Goal: Task Accomplishment & Management: Manage account settings

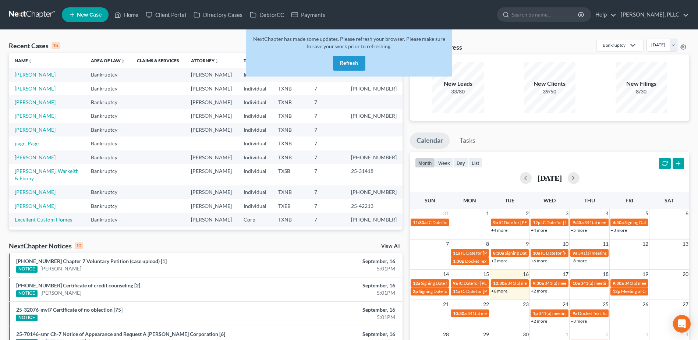
drag, startPoint x: 0, startPoint y: 0, endPoint x: 353, endPoint y: 67, distance: 359.0
click at [353, 67] on button "Refresh" at bounding box center [349, 63] width 32 height 15
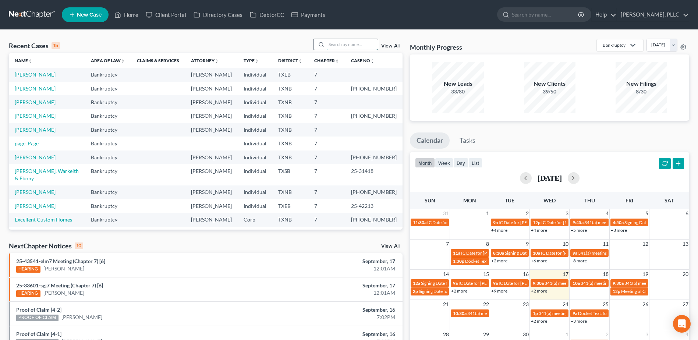
click at [349, 47] on input "search" at bounding box center [351, 44] width 51 height 11
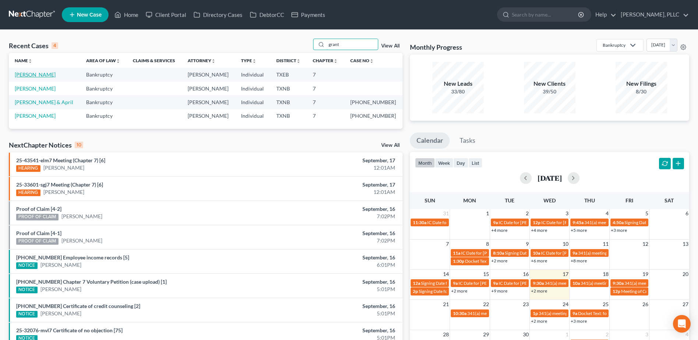
type input "grant"
click at [31, 75] on link "[PERSON_NAME]" at bounding box center [35, 74] width 41 height 6
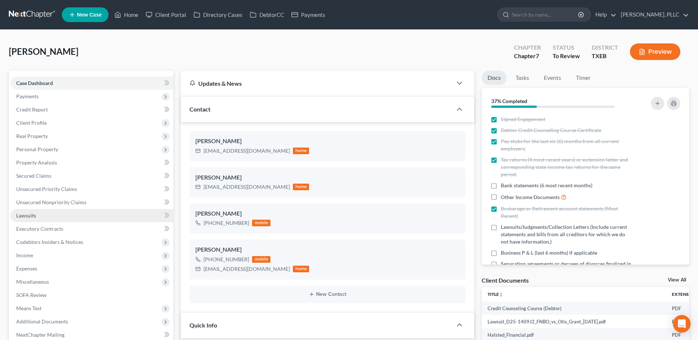
scroll to position [429, 0]
click at [34, 214] on span "Lawsuits" at bounding box center [26, 215] width 20 height 6
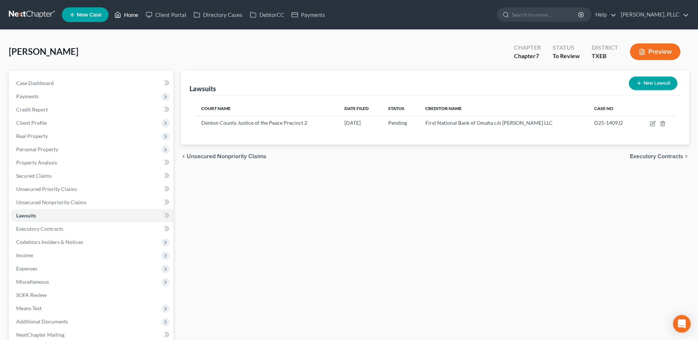
click at [138, 14] on link "Home" at bounding box center [126, 14] width 31 height 13
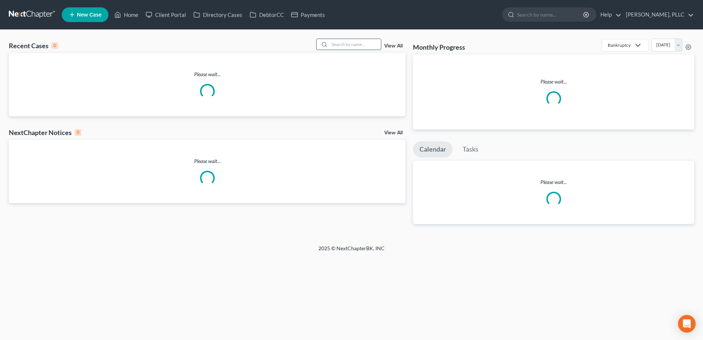
click at [354, 44] on input "search" at bounding box center [355, 44] width 51 height 11
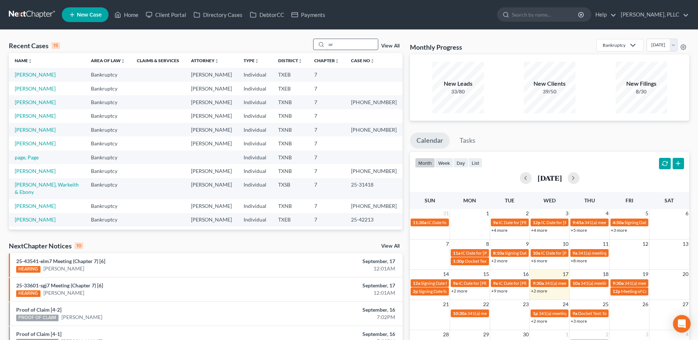
type input "o"
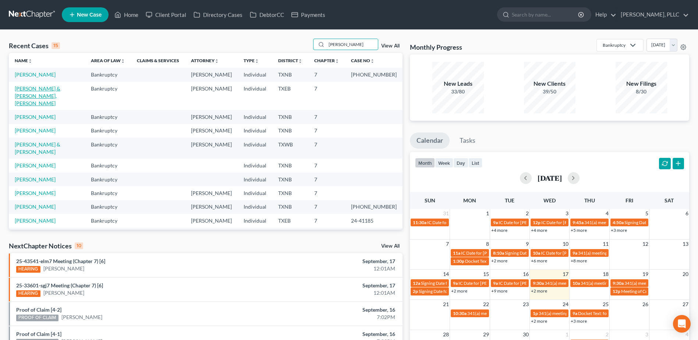
type input "robinson"
click at [60, 89] on link "[PERSON_NAME] & [PERSON_NAME], [PERSON_NAME]" at bounding box center [38, 95] width 46 height 21
select select "4"
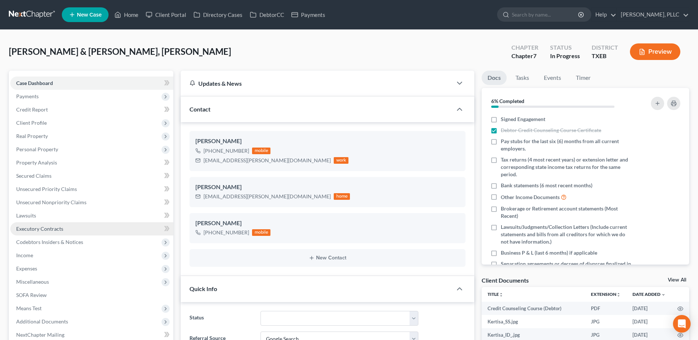
click at [39, 228] on span "Executory Contracts" at bounding box center [39, 228] width 47 height 6
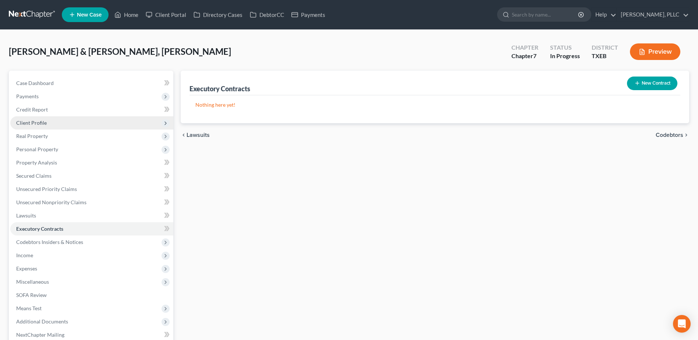
click at [32, 122] on span "Client Profile" at bounding box center [31, 123] width 31 height 6
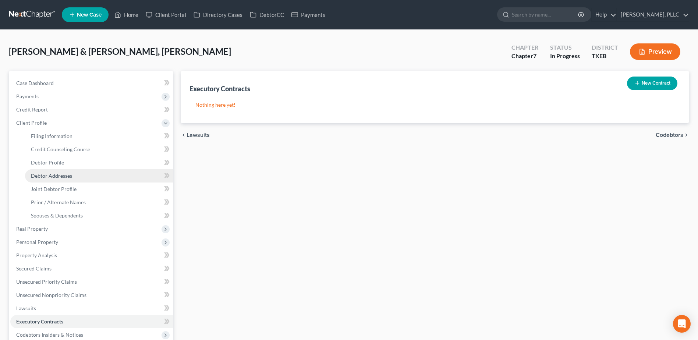
click at [59, 175] on span "Debtor Addresses" at bounding box center [51, 176] width 41 height 6
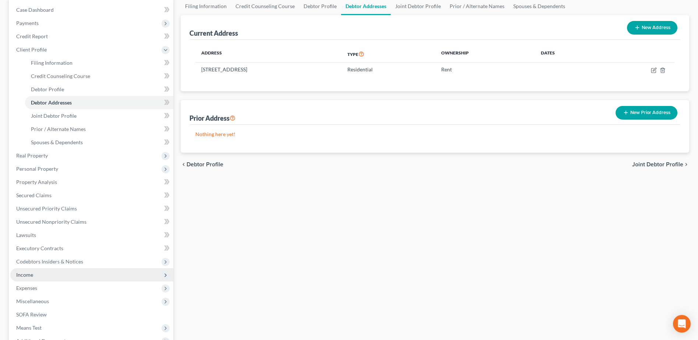
scroll to position [74, 0]
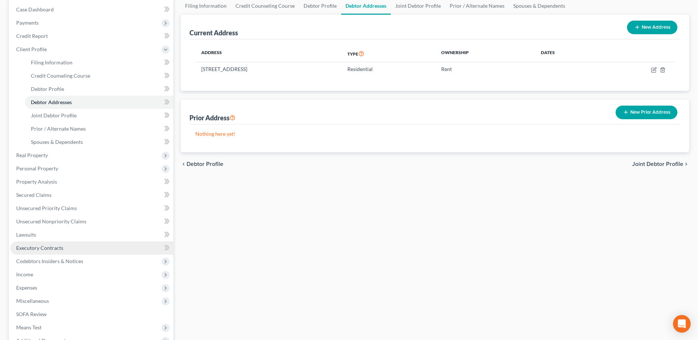
click at [43, 249] on span "Executory Contracts" at bounding box center [39, 248] width 47 height 6
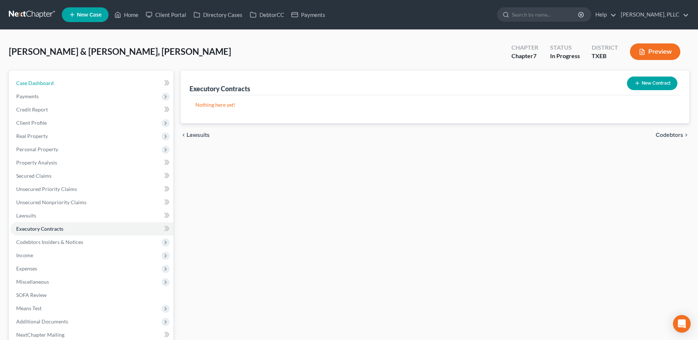
click at [49, 82] on span "Case Dashboard" at bounding box center [35, 83] width 38 height 6
select select "4"
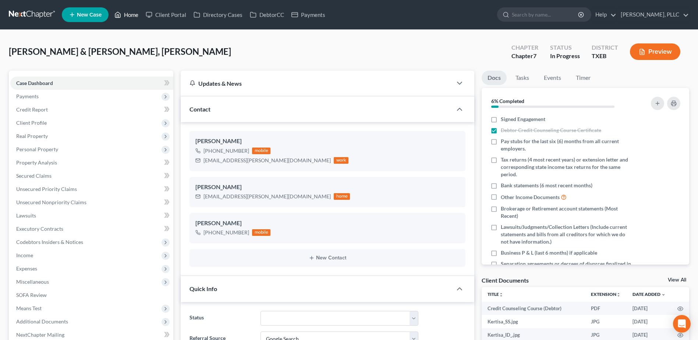
click at [136, 17] on link "Home" at bounding box center [126, 14] width 31 height 13
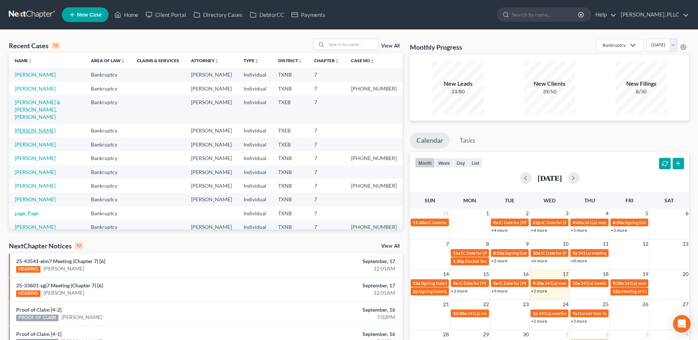
click at [32, 127] on link "[PERSON_NAME]" at bounding box center [35, 130] width 41 height 6
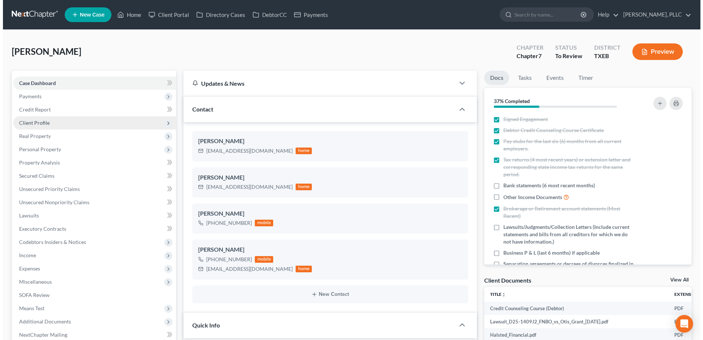
scroll to position [429, 0]
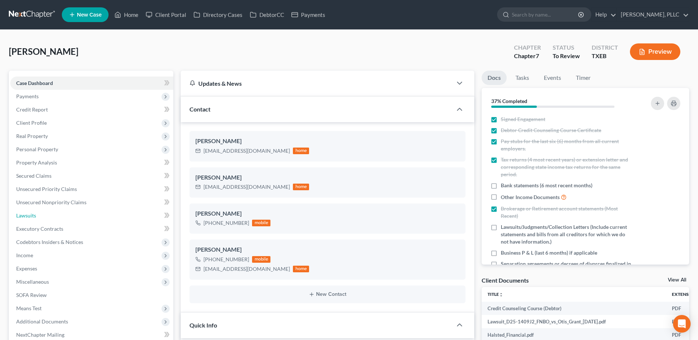
drag, startPoint x: 36, startPoint y: 217, endPoint x: 189, endPoint y: 231, distance: 153.7
click at [36, 217] on span "Lawsuits" at bounding box center [26, 215] width 20 height 6
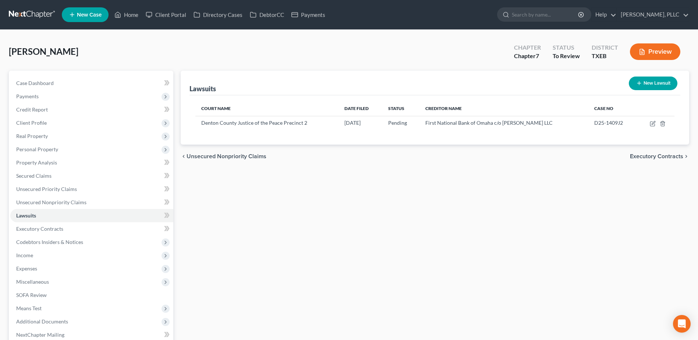
click at [651, 86] on button "New Lawsuit" at bounding box center [653, 84] width 49 height 14
select select "0"
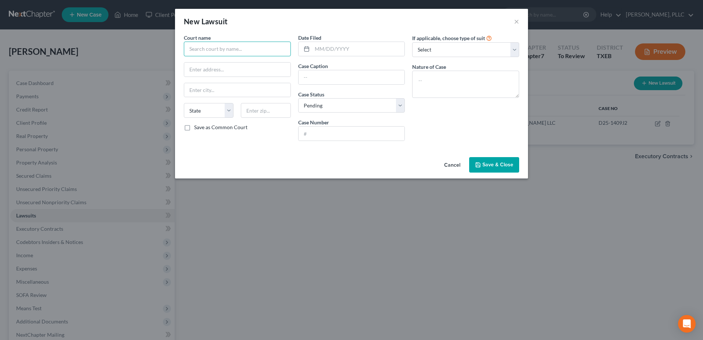
click at [222, 50] on input "text" at bounding box center [237, 49] width 107 height 15
type input "431st Judicial District Court, Denton County"
click at [246, 70] on input "1450 E Mckinney St., 2nd Floor" at bounding box center [237, 70] width 106 height 14
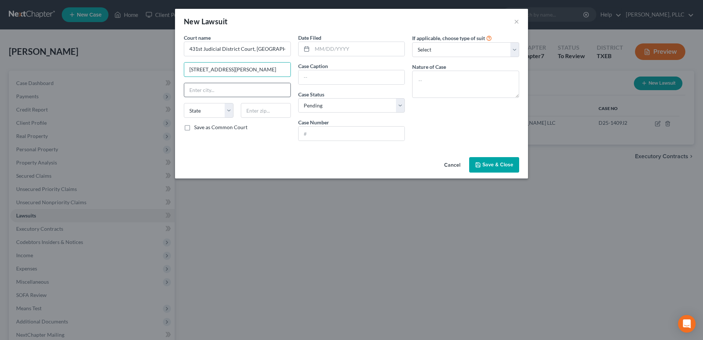
type input "1450 E Mckinney St., 4th Floor"
click at [241, 88] on input "text" at bounding box center [237, 90] width 106 height 14
type input "Denton"
select select "45"
type input "76209"
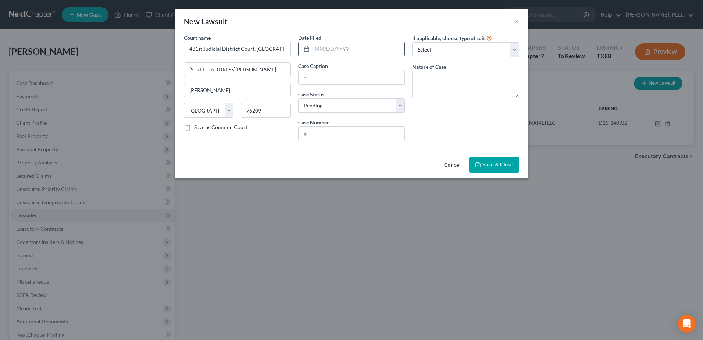
click at [336, 46] on input "text" at bounding box center [358, 49] width 93 height 14
type input "08/21/2025"
type input "Wells Fargo Bank NA vs Otis Grant"
type input "25-8516-431"
click at [515, 49] on select "Select Repossession Garnishment Foreclosure Attached, Seized, Or Levied Other" at bounding box center [465, 49] width 107 height 15
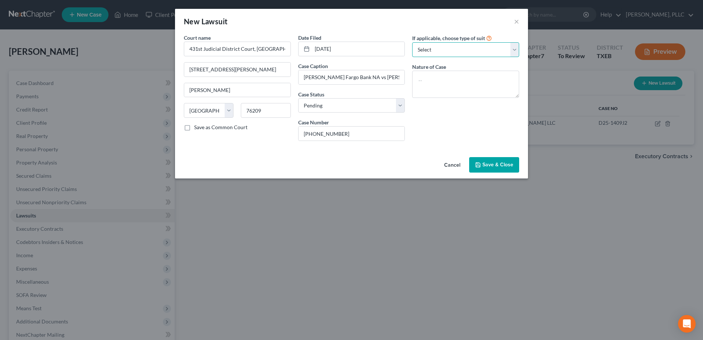
select select "4"
click at [412, 42] on select "Select Repossession Garnishment Foreclosure Attached, Seized, Or Levied Other" at bounding box center [465, 49] width 107 height 15
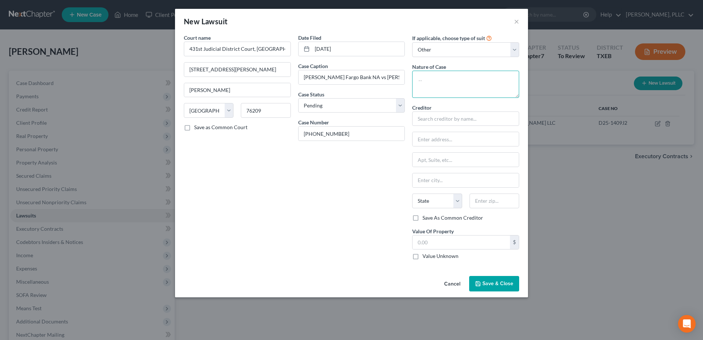
click at [447, 80] on textarea at bounding box center [465, 84] width 107 height 27
type textarea "Debt Collection"
click at [498, 121] on input "text" at bounding box center [465, 118] width 107 height 15
click at [449, 123] on input "text" at bounding box center [465, 118] width 107 height 15
type input "Wells Fargo Bank NA c/o Thomas Sellers"
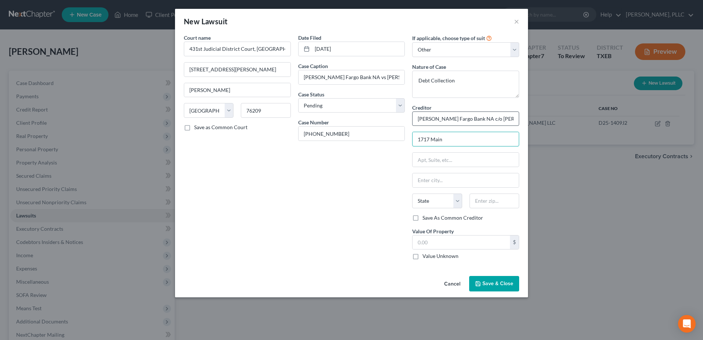
type input "1717 Main Street"
type input "Ste 2500"
type input "Dallas"
select select "45"
type input "75201"
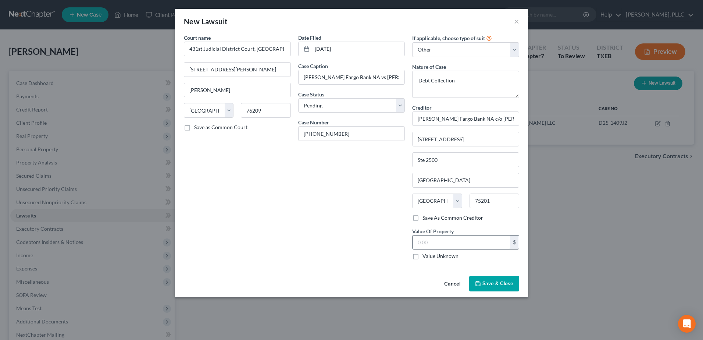
click at [438, 245] on input "text" at bounding box center [461, 242] width 97 height 14
type input "19,976.55"
drag, startPoint x: 416, startPoint y: 121, endPoint x: 527, endPoint y: 117, distance: 111.1
click at [527, 117] on div "Court name * 431st Judicial District Court, Denton County 1450 E Mckinney St., …" at bounding box center [351, 153] width 353 height 239
click at [508, 285] on span "Save & Close" at bounding box center [498, 283] width 31 height 6
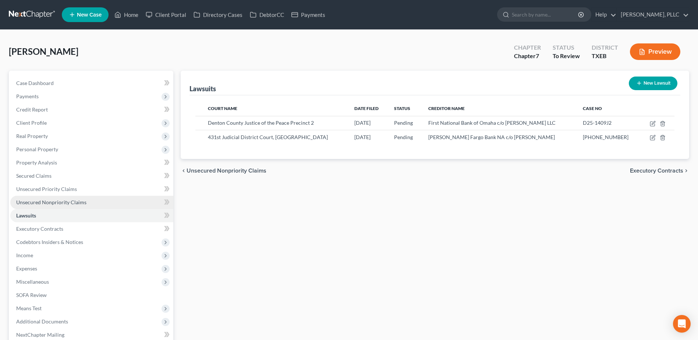
click at [50, 201] on span "Unsecured Nonpriority Claims" at bounding box center [51, 202] width 70 height 6
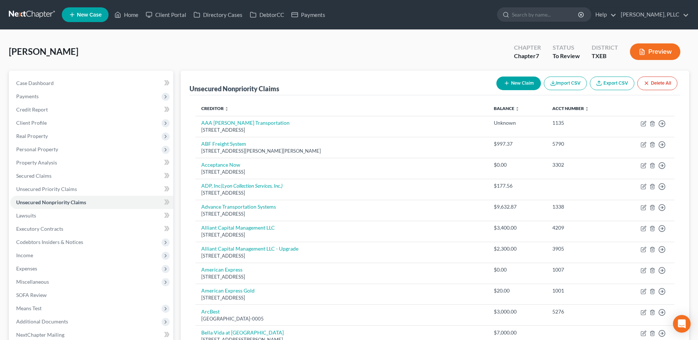
click at [518, 81] on button "New Claim" at bounding box center [518, 84] width 45 height 14
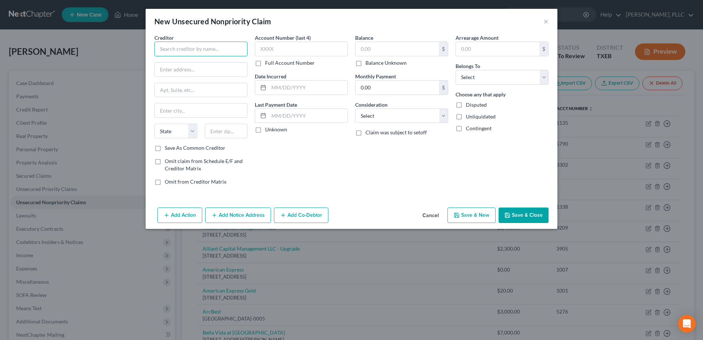
click at [167, 50] on input "text" at bounding box center [200, 49] width 93 height 15
paste input "Wells Fargo Bank NA c/o Thomas Sellers"
type input "Wells Fargo Bank NA c/o Thomas Sellers"
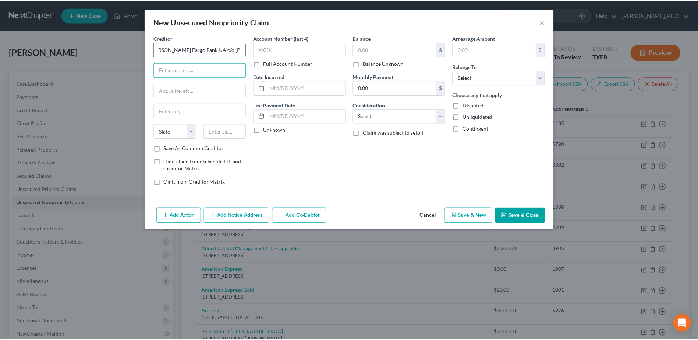
scroll to position [0, 0]
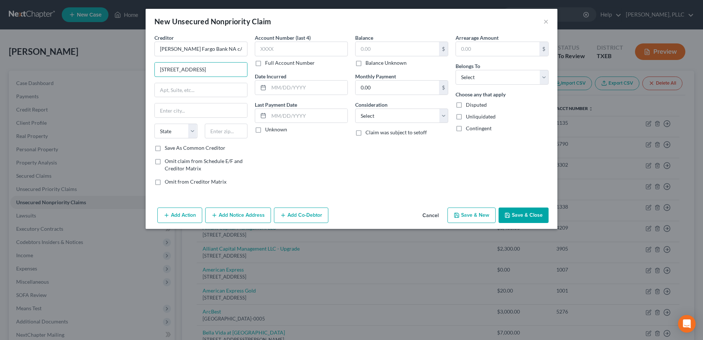
type input "1717 Main Street"
type input "Ste 2500"
type input "Dallas"
select select "45"
type input "75201"
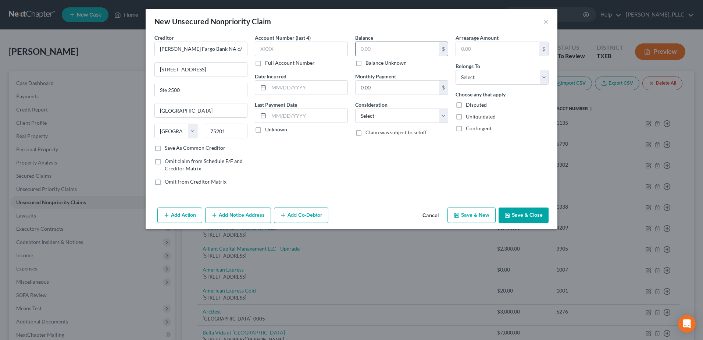
click at [386, 48] on input "text" at bounding box center [397, 49] width 83 height 14
type input "19,976.55"
click at [544, 75] on select "Select Debtor 1 Only Debtor 2 Only Debtor 1 And Debtor 2 Only At Least One Of T…" at bounding box center [502, 77] width 93 height 15
select select "0"
click at [456, 70] on select "Select Debtor 1 Only Debtor 2 Only Debtor 1 And Debtor 2 Only At Least One Of T…" at bounding box center [502, 77] width 93 height 15
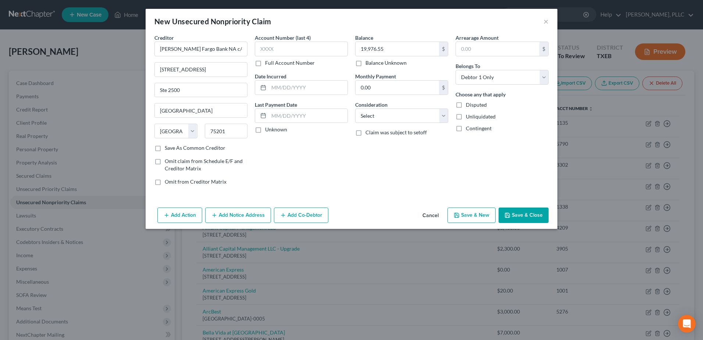
click at [526, 214] on button "Save & Close" at bounding box center [524, 214] width 50 height 15
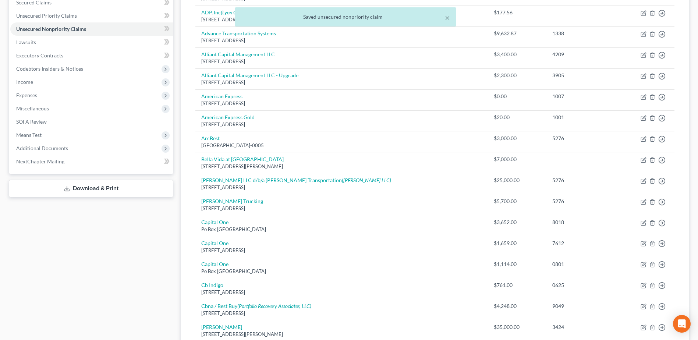
scroll to position [530, 0]
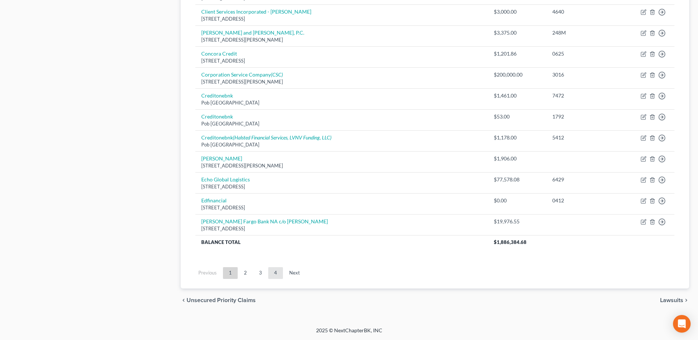
click at [273, 275] on link "4" at bounding box center [275, 273] width 15 height 12
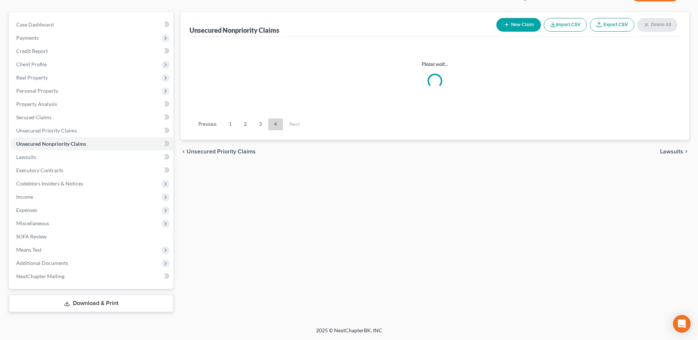
scroll to position [342, 0]
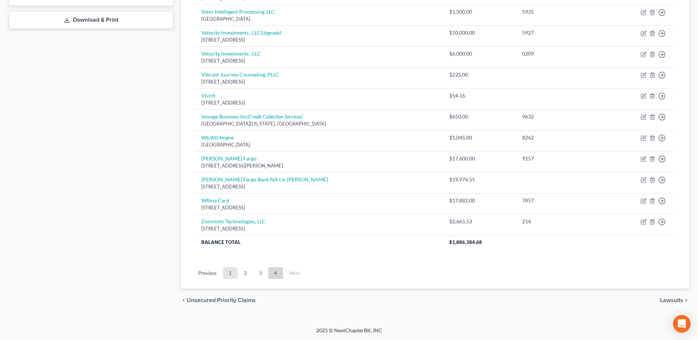
click at [225, 274] on link "1" at bounding box center [230, 273] width 15 height 12
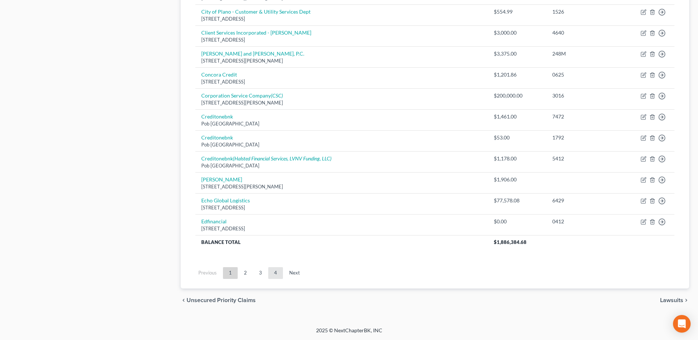
click at [277, 275] on link "4" at bounding box center [275, 273] width 15 height 12
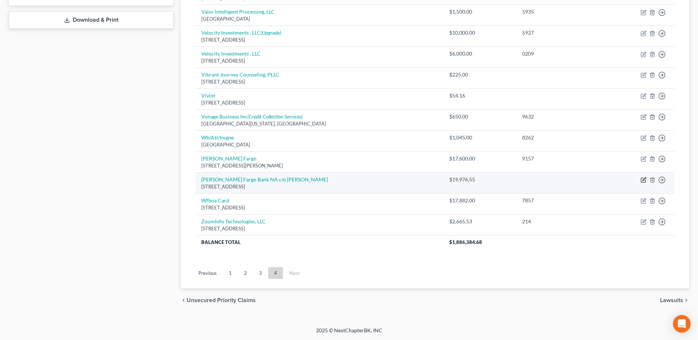
click at [640, 180] on icon "button" at bounding box center [643, 180] width 6 height 6
select select "45"
select select "0"
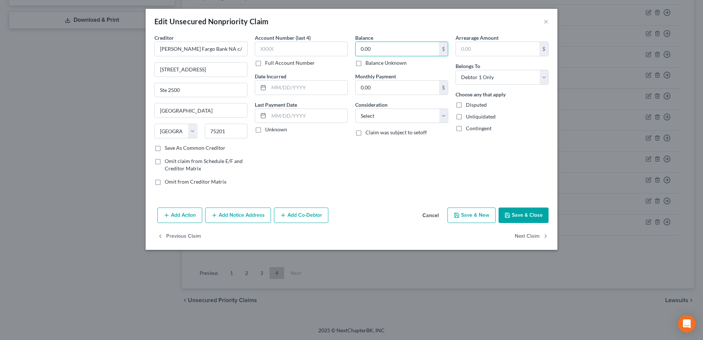
type input "0.00"
click at [541, 216] on button "Save & Close" at bounding box center [524, 214] width 50 height 15
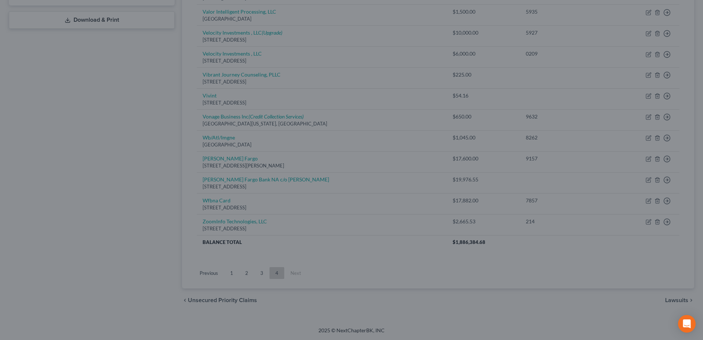
type input "0"
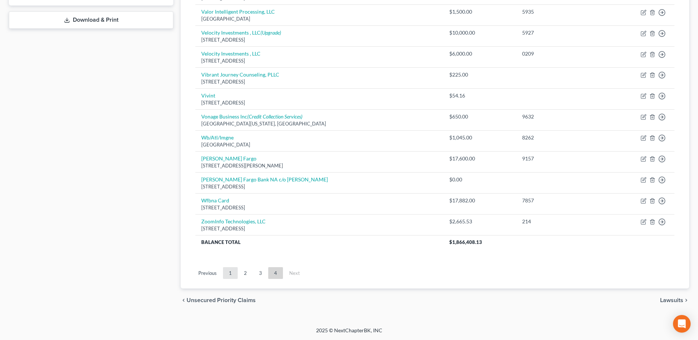
click at [231, 274] on link "1" at bounding box center [230, 273] width 15 height 12
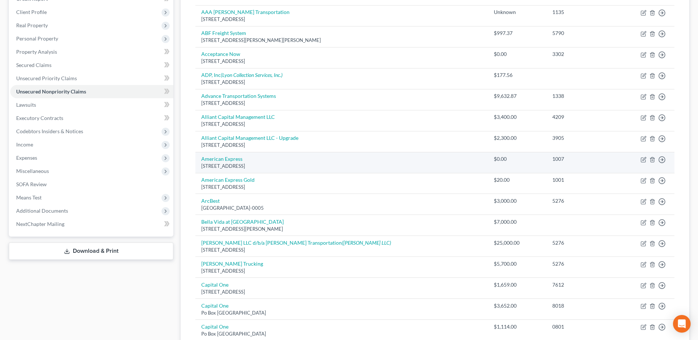
scroll to position [0, 0]
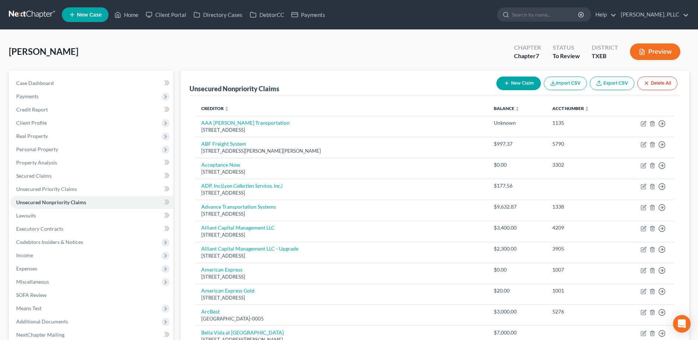
click at [512, 85] on button "New Claim" at bounding box center [518, 84] width 45 height 14
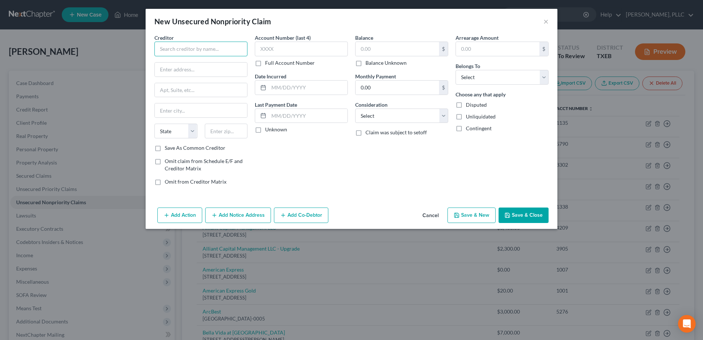
click at [175, 47] on input "text" at bounding box center [200, 49] width 93 height 15
type input "$"
type input "4 Change Energy"
type input "PO Box 660361"
type input "Dallas"
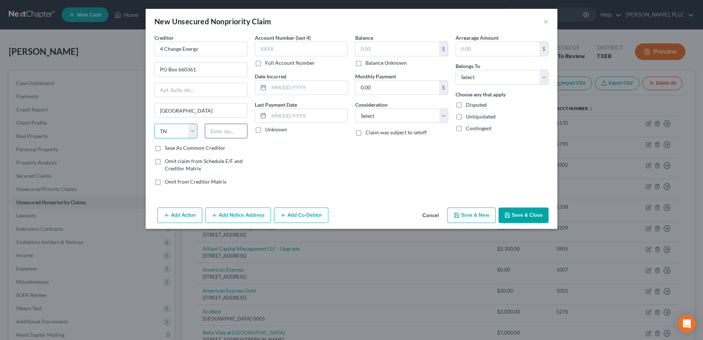
click at [179, 135] on select "State AL AK AR AZ CA CO CT DE DC FL GA GU HI ID IL IN IA KS KY LA ME MD MA MI M…" at bounding box center [175, 131] width 43 height 15
select select "45"
click at [226, 128] on input "text" at bounding box center [226, 131] width 43 height 15
type input "75266-0361"
click at [284, 46] on input "text" at bounding box center [301, 49] width 93 height 15
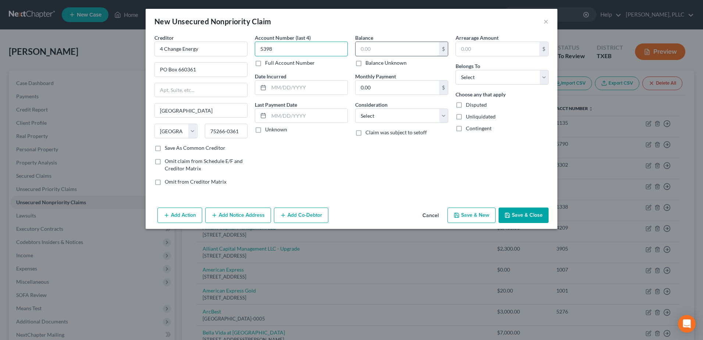
type input "5398"
click at [370, 49] on input "text" at bounding box center [397, 49] width 83 height 14
type input "964.74"
click at [548, 79] on select "Select Debtor 1 Only Debtor 2 Only Debtor 1 And Debtor 2 Only At Least One Of T…" at bounding box center [502, 77] width 93 height 15
select select "0"
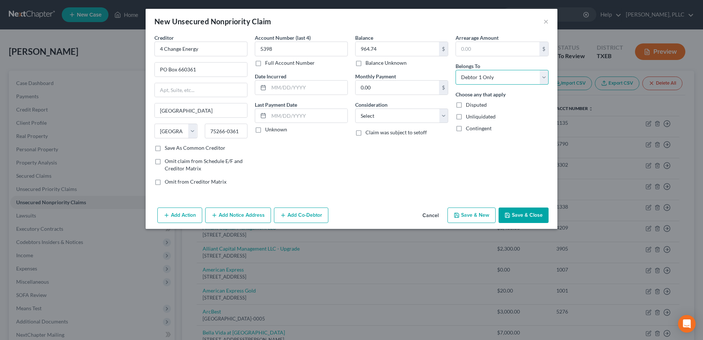
click at [456, 70] on select "Select Debtor 1 Only Debtor 2 Only Debtor 1 And Debtor 2 Only At Least One Of T…" at bounding box center [502, 77] width 93 height 15
drag, startPoint x: 530, startPoint y: 214, endPoint x: 42, endPoint y: 144, distance: 493.9
click at [530, 214] on button "Save & Close" at bounding box center [524, 214] width 50 height 15
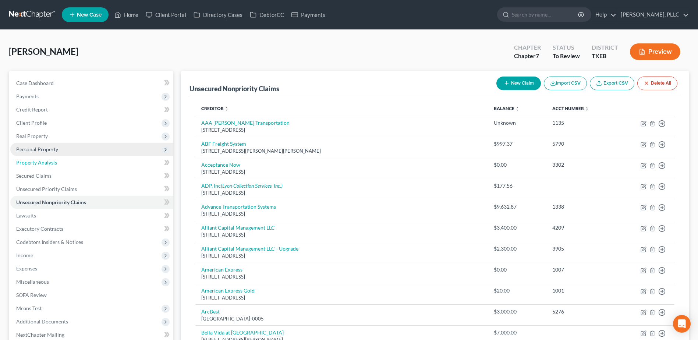
drag, startPoint x: 36, startPoint y: 164, endPoint x: 35, endPoint y: 149, distance: 14.7
click at [36, 164] on span "Property Analysis" at bounding box center [36, 162] width 41 height 6
click at [35, 149] on span "Personal Property" at bounding box center [37, 149] width 42 height 6
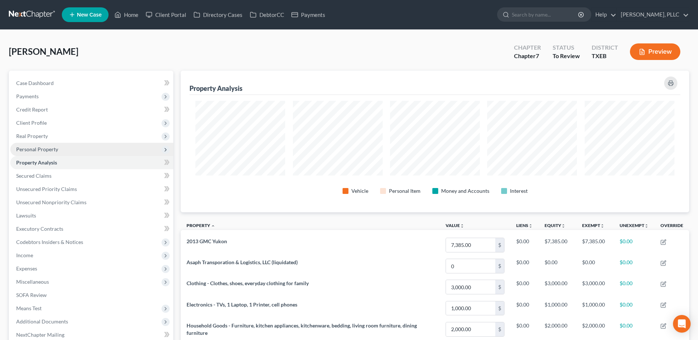
scroll to position [142, 508]
click at [32, 133] on span "Real Property" at bounding box center [32, 136] width 32 height 6
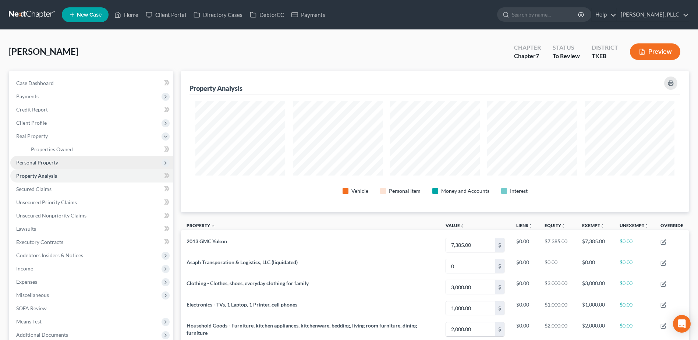
click at [38, 161] on span "Personal Property" at bounding box center [37, 162] width 42 height 6
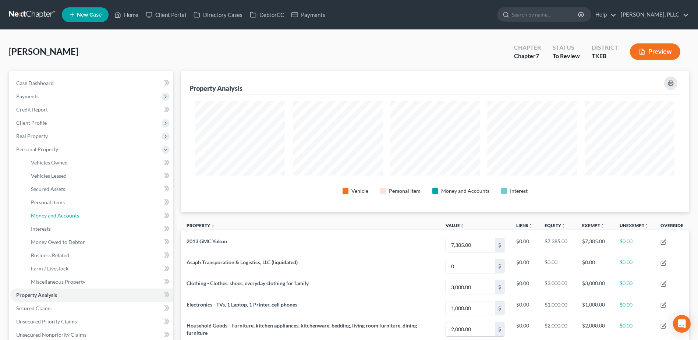
click at [60, 217] on span "Money and Accounts" at bounding box center [55, 215] width 48 height 6
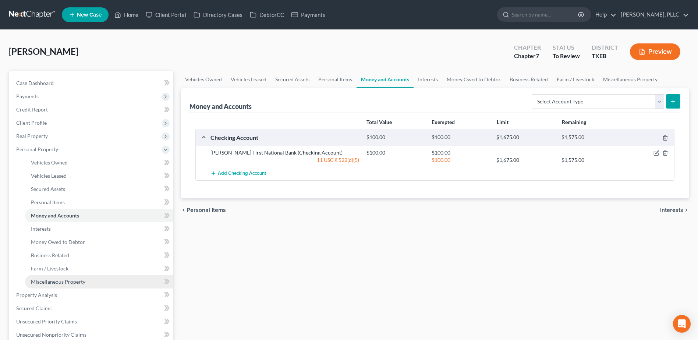
scroll to position [147, 0]
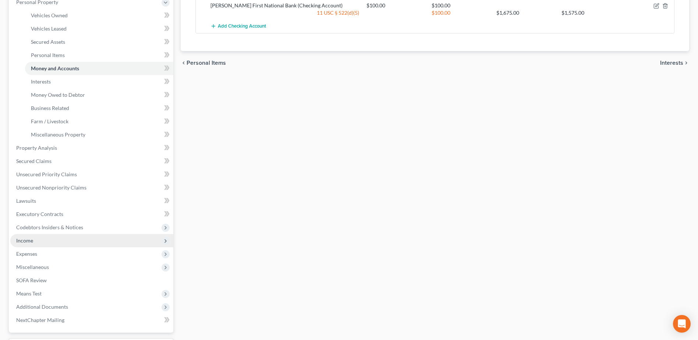
click at [28, 242] on span "Income" at bounding box center [24, 240] width 17 height 6
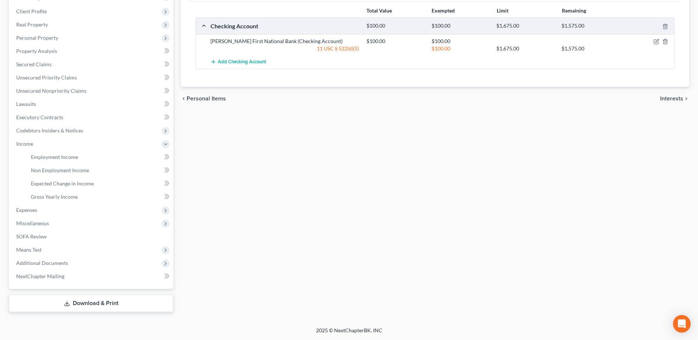
scroll to position [111, 0]
drag, startPoint x: 47, startPoint y: 156, endPoint x: 13, endPoint y: 159, distance: 34.3
click at [47, 156] on span "Employment Income" at bounding box center [54, 157] width 47 height 6
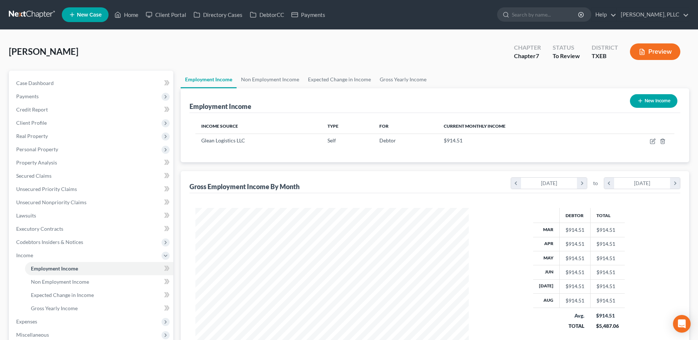
scroll to position [136, 288]
click at [39, 217] on link "Lawsuits" at bounding box center [91, 215] width 163 height 13
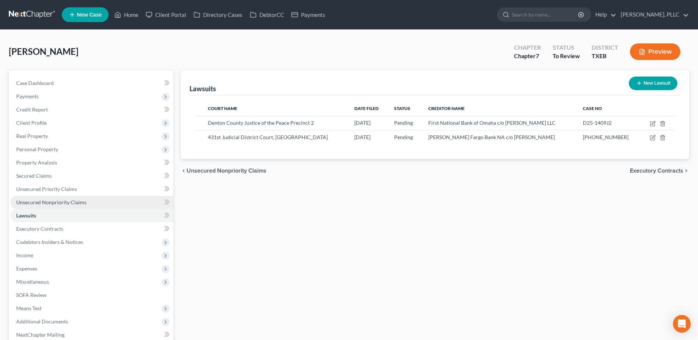
drag, startPoint x: 45, startPoint y: 195, endPoint x: 96, endPoint y: 204, distance: 52.2
click at [45, 195] on ul "Case Dashboard Payments Invoices Payments Payments Credit Report Client Profile" at bounding box center [91, 209] width 163 height 265
click at [42, 204] on span "Unsecured Nonpriority Claims" at bounding box center [51, 202] width 70 height 6
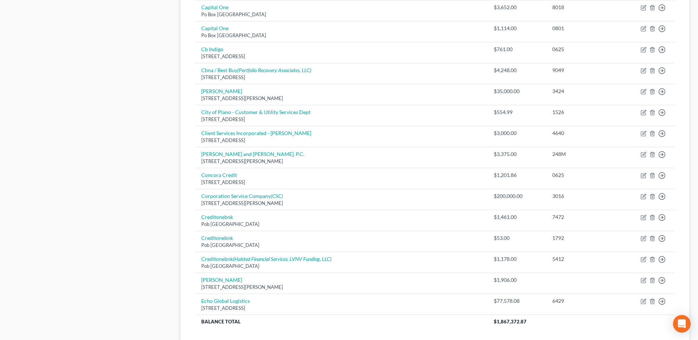
scroll to position [509, 0]
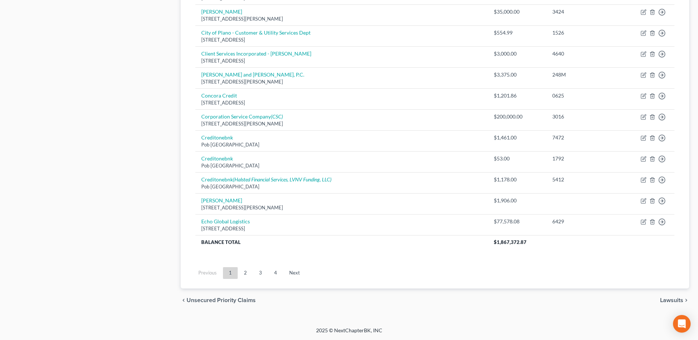
drag, startPoint x: 277, startPoint y: 274, endPoint x: 296, endPoint y: 274, distance: 19.5
click at [277, 274] on link "4" at bounding box center [275, 273] width 15 height 12
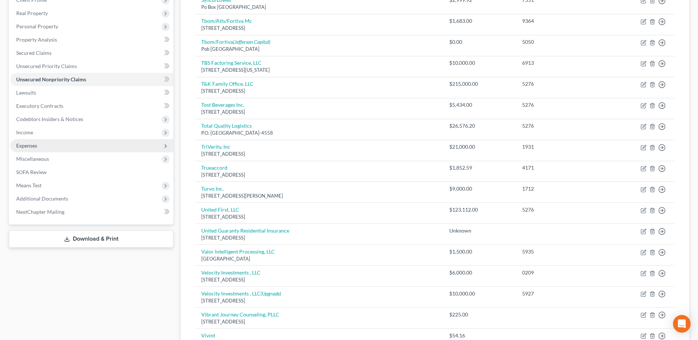
scroll to position [32, 0]
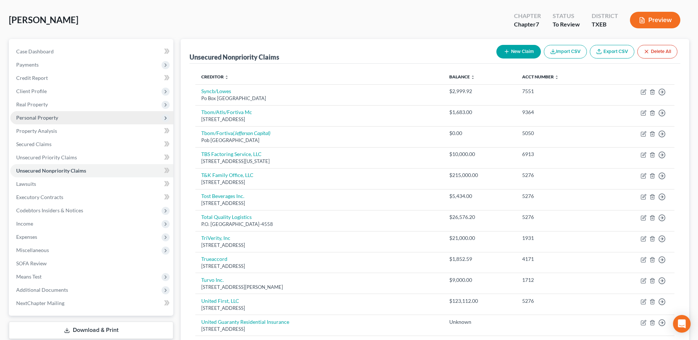
click at [36, 118] on span "Personal Property" at bounding box center [37, 117] width 42 height 6
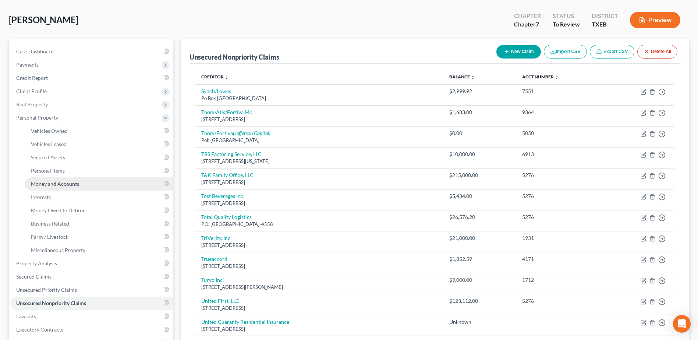
click at [67, 185] on span "Money and Accounts" at bounding box center [55, 184] width 48 height 6
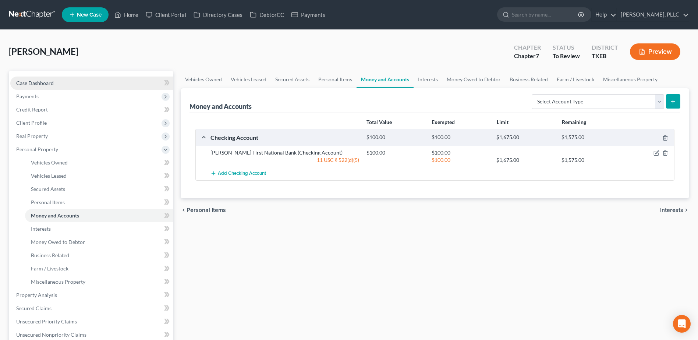
click at [26, 80] on span "Case Dashboard" at bounding box center [35, 83] width 38 height 6
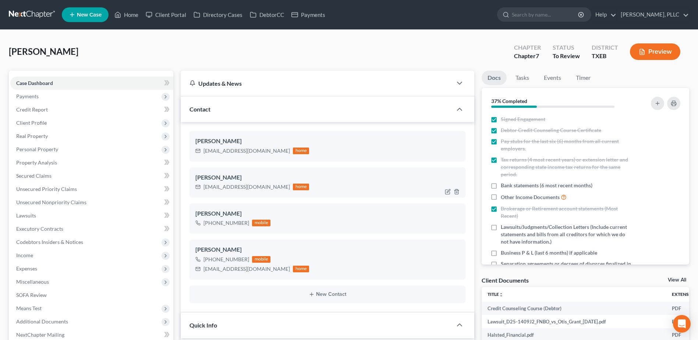
scroll to position [429, 0]
click at [40, 147] on span "Personal Property" at bounding box center [37, 149] width 42 height 6
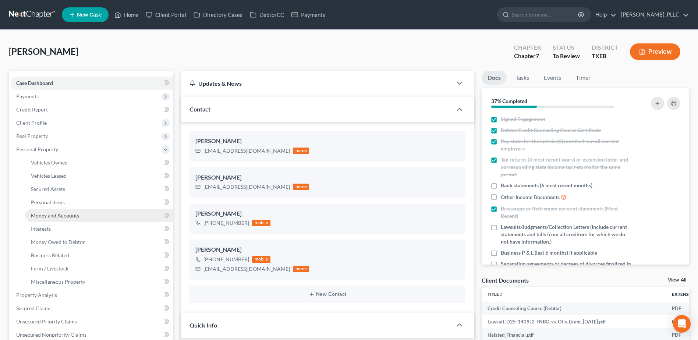
click at [58, 215] on span "Money and Accounts" at bounding box center [55, 215] width 48 height 6
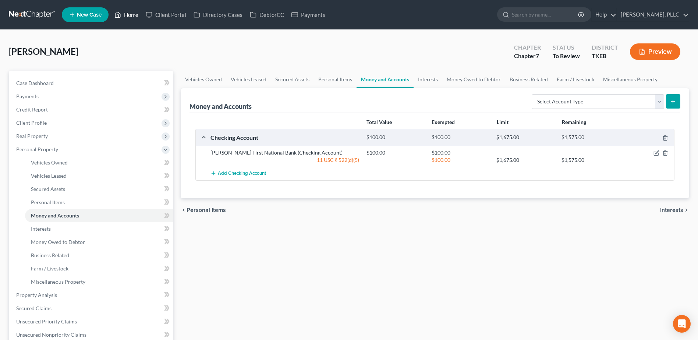
click at [131, 15] on link "Home" at bounding box center [126, 14] width 31 height 13
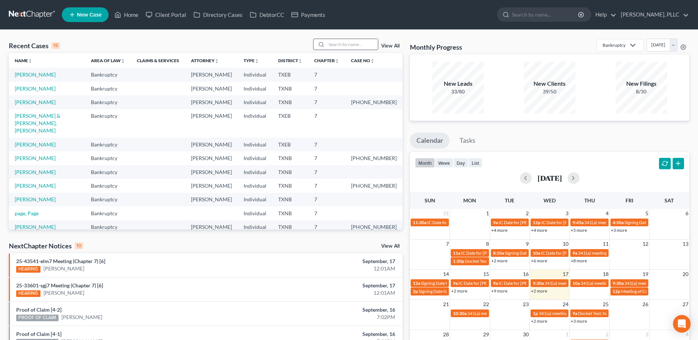
click at [333, 43] on input "search" at bounding box center [351, 44] width 51 height 11
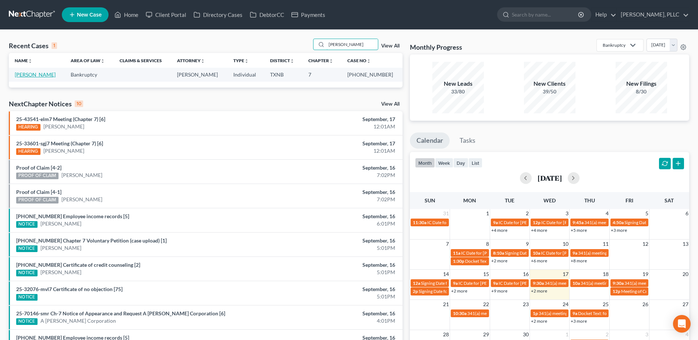
type input "boyland"
click at [36, 73] on link "Boyland, Floyd" at bounding box center [35, 74] width 41 height 6
select select "4"
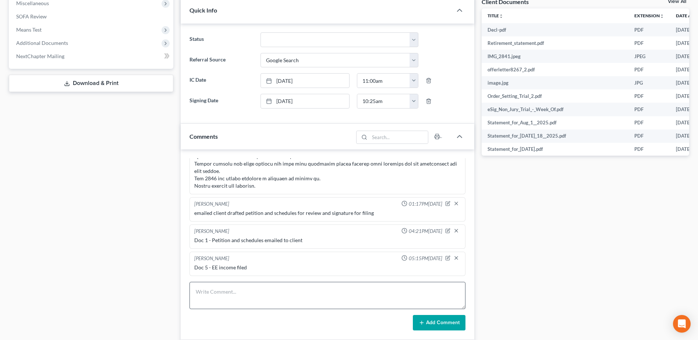
scroll to position [368, 0]
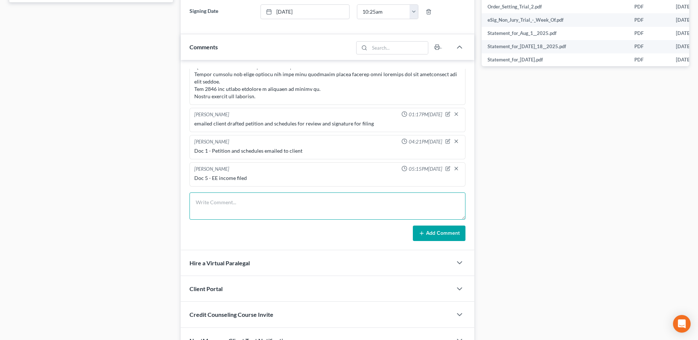
click at [257, 204] on textarea at bounding box center [327, 205] width 276 height 27
type textarea "Doc 6 - 341 notice emailed to client"
click at [431, 239] on button "Add Comment" at bounding box center [439, 232] width 53 height 15
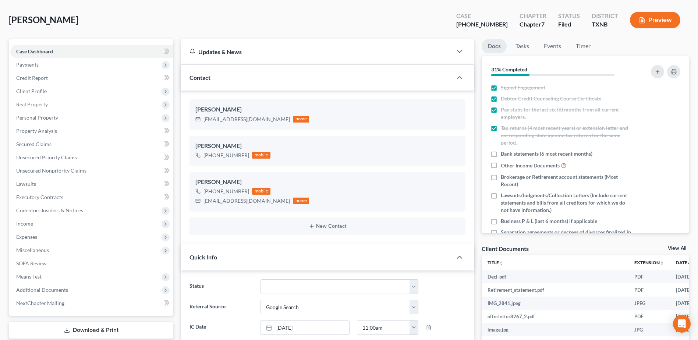
scroll to position [0, 0]
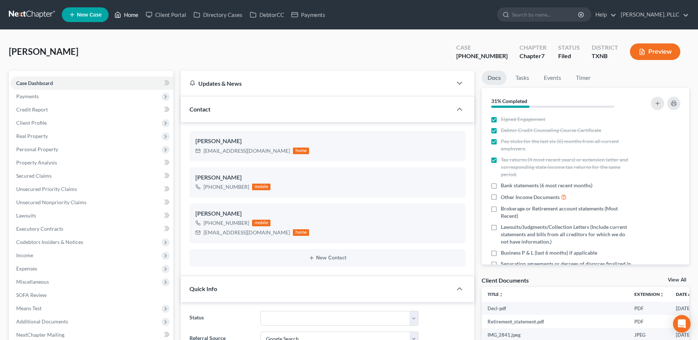
click at [136, 15] on link "Home" at bounding box center [126, 14] width 31 height 13
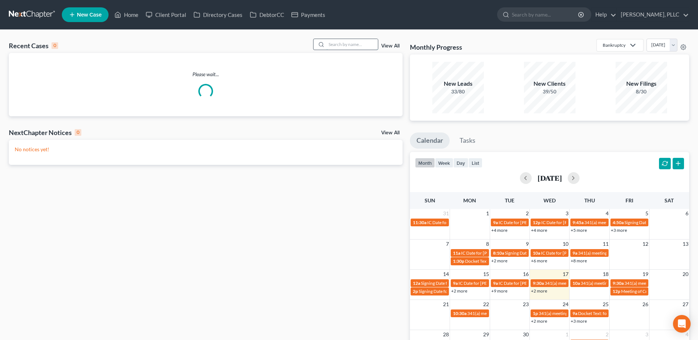
click at [363, 41] on input "search" at bounding box center [351, 44] width 51 height 11
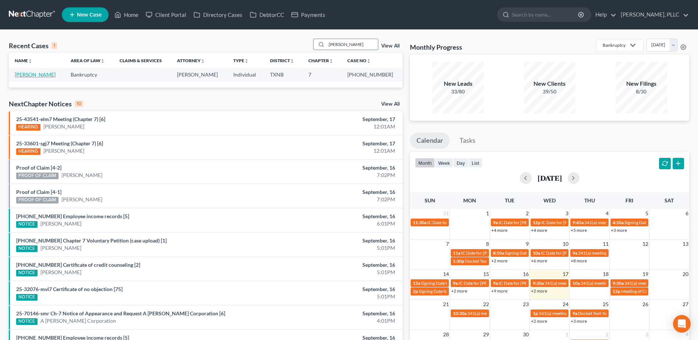
type input "crandal"
click at [32, 74] on link "Crandall, Shayla" at bounding box center [35, 74] width 41 height 6
select select "4"
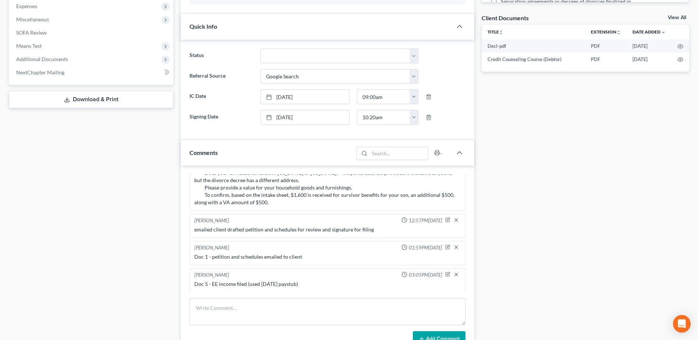
scroll to position [294, 0]
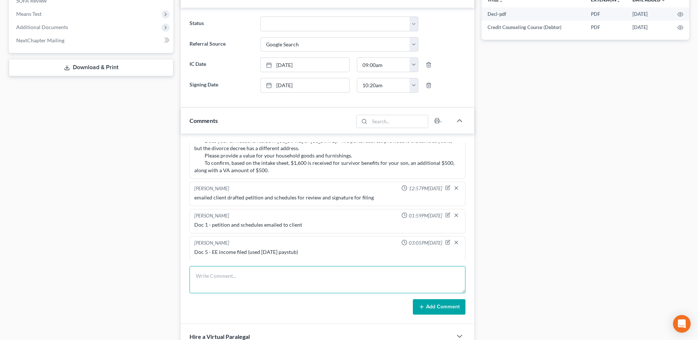
click at [244, 281] on textarea at bounding box center [327, 279] width 276 height 27
type textarea "Doc 6 - 341 notice emailed to client"
drag, startPoint x: 443, startPoint y: 303, endPoint x: 305, endPoint y: 260, distance: 144.7
click at [443, 303] on button "Add Comment" at bounding box center [439, 306] width 53 height 15
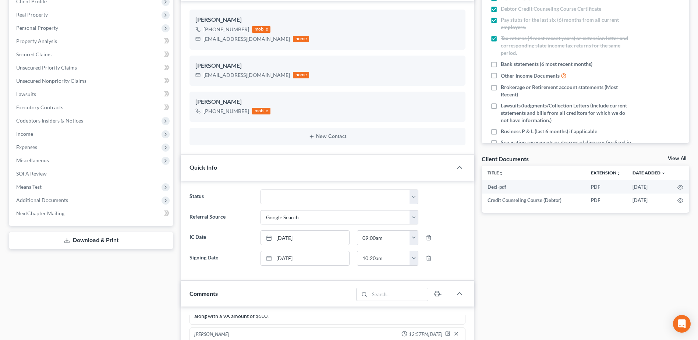
scroll to position [0, 0]
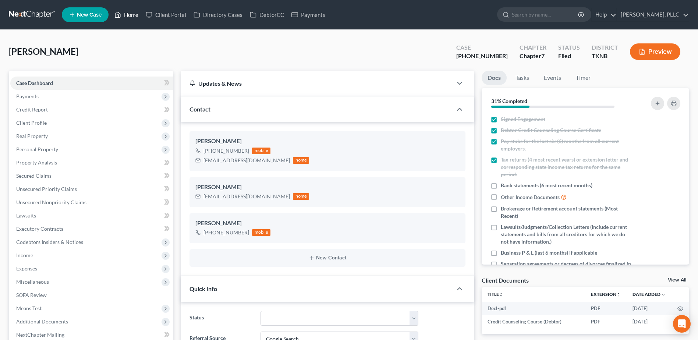
click at [128, 17] on link "Home" at bounding box center [126, 14] width 31 height 13
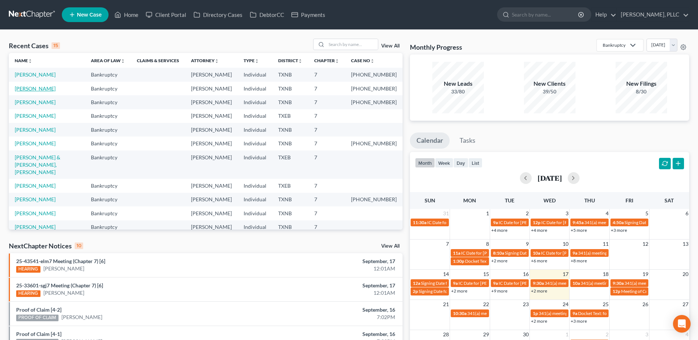
click at [31, 91] on link "Morrow, Ryan" at bounding box center [35, 88] width 41 height 6
select select "3"
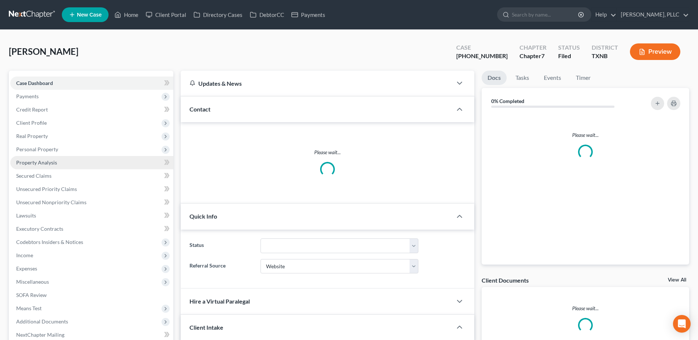
scroll to position [184, 0]
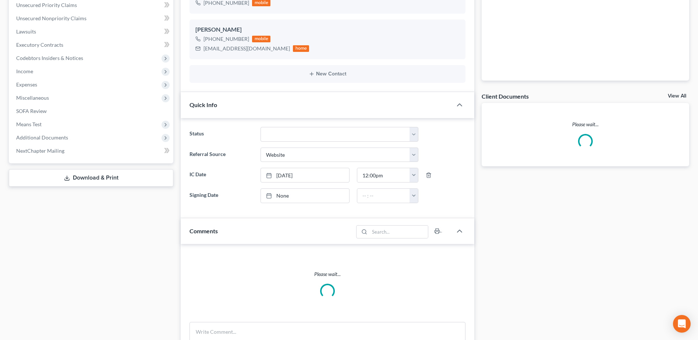
click at [109, 174] on link "Download & Print" at bounding box center [91, 177] width 164 height 17
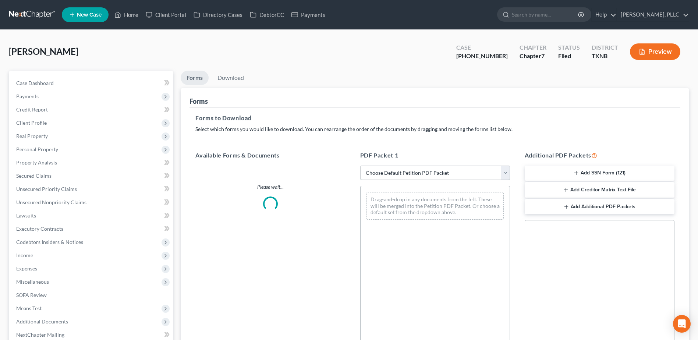
click at [507, 174] on select "Choose Default Petition PDF Packet Complete Bankruptcy Petition (all forms and …" at bounding box center [435, 173] width 150 height 15
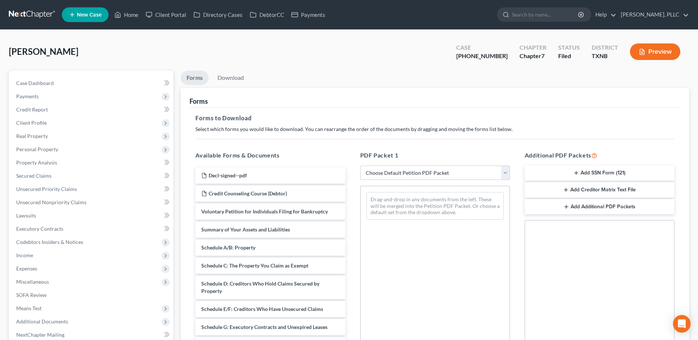
select select "2"
click at [360, 166] on select "Choose Default Petition PDF Packet Complete Bankruptcy Petition (all forms and …" at bounding box center [435, 173] width 150 height 15
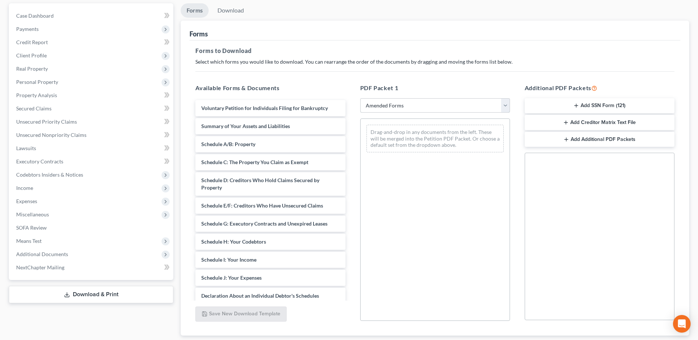
scroll to position [91, 0]
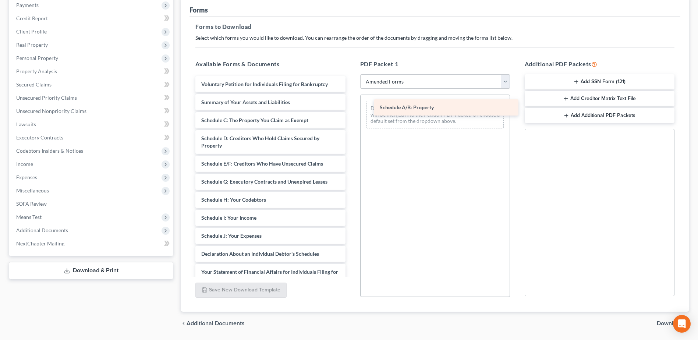
drag, startPoint x: 264, startPoint y: 119, endPoint x: 436, endPoint y: 108, distance: 172.2
click at [351, 107] on div "Schedule A/B: Property Voluntary Petition for Individuals Filing for Bankruptcy…" at bounding box center [269, 246] width 161 height 341
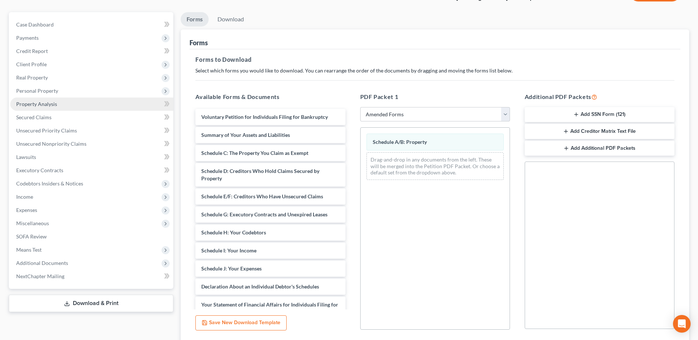
scroll to position [18, 0]
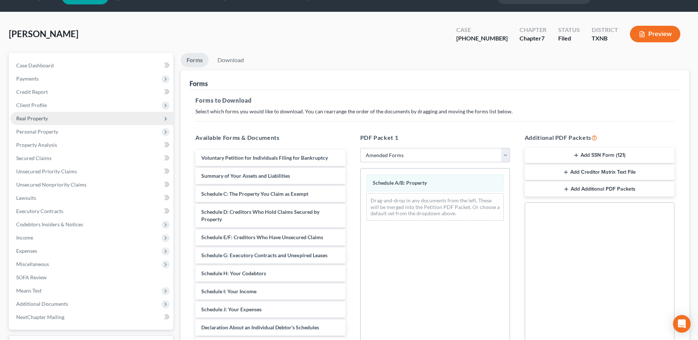
click at [38, 117] on span "Real Property" at bounding box center [32, 118] width 32 height 6
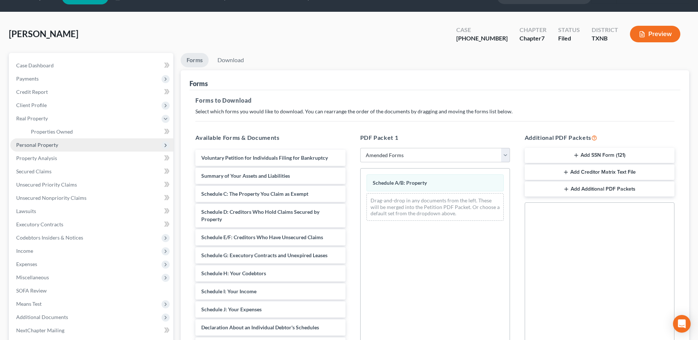
click at [45, 142] on span "Personal Property" at bounding box center [37, 145] width 42 height 6
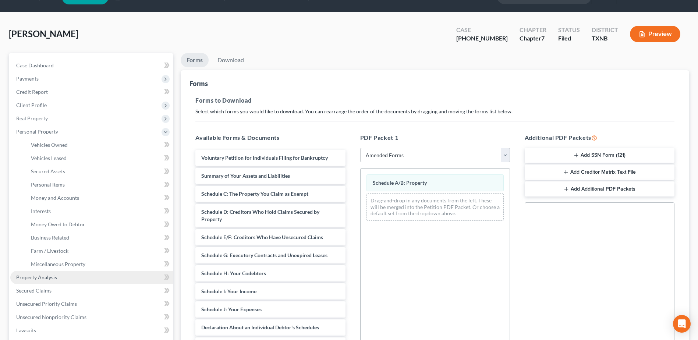
click at [40, 278] on span "Property Analysis" at bounding box center [36, 277] width 41 height 6
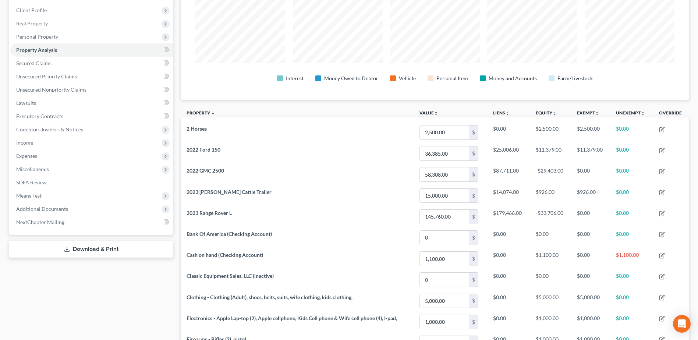
scroll to position [99, 0]
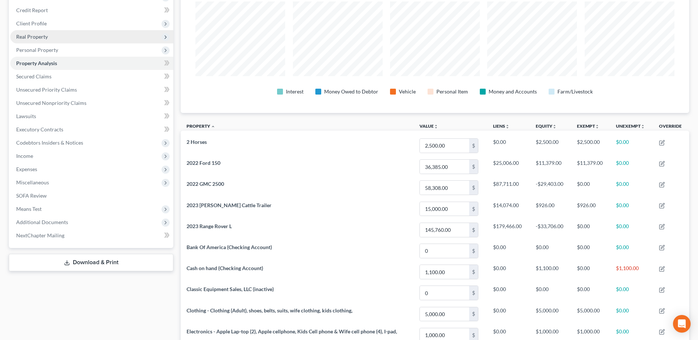
click at [38, 38] on span "Real Property" at bounding box center [32, 36] width 32 height 6
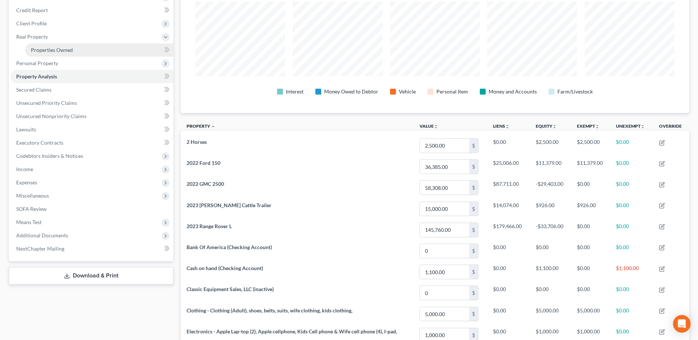
click at [46, 49] on span "Properties Owned" at bounding box center [52, 50] width 42 height 6
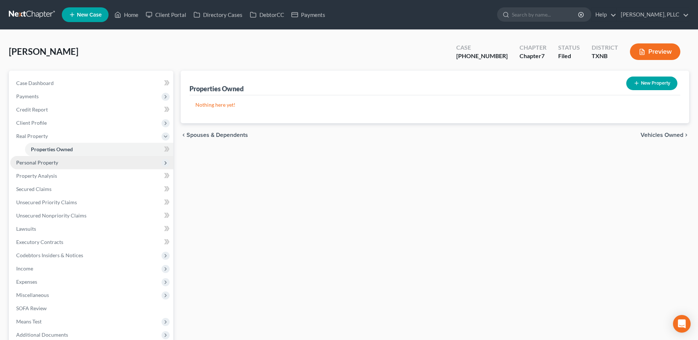
click at [39, 164] on span "Personal Property" at bounding box center [37, 162] width 42 height 6
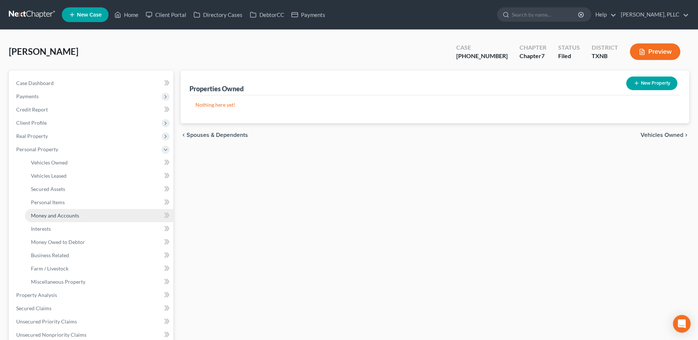
click at [51, 214] on span "Money and Accounts" at bounding box center [55, 215] width 48 height 6
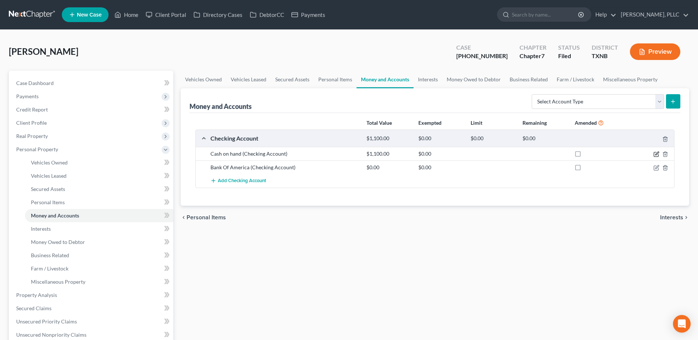
click at [656, 154] on icon "button" at bounding box center [656, 153] width 3 height 3
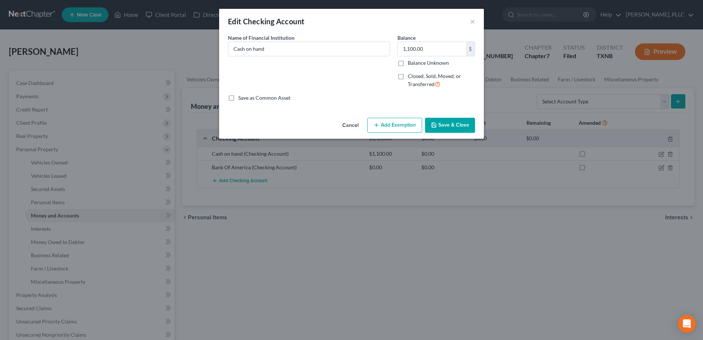
click at [400, 126] on button "Add Exemption" at bounding box center [394, 125] width 55 height 15
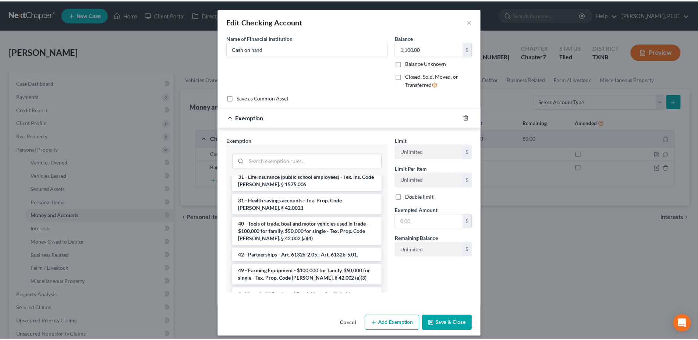
scroll to position [931, 0]
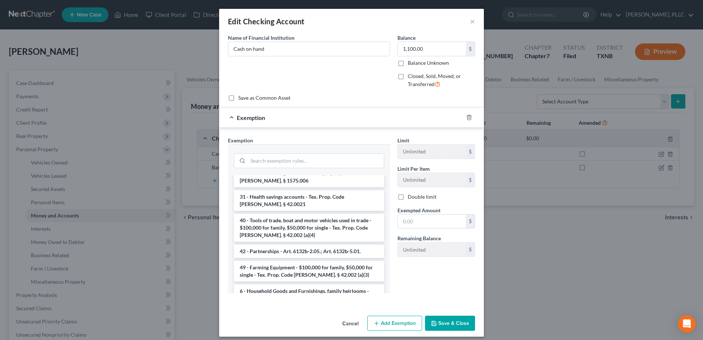
click at [426, 274] on div "Limit Unlimited $ Limit Per Item Unlimited $ Double limit Exempted Amount * $ R…" at bounding box center [436, 217] width 85 height 163
click at [350, 327] on button "Cancel" at bounding box center [351, 323] width 28 height 15
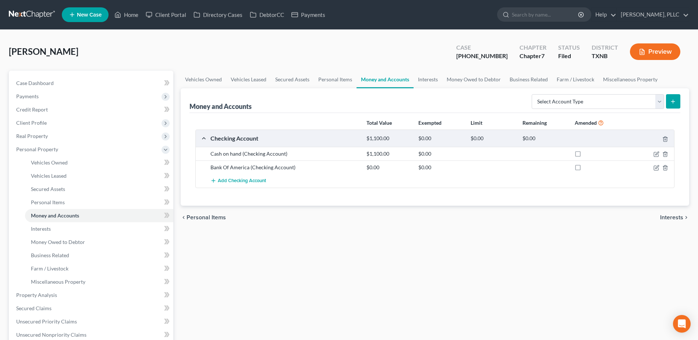
scroll to position [191, 0]
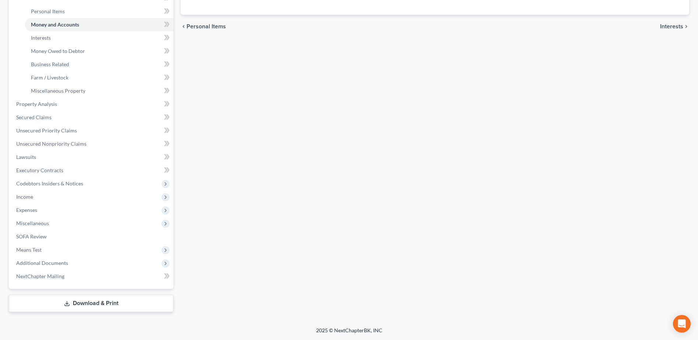
click at [93, 303] on link "Download & Print" at bounding box center [91, 303] width 164 height 17
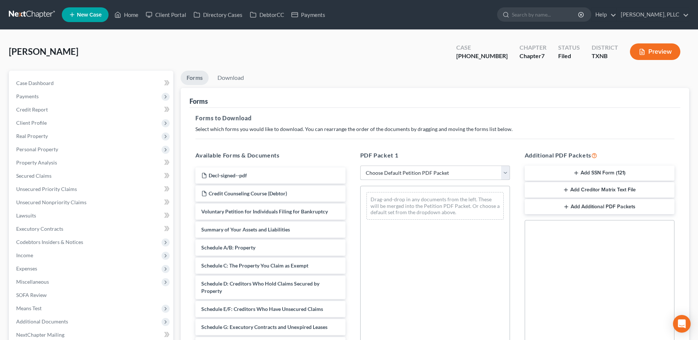
click at [505, 173] on select "Choose Default Petition PDF Packet Complete Bankruptcy Petition (all forms and …" at bounding box center [435, 173] width 150 height 15
select select "2"
click at [360, 166] on select "Choose Default Petition PDF Packet Complete Bankruptcy Petition (all forms and …" at bounding box center [435, 173] width 150 height 15
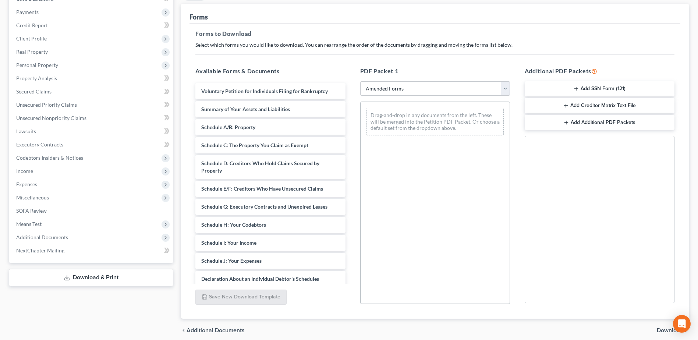
scroll to position [110, 0]
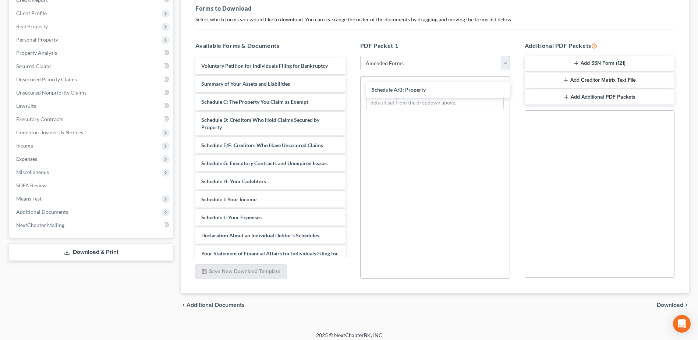
drag, startPoint x: 229, startPoint y: 100, endPoint x: 397, endPoint y: 89, distance: 168.5
click at [351, 88] on div "Schedule A/B: Property Voluntary Petition for Individuals Filing for Bankruptcy…" at bounding box center [269, 228] width 161 height 341
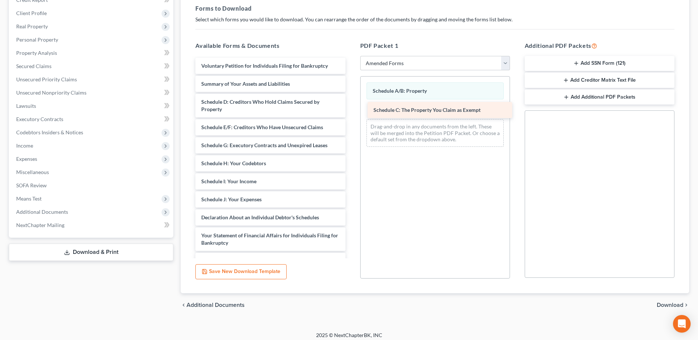
drag, startPoint x: 241, startPoint y: 105, endPoint x: 411, endPoint y: 113, distance: 170.8
click at [351, 113] on div "Schedule C: The Property You Claim as Exempt Voluntary Petition for Individuals…" at bounding box center [269, 219] width 161 height 323
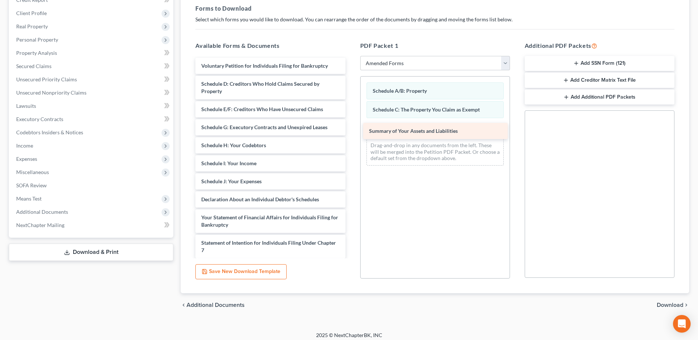
drag, startPoint x: 245, startPoint y: 83, endPoint x: 413, endPoint y: 127, distance: 173.3
click at [351, 129] on div "Summary of Your Assets and Liabilities Voluntary Petition for Individuals Filin…" at bounding box center [269, 210] width 161 height 305
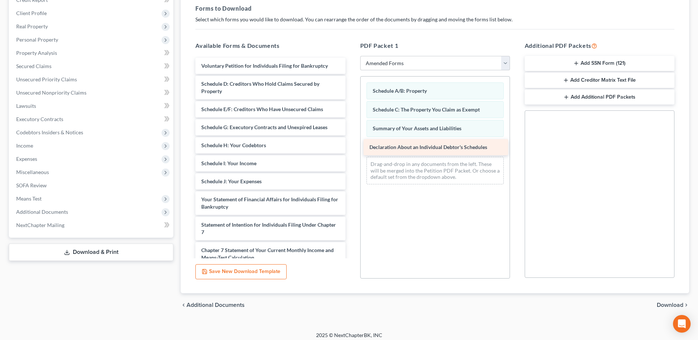
drag, startPoint x: 269, startPoint y: 202, endPoint x: 437, endPoint y: 149, distance: 176.4
click at [351, 149] on div "Declaration About an Individual Debtor's Schedules Voluntary Petition for Indiv…" at bounding box center [269, 201] width 161 height 287
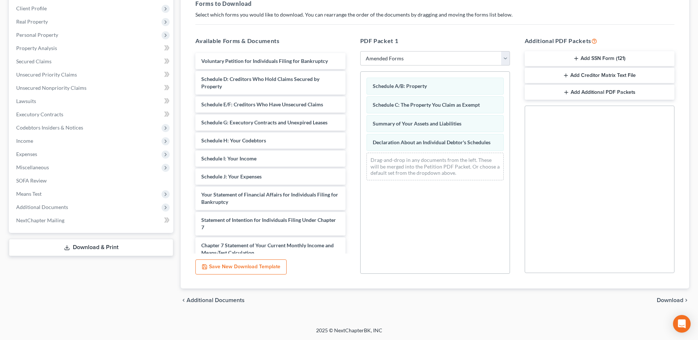
click at [667, 300] on span "Download" at bounding box center [670, 300] width 26 height 6
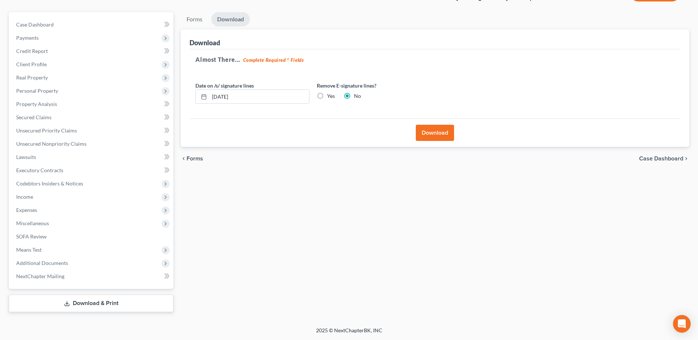
click at [435, 136] on button "Download" at bounding box center [435, 133] width 38 height 16
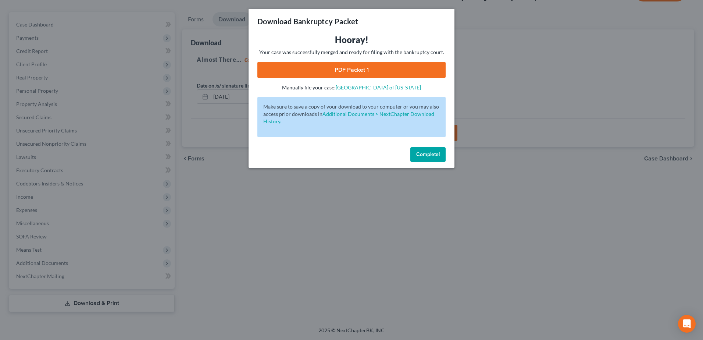
drag, startPoint x: 363, startPoint y: 72, endPoint x: 290, endPoint y: 101, distance: 78.8
click at [363, 72] on link "PDF Packet 1" at bounding box center [351, 70] width 188 height 16
click at [425, 157] on span "Complete!" at bounding box center [428, 154] width 24 height 6
click at [436, 156] on span "Complete!" at bounding box center [428, 154] width 24 height 6
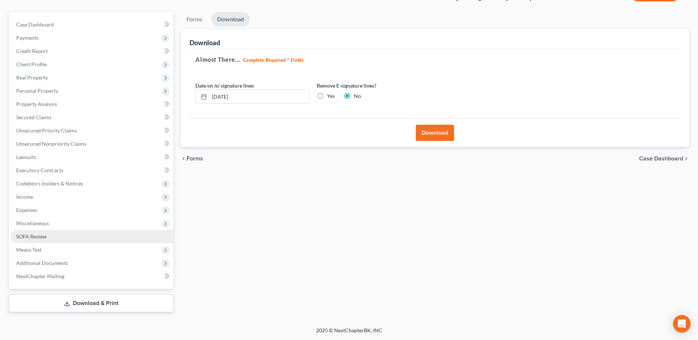
click at [36, 234] on span "SOFA Review" at bounding box center [31, 236] width 31 height 6
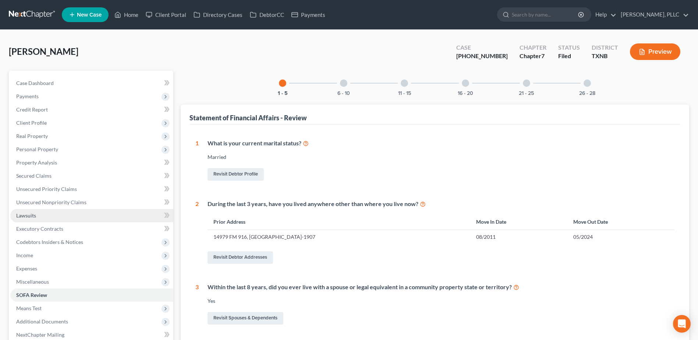
scroll to position [147, 0]
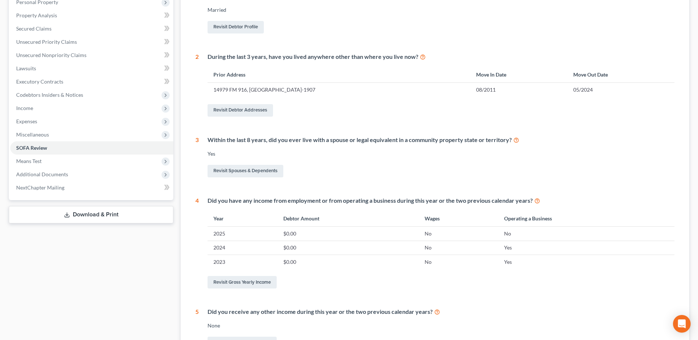
click at [86, 212] on link "Download & Print" at bounding box center [91, 214] width 164 height 17
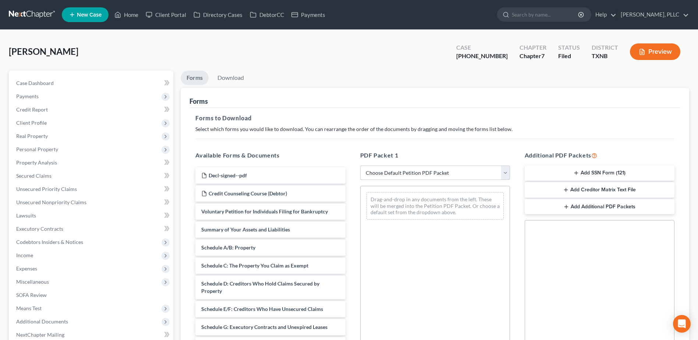
click at [505, 175] on select "Choose Default Petition PDF Packet Complete Bankruptcy Petition (all forms and …" at bounding box center [435, 173] width 150 height 15
select select "2"
click at [360, 166] on select "Choose Default Petition PDF Packet Complete Bankruptcy Petition (all forms and …" at bounding box center [435, 173] width 150 height 15
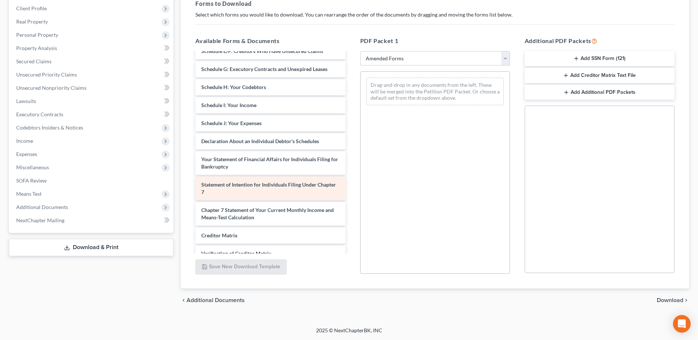
scroll to position [108, 0]
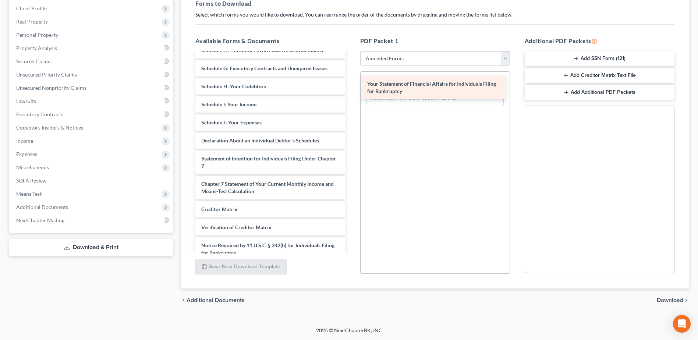
drag, startPoint x: 273, startPoint y: 160, endPoint x: 439, endPoint y: 85, distance: 181.9
click at [351, 85] on div "Your Statement of Financial Affairs for Individuals Filing for Bankruptcy Volun…" at bounding box center [269, 112] width 161 height 334
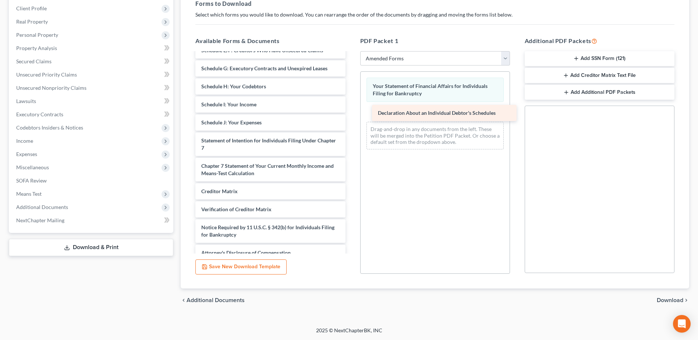
drag, startPoint x: 229, startPoint y: 143, endPoint x: 405, endPoint y: 115, distance: 178.0
click at [351, 115] on div "Declaration About an Individual Debtor's Schedules Voluntary Petition for Indiv…" at bounding box center [269, 103] width 161 height 316
click at [676, 299] on span "Download" at bounding box center [670, 300] width 26 height 6
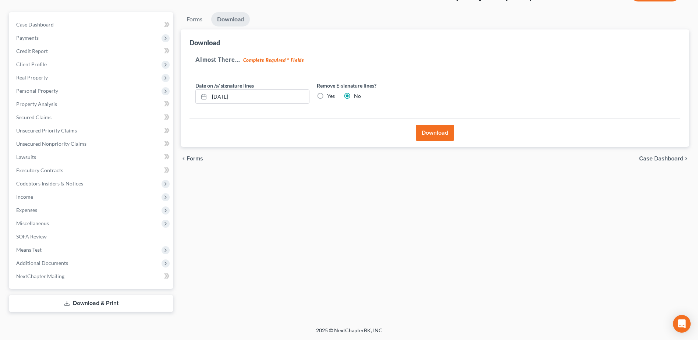
scroll to position [58, 0]
click at [448, 131] on button "Download" at bounding box center [435, 133] width 38 height 16
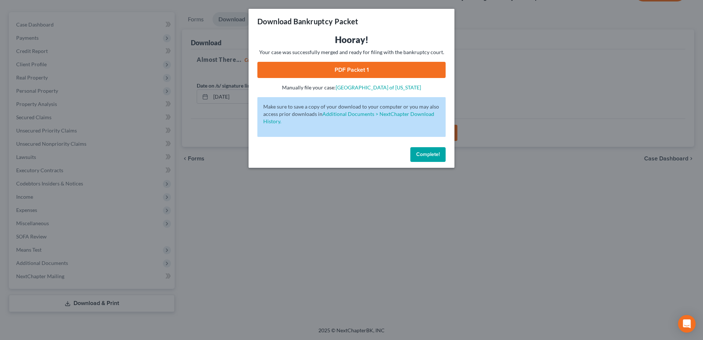
click at [369, 77] on link "PDF Packet 1" at bounding box center [351, 70] width 188 height 16
click at [429, 156] on span "Complete!" at bounding box center [428, 154] width 24 height 6
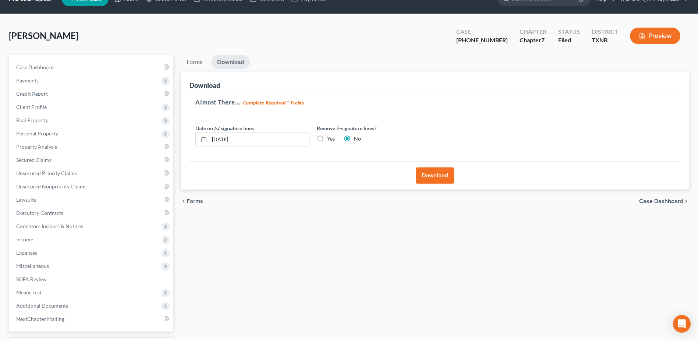
scroll to position [0, 0]
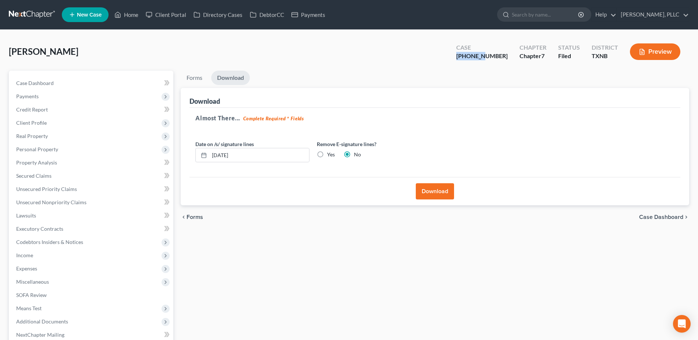
drag, startPoint x: 504, startPoint y: 56, endPoint x: 469, endPoint y: 57, distance: 34.2
click at [471, 57] on div "Case 25-42998-7 Chapter Chapter 7 Status Filed District TXNB Preview" at bounding box center [568, 52] width 242 height 26
copy div "25-42998"
click at [18, 84] on span "Case Dashboard" at bounding box center [35, 83] width 38 height 6
select select "3"
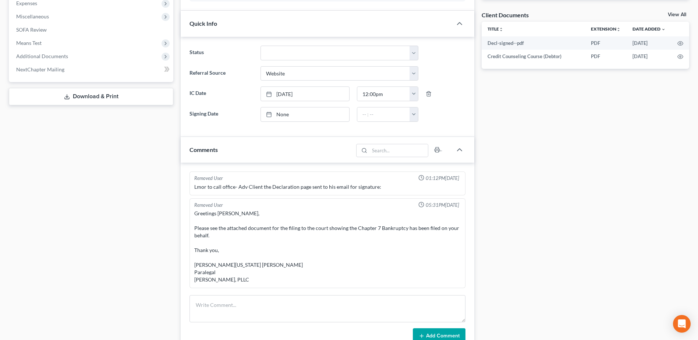
scroll to position [877, 0]
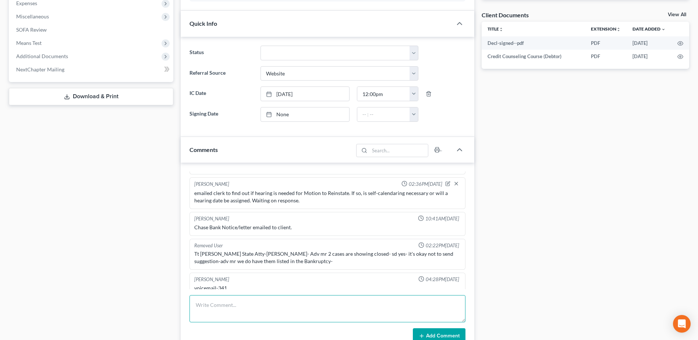
click at [266, 307] on textarea at bounding box center [327, 308] width 276 height 27
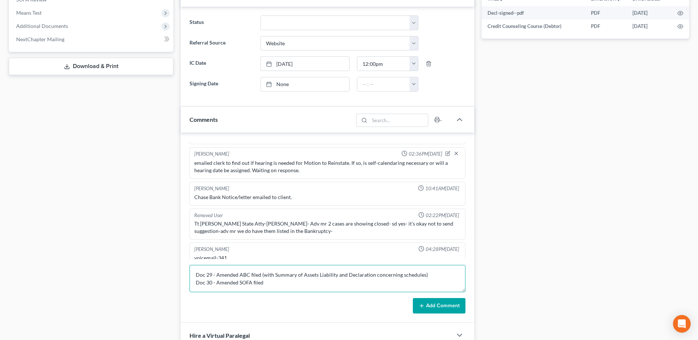
scroll to position [339, 0]
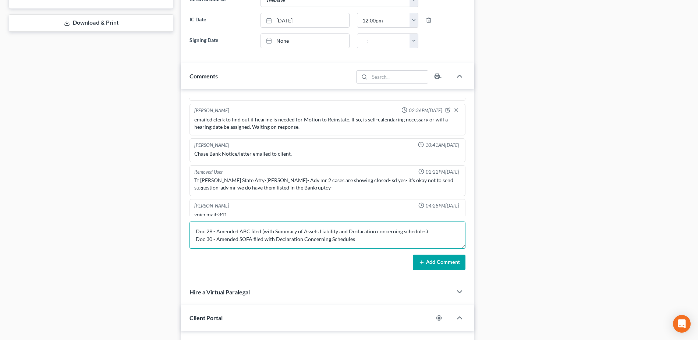
type textarea "Doc 29 - Amended ABC filed (with Summary of Assets Liability and Declaration co…"
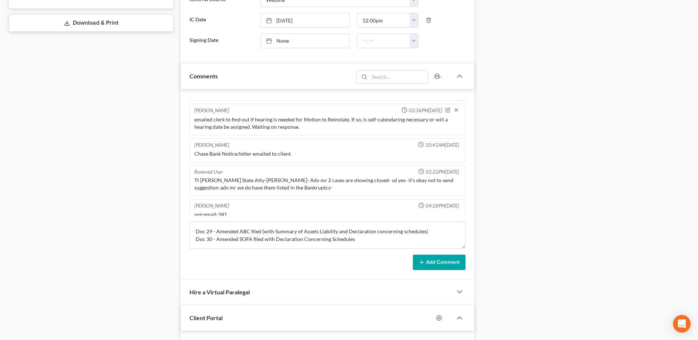
click at [433, 259] on button "Add Comment" at bounding box center [439, 262] width 53 height 15
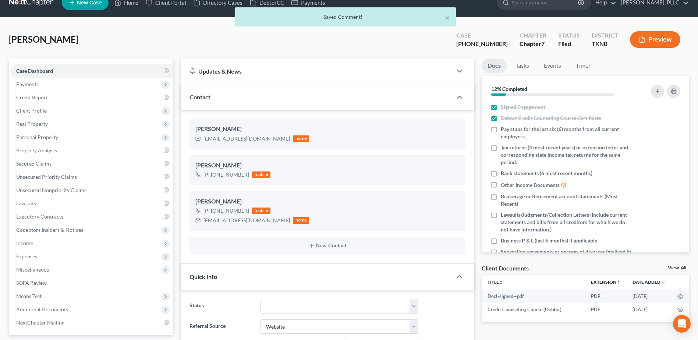
scroll to position [0, 0]
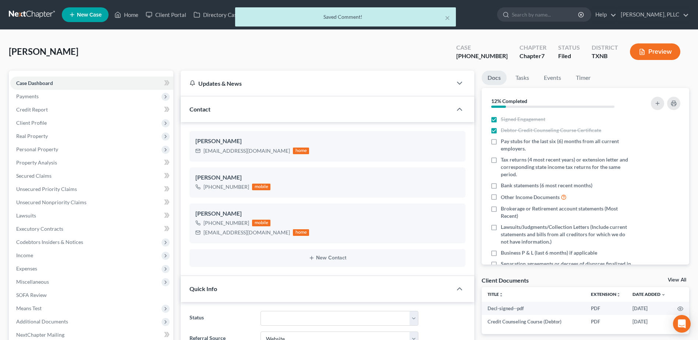
click at [131, 15] on div "× Saved Comment!" at bounding box center [345, 18] width 698 height 23
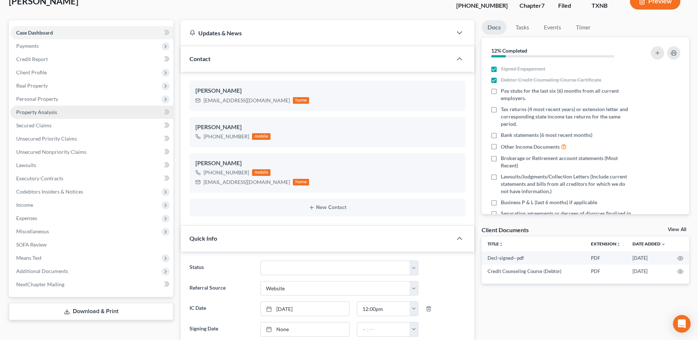
scroll to position [147, 0]
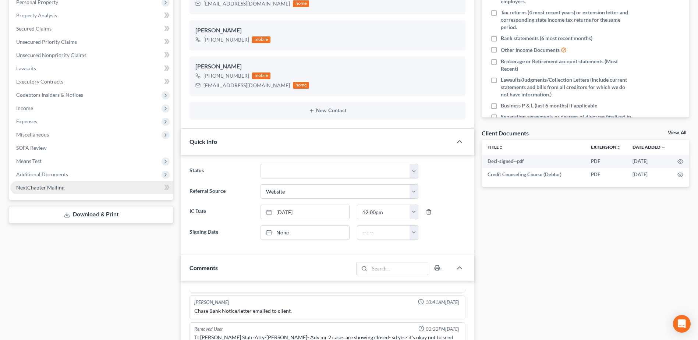
drag, startPoint x: 43, startPoint y: 177, endPoint x: 58, endPoint y: 192, distance: 21.1
click at [43, 177] on span "Additional Documents" at bounding box center [42, 174] width 52 height 6
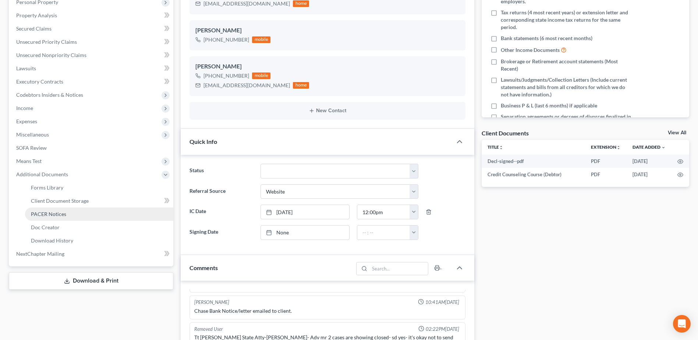
click at [46, 216] on span "PACER Notices" at bounding box center [48, 214] width 35 height 6
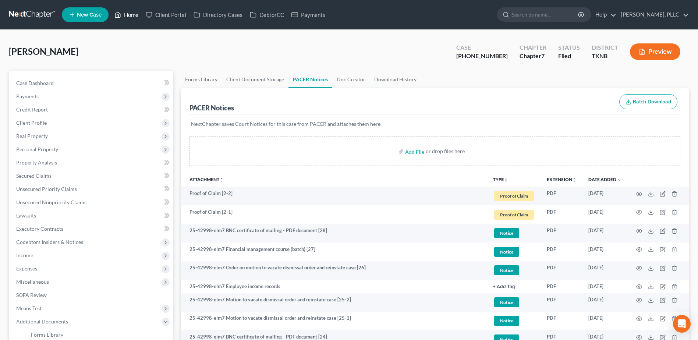
drag, startPoint x: 132, startPoint y: 16, endPoint x: 161, endPoint y: 31, distance: 31.9
click at [132, 16] on link "Home" at bounding box center [126, 14] width 31 height 13
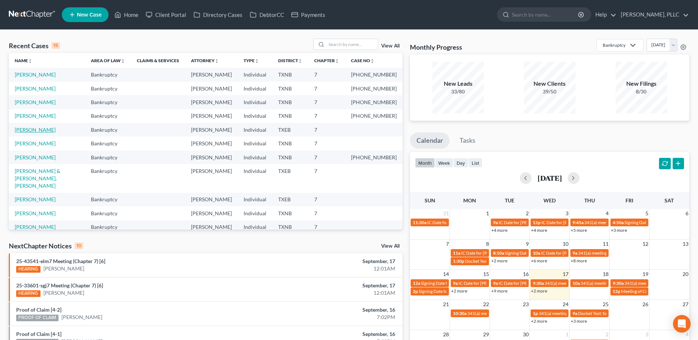
click at [33, 130] on link "[PERSON_NAME]" at bounding box center [35, 130] width 41 height 6
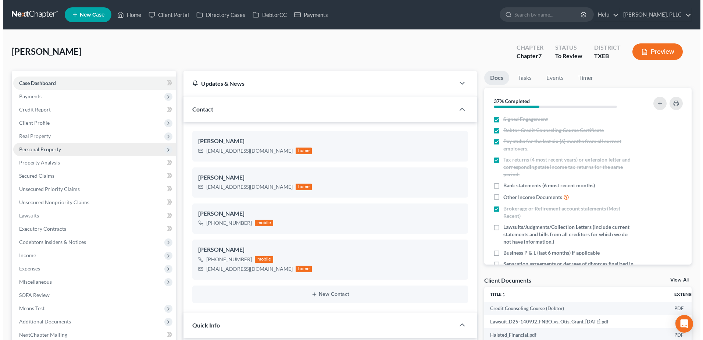
scroll to position [429, 0]
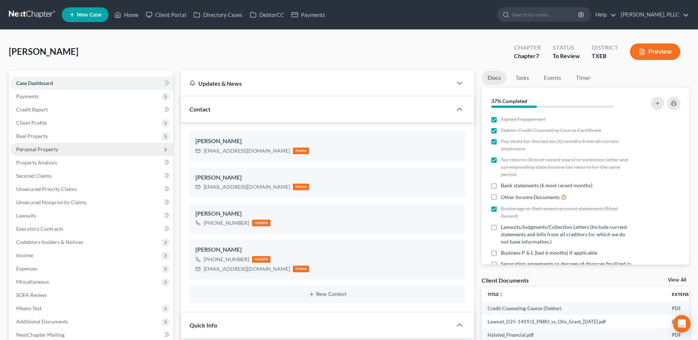
click at [35, 151] on span "Personal Property" at bounding box center [37, 149] width 42 height 6
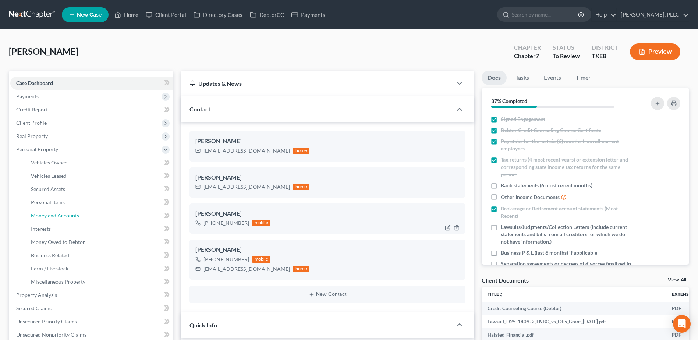
click at [54, 214] on span "Money and Accounts" at bounding box center [55, 215] width 48 height 6
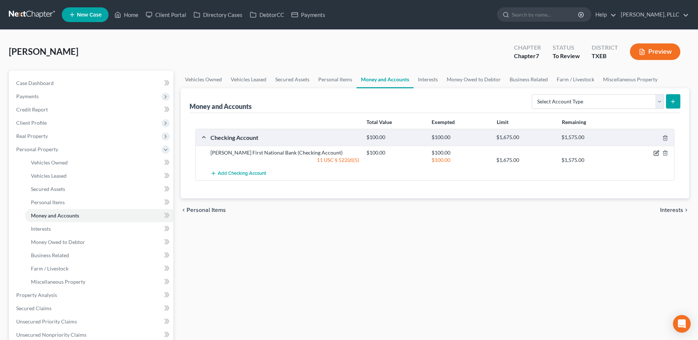
click at [656, 154] on icon "button" at bounding box center [656, 152] width 3 height 3
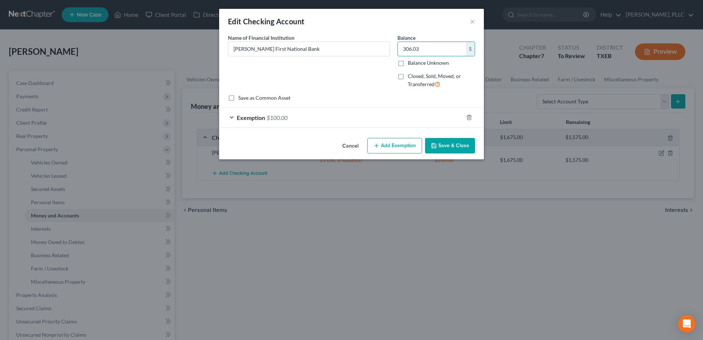
type input "306.03"
click at [231, 114] on div "Exemption $100.00" at bounding box center [341, 117] width 244 height 19
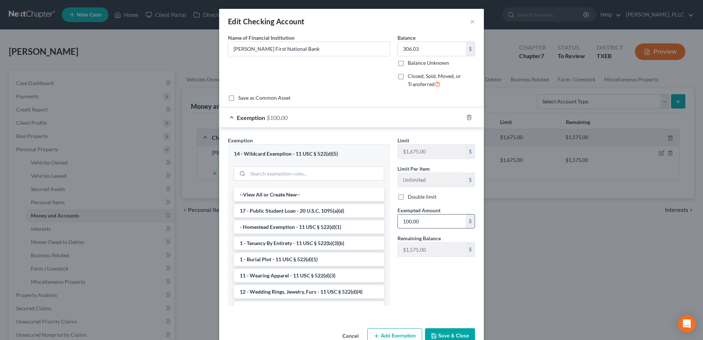
click at [429, 227] on input "100.00" at bounding box center [432, 221] width 68 height 14
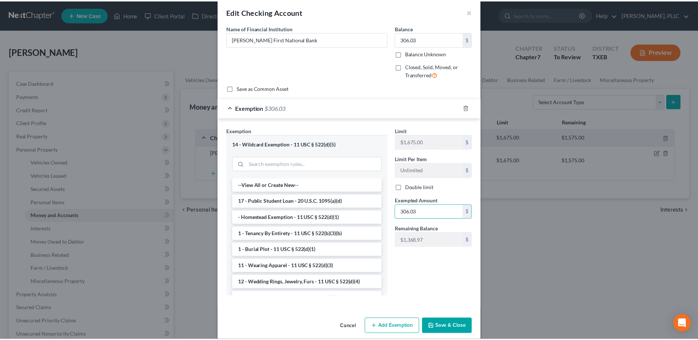
scroll to position [18, 0]
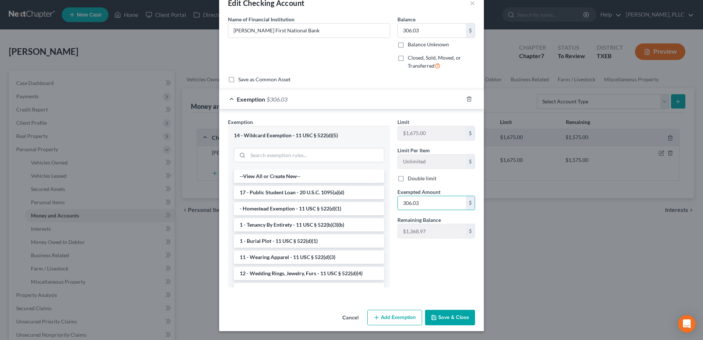
type input "306.03"
click at [456, 319] on button "Save & Close" at bounding box center [450, 317] width 50 height 15
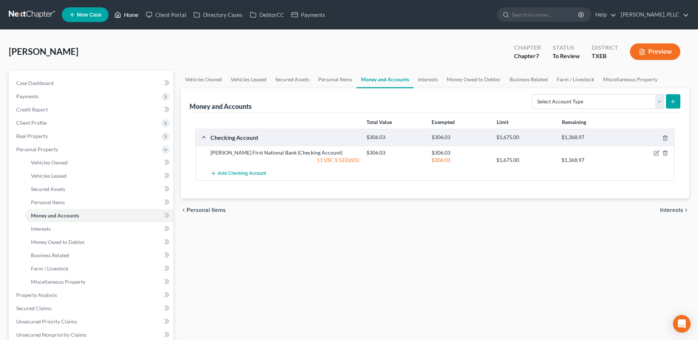
drag, startPoint x: 134, startPoint y: 14, endPoint x: 419, endPoint y: 98, distance: 297.3
click at [134, 14] on link "Home" at bounding box center [126, 14] width 31 height 13
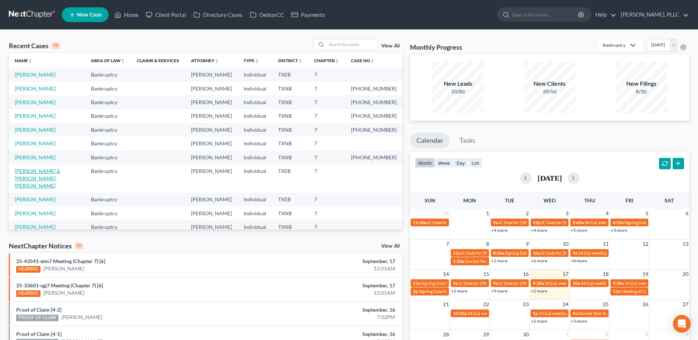
click at [47, 170] on link "[PERSON_NAME] & [PERSON_NAME], [PERSON_NAME]" at bounding box center [38, 178] width 46 height 21
select select "4"
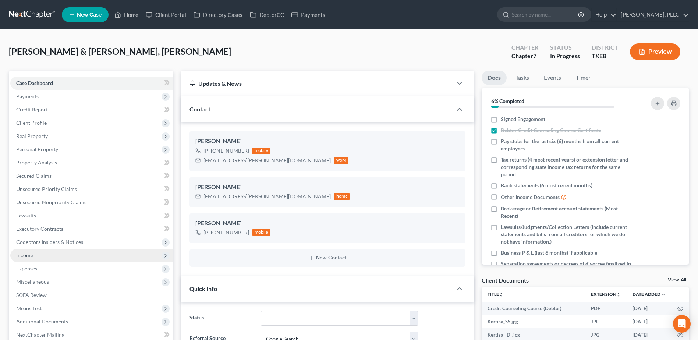
scroll to position [248, 0]
click at [26, 257] on span "Income" at bounding box center [24, 255] width 17 height 6
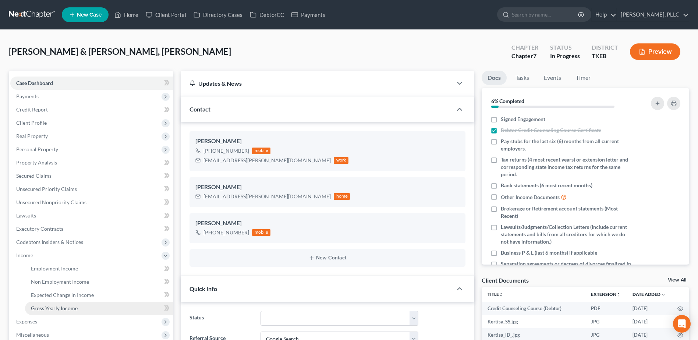
click at [53, 308] on span "Gross Yearly Income" at bounding box center [54, 308] width 47 height 6
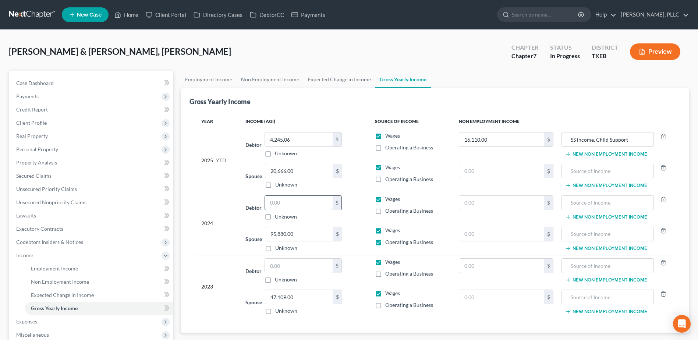
click at [298, 198] on input "text" at bounding box center [299, 203] width 68 height 14
type input "0.00"
click at [385, 199] on label "Wages" at bounding box center [392, 198] width 15 height 7
click at [388, 199] on input "Wages" at bounding box center [390, 197] width 5 height 5
checkbox input "false"
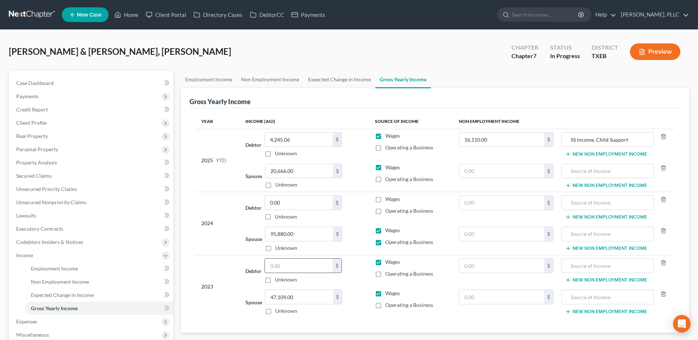
click at [302, 269] on input "text" at bounding box center [299, 266] width 68 height 14
type input "0.00"
click at [385, 263] on label "Wages" at bounding box center [392, 261] width 15 height 7
click at [388, 263] on input "Wages" at bounding box center [390, 260] width 5 height 5
checkbox input "false"
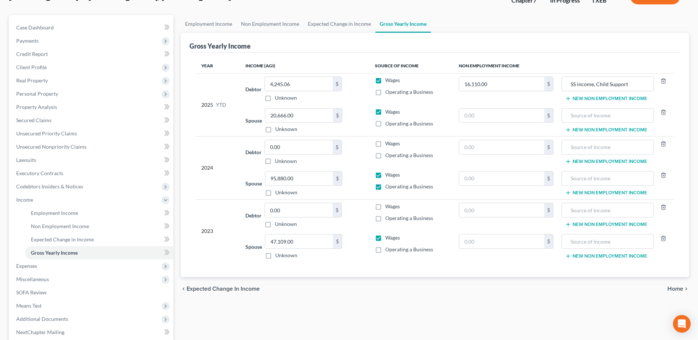
scroll to position [111, 0]
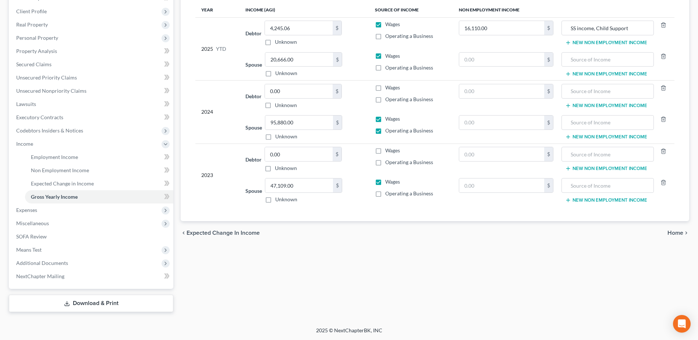
click at [675, 235] on span "Home" at bounding box center [675, 233] width 16 height 6
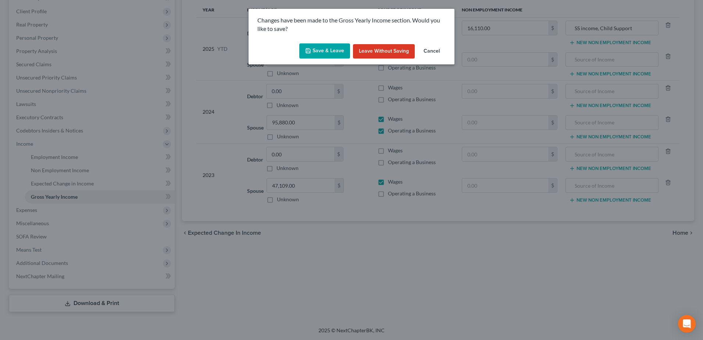
click at [316, 54] on button "Save & Leave" at bounding box center [324, 50] width 51 height 15
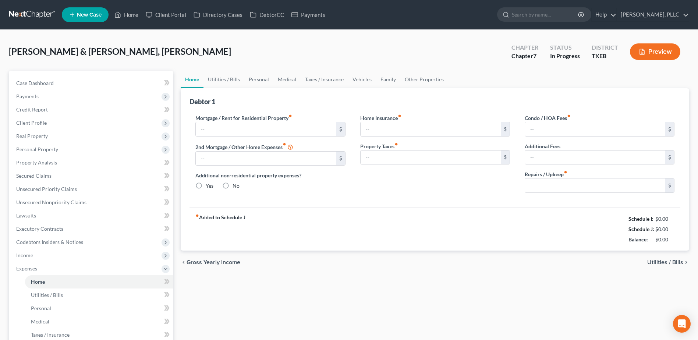
type input "2,595.00"
type input "0.00"
radio input "true"
type input "0.00"
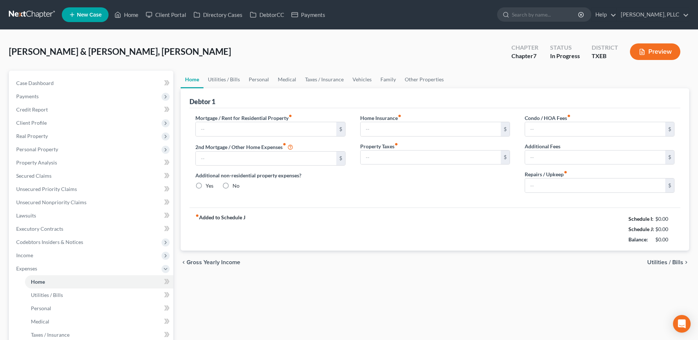
type input "0.00"
drag, startPoint x: 47, startPoint y: 187, endPoint x: 435, endPoint y: 245, distance: 392.0
click at [47, 187] on span "Unsecured Priority Claims" at bounding box center [46, 189] width 61 height 6
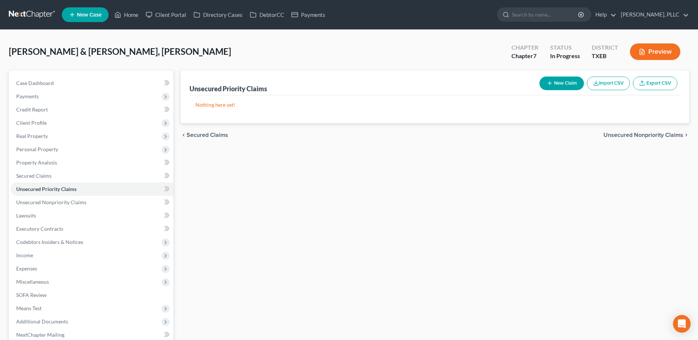
click at [558, 83] on button "New Claim" at bounding box center [561, 84] width 45 height 14
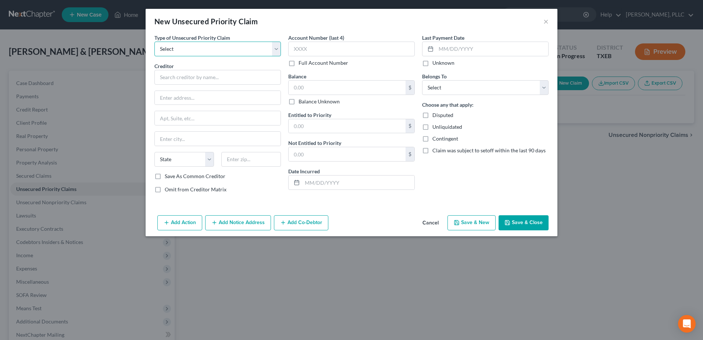
click at [280, 51] on select "Select Taxes & Other Government Units Domestic Support Obligations Extensions o…" at bounding box center [217, 49] width 127 height 15
select select "1"
click at [154, 42] on select "Select Taxes & Other Government Units Domestic Support Obligations Extensions o…" at bounding box center [217, 49] width 127 height 15
click at [211, 72] on input "text" at bounding box center [217, 77] width 127 height 15
click at [209, 77] on input "text" at bounding box center [217, 77] width 127 height 15
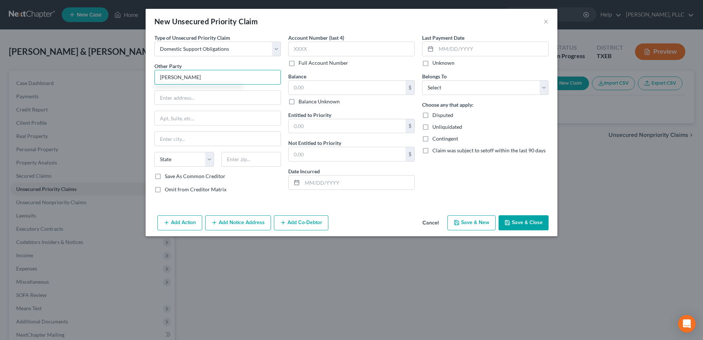
type input "Raymond Willis"
type input "9093 Sycamore Avenue"
type input "Unit 216"
click at [238, 138] on input "text" at bounding box center [218, 139] width 126 height 14
type input "Montclair"
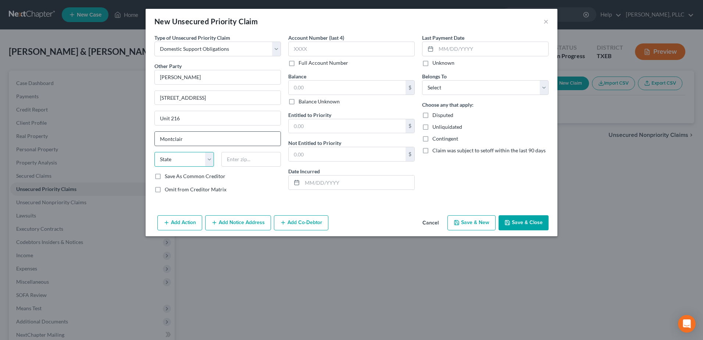
select select "4"
type input "7"
type input "91763-"
click at [543, 87] on select "Select Debtor 1 Only Debtor 2 Only Debtor 1 And Debtor 2 Only At Least One Of T…" at bounding box center [485, 87] width 127 height 15
select select "1"
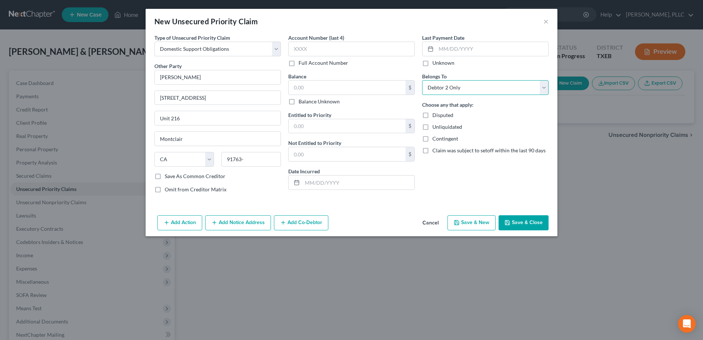
click at [422, 80] on select "Select Debtor 1 Only Debtor 2 Only Debtor 1 And Debtor 2 Only At Least One Of T…" at bounding box center [485, 87] width 127 height 15
click at [254, 161] on input "91763-" at bounding box center [251, 159] width 60 height 15
type input "91763"
click at [520, 218] on button "Save & Close" at bounding box center [524, 222] width 50 height 15
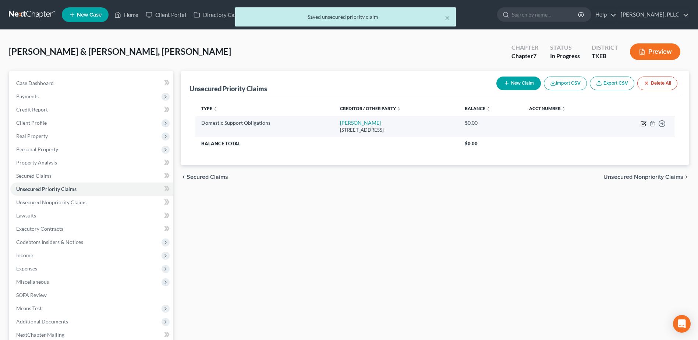
click at [643, 123] on icon "button" at bounding box center [643, 124] width 6 height 6
select select "4"
select select "1"
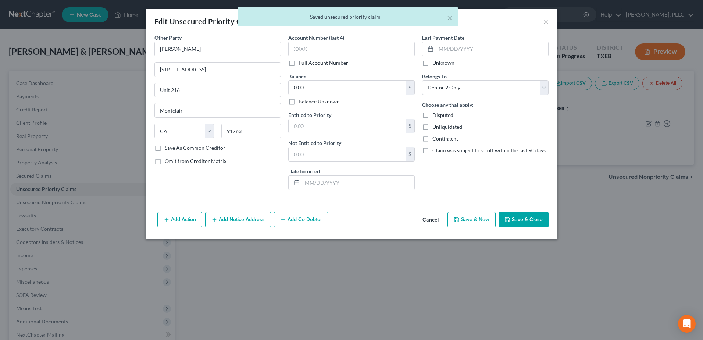
click at [165, 161] on label "Omit from Creditor Matrix" at bounding box center [196, 160] width 62 height 7
click at [168, 161] on input "Omit from Creditor Matrix" at bounding box center [170, 159] width 5 height 5
checkbox input "true"
click at [527, 219] on button "Save & Close" at bounding box center [524, 219] width 50 height 15
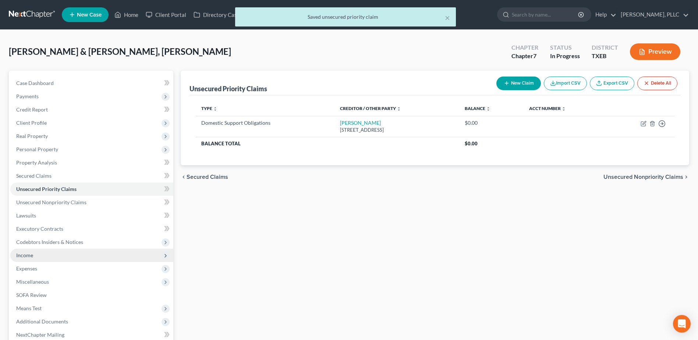
click at [29, 256] on span "Income" at bounding box center [24, 255] width 17 height 6
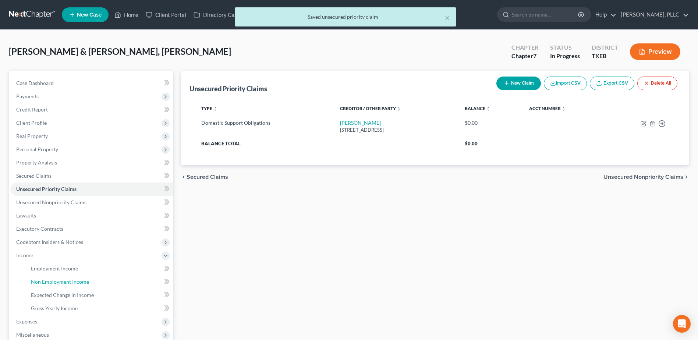
click at [39, 281] on span "Non Employment Income" at bounding box center [60, 281] width 58 height 6
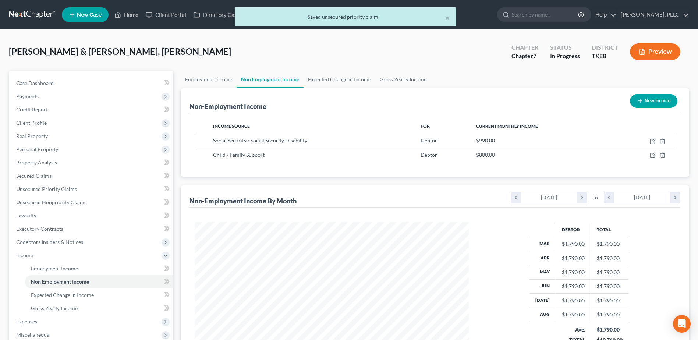
scroll to position [136, 288]
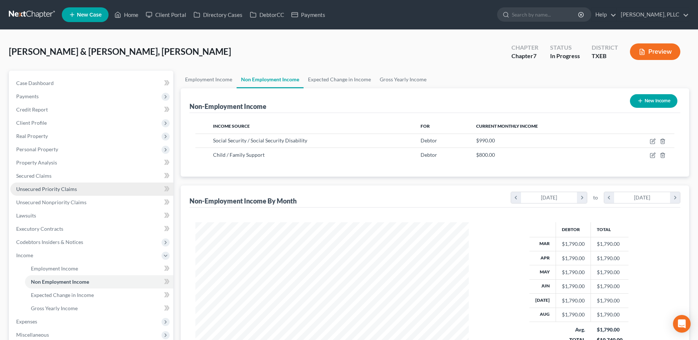
click at [47, 188] on span "Unsecured Priority Claims" at bounding box center [46, 189] width 61 height 6
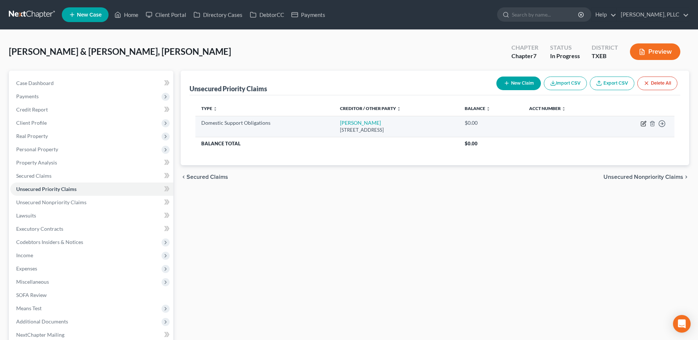
click at [644, 124] on icon "button" at bounding box center [643, 124] width 6 height 6
select select "4"
select select "1"
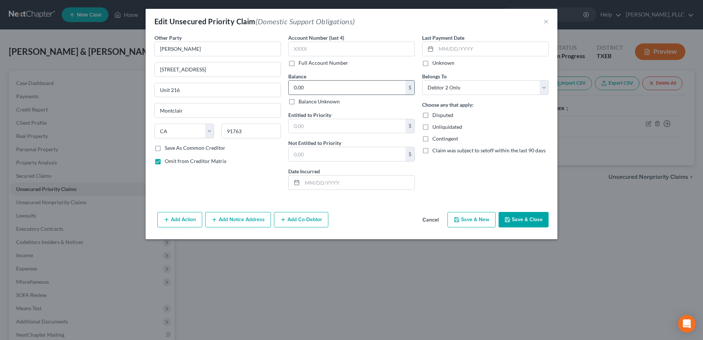
click at [325, 90] on input "0.00" at bounding box center [347, 88] width 117 height 14
type input "800.00"
click at [516, 217] on button "Save & Close" at bounding box center [524, 219] width 50 height 15
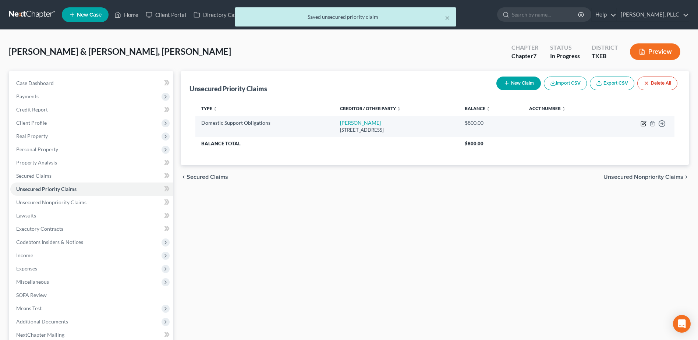
click at [644, 122] on icon "button" at bounding box center [643, 122] width 3 height 3
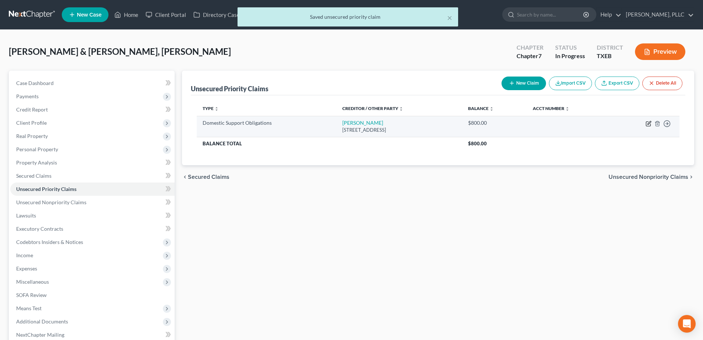
select select "4"
select select "1"
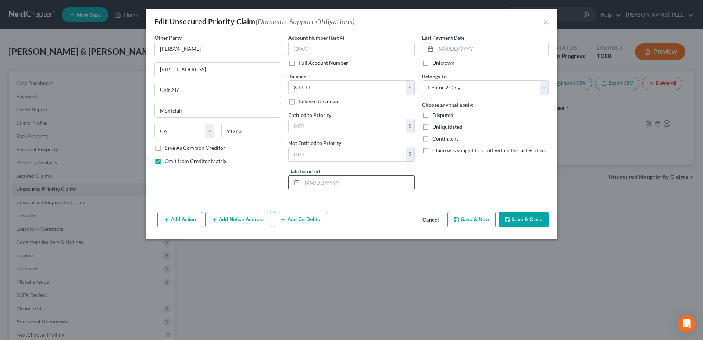
click at [316, 181] on input "text" at bounding box center [358, 182] width 112 height 14
type input "01/01/2021"
drag, startPoint x: 366, startPoint y: 185, endPoint x: 278, endPoint y: 184, distance: 87.2
click at [278, 184] on div "Other Party * Raymond Willis 9093 Sycamore Avenue Unit 216 Montclair State AL A…" at bounding box center [352, 115] width 402 height 162
click at [505, 217] on button "Save & Close" at bounding box center [524, 219] width 50 height 15
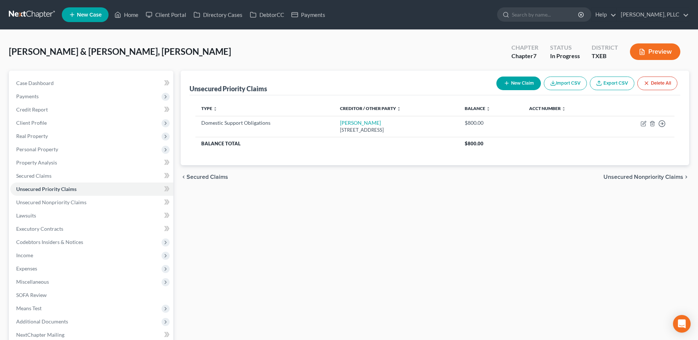
click at [408, 276] on div "Unsecured Priority Claims New Claim Import CSV Export CSV Delete All Type expan…" at bounding box center [435, 221] width 516 height 300
click at [21, 254] on span "Income" at bounding box center [24, 255] width 17 height 6
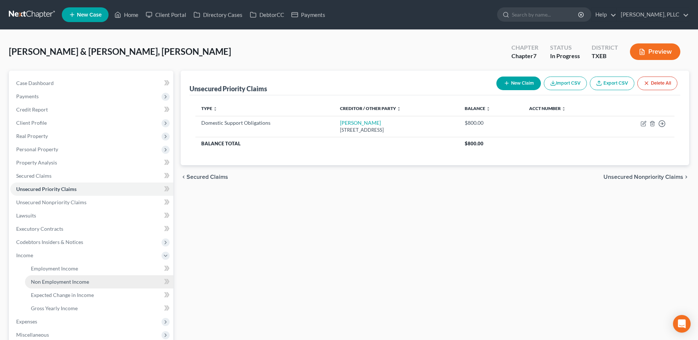
click at [57, 282] on span "Non Employment Income" at bounding box center [60, 281] width 58 height 6
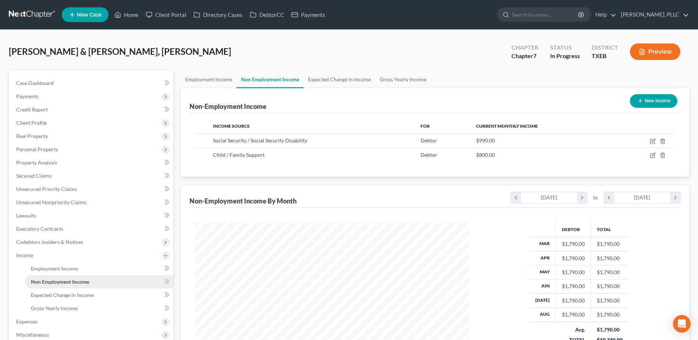
scroll to position [136, 288]
click at [64, 310] on span "Gross Yearly Income" at bounding box center [54, 308] width 47 height 6
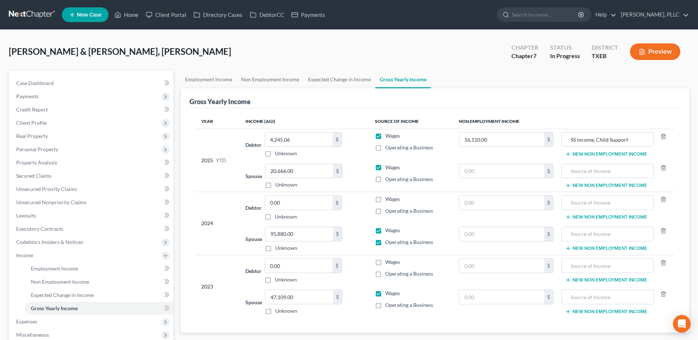
scroll to position [111, 0]
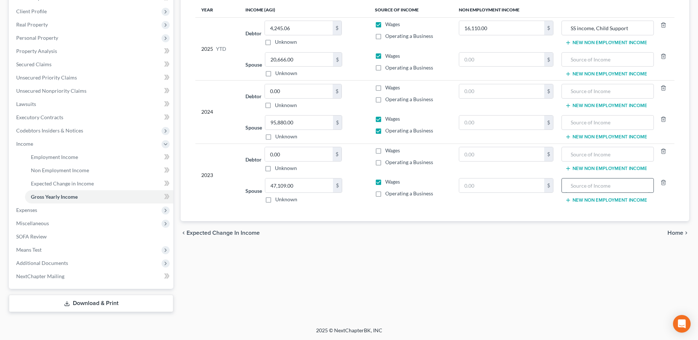
click at [598, 189] on input "text" at bounding box center [607, 185] width 84 height 14
click at [496, 187] on input "text" at bounding box center [501, 185] width 85 height 14
type input "11,880.00"
type input "Social Security income"
click at [502, 120] on input "text" at bounding box center [501, 122] width 85 height 14
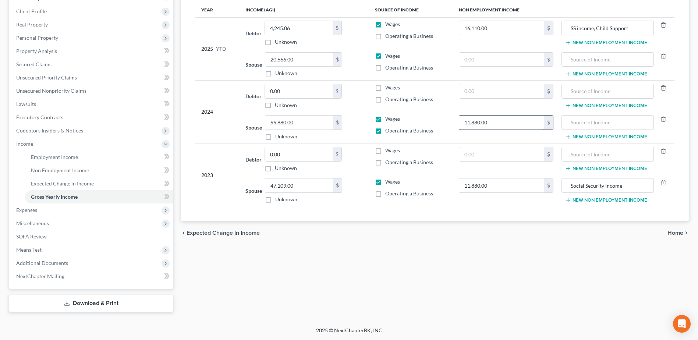
type input "11,880.00"
type input "Social Security Income"
type input "3,960.00"
click at [51, 170] on span "Non Employment Income" at bounding box center [60, 170] width 58 height 6
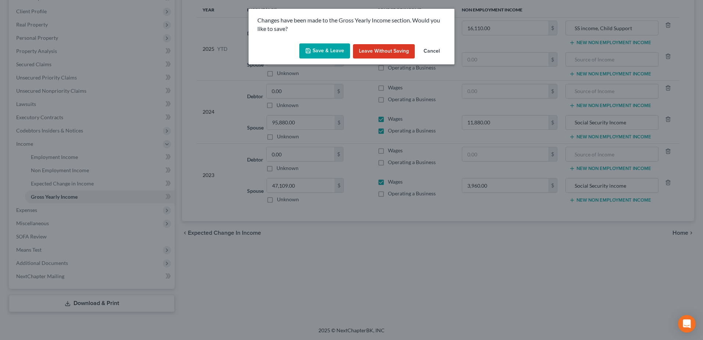
click at [325, 48] on button "Save & Leave" at bounding box center [324, 50] width 51 height 15
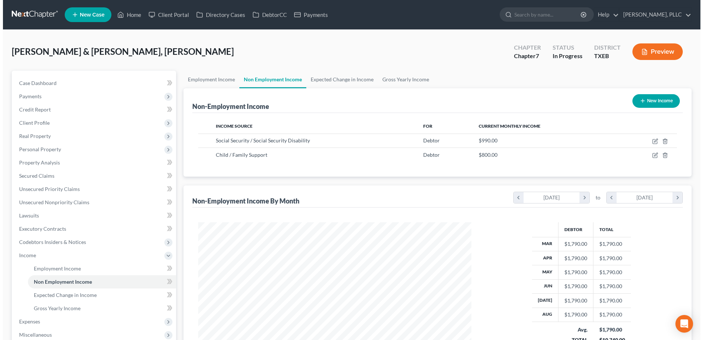
scroll to position [136, 288]
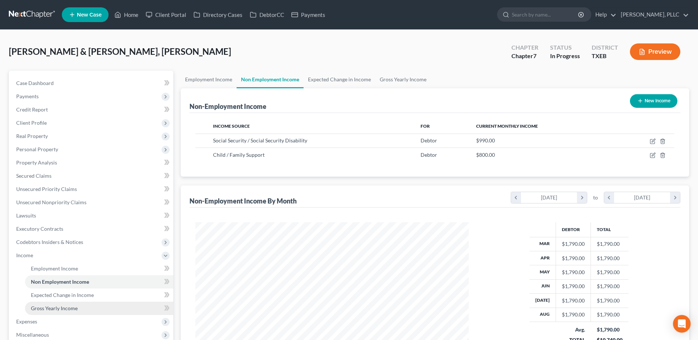
drag, startPoint x: 58, startPoint y: 309, endPoint x: 80, endPoint y: 308, distance: 22.1
click at [58, 308] on span "Gross Yearly Income" at bounding box center [54, 308] width 47 height 6
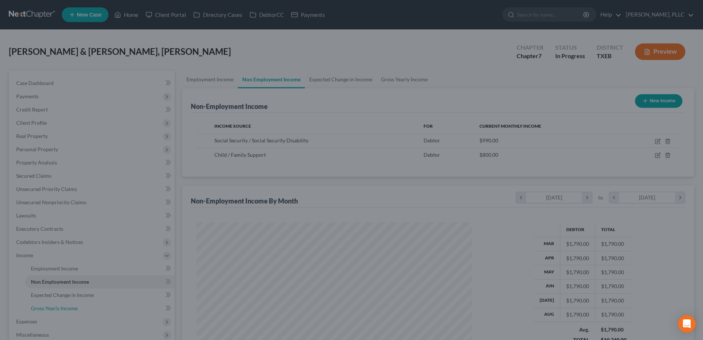
scroll to position [138, 291]
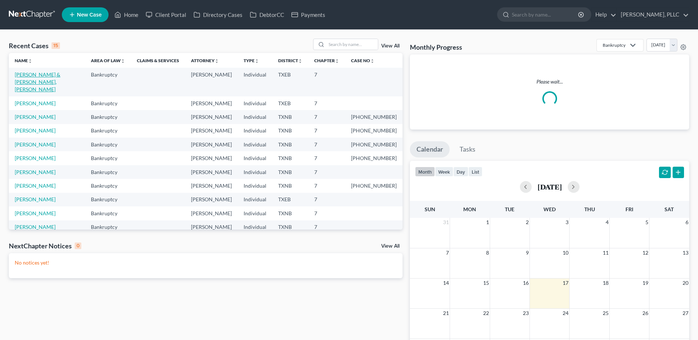
click at [60, 74] on link "[PERSON_NAME] & [PERSON_NAME], [PERSON_NAME]" at bounding box center [38, 81] width 46 height 21
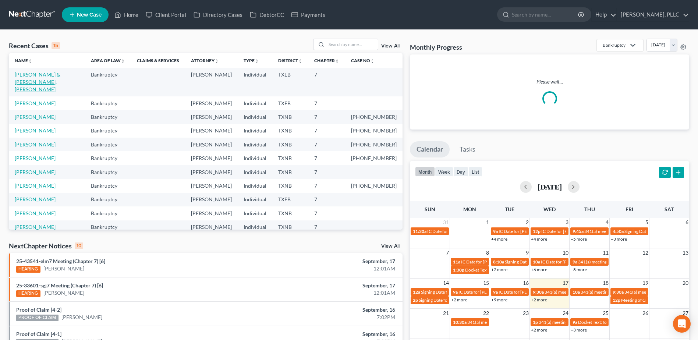
select select "4"
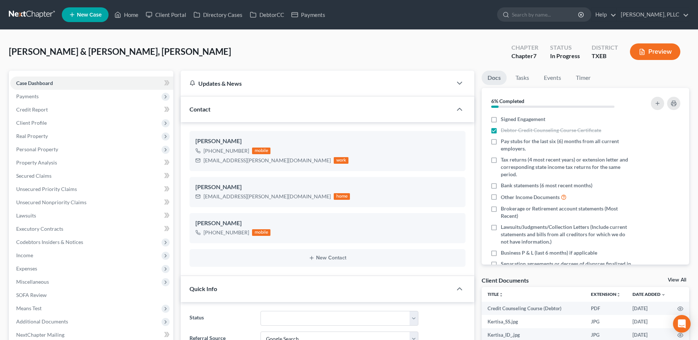
scroll to position [248, 0]
click at [26, 253] on span "Income" at bounding box center [24, 255] width 17 height 6
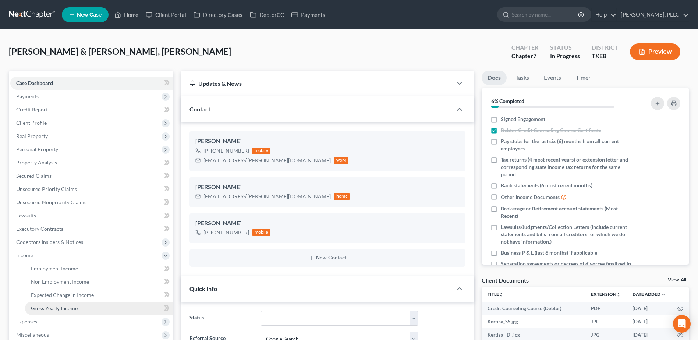
click at [64, 307] on span "Gross Yearly Income" at bounding box center [54, 308] width 47 height 6
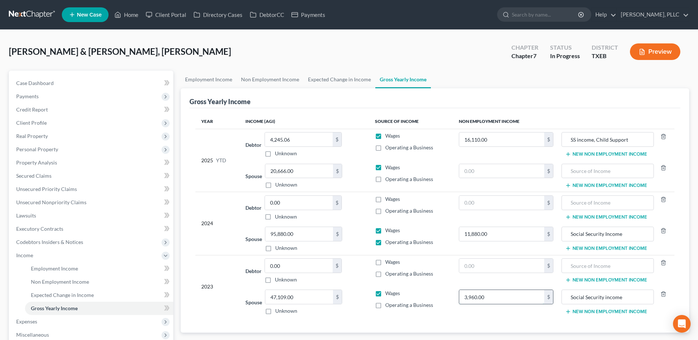
click at [502, 298] on input "3,960.00" at bounding box center [501, 297] width 85 height 14
type input "13,560.00"
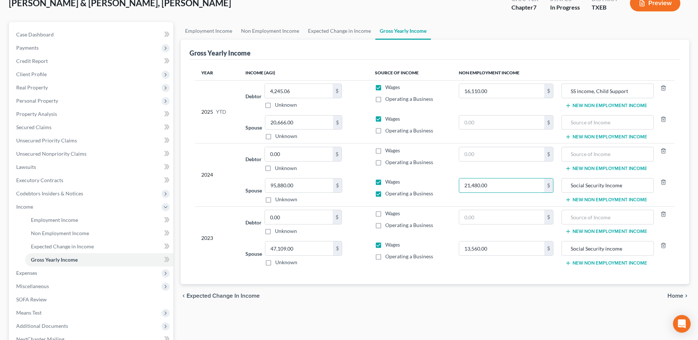
scroll to position [111, 0]
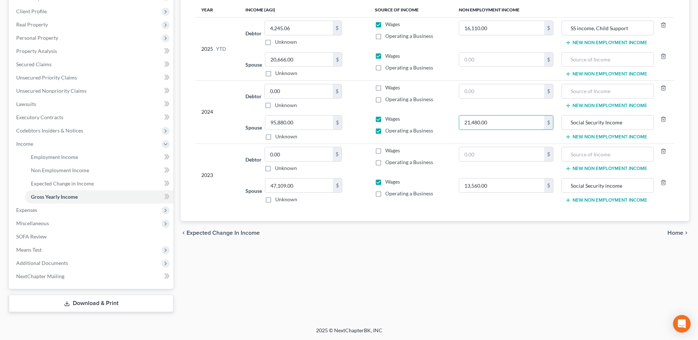
type input "21,480.00"
click at [672, 236] on span "Home" at bounding box center [675, 233] width 16 height 6
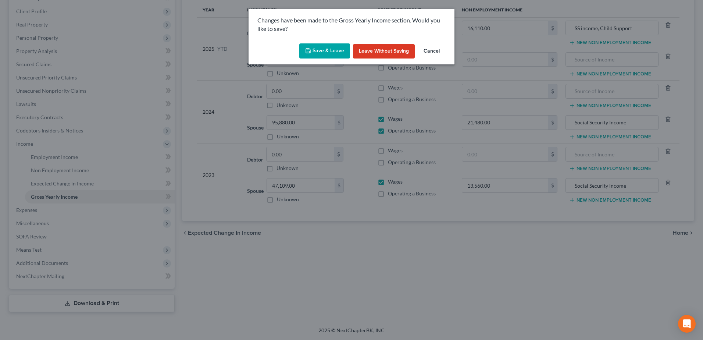
click at [317, 53] on button "Save & Leave" at bounding box center [324, 50] width 51 height 15
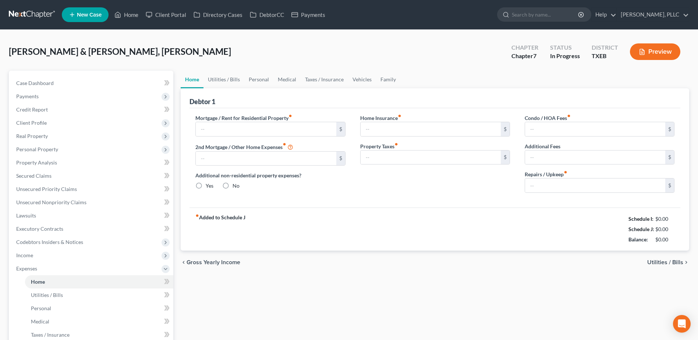
type input "2,595.00"
type input "0.00"
radio input "true"
type input "0.00"
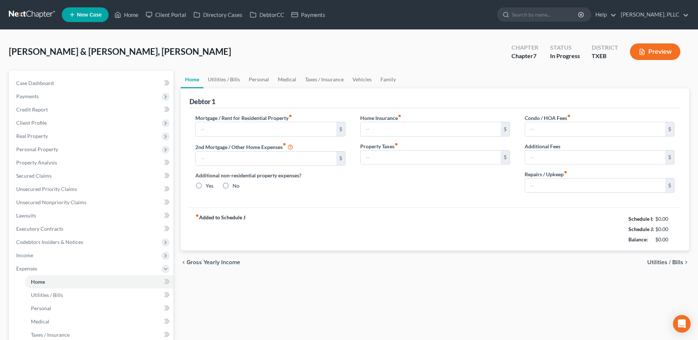
type input "0.00"
click at [136, 13] on link "Home" at bounding box center [126, 14] width 31 height 13
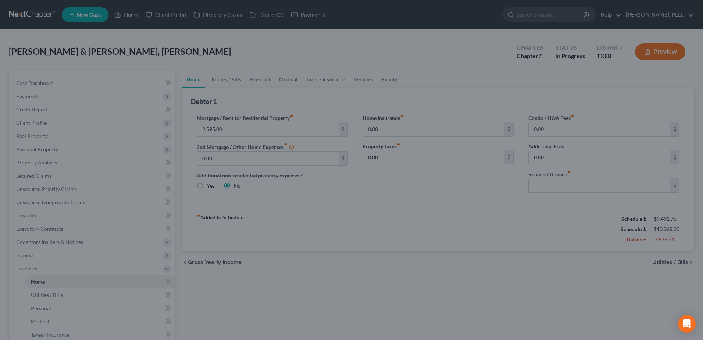
click at [137, 15] on div at bounding box center [351, 170] width 703 height 340
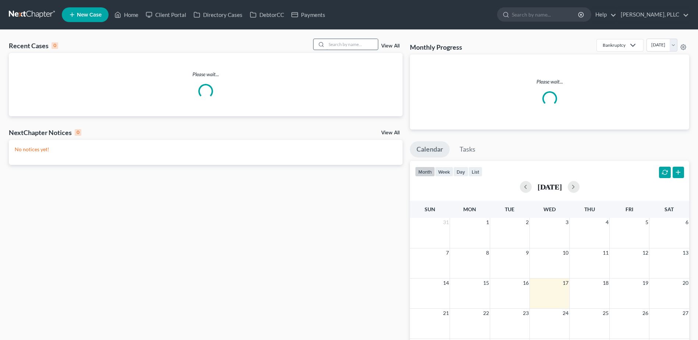
click at [355, 45] on input "search" at bounding box center [351, 44] width 51 height 11
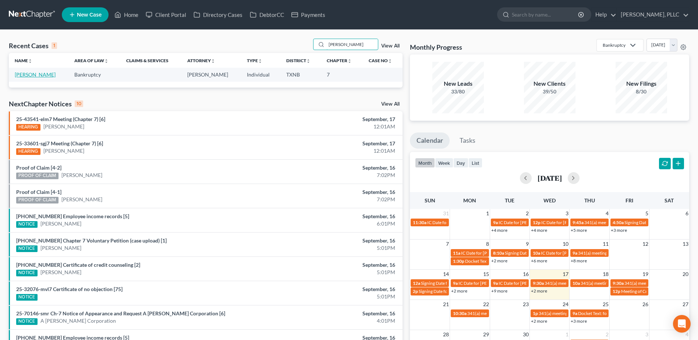
type input "omar"
click at [43, 75] on link "[PERSON_NAME]" at bounding box center [35, 74] width 41 height 6
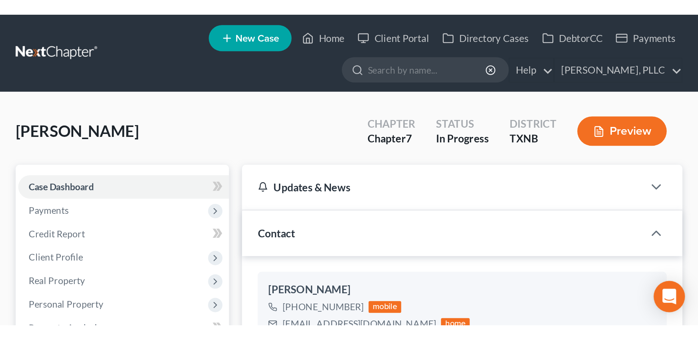
scroll to position [566, 0]
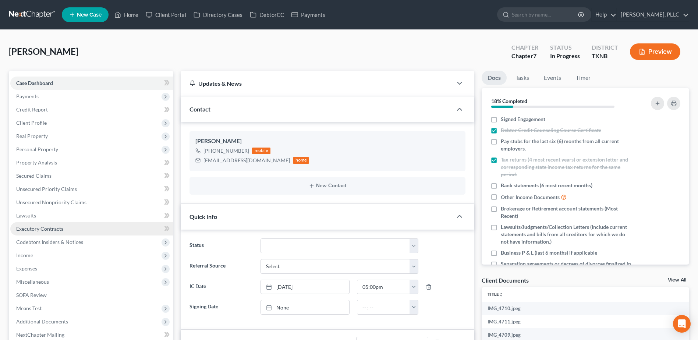
click at [58, 230] on span "Executory Contracts" at bounding box center [39, 228] width 47 height 6
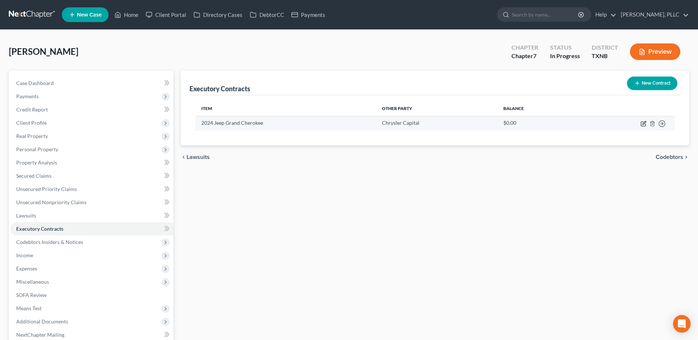
click at [641, 124] on icon "button" at bounding box center [643, 124] width 4 height 4
select select "3"
select select "45"
select select "4"
select select "1"
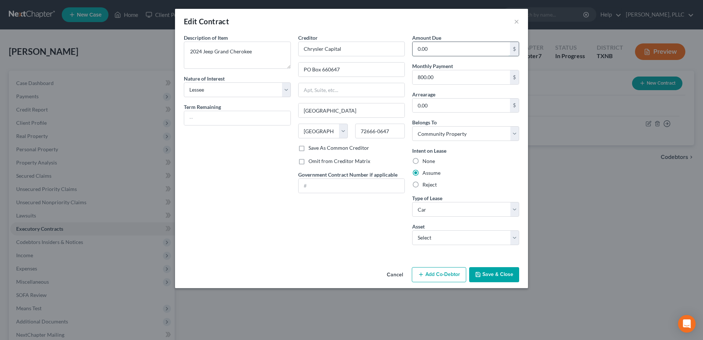
click at [446, 44] on input "0.00" at bounding box center [461, 49] width 97 height 14
type input "10,942.82"
click at [204, 121] on input "text" at bounding box center [237, 118] width 106 height 14
click at [196, 118] on input "16 months" at bounding box center [237, 118] width 106 height 14
type input "14 months"
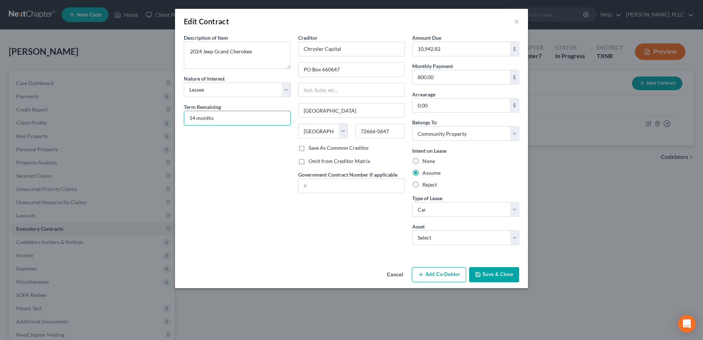
click at [505, 277] on button "Save & Close" at bounding box center [494, 274] width 50 height 15
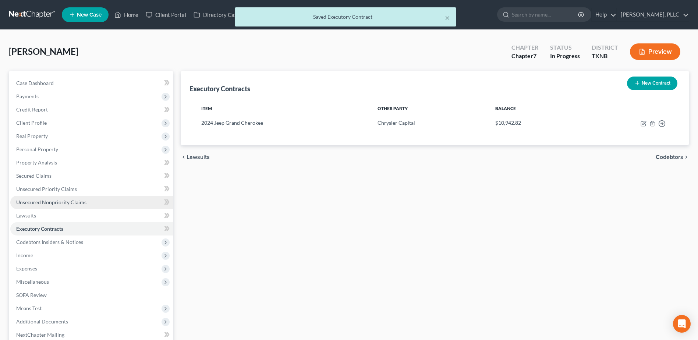
click at [49, 199] on span "Unsecured Nonpriority Claims" at bounding box center [51, 202] width 70 height 6
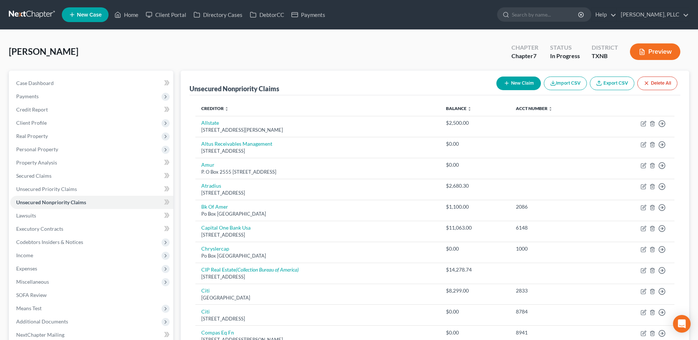
click at [521, 81] on button "New Claim" at bounding box center [518, 84] width 45 height 14
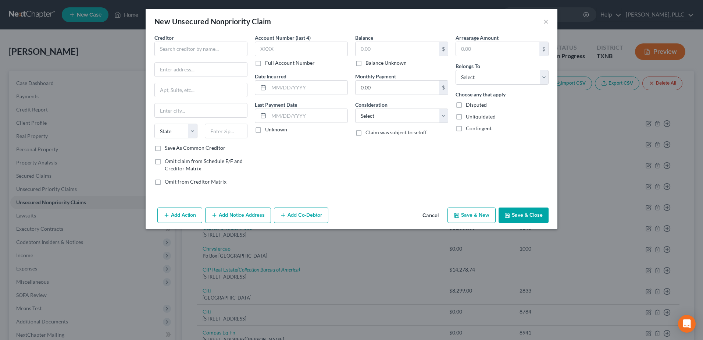
click at [436, 215] on button "Cancel" at bounding box center [431, 215] width 28 height 15
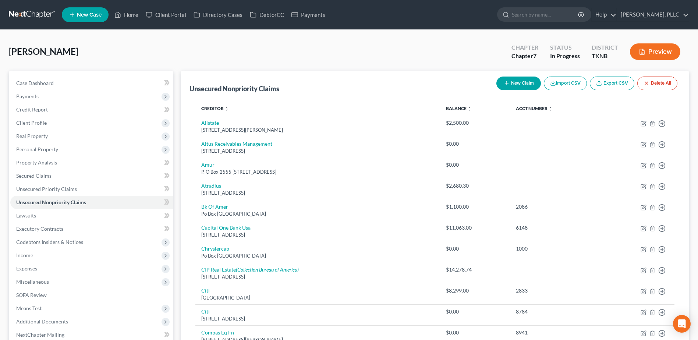
click at [524, 88] on button "New Claim" at bounding box center [518, 84] width 45 height 14
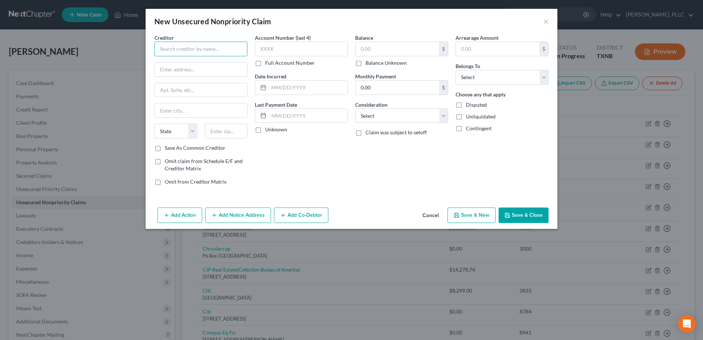
click at [220, 50] on input "text" at bounding box center [200, 49] width 93 height 15
type input "First Insurance"
click at [401, 47] on input "text" at bounding box center [397, 49] width 83 height 14
type input "1,377.11"
click at [173, 68] on input "text" at bounding box center [201, 70] width 92 height 14
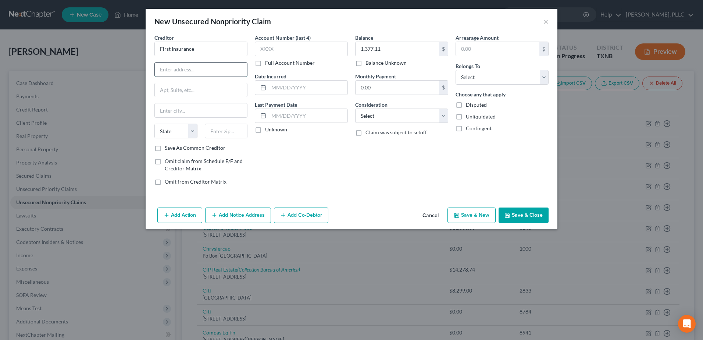
paste input "[STREET_ADDRESS]"
type input "[STREET_ADDRESS]"
click at [178, 110] on input "text" at bounding box center [201, 110] width 92 height 14
type input "[GEOGRAPHIC_DATA]"
select select "18"
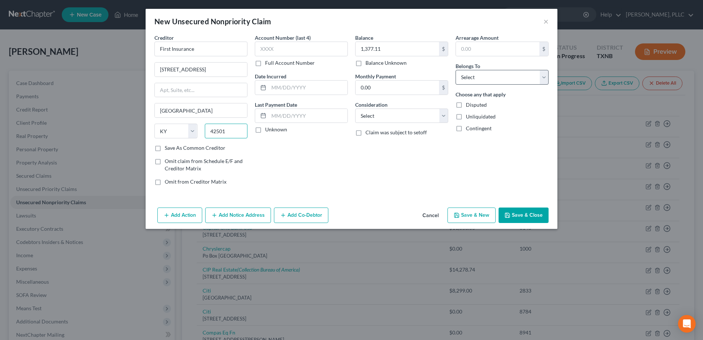
type input "42501"
click at [546, 76] on select "Select Debtor 1 Only Debtor 2 Only Debtor 1 And Debtor 2 Only At Least One Of T…" at bounding box center [502, 77] width 93 height 15
select select "0"
click at [456, 70] on select "Select Debtor 1 Only Debtor 2 Only Debtor 1 And Debtor 2 Only At Least One Of T…" at bounding box center [502, 77] width 93 height 15
click at [536, 213] on button "Save & Close" at bounding box center [524, 214] width 50 height 15
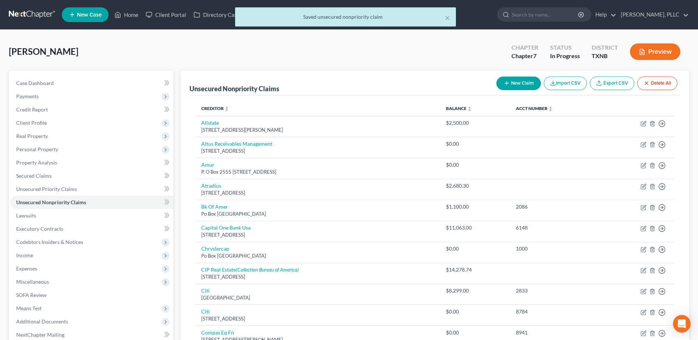
click at [518, 85] on button "New Claim" at bounding box center [518, 84] width 45 height 14
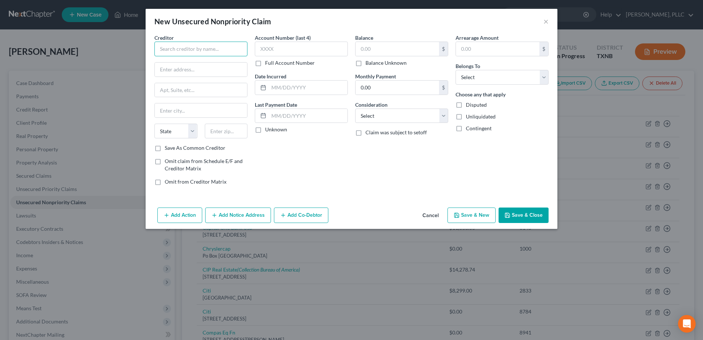
click at [218, 52] on input "text" at bounding box center [200, 49] width 93 height 15
type input "IPFS Corporation"
click at [429, 47] on input "text" at bounding box center [397, 49] width 83 height 14
type input "5,885.59"
drag, startPoint x: 227, startPoint y: 51, endPoint x: 100, endPoint y: 53, distance: 126.2
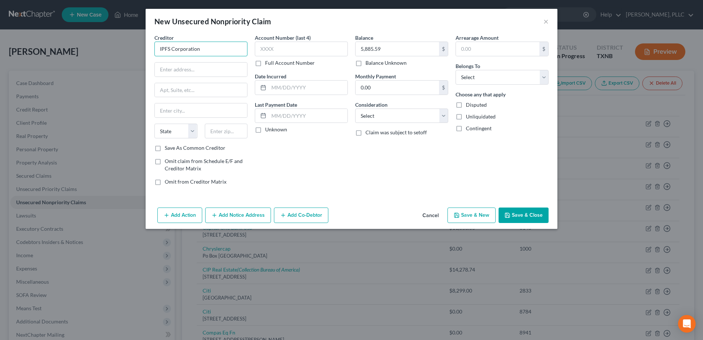
click at [100, 53] on div "New Unsecured Nonpriority Claim × Creditor * IPFS Corporation State AL AK AR AZ…" at bounding box center [351, 170] width 703 height 340
click at [198, 76] on input "text" at bounding box center [201, 70] width 92 height 14
paste input "1055 Broadway, 11th Floor"
type input "1055 Broadway, 11th Floor"
type input "11th Floor"
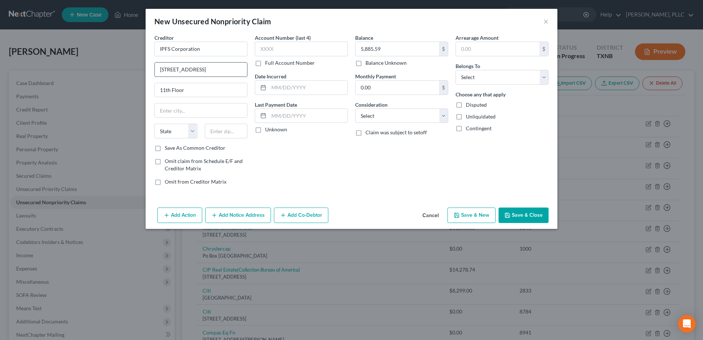
click at [229, 68] on input "1055 Broadway, 11th Floor" at bounding box center [201, 70] width 92 height 14
type input "1055 Broadway"
type input "Kansas City"
select select "26"
type input "64105"
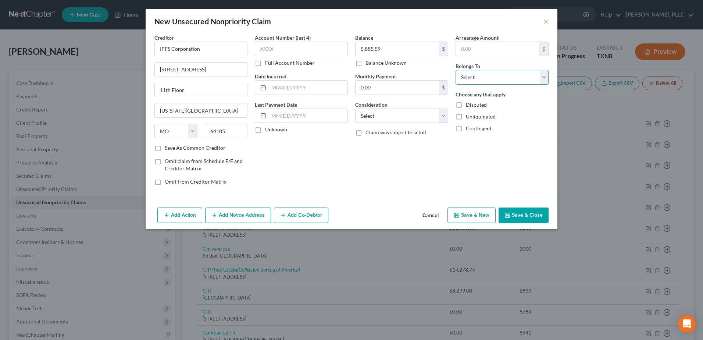
click at [547, 79] on select "Select Debtor 1 Only Debtor 2 Only Debtor 1 And Debtor 2 Only At Least One Of T…" at bounding box center [502, 77] width 93 height 15
select select "0"
click at [456, 70] on select "Select Debtor 1 Only Debtor 2 Only Debtor 1 And Debtor 2 Only At Least One Of T…" at bounding box center [502, 77] width 93 height 15
click at [504, 212] on button "Save & Close" at bounding box center [524, 214] width 50 height 15
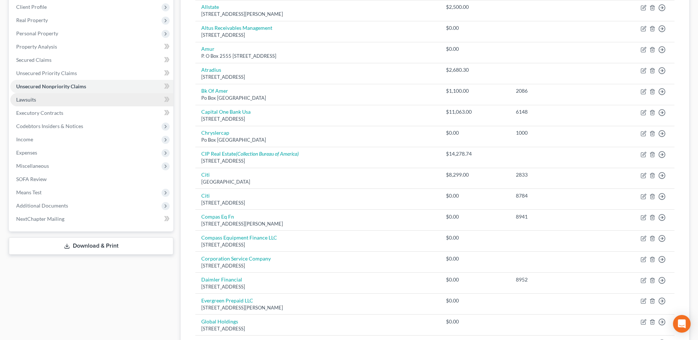
scroll to position [147, 0]
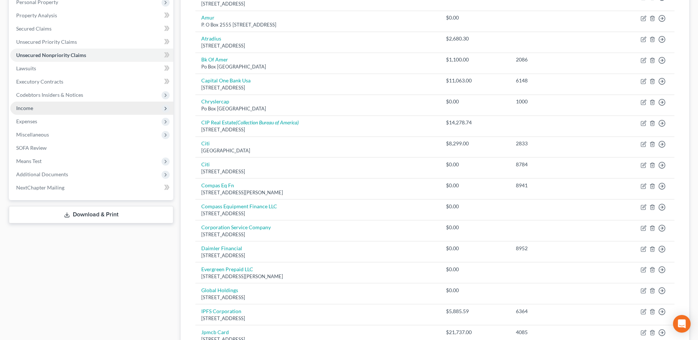
click at [31, 107] on span "Income" at bounding box center [24, 108] width 17 height 6
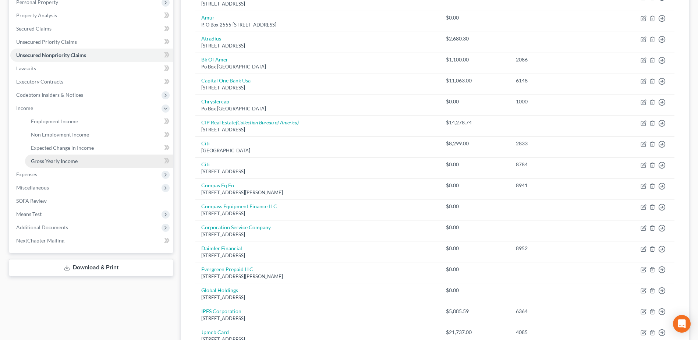
click at [62, 159] on span "Gross Yearly Income" at bounding box center [54, 161] width 47 height 6
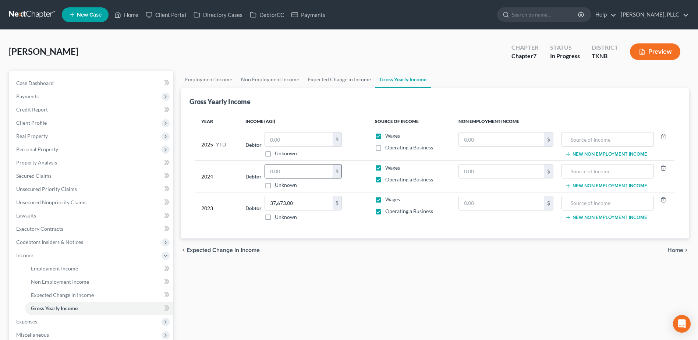
click at [286, 174] on input "text" at bounding box center [299, 171] width 68 height 14
type input "37,248.00"
click at [412, 260] on div "chevron_left Expected Change in Income Home chevron_right" at bounding box center [435, 250] width 508 height 24
click at [59, 204] on span "Unsecured Nonpriority Claims" at bounding box center [51, 202] width 70 height 6
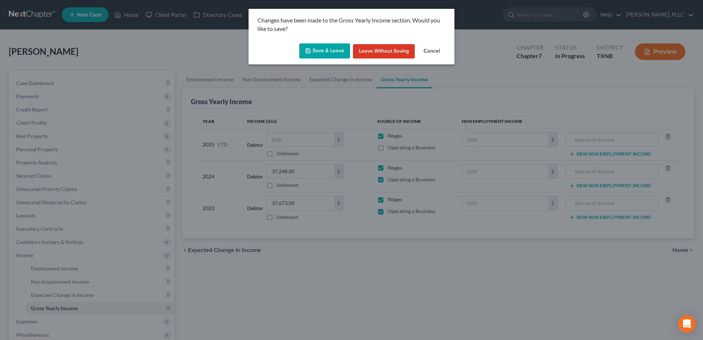
click at [323, 49] on button "Save & Leave" at bounding box center [324, 50] width 51 height 15
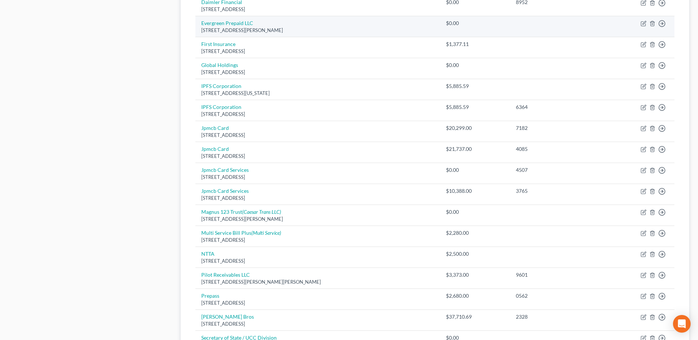
scroll to position [405, 0]
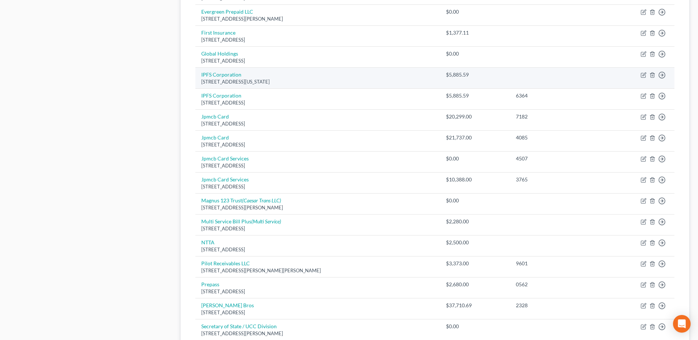
click at [647, 76] on td "Move to D Move to E Move to G Move to Notice Only" at bounding box center [637, 78] width 74 height 21
click at [643, 75] on icon "button" at bounding box center [643, 75] width 6 height 6
select select "26"
select select "0"
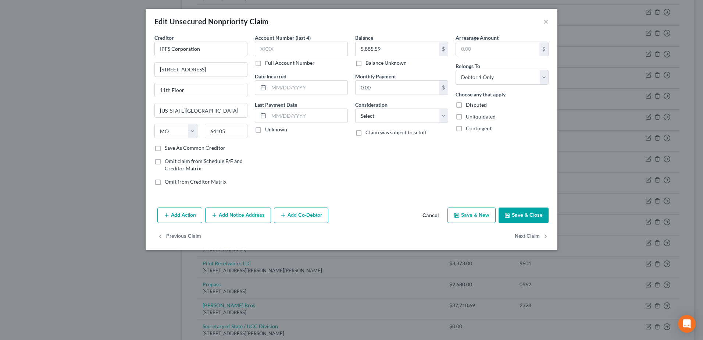
click at [139, 67] on div "Edit Unsecured Nonpriority Claim × Creditor * IPFS Corporation 1055 Broadway 11…" at bounding box center [351, 170] width 703 height 340
type input "3522 Thomasville Road"
type input "Ste 400"
type input "Tallahassee"
select select "9"
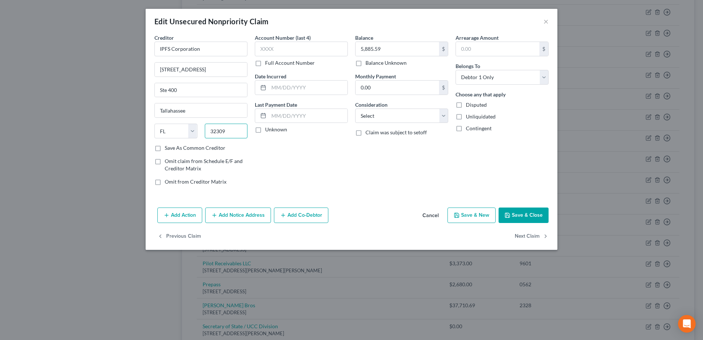
type input "32309"
click at [526, 216] on button "Save & Close" at bounding box center [524, 214] width 50 height 15
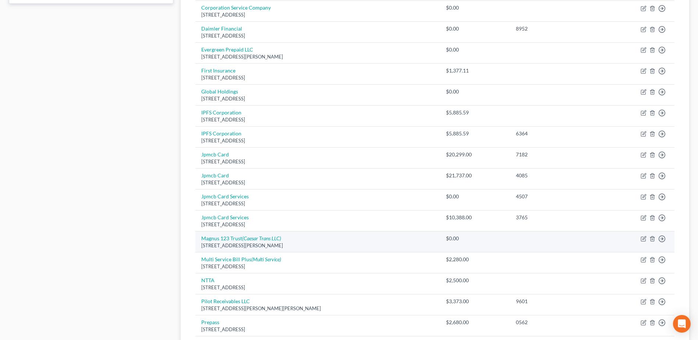
scroll to position [331, 0]
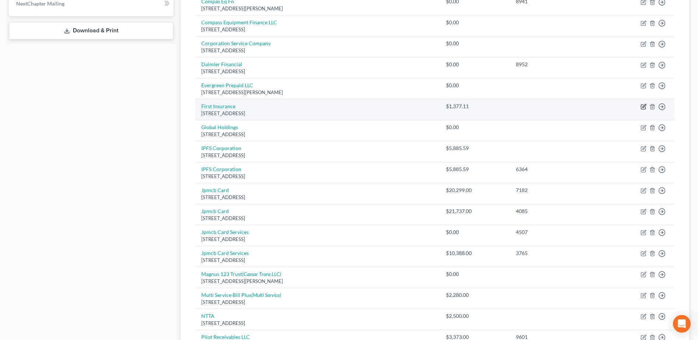
click at [640, 106] on icon "button" at bounding box center [643, 107] width 6 height 6
select select "18"
select select "0"
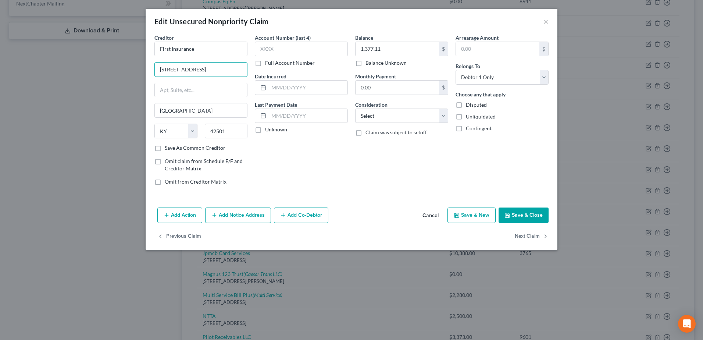
drag, startPoint x: 234, startPoint y: 67, endPoint x: 113, endPoint y: 68, distance: 121.0
click at [113, 68] on div "Edit Unsecured Nonpriority Claim × Creditor * First Insurance [STREET_ADDRESS][…" at bounding box center [351, 170] width 703 height 340
type input "[STREET_ADDRESS]"
type input "Ste 1000"
type input "[GEOGRAPHIC_DATA]"
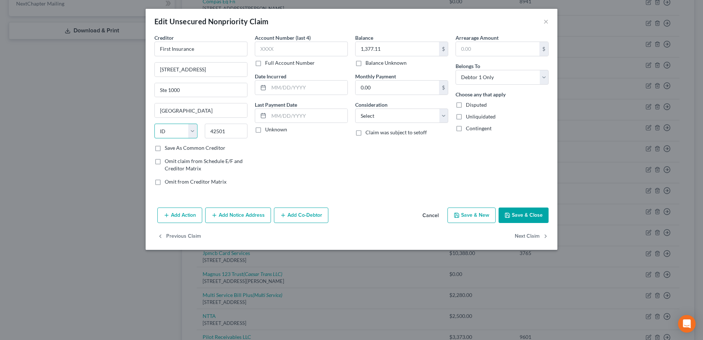
select select "14"
type input "60062"
click at [526, 214] on button "Save & Close" at bounding box center [524, 214] width 50 height 15
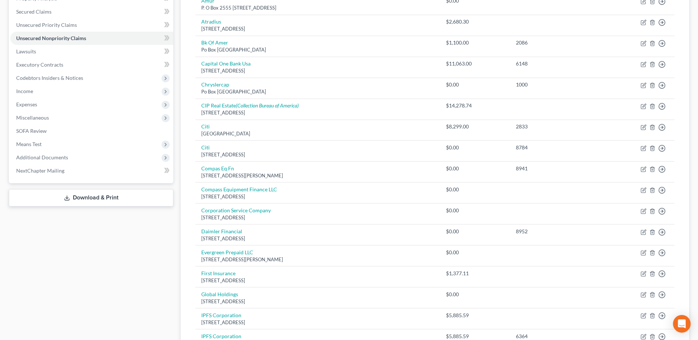
scroll to position [147, 0]
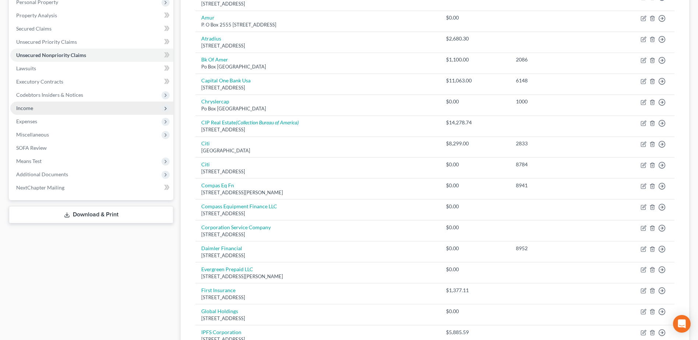
click at [38, 109] on span "Income" at bounding box center [91, 108] width 163 height 13
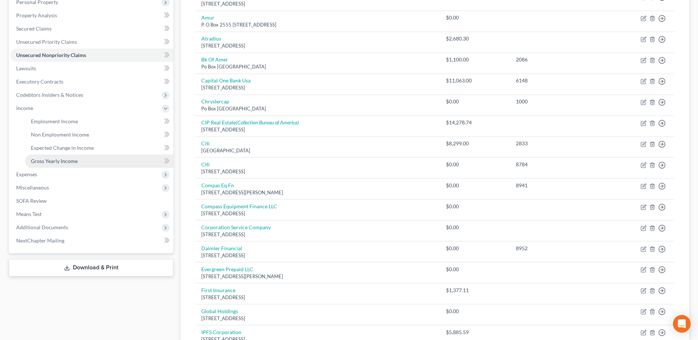
click at [59, 162] on span "Gross Yearly Income" at bounding box center [54, 161] width 47 height 6
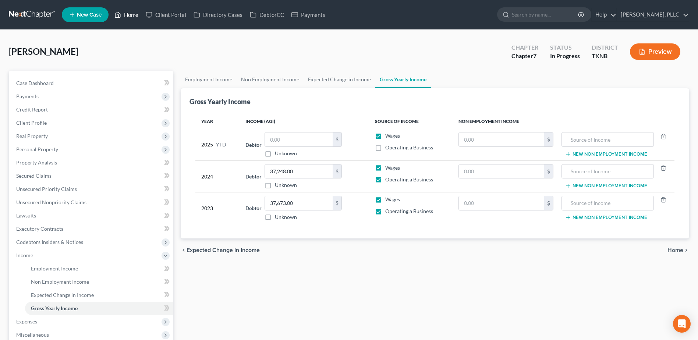
click at [136, 14] on link "Home" at bounding box center [126, 14] width 31 height 13
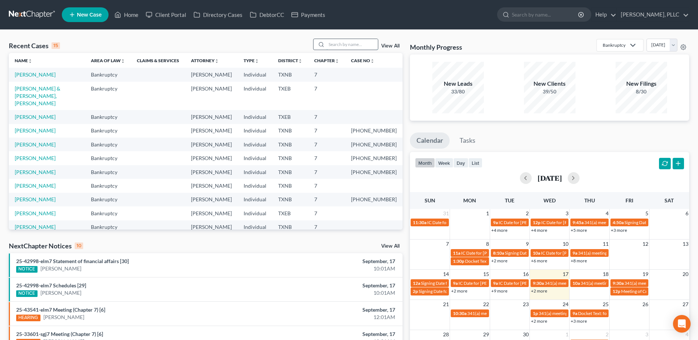
click at [351, 47] on input "search" at bounding box center [351, 44] width 51 height 11
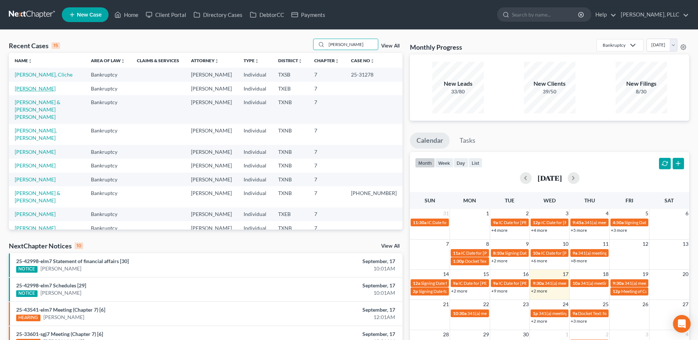
type input "[PERSON_NAME]"
click at [29, 90] on link "[PERSON_NAME]" at bounding box center [35, 88] width 41 height 6
select select "4"
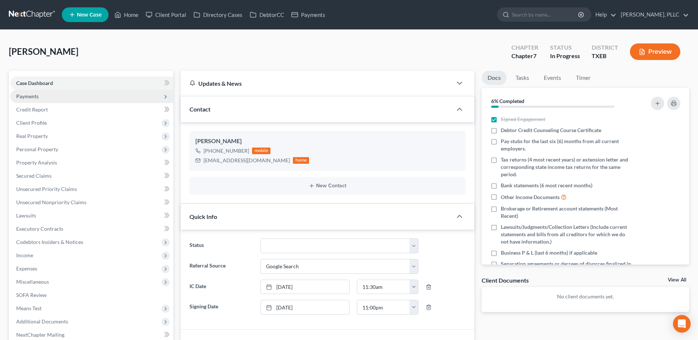
click at [29, 96] on span "Payments" at bounding box center [27, 96] width 22 height 6
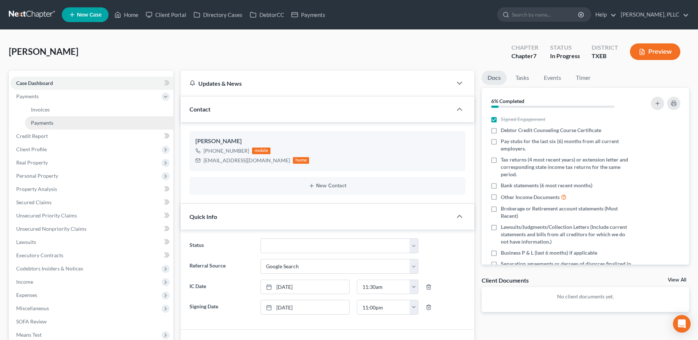
click at [37, 121] on span "Payments" at bounding box center [42, 123] width 22 height 6
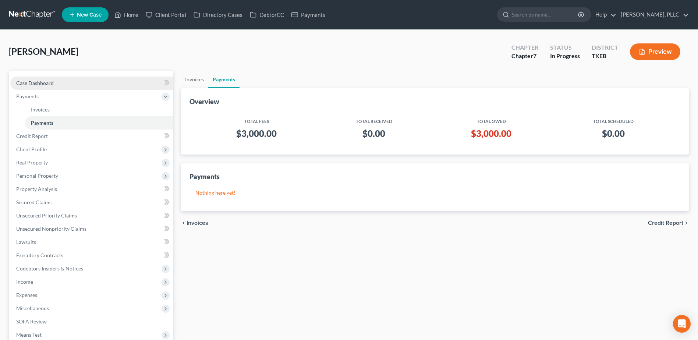
click at [46, 84] on span "Case Dashboard" at bounding box center [35, 83] width 38 height 6
select select "4"
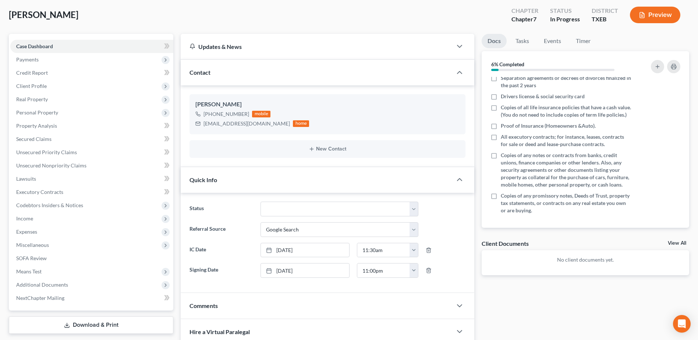
scroll to position [246, 0]
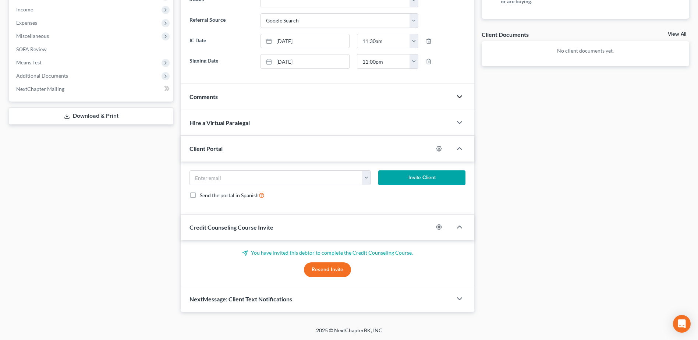
click at [460, 94] on icon "button" at bounding box center [459, 96] width 9 height 9
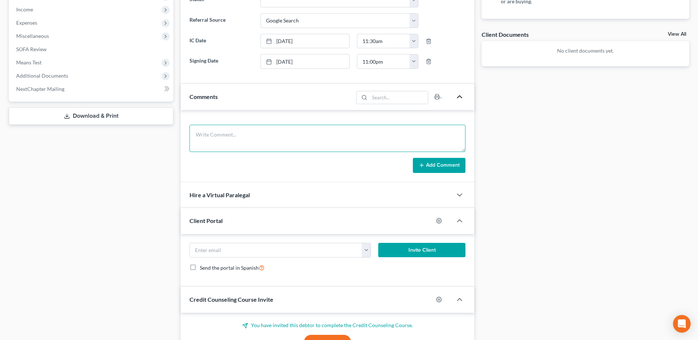
click at [237, 141] on textarea at bounding box center [327, 138] width 276 height 27
click at [292, 144] on textarea "client called - withdraw $10k from a credit card - per GHH, hold for 90 days - …" at bounding box center [327, 138] width 276 height 27
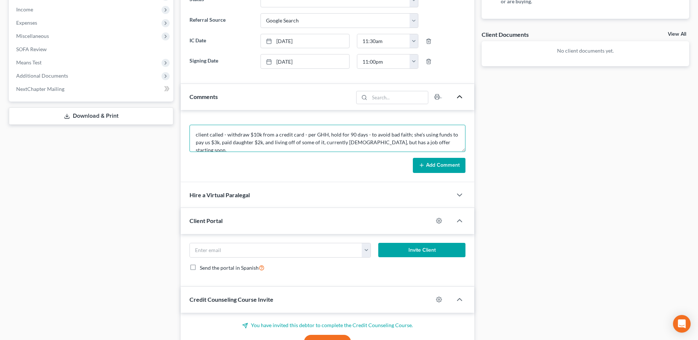
click at [456, 141] on textarea "client called - withdraw $10k from a credit card - per GHH, hold for 90 days - …" at bounding box center [327, 138] width 276 height 27
click at [195, 135] on textarea "client called - withdraw $10k from a credit card - per GHH, hold for 90 days - …" at bounding box center [327, 138] width 276 height 27
click at [360, 143] on textarea "**** HOLD UNTIL [DATE] - client called - withdraw $10k from a credit card - per…" at bounding box center [327, 138] width 276 height 27
type textarea "**** HOLD UNTIL [DATE] - client called - withdraw $10k from a credit card - per…"
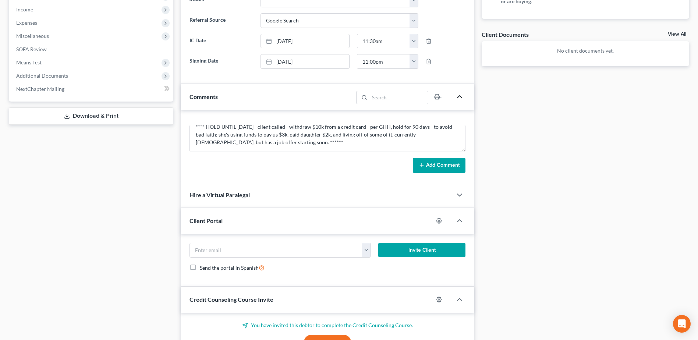
click at [431, 161] on button "Add Comment" at bounding box center [439, 165] width 53 height 15
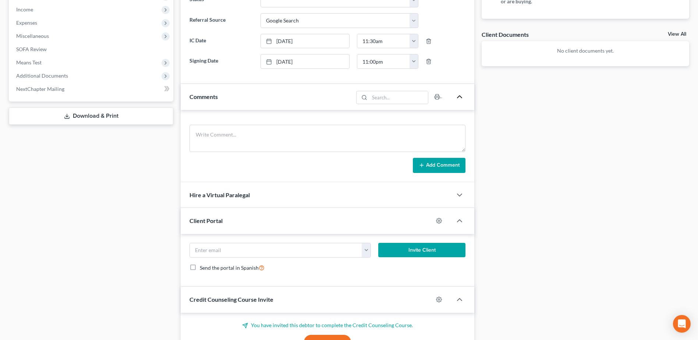
scroll to position [0, 0]
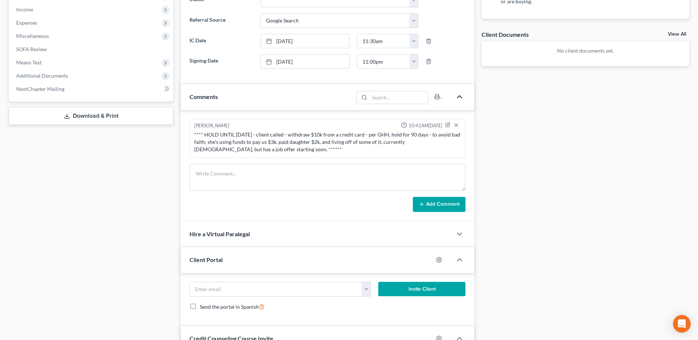
click at [77, 286] on div "Case Dashboard Payments Invoices Payments Payments Credit Report Client Profile" at bounding box center [91, 124] width 172 height 598
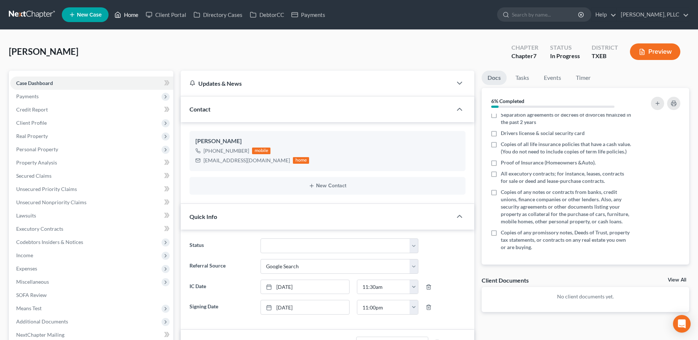
click at [135, 13] on link "Home" at bounding box center [126, 14] width 31 height 13
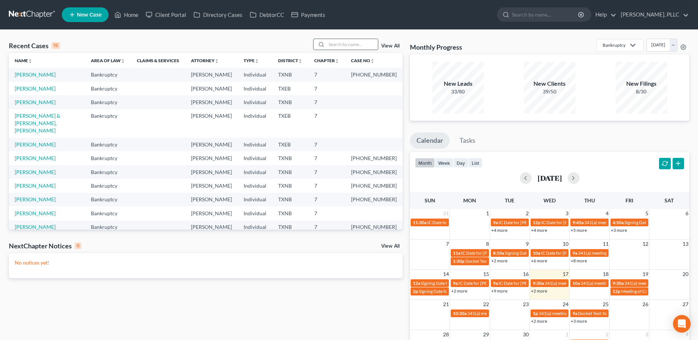
click at [363, 43] on input "search" at bounding box center [351, 44] width 51 height 11
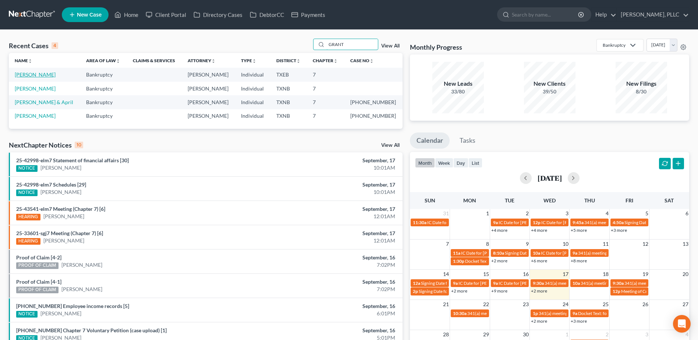
type input "GRANT"
click at [27, 74] on link "[PERSON_NAME]" at bounding box center [35, 74] width 41 height 6
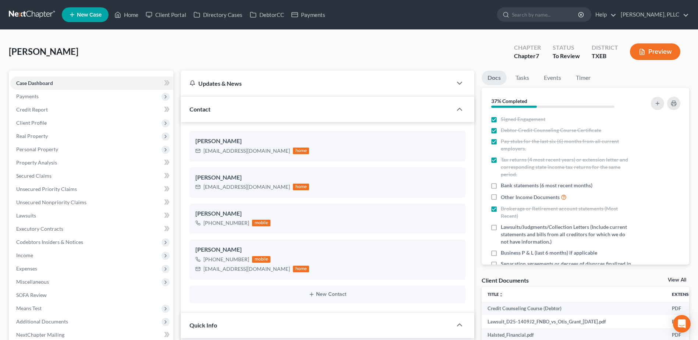
scroll to position [429, 0]
click at [42, 133] on span "Real Property" at bounding box center [32, 136] width 32 height 6
click at [34, 161] on span "Personal Property" at bounding box center [37, 162] width 42 height 6
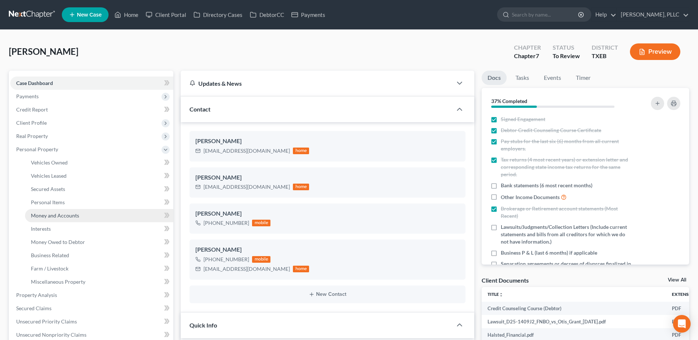
click at [46, 214] on span "Money and Accounts" at bounding box center [55, 215] width 48 height 6
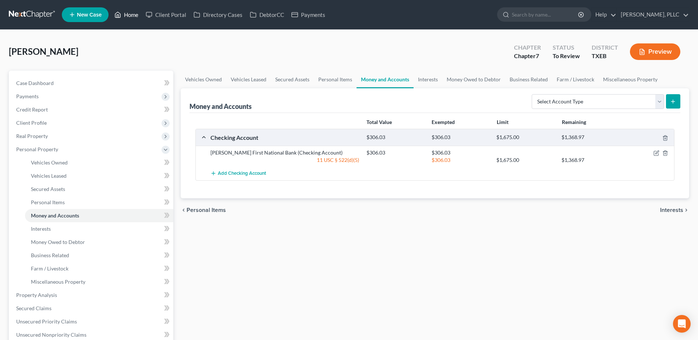
click at [131, 13] on link "Home" at bounding box center [126, 14] width 31 height 13
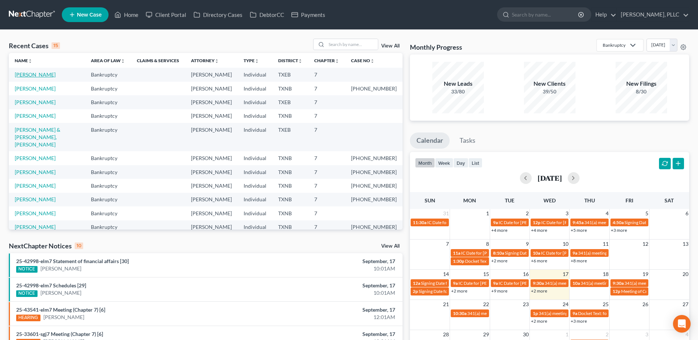
click at [29, 74] on link "[PERSON_NAME]" at bounding box center [35, 74] width 41 height 6
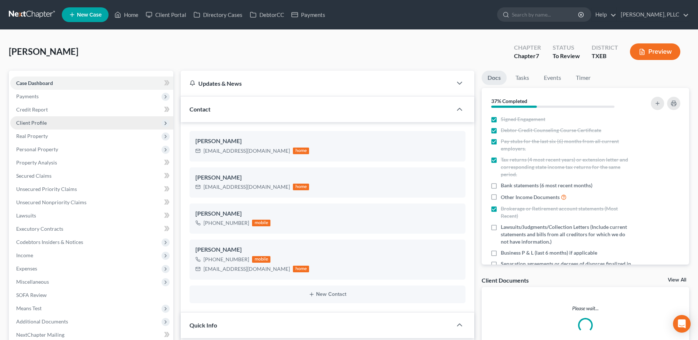
click at [41, 124] on span "Client Profile" at bounding box center [31, 123] width 31 height 6
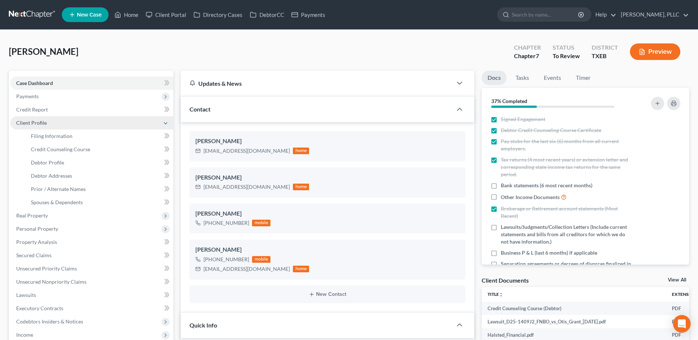
scroll to position [429, 0]
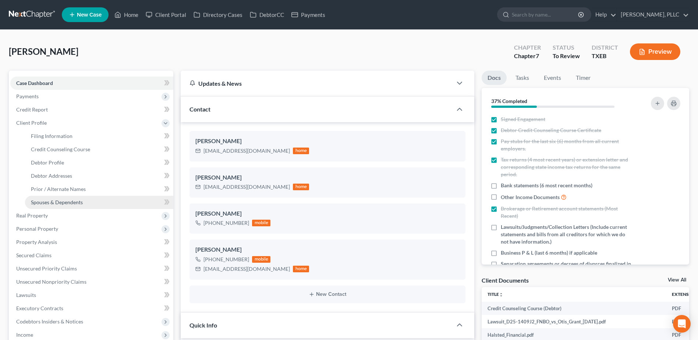
click at [61, 203] on span "Spouses & Dependents" at bounding box center [57, 202] width 52 height 6
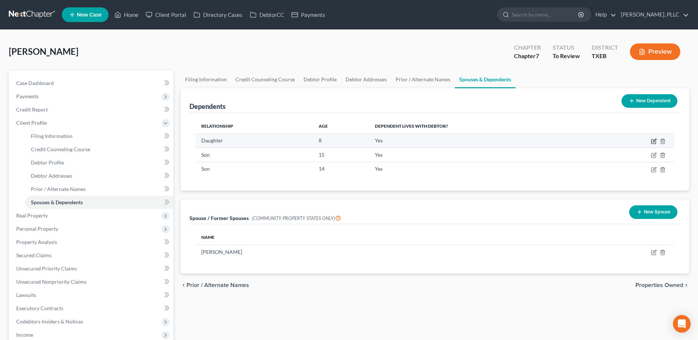
click at [655, 140] on icon "button" at bounding box center [654, 140] width 3 height 3
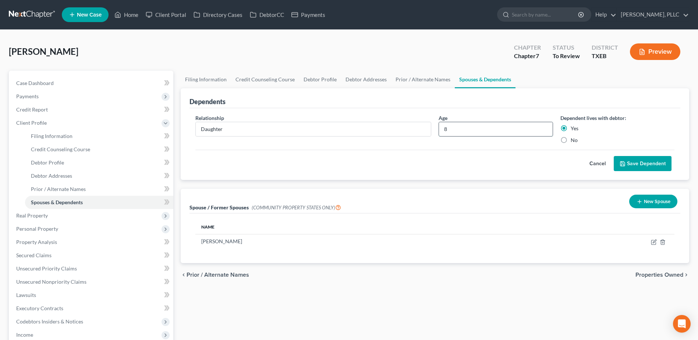
click at [491, 132] on input "8" at bounding box center [495, 129] width 113 height 14
type input "17"
click at [658, 162] on button "Save Dependent" at bounding box center [643, 163] width 58 height 15
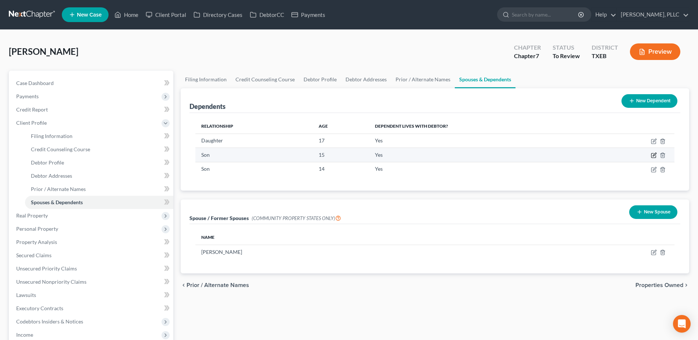
click at [654, 155] on icon "button" at bounding box center [654, 154] width 3 height 3
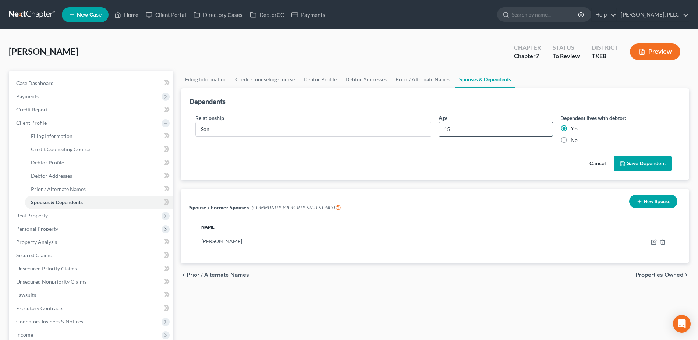
click at [483, 128] on input "15" at bounding box center [495, 129] width 113 height 14
type input "13"
click at [647, 161] on button "Save Dependent" at bounding box center [643, 163] width 58 height 15
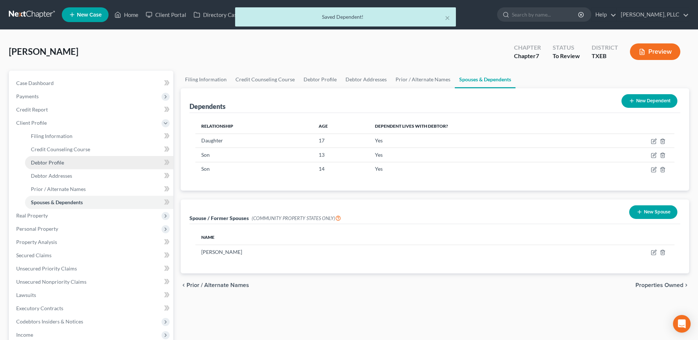
click at [48, 161] on span "Debtor Profile" at bounding box center [47, 162] width 33 height 6
select select "3"
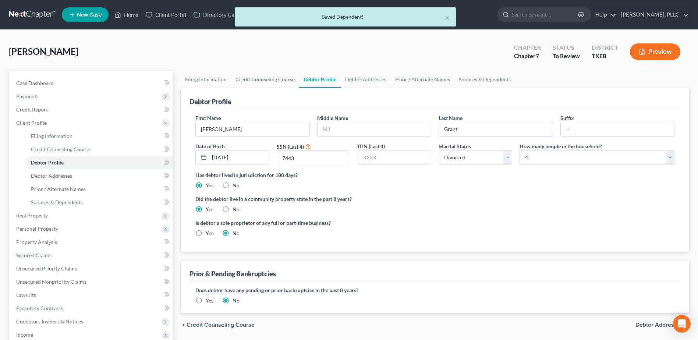
radio input "true"
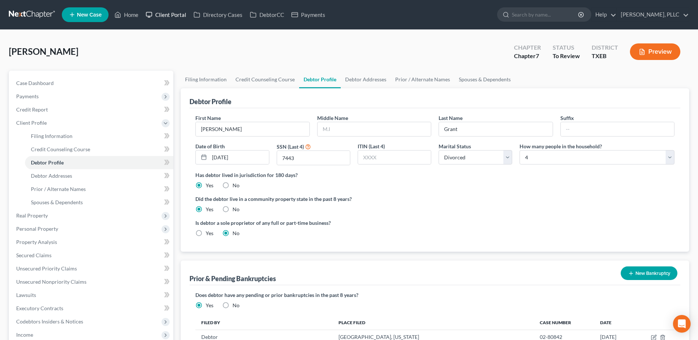
click at [177, 15] on link "Client Portal" at bounding box center [166, 14] width 48 height 13
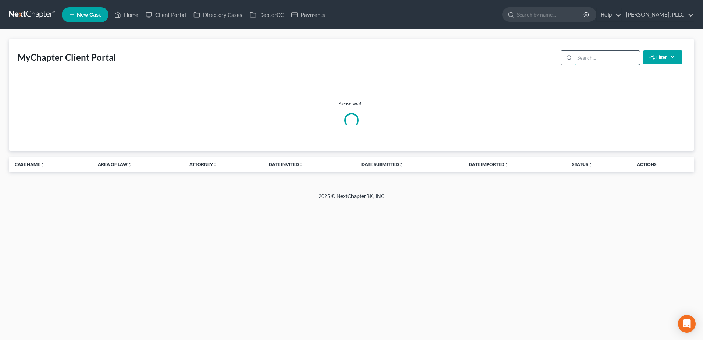
click at [583, 59] on input "search" at bounding box center [607, 58] width 65 height 14
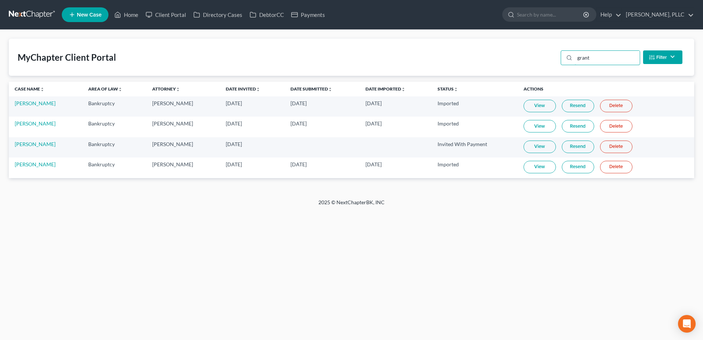
type input "grant"
click at [534, 170] on link "View" at bounding box center [540, 167] width 32 height 13
click at [32, 167] on link "[PERSON_NAME]" at bounding box center [35, 164] width 41 height 6
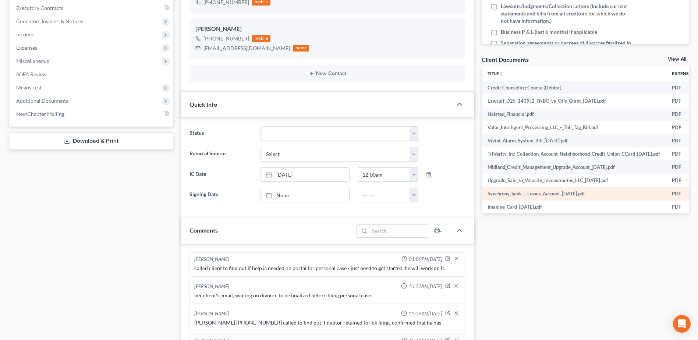
scroll to position [429, 0]
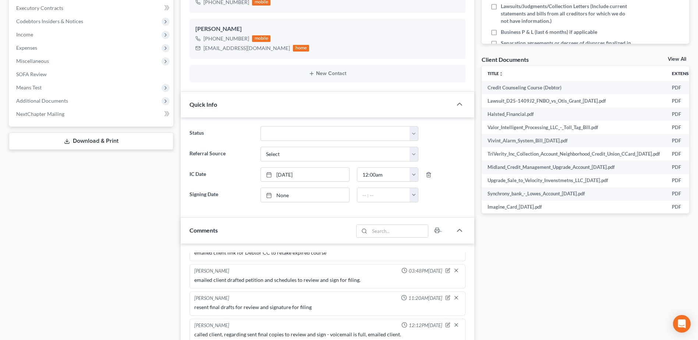
click at [90, 144] on link "Download & Print" at bounding box center [91, 140] width 164 height 17
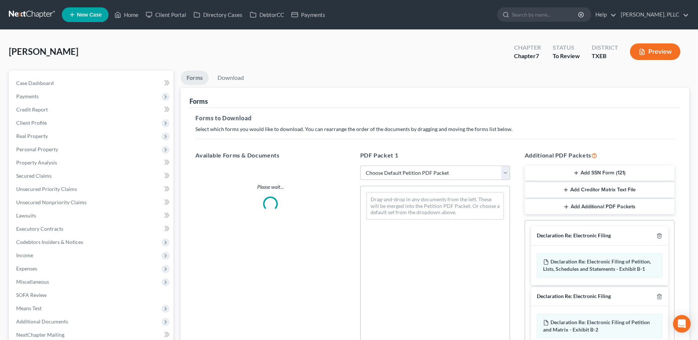
click at [507, 173] on select "Choose Default Petition PDF Packet Complete Bankruptcy Petition (all forms and …" at bounding box center [435, 173] width 150 height 15
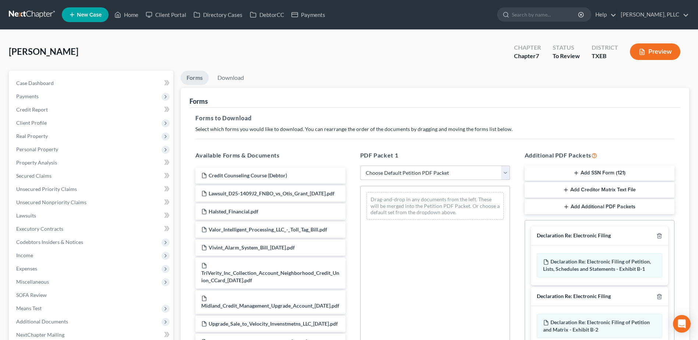
select select "0"
click at [360, 166] on select "Choose Default Petition PDF Packet Complete Bankruptcy Petition (all forms and …" at bounding box center [435, 173] width 150 height 15
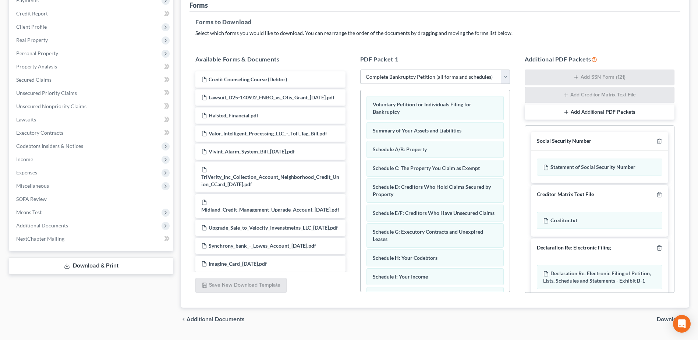
scroll to position [102, 0]
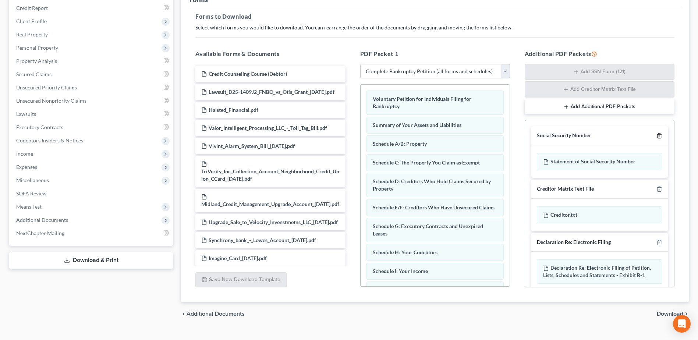
click at [656, 134] on icon "button" at bounding box center [659, 136] width 6 height 6
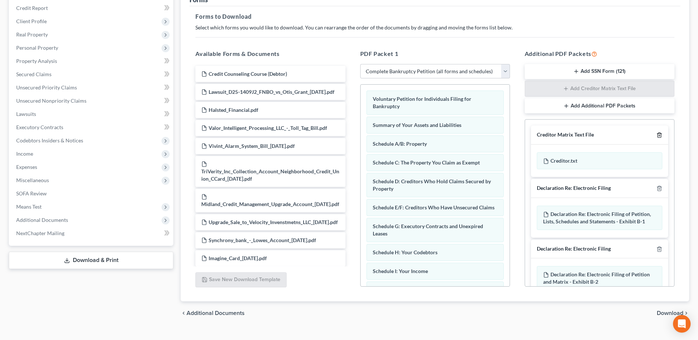
click at [657, 134] on polyline "button" at bounding box center [659, 134] width 4 height 0
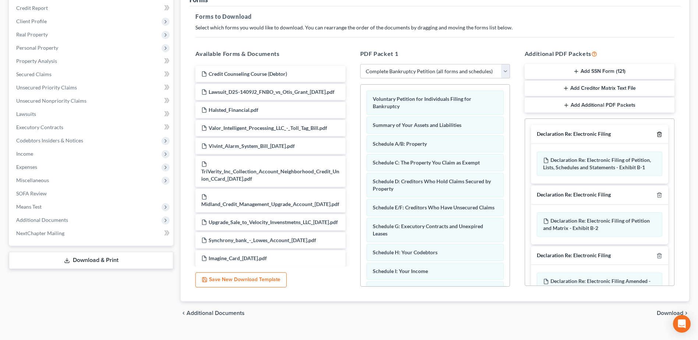
click at [656, 134] on icon "button" at bounding box center [659, 134] width 6 height 6
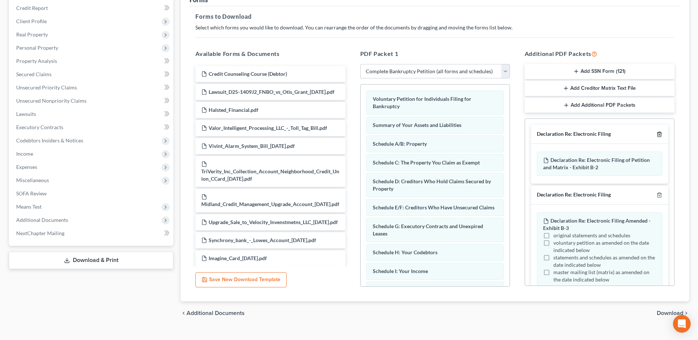
click at [656, 134] on icon "button" at bounding box center [659, 134] width 6 height 6
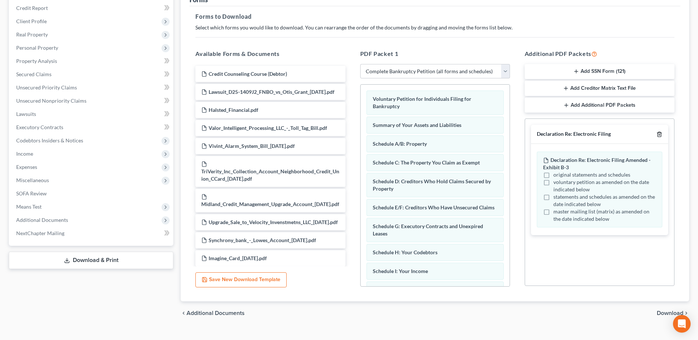
click at [661, 134] on icon "button" at bounding box center [658, 134] width 3 height 5
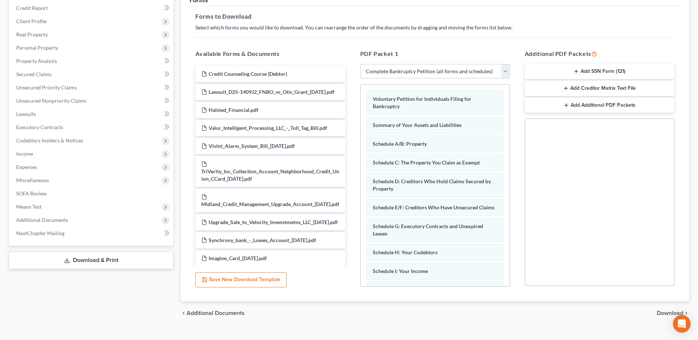
click at [663, 312] on span "Download" at bounding box center [670, 313] width 26 height 6
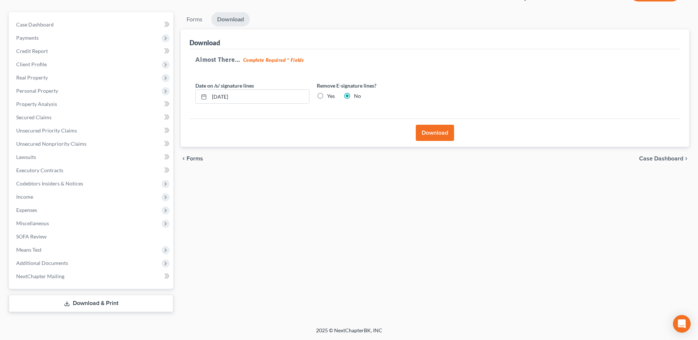
scroll to position [58, 0]
click at [428, 129] on button "Download" at bounding box center [435, 133] width 38 height 16
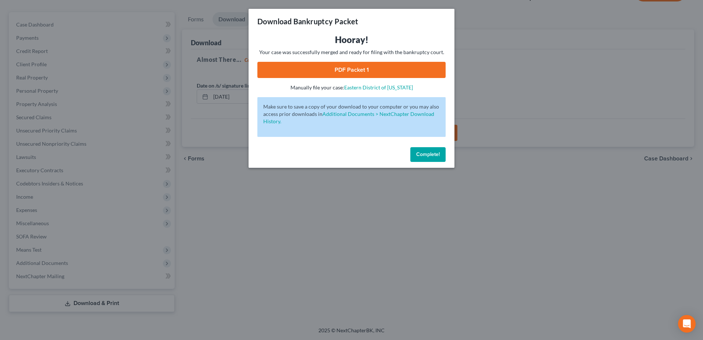
click at [351, 68] on link "PDF Packet 1" at bounding box center [351, 70] width 188 height 16
click at [431, 153] on span "Complete!" at bounding box center [428, 154] width 24 height 6
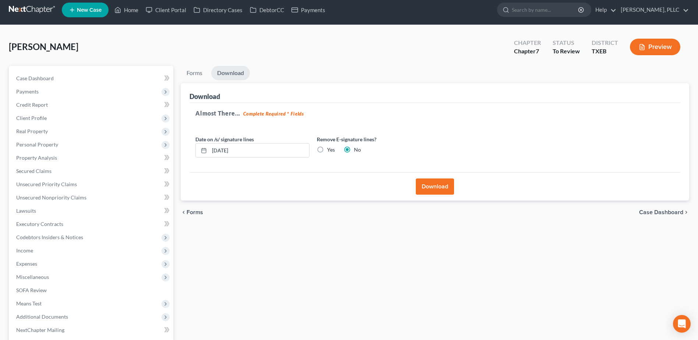
scroll to position [0, 0]
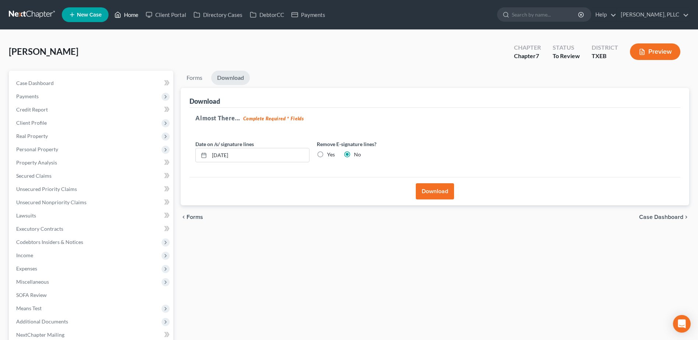
click at [129, 14] on link "Home" at bounding box center [126, 14] width 31 height 13
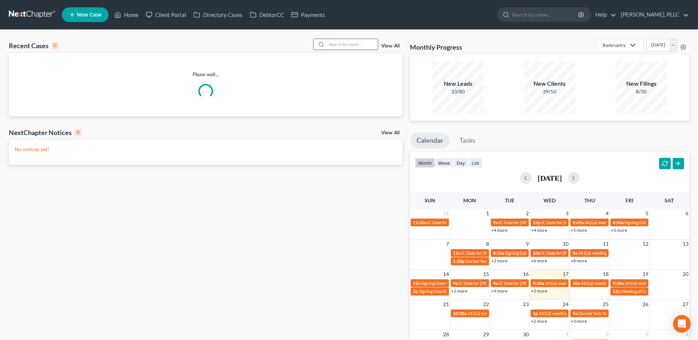
click at [355, 45] on input "search" at bounding box center [351, 44] width 51 height 11
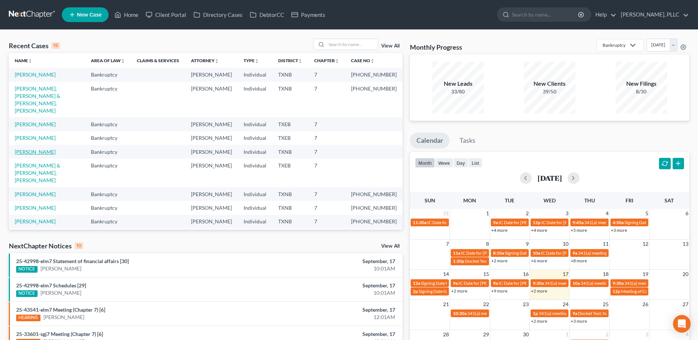
click at [33, 149] on link "Al Bayati, Omar" at bounding box center [35, 152] width 41 height 6
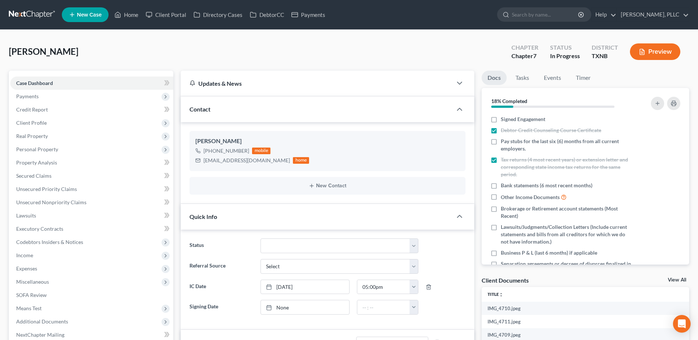
scroll to position [571, 0]
click at [32, 149] on span "Personal Property" at bounding box center [37, 149] width 42 height 6
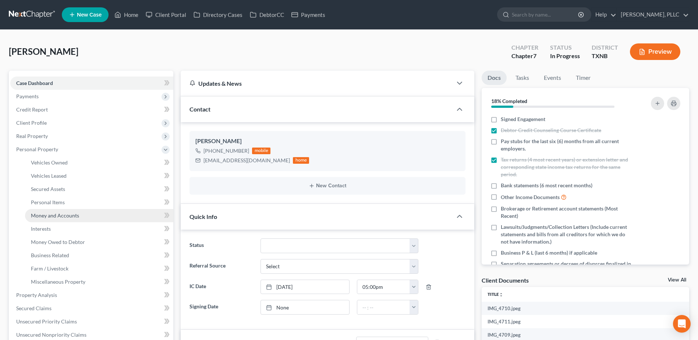
click at [56, 214] on span "Money and Accounts" at bounding box center [55, 215] width 48 height 6
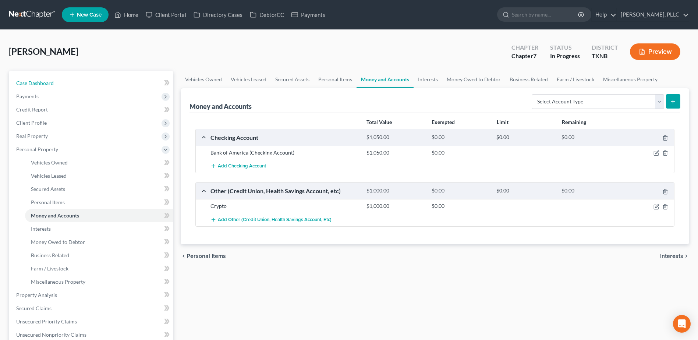
drag, startPoint x: 34, startPoint y: 81, endPoint x: 560, endPoint y: 211, distance: 541.9
click at [34, 81] on span "Case Dashboard" at bounding box center [35, 83] width 38 height 6
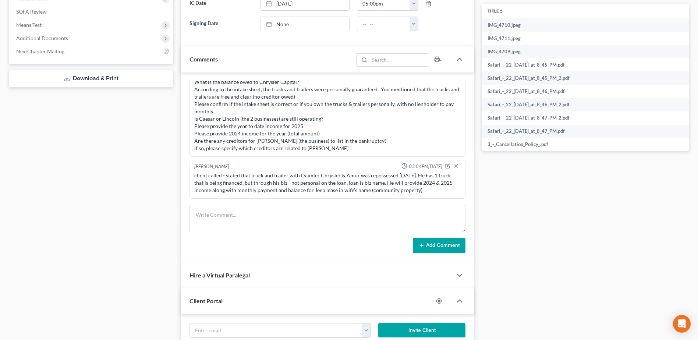
scroll to position [303, 0]
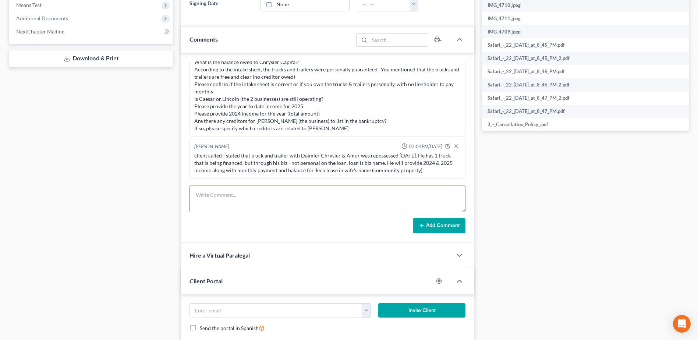
click at [244, 196] on textarea at bounding box center [327, 198] width 276 height 27
type textarea "c"
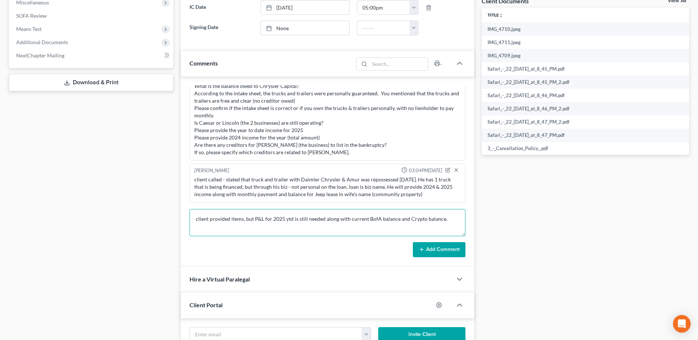
scroll to position [266, 0]
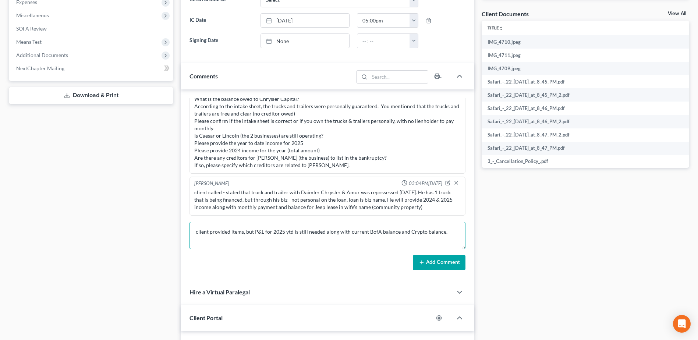
type textarea "client provided items, but P&L for 2025 ytd is still needed along with current …"
click at [441, 264] on button "Add Comment" at bounding box center [439, 262] width 53 height 15
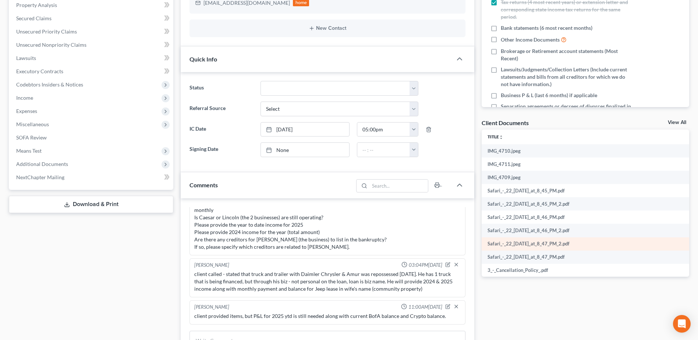
scroll to position [0, 0]
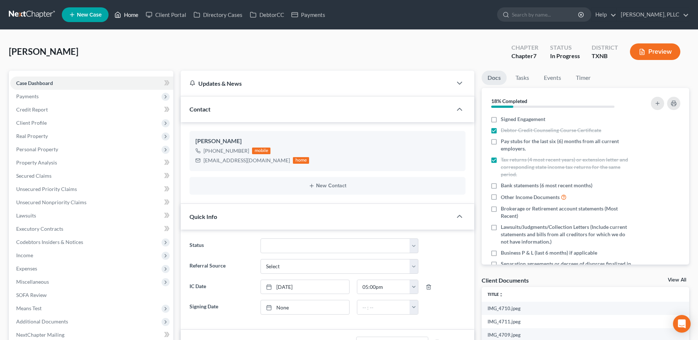
click at [127, 17] on link "Home" at bounding box center [126, 14] width 31 height 13
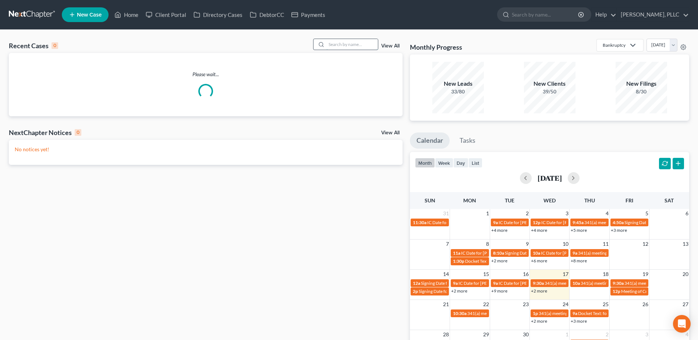
click at [358, 40] on input "search" at bounding box center [351, 44] width 51 height 11
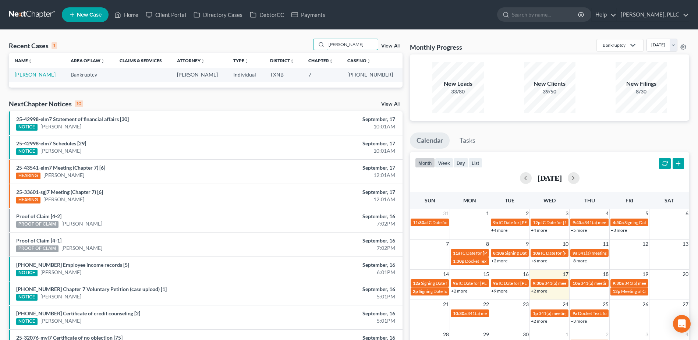
type input "boyland"
click at [29, 71] on td "Boyland, Floyd" at bounding box center [37, 75] width 56 height 14
click at [29, 74] on link "Boyland, Floyd" at bounding box center [35, 74] width 41 height 6
select select "4"
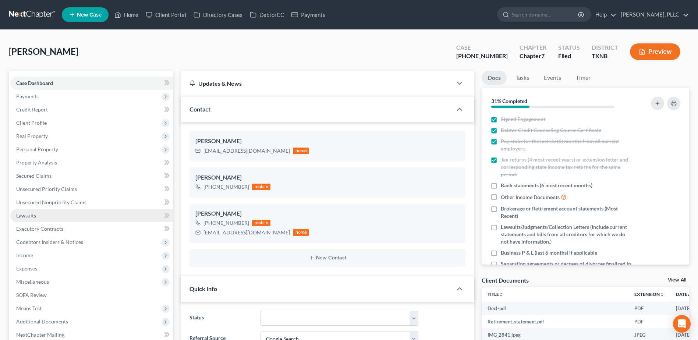
scroll to position [450, 0]
click at [29, 217] on span "Lawsuits" at bounding box center [26, 215] width 20 height 6
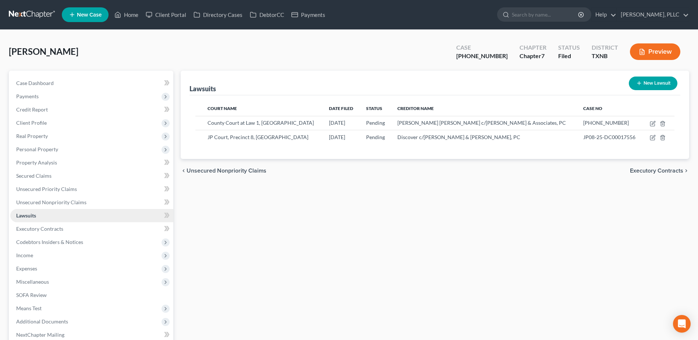
click at [24, 217] on span "Lawsuits" at bounding box center [26, 215] width 20 height 6
click at [35, 124] on span "Client Profile" at bounding box center [31, 123] width 31 height 6
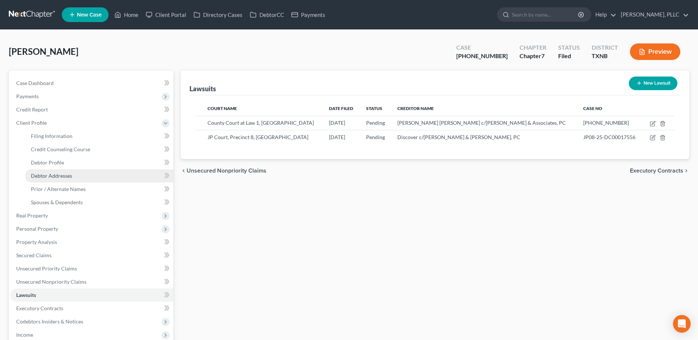
click at [46, 175] on span "Debtor Addresses" at bounding box center [51, 176] width 41 height 6
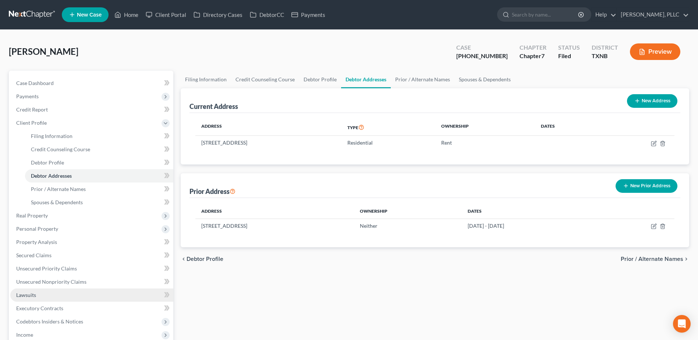
click at [21, 292] on span "Lawsuits" at bounding box center [26, 295] width 20 height 6
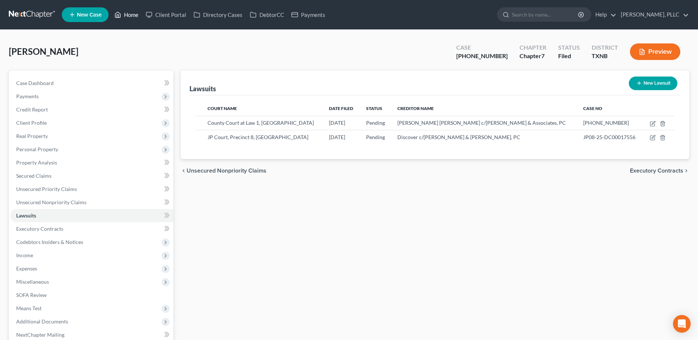
click at [133, 15] on link "Home" at bounding box center [126, 14] width 31 height 13
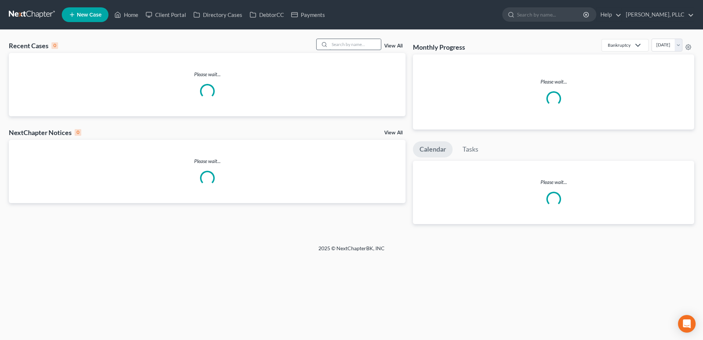
click at [342, 45] on input "search" at bounding box center [355, 44] width 51 height 11
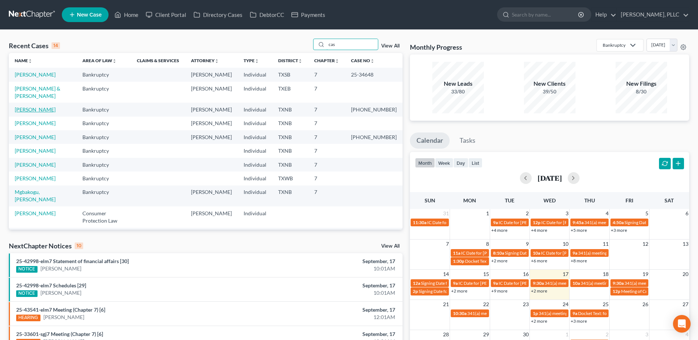
type input "cas"
click at [40, 111] on link "Casbis Cheron, Ana" at bounding box center [35, 109] width 41 height 6
select select "6"
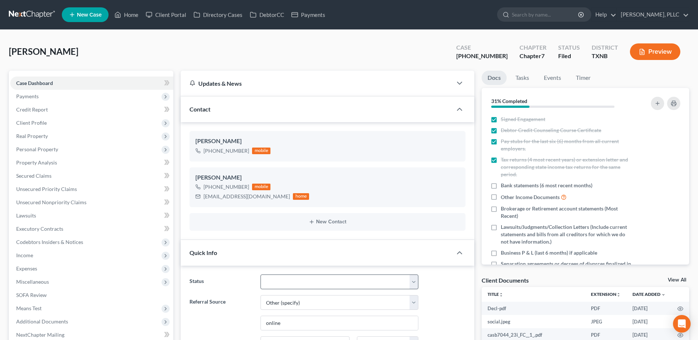
scroll to position [596, 0]
click at [416, 283] on select "Appellate Phase Case Closed Dead File Demand Letter Phase Discharged Discharge …" at bounding box center [339, 281] width 158 height 15
select select "1"
click at [260, 274] on select "Appellate Phase Case Closed Dead File Demand Letter Phase Discharged Discharge …" at bounding box center [339, 281] width 158 height 15
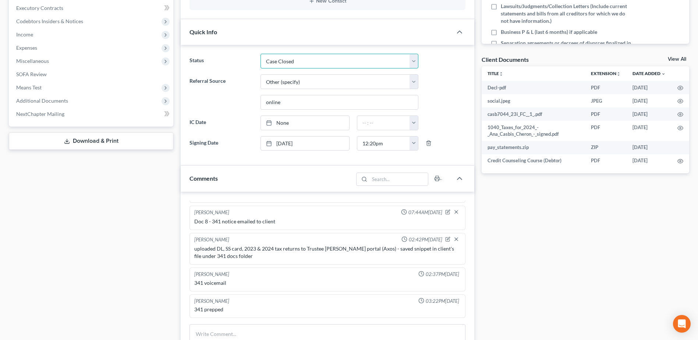
scroll to position [184, 0]
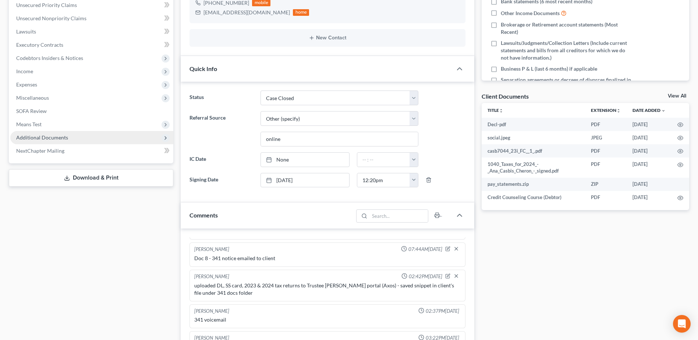
click at [41, 139] on span "Additional Documents" at bounding box center [42, 137] width 52 height 6
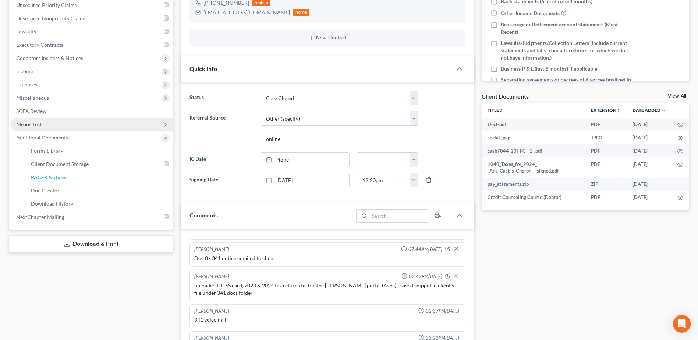
click at [40, 174] on span "PACER Notices" at bounding box center [48, 177] width 35 height 6
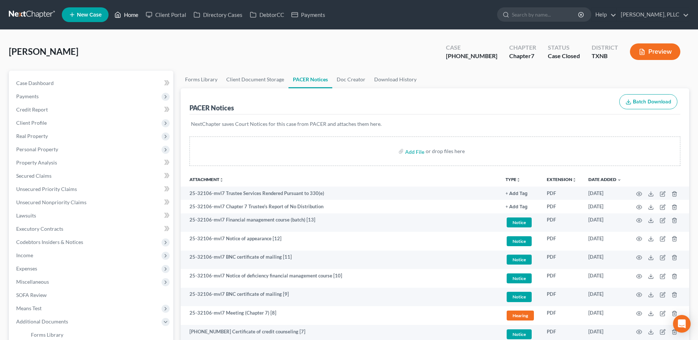
click at [136, 15] on link "Home" at bounding box center [126, 14] width 31 height 13
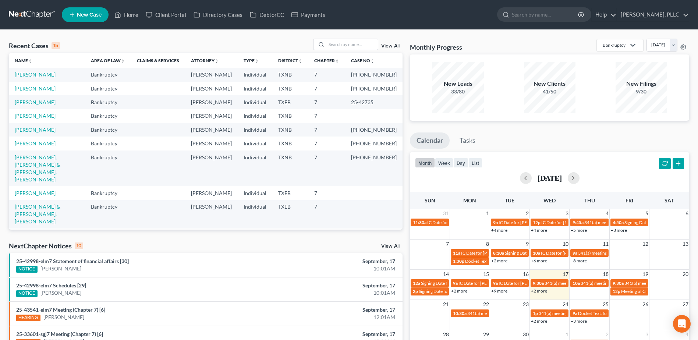
click at [40, 92] on link "Boyland, Floyd" at bounding box center [35, 88] width 41 height 6
select select "4"
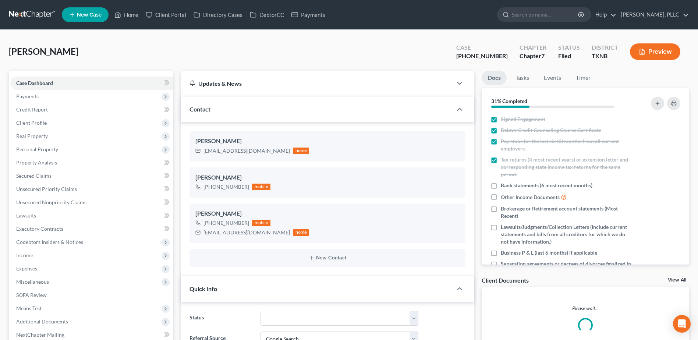
scroll to position [450, 0]
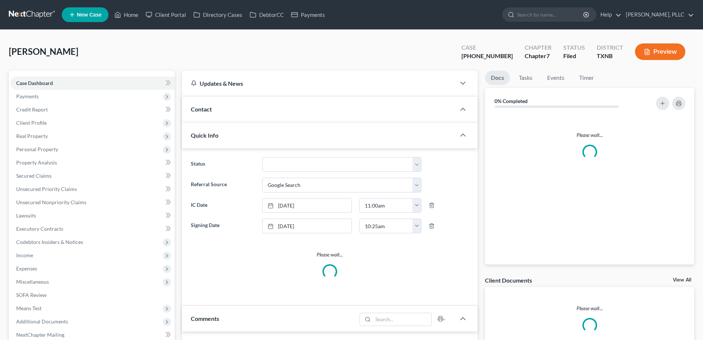
select select "4"
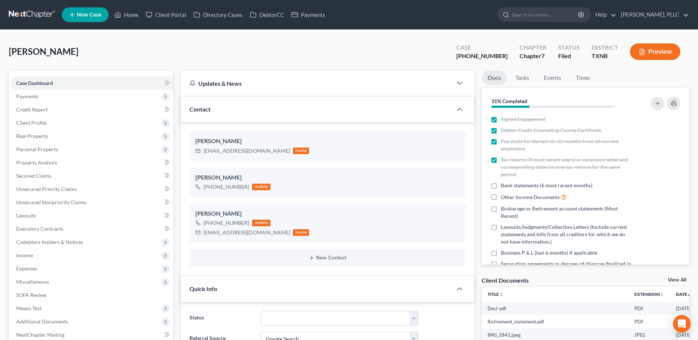
scroll to position [450, 0]
click at [25, 214] on span "Lawsuits" at bounding box center [26, 215] width 20 height 6
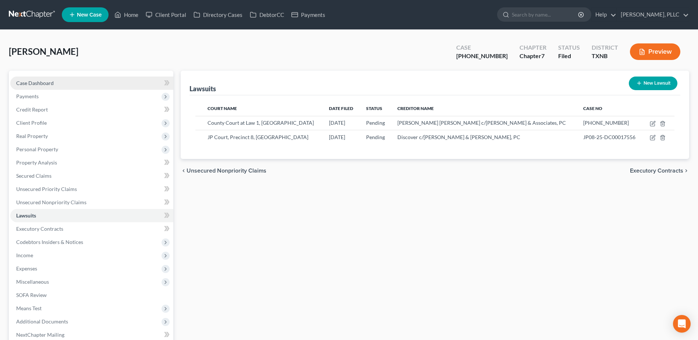
click at [32, 82] on span "Case Dashboard" at bounding box center [35, 83] width 38 height 6
select select "4"
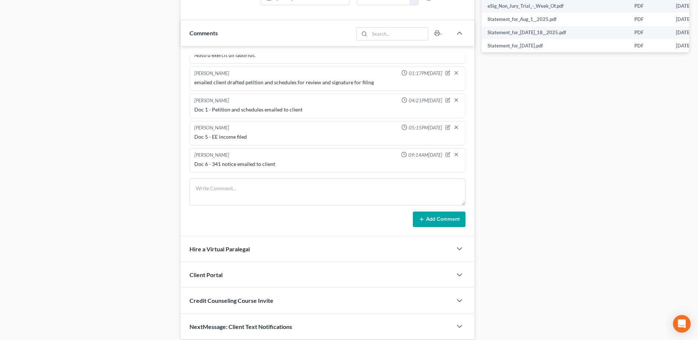
scroll to position [409, 0]
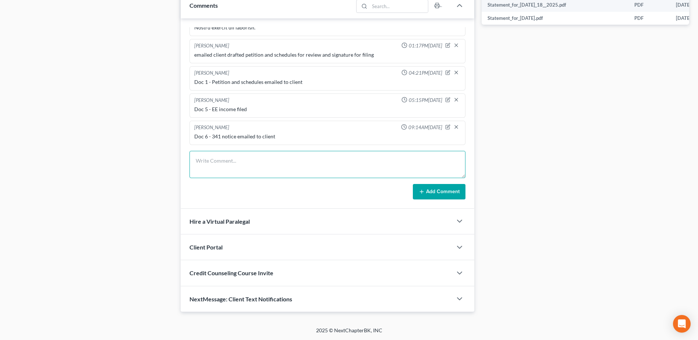
click at [270, 164] on textarea at bounding box center [327, 164] width 276 height 27
type textarea "Filed Suggestion of Bankruptcies for both lawsuits in ProDocs"
click at [427, 191] on button "Add Comment" at bounding box center [439, 191] width 53 height 15
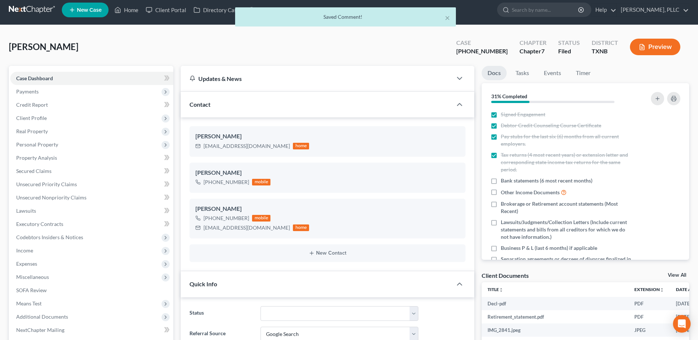
scroll to position [0, 0]
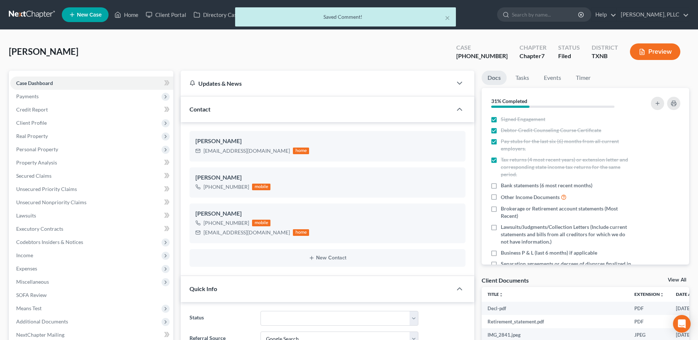
click at [131, 15] on div "× Saved Comment!" at bounding box center [345, 18] width 698 height 23
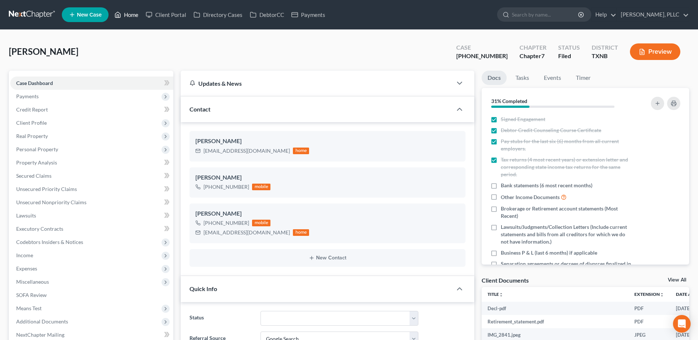
click at [121, 14] on icon at bounding box center [117, 14] width 7 height 9
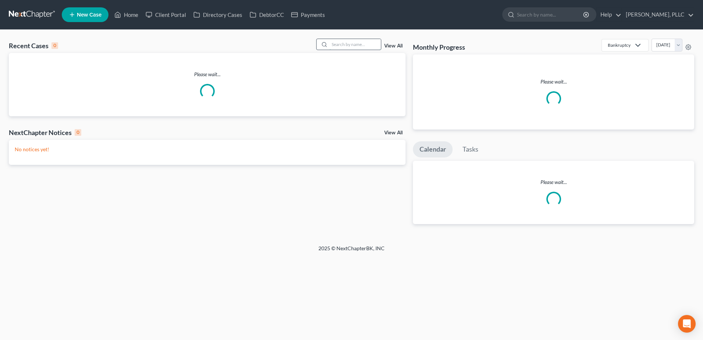
click at [346, 43] on input "search" at bounding box center [355, 44] width 51 height 11
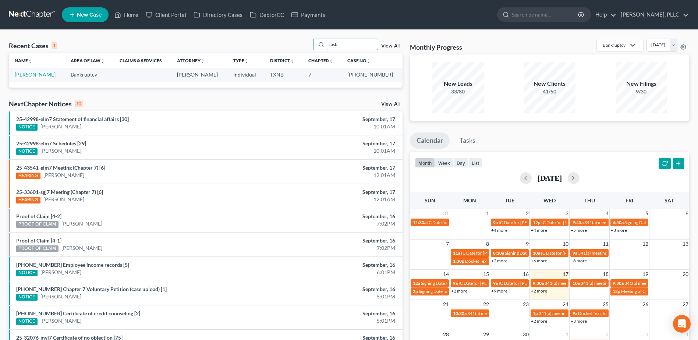
type input "casbi"
click at [28, 77] on link "Casbis Cheron, Ana" at bounding box center [35, 74] width 41 height 6
select select "6"
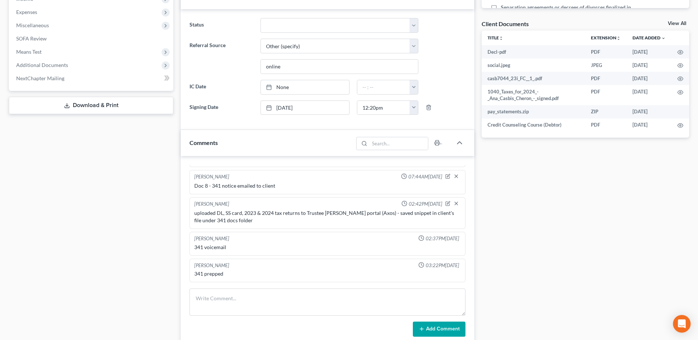
scroll to position [405, 0]
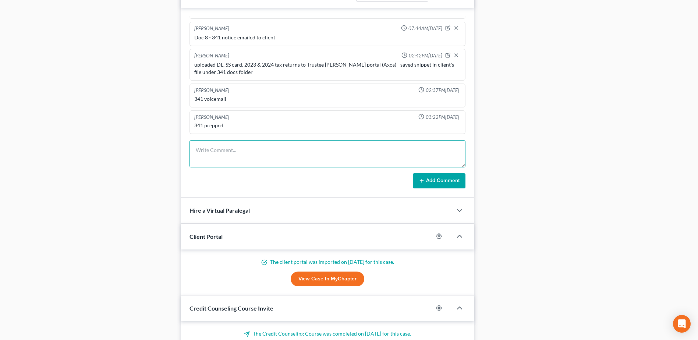
click at [254, 156] on textarea at bounding box center [327, 153] width 276 height 27
type textarea "Doc 15 - Order of Discharge emailed to client"
click at [433, 184] on button "Add Comment" at bounding box center [439, 180] width 53 height 15
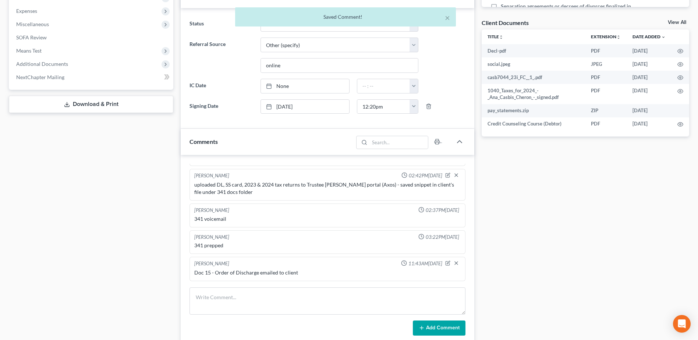
scroll to position [221, 0]
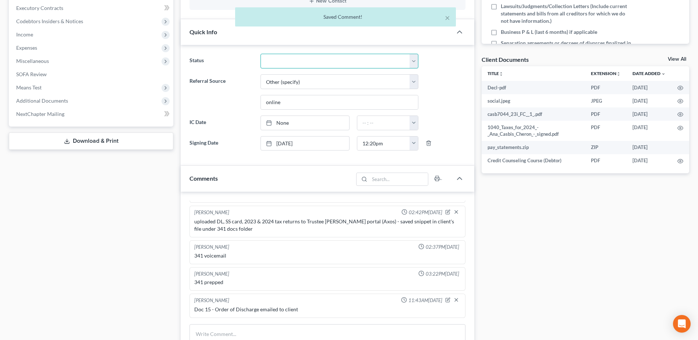
click at [414, 59] on select "Appellate Phase Case Closed Dead File Demand Letter Phase Discharged Discharge …" at bounding box center [339, 61] width 158 height 15
click at [260, 54] on select "Appellate Phase Case Closed Dead File Demand Letter Phase Discharged Discharge …" at bounding box center [339, 61] width 158 height 15
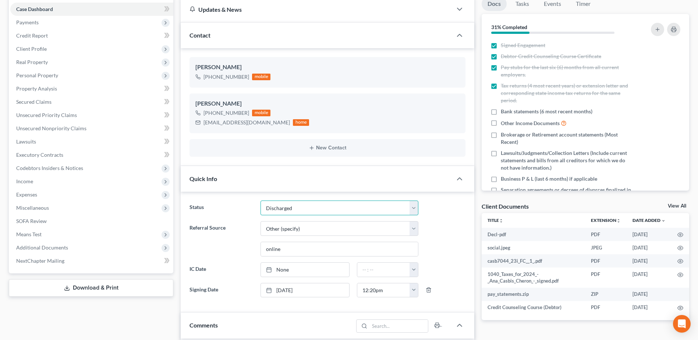
scroll to position [0, 0]
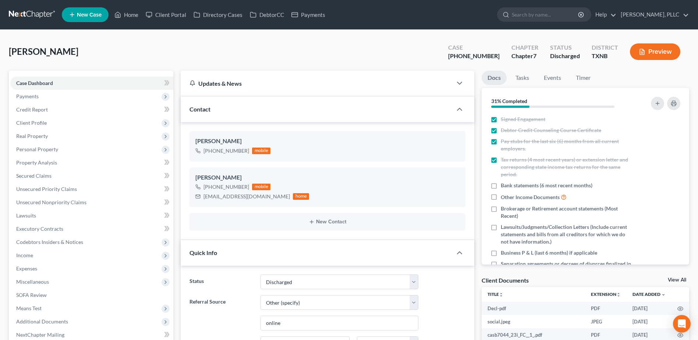
click at [338, 50] on div "Casbis Cheron, Ana Upgraded Case 25-32106-7 Chapter Chapter 7 Status Discharged…" at bounding box center [349, 55] width 680 height 32
click at [415, 283] on select "Appellate Phase Case Closed Dead File Demand Letter Phase Discharged Discharge …" at bounding box center [339, 281] width 158 height 15
select select "1"
click at [260, 274] on select "Appellate Phase Case Closed Dead File Demand Letter Phase Discharged Discharge …" at bounding box center [339, 281] width 158 height 15
click at [266, 59] on div "Casbis Cheron, Ana Upgraded Case 25-32106-7 Chapter Chapter 7 Status Case Close…" at bounding box center [349, 55] width 680 height 32
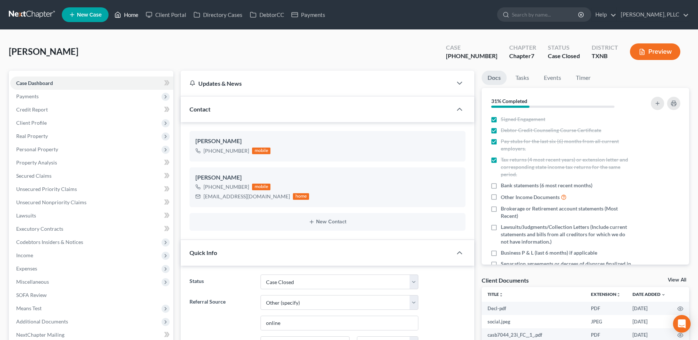
click at [127, 14] on link "Home" at bounding box center [126, 14] width 31 height 13
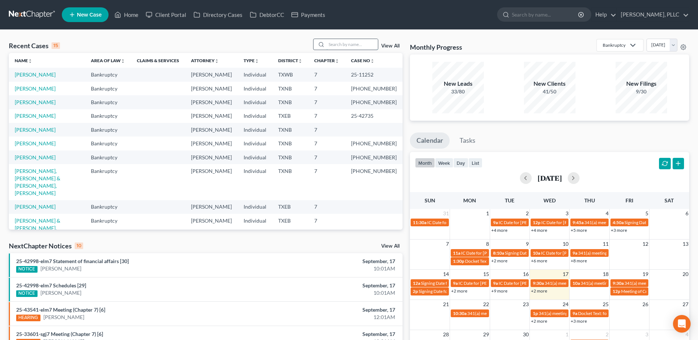
click at [356, 43] on input "search" at bounding box center [351, 44] width 51 height 11
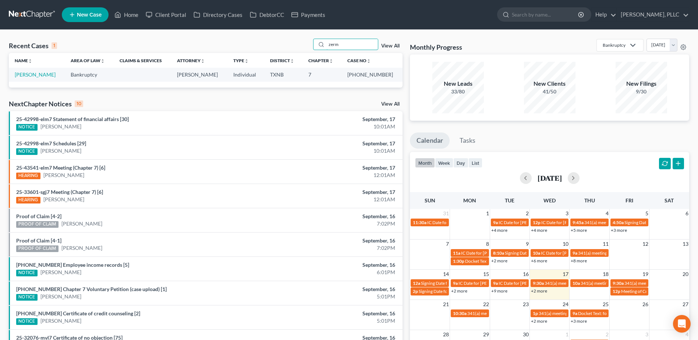
type input "zerm"
click at [39, 79] on td "Zermeno, Tracy" at bounding box center [37, 75] width 56 height 14
click at [44, 76] on link "Zermeno, Tracy" at bounding box center [35, 74] width 41 height 6
select select "4"
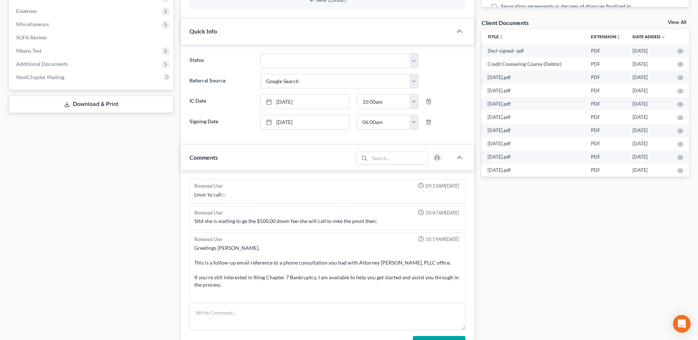
scroll to position [1101, 0]
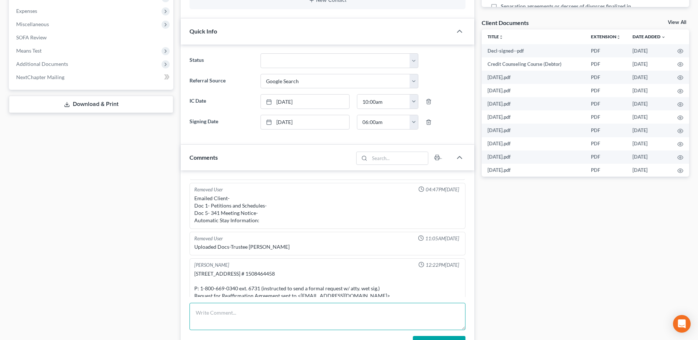
click at [273, 312] on textarea at bounding box center [327, 316] width 276 height 27
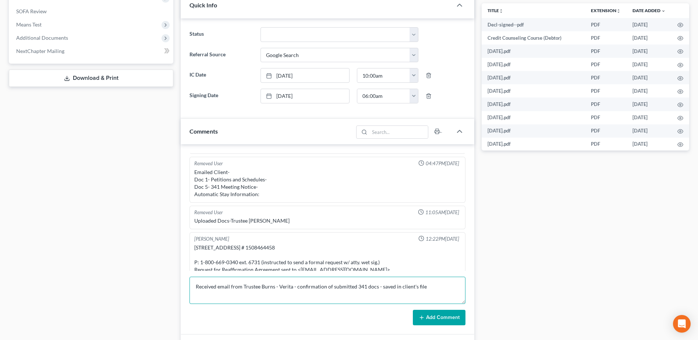
scroll to position [368, 0]
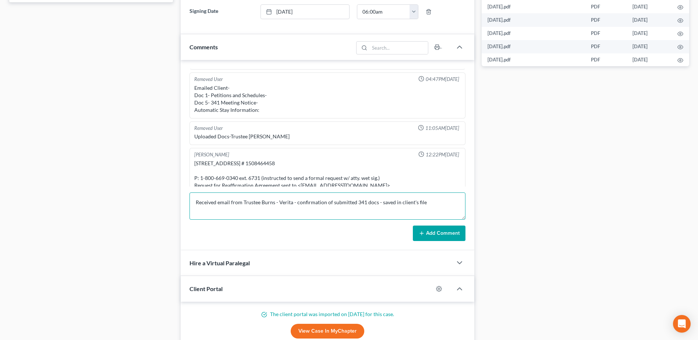
type textarea "Received email from Trustee Burns - Verita - confirmation of submitted 341 docs…"
click at [441, 231] on button "Add Comment" at bounding box center [439, 232] width 53 height 15
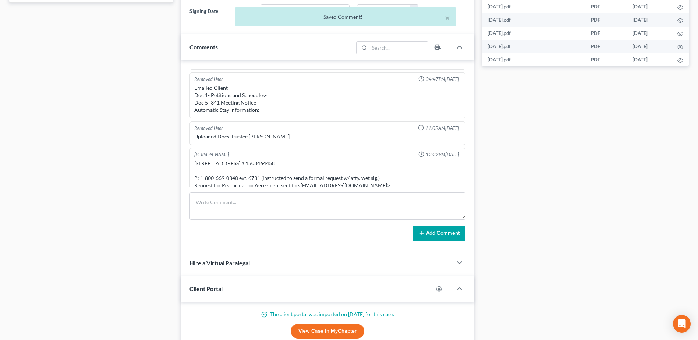
scroll to position [1129, 0]
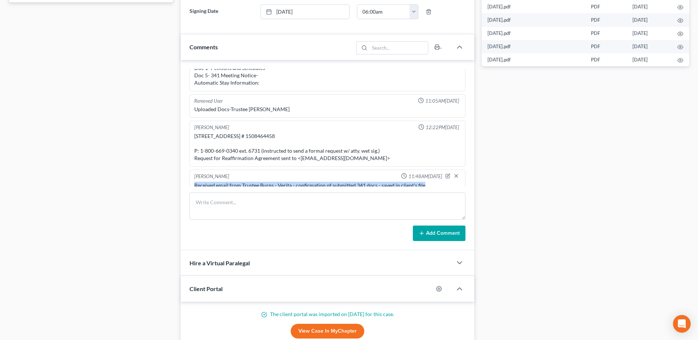
drag, startPoint x: 435, startPoint y: 179, endPoint x: 179, endPoint y: 177, distance: 256.0
click at [182, 178] on div "Removed User 09:13AM, 02/13/2025 Lmor to call::: Removed User 10:47AM, 02/26/20…" at bounding box center [328, 155] width 294 height 190
copy div "Received email from Trustee Burns - Verita - confirmation of submitted 341 docs…"
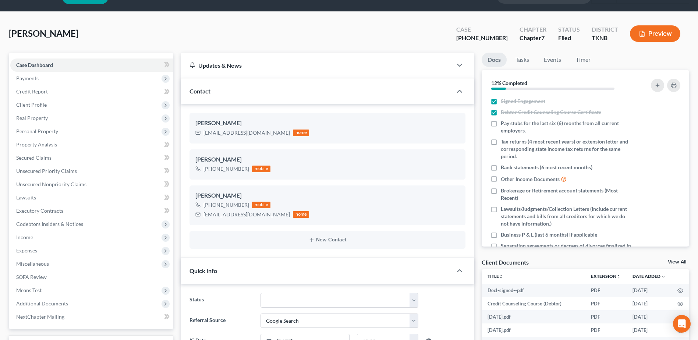
scroll to position [0, 0]
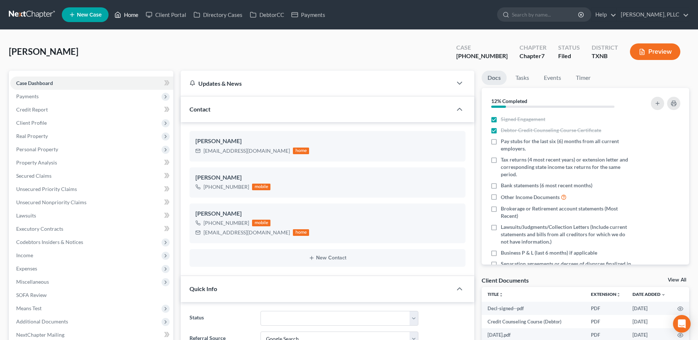
click at [127, 14] on link "Home" at bounding box center [126, 14] width 31 height 13
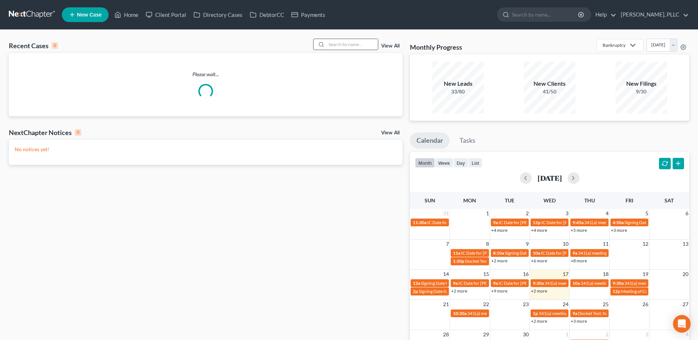
click at [338, 46] on input "search" at bounding box center [351, 44] width 51 height 11
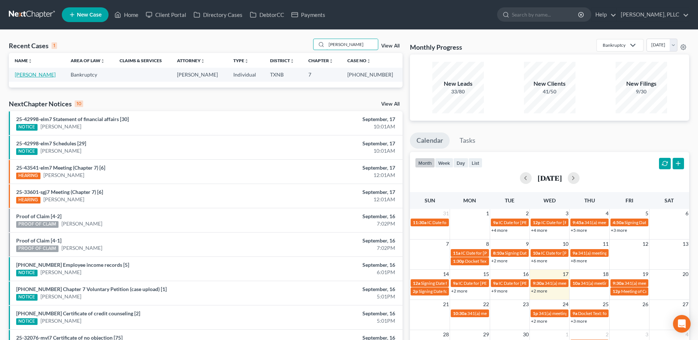
type input "ratcliff"
drag, startPoint x: 38, startPoint y: 76, endPoint x: 46, endPoint y: 78, distance: 8.4
click at [38, 76] on link "[PERSON_NAME]" at bounding box center [35, 74] width 41 height 6
select select "4"
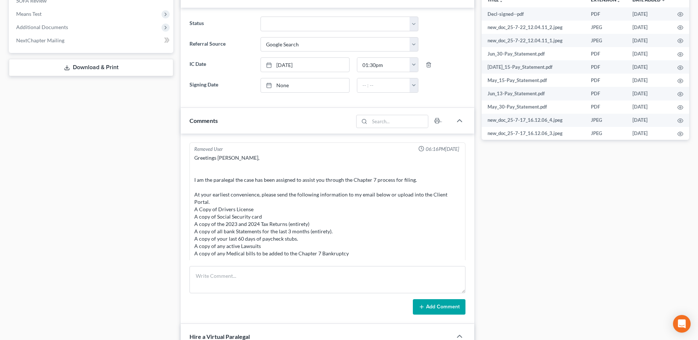
scroll to position [1024, 0]
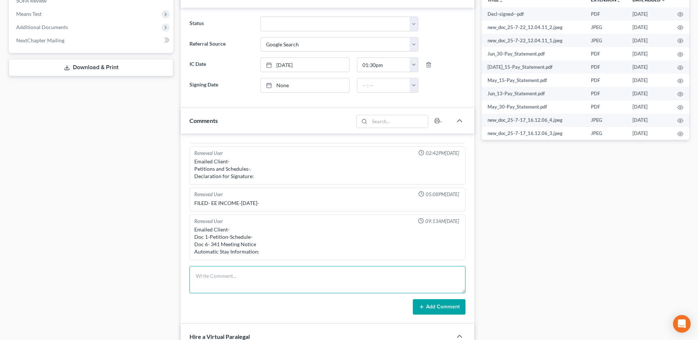
click at [234, 271] on textarea at bounding box center [327, 279] width 276 height 27
paste textarea "Received email from Trustee Burns - Verita - confirmation of submitted 341 docs…"
type textarea "Received email from Trustee Burns - Verita - confirmation of submitted 341 docs…"
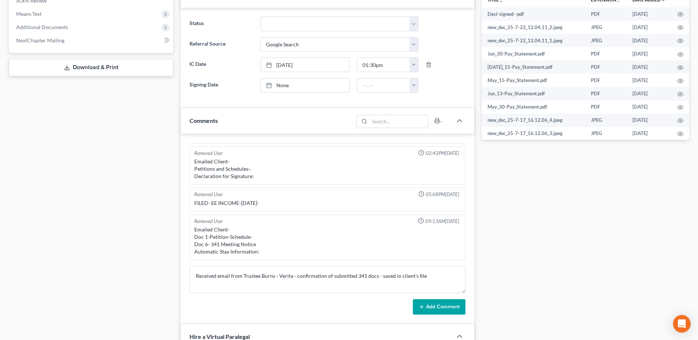
drag, startPoint x: 443, startPoint y: 305, endPoint x: 515, endPoint y: 291, distance: 73.0
click at [443, 305] on button "Add Comment" at bounding box center [439, 306] width 53 height 15
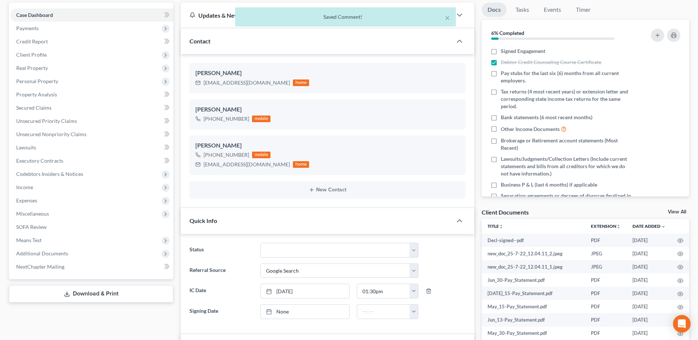
scroll to position [0, 0]
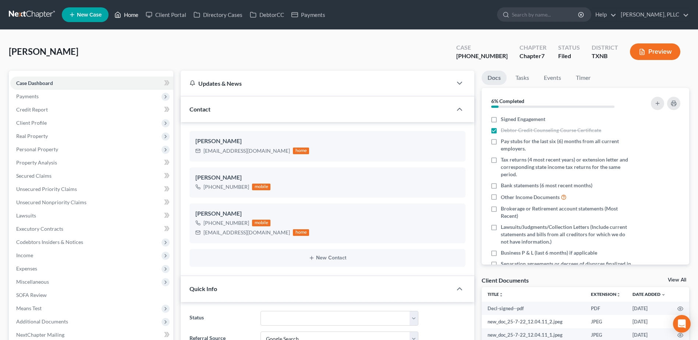
click at [130, 15] on link "Home" at bounding box center [126, 14] width 31 height 13
click at [132, 16] on link "Home" at bounding box center [126, 14] width 31 height 13
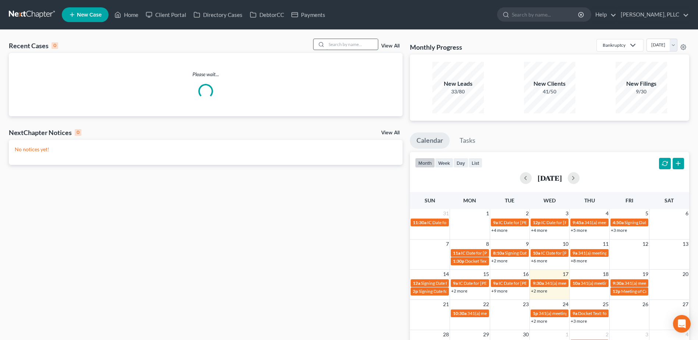
click at [347, 46] on input "search" at bounding box center [351, 44] width 51 height 11
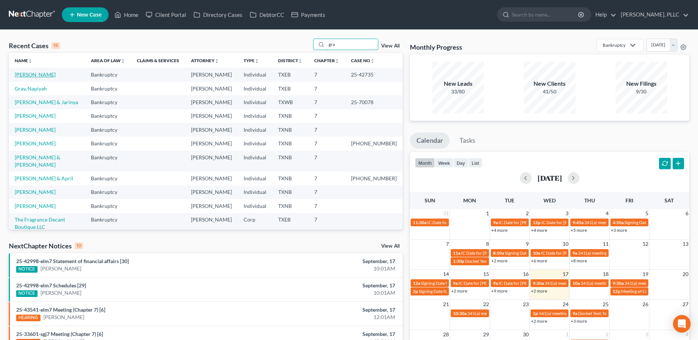
type input "gra"
click at [34, 74] on link "[PERSON_NAME]" at bounding box center [35, 74] width 41 height 6
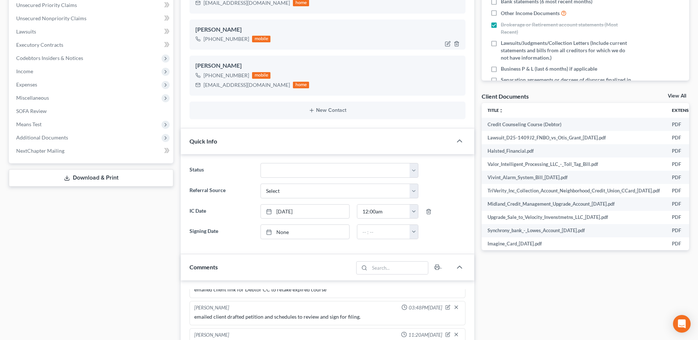
scroll to position [368, 0]
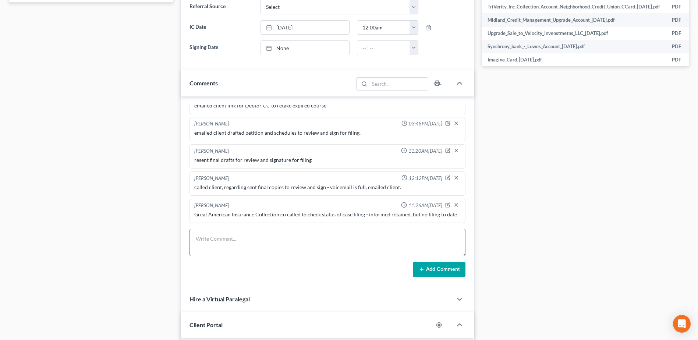
click at [224, 242] on textarea at bounding box center [327, 242] width 276 height 27
type textarea "Doc 1 - Petition and schedules emailed to client"
click at [446, 268] on button "Add Comment" at bounding box center [439, 269] width 53 height 15
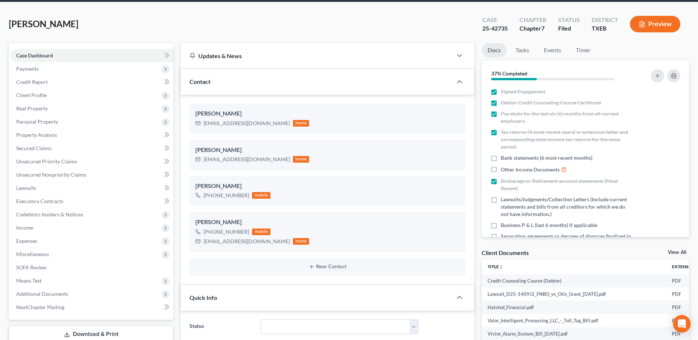
scroll to position [0, 0]
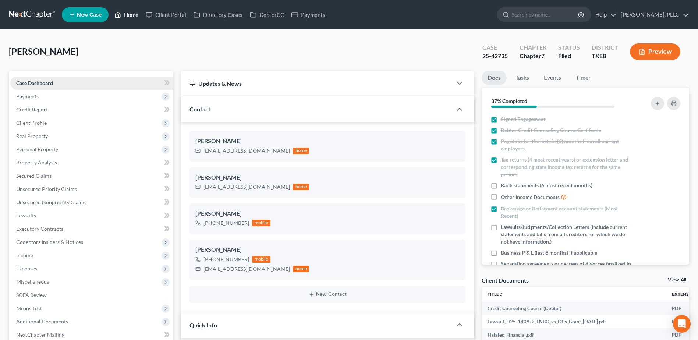
click at [123, 18] on link "Home" at bounding box center [126, 14] width 31 height 13
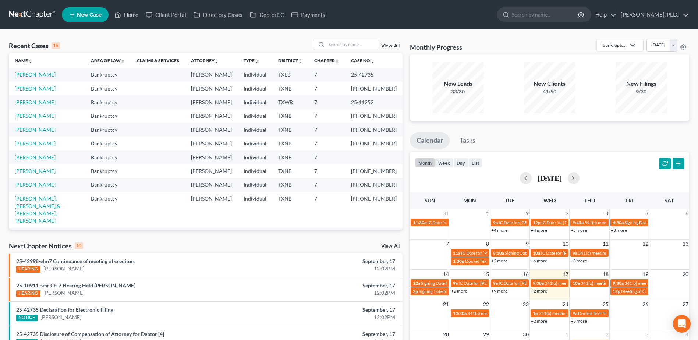
click at [28, 74] on link "[PERSON_NAME]" at bounding box center [35, 74] width 41 height 6
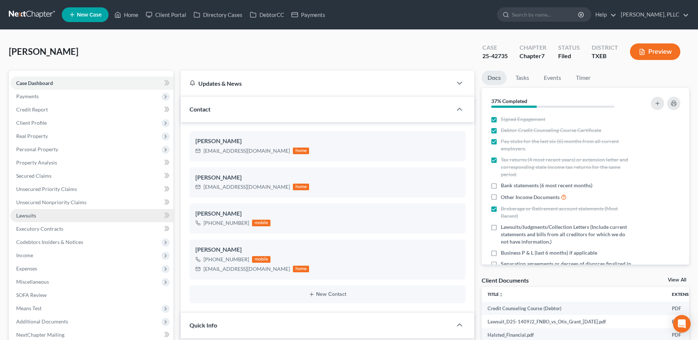
click at [24, 215] on span "Lawsuits" at bounding box center [26, 215] width 20 height 6
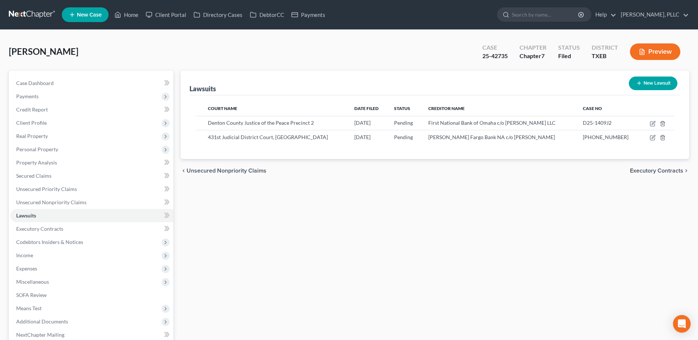
click at [341, 45] on div "Grant, Otis Upgraded Case 25-42735 Chapter Chapter 7 Status Filed District TXEB…" at bounding box center [349, 55] width 680 height 32
click at [38, 124] on span "Client Profile" at bounding box center [31, 123] width 31 height 6
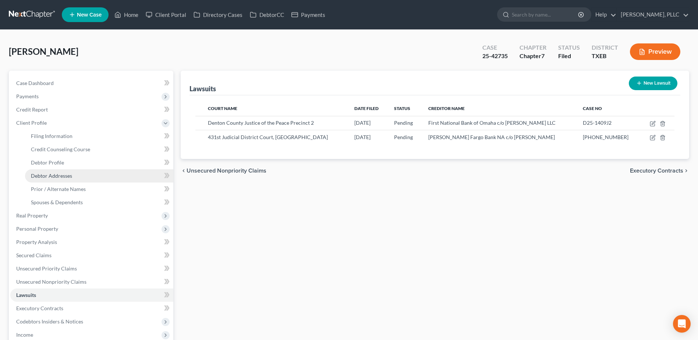
click at [49, 174] on span "Debtor Addresses" at bounding box center [51, 176] width 41 height 6
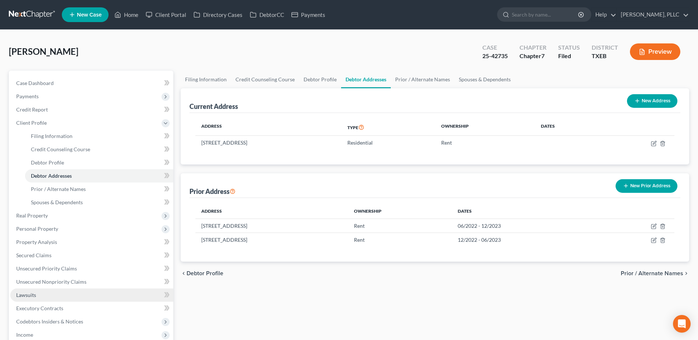
click at [26, 295] on span "Lawsuits" at bounding box center [26, 295] width 20 height 6
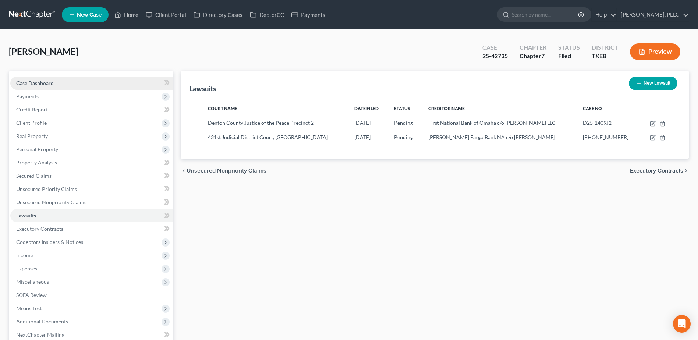
click at [41, 85] on span "Case Dashboard" at bounding box center [35, 83] width 38 height 6
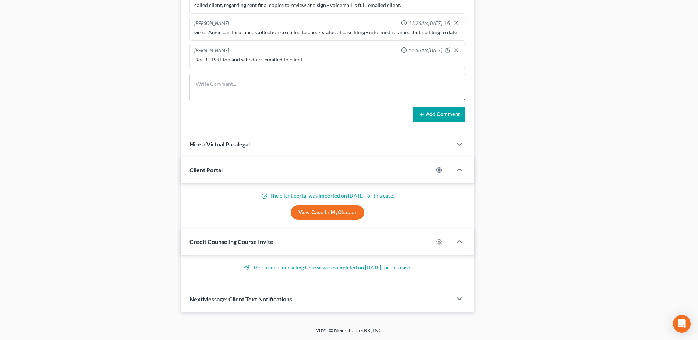
scroll to position [523, 0]
click at [230, 45] on div "Janiscia Jackson 11:58AM, 09/17/2025 Doc 1 - Petition and schedules emailed to …" at bounding box center [327, 56] width 276 height 24
click at [228, 86] on textarea at bounding box center [327, 87] width 276 height 27
type textarea "Filed both Suggestion of Bankruptcies for the lawsuits in ProDocs"
click at [449, 113] on button "Add Comment" at bounding box center [439, 114] width 53 height 15
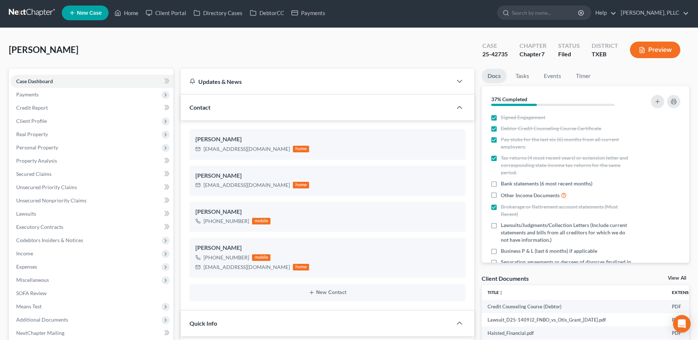
scroll to position [0, 0]
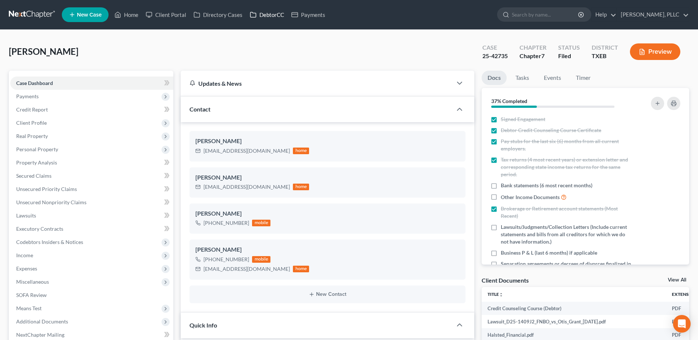
click at [276, 17] on link "DebtorCC" at bounding box center [267, 14] width 42 height 13
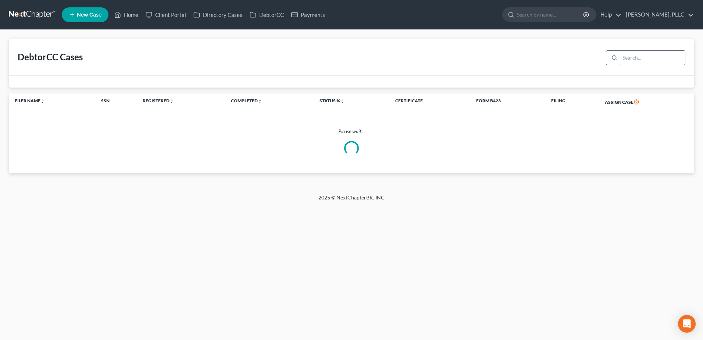
click at [622, 60] on input "search" at bounding box center [652, 58] width 65 height 14
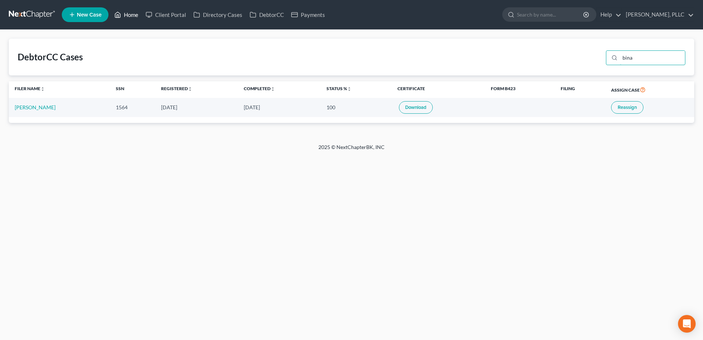
type input "bina"
click at [137, 15] on link "Home" at bounding box center [126, 14] width 31 height 13
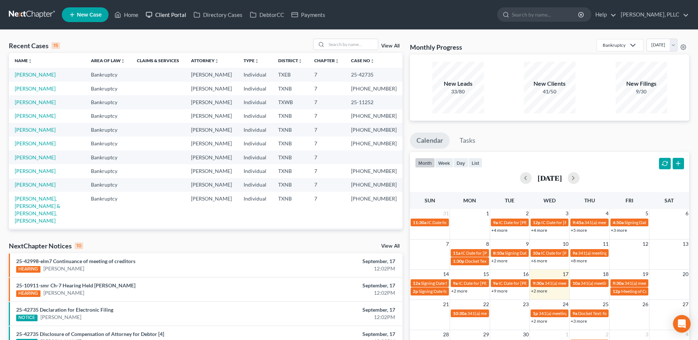
click at [170, 14] on link "Client Portal" at bounding box center [166, 14] width 48 height 13
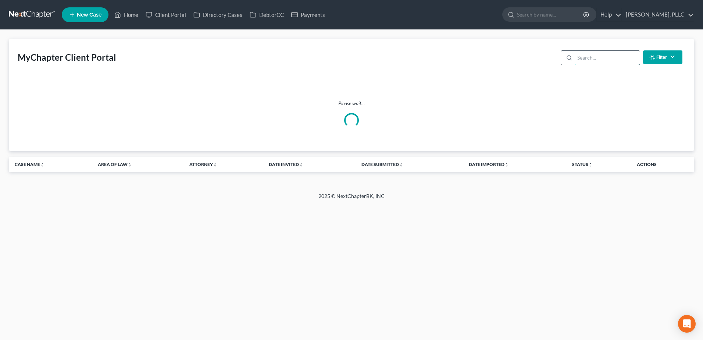
click at [595, 59] on input "search" at bounding box center [607, 58] width 65 height 14
type input "bina"
click at [134, 17] on link "Home" at bounding box center [126, 14] width 31 height 13
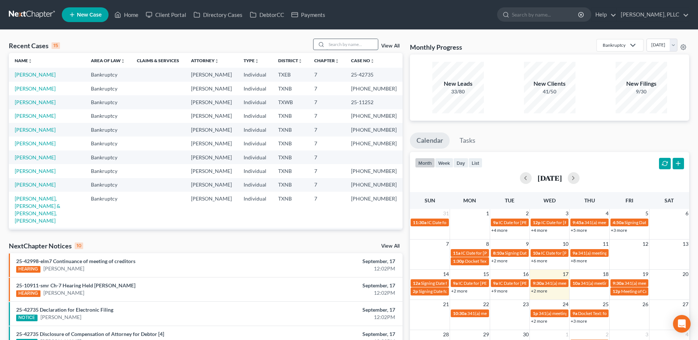
click at [340, 45] on input "search" at bounding box center [351, 44] width 51 height 11
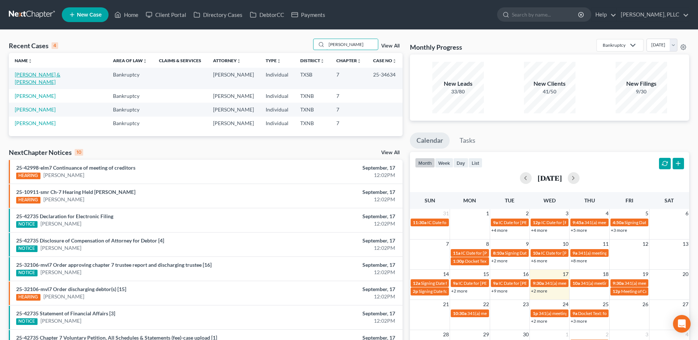
type input "perez"
click at [44, 76] on link "[PERSON_NAME] & [PERSON_NAME]" at bounding box center [38, 78] width 46 height 14
select select "4"
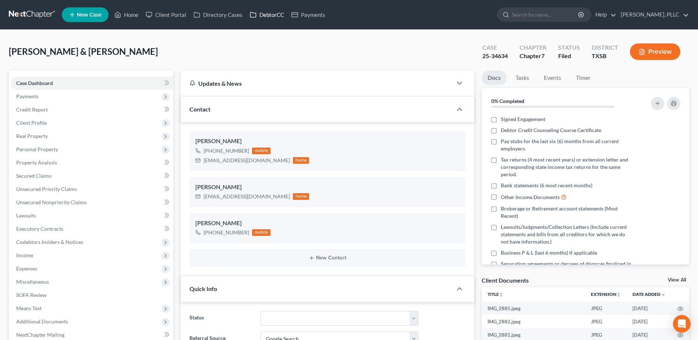
drag, startPoint x: 267, startPoint y: 16, endPoint x: 460, endPoint y: 78, distance: 202.6
click at [267, 16] on link "DebtorCC" at bounding box center [267, 14] width 42 height 13
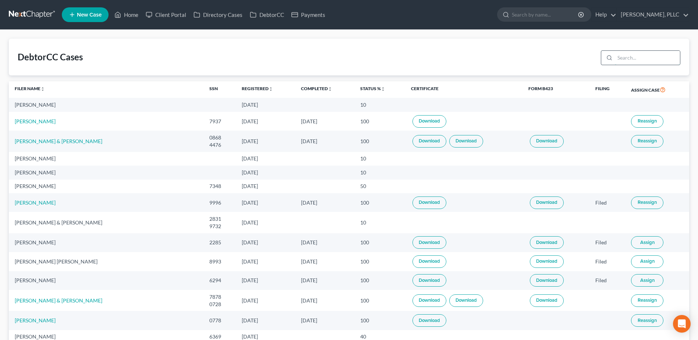
click at [644, 64] on input "search" at bounding box center [647, 58] width 65 height 14
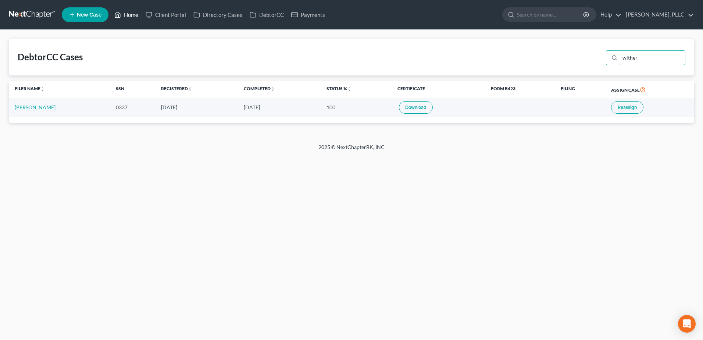
type input "wither"
click at [135, 11] on link "Home" at bounding box center [126, 14] width 31 height 13
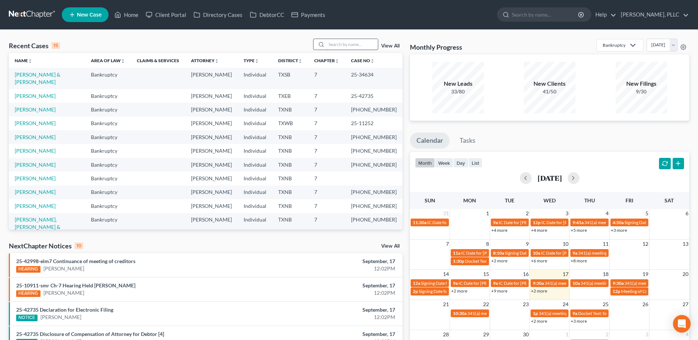
click at [350, 44] on input "search" at bounding box center [351, 44] width 51 height 11
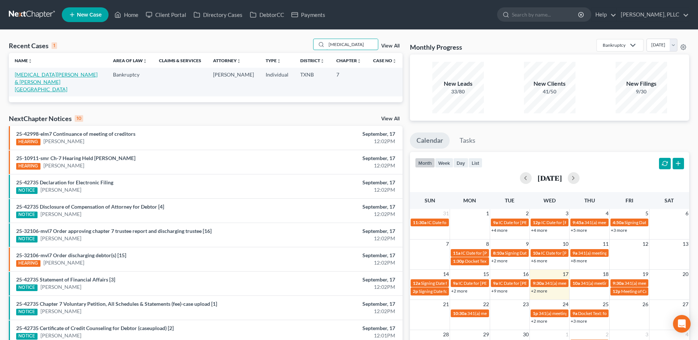
type input "polio"
click at [71, 72] on link "[MEDICAL_DATA][PERSON_NAME] & [PERSON_NAME][GEOGRAPHIC_DATA]" at bounding box center [56, 81] width 83 height 21
select select "4"
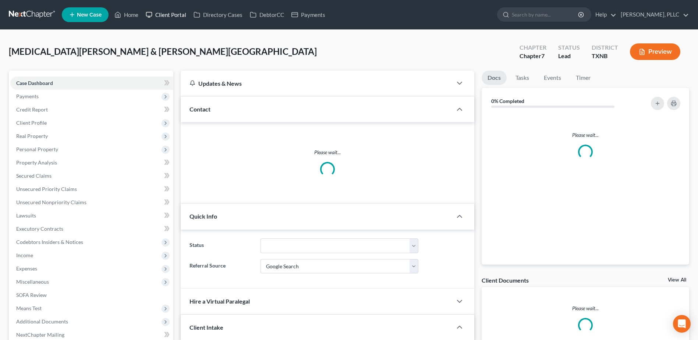
click at [169, 17] on link "Client Portal" at bounding box center [166, 14] width 48 height 13
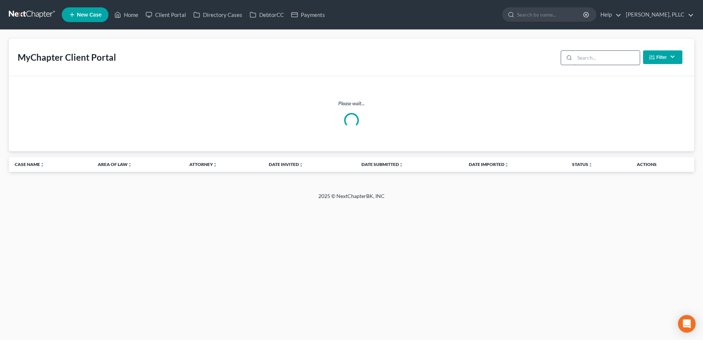
click at [593, 63] on input "search" at bounding box center [607, 58] width 65 height 14
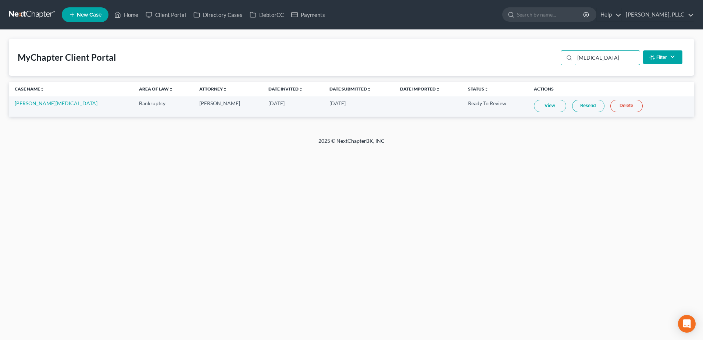
type input "polio"
click at [534, 109] on link "View" at bounding box center [550, 106] width 32 height 13
click at [534, 108] on link "View" at bounding box center [550, 106] width 32 height 13
click at [32, 100] on link "[PERSON_NAME][MEDICAL_DATA]" at bounding box center [56, 103] width 83 height 6
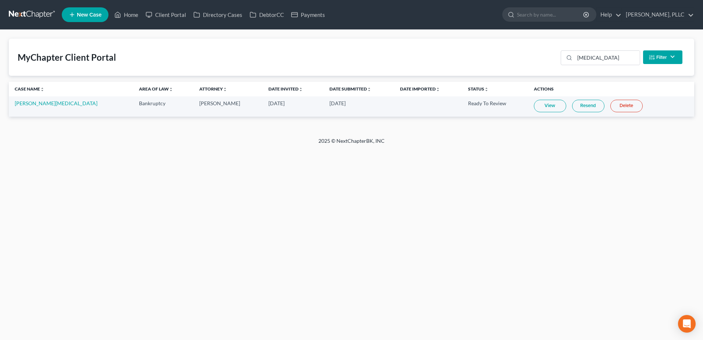
select select "4"
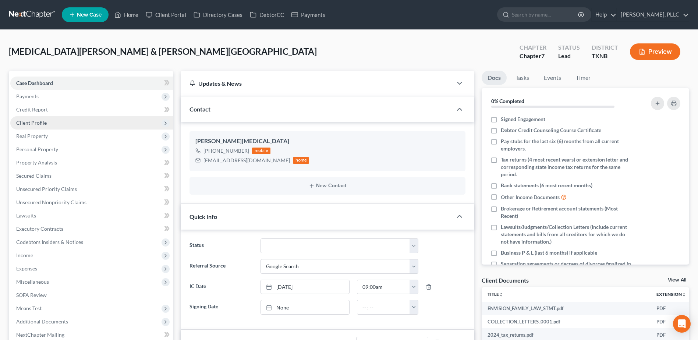
click at [36, 121] on span "Client Profile" at bounding box center [31, 123] width 31 height 6
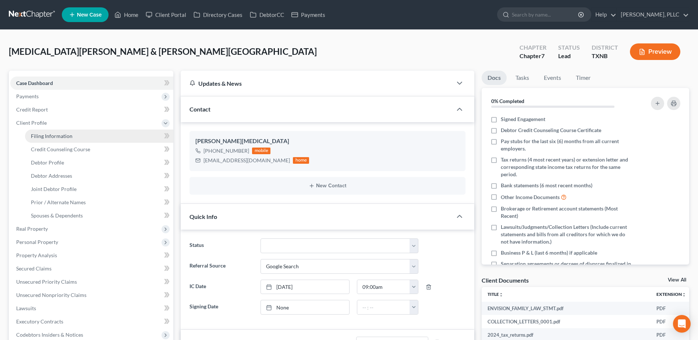
click at [50, 135] on span "Filing Information" at bounding box center [52, 136] width 42 height 6
select select "1"
select select "0"
select select "45"
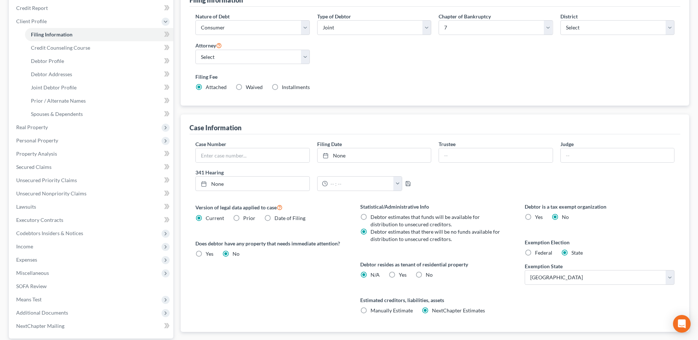
scroll to position [110, 0]
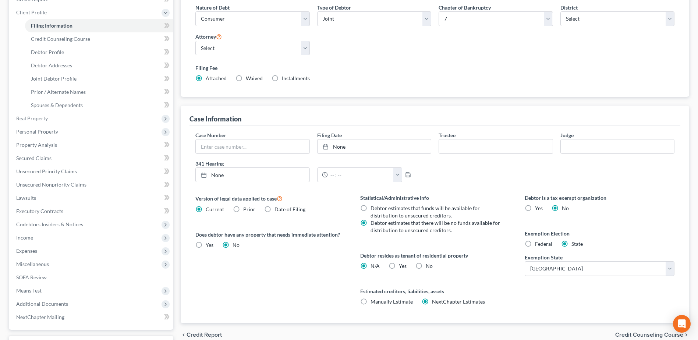
click at [426, 267] on label "No" at bounding box center [429, 265] width 7 height 7
click at [429, 267] on input "No" at bounding box center [431, 264] width 5 height 5
radio input "true"
radio input "false"
click at [631, 332] on span "Credit Counseling Course" at bounding box center [649, 335] width 68 height 6
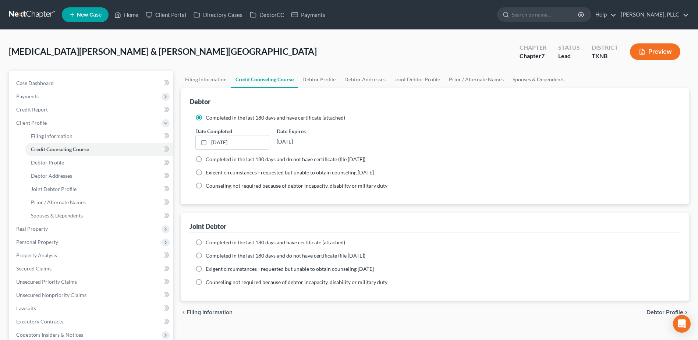
click at [206, 243] on label "Completed in the last 180 days and have certificate (attached)" at bounding box center [275, 242] width 139 height 7
click at [209, 243] on input "Completed in the last 180 days and have certificate (attached)" at bounding box center [211, 241] width 5 height 5
radio input "true"
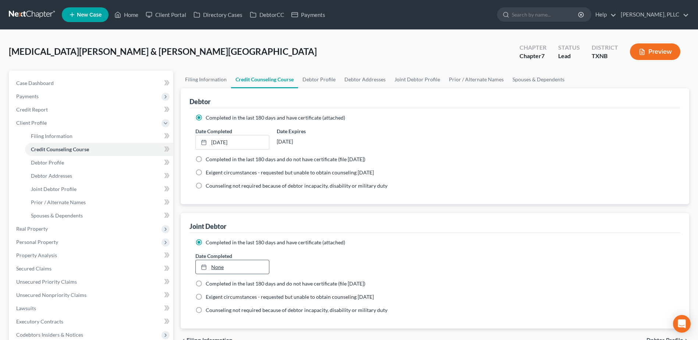
type input "9/17/2025"
click at [215, 270] on link "None" at bounding box center [232, 267] width 73 height 14
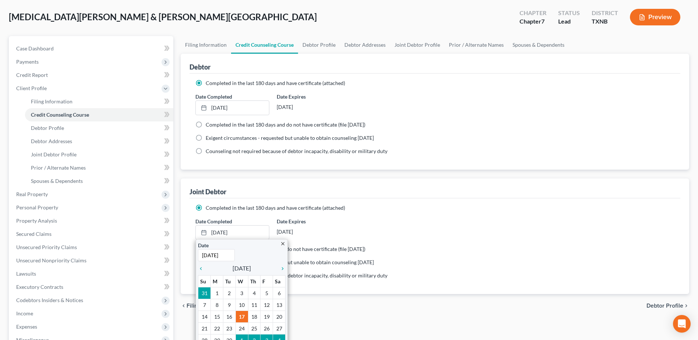
scroll to position [74, 0]
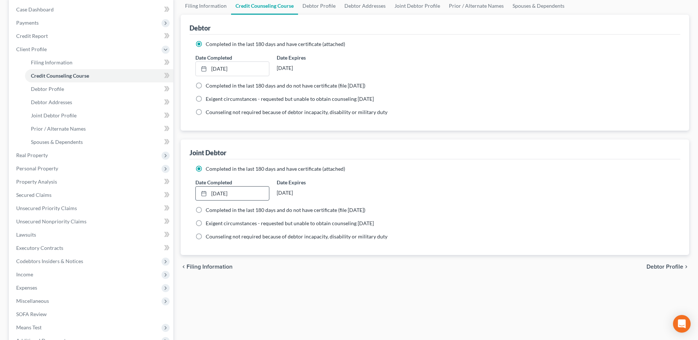
click at [662, 265] on span "Debtor Profile" at bounding box center [664, 267] width 37 height 6
select select "1"
select select "0"
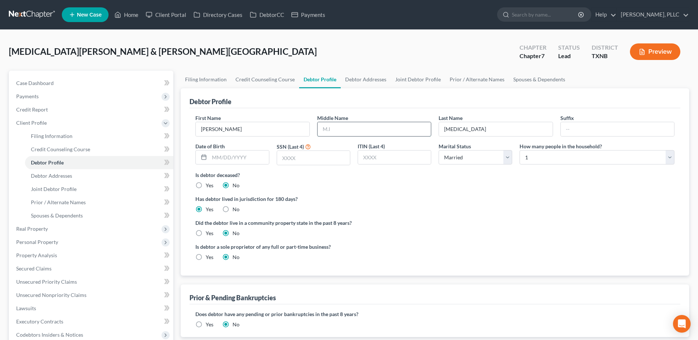
click at [366, 132] on input "text" at bounding box center [373, 129] width 113 height 14
type input "j"
type input "K"
type input "Josue"
click at [249, 160] on input "text" at bounding box center [238, 157] width 59 height 14
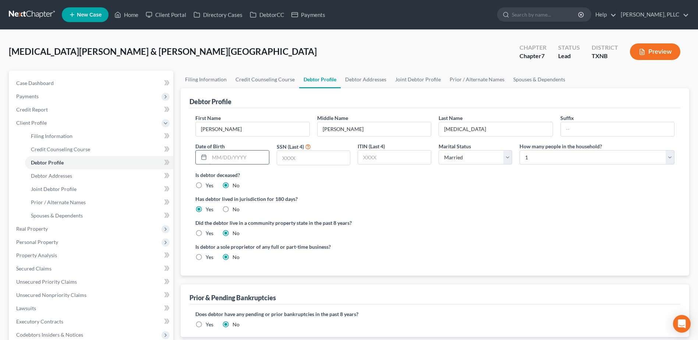
type input "8"
type input "08/31/1988"
drag, startPoint x: 202, startPoint y: 234, endPoint x: 179, endPoint y: 244, distance: 25.8
click at [206, 234] on label "Yes" at bounding box center [210, 233] width 8 height 7
click at [209, 234] on input "Yes" at bounding box center [211, 232] width 5 height 5
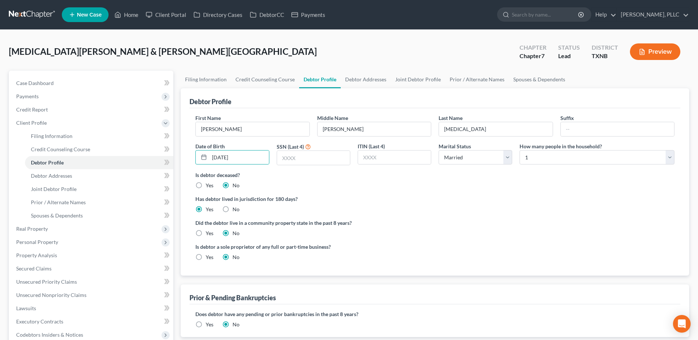
radio input "true"
click at [206, 232] on label "Yes" at bounding box center [210, 233] width 8 height 7
click at [209, 232] on input "Yes" at bounding box center [211, 232] width 5 height 5
radio input "false"
click at [325, 153] on input "text" at bounding box center [313, 158] width 73 height 14
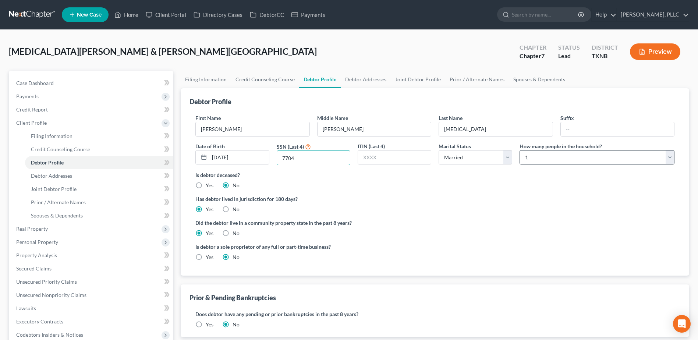
type input "7704"
click at [668, 157] on select "Select 1 2 3 4 5 6 7 8 9 10 11 12 13 14 15 16 17 18 19 20" at bounding box center [596, 157] width 155 height 15
select select "6"
click at [519, 150] on select "Select 1 2 3 4 5 6 7 8 9 10 11 12 13 14 15 16 17 18 19 20" at bounding box center [596, 157] width 155 height 15
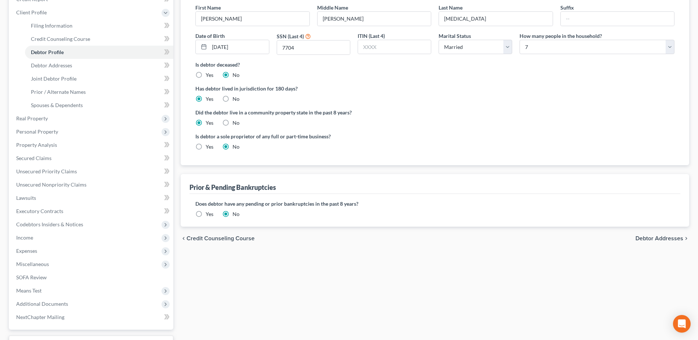
click at [653, 239] on span "Debtor Addresses" at bounding box center [659, 238] width 48 height 6
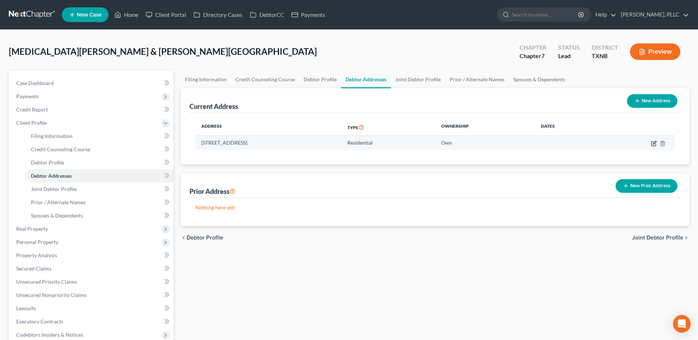
click at [655, 143] on icon "button" at bounding box center [654, 142] width 3 height 3
select select "45"
select select "0"
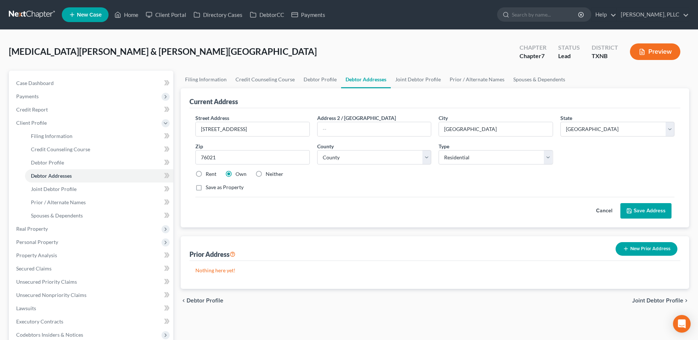
click at [655, 212] on button "Save Address" at bounding box center [645, 210] width 51 height 15
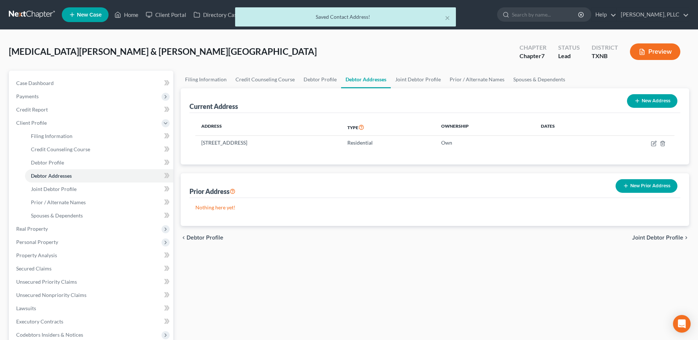
click at [669, 237] on span "Joint Debtor Profile" at bounding box center [657, 238] width 51 height 6
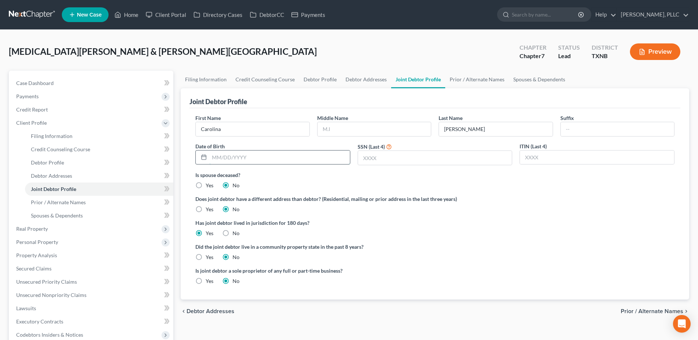
click at [248, 159] on input "text" at bounding box center [279, 157] width 141 height 14
type input "12/28/1991"
click at [206, 257] on label "Yes" at bounding box center [210, 256] width 8 height 7
click at [209, 257] on input "Yes" at bounding box center [211, 255] width 5 height 5
radio input "true"
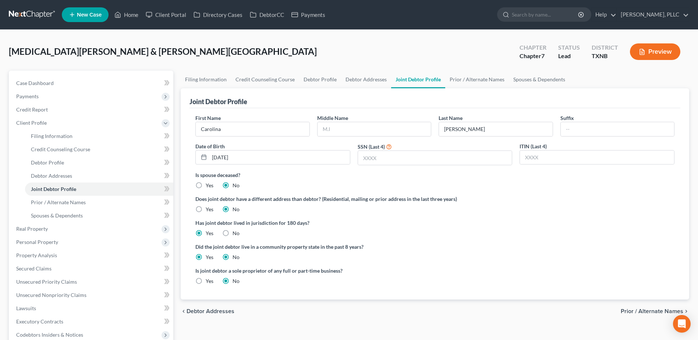
radio input "false"
click at [367, 158] on input "text" at bounding box center [435, 158] width 154 height 14
type input "5852"
click at [657, 312] on span "Prior / Alternate Names" at bounding box center [652, 311] width 63 height 6
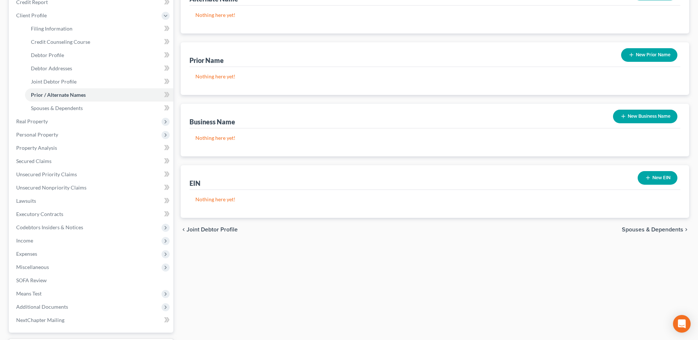
scroll to position [110, 0]
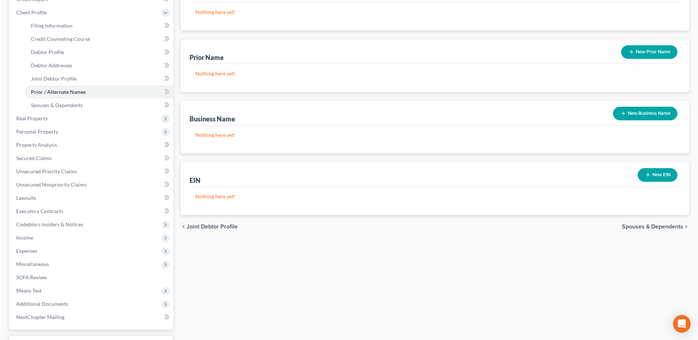
click at [654, 226] on span "Spouses & Dependents" at bounding box center [652, 227] width 61 height 6
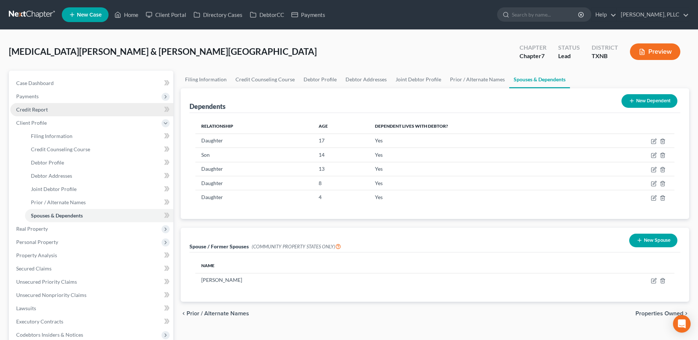
click at [35, 109] on span "Credit Report" at bounding box center [32, 109] width 32 height 6
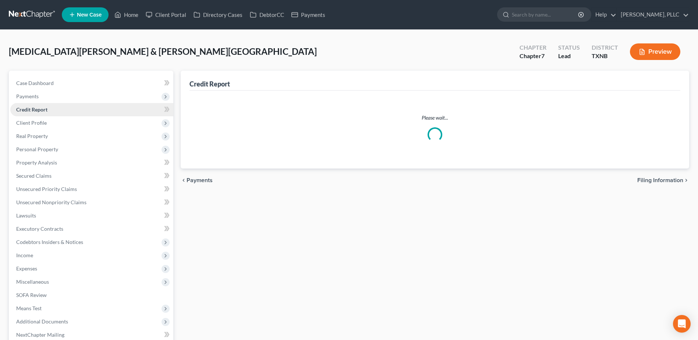
click at [35, 109] on span "Credit Report" at bounding box center [31, 109] width 31 height 6
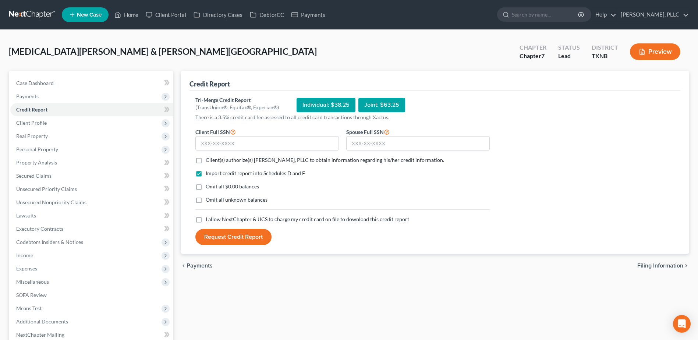
click at [206, 160] on label "Client(s) authorize(s) [PERSON_NAME], PLLC to obtain information regarding his/…" at bounding box center [325, 159] width 238 height 7
click at [209, 160] on input "Client(s) authorize(s) [PERSON_NAME], PLLC to obtain information regarding his/…" at bounding box center [211, 158] width 5 height 5
checkbox input "true"
click at [206, 220] on label "I allow NextChapter & UCS to charge my credit card on file to download this cre…" at bounding box center [307, 219] width 203 height 7
click at [209, 220] on input "I allow NextChapter & UCS to charge my credit card on file to download this cre…" at bounding box center [211, 218] width 5 height 5
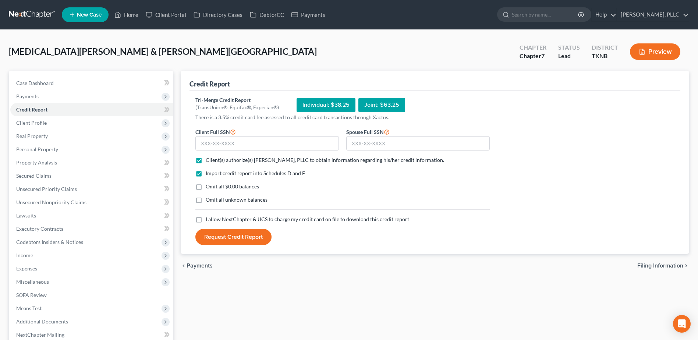
checkbox input "true"
click at [225, 142] on input "text" at bounding box center [266, 143] width 143 height 15
type input "622-40-7704"
click at [370, 144] on input "text" at bounding box center [417, 143] width 143 height 15
type input "611-54-5852"
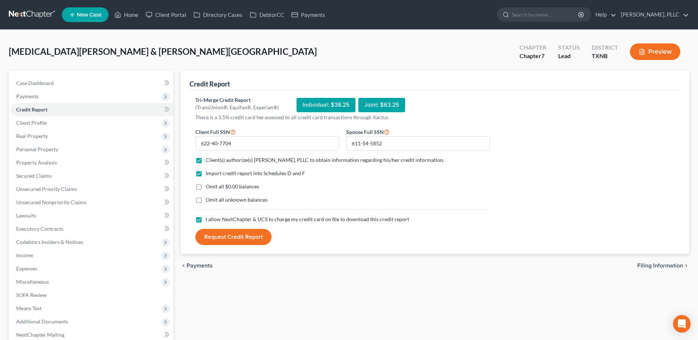
click at [246, 238] on button "Request Credit Report" at bounding box center [233, 237] width 76 height 16
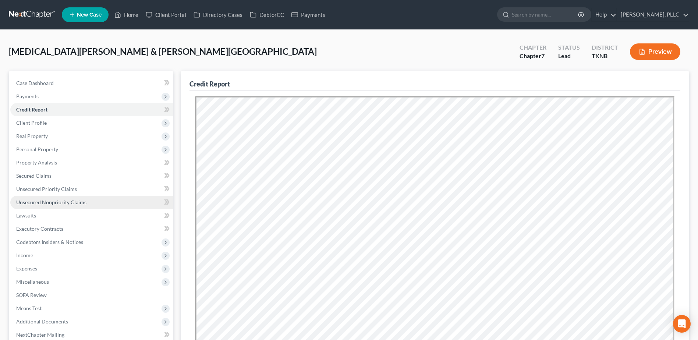
click at [64, 204] on span "Unsecured Nonpriority Claims" at bounding box center [51, 202] width 70 height 6
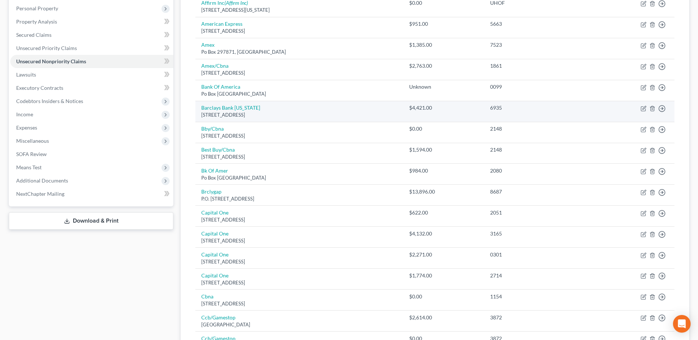
scroll to position [147, 0]
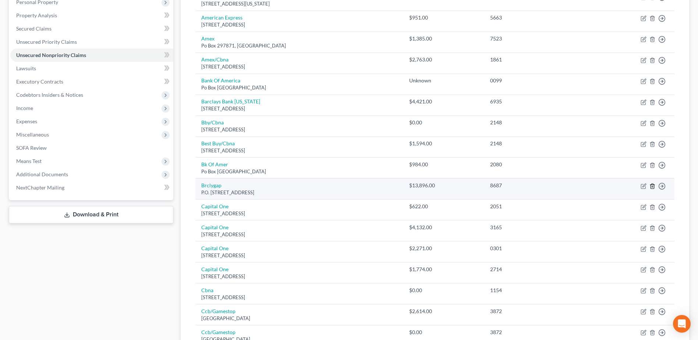
click at [654, 187] on icon "button" at bounding box center [651, 186] width 3 height 5
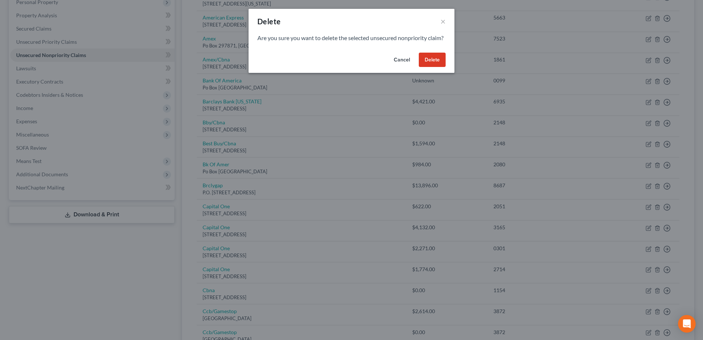
click at [432, 67] on button "Delete" at bounding box center [432, 60] width 27 height 15
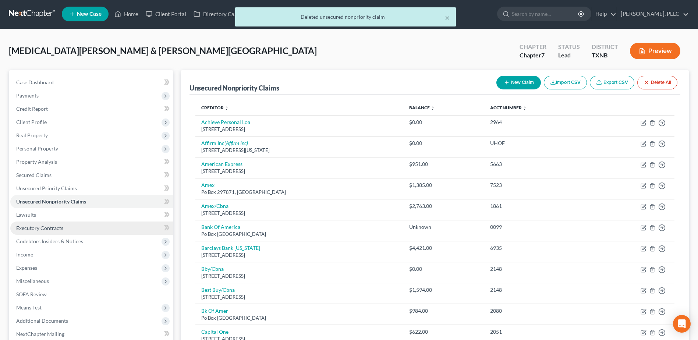
scroll to position [0, 0]
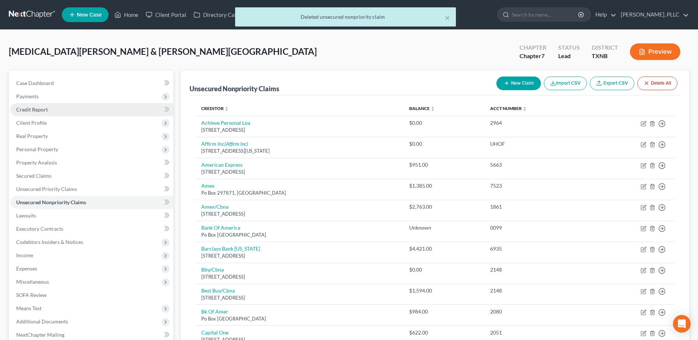
click at [37, 111] on span "Credit Report" at bounding box center [32, 109] width 32 height 6
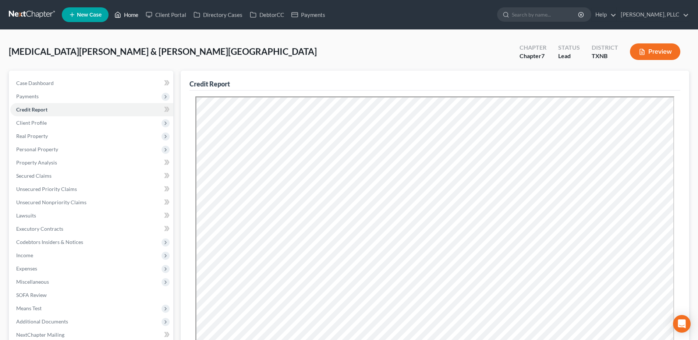
drag, startPoint x: 132, startPoint y: 15, endPoint x: 345, endPoint y: 86, distance: 224.4
click at [132, 15] on link "Home" at bounding box center [126, 14] width 31 height 13
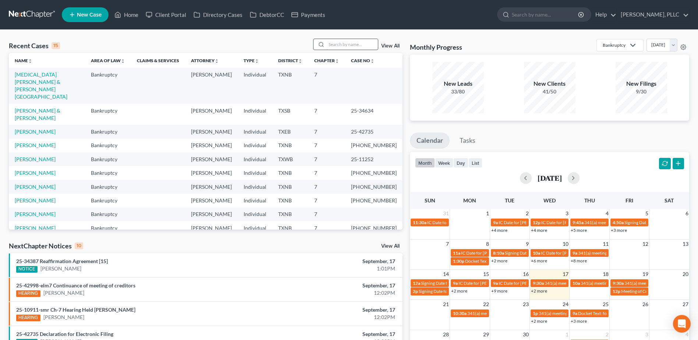
click at [344, 47] on input "search" at bounding box center [351, 44] width 51 height 11
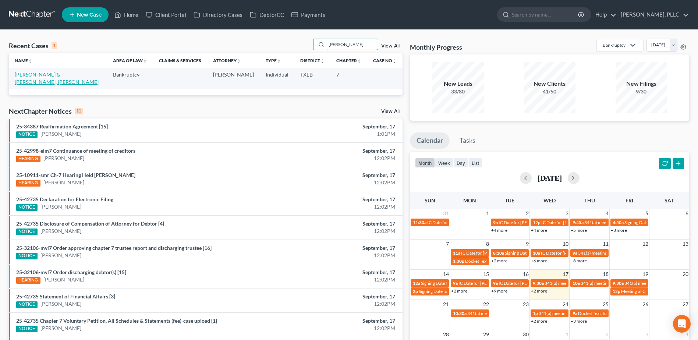
type input "brazier"
click at [45, 74] on link "[PERSON_NAME] & [PERSON_NAME], [PERSON_NAME]" at bounding box center [57, 78] width 84 height 14
select select "4"
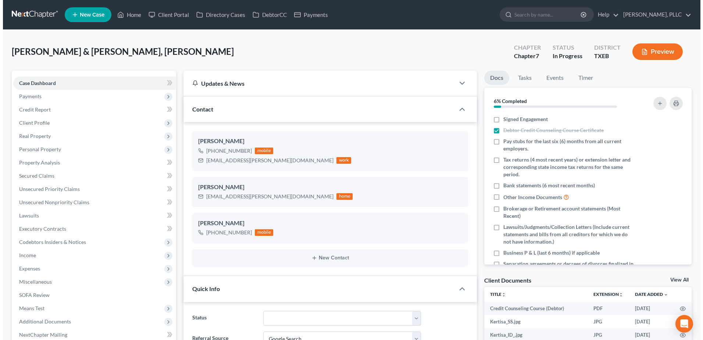
scroll to position [248, 0]
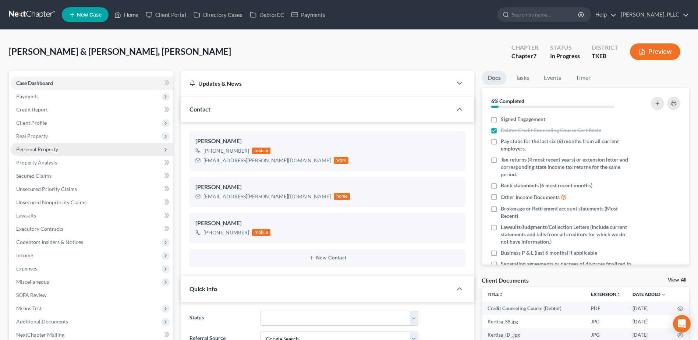
click at [39, 146] on span "Personal Property" at bounding box center [37, 149] width 42 height 6
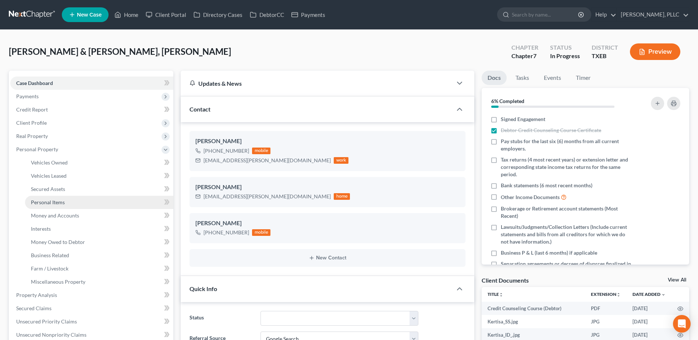
click at [57, 201] on span "Personal Items" at bounding box center [48, 202] width 34 height 6
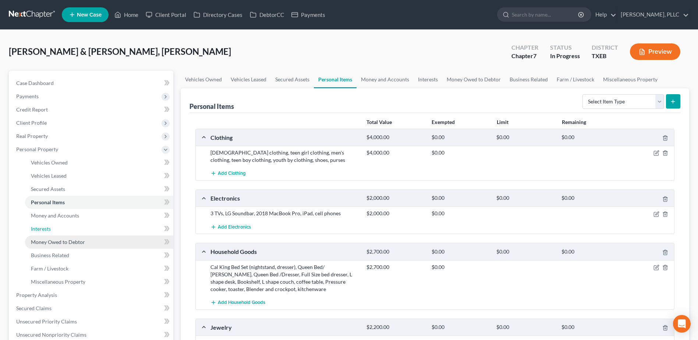
drag, startPoint x: 49, startPoint y: 231, endPoint x: 137, endPoint y: 242, distance: 89.0
click at [49, 231] on span "Interests" at bounding box center [41, 228] width 20 height 6
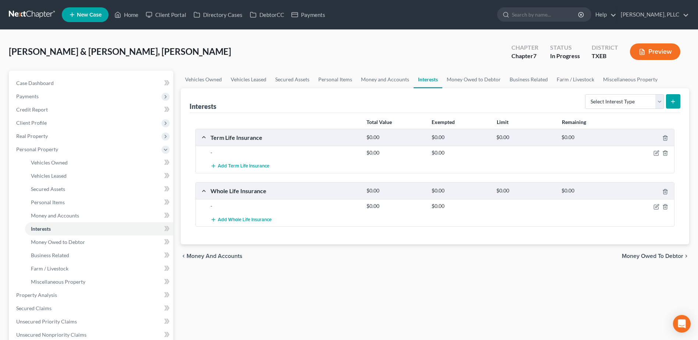
click at [656, 150] on div at bounding box center [649, 152] width 52 height 7
click at [657, 152] on icon "button" at bounding box center [656, 153] width 6 height 6
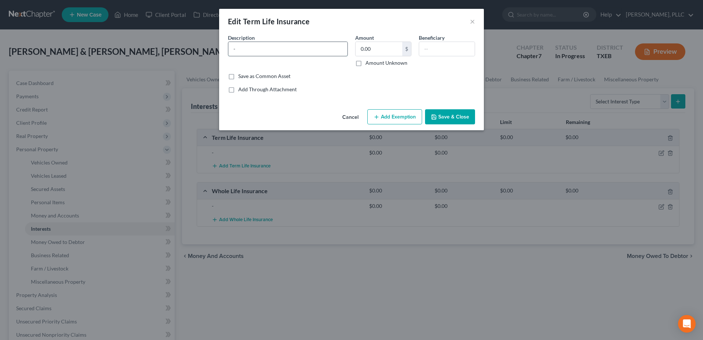
click at [261, 50] on input "-" at bounding box center [287, 49] width 119 height 14
type input "State Farm"
click at [450, 44] on input "text" at bounding box center [447, 49] width 56 height 14
type input "Trevion Ballard and Karter Willis - children"
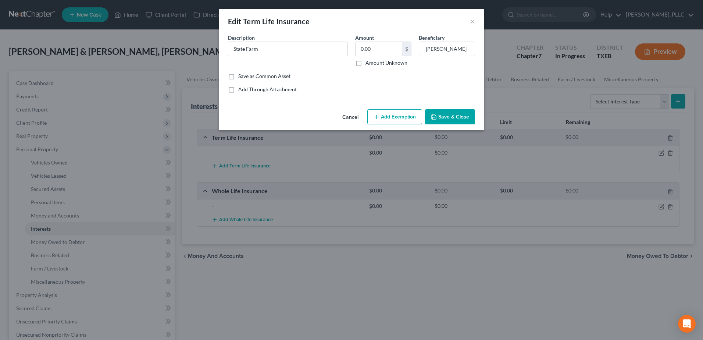
click at [458, 112] on button "Save & Close" at bounding box center [450, 116] width 50 height 15
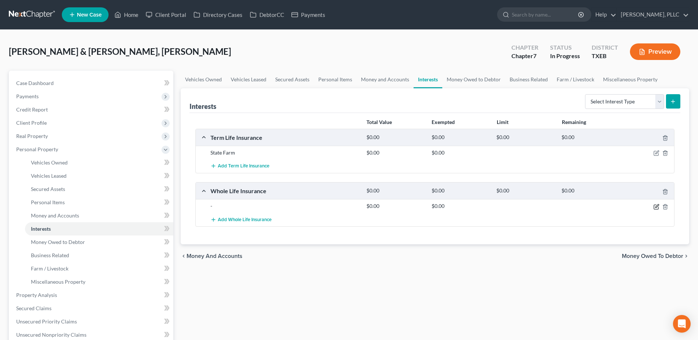
click at [659, 207] on icon "button" at bounding box center [656, 207] width 6 height 6
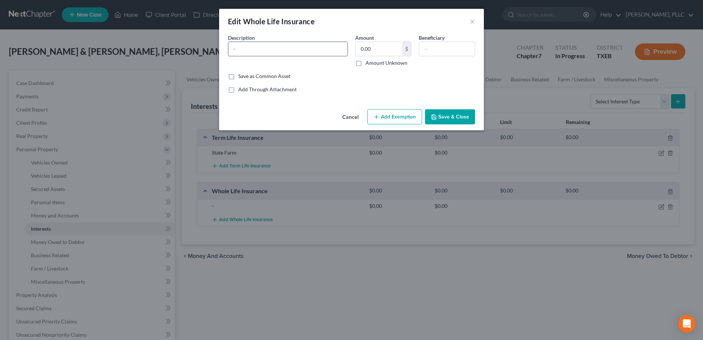
click at [297, 51] on input "-" at bounding box center [287, 49] width 119 height 14
type input "State Farm (death benefit of $25,000.00)"
type input "839.26"
type input "Trevion Ballard - child"
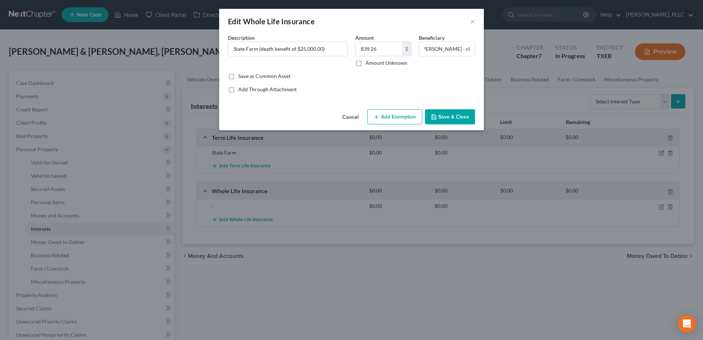
click at [452, 120] on button "Save & Close" at bounding box center [450, 116] width 50 height 15
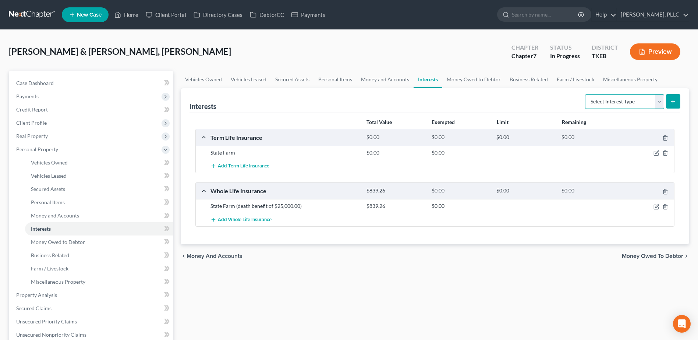
click at [661, 100] on select "Select Interest Type 401K Annuity Bond Education IRA Government Bond Government…" at bounding box center [624, 101] width 79 height 15
select select "whole_life_insurance"
click at [586, 94] on select "Select Interest Type 401K Annuity Bond Education IRA Government Bond Government…" at bounding box center [624, 101] width 79 height 15
drag, startPoint x: 672, startPoint y: 102, endPoint x: 670, endPoint y: 106, distance: 4.9
click at [672, 102] on icon "submit" at bounding box center [673, 102] width 6 height 6
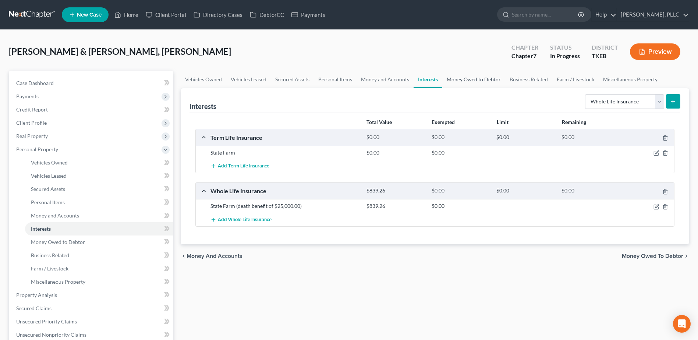
click at [468, 78] on link "Money Owed to Debtor" at bounding box center [473, 80] width 63 height 18
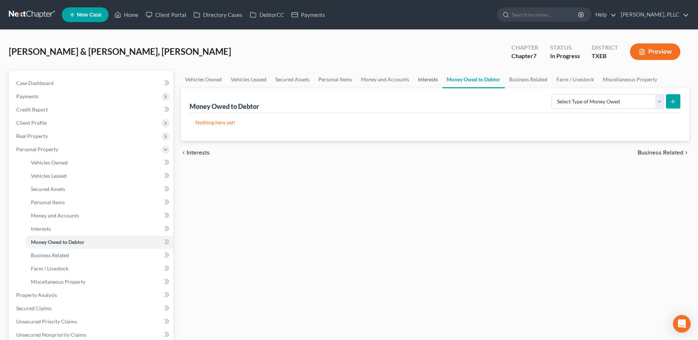
click at [428, 79] on link "Interests" at bounding box center [427, 80] width 29 height 18
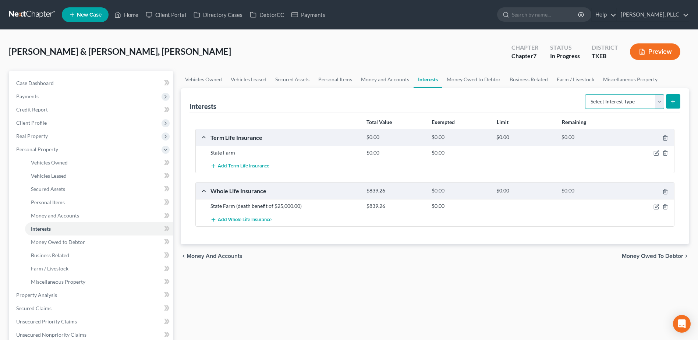
click at [660, 104] on select "Select Interest Type 401K Annuity Bond Education IRA Government Bond Government…" at bounding box center [624, 101] width 79 height 15
select select "whole_life_insurance"
click at [586, 94] on select "Select Interest Type 401K Annuity Bond Education IRA Government Bond Government…" at bounding box center [624, 101] width 79 height 15
click at [670, 103] on icon "submit" at bounding box center [673, 102] width 6 height 6
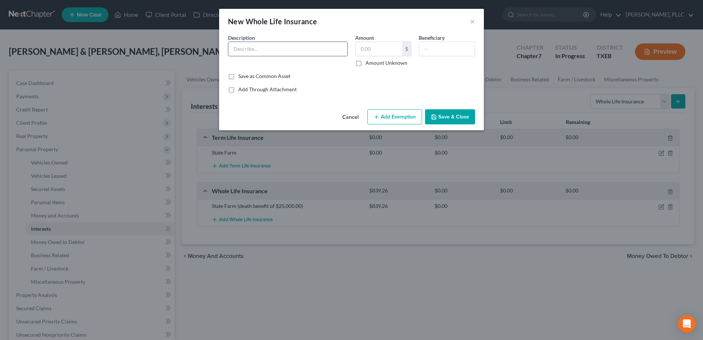
click at [279, 45] on input "text" at bounding box center [287, 49] width 119 height 14
type input "State Farm (death benefit of $25,000.00)"
type input "839.26"
type input "Trevion Ballard - child"
click at [388, 51] on input "839.26" at bounding box center [379, 49] width 47 height 14
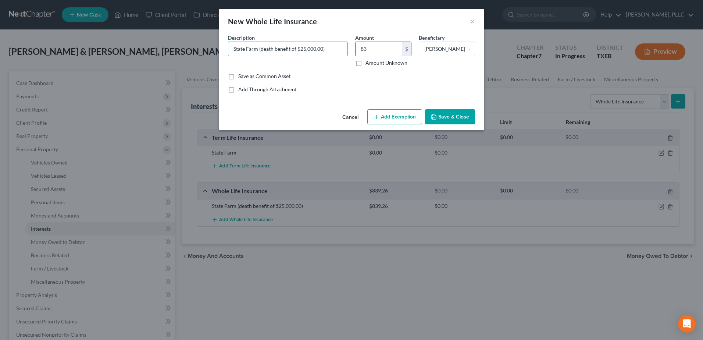
type input "8"
type input "546.10"
click at [459, 49] on input "Trevion Ballard - child" at bounding box center [447, 49] width 56 height 14
type input "Trevion Ballard & Kertisa Robinson"
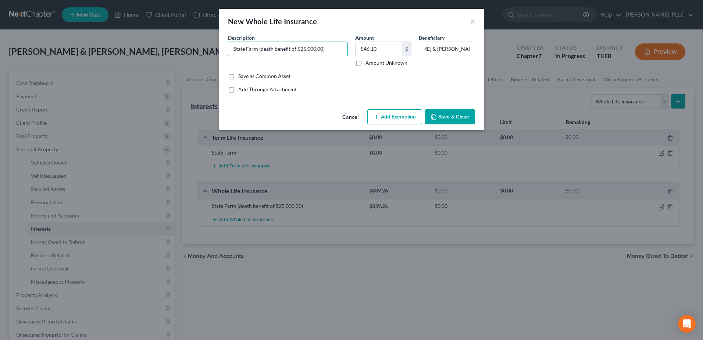
scroll to position [0, 0]
click at [453, 121] on button "Save & Close" at bounding box center [450, 116] width 50 height 15
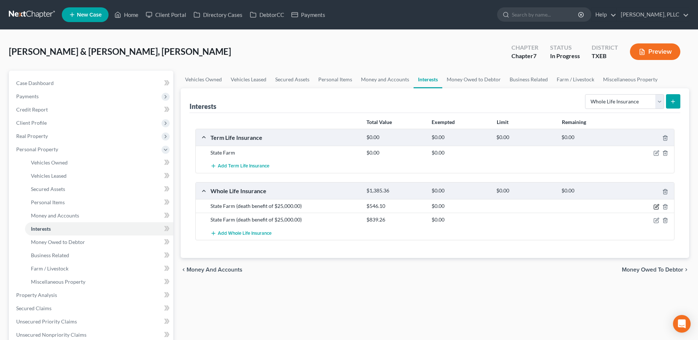
click at [656, 207] on icon "button" at bounding box center [656, 207] width 6 height 6
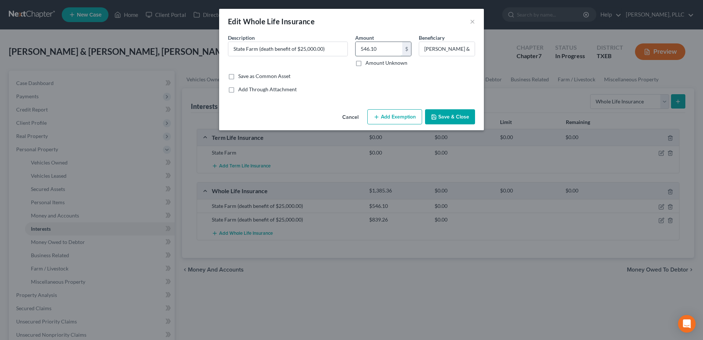
click at [387, 51] on input "546.10" at bounding box center [379, 49] width 47 height 14
type input "456.10"
click at [465, 116] on button "Save & Close" at bounding box center [450, 116] width 50 height 15
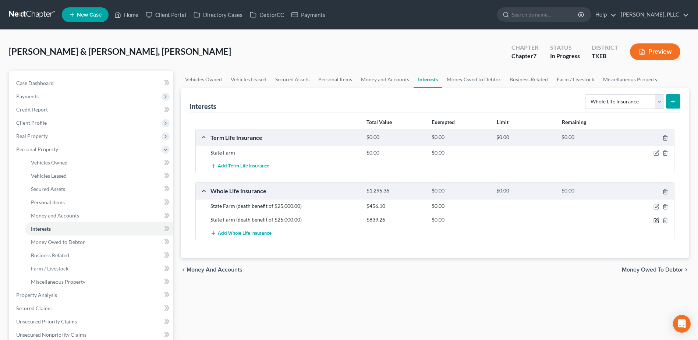
click at [655, 219] on icon "button" at bounding box center [656, 220] width 6 height 6
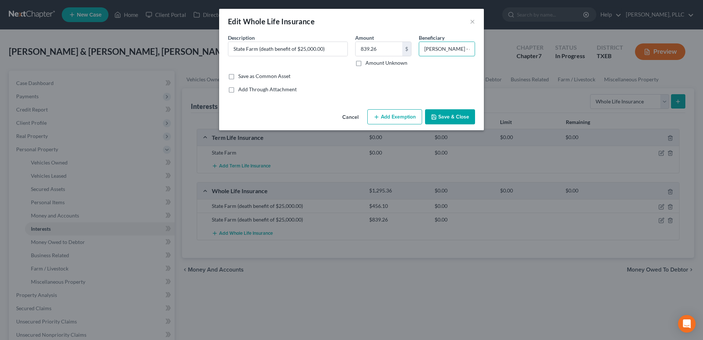
scroll to position [0, 3]
drag, startPoint x: 423, startPoint y: 51, endPoint x: 489, endPoint y: 51, distance: 66.2
click at [489, 51] on div "Edit Whole Life Insurance × An exemption set must first be selected from the Fi…" at bounding box center [351, 170] width 703 height 340
type input "Kertisa Robinson & Karter Willis"
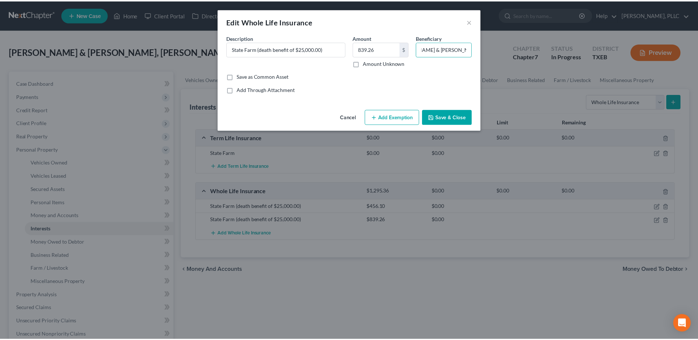
scroll to position [0, 0]
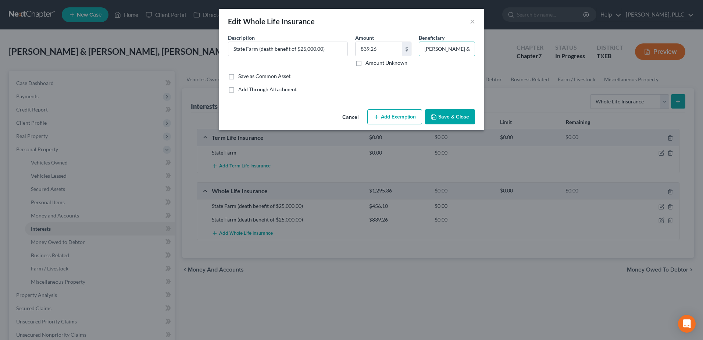
click at [469, 113] on button "Save & Close" at bounding box center [450, 116] width 50 height 15
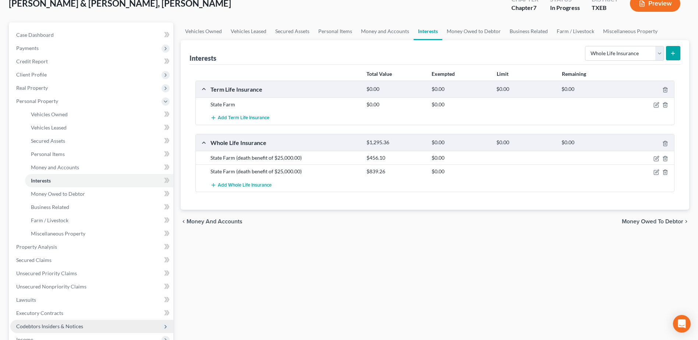
scroll to position [110, 0]
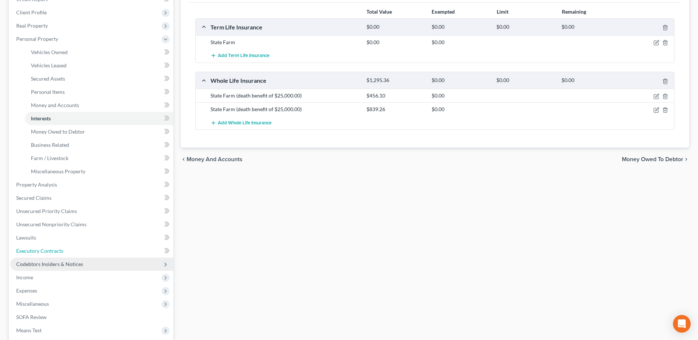
drag, startPoint x: 40, startPoint y: 252, endPoint x: 139, endPoint y: 261, distance: 100.1
click at [40, 252] on span "Executory Contracts" at bounding box center [39, 251] width 47 height 6
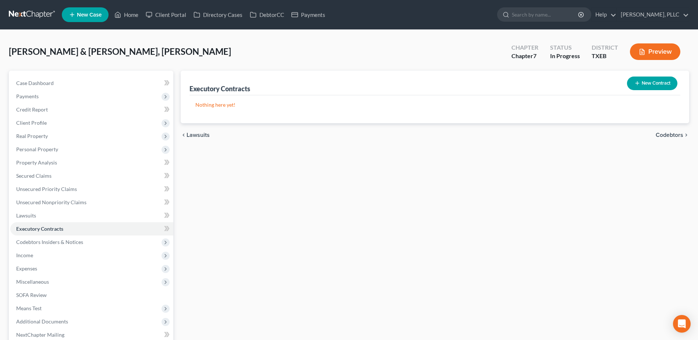
click at [648, 81] on button "New Contract" at bounding box center [652, 84] width 50 height 14
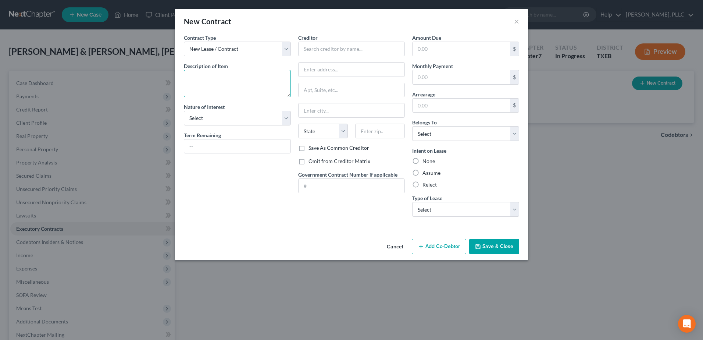
click at [247, 81] on textarea at bounding box center [237, 83] width 107 height 27
type textarea "Residential Lease"
click at [284, 119] on select "Select Purchaser Agent Lessor Lessee" at bounding box center [237, 118] width 107 height 15
select select "3"
click at [184, 111] on select "Select Purchaser Agent Lessor Lessee" at bounding box center [237, 118] width 107 height 15
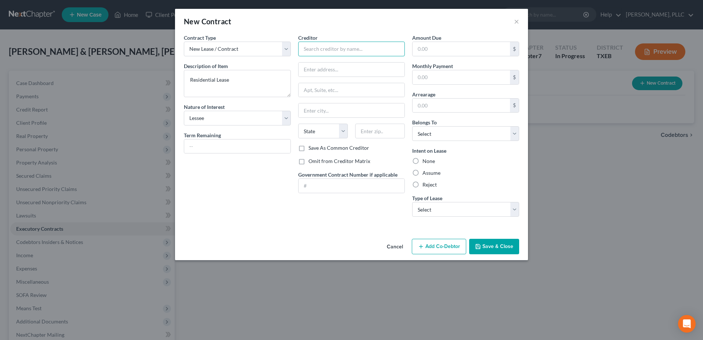
click at [317, 54] on input "text" at bounding box center [351, 49] width 107 height 15
type input "Grand Ark Realty"
type input "3911 W Park Blvd"
type input "Plano"
select select "45"
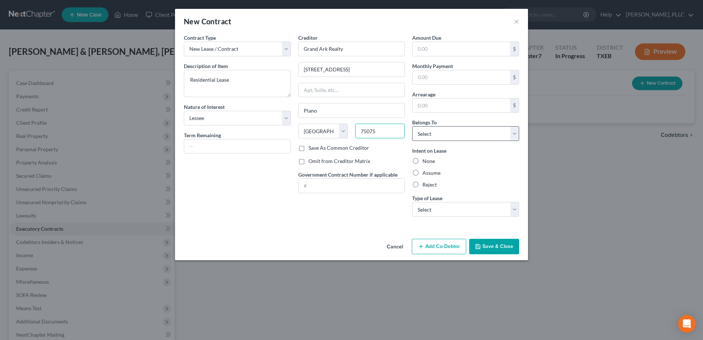
type input "75075"
click at [516, 135] on select "Select Debtor 1 Only Debtor 2 Only Debtor 1 And Debtor 2 Only At Least One Of T…" at bounding box center [465, 133] width 107 height 15
click at [412, 126] on select "Select Debtor 1 Only Debtor 2 Only Debtor 1 And Debtor 2 Only At Least One Of T…" at bounding box center [465, 133] width 107 height 15
click at [512, 131] on select "Select Debtor 1 Only Debtor 2 Only Debtor 1 And Debtor 2 Only At Least One Of T…" at bounding box center [465, 133] width 107 height 15
select select "2"
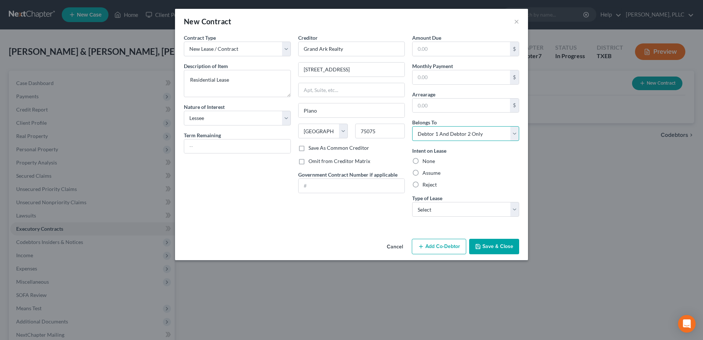
click at [412, 126] on select "Select Debtor 1 Only Debtor 2 Only Debtor 1 And Debtor 2 Only At Least One Of T…" at bounding box center [465, 133] width 107 height 15
click at [423, 174] on label "Assume" at bounding box center [432, 172] width 18 height 7
click at [426, 174] on input "Assume" at bounding box center [428, 171] width 5 height 5
radio input "true"
click at [518, 212] on select "Select Real Estate Car Other" at bounding box center [465, 209] width 107 height 15
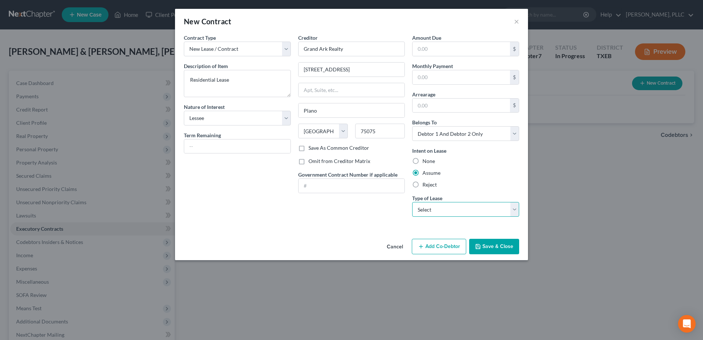
select select "0"
click at [412, 202] on select "Select Real Estate Car Other" at bounding box center [465, 209] width 107 height 15
click at [309, 162] on label "Omit from Creditor Matrix" at bounding box center [340, 160] width 62 height 7
click at [312, 162] on input "Omit from Creditor Matrix" at bounding box center [314, 159] width 5 height 5
checkbox input "true"
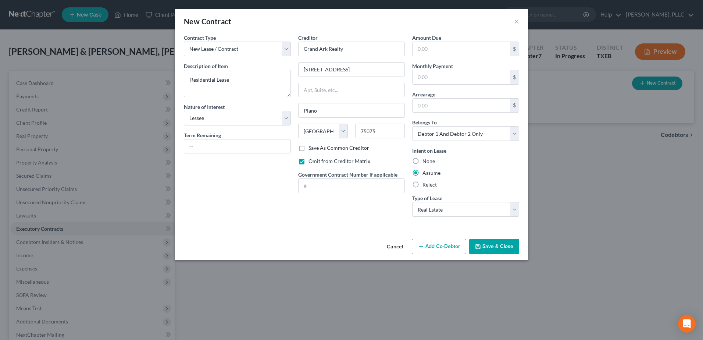
click at [494, 246] on button "Save & Close" at bounding box center [494, 246] width 50 height 15
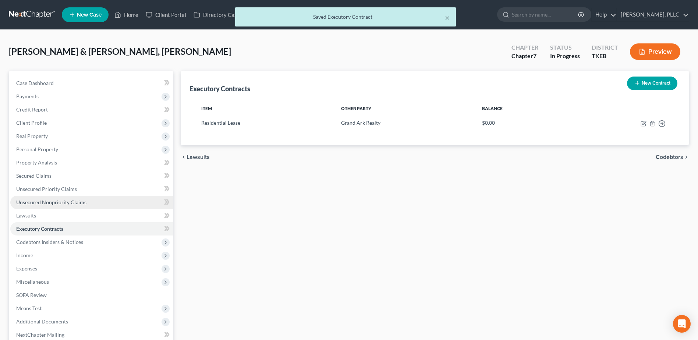
click at [66, 205] on span "Unsecured Nonpriority Claims" at bounding box center [51, 202] width 70 height 6
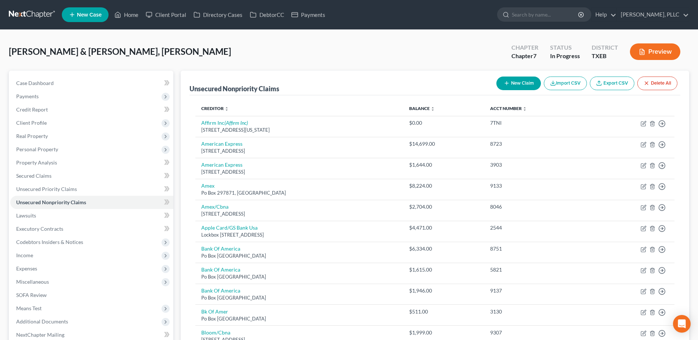
click at [518, 86] on button "New Claim" at bounding box center [518, 84] width 45 height 14
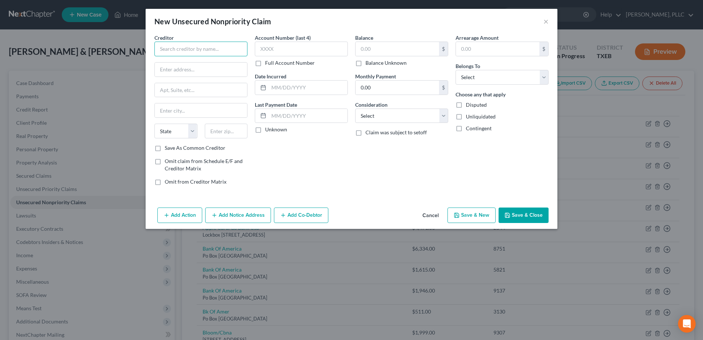
click at [175, 45] on input "text" at bounding box center [200, 49] width 93 height 15
type input "Vanessa Davis"
type input "211 W 127th Street"
type input "Los Angeles"
select select "4"
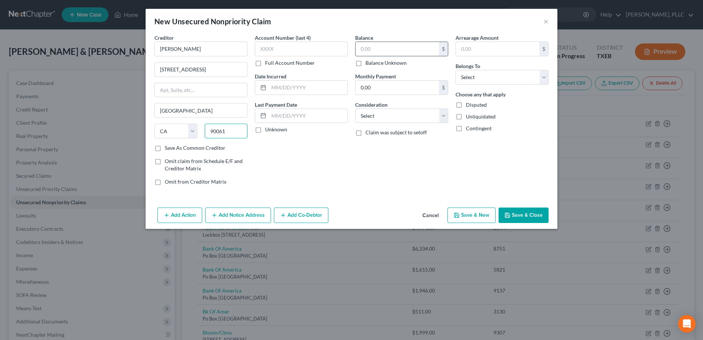
type input "90061"
click at [397, 42] on input "text" at bounding box center [397, 49] width 83 height 14
type input "5,000.00"
click at [543, 77] on select "Select Debtor 1 Only Debtor 2 Only Debtor 1 And Debtor 2 Only At Least One Of T…" at bounding box center [502, 77] width 93 height 15
select select "1"
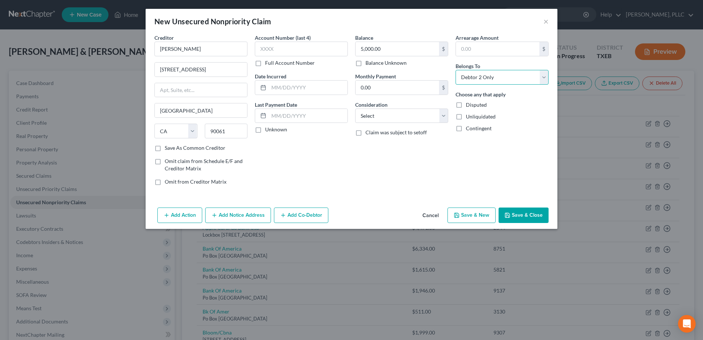
click at [456, 70] on select "Select Debtor 1 Only Debtor 2 Only Debtor 1 And Debtor 2 Only At Least One Of T…" at bounding box center [502, 77] width 93 height 15
click at [165, 182] on label "Omit from Creditor Matrix" at bounding box center [196, 181] width 62 height 7
click at [168, 182] on input "Omit from Creditor Matrix" at bounding box center [170, 180] width 5 height 5
checkbox input "true"
click at [540, 216] on button "Save & Close" at bounding box center [524, 214] width 50 height 15
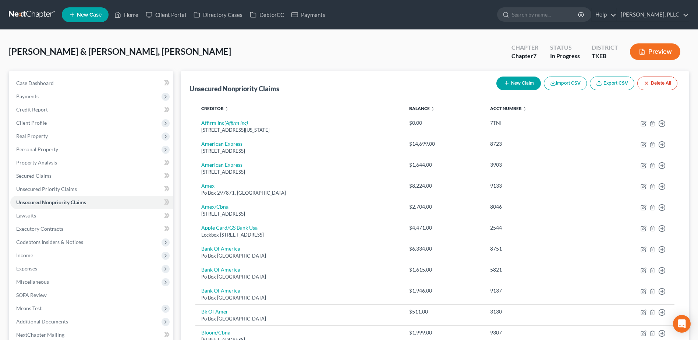
click at [513, 85] on button "New Claim" at bounding box center [518, 84] width 45 height 14
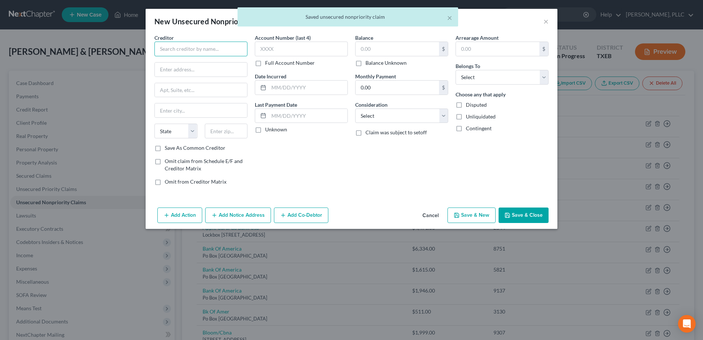
click at [207, 50] on input "text" at bounding box center [200, 49] width 93 height 15
type input "t"
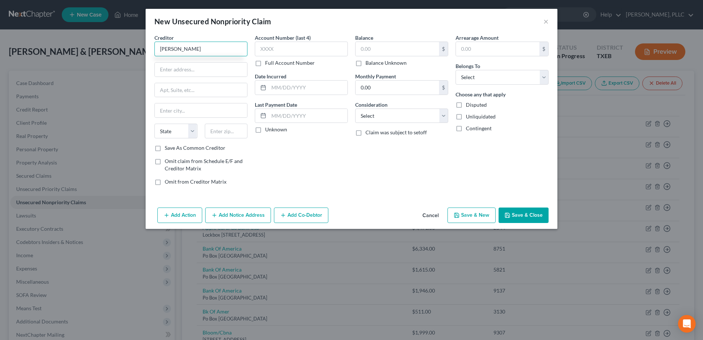
type input "Tasha Salone"
type input "11917 Greveillea Avenue"
type input "Apt B"
type input "Hawthorne"
select select "4"
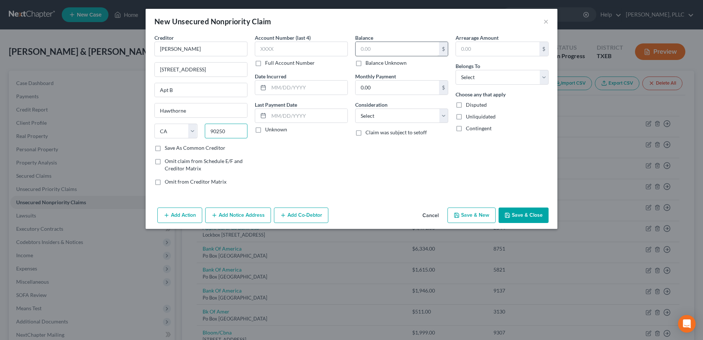
type input "90250"
click at [385, 50] on input "text" at bounding box center [397, 49] width 83 height 14
type input "10,000.00"
click at [543, 77] on select "Select Debtor 1 Only Debtor 2 Only Debtor 1 And Debtor 2 Only At Least One Of T…" at bounding box center [502, 77] width 93 height 15
select select "1"
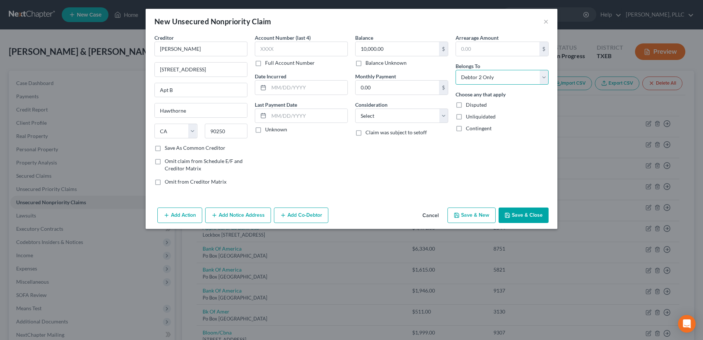
click at [456, 70] on select "Select Debtor 1 Only Debtor 2 Only Debtor 1 And Debtor 2 Only At Least One Of T…" at bounding box center [502, 77] width 93 height 15
click at [525, 214] on button "Save & Close" at bounding box center [524, 214] width 50 height 15
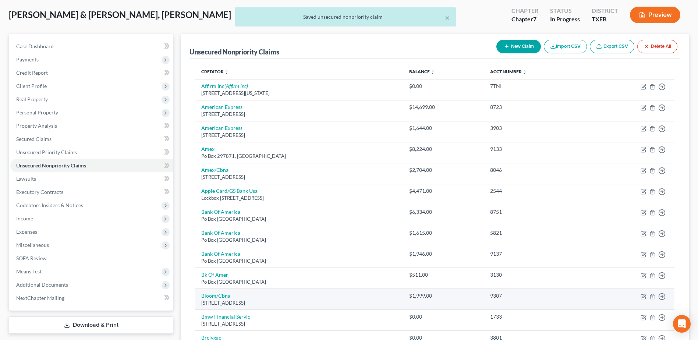
scroll to position [551, 0]
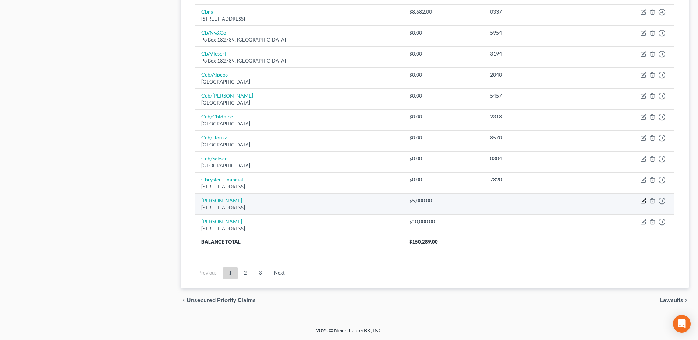
click at [645, 200] on icon "button" at bounding box center [643, 201] width 6 height 6
select select "4"
select select "1"
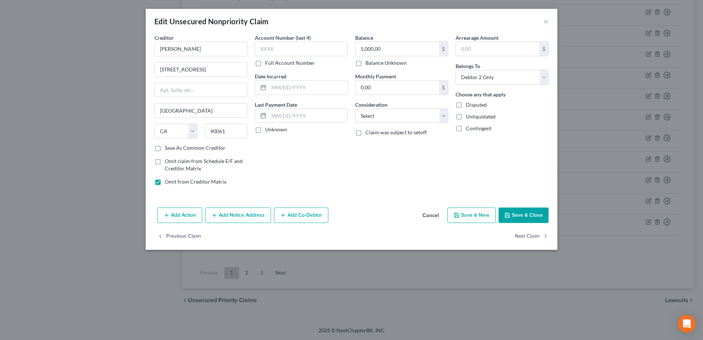
click at [433, 217] on button "Cancel" at bounding box center [431, 215] width 28 height 15
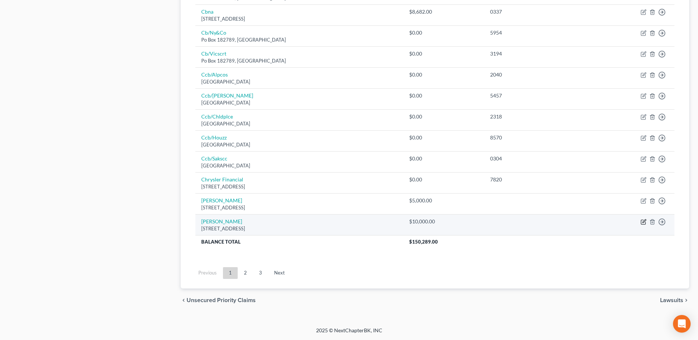
click at [643, 221] on icon "button" at bounding box center [643, 222] width 6 height 6
select select "4"
select select "1"
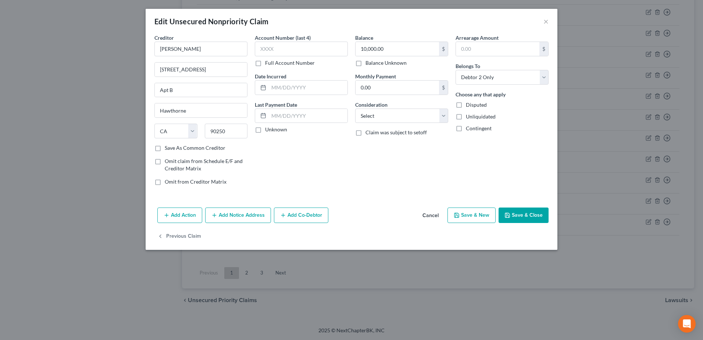
click at [165, 182] on label "Omit from Creditor Matrix" at bounding box center [196, 181] width 62 height 7
click at [168, 182] on input "Omit from Creditor Matrix" at bounding box center [170, 180] width 5 height 5
checkbox input "true"
click at [367, 187] on div "Balance 10,000.00 $ Balance Unknown Balance Undetermined 10,000.00 $ Balance Un…" at bounding box center [402, 112] width 100 height 157
click at [523, 213] on button "Save & Close" at bounding box center [524, 214] width 50 height 15
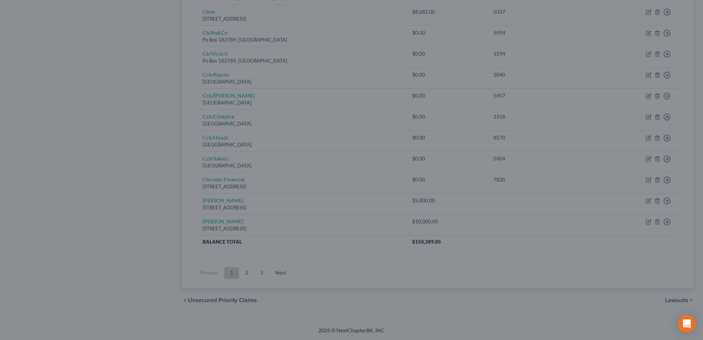
type input "0"
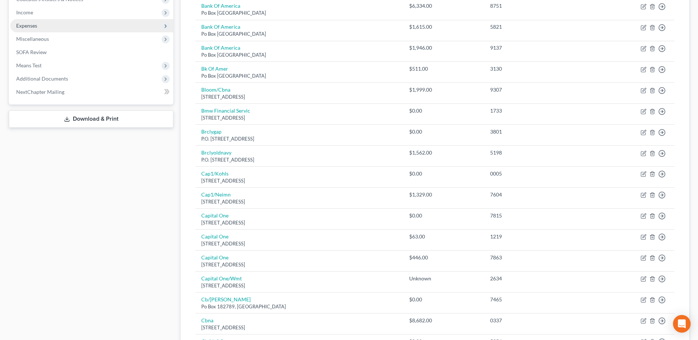
scroll to position [147, 0]
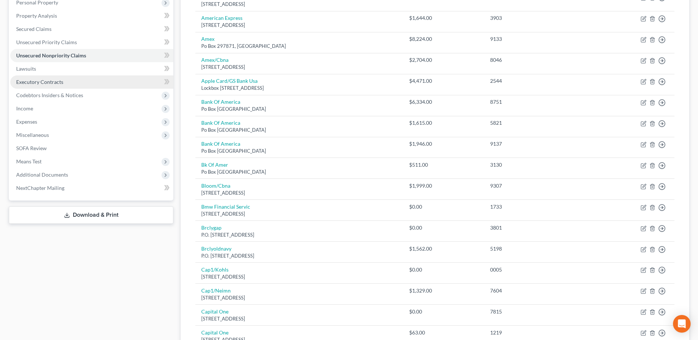
click at [42, 84] on span "Executory Contracts" at bounding box center [39, 82] width 47 height 6
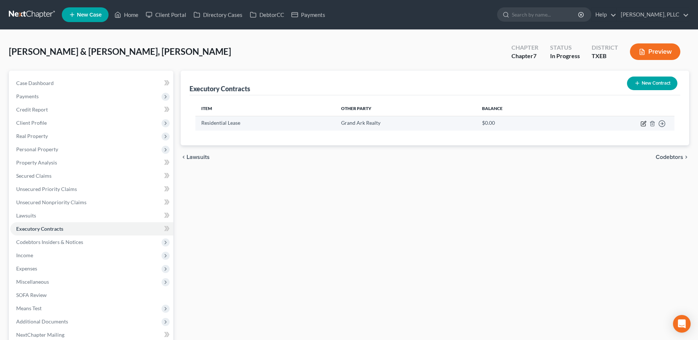
click at [642, 125] on icon "button" at bounding box center [643, 124] width 6 height 6
select select "3"
select select "45"
select select "2"
select select "0"
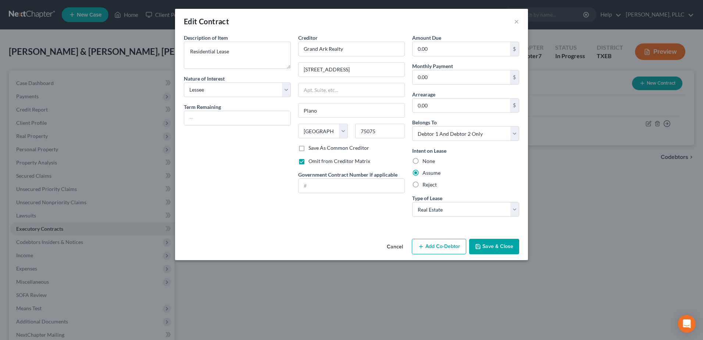
drag, startPoint x: 401, startPoint y: 249, endPoint x: 397, endPoint y: 248, distance: 3.8
click at [401, 248] on button "Cancel" at bounding box center [395, 246] width 28 height 15
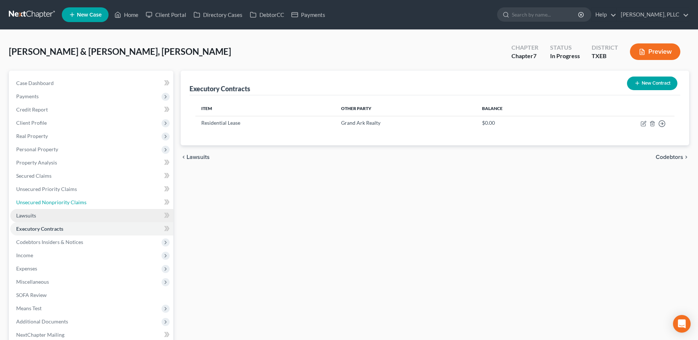
click at [61, 202] on span "Unsecured Nonpriority Claims" at bounding box center [51, 202] width 70 height 6
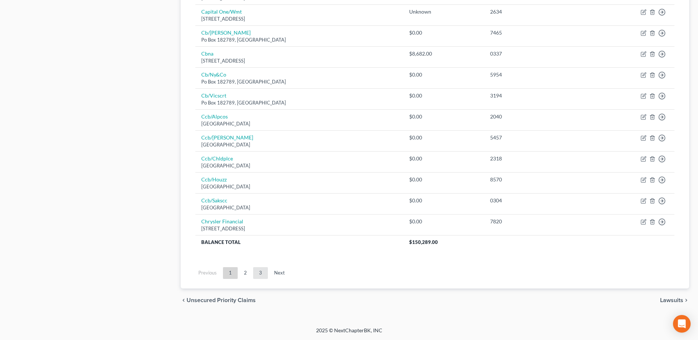
click at [263, 271] on link "3" at bounding box center [260, 273] width 15 height 12
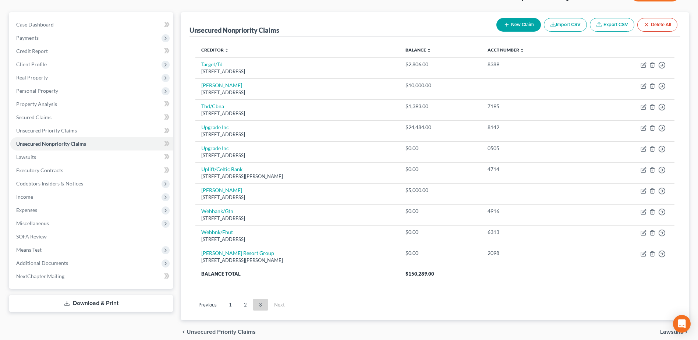
scroll to position [90, 0]
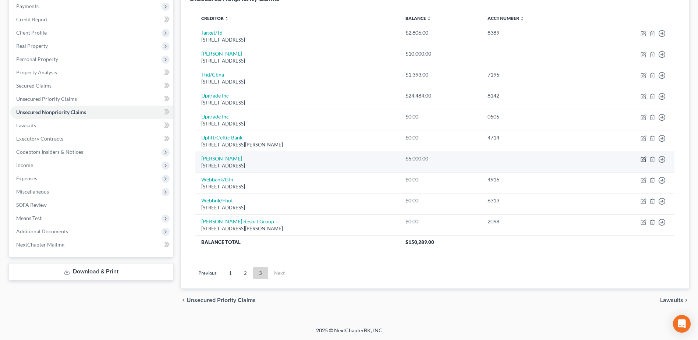
click at [643, 159] on icon "button" at bounding box center [643, 158] width 3 height 3
select select "4"
select select "1"
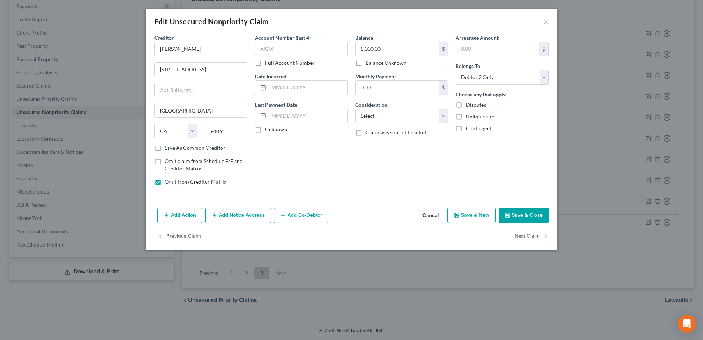
click at [426, 216] on button "Cancel" at bounding box center [431, 215] width 28 height 15
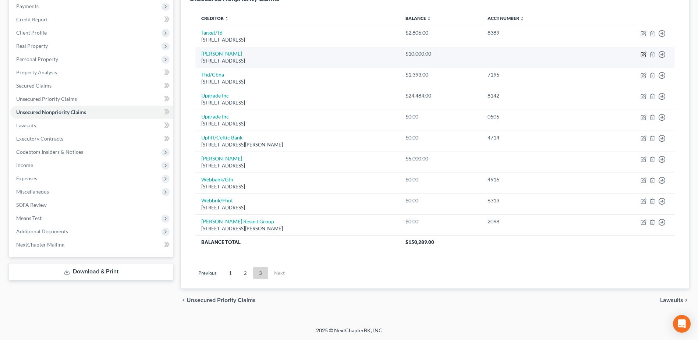
click at [641, 56] on icon "button" at bounding box center [643, 55] width 4 height 4
select select "4"
select select "1"
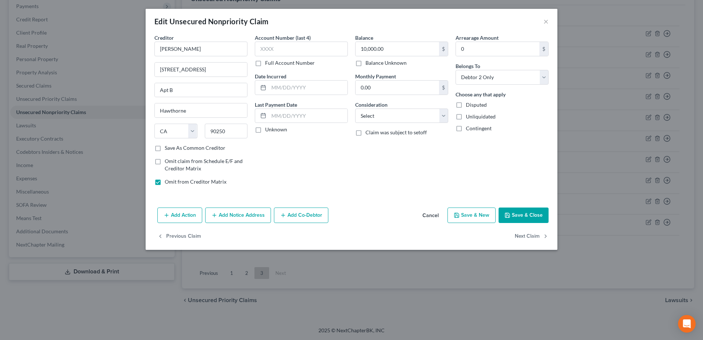
click at [432, 214] on button "Cancel" at bounding box center [431, 215] width 28 height 15
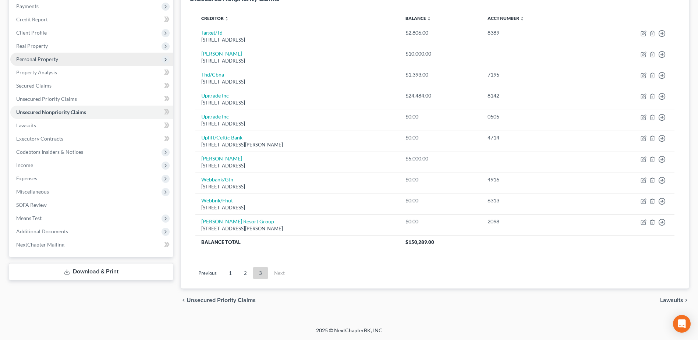
click at [46, 57] on span "Personal Property" at bounding box center [37, 59] width 42 height 6
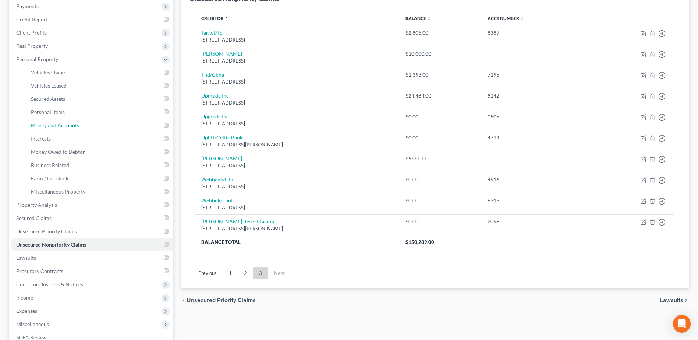
click at [62, 124] on span "Money and Accounts" at bounding box center [55, 125] width 48 height 6
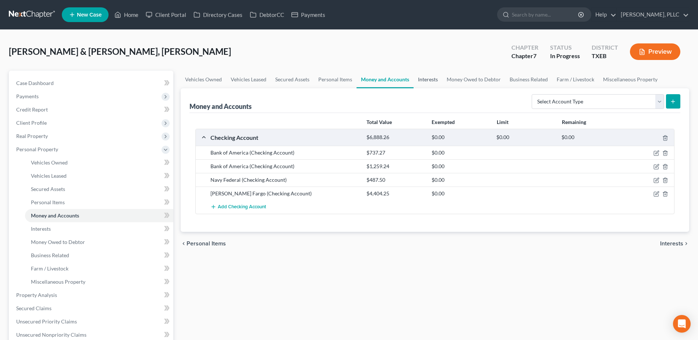
click at [428, 80] on link "Interests" at bounding box center [427, 80] width 29 height 18
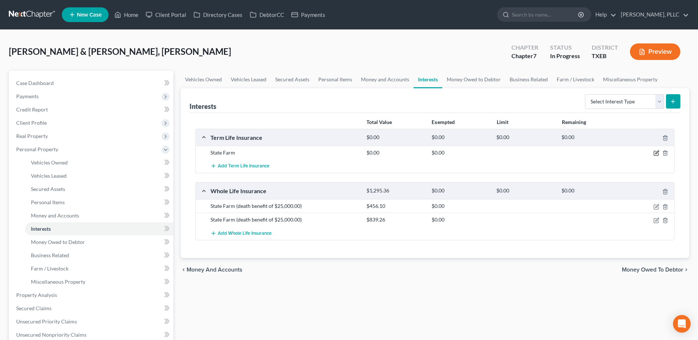
drag, startPoint x: 654, startPoint y: 153, endPoint x: 630, endPoint y: 150, distance: 24.8
click at [654, 153] on icon "button" at bounding box center [656, 153] width 6 height 6
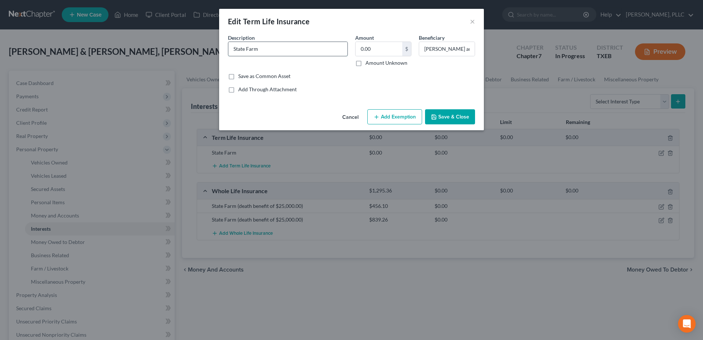
click at [283, 46] on input "State Farm" at bounding box center [287, 49] width 119 height 14
type input "State Farm (death benefit $300,000.00)"
click at [460, 122] on button "Save & Close" at bounding box center [450, 116] width 50 height 15
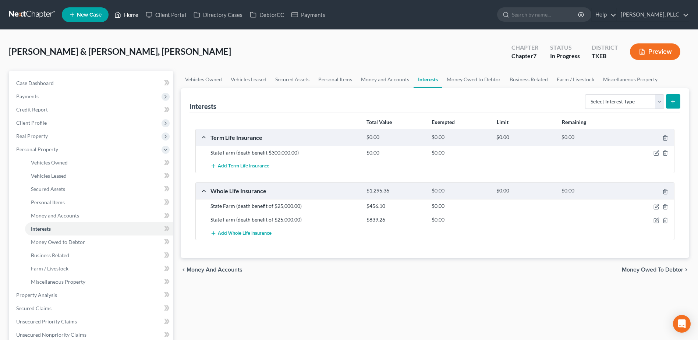
click at [131, 14] on link "Home" at bounding box center [126, 14] width 31 height 13
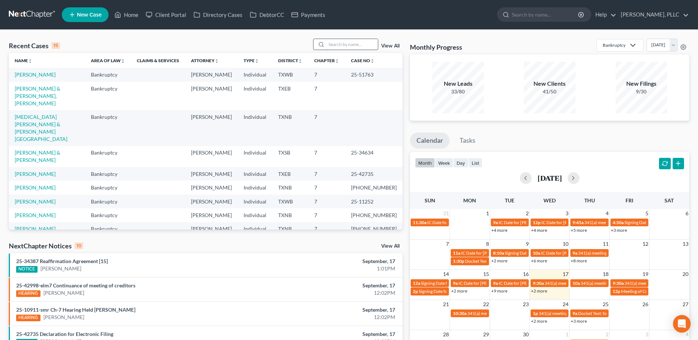
click at [349, 45] on input "search" at bounding box center [351, 44] width 51 height 11
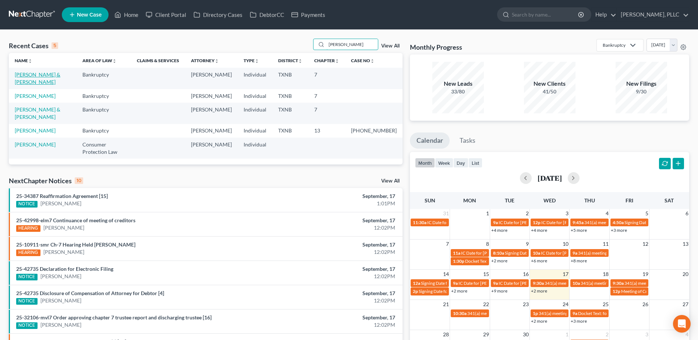
type input "vera"
click at [47, 72] on link "[PERSON_NAME] & [PERSON_NAME]" at bounding box center [38, 78] width 46 height 14
select select "4"
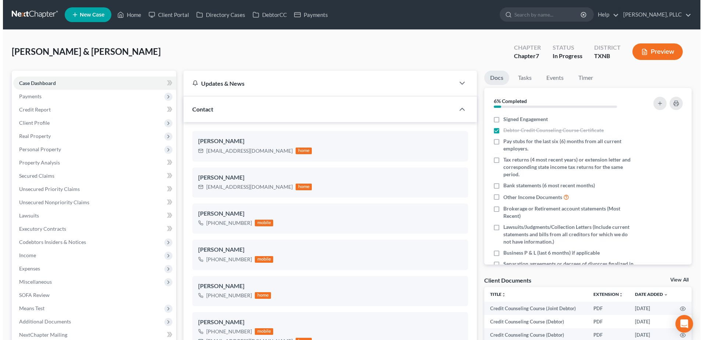
scroll to position [828, 0]
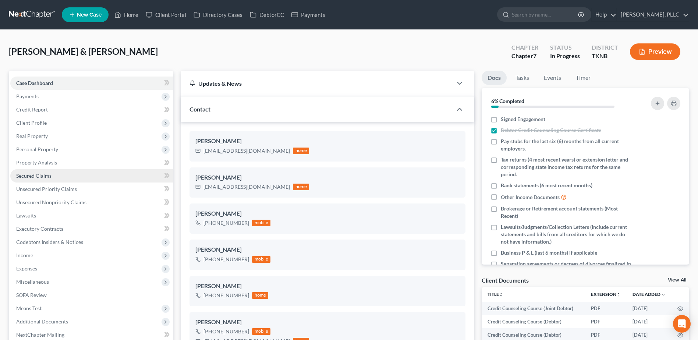
click at [38, 173] on span "Secured Claims" at bounding box center [33, 176] width 35 height 6
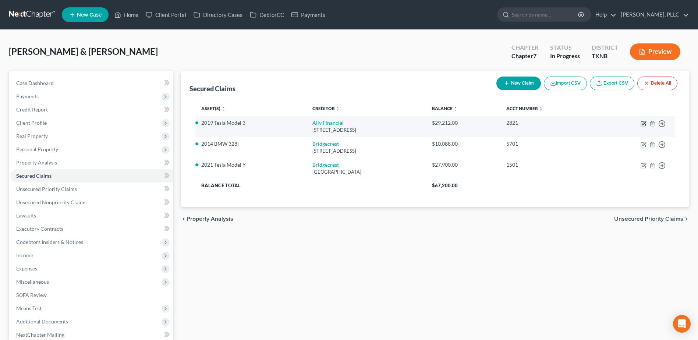
click at [646, 122] on icon "button" at bounding box center [643, 124] width 6 height 6
select select "23"
select select "0"
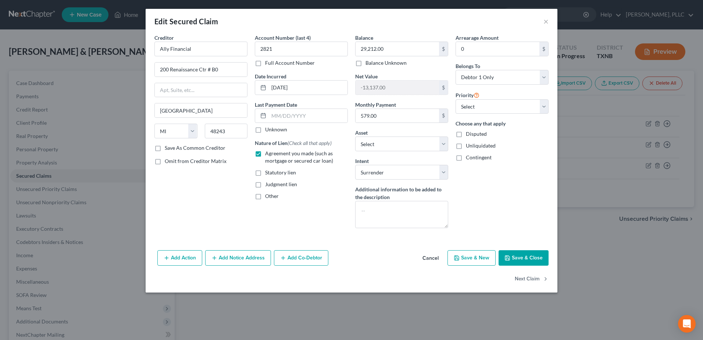
click at [432, 259] on button "Cancel" at bounding box center [431, 258] width 28 height 15
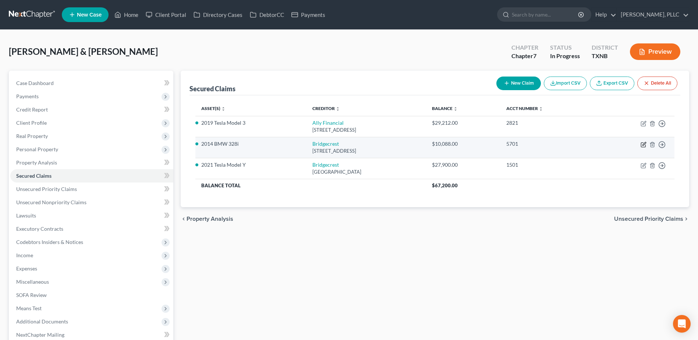
click at [642, 145] on icon "button" at bounding box center [643, 145] width 6 height 6
select select "3"
select select "5"
select select "0"
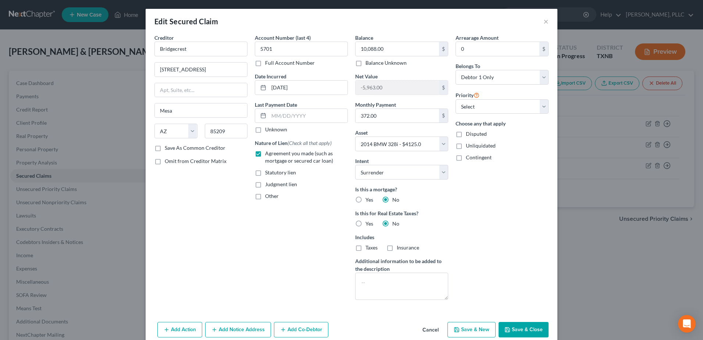
click at [427, 328] on button "Cancel" at bounding box center [431, 330] width 28 height 15
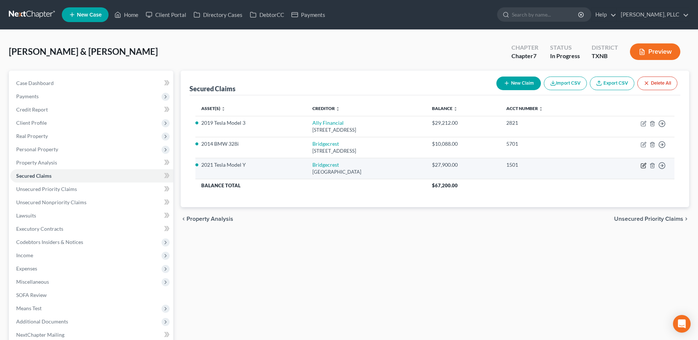
click at [642, 165] on icon "button" at bounding box center [643, 166] width 6 height 6
select select "3"
select select "7"
select select "2"
select select "0"
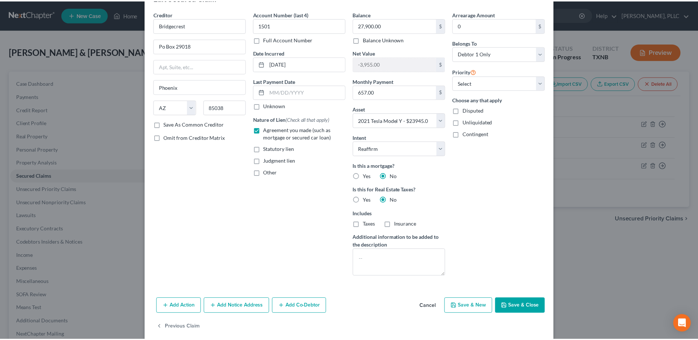
scroll to position [33, 0]
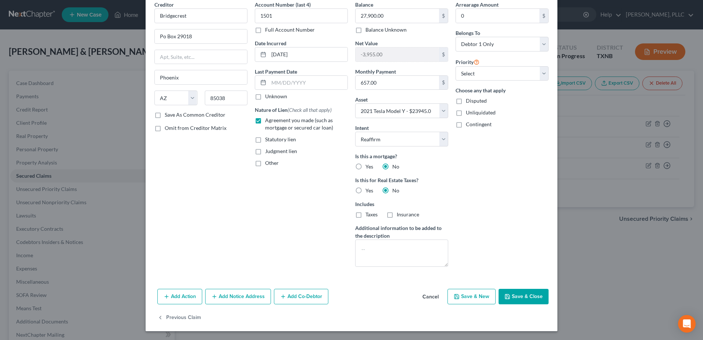
click at [432, 295] on button "Cancel" at bounding box center [431, 296] width 28 height 15
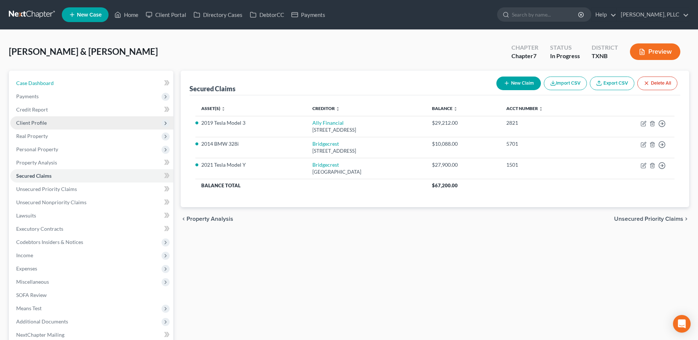
drag, startPoint x: 34, startPoint y: 82, endPoint x: 96, endPoint y: 125, distance: 75.9
click at [34, 82] on span "Case Dashboard" at bounding box center [35, 83] width 38 height 6
select select "4"
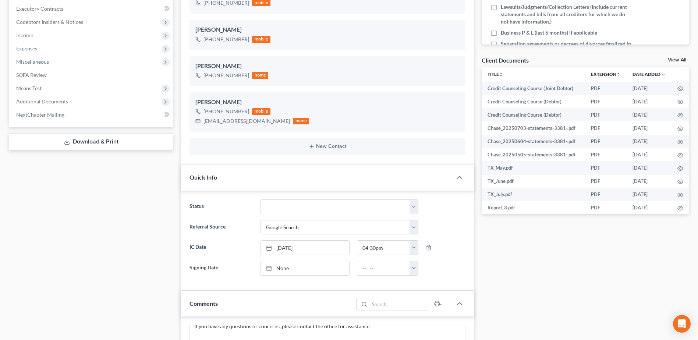
scroll to position [110, 0]
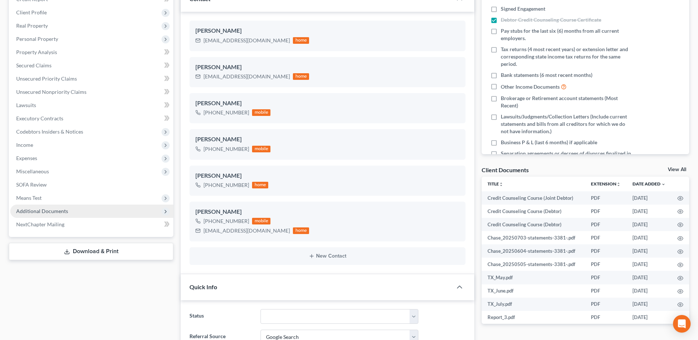
click at [36, 208] on span "Additional Documents" at bounding box center [42, 211] width 52 height 6
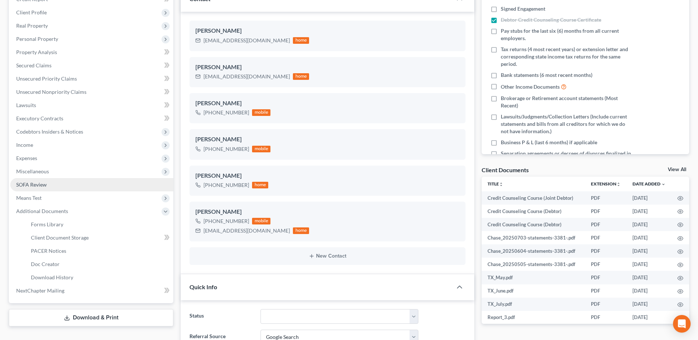
click at [37, 186] on span "SOFA Review" at bounding box center [31, 184] width 31 height 6
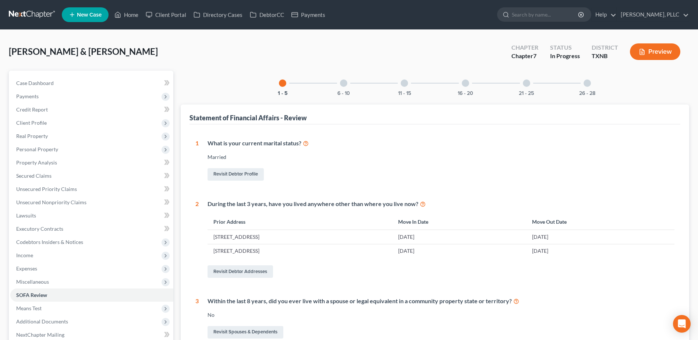
click at [589, 84] on div at bounding box center [586, 82] width 7 height 7
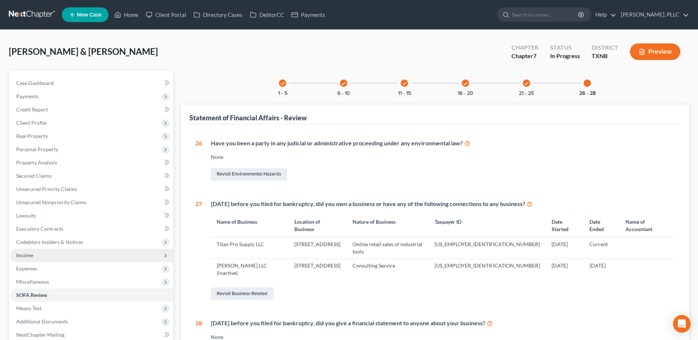
click at [32, 255] on span "Income" at bounding box center [24, 255] width 17 height 6
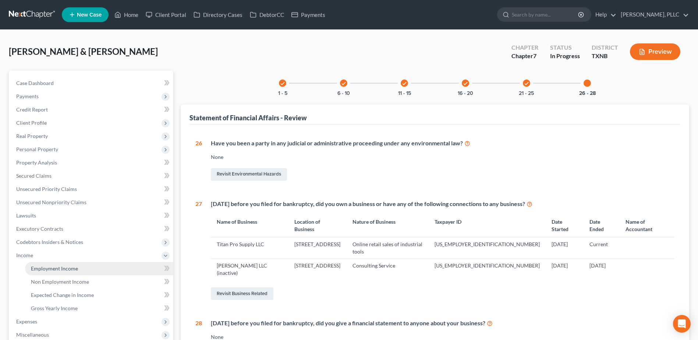
click at [67, 272] on link "Employment Income" at bounding box center [99, 268] width 148 height 13
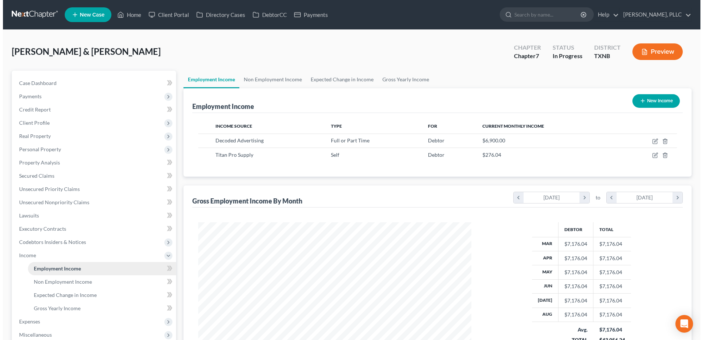
scroll to position [136, 288]
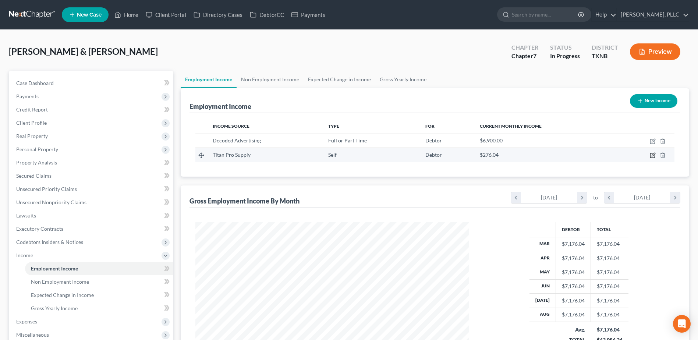
click at [651, 155] on icon "button" at bounding box center [653, 155] width 6 height 6
select select "1"
select select "45"
select select "0"
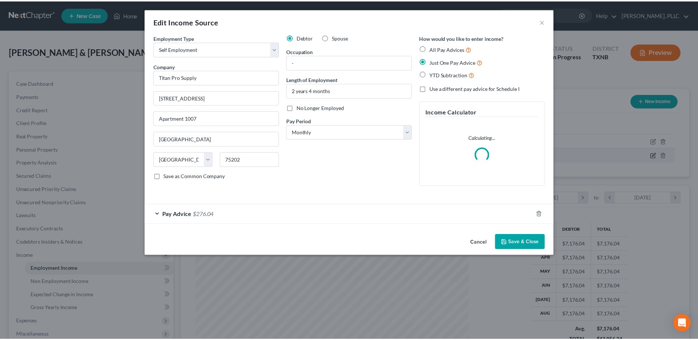
scroll to position [138, 291]
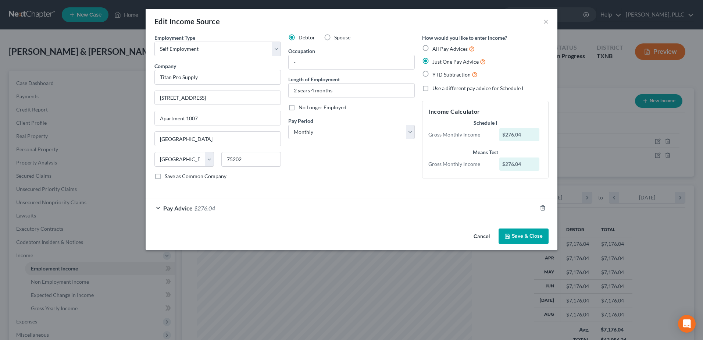
click at [159, 214] on div "Pay Advice $276.04" at bounding box center [341, 207] width 391 height 19
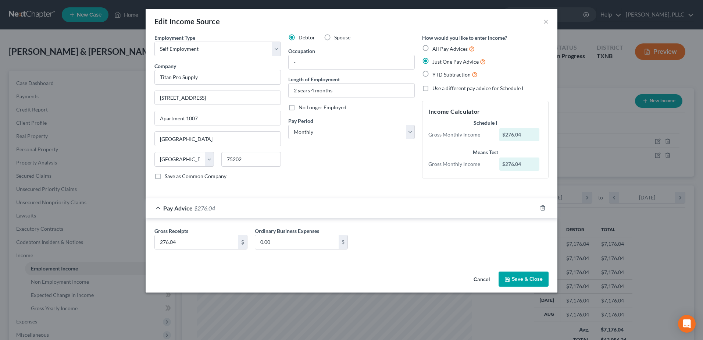
click at [481, 278] on button "Cancel" at bounding box center [482, 279] width 28 height 15
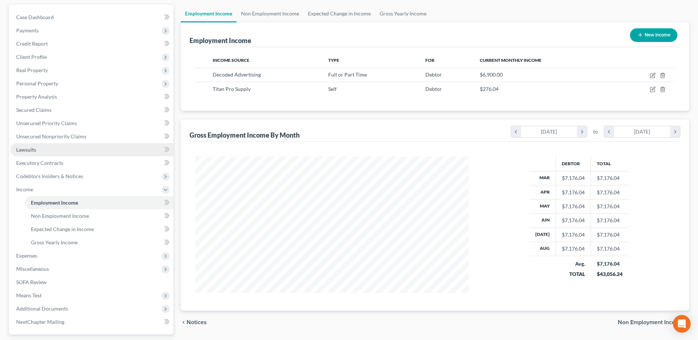
scroll to position [111, 0]
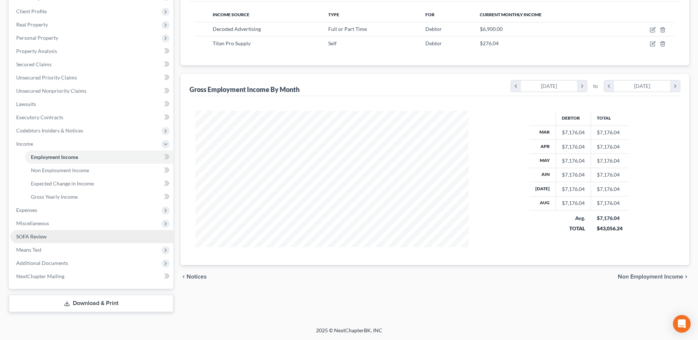
click at [39, 236] on span "SOFA Review" at bounding box center [31, 236] width 31 height 6
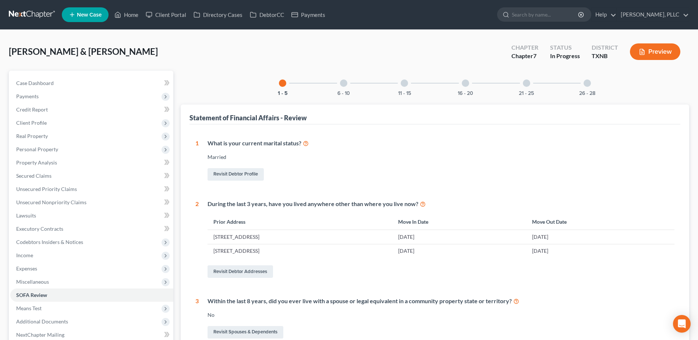
click at [582, 83] on div "26 - 28" at bounding box center [587, 83] width 25 height 25
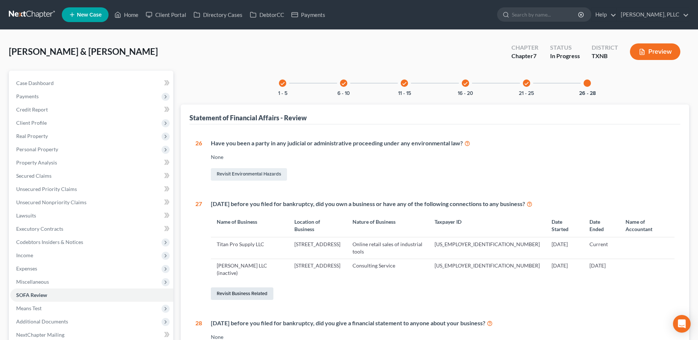
click at [250, 287] on link "Revisit Business Related" at bounding box center [242, 293] width 63 height 13
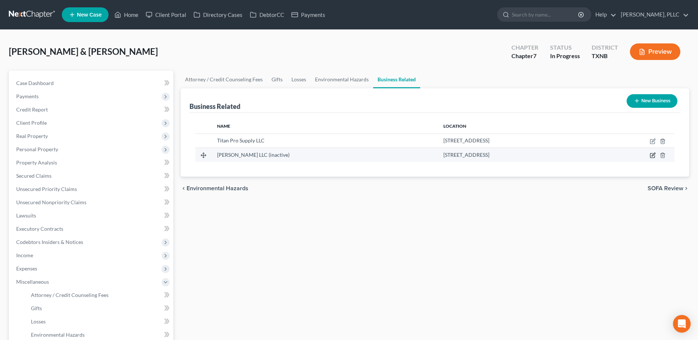
click at [651, 154] on icon "button" at bounding box center [653, 155] width 6 height 6
select select "member"
select select "45"
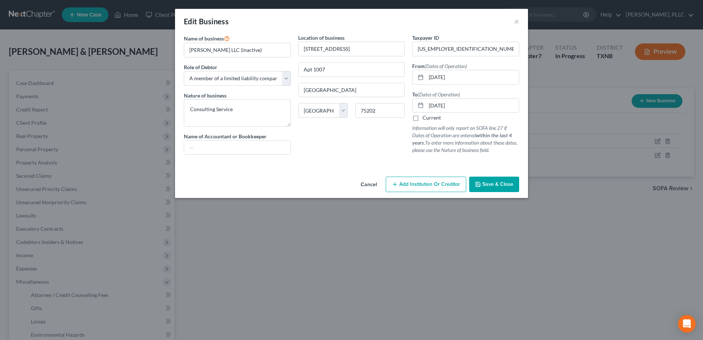
click at [368, 185] on button "Cancel" at bounding box center [369, 184] width 28 height 15
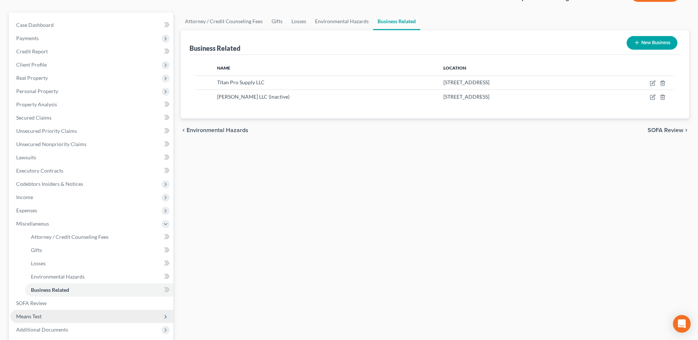
scroll to position [110, 0]
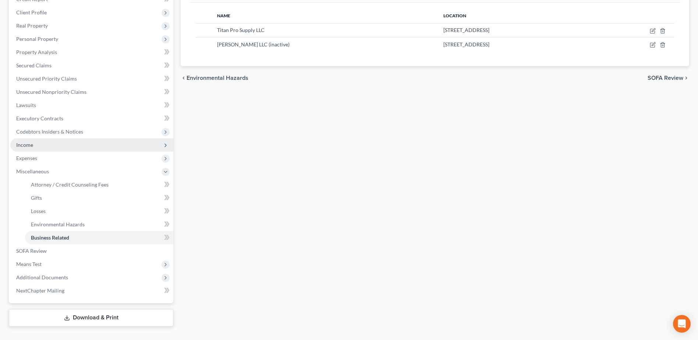
click at [28, 143] on span "Income" at bounding box center [24, 145] width 17 height 6
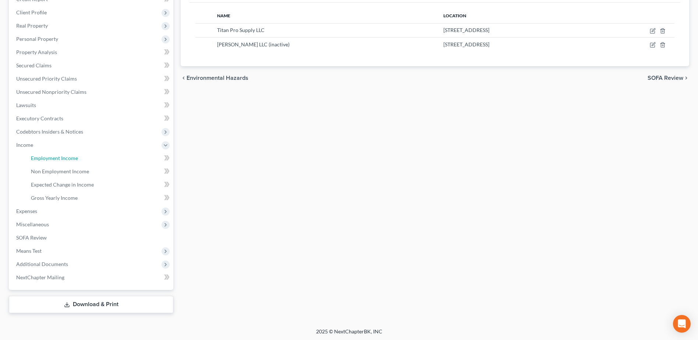
click at [50, 159] on span "Employment Income" at bounding box center [54, 158] width 47 height 6
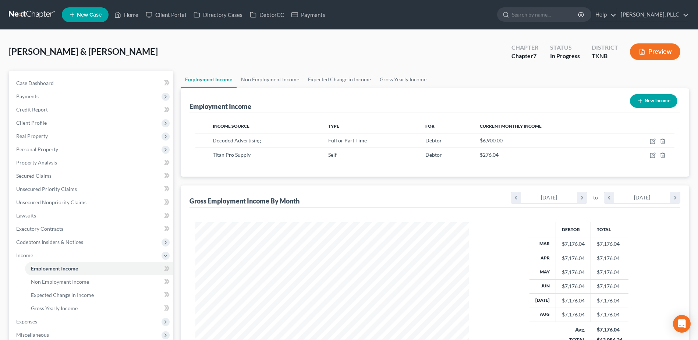
scroll to position [136, 288]
click at [44, 303] on link "Gross Yearly Income" at bounding box center [99, 308] width 148 height 13
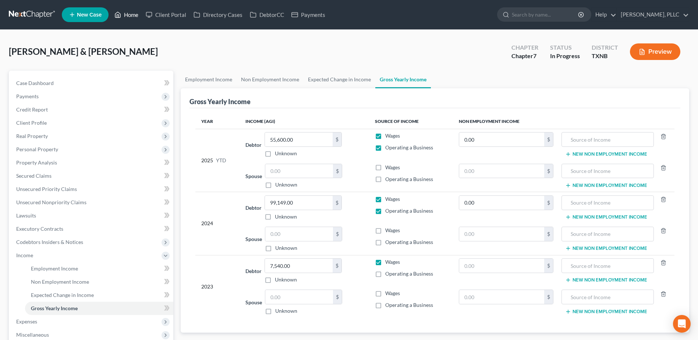
click at [132, 12] on link "Home" at bounding box center [126, 14] width 31 height 13
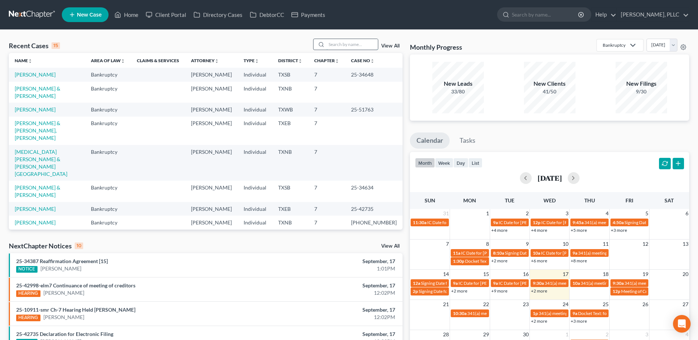
click at [356, 42] on input "search" at bounding box center [351, 44] width 51 height 11
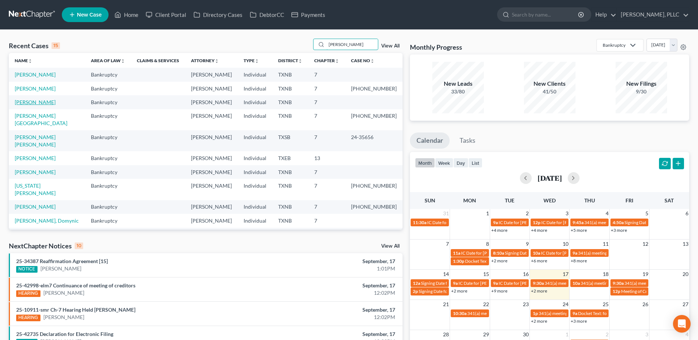
type input "williams"
click at [44, 102] on link "[PERSON_NAME]" at bounding box center [35, 102] width 41 height 6
select select "4"
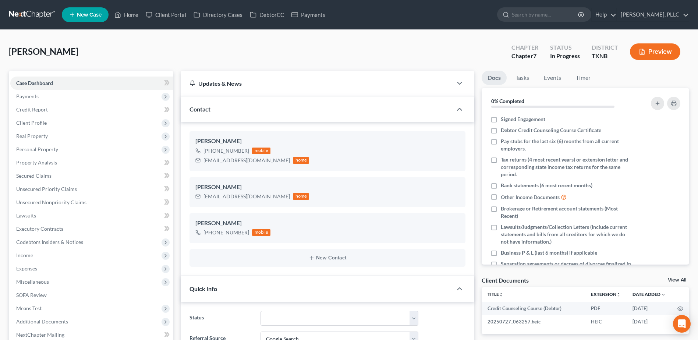
scroll to position [884, 0]
click at [31, 97] on span "Payments" at bounding box center [27, 96] width 22 height 6
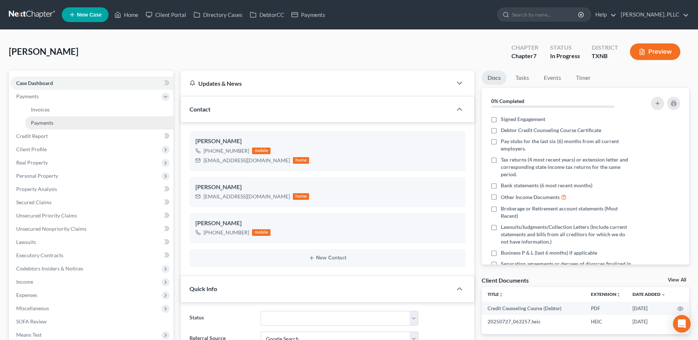
click at [55, 123] on link "Payments" at bounding box center [99, 122] width 148 height 13
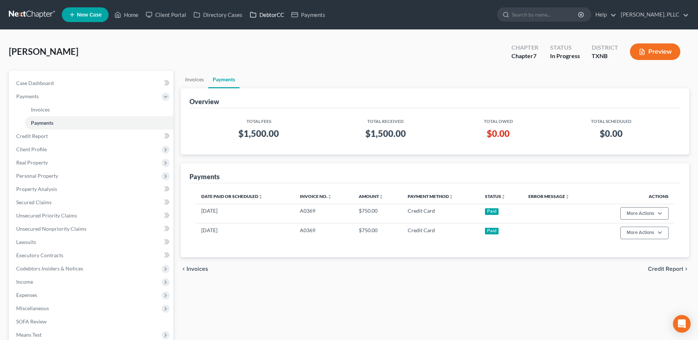
click at [267, 16] on link "DebtorCC" at bounding box center [267, 14] width 42 height 13
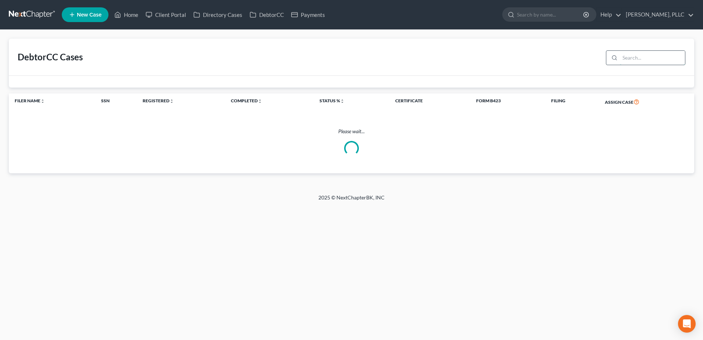
click at [641, 61] on input "search" at bounding box center [652, 58] width 65 height 14
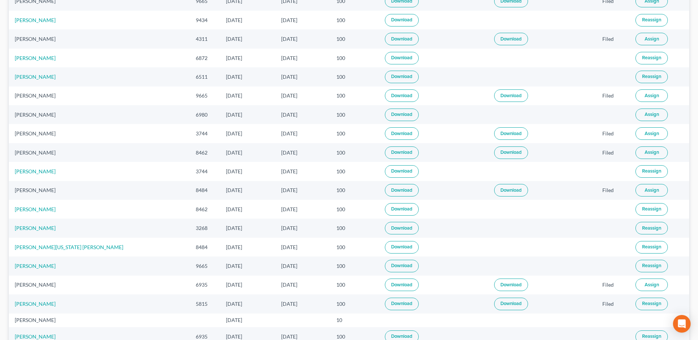
scroll to position [478, 0]
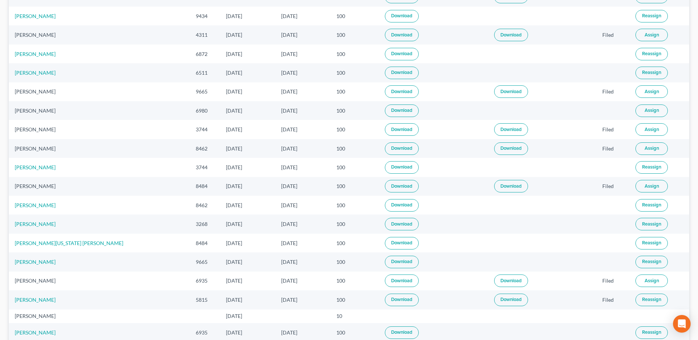
type input "williams"
click at [23, 226] on link "Jerry Williams" at bounding box center [35, 224] width 41 height 6
select select "4"
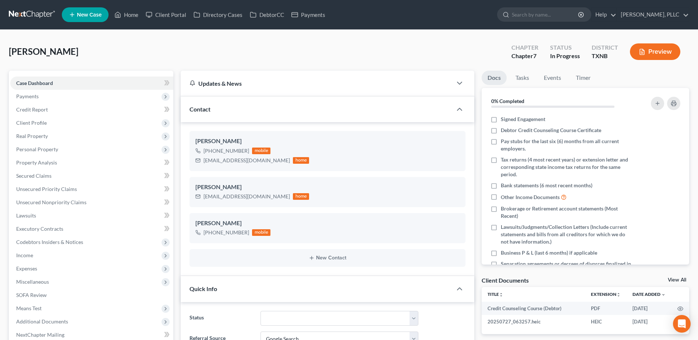
scroll to position [884, 0]
click at [26, 98] on span "Payments" at bounding box center [27, 96] width 22 height 6
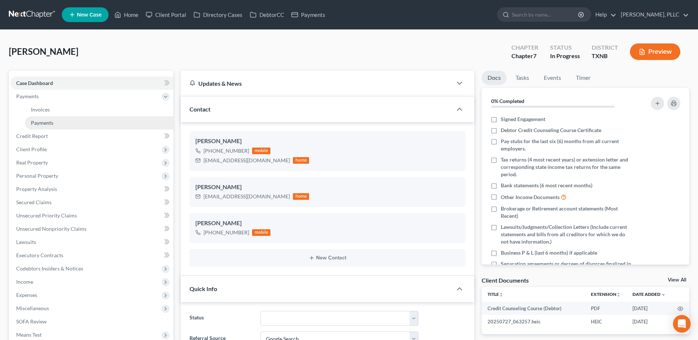
click at [39, 124] on span "Payments" at bounding box center [42, 123] width 22 height 6
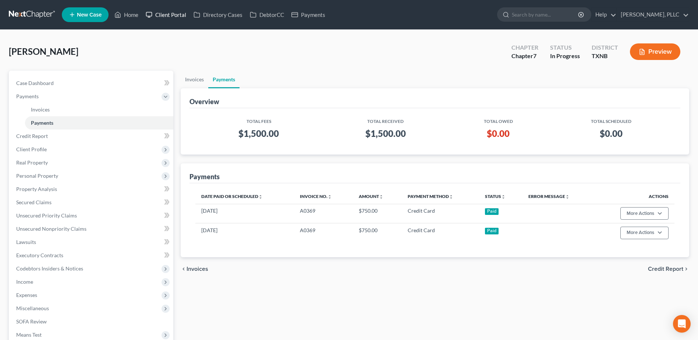
click at [178, 14] on link "Client Portal" at bounding box center [166, 14] width 48 height 13
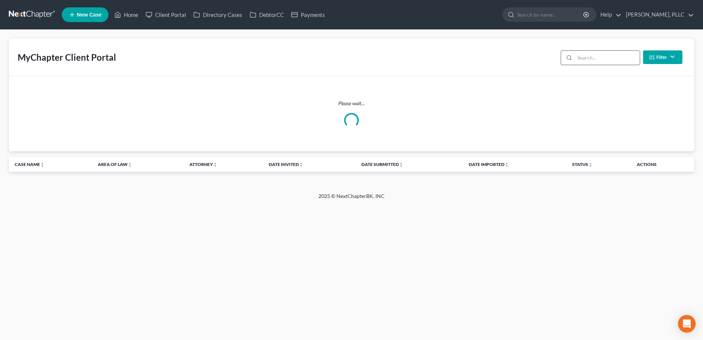
click at [596, 56] on input "search" at bounding box center [607, 58] width 65 height 14
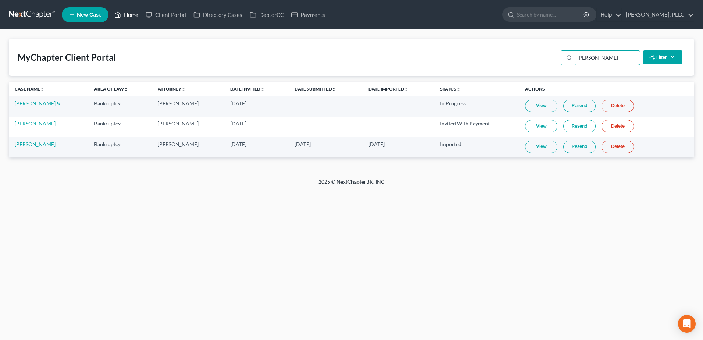
type input "jerry"
click at [129, 14] on link "Home" at bounding box center [126, 14] width 31 height 13
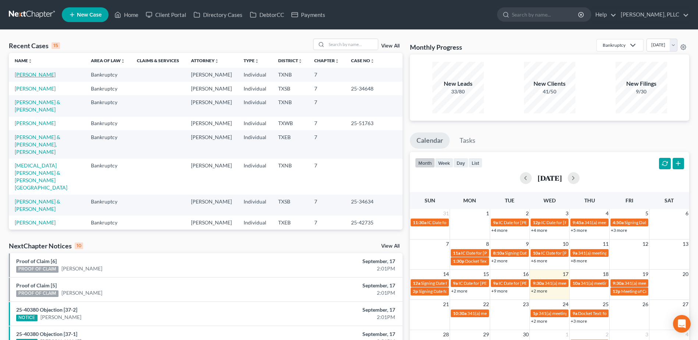
click at [33, 72] on link "[PERSON_NAME]" at bounding box center [35, 74] width 41 height 6
select select "4"
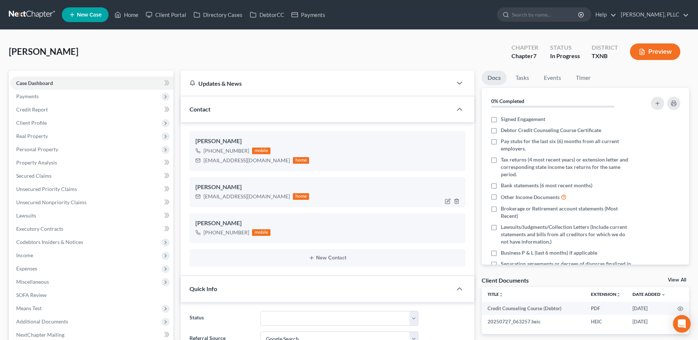
scroll to position [884, 0]
click at [501, 128] on label "Debtor Credit Counseling Course Certificate" at bounding box center [551, 130] width 100 height 7
click at [504, 128] on input "Debtor Credit Counseling Course Certificate" at bounding box center [506, 129] width 5 height 5
checkbox input "true"
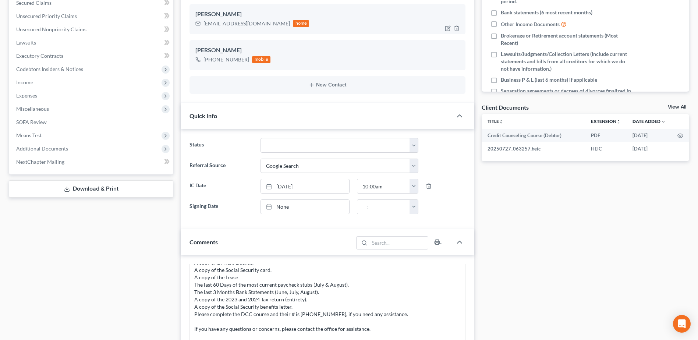
scroll to position [184, 0]
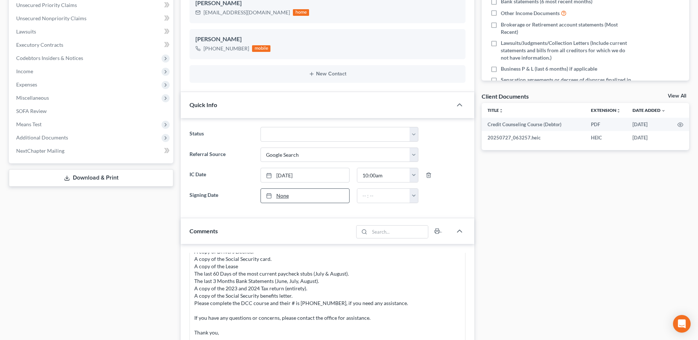
click at [281, 196] on link "None" at bounding box center [305, 196] width 88 height 14
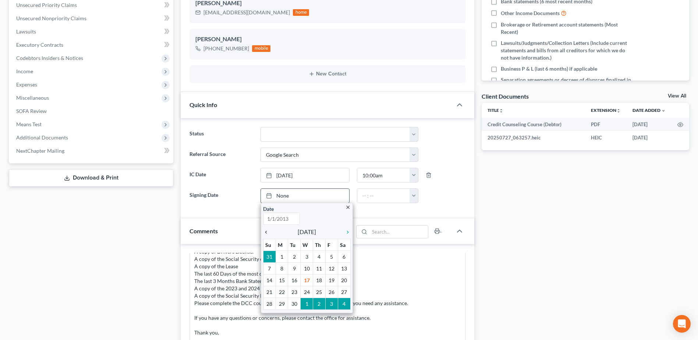
click at [265, 231] on icon "chevron_left" at bounding box center [268, 232] width 10 height 6
type input "9/17/2025"
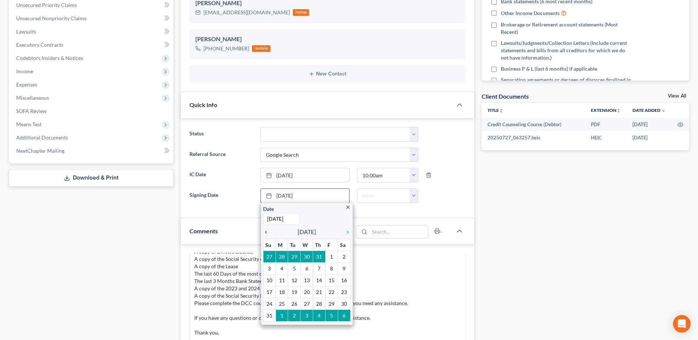
click at [265, 231] on icon "chevron_left" at bounding box center [268, 232] width 10 height 6
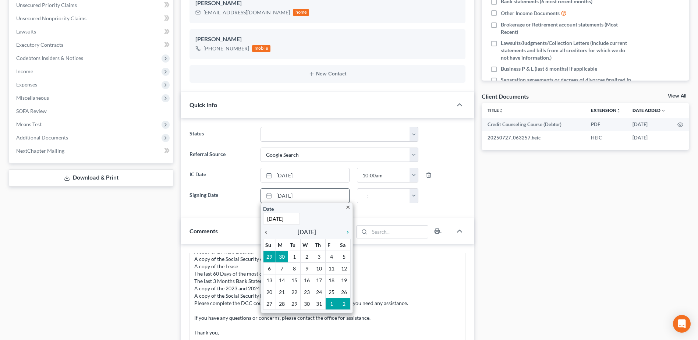
click at [265, 231] on icon "chevron_left" at bounding box center [268, 232] width 10 height 6
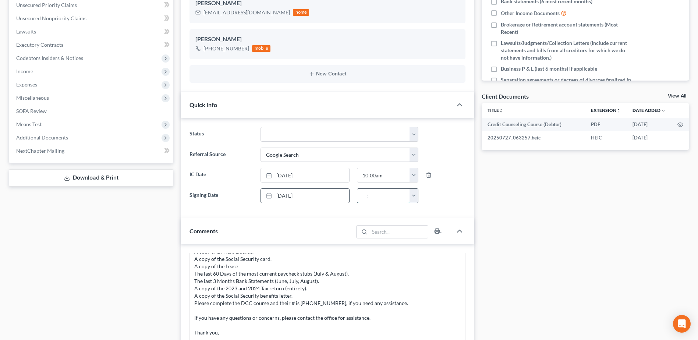
click at [375, 199] on input "text" at bounding box center [383, 196] width 53 height 14
type input "9:05 am"
click at [560, 216] on div "Docs Tasks Events Timer 6% Completed Nothing here yet! Signed Engagement Debtor…" at bounding box center [585, 251] width 215 height 728
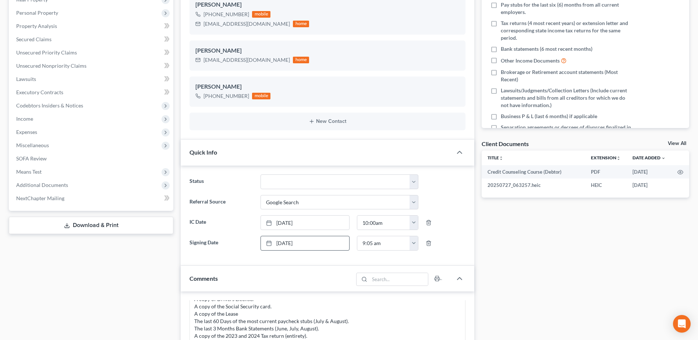
scroll to position [147, 0]
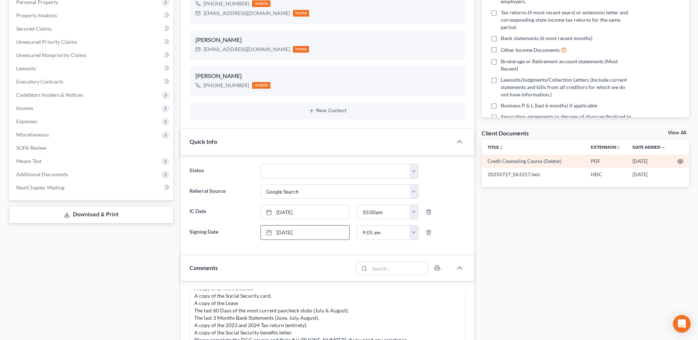
click at [683, 162] on icon "button" at bounding box center [681, 162] width 6 height 4
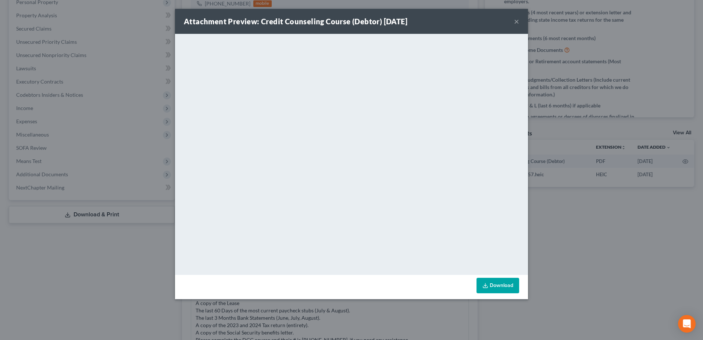
click at [514, 22] on div "Attachment Preview: Credit Counseling Course (Debtor) 08/29/2025 ×" at bounding box center [351, 21] width 353 height 25
click at [516, 22] on button "×" at bounding box center [516, 21] width 5 height 9
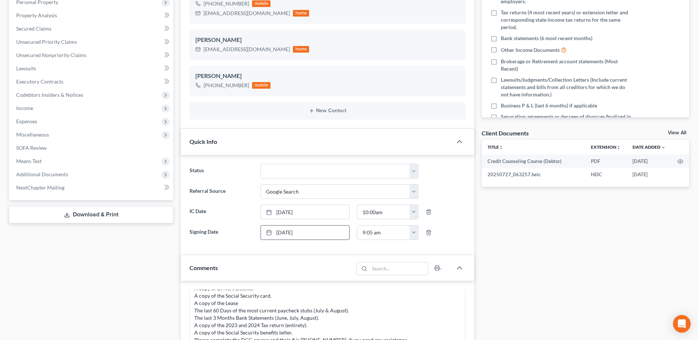
click at [675, 133] on link "View All" at bounding box center [677, 132] width 18 height 5
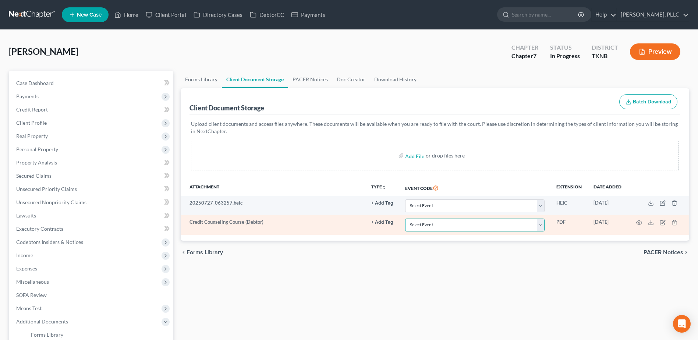
click at [542, 226] on select "Select Event 20 Largest unsecured creditors Amended petition Attachment to Volu…" at bounding box center [474, 224] width 139 height 13
select select "6"
click at [405, 218] on select "Select Event 20 Largest unsecured creditors Amended petition Attachment to Volu…" at bounding box center [474, 224] width 139 height 13
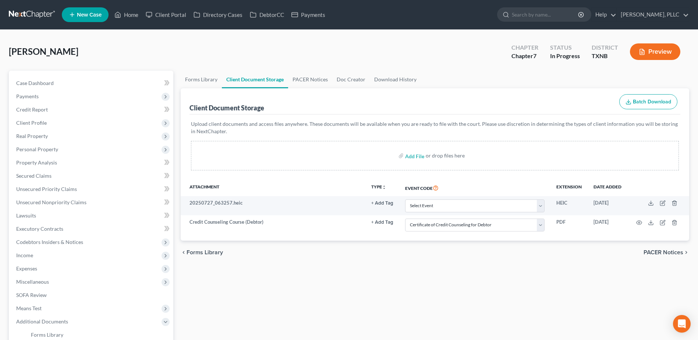
click at [480, 272] on div "Forms Library Client Document Storage PACER Notices Doc Creator Download Histor…" at bounding box center [435, 254] width 516 height 366
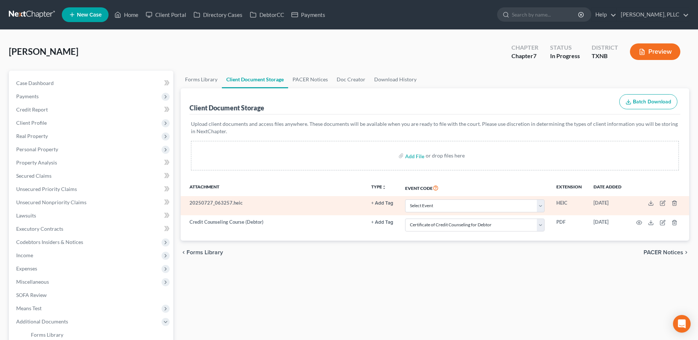
click at [217, 203] on td "20250727_063257.heic" at bounding box center [273, 205] width 184 height 19
click at [652, 202] on icon at bounding box center [651, 203] width 6 height 6
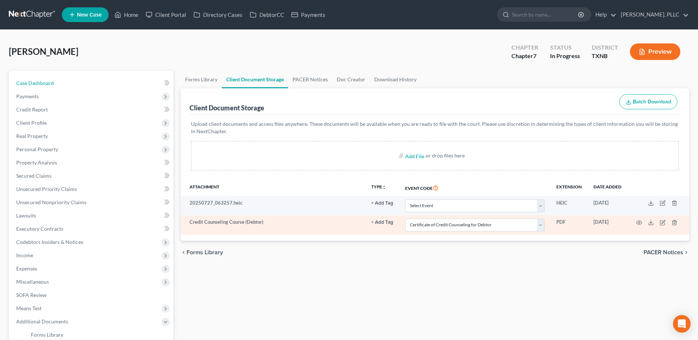
drag, startPoint x: 51, startPoint y: 82, endPoint x: 365, endPoint y: 234, distance: 348.4
click at [51, 82] on span "Case Dashboard" at bounding box center [35, 83] width 38 height 6
select select "4"
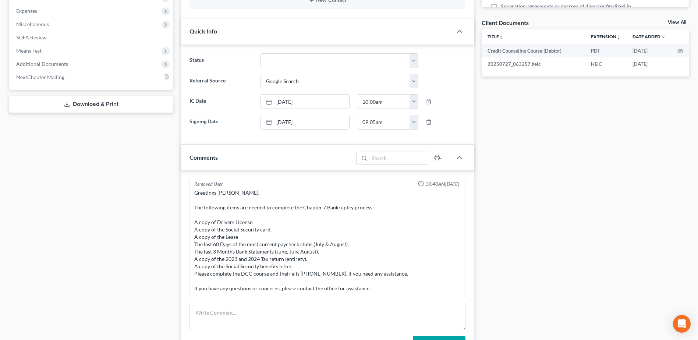
scroll to position [825, 0]
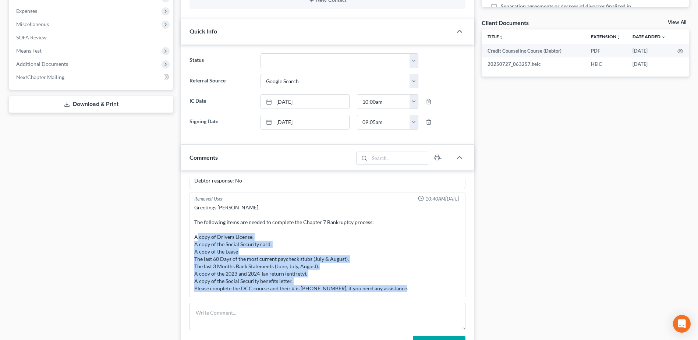
drag, startPoint x: 402, startPoint y: 289, endPoint x: 191, endPoint y: 237, distance: 216.9
click at [191, 237] on div "Removed User 10:40AM, 08/25/2025 Greetings Jerry Williams, The following items …" at bounding box center [327, 274] width 276 height 164
copy div "A copy of Drivers License. A copy of the Social Security card. A copy of the Le…"
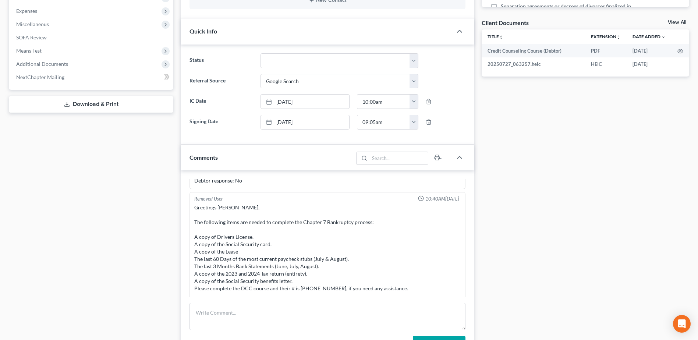
click at [646, 210] on div "Docs Tasks Events Timer 6% Completed Nothing here yet! Signed Engagement Debtor…" at bounding box center [585, 177] width 215 height 728
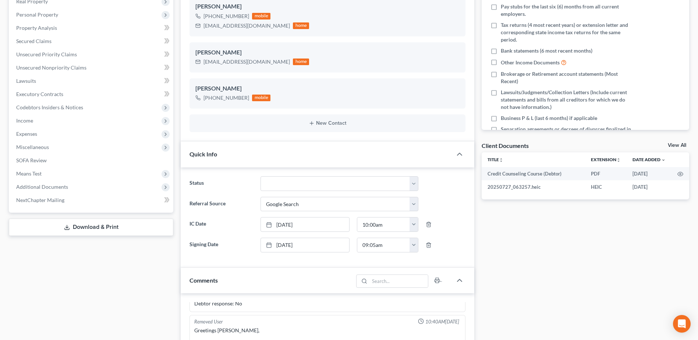
scroll to position [74, 0]
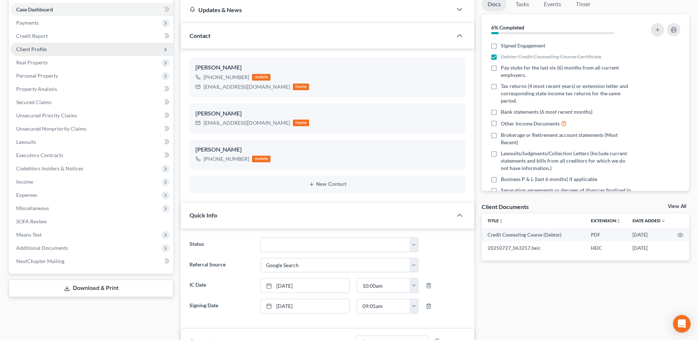
click at [36, 49] on span "Client Profile" at bounding box center [31, 49] width 31 height 6
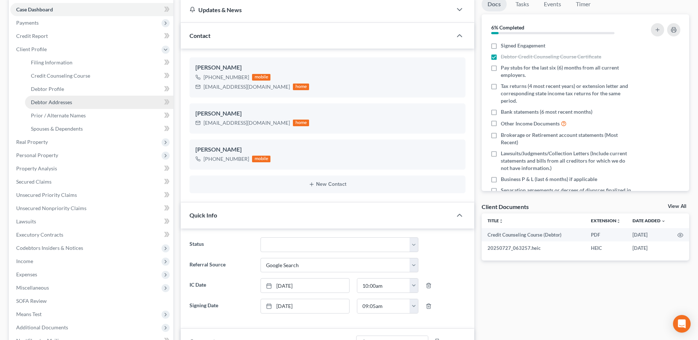
click at [65, 103] on span "Debtor Addresses" at bounding box center [51, 102] width 41 height 6
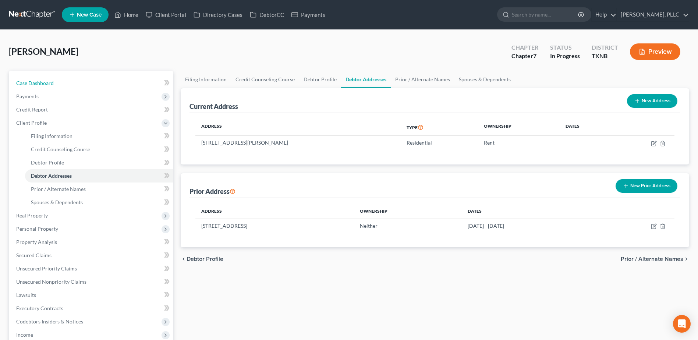
drag, startPoint x: 40, startPoint y: 84, endPoint x: 356, endPoint y: 164, distance: 326.0
click at [40, 83] on span "Case Dashboard" at bounding box center [35, 83] width 38 height 6
select select "4"
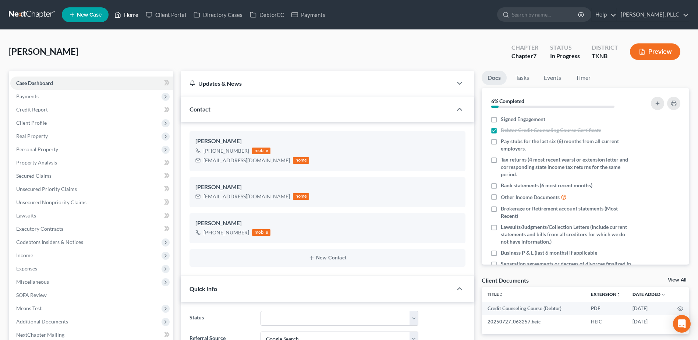
drag, startPoint x: 135, startPoint y: 15, endPoint x: 508, endPoint y: 104, distance: 383.7
click at [135, 16] on link "Home" at bounding box center [126, 14] width 31 height 13
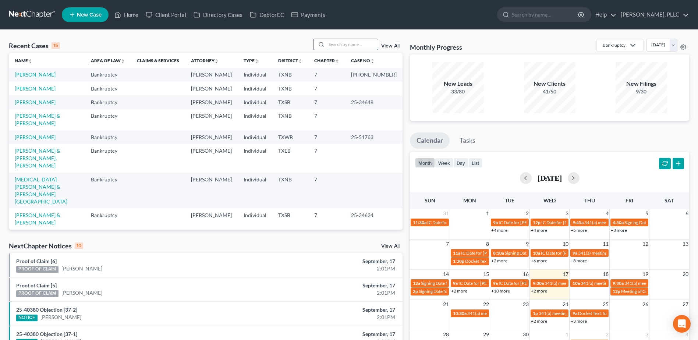
click at [363, 44] on input "search" at bounding box center [351, 44] width 51 height 11
type input "o"
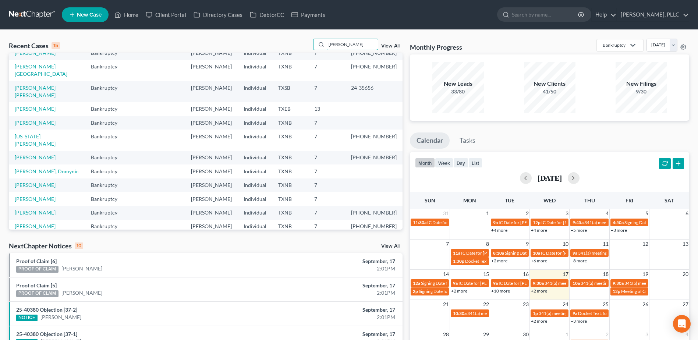
scroll to position [50, 0]
type input "w"
type input "o"
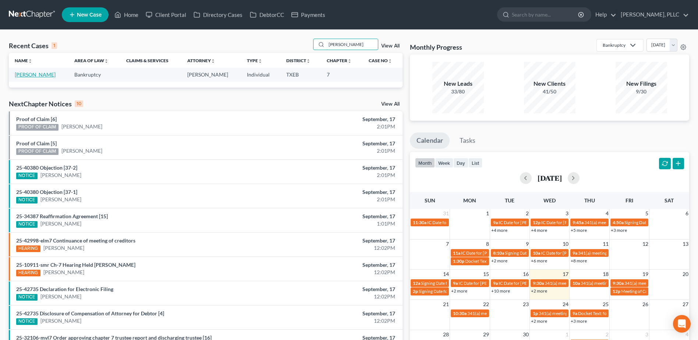
type input "corzo"
click at [17, 72] on link "[PERSON_NAME]" at bounding box center [35, 74] width 41 height 6
select select "4"
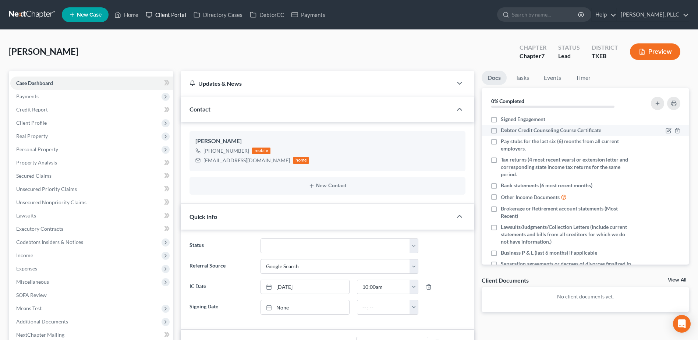
drag, startPoint x: 170, startPoint y: 17, endPoint x: 524, endPoint y: 130, distance: 371.8
click at [170, 17] on link "Client Portal" at bounding box center [166, 14] width 48 height 13
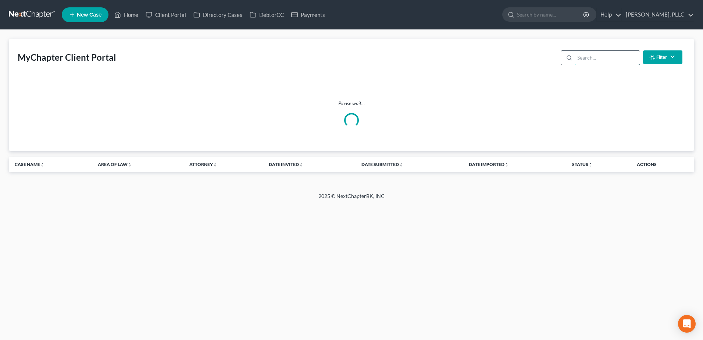
click at [634, 60] on input "search" at bounding box center [607, 58] width 65 height 14
type input "corzo"
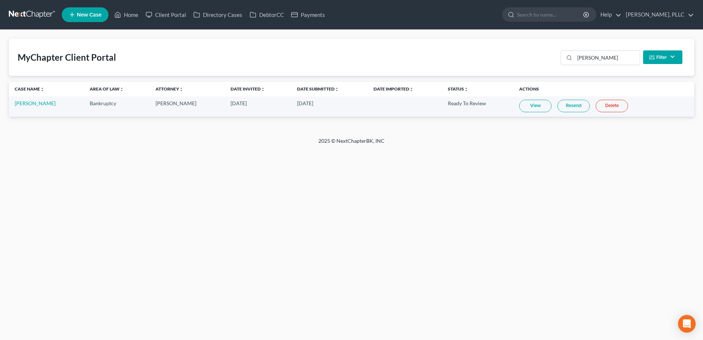
drag, startPoint x: 522, startPoint y: 108, endPoint x: 522, endPoint y: 113, distance: 5.5
click at [522, 108] on link "View" at bounding box center [535, 106] width 32 height 13
click at [35, 104] on link "William Corzo" at bounding box center [35, 103] width 41 height 6
select select "4"
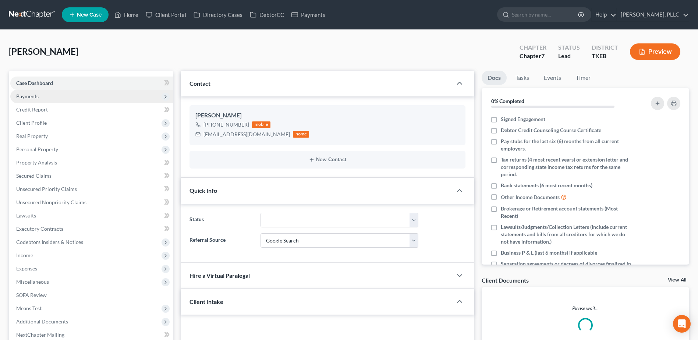
click at [33, 96] on span "Payments" at bounding box center [27, 96] width 22 height 6
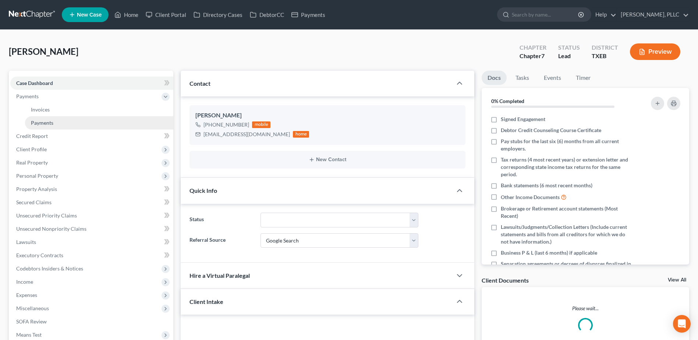
click at [47, 124] on span "Payments" at bounding box center [42, 123] width 22 height 6
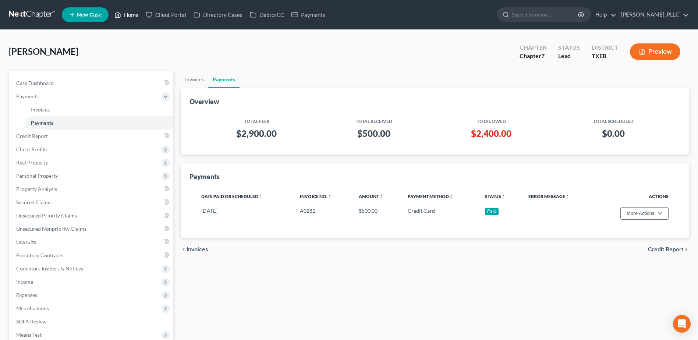
drag, startPoint x: 134, startPoint y: 15, endPoint x: 306, endPoint y: 45, distance: 175.5
click at [134, 15] on link "Home" at bounding box center [126, 14] width 31 height 13
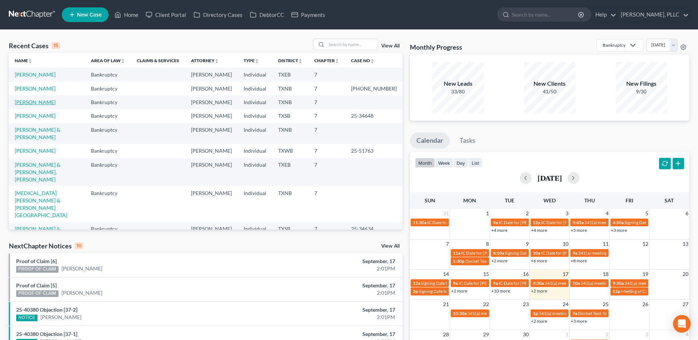
drag, startPoint x: 38, startPoint y: 103, endPoint x: 147, endPoint y: 122, distance: 110.8
click at [38, 103] on link "[PERSON_NAME]" at bounding box center [35, 102] width 41 height 6
select select "4"
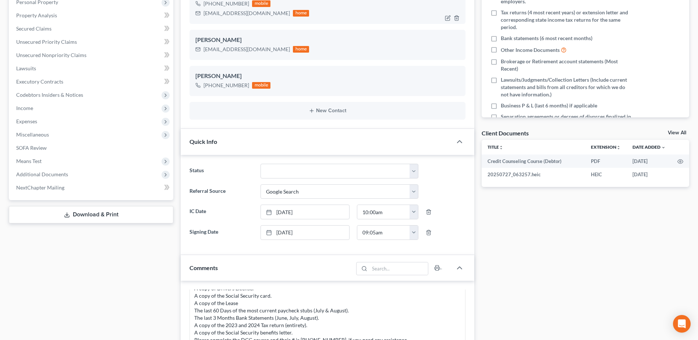
scroll to position [405, 0]
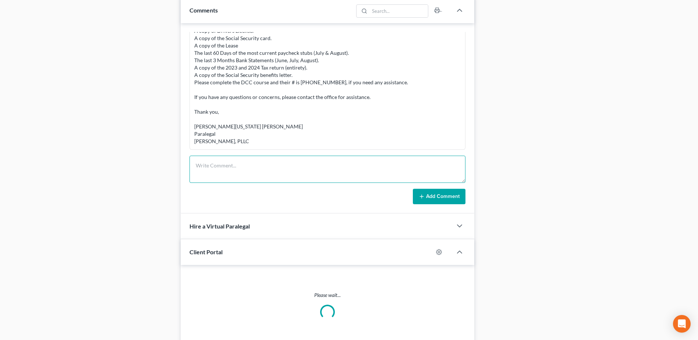
click at [282, 159] on textarea at bounding box center [327, 169] width 276 height 27
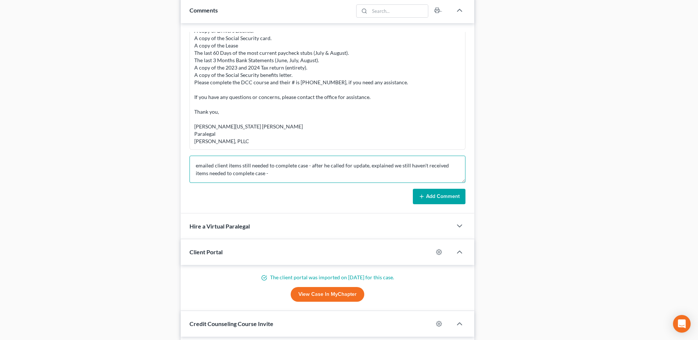
paste textarea "A copy of Driver's License. A copy of the Social Security card. Name and Addres…"
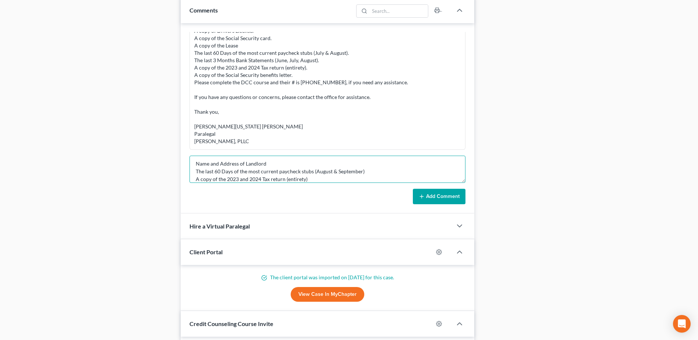
type textarea "emailed client items still needed to complete case - after he called for update…"
click at [429, 192] on button "Add Comment" at bounding box center [439, 196] width 53 height 15
drag, startPoint x: 430, startPoint y: 196, endPoint x: 582, endPoint y: 202, distance: 152.0
click at [430, 196] on button "Add Comment" at bounding box center [439, 196] width 53 height 15
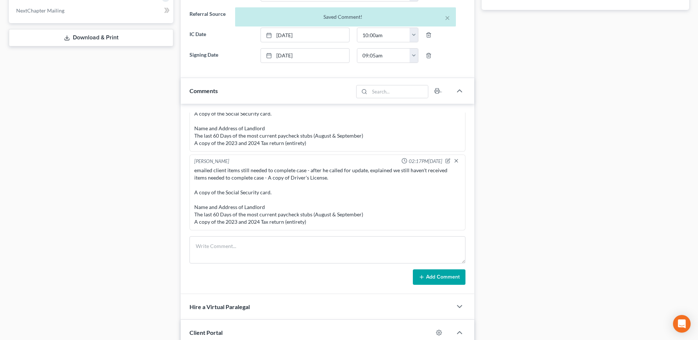
scroll to position [331, 0]
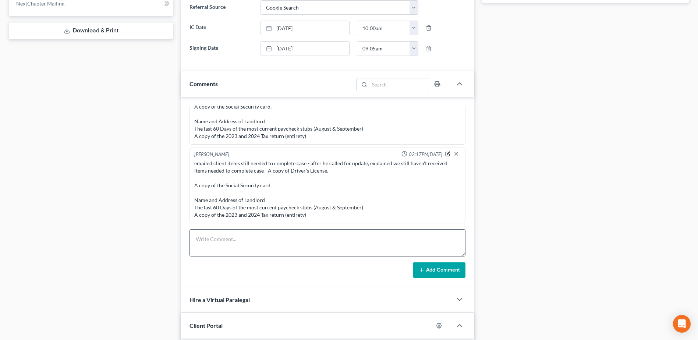
click at [445, 152] on icon "button" at bounding box center [447, 153] width 5 height 5
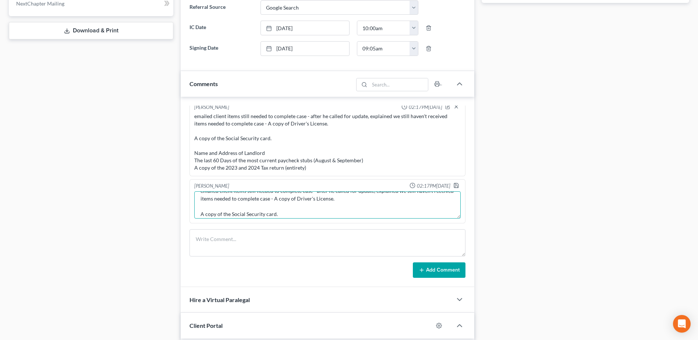
scroll to position [15, 0]
click at [224, 206] on textarea "emailed client items still needed to complete case - after he called for update…" at bounding box center [327, 204] width 266 height 27
click at [209, 202] on textarea "emailed client items still needed to complete case - after he called for update…" at bounding box center [327, 204] width 266 height 27
click at [239, 205] on textarea "emailed client items still needed to complete case - after he called for update…" at bounding box center [327, 204] width 266 height 27
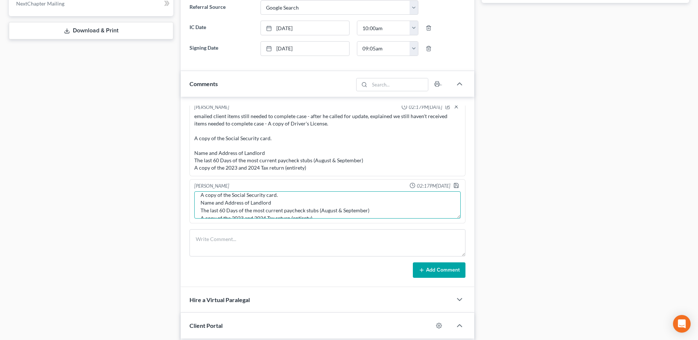
scroll to position [14, 0]
type textarea "emailed client items still needed to complete case - after he called for update…"
click at [446, 186] on div "Janiscia Jackson 02:17PM, 09/17/2025" at bounding box center [327, 185] width 269 height 7
click at [453, 186] on icon "button" at bounding box center [456, 185] width 6 height 6
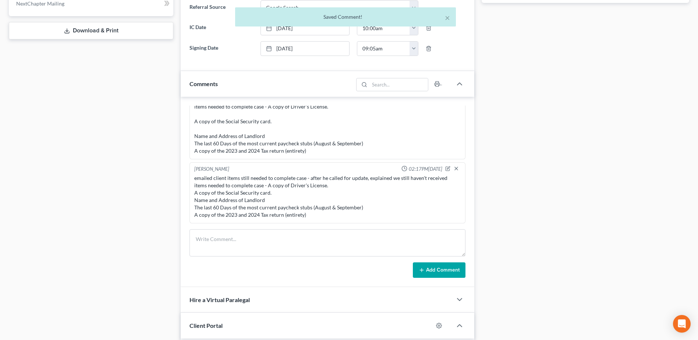
scroll to position [0, 0]
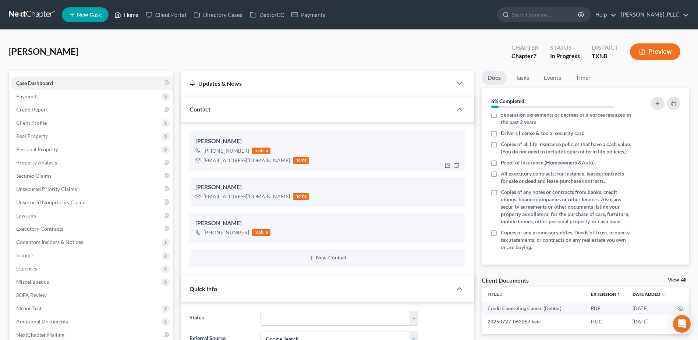
drag, startPoint x: 131, startPoint y: 13, endPoint x: 415, endPoint y: 138, distance: 310.4
click at [131, 13] on link "Home" at bounding box center [126, 14] width 31 height 13
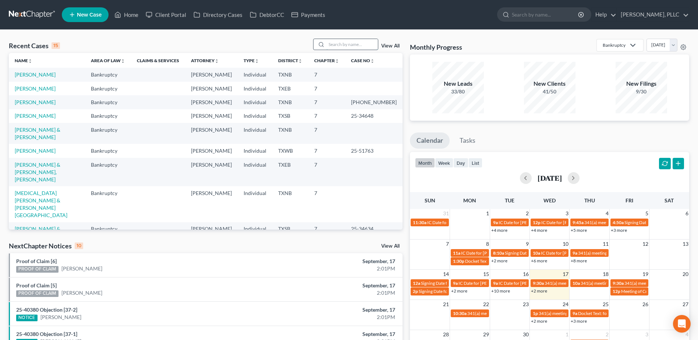
click at [337, 40] on input "search" at bounding box center [351, 44] width 51 height 11
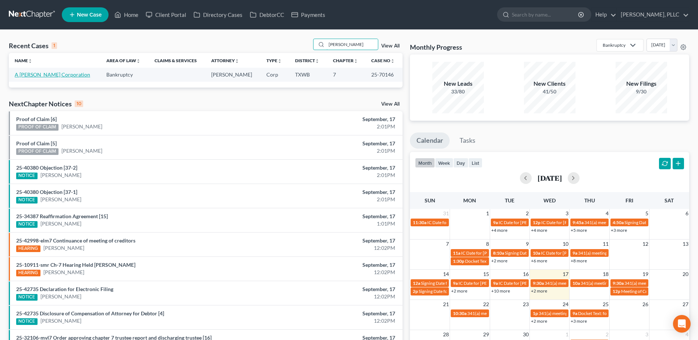
type input "rendon"
click at [40, 74] on link "A [PERSON_NAME] Corporation" at bounding box center [52, 74] width 75 height 6
select select "4"
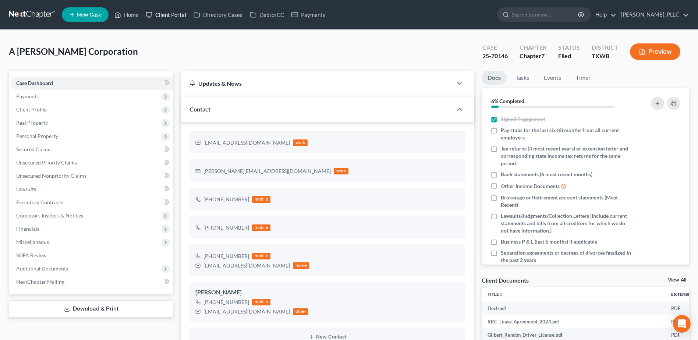
click at [165, 13] on link "Client Portal" at bounding box center [166, 14] width 48 height 13
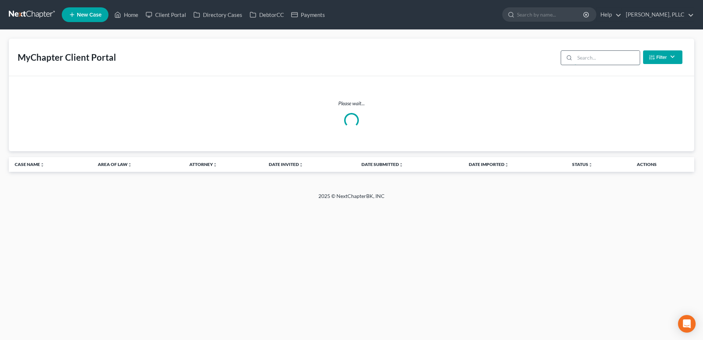
click at [591, 60] on input "search" at bounding box center [607, 58] width 65 height 14
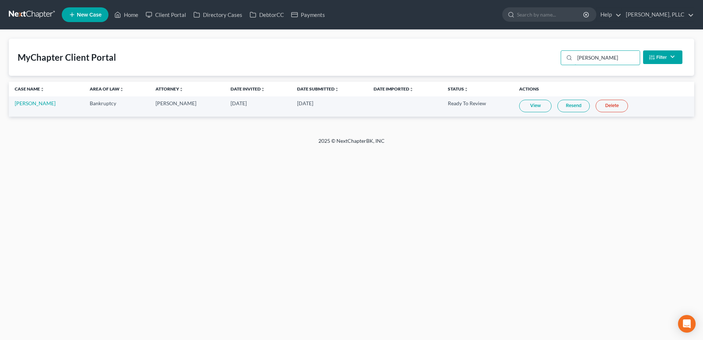
type input "corzo"
click at [561, 107] on link "Resend" at bounding box center [574, 106] width 32 height 13
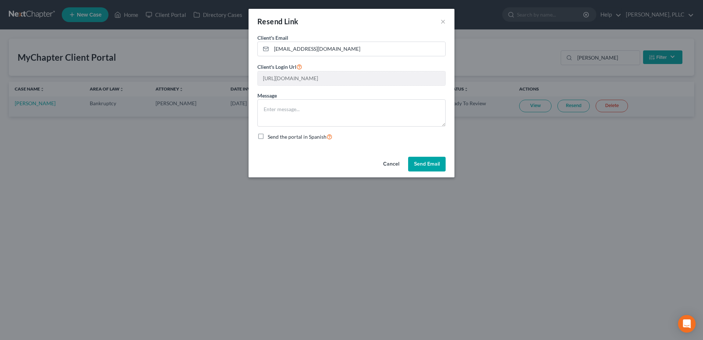
click at [411, 167] on button "Send Email" at bounding box center [427, 164] width 38 height 15
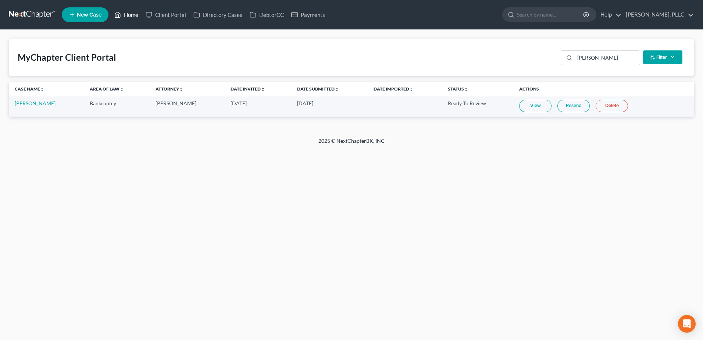
click at [132, 13] on link "Home" at bounding box center [126, 14] width 31 height 13
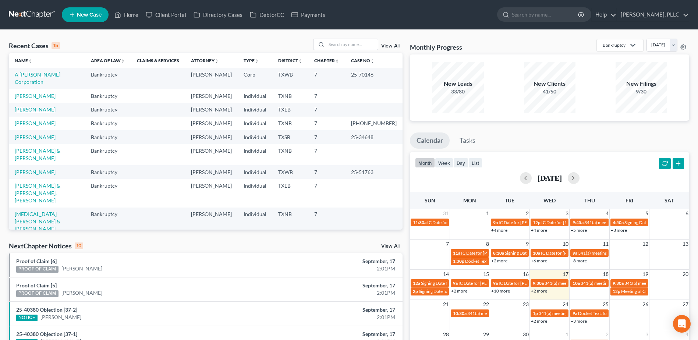
click at [32, 106] on link "[PERSON_NAME]" at bounding box center [35, 109] width 41 height 6
select select "4"
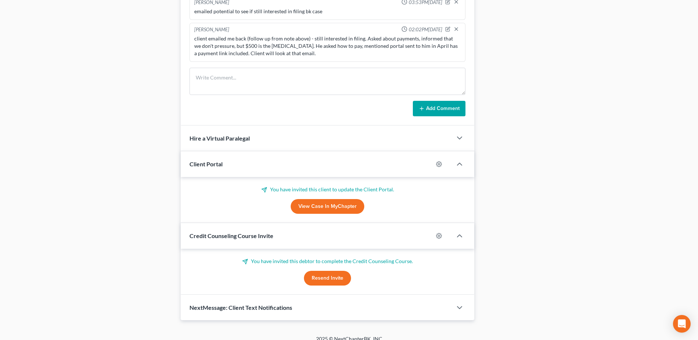
scroll to position [404, 0]
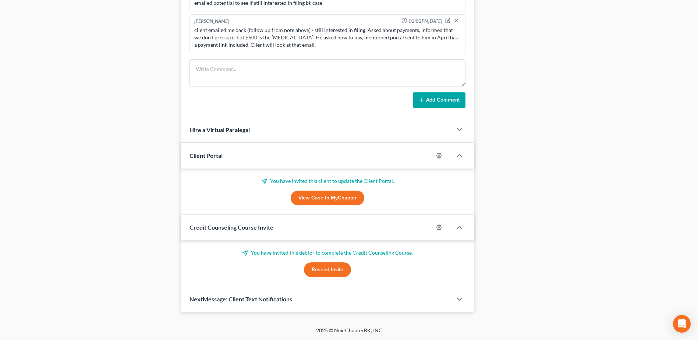
click at [328, 271] on button "Resend Invite" at bounding box center [327, 269] width 47 height 15
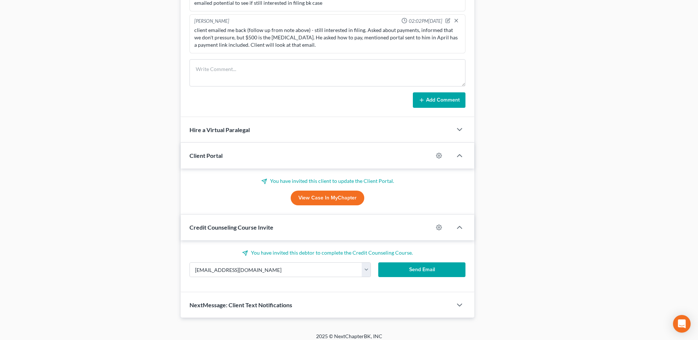
click at [415, 272] on button "Send Email" at bounding box center [421, 269] width 87 height 15
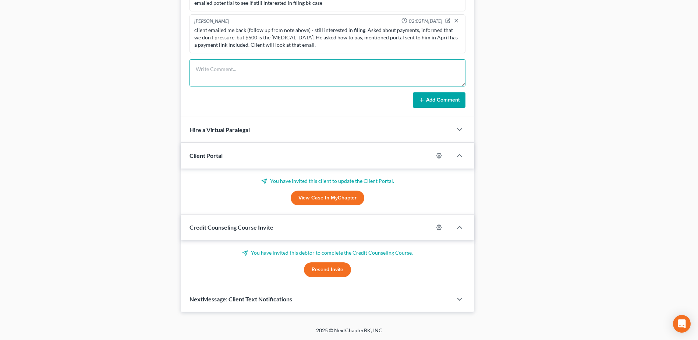
click at [240, 74] on textarea at bounding box center [327, 72] width 276 height 27
type textarea "resent portal and Debtor CC link to client - his bank account was garnished and…"
click at [429, 100] on button "Add Comment" at bounding box center [439, 99] width 53 height 15
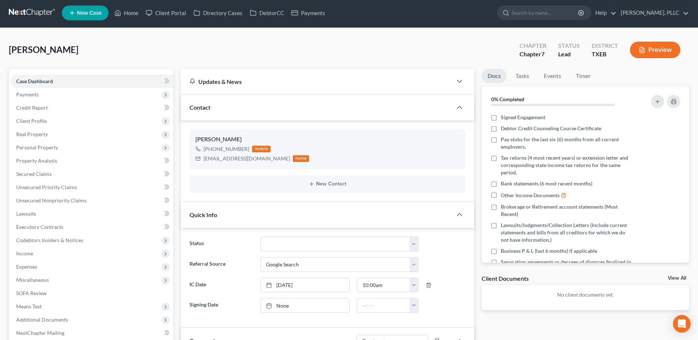
scroll to position [0, 0]
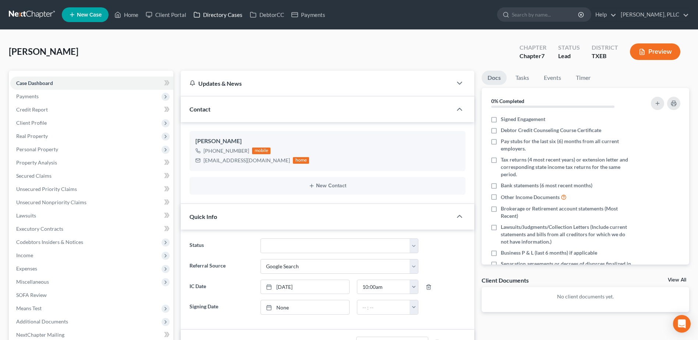
drag, startPoint x: 100, startPoint y: 48, endPoint x: 208, endPoint y: 13, distance: 113.8
click at [99, 46] on div "Corzo, William Upgraded Chapter Chapter 7 Status Lead District TXEB Preview" at bounding box center [349, 55] width 680 height 32
click at [175, 17] on link "Client Portal" at bounding box center [166, 14] width 48 height 13
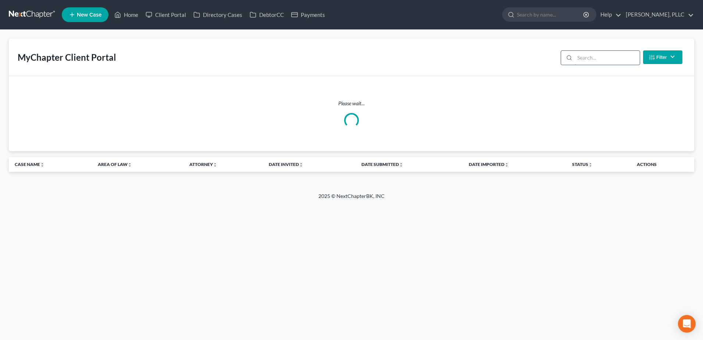
click at [609, 58] on input "search" at bounding box center [607, 58] width 65 height 14
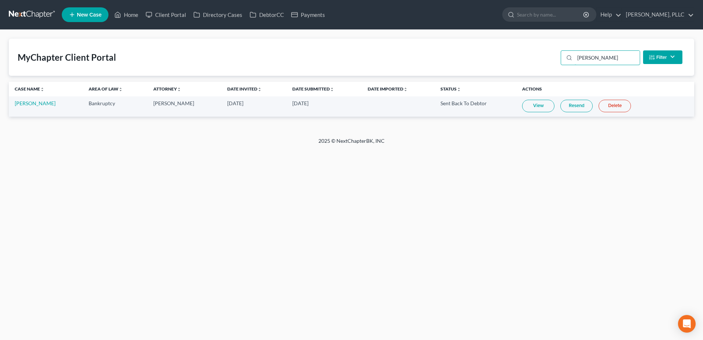
type input "corzo"
click at [567, 105] on link "Resend" at bounding box center [577, 106] width 32 height 13
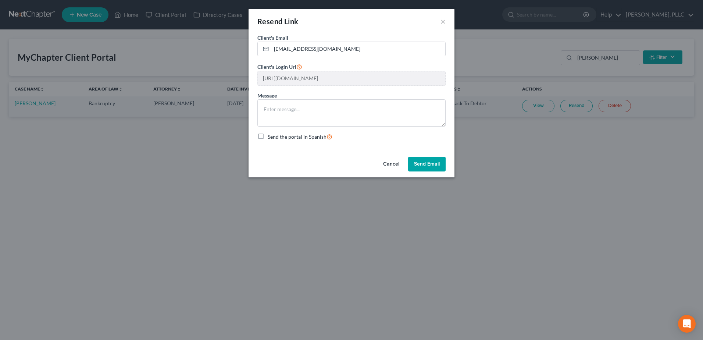
click at [394, 165] on button "Cancel" at bounding box center [391, 164] width 28 height 15
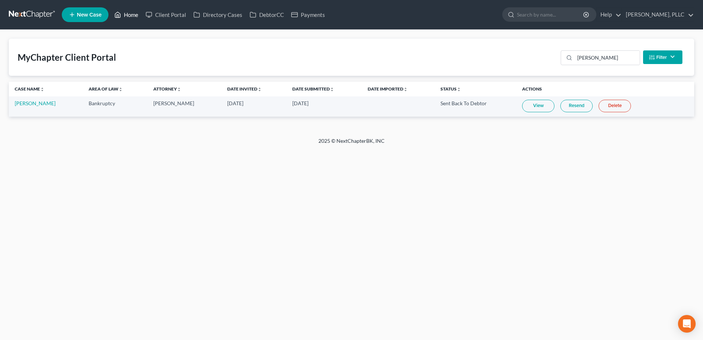
drag, startPoint x: 136, startPoint y: 15, endPoint x: 71, endPoint y: 34, distance: 67.3
click at [136, 15] on link "Home" at bounding box center [126, 14] width 31 height 13
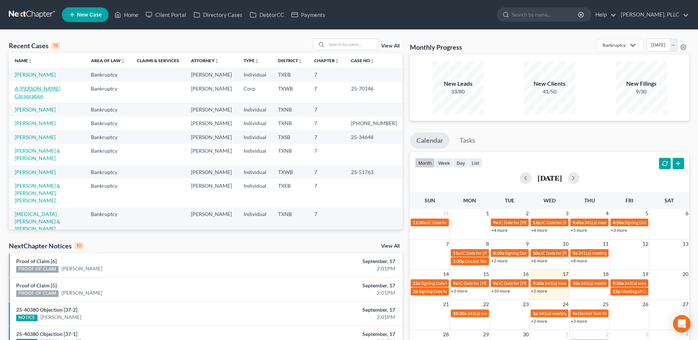
drag, startPoint x: 50, startPoint y: 87, endPoint x: 201, endPoint y: 77, distance: 151.5
click at [50, 87] on link "A [PERSON_NAME] Corporation" at bounding box center [38, 92] width 46 height 14
select select "4"
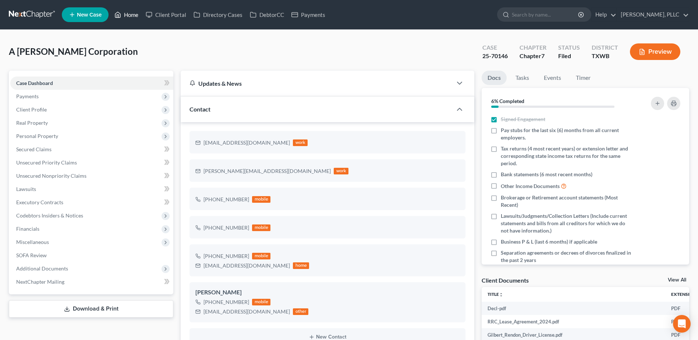
click at [129, 13] on link "Home" at bounding box center [126, 14] width 31 height 13
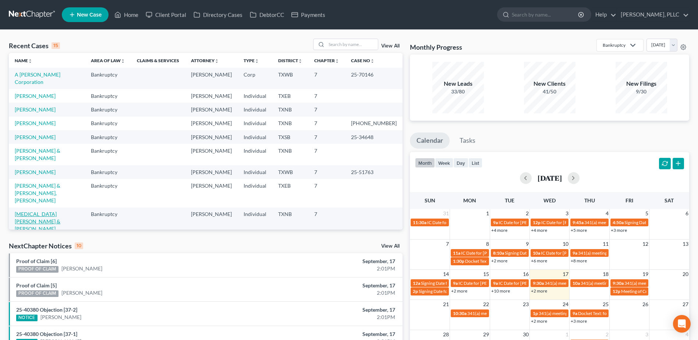
click at [42, 211] on link "[MEDICAL_DATA][PERSON_NAME] & [PERSON_NAME][GEOGRAPHIC_DATA]" at bounding box center [41, 225] width 53 height 28
select select "4"
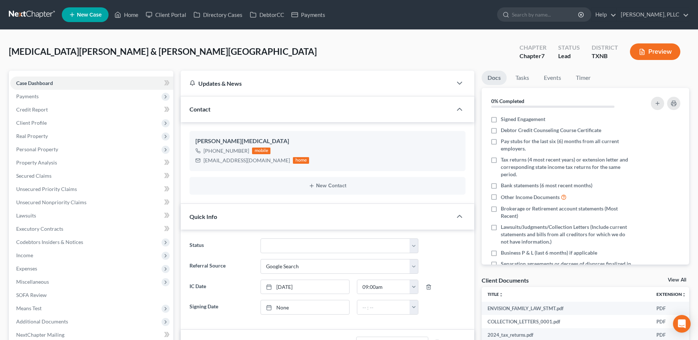
scroll to position [196, 0]
click at [39, 174] on span "Secured Claims" at bounding box center [33, 176] width 35 height 6
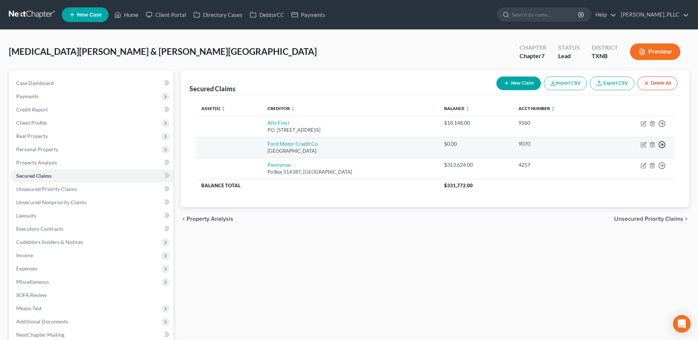
click at [660, 143] on icon "button" at bounding box center [661, 144] width 7 height 7
click at [612, 161] on link "Move to F" at bounding box center [627, 162] width 61 height 13
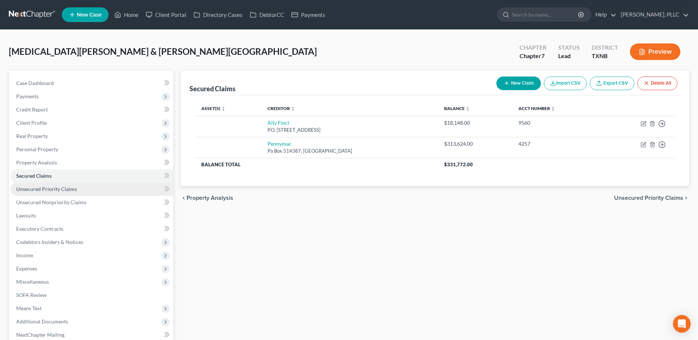
click at [54, 188] on span "Unsecured Priority Claims" at bounding box center [46, 189] width 61 height 6
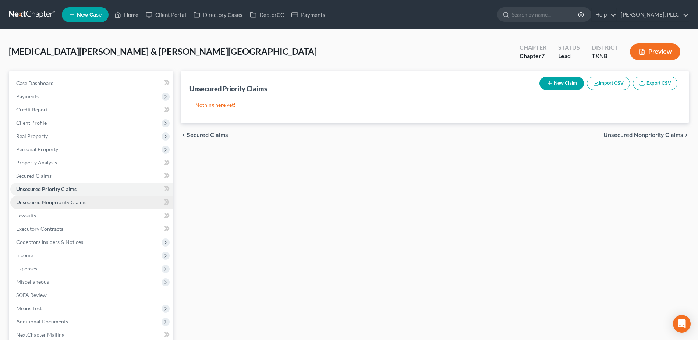
click at [56, 201] on span "Unsecured Nonpriority Claims" at bounding box center [51, 202] width 70 height 6
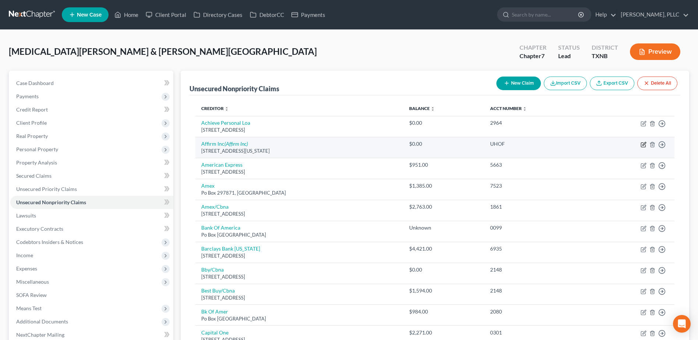
click at [642, 146] on icon "button" at bounding box center [643, 145] width 6 height 6
select select "4"
select select "1"
select select "4"
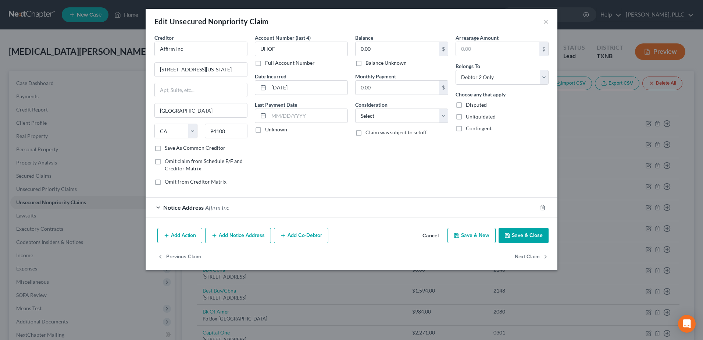
click at [159, 209] on div "Notice Address Affirm Inc" at bounding box center [341, 207] width 391 height 19
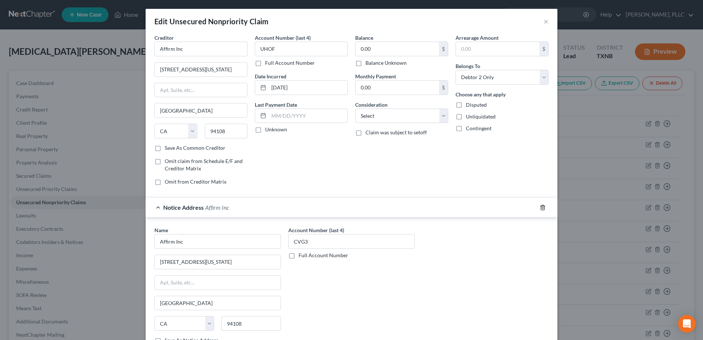
click at [543, 207] on icon "button" at bounding box center [543, 208] width 6 height 6
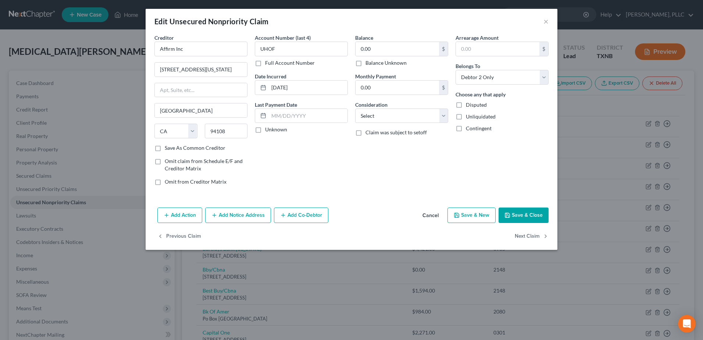
click at [530, 216] on button "Save & Close" at bounding box center [524, 214] width 50 height 15
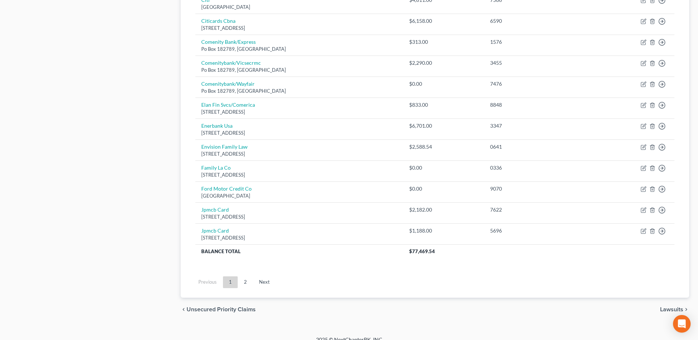
scroll to position [509, 0]
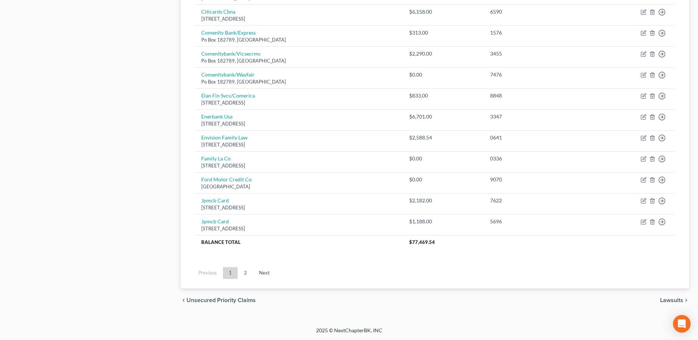
drag, startPoint x: 240, startPoint y: 273, endPoint x: 279, endPoint y: 266, distance: 40.0
click at [240, 273] on link "2" at bounding box center [245, 273] width 15 height 12
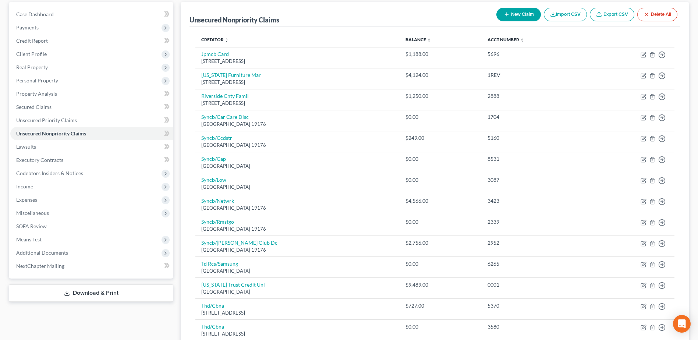
scroll to position [216, 0]
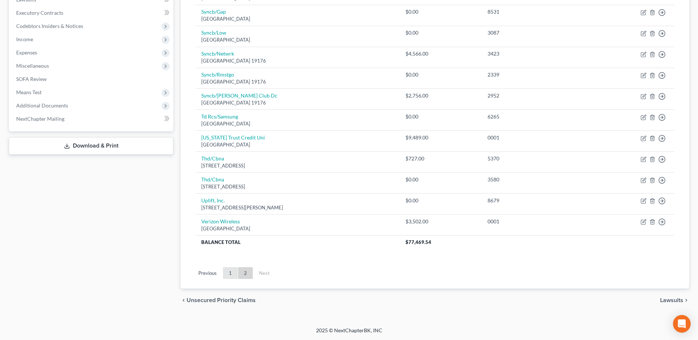
click at [230, 273] on link "1" at bounding box center [230, 273] width 15 height 12
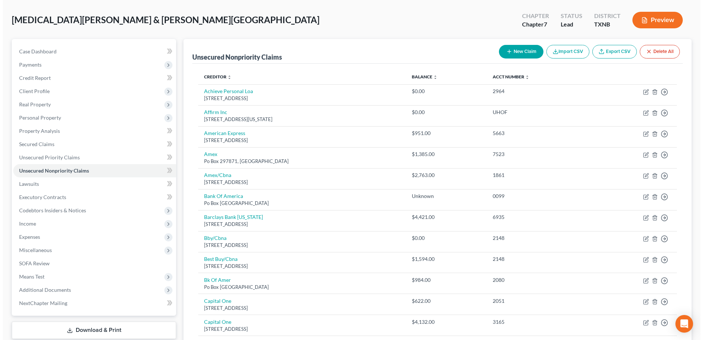
scroll to position [0, 0]
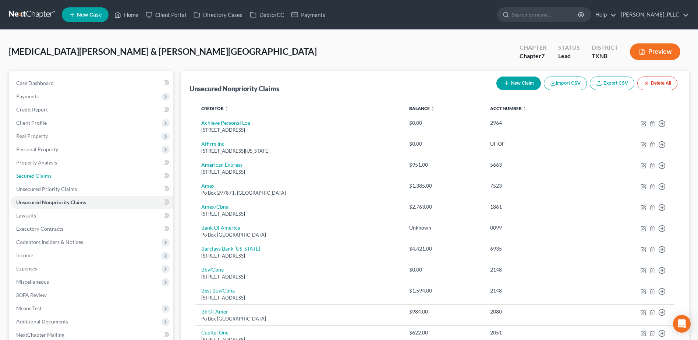
click at [39, 173] on span "Secured Claims" at bounding box center [33, 176] width 35 height 6
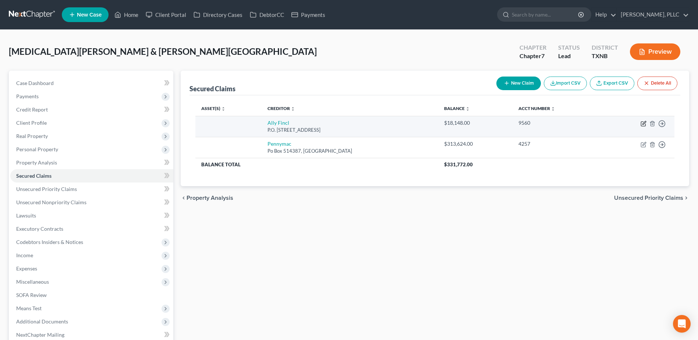
click at [644, 124] on icon "button" at bounding box center [643, 124] width 6 height 6
select select "24"
select select "1"
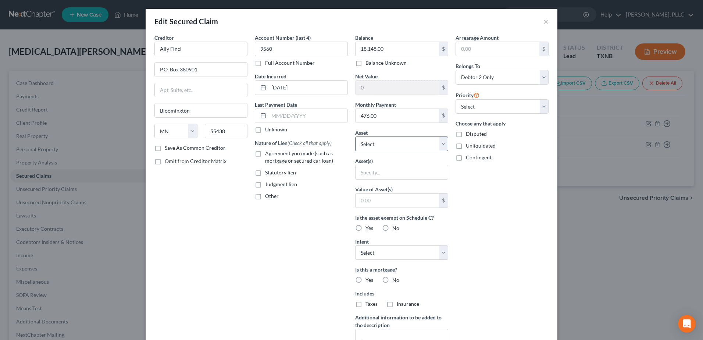
click at [265, 150] on label "Agreement you made (such as mortgage or secured car loan)" at bounding box center [306, 157] width 83 height 15
click at [268, 150] on input "Agreement you made (such as mortgage or secured car loan)" at bounding box center [270, 152] width 5 height 5
click at [265, 154] on label "Agreement you made (such as mortgage or secured car loan)" at bounding box center [306, 157] width 83 height 15
click at [268, 154] on input "Agreement you made (such as mortgage or secured car loan)" at bounding box center [270, 152] width 5 height 5
click at [265, 154] on label "Agreement you made (such as mortgage or secured car loan)" at bounding box center [306, 157] width 83 height 15
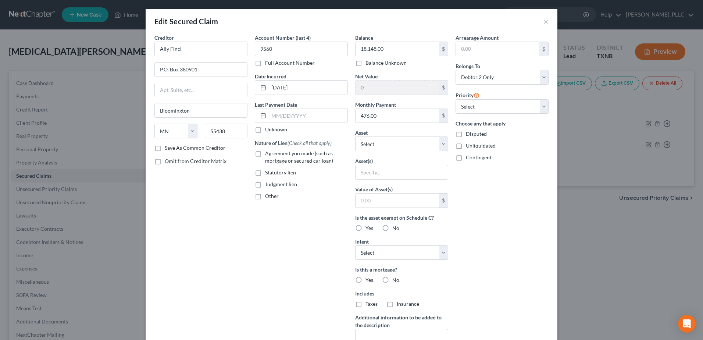
click at [268, 154] on input "Agreement you made (such as mortgage or secured car loan)" at bounding box center [270, 152] width 5 height 5
checkbox input "true"
click at [442, 144] on select "Select Other Multiple Assets 1109 Spring Brook Dr - $null 2000 Honda Accord - $…" at bounding box center [401, 143] width 93 height 15
select select "4"
click at [355, 136] on select "Select Other Multiple Assets 1109 Spring Brook Dr - $null 2000 Honda Accord - $…" at bounding box center [401, 143] width 93 height 15
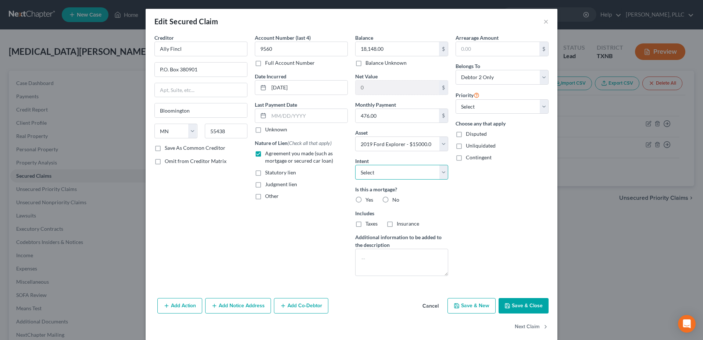
click at [443, 173] on select "Select Surrender Redeem Reaffirm Avoid Other" at bounding box center [401, 172] width 93 height 15
select select "2"
click at [355, 165] on select "Select Surrender Redeem Reaffirm Avoid Other" at bounding box center [401, 172] width 93 height 15
click at [392, 200] on label "No" at bounding box center [395, 199] width 7 height 7
click at [395, 200] on input "No" at bounding box center [397, 198] width 5 height 5
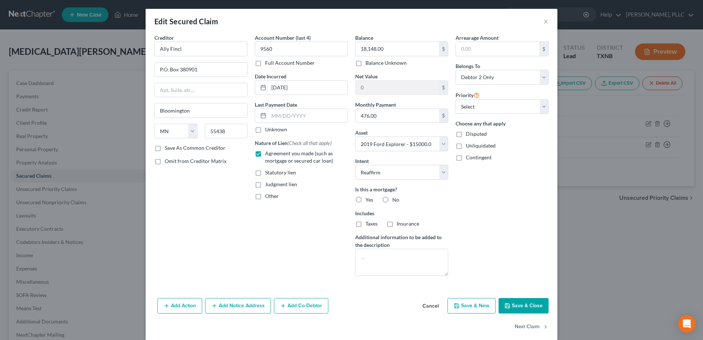
radio input "true"
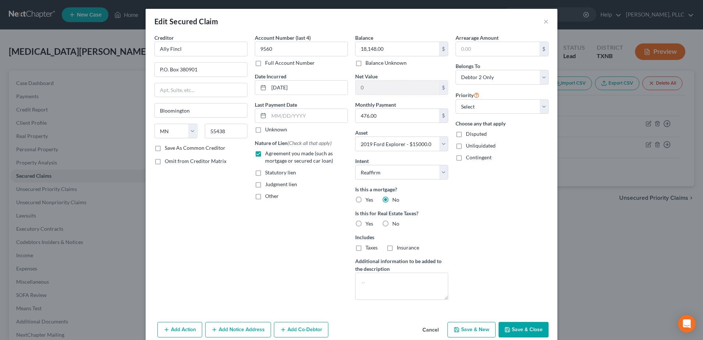
click at [392, 222] on label "No" at bounding box center [395, 223] width 7 height 7
click at [395, 222] on input "No" at bounding box center [397, 222] width 5 height 5
radio input "true"
click at [529, 329] on button "Save & Close" at bounding box center [524, 329] width 50 height 15
select select
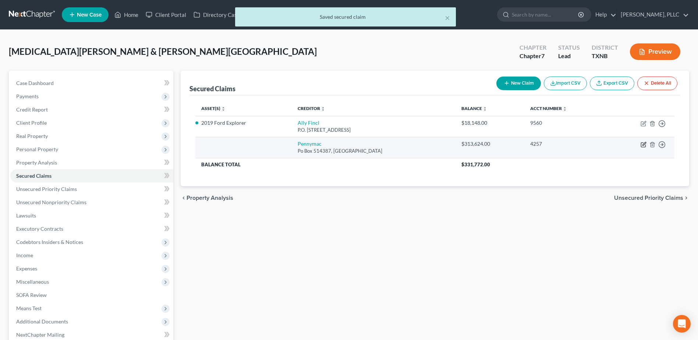
click at [645, 146] on icon "button" at bounding box center [643, 145] width 6 height 6
select select "4"
select select "2"
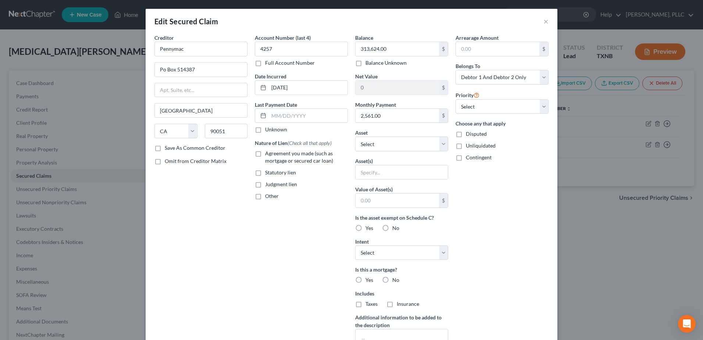
click at [265, 153] on label "Agreement you made (such as mortgage or secured car loan)" at bounding box center [306, 157] width 83 height 15
click at [268, 153] on input "Agreement you made (such as mortgage or secured car loan)" at bounding box center [270, 152] width 5 height 5
checkbox input "true"
click at [441, 145] on select "Select Other Multiple Assets 1109 Spring Brook Dr - $null 2000 Honda Accord - $…" at bounding box center [401, 143] width 93 height 15
select select "3"
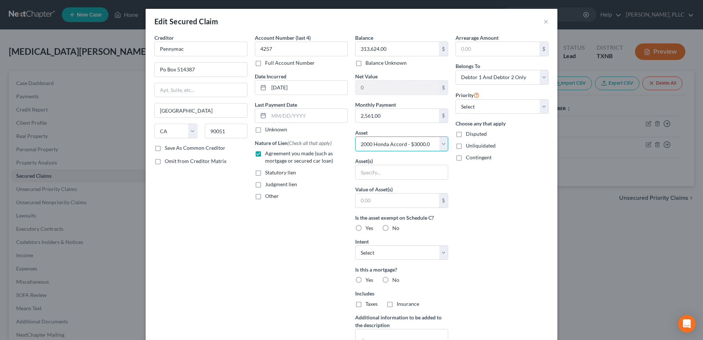
click at [355, 136] on select "Select Other Multiple Assets 1109 Spring Brook Dr - $null 2000 Honda Accord - $…" at bounding box center [401, 143] width 93 height 15
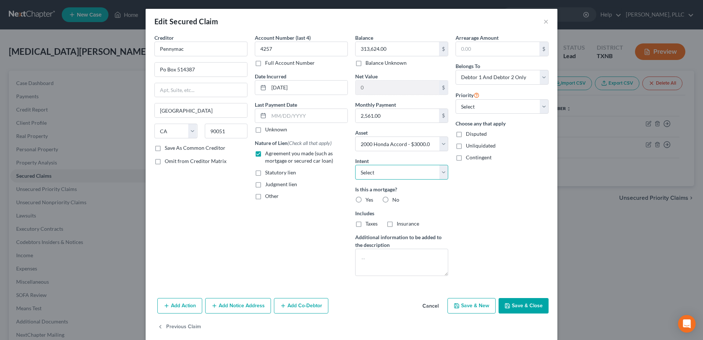
click at [440, 176] on select "Select Surrender Redeem Reaffirm Avoid Other" at bounding box center [401, 172] width 93 height 15
select select "2"
click at [355, 165] on select "Select Surrender Redeem Reaffirm Avoid Other" at bounding box center [401, 172] width 93 height 15
click at [392, 199] on label "No" at bounding box center [395, 199] width 7 height 7
click at [395, 199] on input "No" at bounding box center [397, 198] width 5 height 5
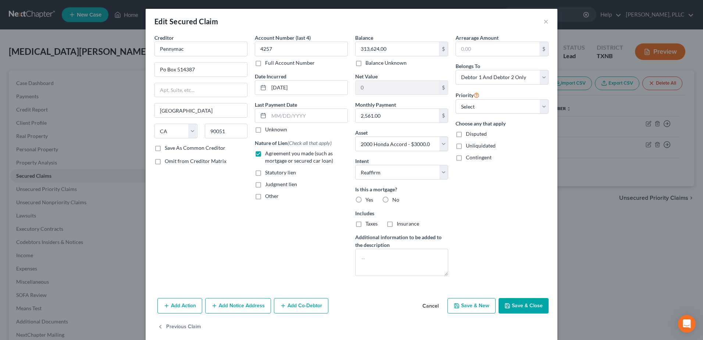
radio input "true"
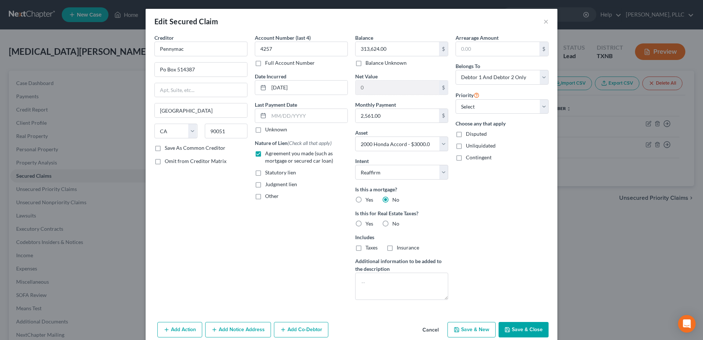
click at [392, 221] on label "No" at bounding box center [395, 223] width 7 height 7
click at [395, 221] on input "No" at bounding box center [397, 222] width 5 height 5
radio input "true"
click at [521, 328] on button "Save & Close" at bounding box center [524, 329] width 50 height 15
select select
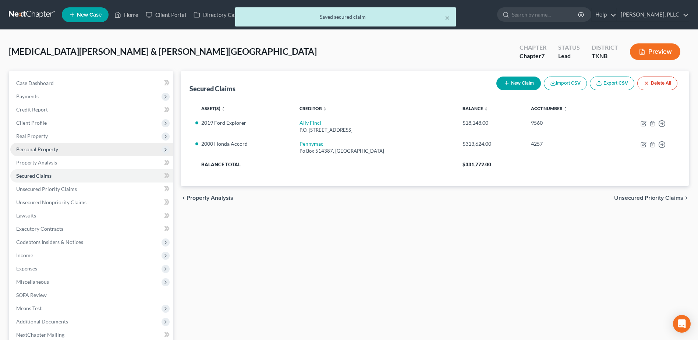
click at [41, 147] on span "Personal Property" at bounding box center [37, 149] width 42 height 6
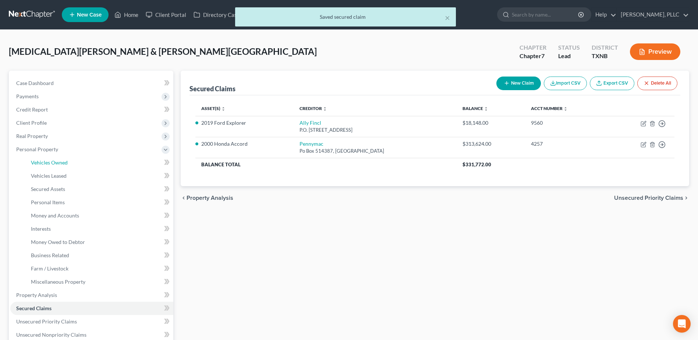
click at [46, 159] on span "Vehicles Owned" at bounding box center [49, 162] width 37 height 6
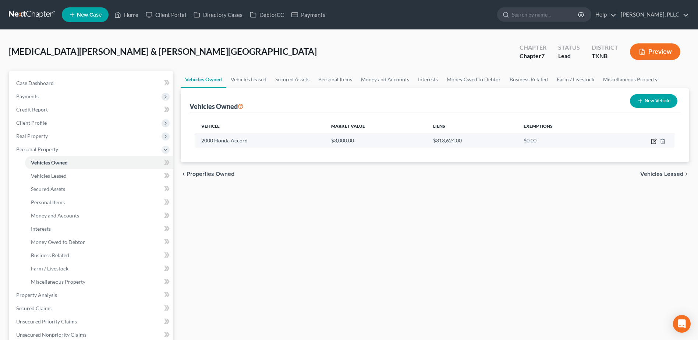
click at [653, 143] on icon "button" at bounding box center [654, 141] width 6 height 6
select select "0"
select select "26"
select select "1"
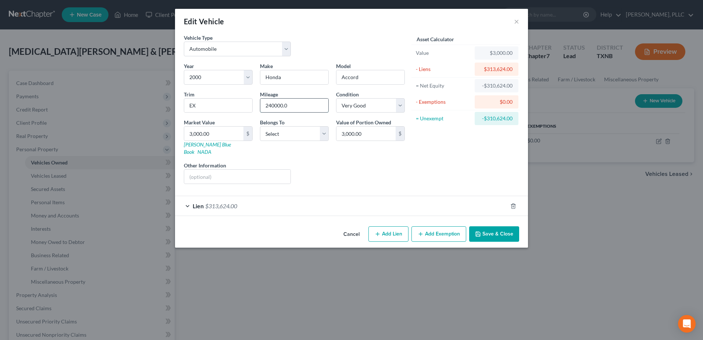
click at [303, 106] on input "240000.0" at bounding box center [294, 106] width 68 height 14
drag, startPoint x: 303, startPoint y: 109, endPoint x: 252, endPoint y: 106, distance: 51.2
click at [252, 106] on div "Year Select 2026 2025 2024 2023 2022 2021 2020 2019 2018 2017 2016 2015 2014 20…" at bounding box center [294, 126] width 228 height 128
type input "240000"
click at [186, 199] on div "Lien $313,624.00" at bounding box center [341, 205] width 333 height 19
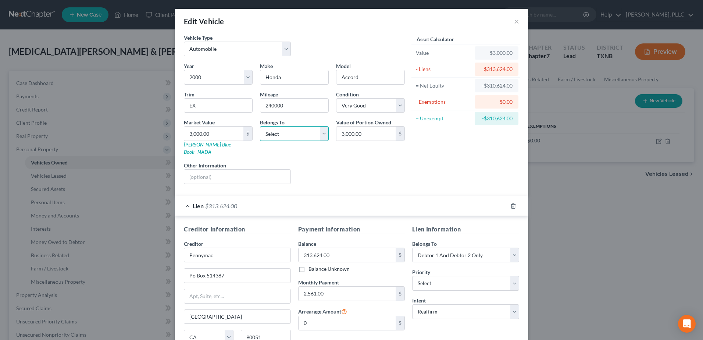
drag, startPoint x: 320, startPoint y: 136, endPoint x: 313, endPoint y: 141, distance: 8.4
click at [320, 136] on select "Select Debtor 1 Only Debtor 2 Only Debtor 1 And Debtor 2 Only At Least One Of T…" at bounding box center [294, 133] width 69 height 15
select select "2"
click at [260, 126] on select "Select Debtor 1 Only Debtor 2 Only Debtor 1 And Debtor 2 Only At Least One Of T…" at bounding box center [294, 133] width 69 height 15
click at [234, 132] on input "3,000.00" at bounding box center [213, 134] width 59 height 14
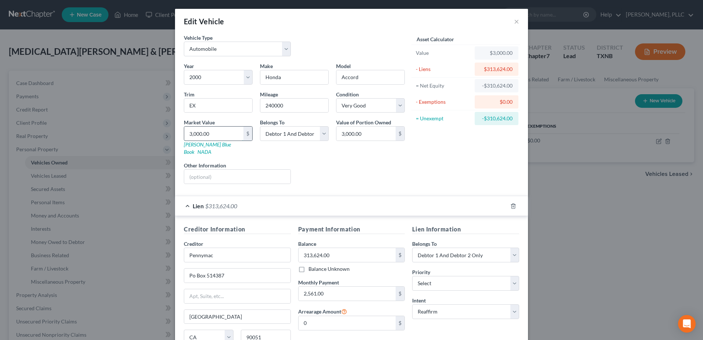
type input "5"
type input "5.00"
type input "50"
type input "50.00"
type input "507"
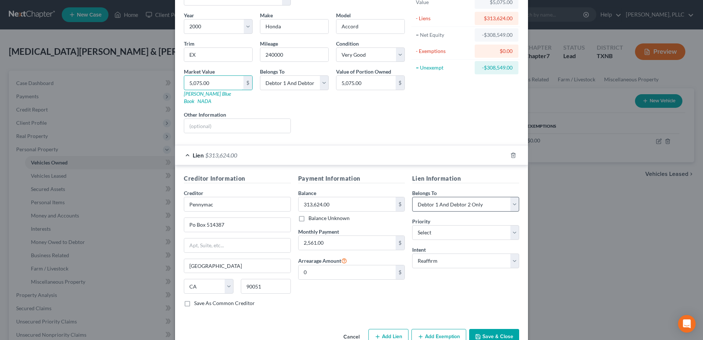
scroll to position [63, 0]
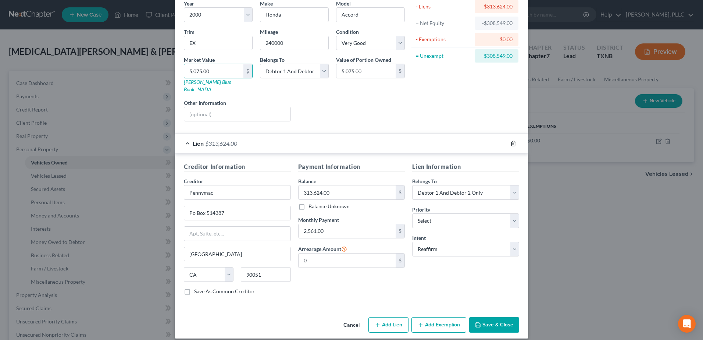
click at [511, 141] on icon "button" at bounding box center [514, 144] width 6 height 6
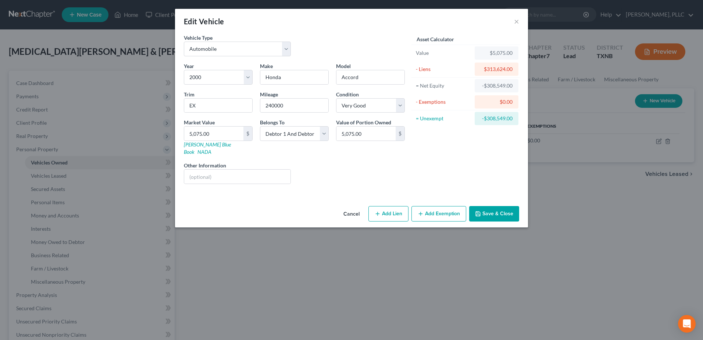
scroll to position [0, 0]
click at [486, 206] on button "Save & Close" at bounding box center [494, 213] width 50 height 15
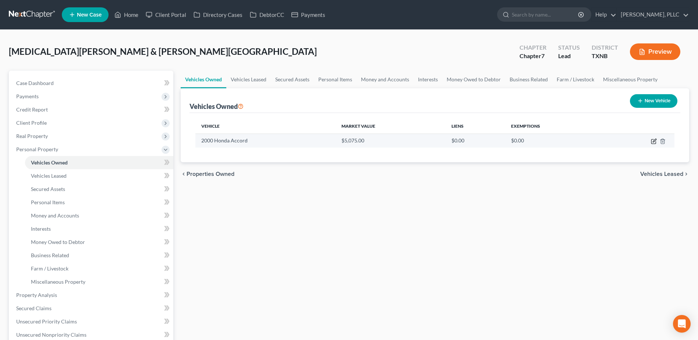
drag, startPoint x: 656, startPoint y: 141, endPoint x: 640, endPoint y: 142, distance: 15.9
click at [656, 141] on icon "button" at bounding box center [654, 141] width 6 height 6
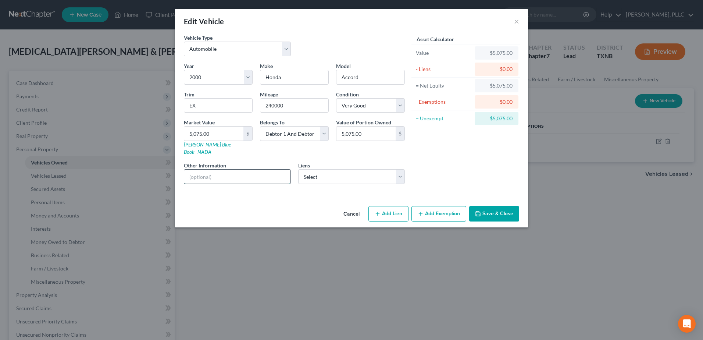
click at [240, 170] on input "text" at bounding box center [237, 177] width 106 height 14
click at [493, 209] on button "Save & Close" at bounding box center [494, 213] width 50 height 15
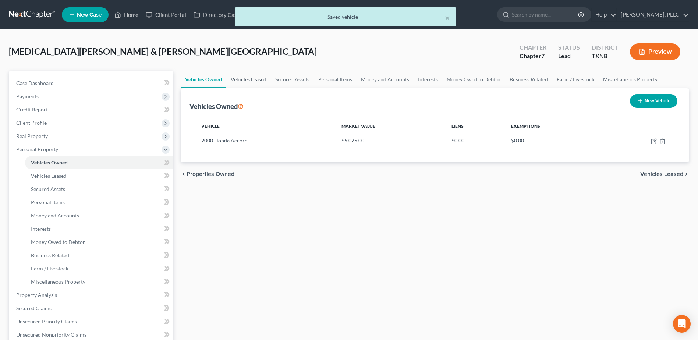
click at [257, 77] on link "Vehicles Leased" at bounding box center [248, 80] width 45 height 18
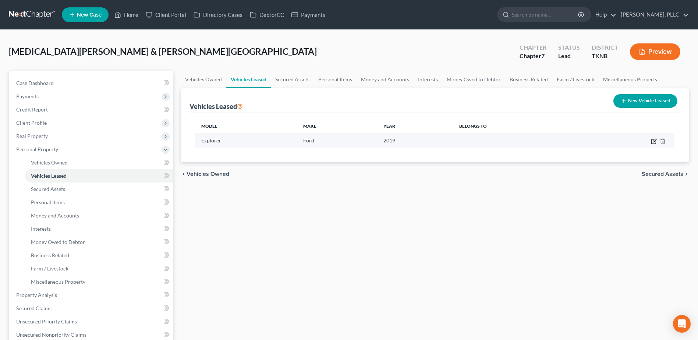
click at [654, 141] on icon "button" at bounding box center [654, 141] width 6 height 6
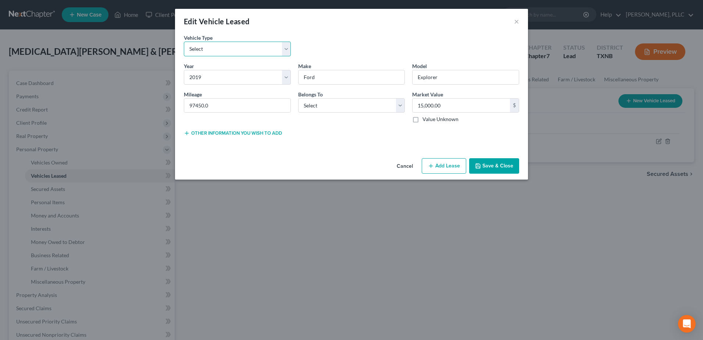
click at [287, 51] on select "Select Automobile Truck Trailer Watercraft Aircraft Motor Home Atv Other Vehicle" at bounding box center [237, 49] width 107 height 15
click at [184, 42] on select "Select Automobile Truck Trailer Watercraft Aircraft Motor Home Atv Other Vehicle" at bounding box center [237, 49] width 107 height 15
click at [287, 53] on select "Select Automobile Truck Trailer Watercraft Aircraft Motor Home Atv Other Vehicle" at bounding box center [237, 49] width 107 height 15
click at [366, 41] on div "Vehicle Type * Select Automobile Truck Trailer Watercraft Aircraft Motor Home A…" at bounding box center [351, 48] width 343 height 28
click at [401, 106] on select "Select Debtor 1 Only Debtor 2 Only Debtor 1 And Debtor 2 Only At Least One Of T…" at bounding box center [351, 105] width 107 height 15
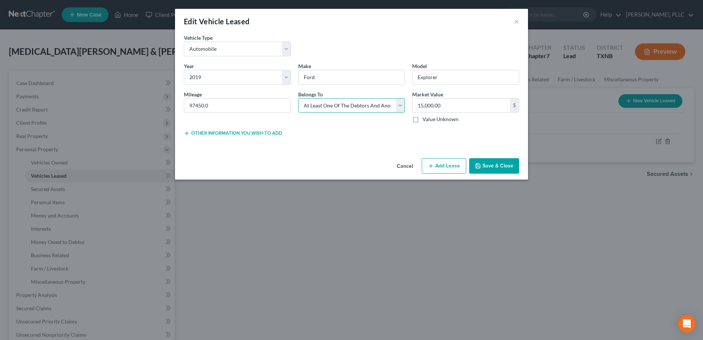
click at [298, 98] on select "Select Debtor 1 Only Debtor 2 Only Debtor 1 And Debtor 2 Only At Least One Of T…" at bounding box center [351, 105] width 107 height 15
click at [245, 108] on input "97450.0" at bounding box center [237, 106] width 106 height 14
drag, startPoint x: 237, startPoint y: 109, endPoint x: 185, endPoint y: 109, distance: 51.1
click at [185, 109] on input "97450" at bounding box center [237, 106] width 106 height 14
click at [461, 104] on input "15,000.00" at bounding box center [461, 106] width 97 height 14
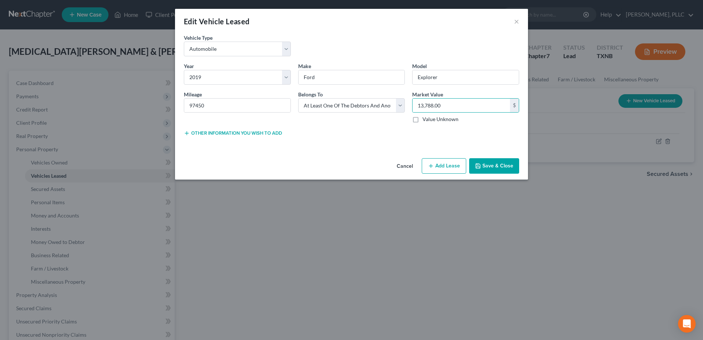
click at [498, 166] on button "Save & Close" at bounding box center [494, 165] width 50 height 15
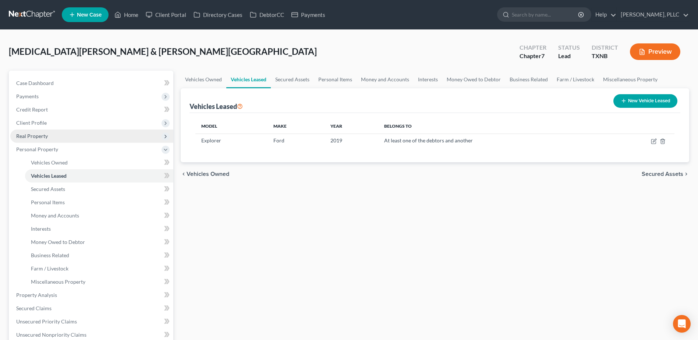
click at [32, 136] on span "Real Property" at bounding box center [32, 136] width 32 height 6
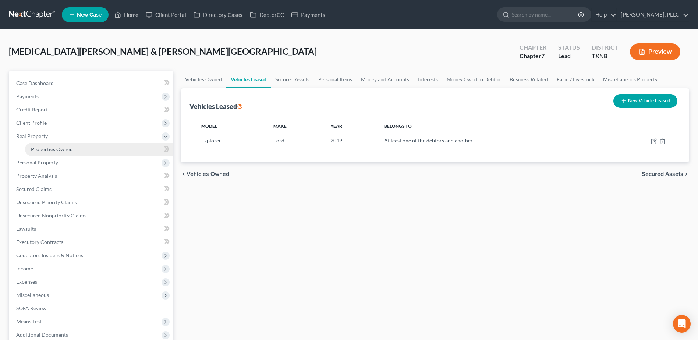
click at [48, 149] on span "Properties Owned" at bounding box center [52, 149] width 42 height 6
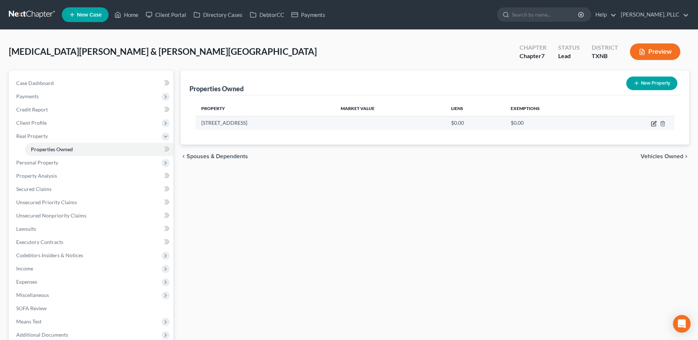
click at [655, 124] on icon "button" at bounding box center [654, 124] width 6 height 6
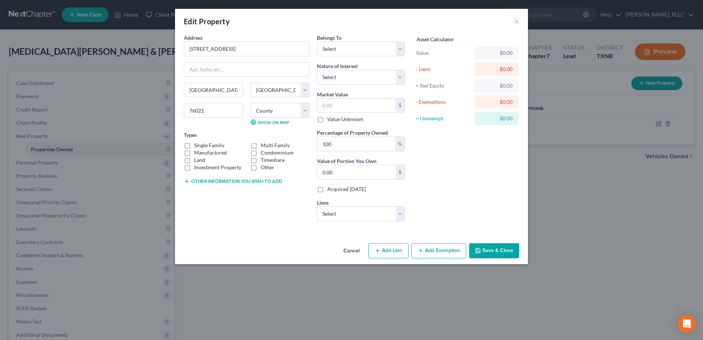
click at [194, 145] on label "Single Family" at bounding box center [209, 145] width 30 height 7
click at [197, 145] on input "Single Family" at bounding box center [199, 144] width 5 height 5
click at [398, 50] on select "Select Debtor 1 Only Debtor 2 Only Debtor 1 And Debtor 2 Only At Least One Of T…" at bounding box center [361, 49] width 88 height 15
click at [492, 145] on div "Asset Calculator Value $0.00 - Liens $0.00 = Net Equity $0.00 - Exemptions $0.0…" at bounding box center [466, 130] width 114 height 193
click at [406, 78] on div "Belongs To * Select Debtor 1 Only Debtor 2 Only Debtor 1 And Debtor 2 Only At L…" at bounding box center [360, 130] width 95 height 193
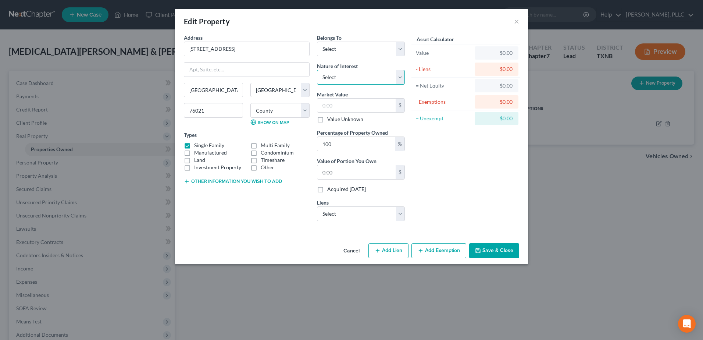
click at [402, 77] on select "Select Fee Simple Joint Tenant Life Estate Equitable Interest Future Interest T…" at bounding box center [361, 77] width 88 height 15
click at [317, 70] on select "Select Fee Simple Joint Tenant Life Estate Equitable Interest Future Interest T…" at bounding box center [361, 77] width 88 height 15
click at [399, 215] on select "Select Pennymac - $313,624.00" at bounding box center [361, 213] width 88 height 15
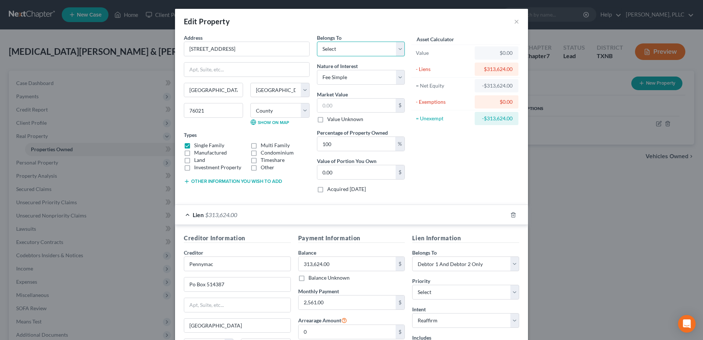
drag, startPoint x: 398, startPoint y: 50, endPoint x: 391, endPoint y: 57, distance: 9.9
click at [398, 50] on select "Select Debtor 1 Only Debtor 2 Only Debtor 1 And Debtor 2 Only At Least One Of T…" at bounding box center [361, 49] width 88 height 15
click at [317, 42] on select "Select Debtor 1 Only Debtor 2 Only Debtor 1 And Debtor 2 Only At Least One Of T…" at bounding box center [361, 49] width 88 height 15
drag, startPoint x: 261, startPoint y: 46, endPoint x: 181, endPoint y: 45, distance: 79.8
click at [184, 45] on input "1109 Spring Brook Dr" at bounding box center [246, 49] width 125 height 14
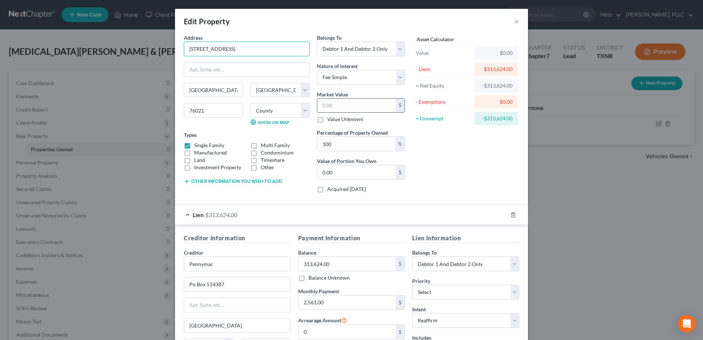
click at [344, 107] on input "text" at bounding box center [356, 106] width 78 height 14
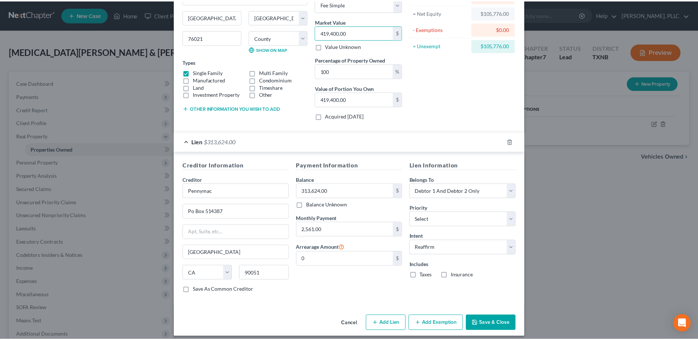
scroll to position [74, 0]
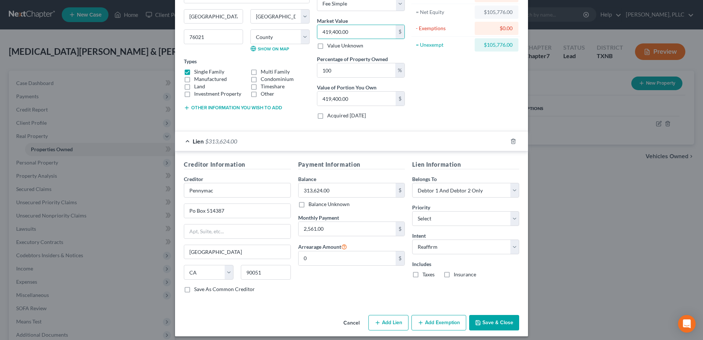
click at [423, 274] on label "Taxes" at bounding box center [429, 274] width 12 height 7
click at [426, 274] on input "Taxes" at bounding box center [428, 273] width 5 height 5
click at [454, 275] on label "Insurance" at bounding box center [465, 274] width 22 height 7
click at [457, 275] on input "Insurance" at bounding box center [459, 273] width 5 height 5
click at [479, 321] on button "Save & Close" at bounding box center [494, 322] width 50 height 15
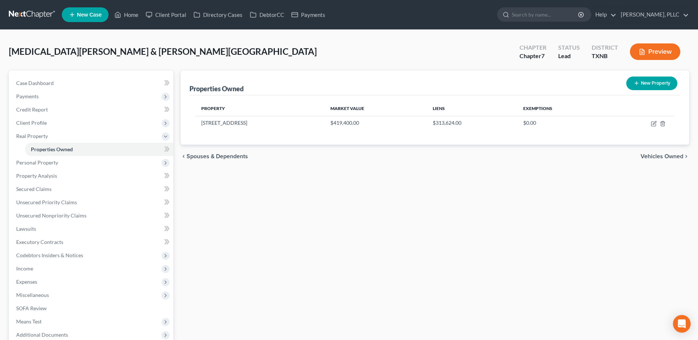
click at [669, 156] on span "Vehicles Owned" at bounding box center [661, 156] width 43 height 6
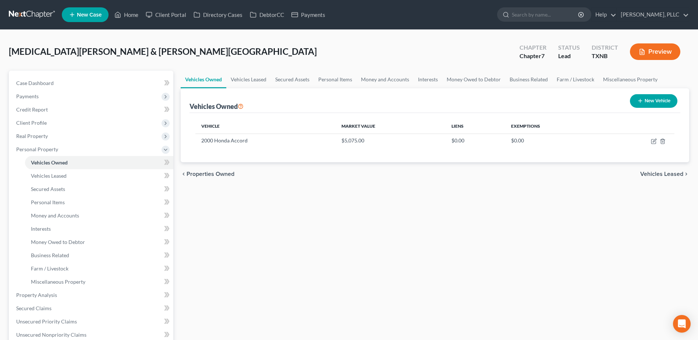
click at [667, 174] on span "Vehicles Leased" at bounding box center [661, 174] width 43 height 6
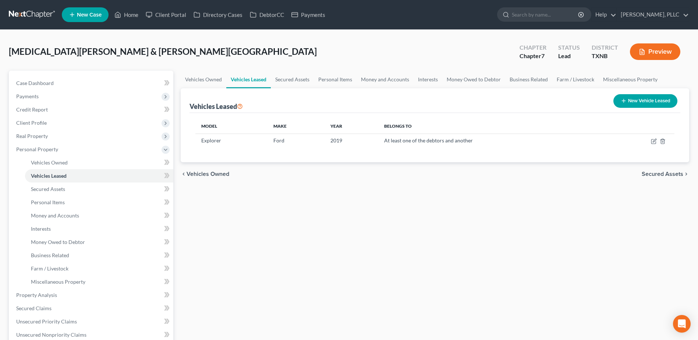
click at [667, 174] on span "Secured Assets" at bounding box center [662, 174] width 42 height 6
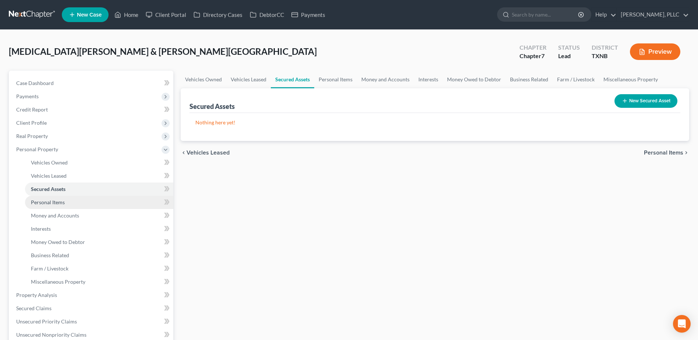
click at [56, 202] on span "Personal Items" at bounding box center [48, 202] width 34 height 6
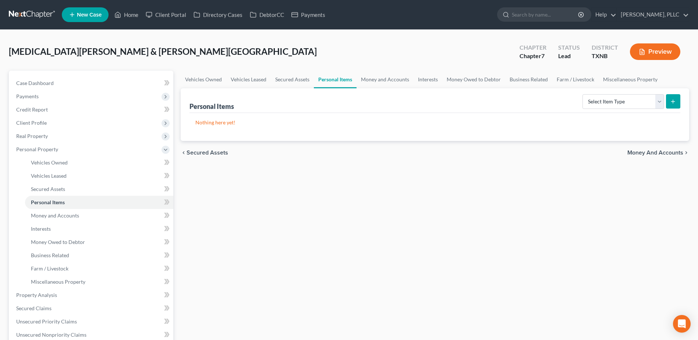
click at [655, 150] on span "Money and Accounts" at bounding box center [655, 153] width 56 height 6
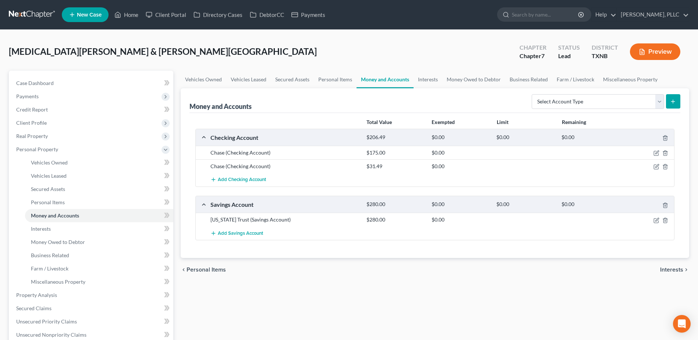
click at [666, 269] on span "Interests" at bounding box center [671, 270] width 23 height 6
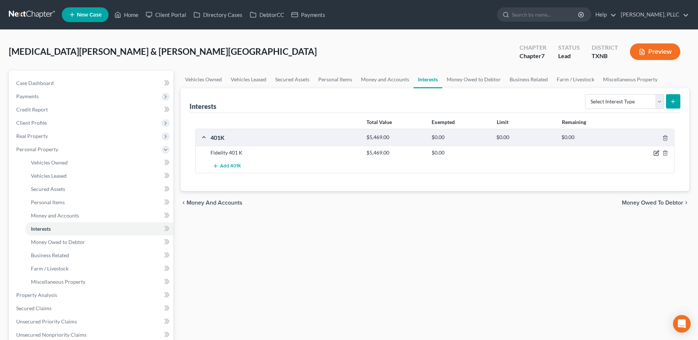
click at [656, 153] on icon "button" at bounding box center [656, 153] width 6 height 6
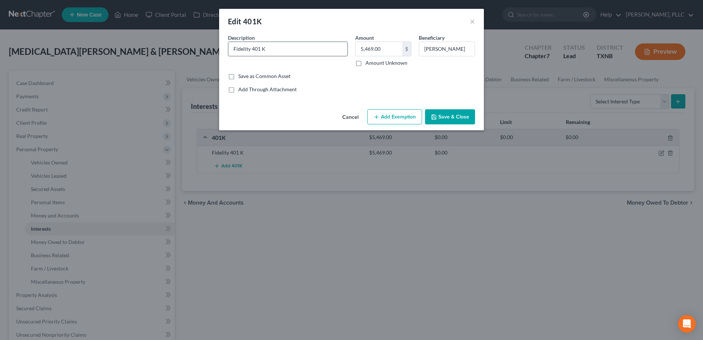
click at [273, 56] on input "Fidelity 401 K" at bounding box center [287, 49] width 119 height 14
click at [274, 51] on input "Fidelity 401 K" at bounding box center [287, 49] width 119 height 14
drag, startPoint x: 423, startPoint y: 50, endPoint x: 491, endPoint y: 46, distance: 68.1
click at [491, 46] on div "Edit 401K × An exemption set must first be selected from the Filing Information…" at bounding box center [351, 170] width 703 height 340
click at [452, 113] on button "Save & Close" at bounding box center [450, 116] width 50 height 15
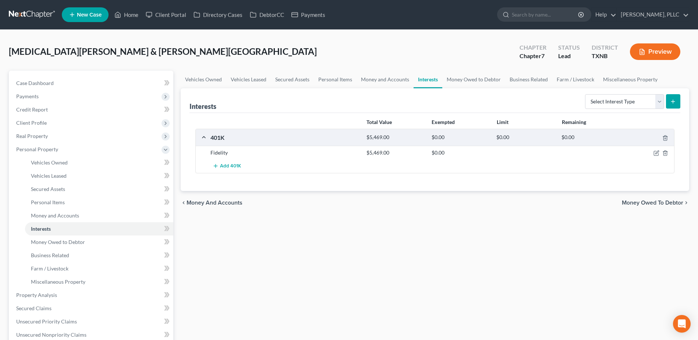
click at [667, 202] on span "Money Owed to Debtor" at bounding box center [652, 203] width 61 height 6
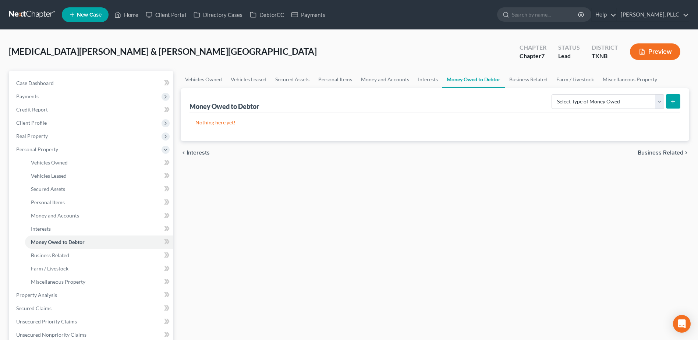
click at [664, 153] on span "Business Related" at bounding box center [660, 153] width 46 height 6
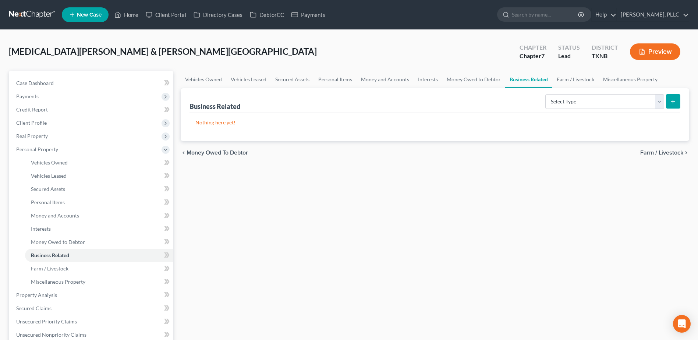
click at [664, 153] on span "Farm / Livestock" at bounding box center [661, 153] width 43 height 6
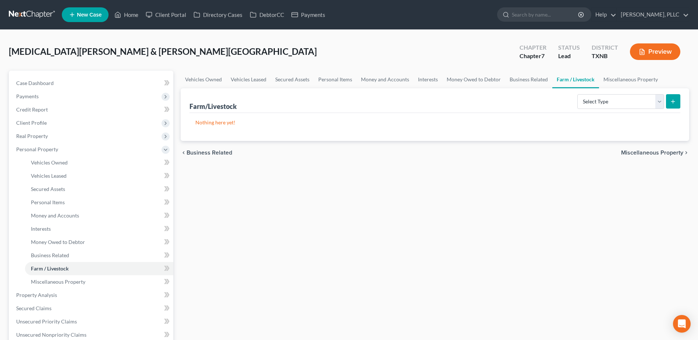
click at [663, 154] on span "Miscellaneous Property" at bounding box center [652, 153] width 62 height 6
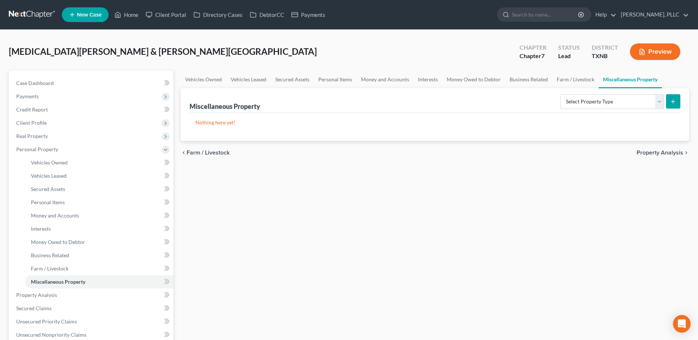
scroll to position [74, 0]
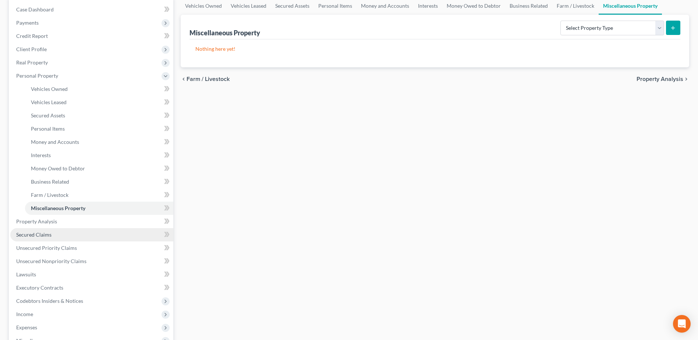
click at [38, 234] on span "Secured Claims" at bounding box center [33, 234] width 35 height 6
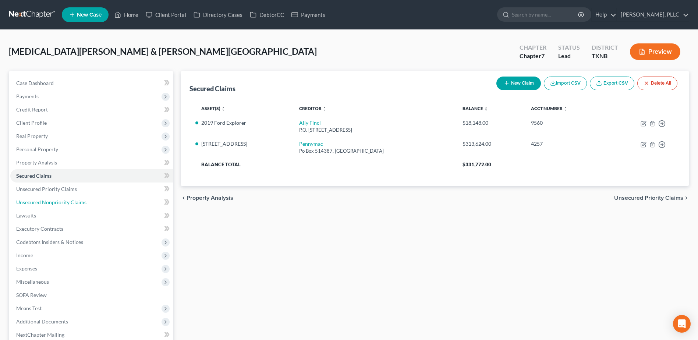
click at [48, 198] on link "Unsecured Nonpriority Claims" at bounding box center [91, 202] width 163 height 13
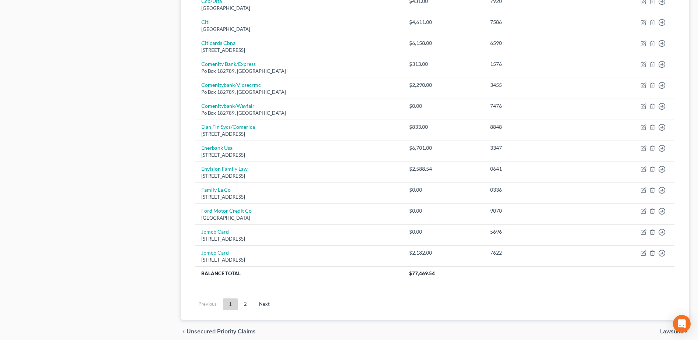
scroll to position [509, 0]
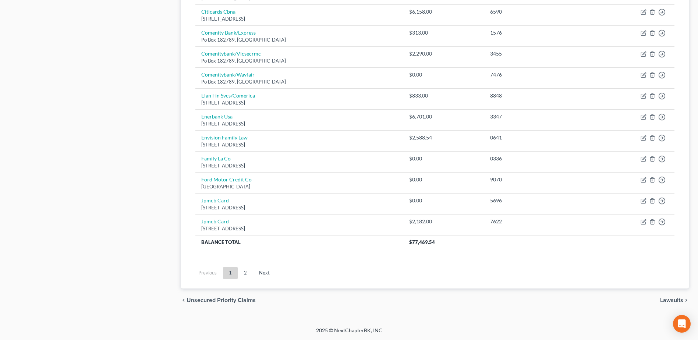
click at [247, 273] on link "2" at bounding box center [245, 273] width 15 height 12
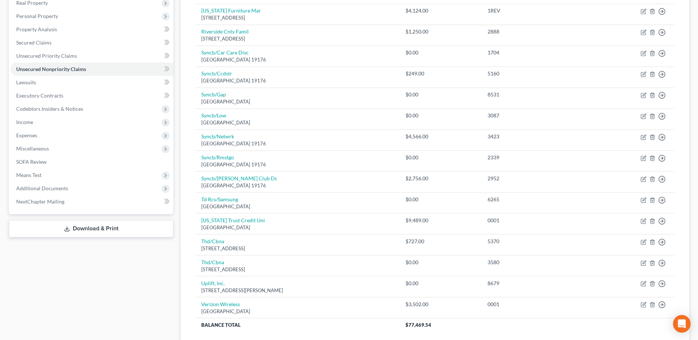
scroll to position [216, 0]
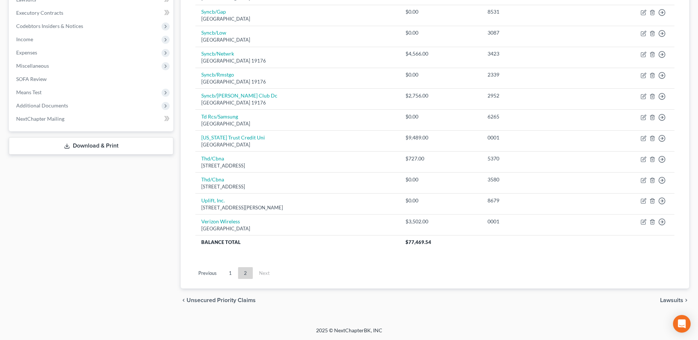
click at [669, 298] on span "Lawsuits" at bounding box center [671, 300] width 23 height 6
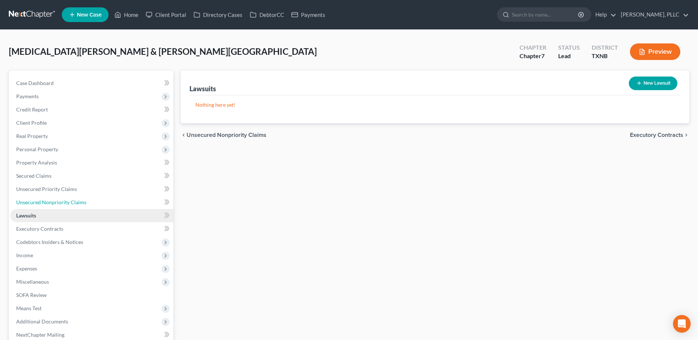
click at [36, 200] on span "Unsecured Nonpriority Claims" at bounding box center [51, 202] width 70 height 6
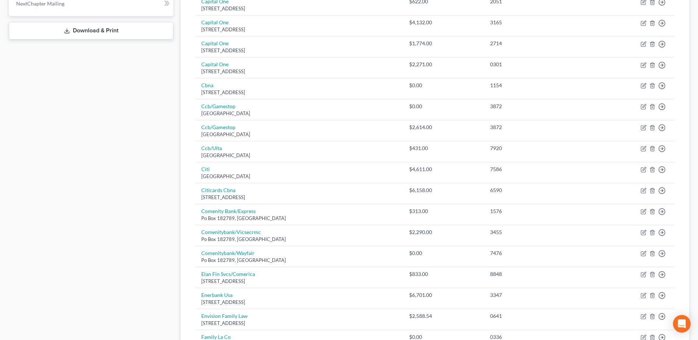
scroll to position [509, 0]
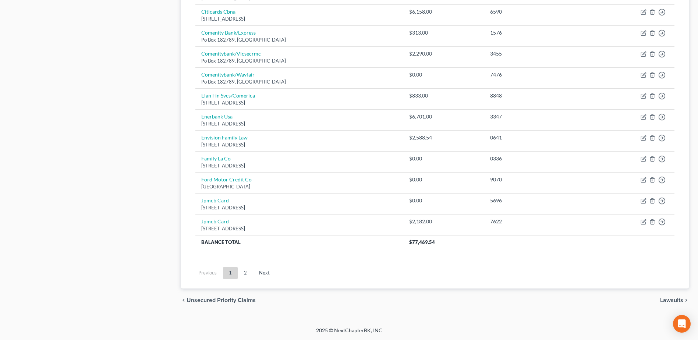
drag, startPoint x: 246, startPoint y: 273, endPoint x: 423, endPoint y: 258, distance: 177.6
click at [246, 273] on link "2" at bounding box center [245, 273] width 15 height 12
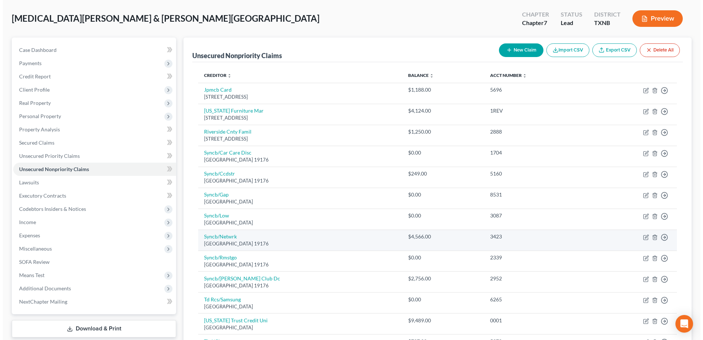
scroll to position [0, 0]
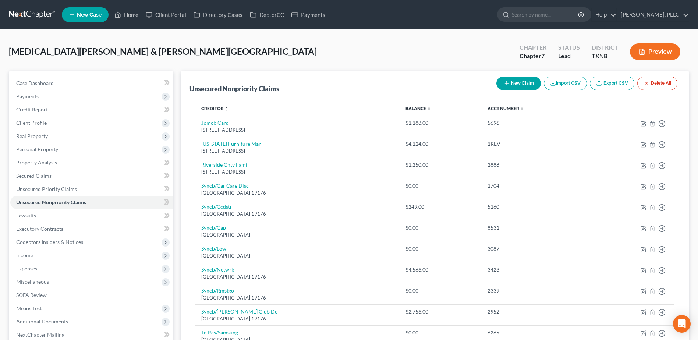
click at [509, 81] on button "New Claim" at bounding box center [518, 84] width 45 height 14
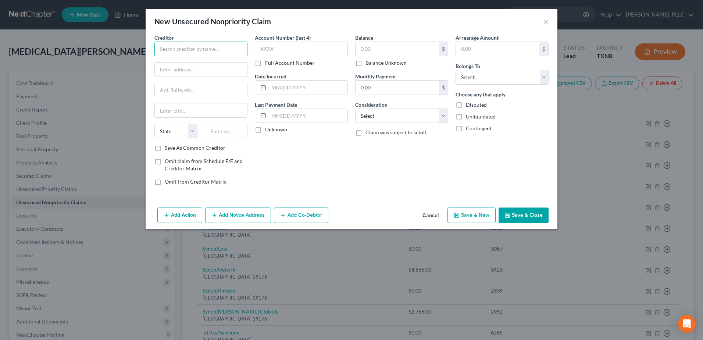
click at [213, 51] on input "text" at bounding box center [200, 49] width 93 height 15
drag, startPoint x: 227, startPoint y: 52, endPoint x: 153, endPoint y: 47, distance: 74.1
click at [153, 47] on div "Creditor * USMD Health System State AL AK AR AZ CA CO CT DE DC FL GA GU HI ID I…" at bounding box center [201, 112] width 100 height 157
click at [218, 75] on input "text" at bounding box center [201, 70] width 92 height 14
click at [398, 53] on input "text" at bounding box center [397, 49] width 83 height 14
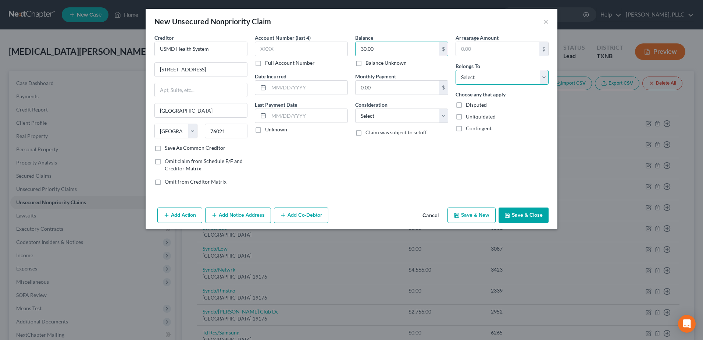
click at [542, 77] on select "Select Debtor 1 Only Debtor 2 Only Debtor 1 And Debtor 2 Only At Least One Of T…" at bounding box center [502, 77] width 93 height 15
click at [456, 70] on select "Select Debtor 1 Only Debtor 2 Only Debtor 1 And Debtor 2 Only At Least One Of T…" at bounding box center [502, 77] width 93 height 15
click at [248, 218] on button "Add Notice Address" at bounding box center [238, 214] width 66 height 15
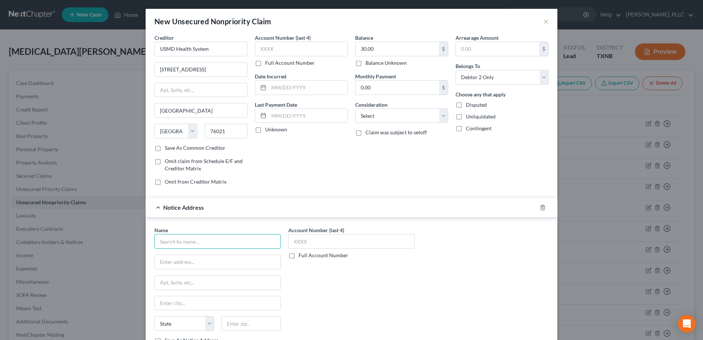
click at [192, 241] on input "text" at bounding box center [217, 241] width 127 height 15
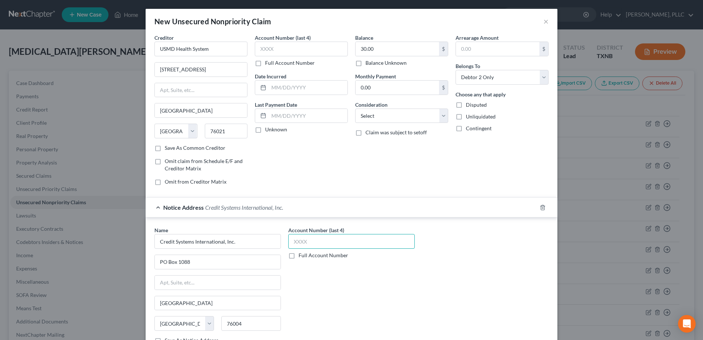
click at [379, 241] on input "text" at bounding box center [351, 241] width 127 height 15
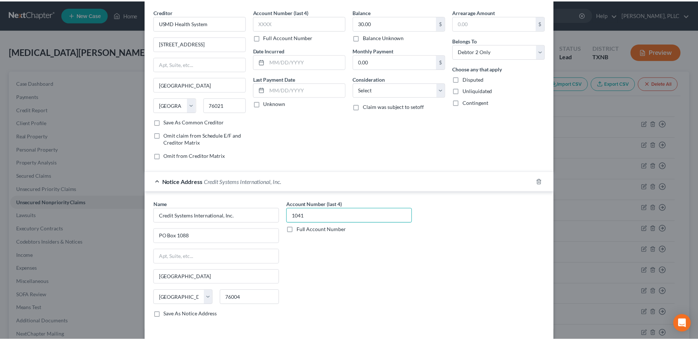
scroll to position [56, 0]
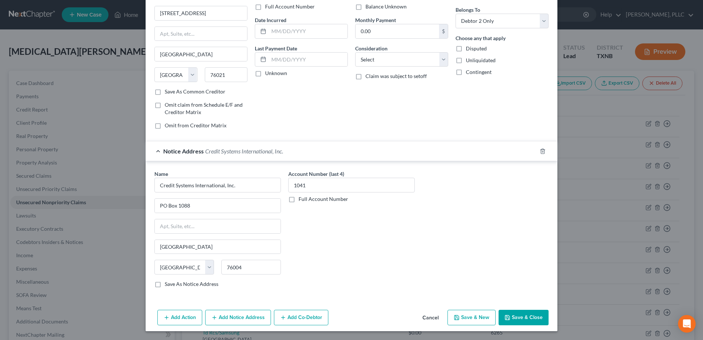
click at [529, 316] on button "Save & Close" at bounding box center [524, 317] width 50 height 15
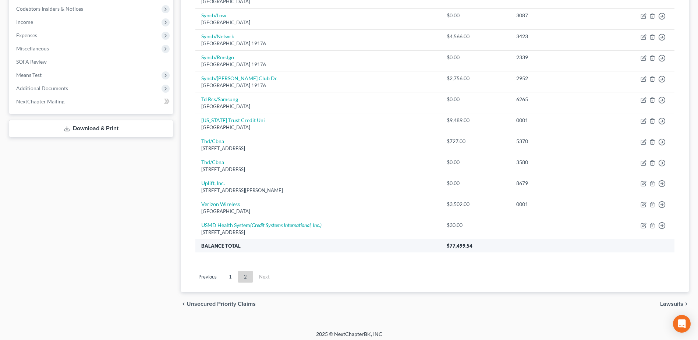
scroll to position [237, 0]
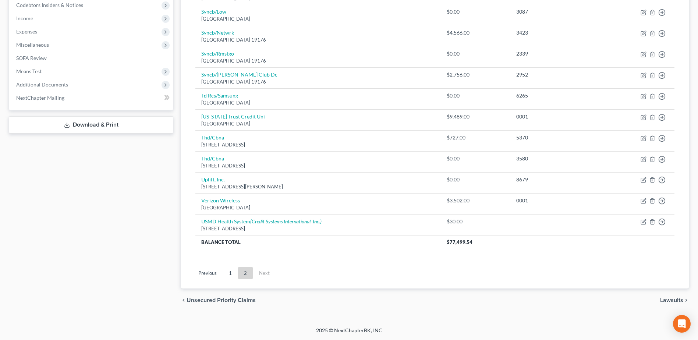
click at [234, 274] on link "1" at bounding box center [230, 273] width 15 height 12
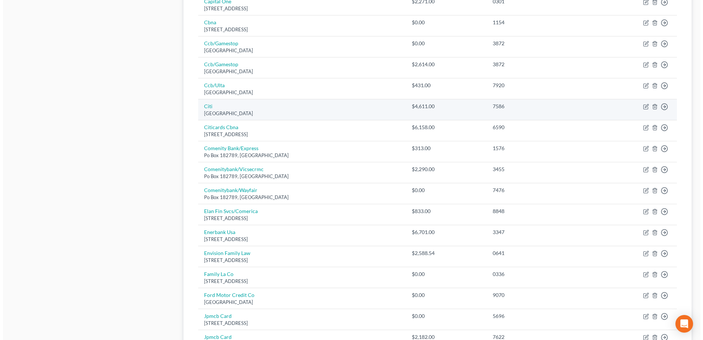
scroll to position [458, 0]
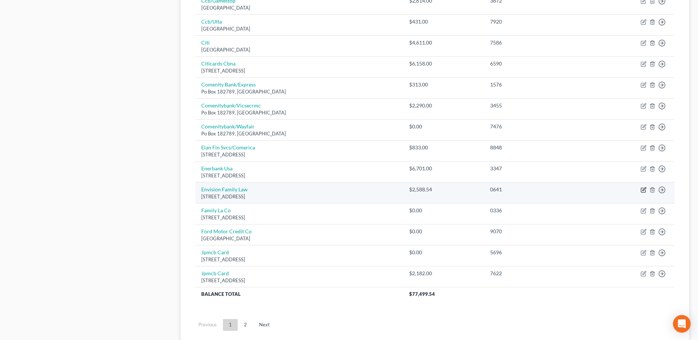
click at [644, 190] on icon "button" at bounding box center [643, 188] width 3 height 3
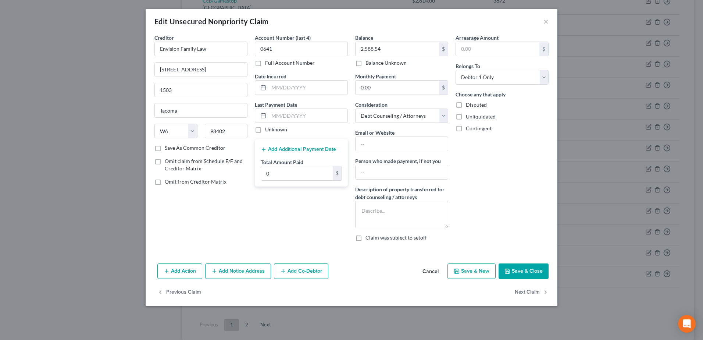
click at [252, 272] on button "Add Notice Address" at bounding box center [238, 270] width 66 height 15
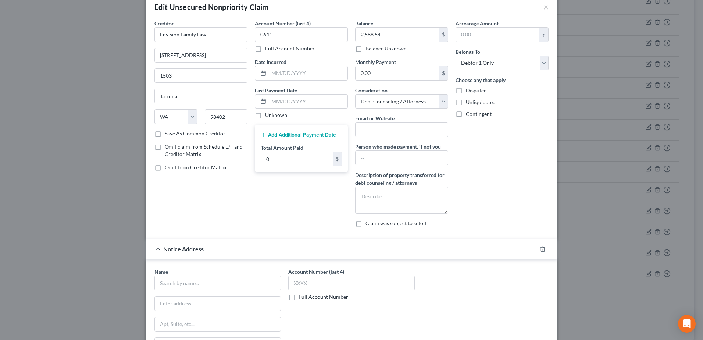
scroll to position [0, 0]
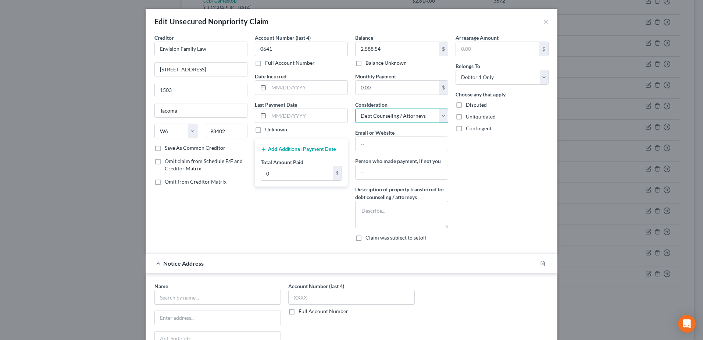
click at [440, 118] on select "Select Cable / Satellite Services Collection Agency Credit Card Debt Debt Couns…" at bounding box center [401, 116] width 93 height 15
click at [355, 109] on select "Select Cable / Satellite Services Collection Agency Credit Card Debt Debt Couns…" at bounding box center [401, 116] width 93 height 15
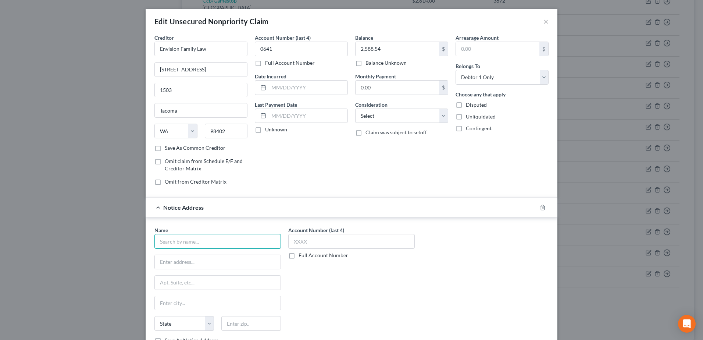
click at [240, 246] on input "text" at bounding box center [217, 241] width 127 height 15
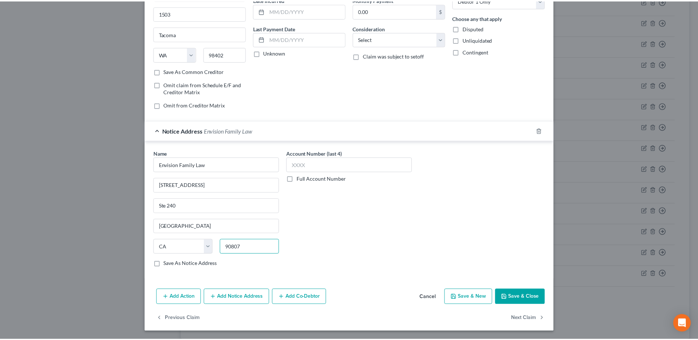
scroll to position [77, 0]
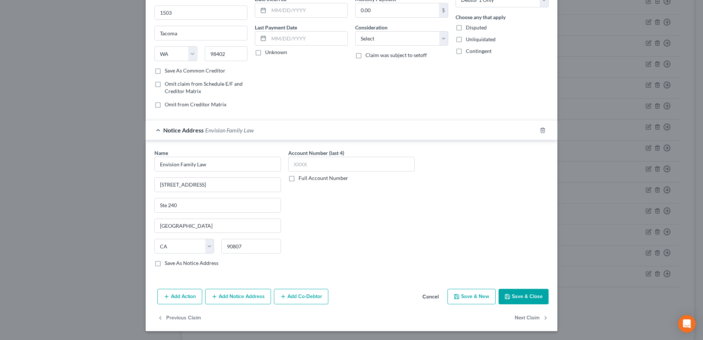
click at [513, 298] on button "Save & Close" at bounding box center [524, 296] width 50 height 15
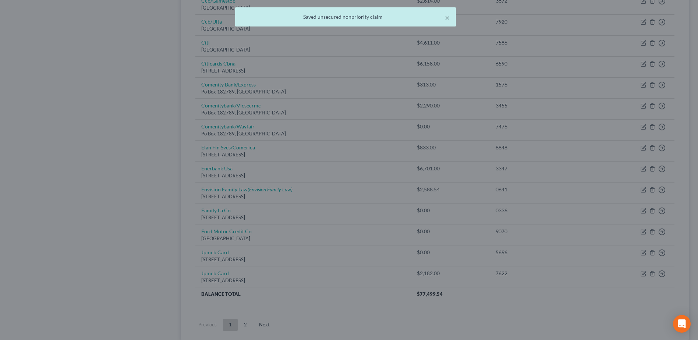
scroll to position [0, 0]
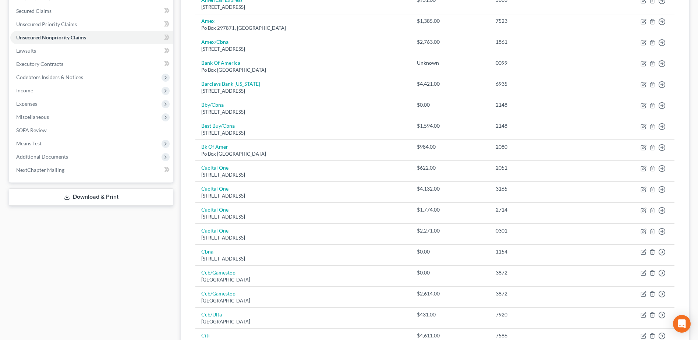
scroll to position [163, 0]
click at [39, 68] on link "Executory Contracts" at bounding box center [91, 65] width 163 height 13
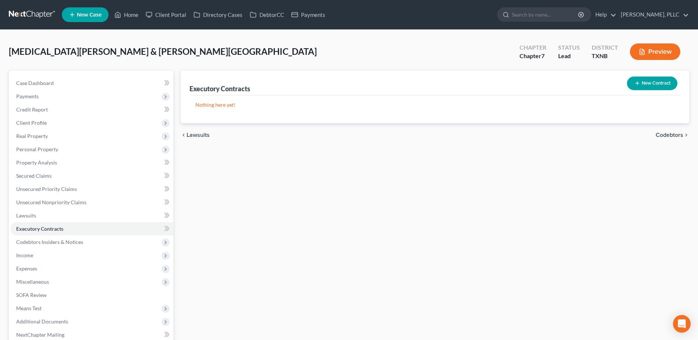
click at [641, 85] on button "New Contract" at bounding box center [652, 84] width 50 height 14
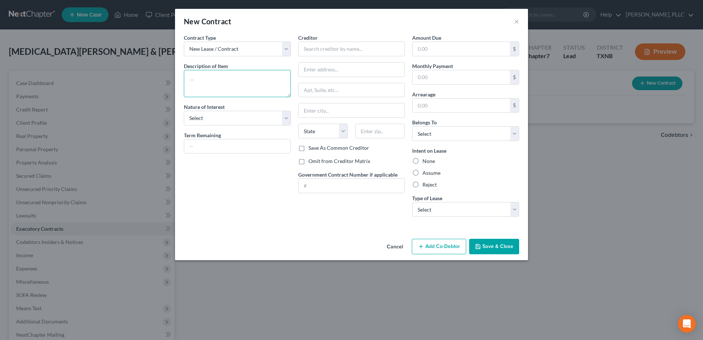
click at [238, 84] on textarea at bounding box center [237, 83] width 107 height 27
drag, startPoint x: 290, startPoint y: 121, endPoint x: 275, endPoint y: 126, distance: 15.6
click at [289, 121] on select "Select Purchaser Agent Lessor Lessee" at bounding box center [237, 118] width 107 height 15
click at [184, 111] on select "Select Purchaser Agent Lessor Lessee" at bounding box center [237, 118] width 107 height 15
click at [323, 51] on input "text" at bounding box center [351, 49] width 107 height 15
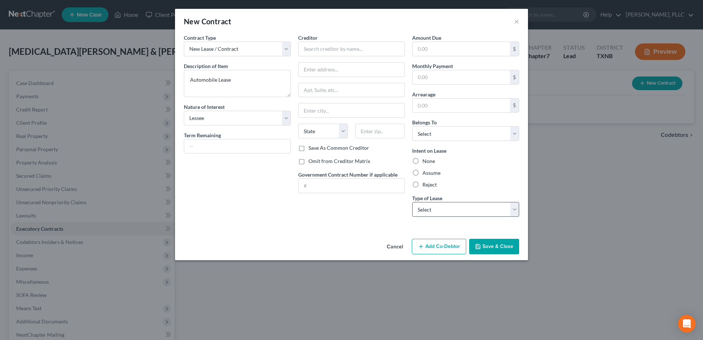
click at [423, 174] on label "Assume" at bounding box center [432, 172] width 18 height 7
click at [426, 174] on input "Assume" at bounding box center [428, 171] width 5 height 5
click at [512, 213] on select "Select Real Estate Car Other" at bounding box center [465, 209] width 107 height 15
click at [412, 202] on select "Select Real Estate Car Other" at bounding box center [465, 209] width 107 height 15
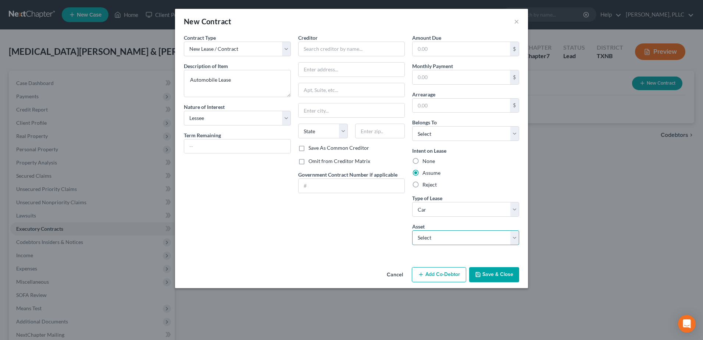
click at [512, 238] on select "Select 2019 Ford Explorer - $13788.0" at bounding box center [465, 237] width 107 height 15
click at [412, 230] on select "Select 2019 Ford Explorer - $13788.0" at bounding box center [465, 237] width 107 height 15
click at [512, 235] on select "Select 2019 Ford Explorer - $13788.0" at bounding box center [465, 237] width 107 height 15
click at [412, 230] on select "Select 2019 Ford Explorer - $13788.0" at bounding box center [465, 237] width 107 height 15
click at [493, 278] on button "Save & Close" at bounding box center [494, 274] width 50 height 15
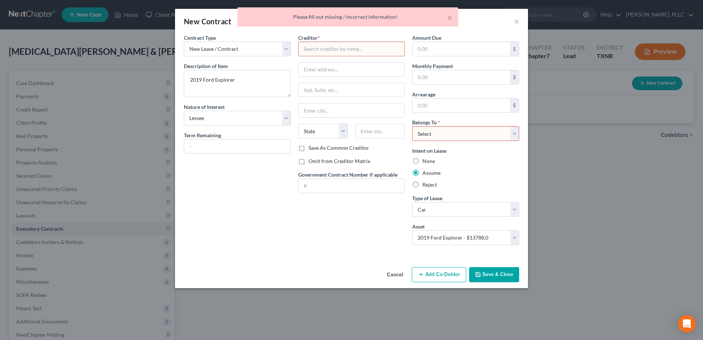
drag, startPoint x: 515, startPoint y: 138, endPoint x: 513, endPoint y: 142, distance: 4.4
click at [515, 138] on select "Select Debtor 1 Only Debtor 2 Only Debtor 1 And Debtor 2 Only At Least One Of T…" at bounding box center [465, 133] width 107 height 15
click at [412, 126] on select "Select Debtor 1 Only Debtor 2 Only Debtor 1 And Debtor 2 Only At Least One Of T…" at bounding box center [465, 133] width 107 height 15
click at [332, 50] on input "text" at bounding box center [351, 49] width 107 height 15
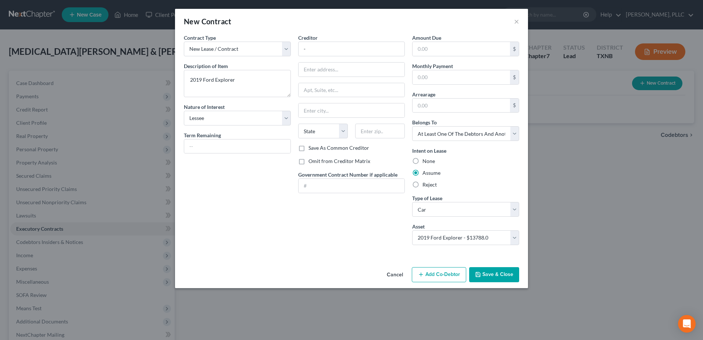
click at [498, 269] on button "Save & Close" at bounding box center [494, 274] width 50 height 15
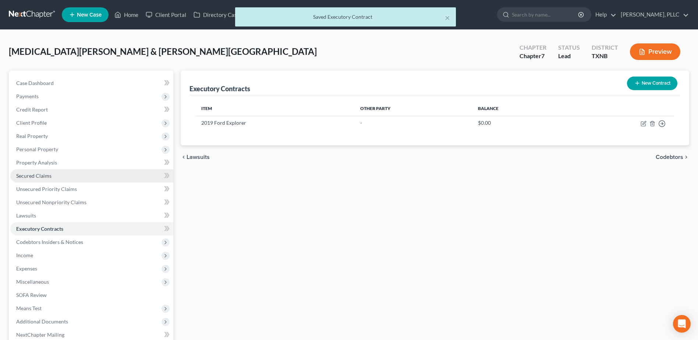
click at [34, 177] on span "Secured Claims" at bounding box center [33, 176] width 35 height 6
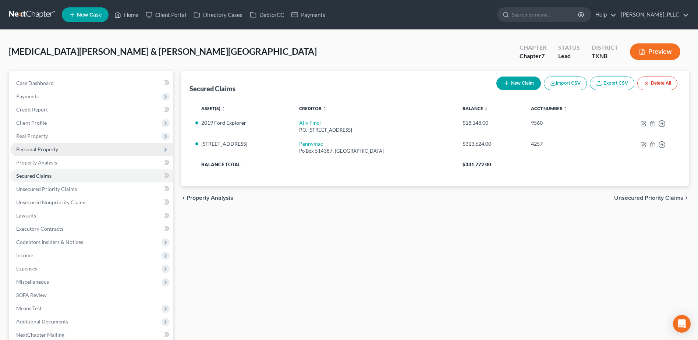
click at [40, 148] on span "Personal Property" at bounding box center [37, 149] width 42 height 6
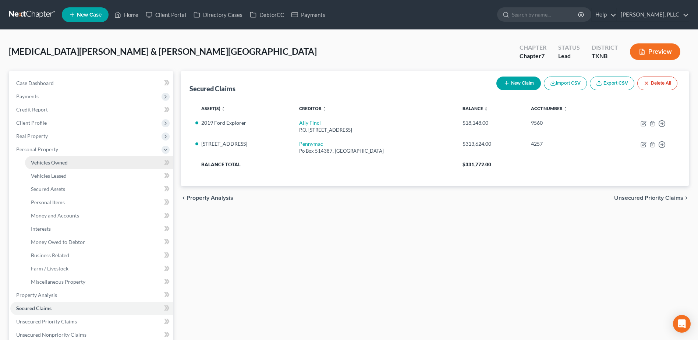
click at [44, 162] on span "Vehicles Owned" at bounding box center [49, 162] width 37 height 6
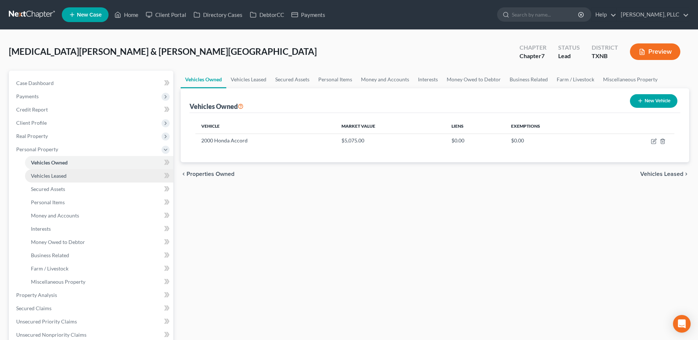
click at [47, 171] on link "Vehicles Leased" at bounding box center [99, 175] width 148 height 13
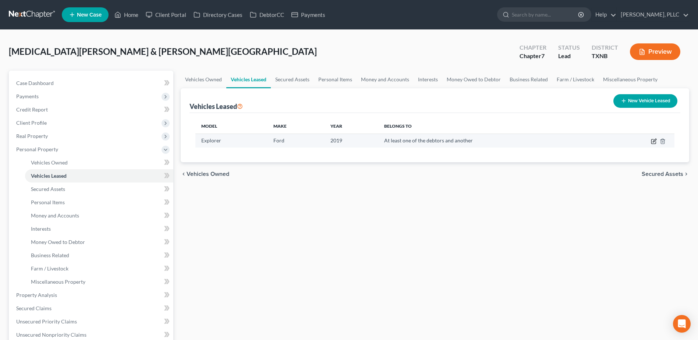
click at [654, 142] on icon "button" at bounding box center [654, 141] width 6 height 6
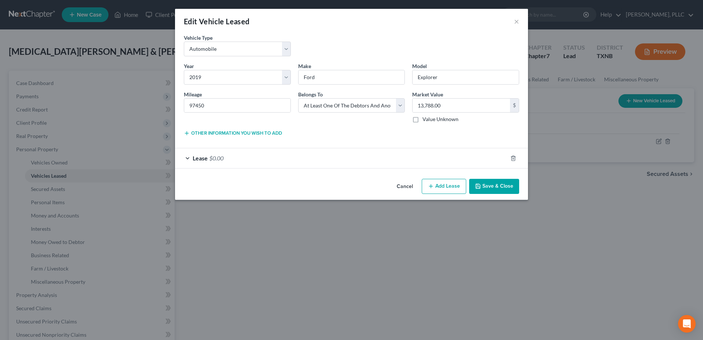
click at [411, 183] on button "Cancel" at bounding box center [405, 187] width 28 height 15
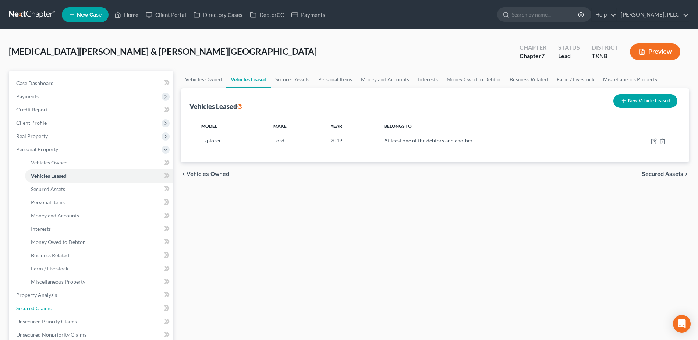
drag, startPoint x: 38, startPoint y: 305, endPoint x: 330, endPoint y: 291, distance: 292.8
click at [38, 305] on span "Secured Claims" at bounding box center [33, 308] width 35 height 6
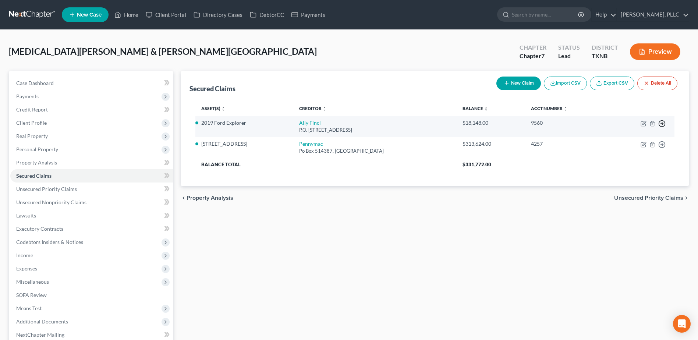
click at [661, 124] on line "button" at bounding box center [662, 124] width 3 height 0
click at [627, 154] on link "Move to G" at bounding box center [627, 153] width 61 height 13
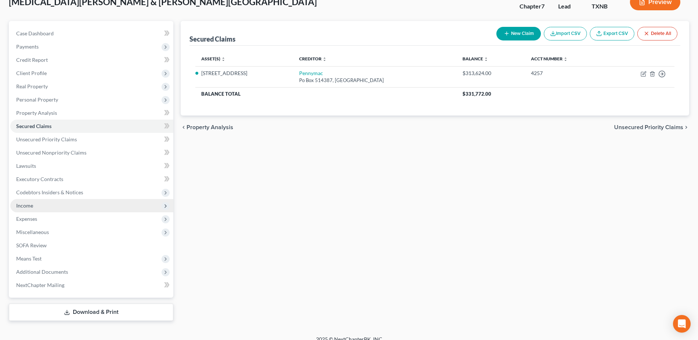
scroll to position [58, 0]
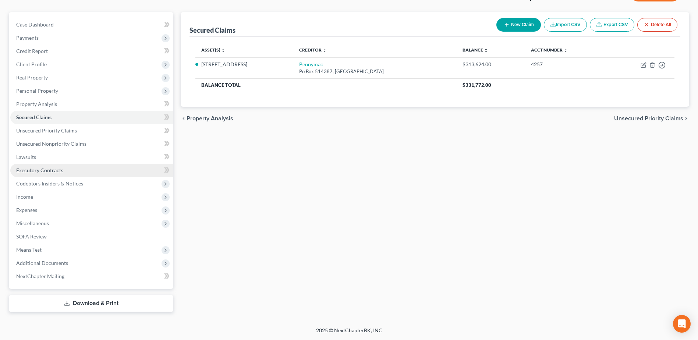
click at [39, 168] on span "Executory Contracts" at bounding box center [39, 170] width 47 height 6
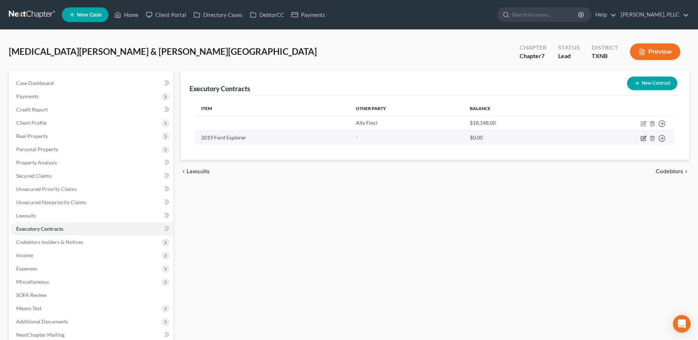
click at [643, 139] on icon "button" at bounding box center [643, 138] width 6 height 6
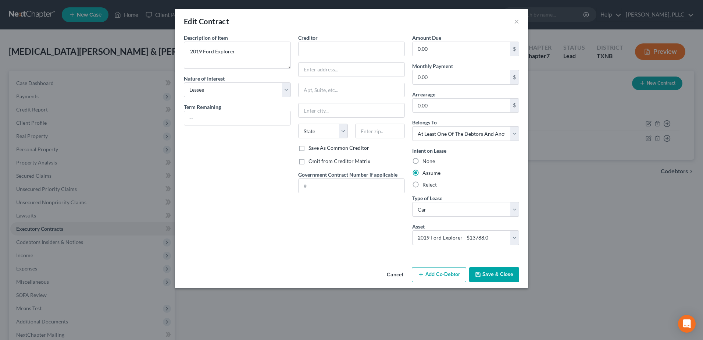
click at [402, 272] on button "Cancel" at bounding box center [395, 275] width 28 height 15
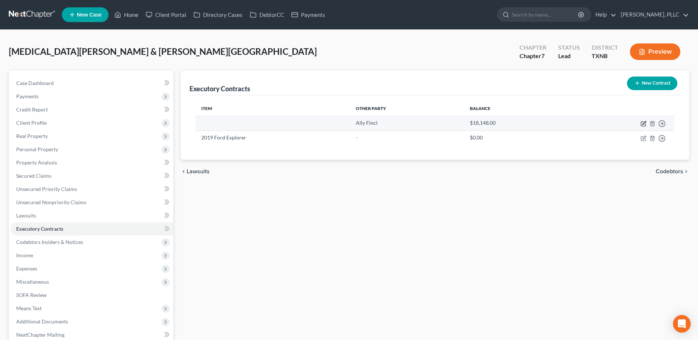
click at [643, 125] on icon "button" at bounding box center [643, 124] width 6 height 6
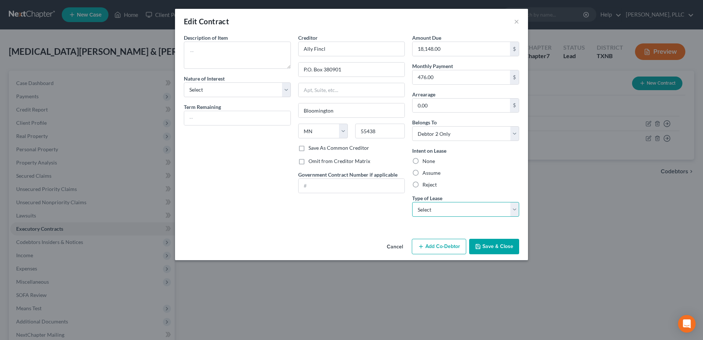
click at [517, 211] on select "Select Real Estate Car Other" at bounding box center [465, 209] width 107 height 15
click at [515, 212] on select "Select Real Estate Car Other" at bounding box center [465, 209] width 107 height 15
click at [210, 50] on textarea at bounding box center [237, 55] width 107 height 27
click at [208, 51] on textarea at bounding box center [237, 55] width 107 height 27
click at [285, 90] on select "Select Purchaser Agent Lessor Lessee" at bounding box center [237, 89] width 107 height 15
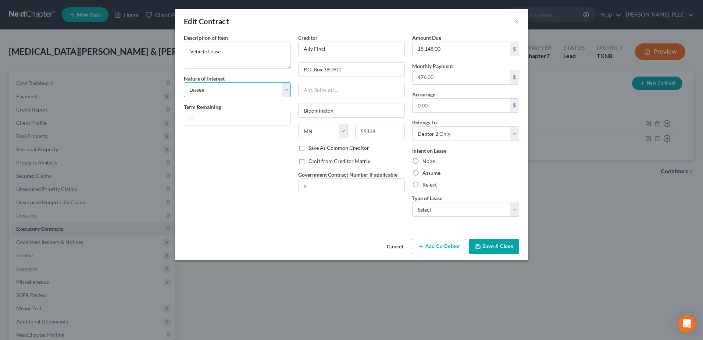
click at [184, 82] on select "Select Purchaser Agent Lessor Lessee" at bounding box center [237, 89] width 107 height 15
click at [513, 133] on select "Select Debtor 1 Only Debtor 2 Only Debtor 1 And Debtor 2 Only At Least One Of T…" at bounding box center [465, 133] width 107 height 15
click at [412, 126] on select "Select Debtor 1 Only Debtor 2 Only Debtor 1 And Debtor 2 Only At Least One Of T…" at bounding box center [465, 133] width 107 height 15
click at [423, 171] on label "Assume" at bounding box center [432, 172] width 18 height 7
click at [426, 171] on input "Assume" at bounding box center [428, 171] width 5 height 5
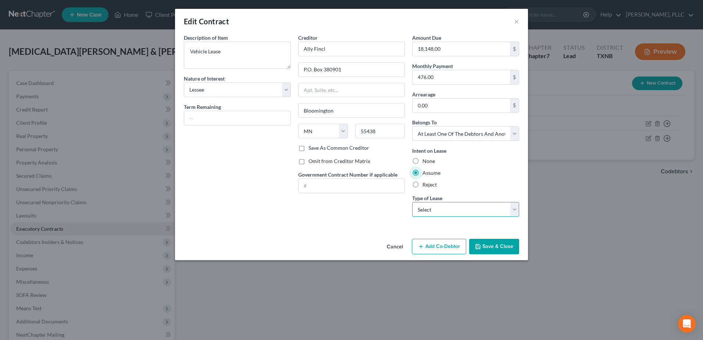
click at [513, 209] on select "Select Real Estate Car Other" at bounding box center [465, 209] width 107 height 15
click at [412, 202] on select "Select Real Estate Car Other" at bounding box center [465, 209] width 107 height 15
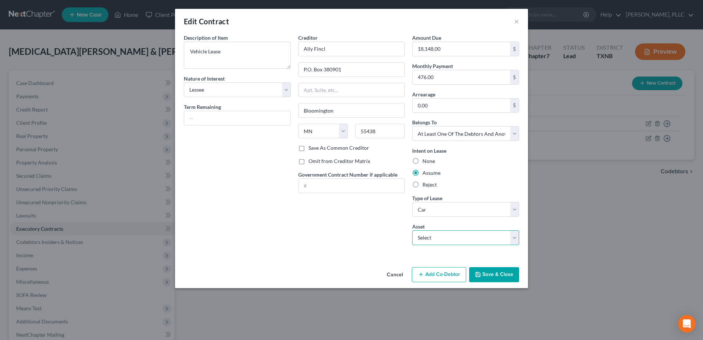
click at [515, 237] on select "Select 2019 Ford Explorer - $13788.0" at bounding box center [465, 237] width 107 height 15
click at [412, 230] on select "Select 2019 Ford Explorer - $13788.0" at bounding box center [465, 237] width 107 height 15
click at [500, 276] on button "Save & Close" at bounding box center [494, 274] width 50 height 15
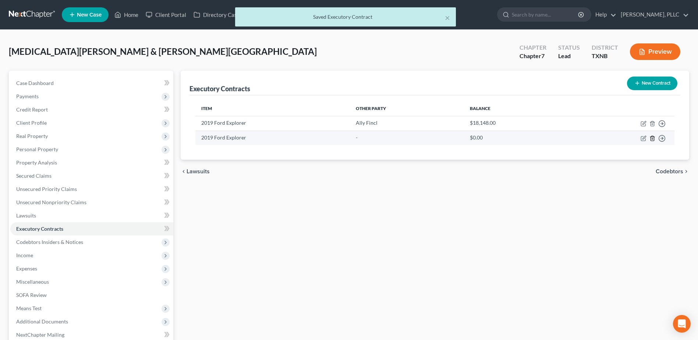
click at [654, 138] on icon "button" at bounding box center [652, 138] width 6 height 6
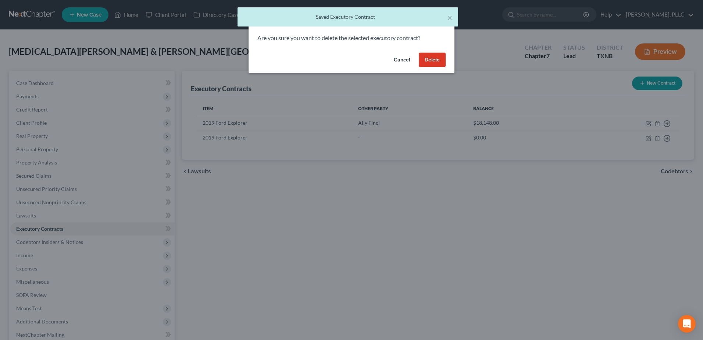
click at [430, 63] on button "Delete" at bounding box center [432, 60] width 27 height 15
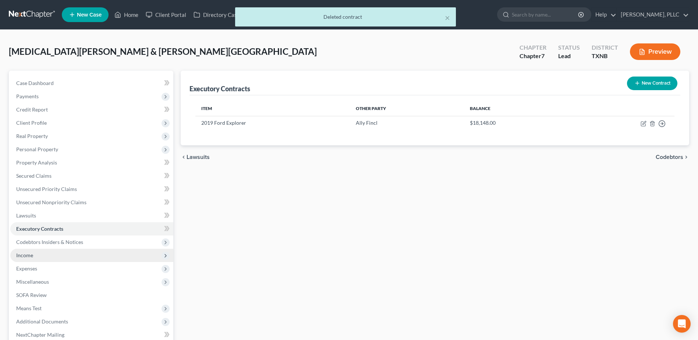
click at [28, 257] on span "Income" at bounding box center [24, 255] width 17 height 6
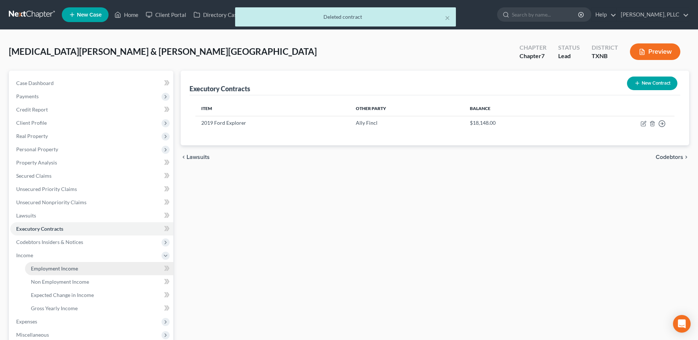
click at [59, 270] on span "Employment Income" at bounding box center [54, 268] width 47 height 6
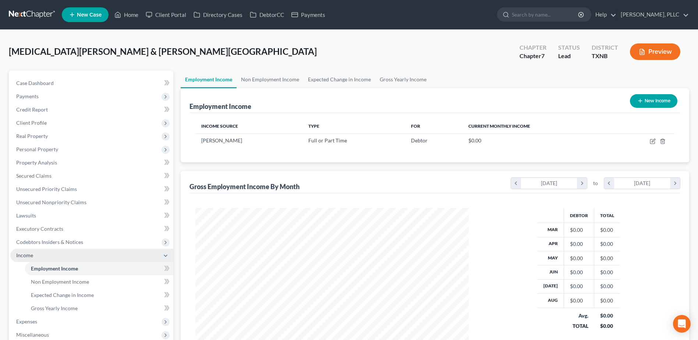
scroll to position [136, 288]
drag, startPoint x: 263, startPoint y: 80, endPoint x: 284, endPoint y: 104, distance: 31.6
click at [263, 80] on link "Non Employment Income" at bounding box center [270, 80] width 67 height 18
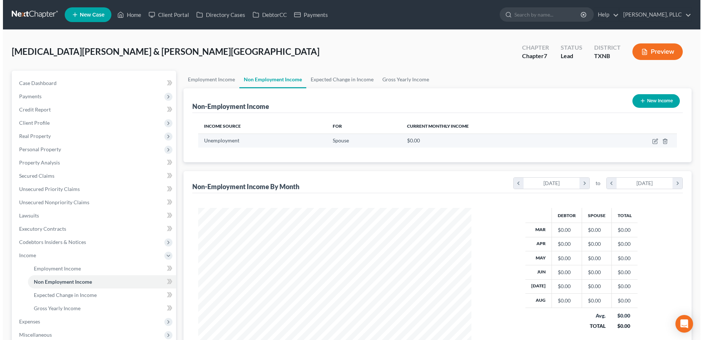
scroll to position [136, 288]
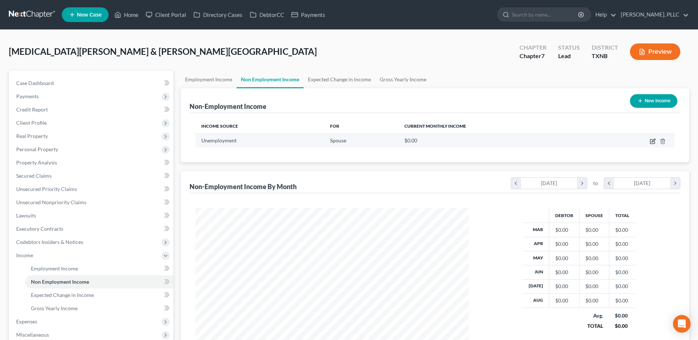
click at [651, 142] on icon "button" at bounding box center [653, 141] width 6 height 6
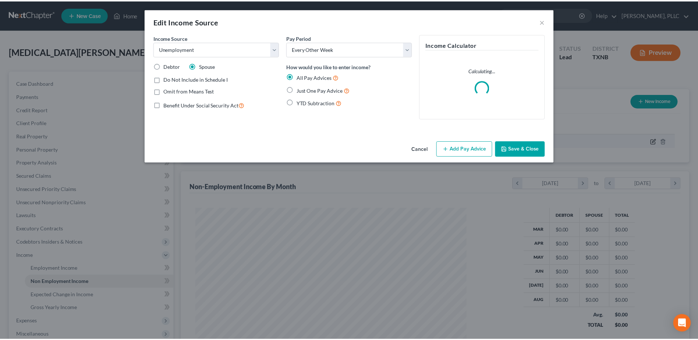
scroll to position [138, 291]
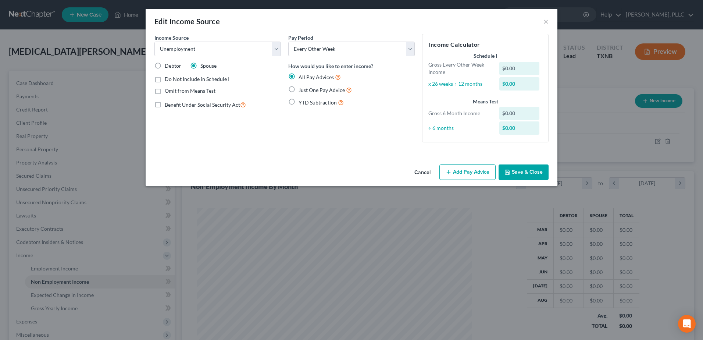
drag, startPoint x: 292, startPoint y: 90, endPoint x: 356, endPoint y: 85, distance: 64.9
click at [299, 90] on label "Just One Pay Advice" at bounding box center [325, 90] width 53 height 8
click at [302, 90] on input "Just One Pay Advice" at bounding box center [304, 88] width 5 height 5
drag, startPoint x: 408, startPoint y: 50, endPoint x: 400, endPoint y: 57, distance: 11.2
click at [408, 50] on select "Select Monthly Twice Monthly Every Other Week Weekly" at bounding box center [351, 49] width 127 height 15
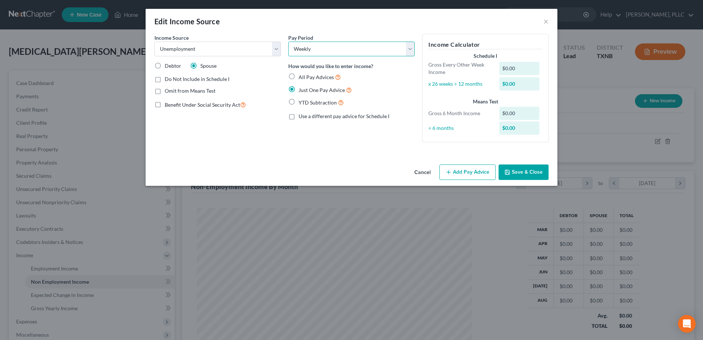
click at [288, 42] on select "Select Monthly Twice Monthly Every Other Week Weekly" at bounding box center [351, 49] width 127 height 15
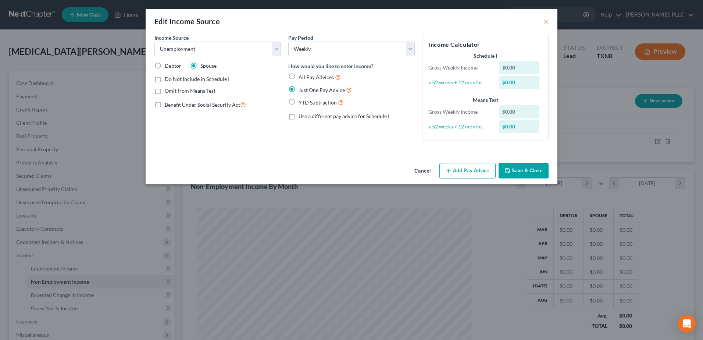
click at [469, 174] on button "Add Pay Advice" at bounding box center [468, 170] width 56 height 15
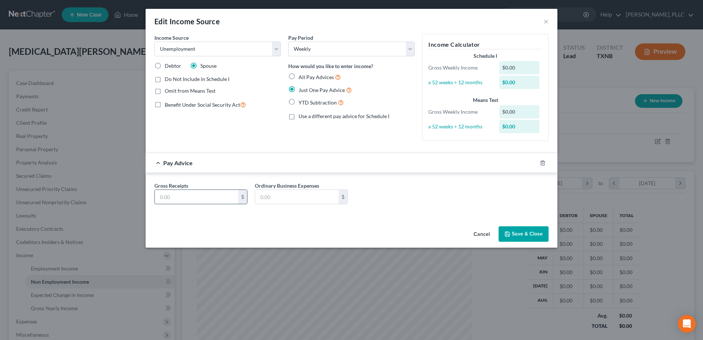
click at [202, 194] on input "text" at bounding box center [196, 197] width 83 height 14
click at [515, 232] on button "Save & Close" at bounding box center [524, 233] width 50 height 15
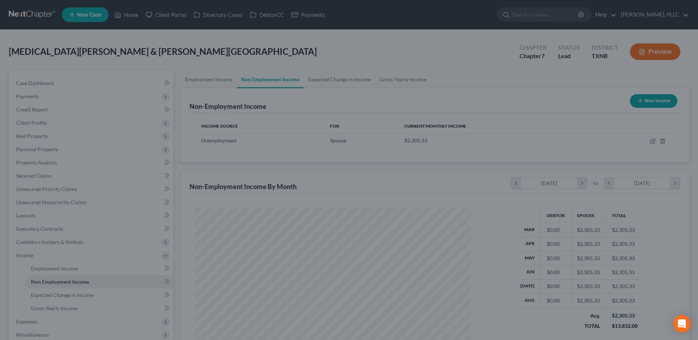
scroll to position [367693, 367541]
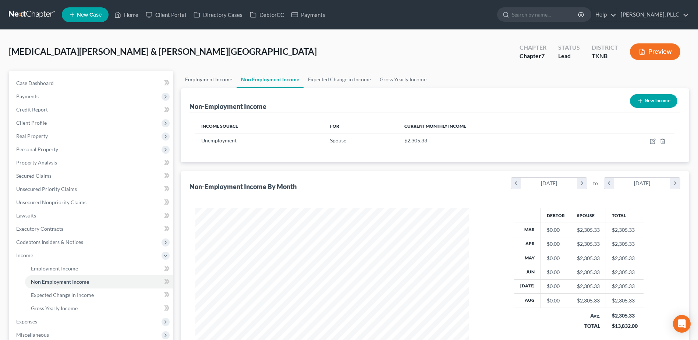
click at [216, 77] on link "Employment Income" at bounding box center [209, 80] width 56 height 18
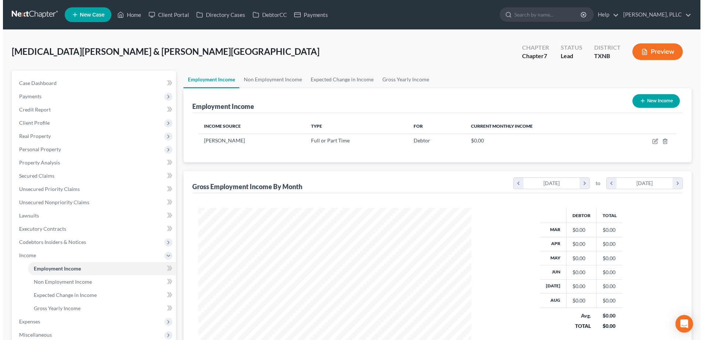
scroll to position [136, 288]
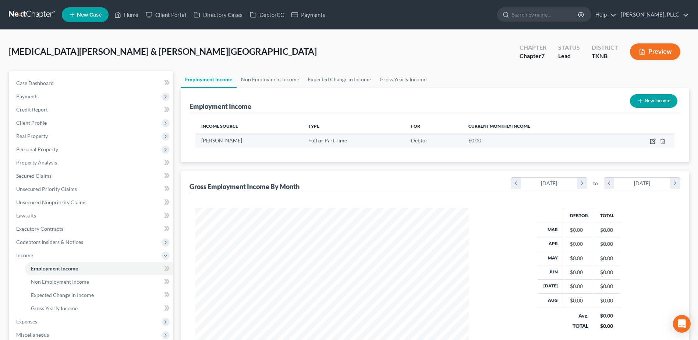
click at [651, 142] on icon "button" at bounding box center [653, 141] width 6 height 6
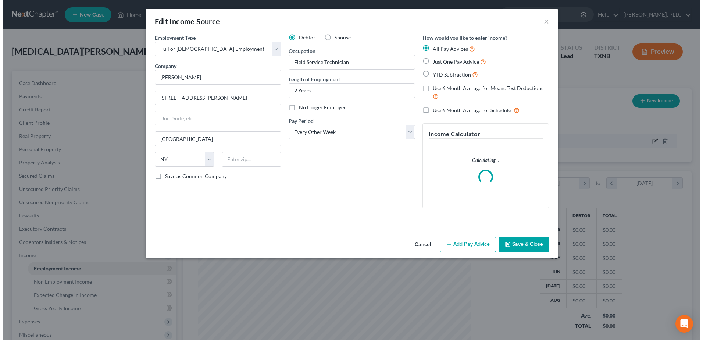
scroll to position [138, 291]
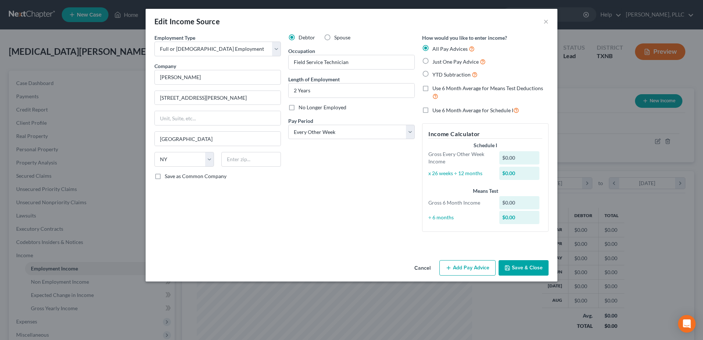
drag, startPoint x: 426, startPoint y: 59, endPoint x: 462, endPoint y: 299, distance: 242.9
click at [433, 59] on label "Just One Pay Advice" at bounding box center [459, 61] width 53 height 8
click at [436, 59] on input "Just One Pay Advice" at bounding box center [438, 59] width 5 height 5
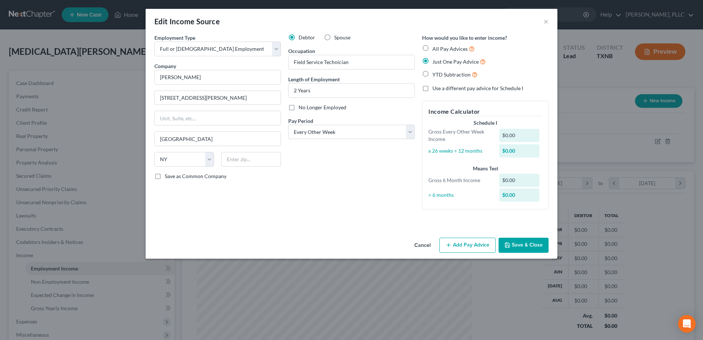
click at [464, 243] on button "Add Pay Advice" at bounding box center [468, 245] width 56 height 15
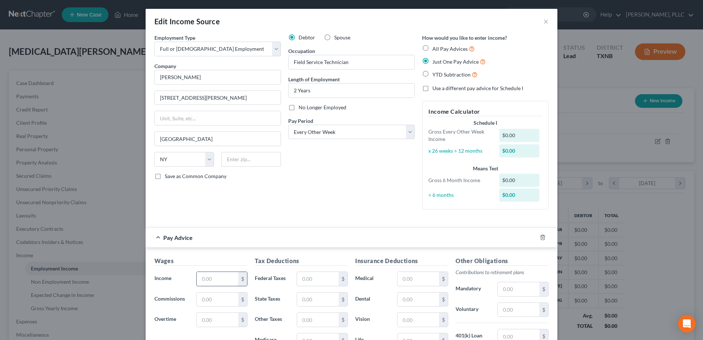
click at [206, 277] on input "text" at bounding box center [218, 279] width 42 height 14
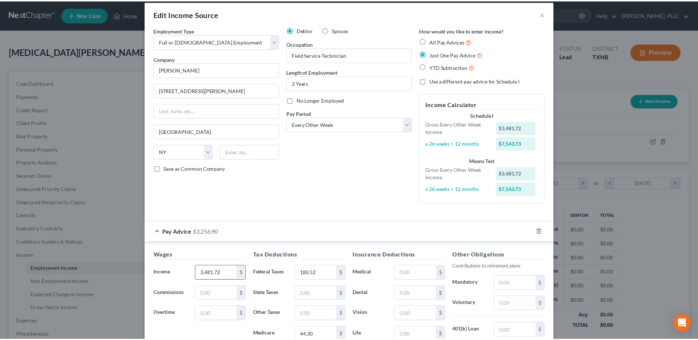
scroll to position [129, 0]
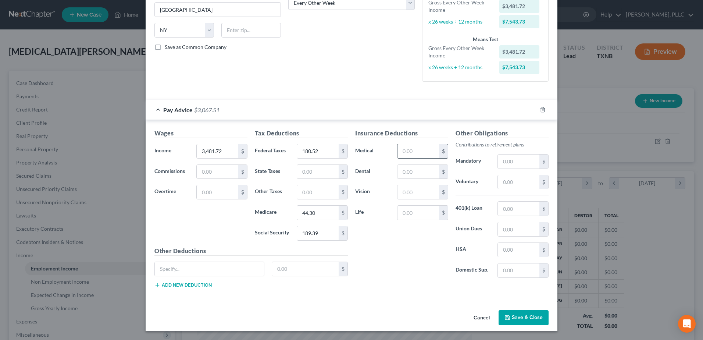
click at [419, 158] on div "$" at bounding box center [422, 151] width 51 height 15
click at [414, 148] on input "text" at bounding box center [419, 151] width 42 height 14
click at [525, 269] on input "text" at bounding box center [519, 270] width 42 height 14
click at [519, 183] on input "text" at bounding box center [519, 182] width 42 height 14
click at [401, 149] on input "text" at bounding box center [419, 151] width 42 height 14
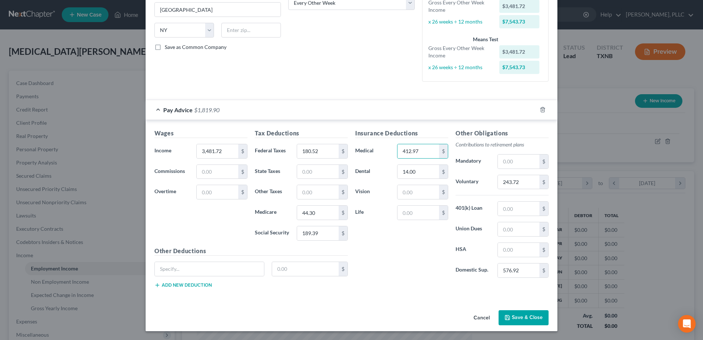
click at [515, 311] on button "Save & Close" at bounding box center [524, 317] width 50 height 15
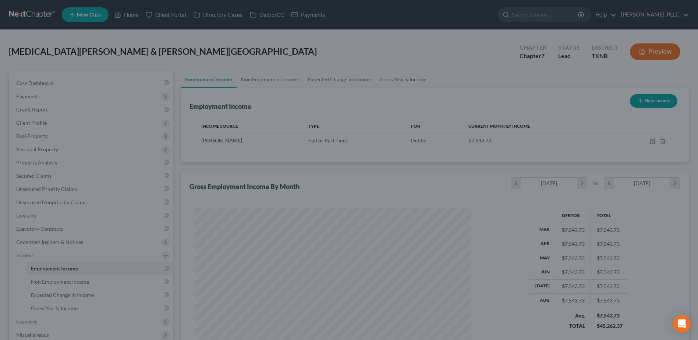
scroll to position [367693, 367541]
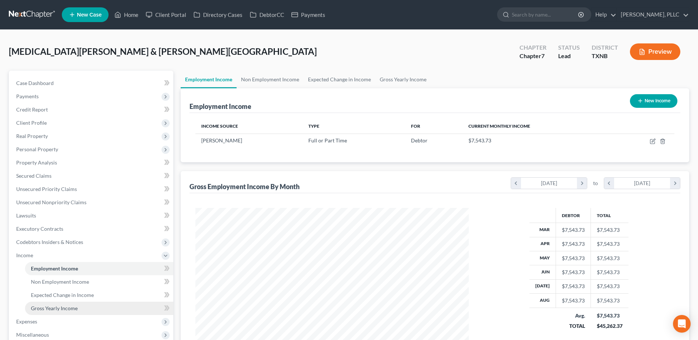
click at [70, 307] on span "Gross Yearly Income" at bounding box center [54, 308] width 47 height 6
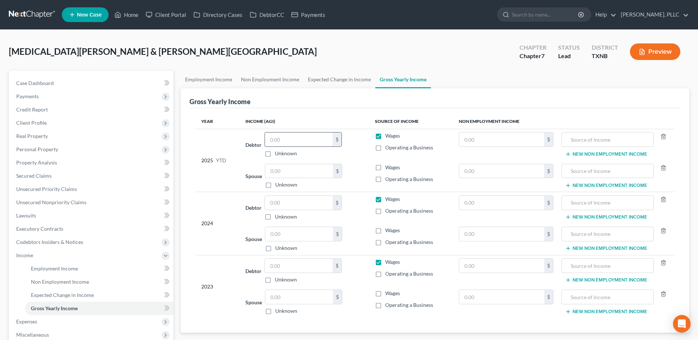
click at [283, 137] on input "text" at bounding box center [299, 139] width 68 height 14
drag, startPoint x: 497, startPoint y: 128, endPoint x: 495, endPoint y: 134, distance: 6.3
click at [497, 128] on th "Non Employment Income" at bounding box center [563, 121] width 221 height 15
click at [509, 141] on input "text" at bounding box center [501, 139] width 85 height 14
click at [286, 203] on input "text" at bounding box center [299, 203] width 68 height 14
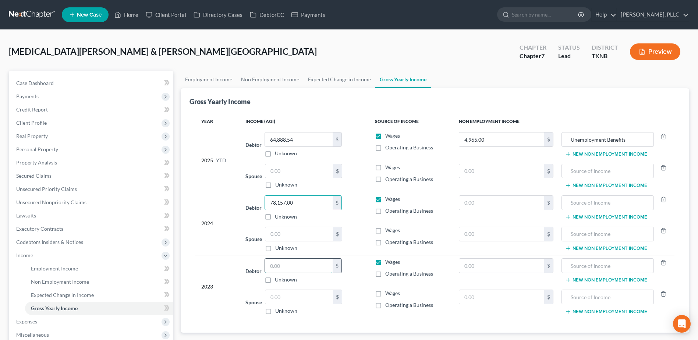
click at [294, 267] on input "text" at bounding box center [299, 266] width 68 height 14
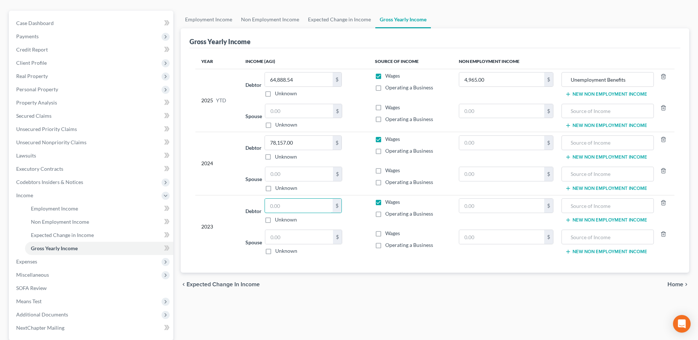
scroll to position [111, 0]
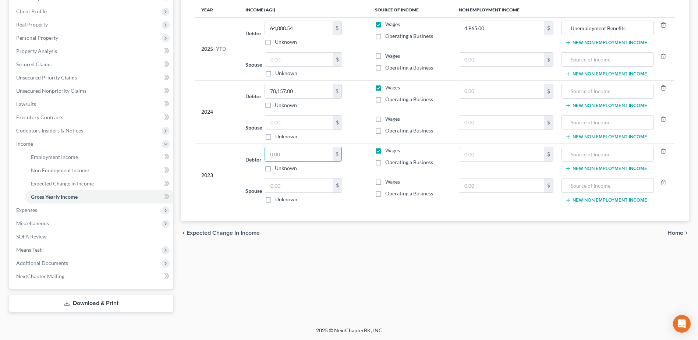
click at [673, 234] on span "Home" at bounding box center [675, 233] width 16 height 6
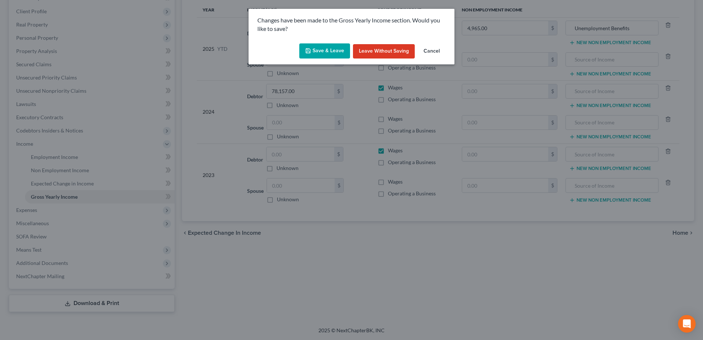
click at [324, 53] on button "Save & Leave" at bounding box center [324, 50] width 51 height 15
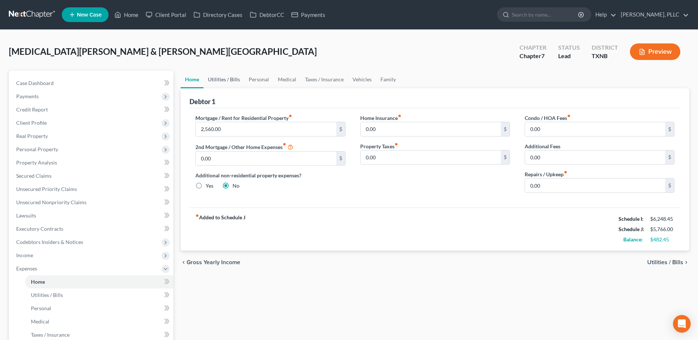
click at [221, 83] on link "Utilities / Bills" at bounding box center [223, 80] width 41 height 18
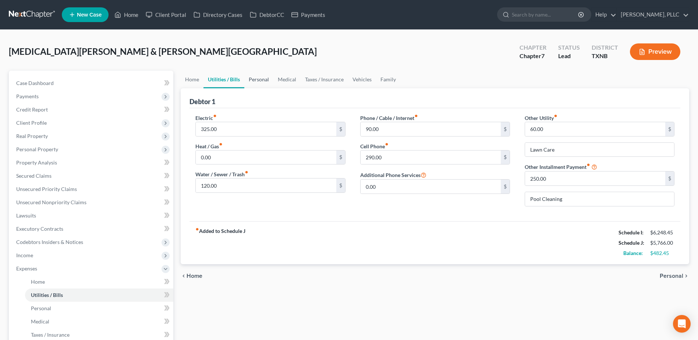
click at [256, 77] on link "Personal" at bounding box center [258, 80] width 29 height 18
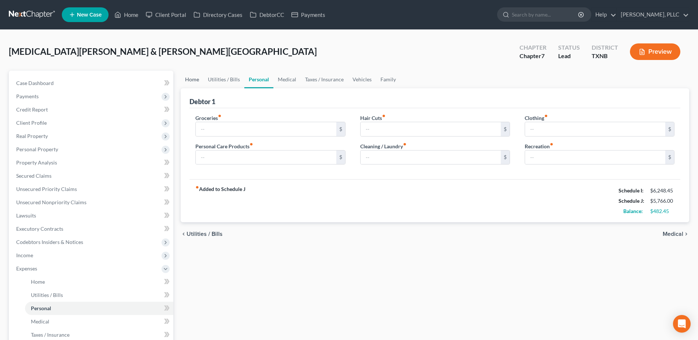
click at [191, 79] on link "Home" at bounding box center [192, 80] width 23 height 18
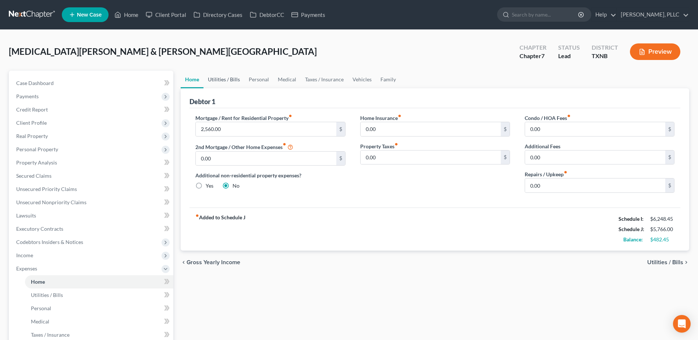
click at [224, 79] on link "Utilities / Bills" at bounding box center [223, 80] width 41 height 18
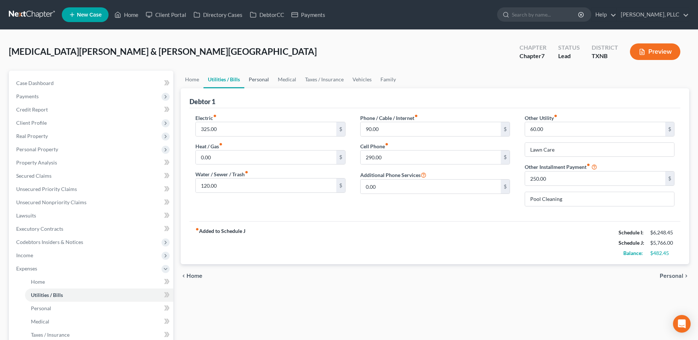
click at [255, 81] on link "Personal" at bounding box center [258, 80] width 29 height 18
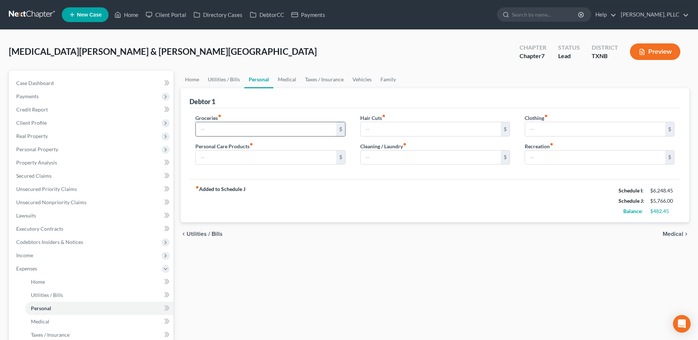
click at [245, 133] on input "text" at bounding box center [266, 129] width 140 height 14
click at [215, 159] on input "text" at bounding box center [266, 157] width 140 height 14
click at [292, 81] on link "Medical" at bounding box center [286, 80] width 27 height 18
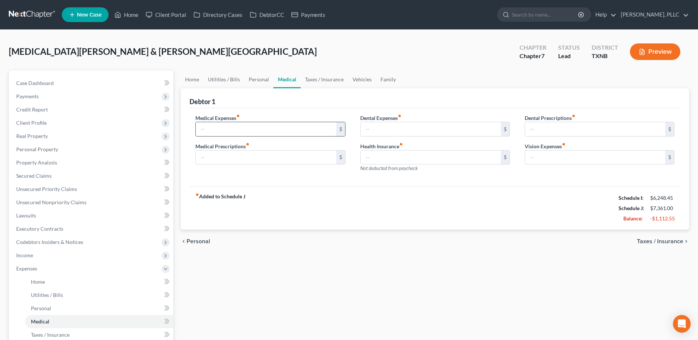
click at [255, 132] on input "text" at bounding box center [266, 129] width 140 height 14
click at [314, 78] on link "Taxes / Insurance" at bounding box center [324, 80] width 47 height 18
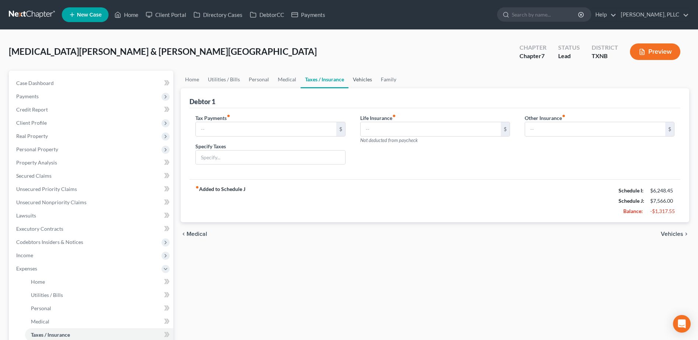
click at [366, 77] on link "Vehicles" at bounding box center [362, 80] width 28 height 18
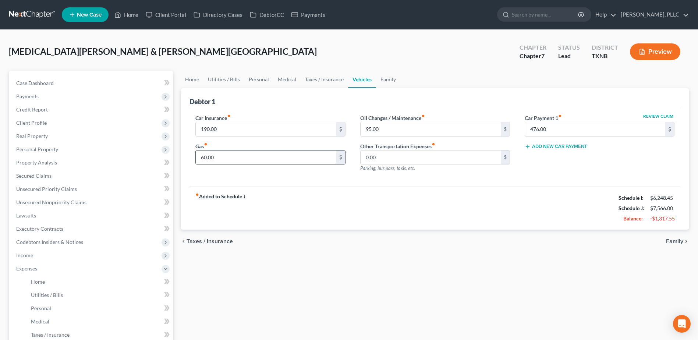
click at [228, 157] on input "60.00" at bounding box center [266, 157] width 140 height 14
click at [387, 80] on link "Family" at bounding box center [388, 80] width 24 height 18
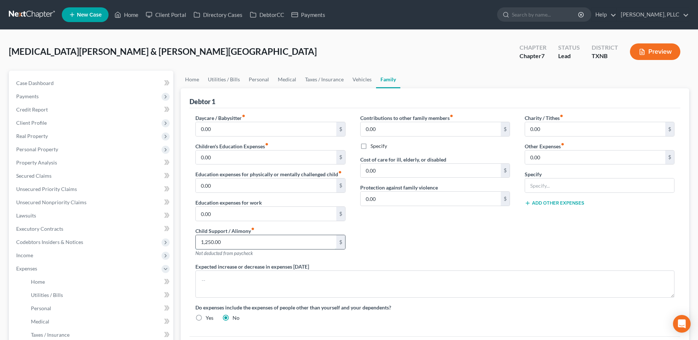
click at [260, 239] on input "1,250.00" at bounding box center [266, 242] width 140 height 14
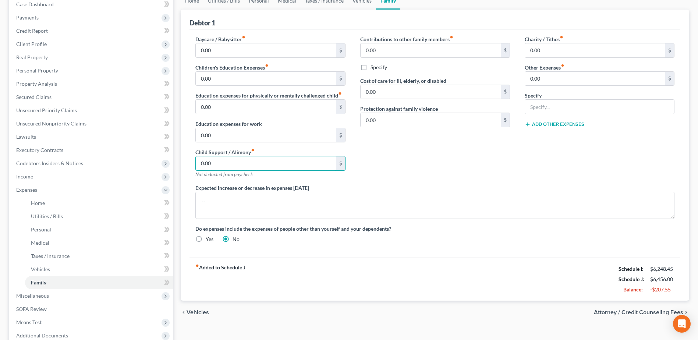
scroll to position [151, 0]
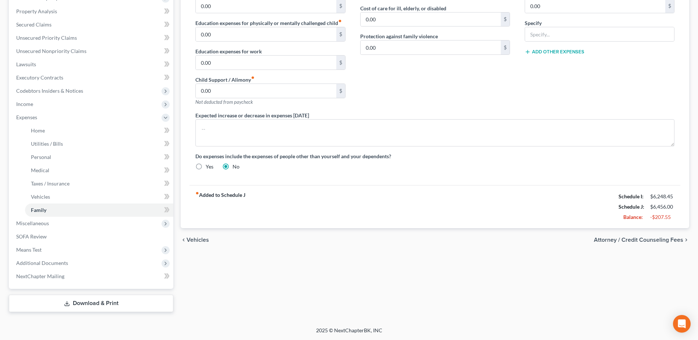
click at [625, 239] on span "Attorney / Credit Counseling Fees" at bounding box center [638, 240] width 89 height 6
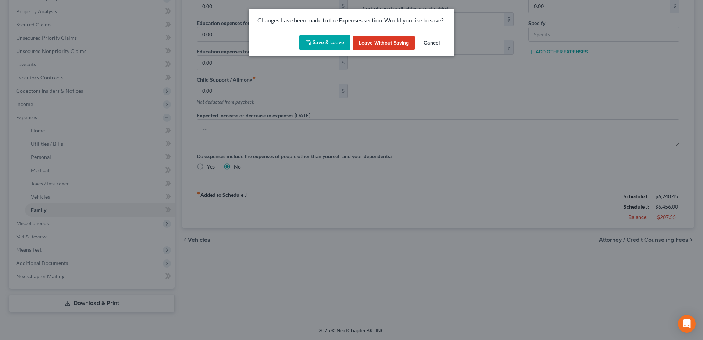
click at [323, 44] on button "Save & Leave" at bounding box center [324, 42] width 51 height 15
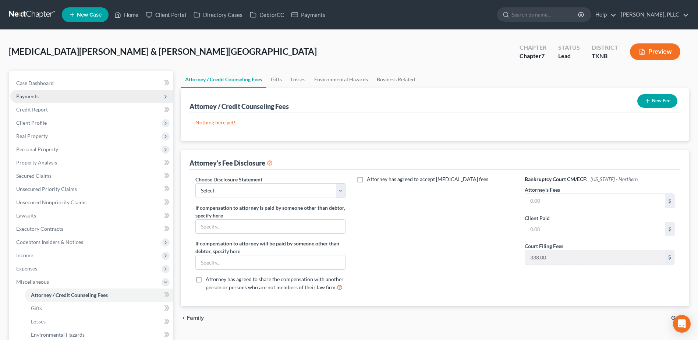
click at [33, 96] on span "Payments" at bounding box center [27, 96] width 22 height 6
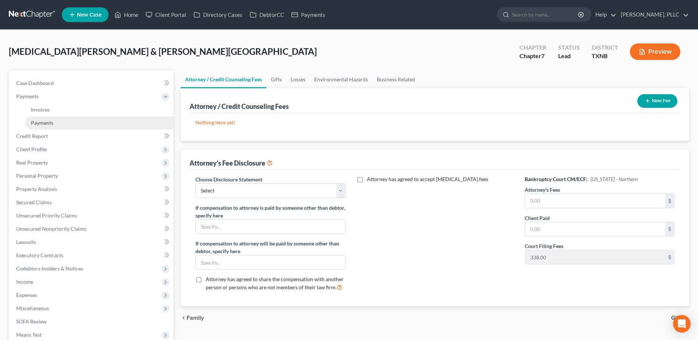
click at [50, 124] on span "Payments" at bounding box center [42, 123] width 22 height 6
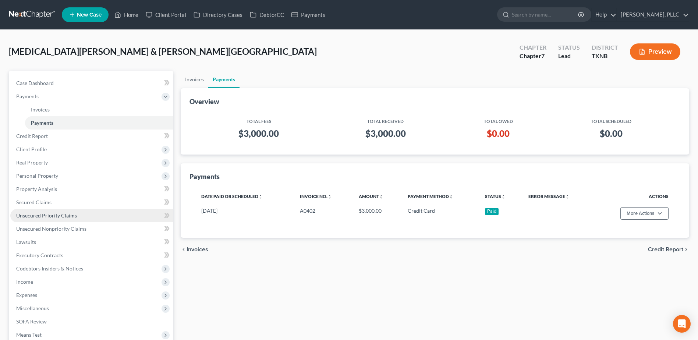
scroll to position [85, 0]
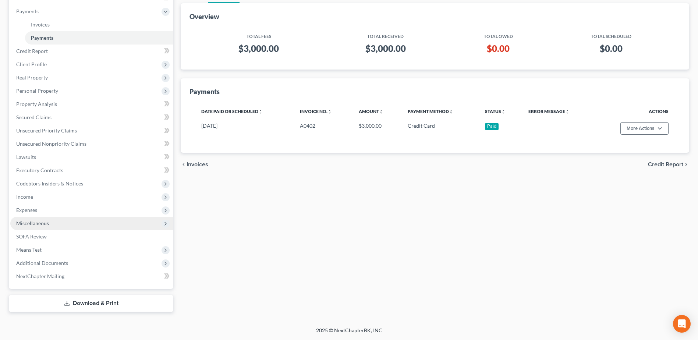
click at [44, 222] on span "Miscellaneous" at bounding box center [32, 223] width 33 height 6
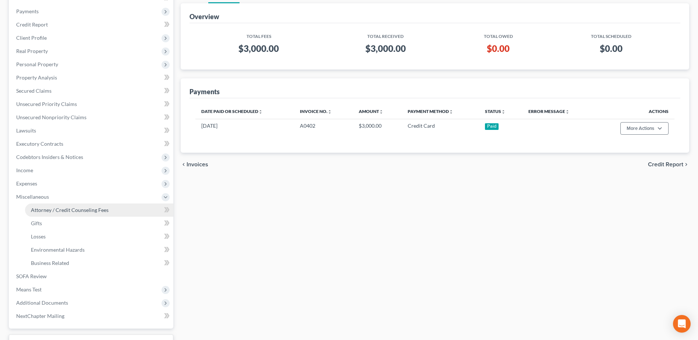
drag, startPoint x: 56, startPoint y: 207, endPoint x: 541, endPoint y: 227, distance: 485.9
click at [56, 207] on span "Attorney / Credit Counseling Fees" at bounding box center [70, 210] width 78 height 6
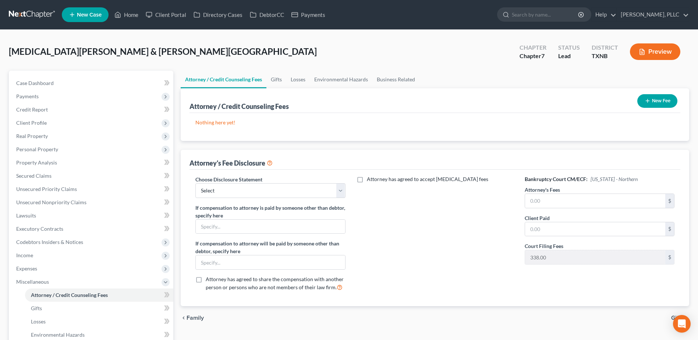
click at [670, 100] on button "New Fee" at bounding box center [657, 101] width 40 height 14
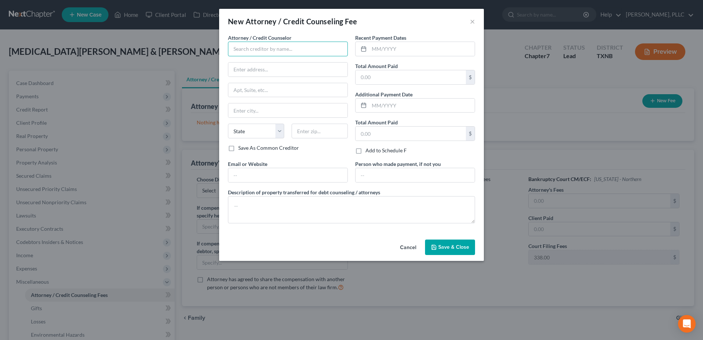
click at [304, 47] on input "text" at bounding box center [288, 49] width 120 height 15
click at [385, 46] on input "text" at bounding box center [422, 49] width 106 height 14
click at [390, 173] on input "text" at bounding box center [415, 175] width 119 height 14
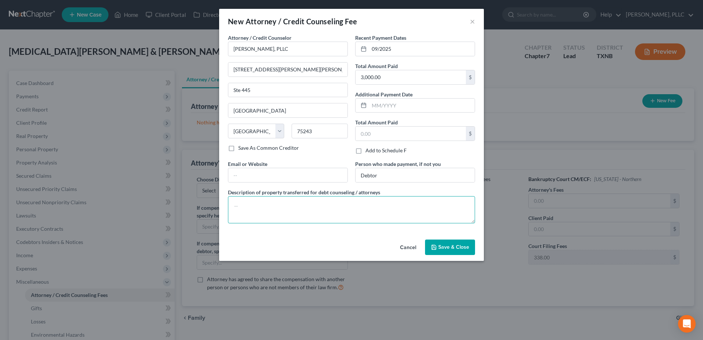
click at [255, 208] on textarea at bounding box center [351, 209] width 247 height 27
paste textarea "(Cash payment for bankruptcy legal services incl $338.00 court filing fee, $50.…"
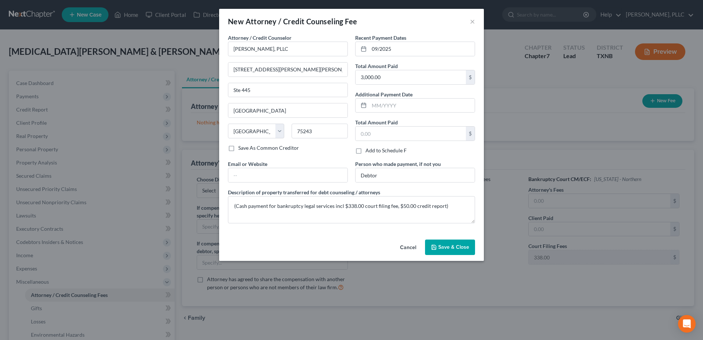
click at [451, 246] on span "Save & Close" at bounding box center [453, 247] width 31 height 6
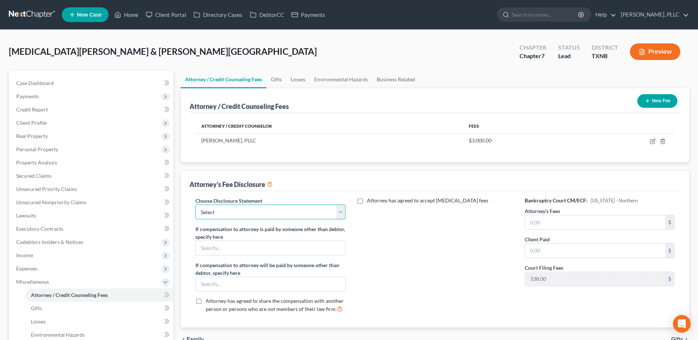
click at [338, 213] on select "Select Fee Disclosure Supplement" at bounding box center [270, 212] width 150 height 15
click at [195, 205] on select "Select Fee Disclosure Supplement" at bounding box center [270, 212] width 150 height 15
click at [563, 223] on input "text" at bounding box center [595, 222] width 140 height 14
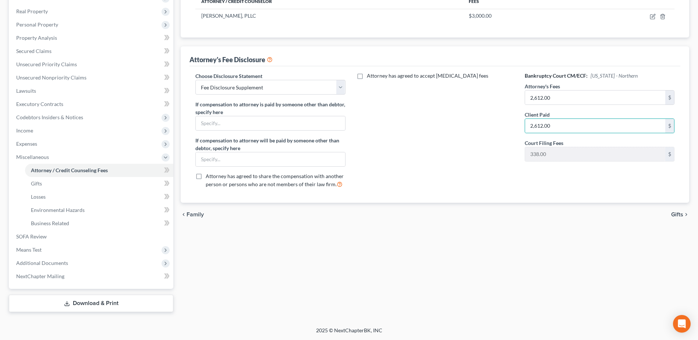
click at [681, 215] on span "Gifts" at bounding box center [677, 215] width 12 height 6
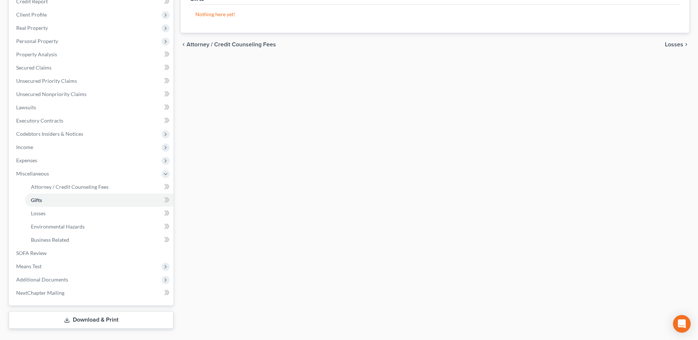
scroll to position [110, 0]
click at [41, 262] on span "Means Test" at bounding box center [28, 264] width 25 height 6
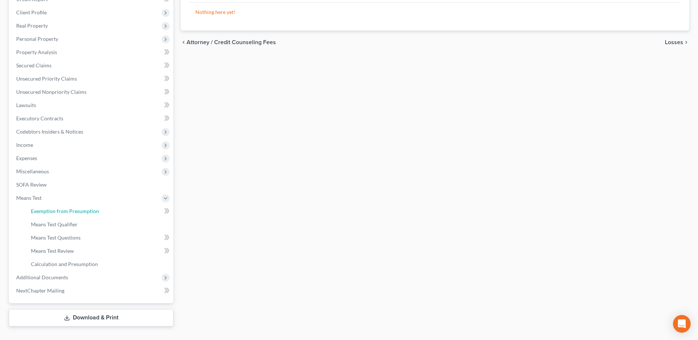
drag, startPoint x: 62, startPoint y: 209, endPoint x: 274, endPoint y: 213, distance: 211.5
click at [62, 209] on span "Exemption from Presumption" at bounding box center [65, 211] width 68 height 6
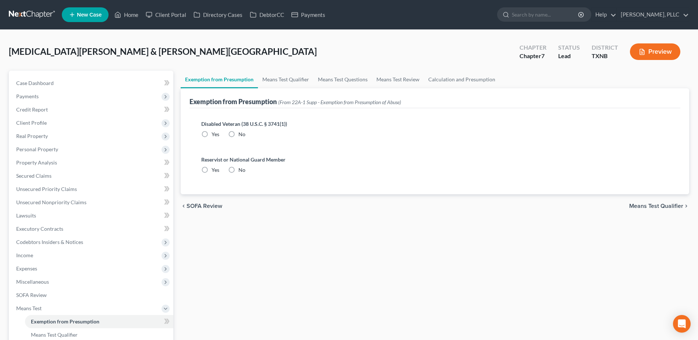
click at [238, 134] on label "No" at bounding box center [241, 134] width 7 height 7
click at [241, 134] on input "No" at bounding box center [243, 133] width 5 height 5
click at [238, 168] on label "No" at bounding box center [241, 169] width 7 height 7
click at [241, 168] on input "No" at bounding box center [243, 168] width 5 height 5
click at [284, 79] on link "Means Test Qualifier" at bounding box center [286, 80] width 56 height 18
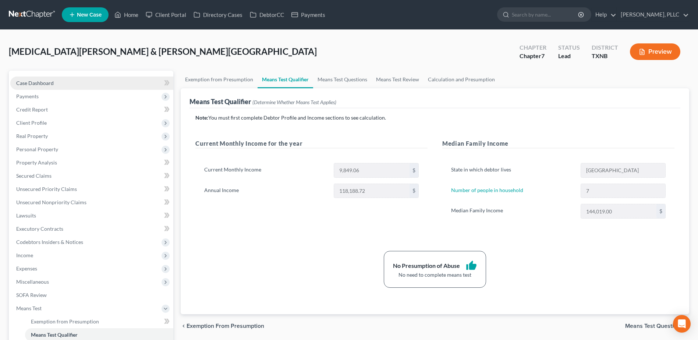
click at [52, 83] on span "Case Dashboard" at bounding box center [35, 83] width 38 height 6
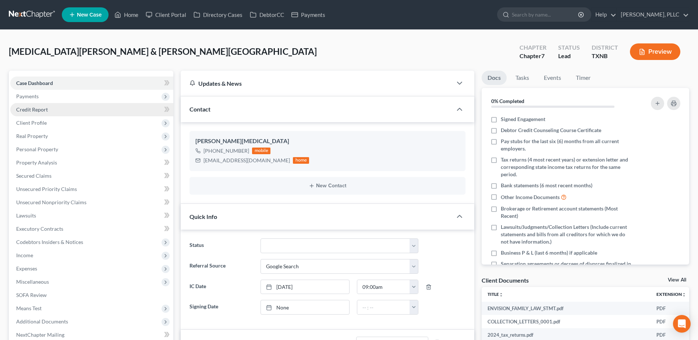
scroll to position [196, 0]
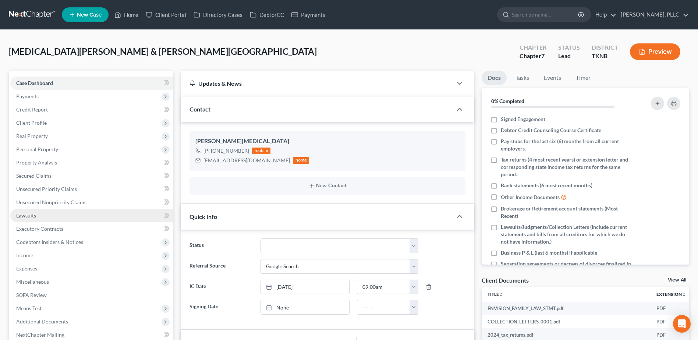
click at [36, 209] on link "Lawsuits" at bounding box center [91, 215] width 163 height 13
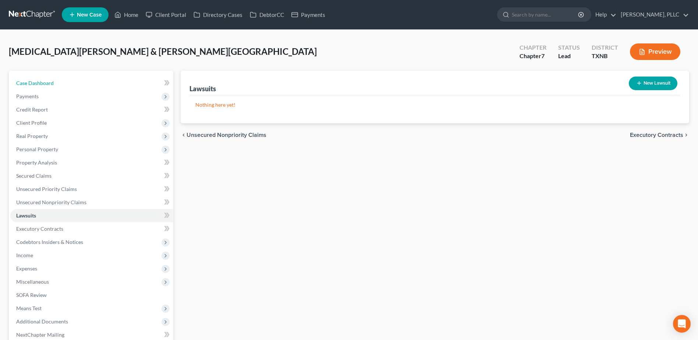
drag, startPoint x: 54, startPoint y: 81, endPoint x: 217, endPoint y: 189, distance: 195.6
click at [54, 81] on link "Case Dashboard" at bounding box center [91, 83] width 163 height 13
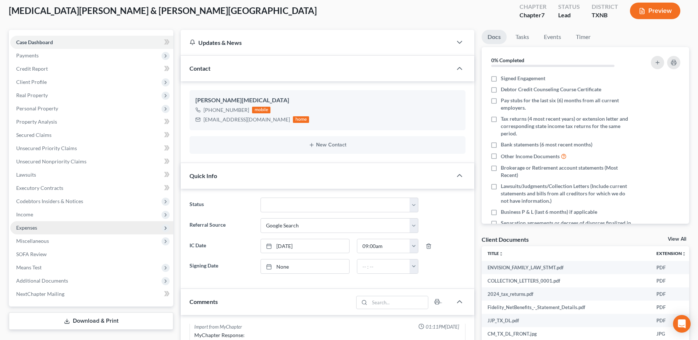
scroll to position [110, 0]
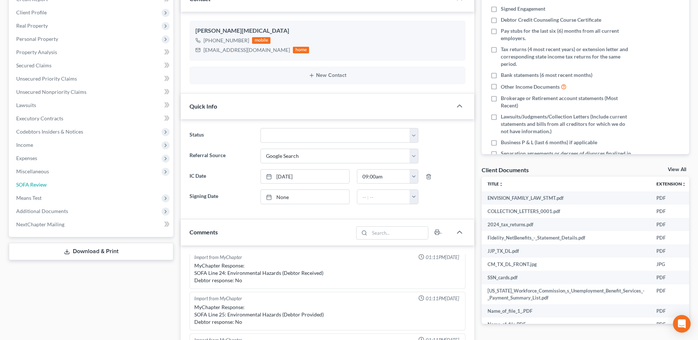
drag, startPoint x: 38, startPoint y: 183, endPoint x: 204, endPoint y: 148, distance: 170.3
click at [38, 183] on span "SOFA Review" at bounding box center [31, 184] width 31 height 6
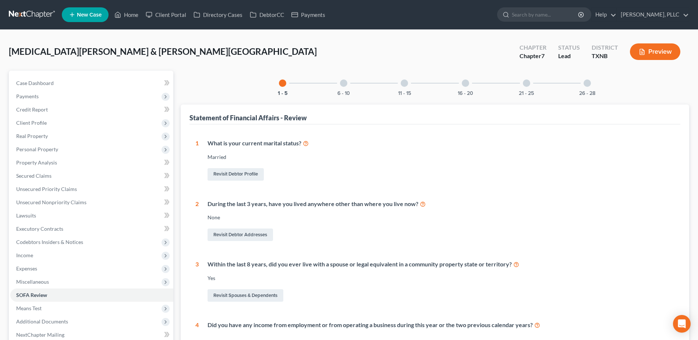
click at [591, 82] on div "26 - 28" at bounding box center [587, 83] width 25 height 25
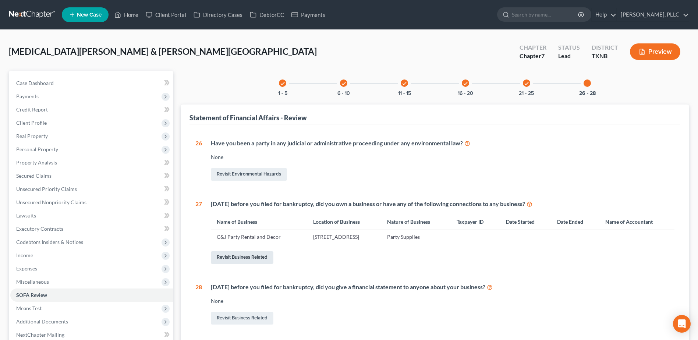
click at [229, 258] on link "Revisit Business Related" at bounding box center [242, 257] width 63 height 13
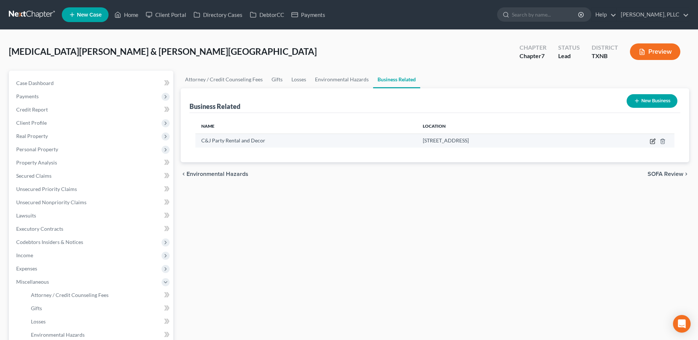
click at [653, 141] on icon "button" at bounding box center [653, 141] width 6 height 6
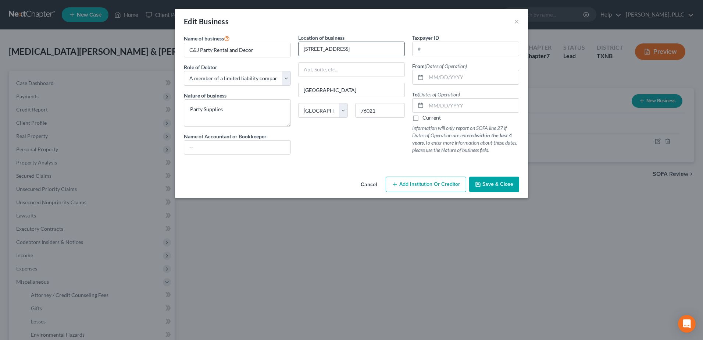
drag, startPoint x: 370, startPoint y: 48, endPoint x: 319, endPoint y: 49, distance: 51.1
click at [319, 49] on input "1109 SPRING BROOK DR" at bounding box center [352, 49] width 106 height 14
click at [495, 182] on span "Save & Close" at bounding box center [498, 184] width 31 height 6
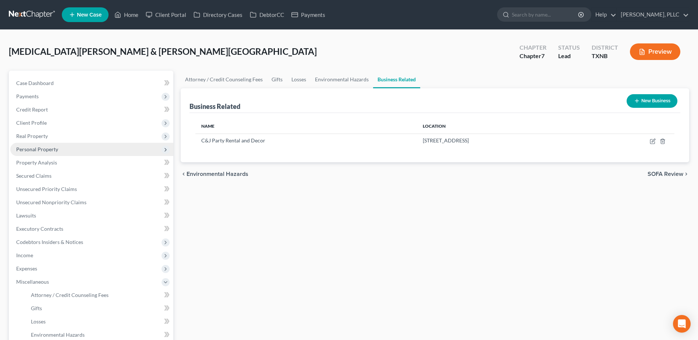
click at [37, 149] on span "Personal Property" at bounding box center [37, 149] width 42 height 6
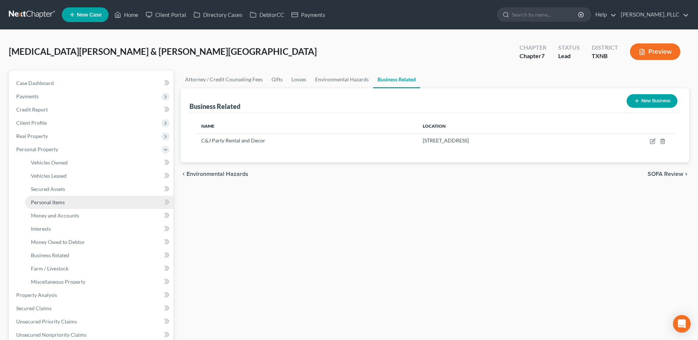
click at [59, 202] on span "Personal Items" at bounding box center [48, 202] width 34 height 6
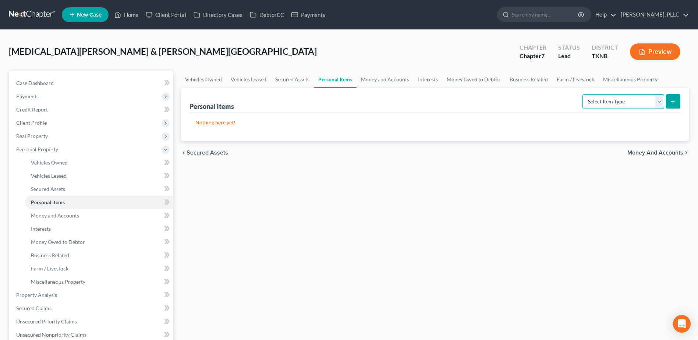
click at [662, 100] on select "Select Item Type Clothing Collectibles Of Value Electronics Firearms Household …" at bounding box center [623, 101] width 82 height 15
click at [659, 104] on select "Select Item Type Clothing Collectibles Of Value Electronics Firearms Household …" at bounding box center [623, 101] width 82 height 15
drag, startPoint x: 661, startPoint y: 105, endPoint x: 648, endPoint y: 104, distance: 12.9
click at [661, 105] on select "Select Item Type Clothing Collectibles Of Value Electronics Firearms Household …" at bounding box center [623, 101] width 82 height 15
drag, startPoint x: 43, startPoint y: 80, endPoint x: 416, endPoint y: 189, distance: 388.3
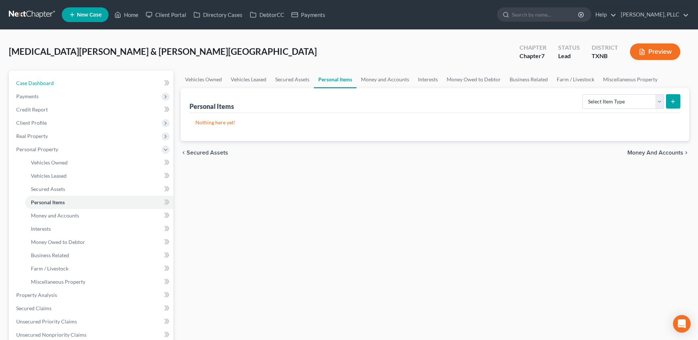
click at [43, 80] on span "Case Dashboard" at bounding box center [35, 83] width 38 height 6
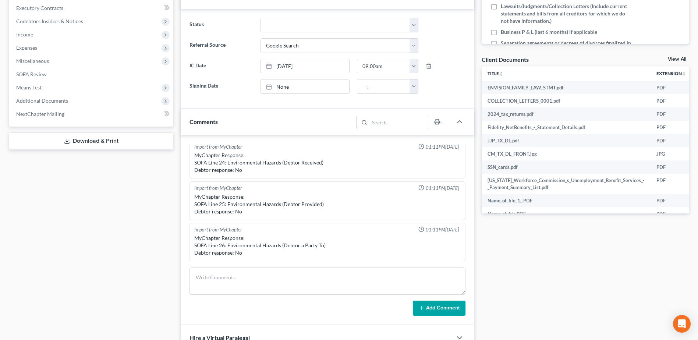
scroll to position [196, 0]
click at [244, 282] on textarea at bounding box center [327, 280] width 276 height 27
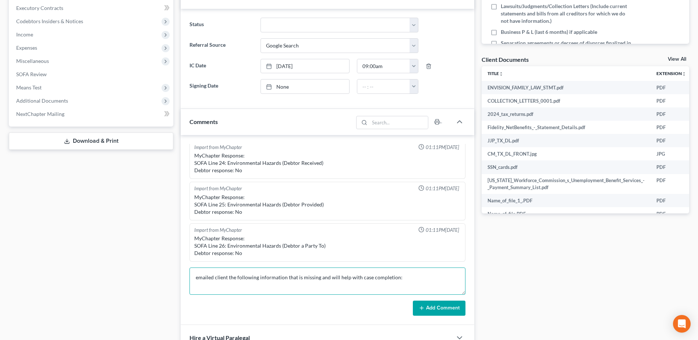
paste textarea "A copy of the 2023 tax return. The start and end of business C&J Party Rental. …"
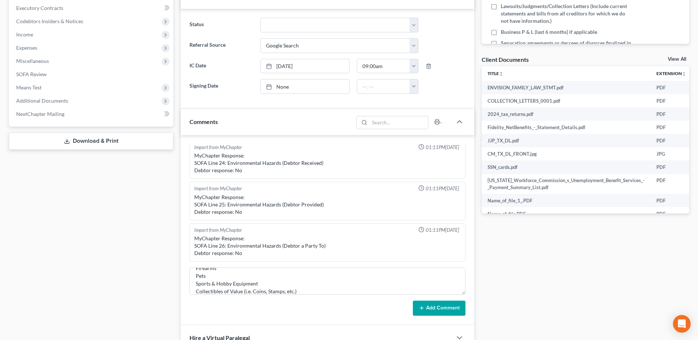
click at [437, 312] on button "Add Comment" at bounding box center [439, 308] width 53 height 15
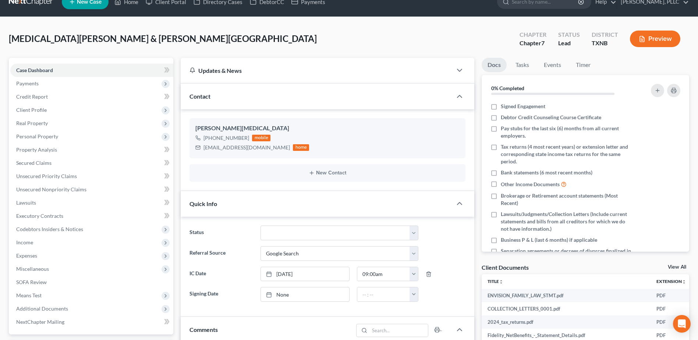
scroll to position [0, 0]
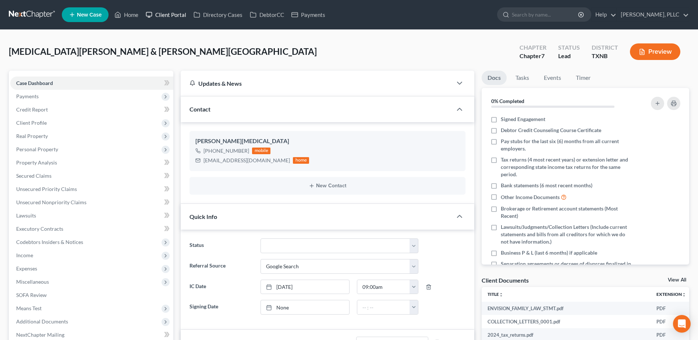
click at [156, 11] on link "Client Portal" at bounding box center [166, 14] width 48 height 13
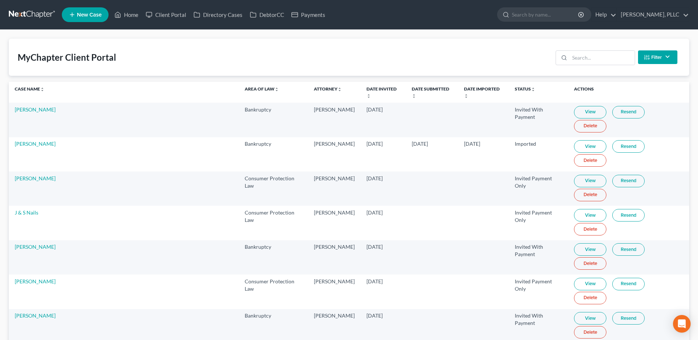
click at [142, 8] on link "Client Portal" at bounding box center [166, 14] width 48 height 13
click at [592, 61] on input "search" at bounding box center [601, 58] width 65 height 14
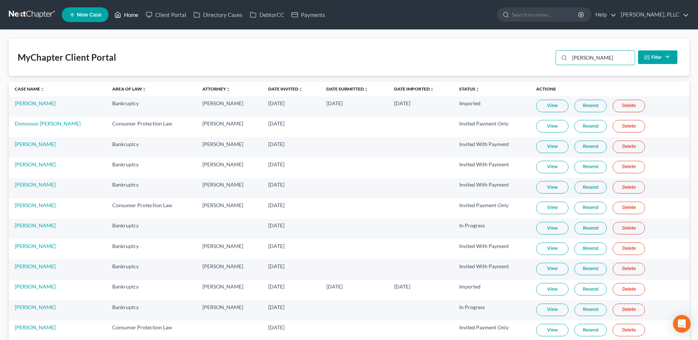
type input "[PERSON_NAME]"
click at [132, 15] on link "Home" at bounding box center [126, 14] width 31 height 13
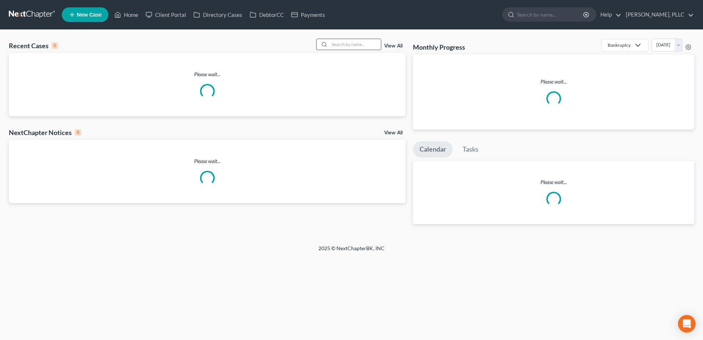
click at [359, 43] on input "search" at bounding box center [355, 44] width 51 height 11
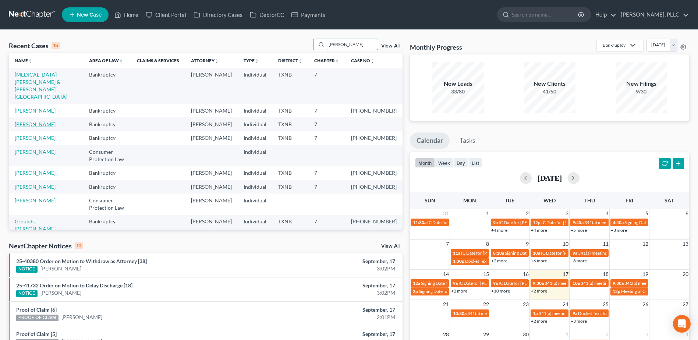
type input "[PERSON_NAME]"
click at [40, 121] on link "[PERSON_NAME]" at bounding box center [35, 124] width 41 height 6
select select "0"
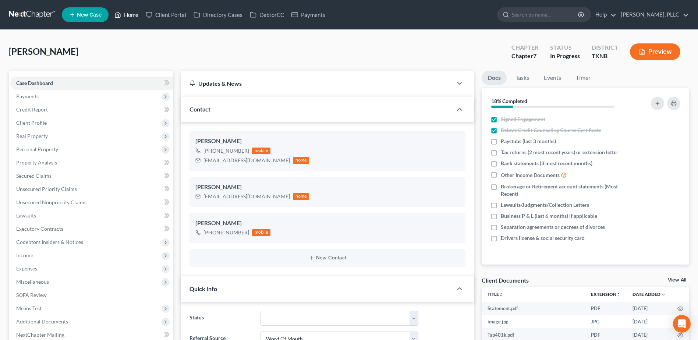
drag, startPoint x: 123, startPoint y: 14, endPoint x: 429, endPoint y: 95, distance: 315.7
click at [123, 14] on link "Home" at bounding box center [126, 14] width 31 height 13
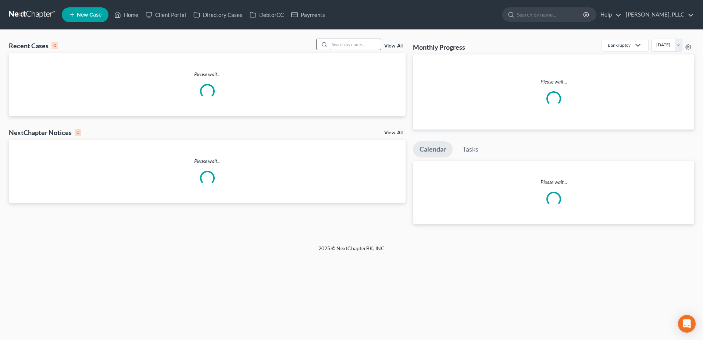
click at [345, 46] on input "search" at bounding box center [355, 44] width 51 height 11
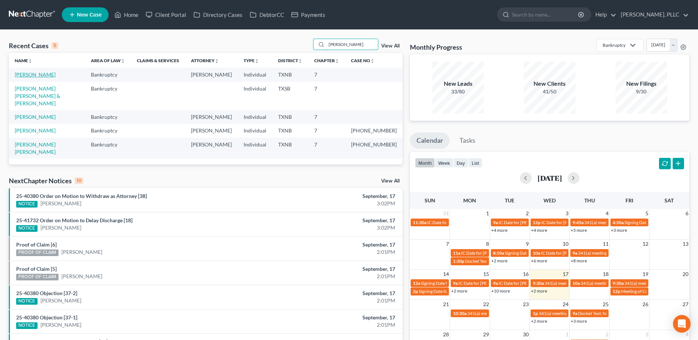
type input "[PERSON_NAME]"
click at [38, 74] on link "[PERSON_NAME]" at bounding box center [35, 74] width 41 height 6
select select "4"
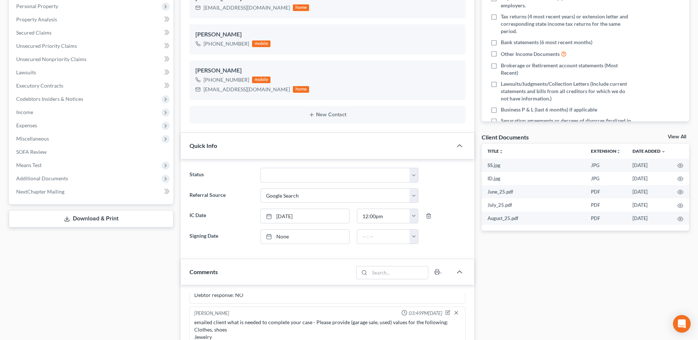
scroll to position [37, 0]
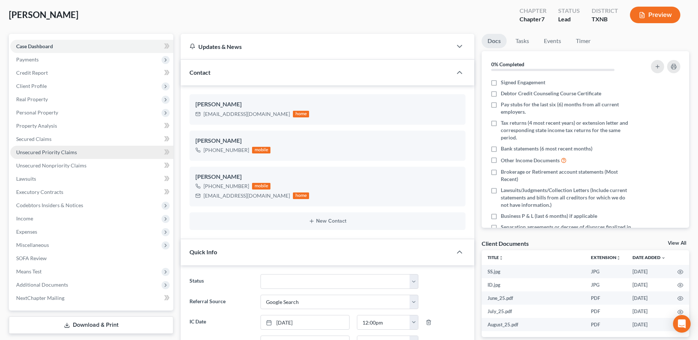
click at [50, 152] on span "Unsecured Priority Claims" at bounding box center [46, 152] width 61 height 6
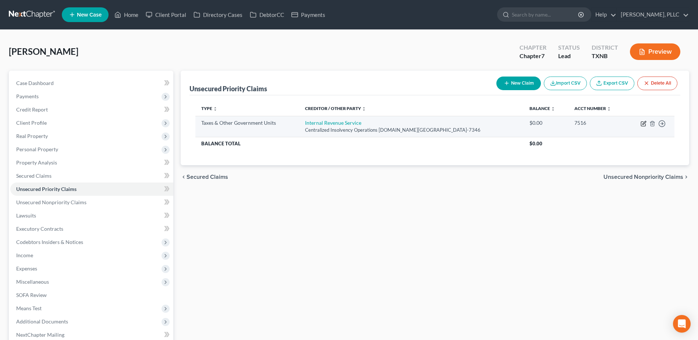
click at [642, 124] on icon "button" at bounding box center [643, 122] width 3 height 3
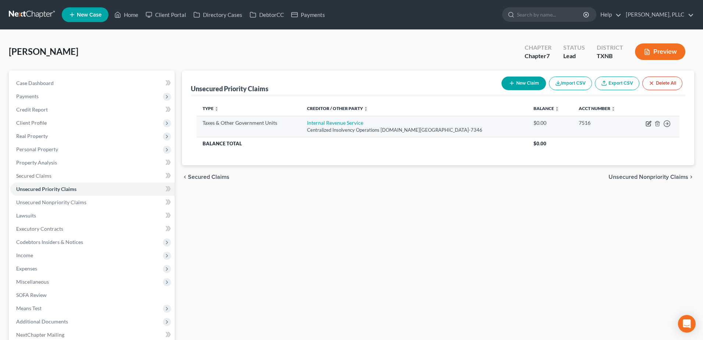
select select "0"
select select "39"
select select "3"
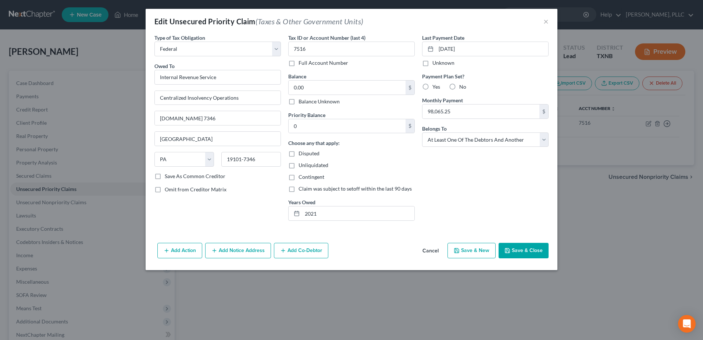
click at [433, 86] on label "Yes" at bounding box center [437, 86] width 8 height 7
click at [436, 86] on input "Yes" at bounding box center [438, 85] width 5 height 5
radio input "true"
click at [538, 252] on button "Save & Close" at bounding box center [524, 250] width 50 height 15
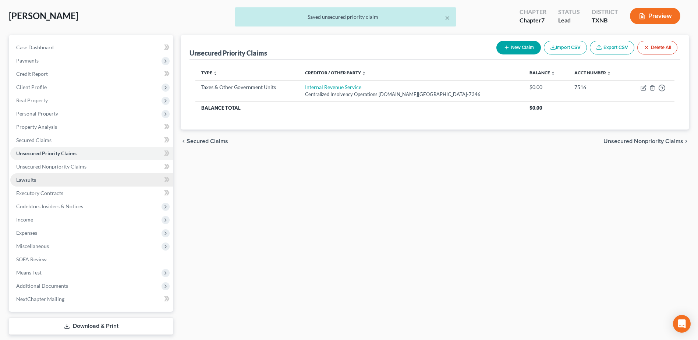
scroll to position [58, 0]
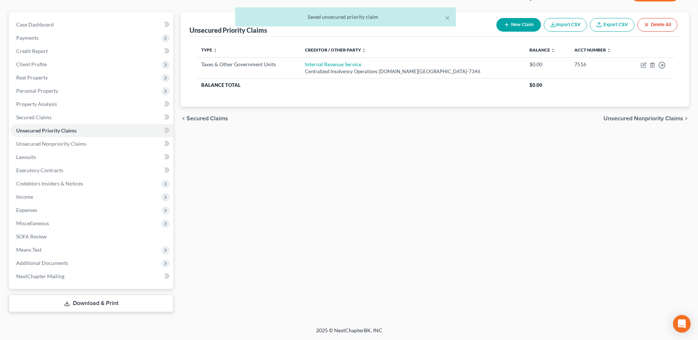
click at [63, 261] on span "Additional Documents" at bounding box center [42, 263] width 52 height 6
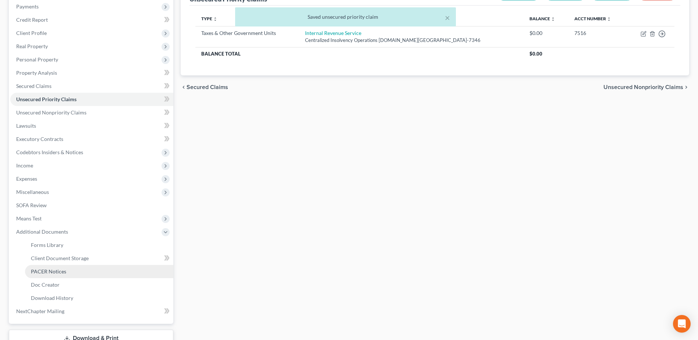
scroll to position [125, 0]
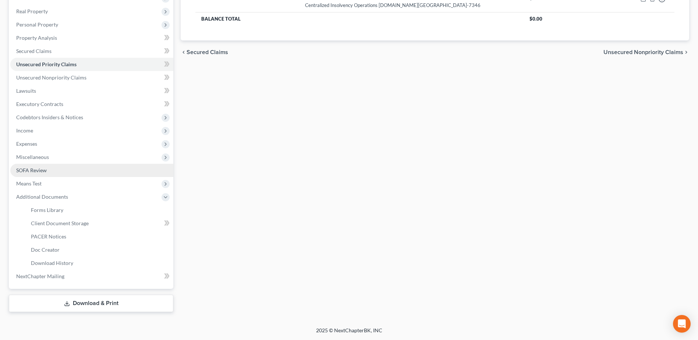
click at [37, 170] on span "SOFA Review" at bounding box center [31, 170] width 31 height 6
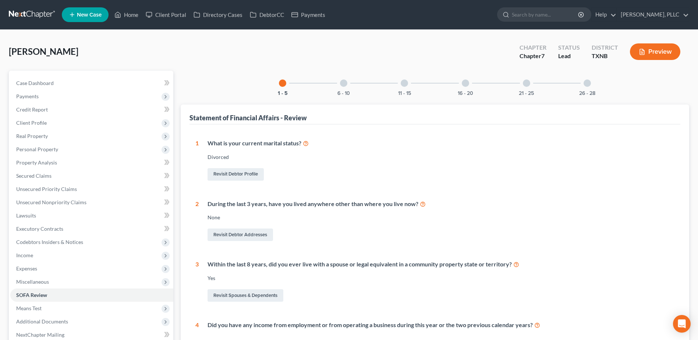
click at [344, 82] on div at bounding box center [343, 82] width 7 height 7
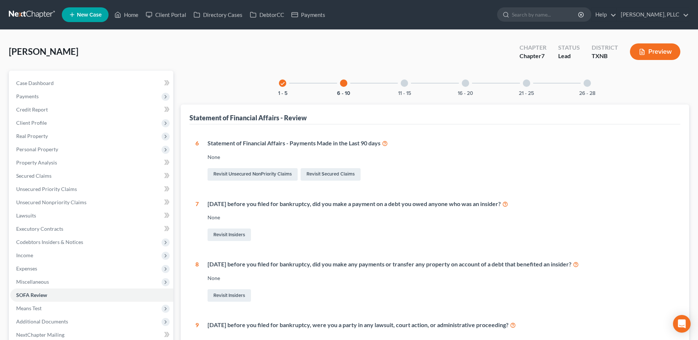
click at [402, 83] on div at bounding box center [404, 82] width 7 height 7
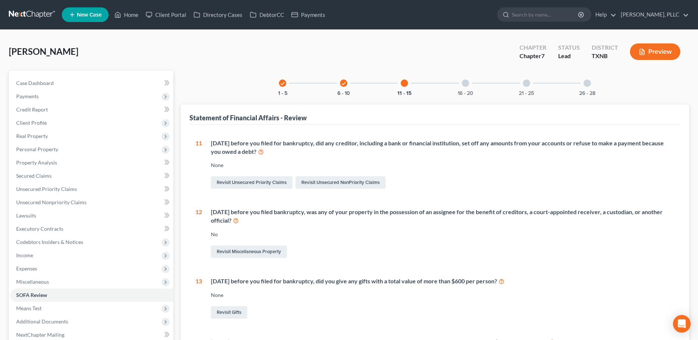
click at [467, 81] on div at bounding box center [465, 82] width 7 height 7
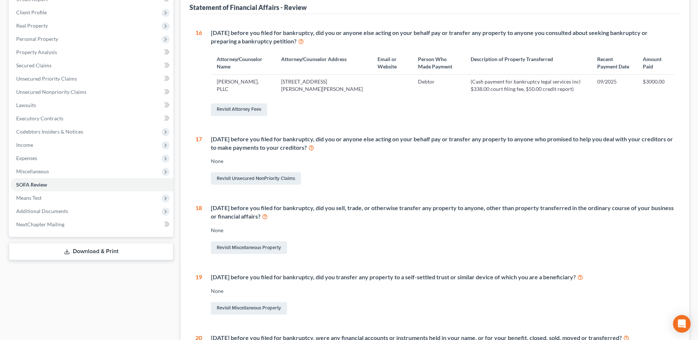
scroll to position [37, 0]
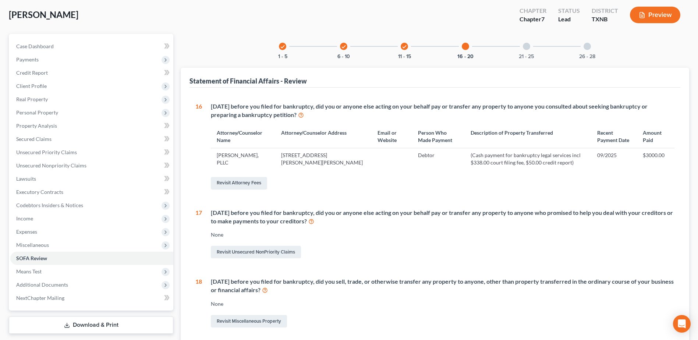
click at [526, 47] on div at bounding box center [526, 46] width 7 height 7
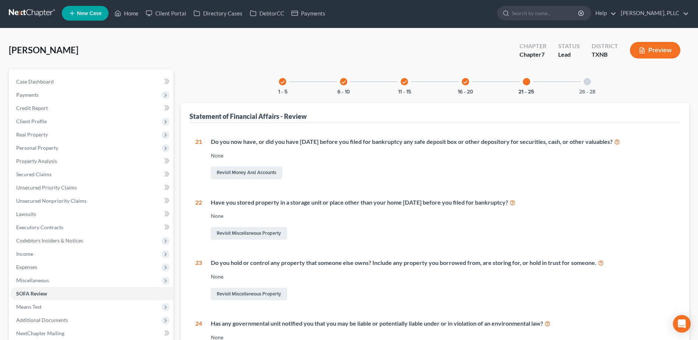
scroll to position [0, 0]
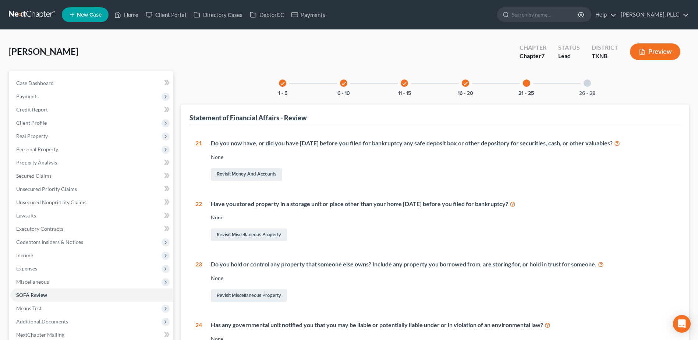
click at [592, 85] on div "26 - 28" at bounding box center [587, 83] width 25 height 25
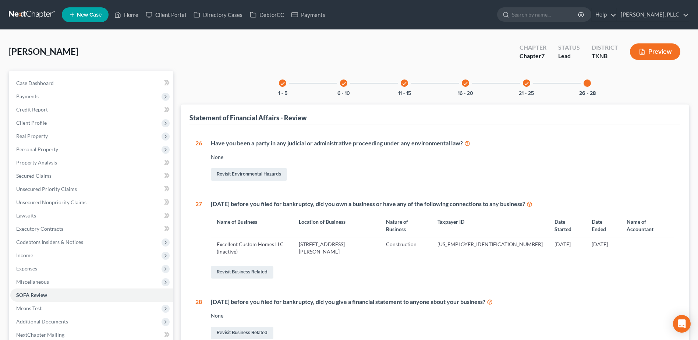
click at [590, 83] on div at bounding box center [586, 82] width 7 height 7
drag, startPoint x: 275, startPoint y: 10, endPoint x: 380, endPoint y: 19, distance: 105.2
click at [275, 11] on link "DebtorCC" at bounding box center [267, 14] width 42 height 13
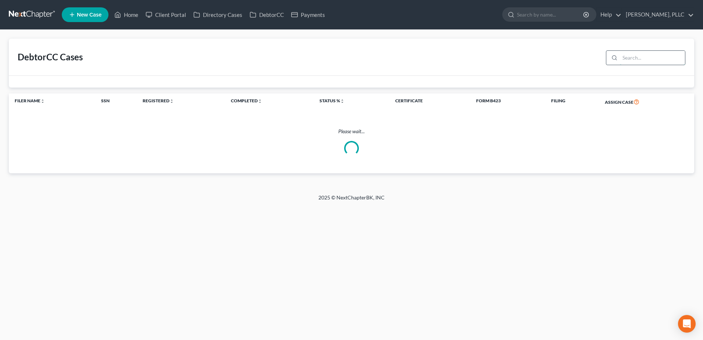
click at [646, 60] on input "search" at bounding box center [652, 58] width 65 height 14
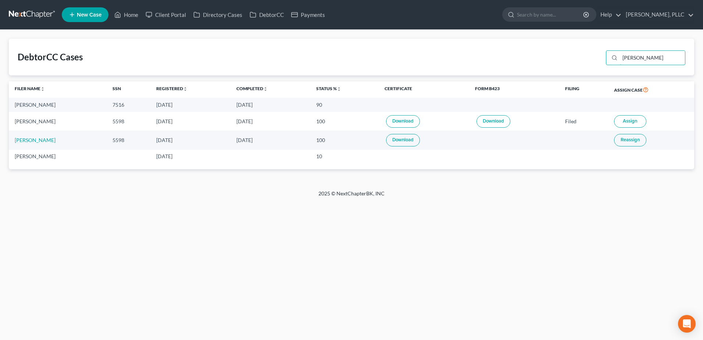
type input "[PERSON_NAME]"
click at [142, 18] on link "Home" at bounding box center [126, 14] width 31 height 13
click at [125, 14] on link "Home" at bounding box center [126, 14] width 31 height 13
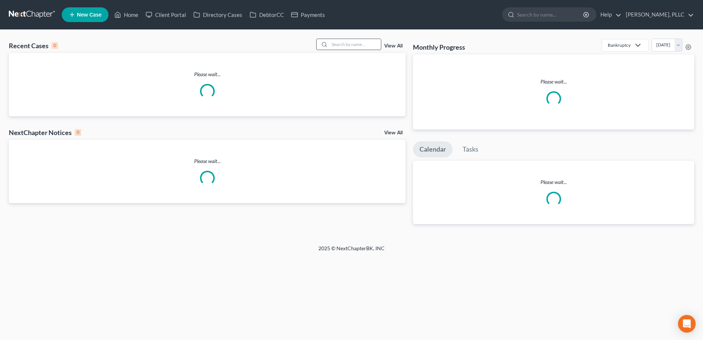
click at [341, 47] on input "search" at bounding box center [355, 44] width 51 height 11
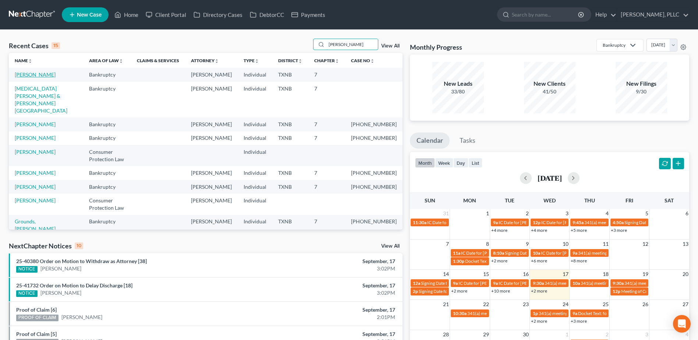
type input "martin"
click at [37, 77] on link "[PERSON_NAME]" at bounding box center [35, 74] width 41 height 6
select select "0"
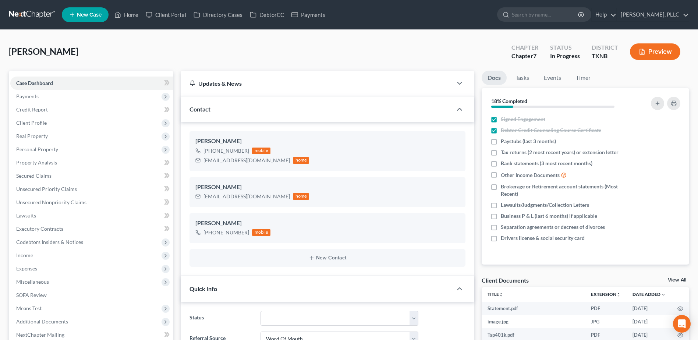
scroll to position [1211, 0]
click at [348, 58] on div "Martin, Ashley Upgraded Chapter Chapter 7 Status In Progress District TXNB Prev…" at bounding box center [349, 55] width 680 height 32
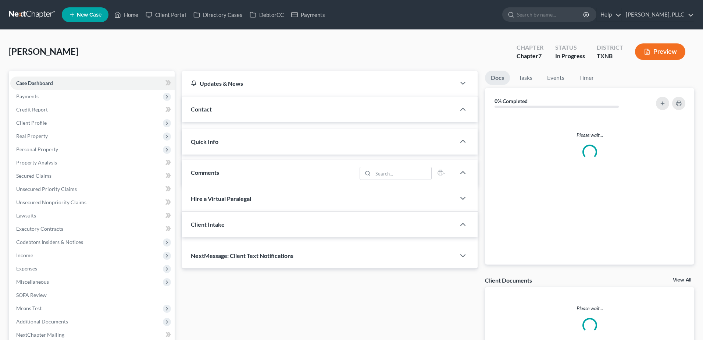
select select "0"
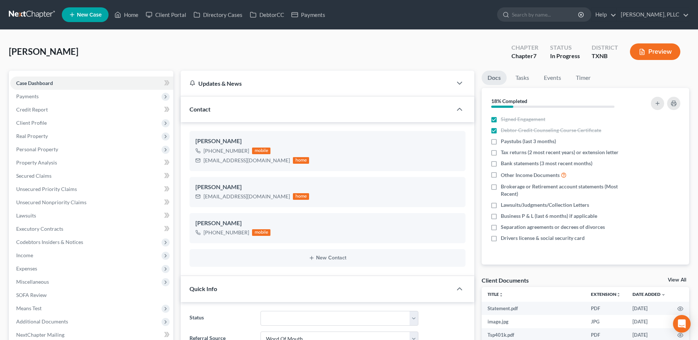
scroll to position [1211, 0]
drag, startPoint x: 29, startPoint y: 120, endPoint x: 24, endPoint y: 122, distance: 4.9
click at [28, 120] on span "Client Profile" at bounding box center [31, 123] width 31 height 6
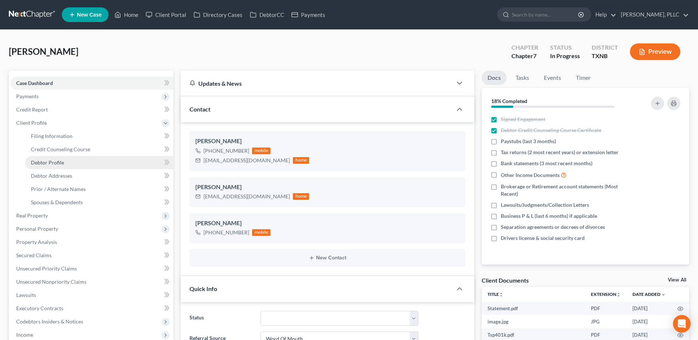
click at [56, 161] on span "Debtor Profile" at bounding box center [47, 162] width 33 height 6
select select "3"
select select "1"
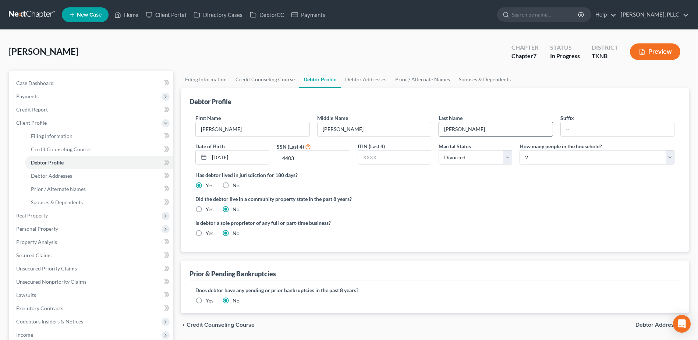
click at [474, 130] on input "[PERSON_NAME]" at bounding box center [495, 129] width 113 height 14
type input "[PERSON_NAME]"
click at [206, 209] on label "Yes" at bounding box center [210, 209] width 8 height 7
click at [209, 209] on input "Yes" at bounding box center [211, 208] width 5 height 5
radio input "true"
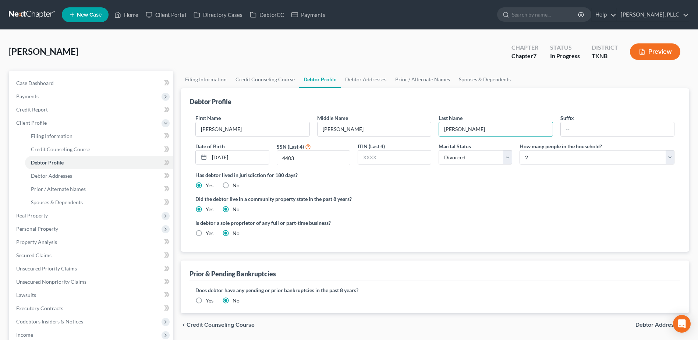
radio input "false"
click at [647, 323] on span "Debtor Addresses" at bounding box center [659, 325] width 48 height 6
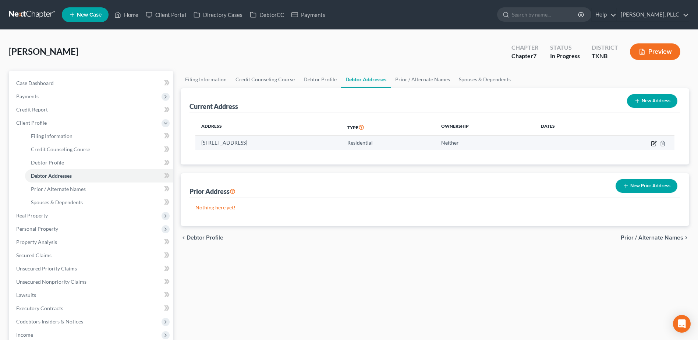
click at [652, 142] on icon "button" at bounding box center [654, 144] width 6 height 6
select select "45"
select select "0"
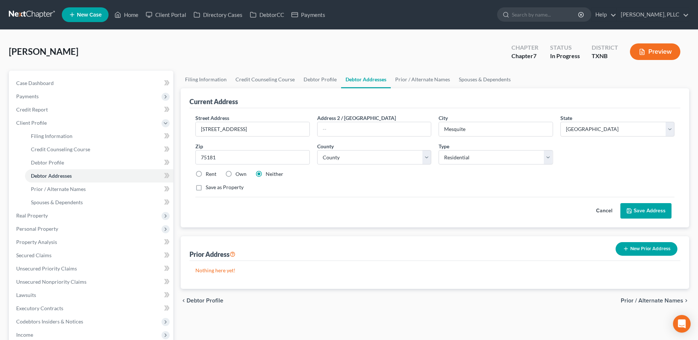
click at [206, 174] on label "Rent" at bounding box center [211, 173] width 11 height 7
click at [209, 174] on input "Rent" at bounding box center [211, 172] width 5 height 5
radio input "true"
click at [662, 214] on button "Save Address" at bounding box center [645, 210] width 51 height 15
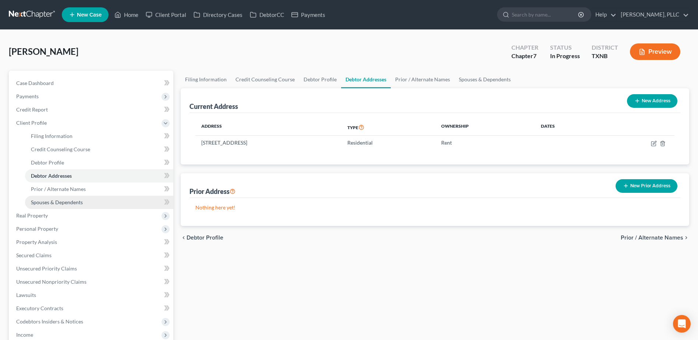
click at [56, 199] on span "Spouses & Dependents" at bounding box center [57, 202] width 52 height 6
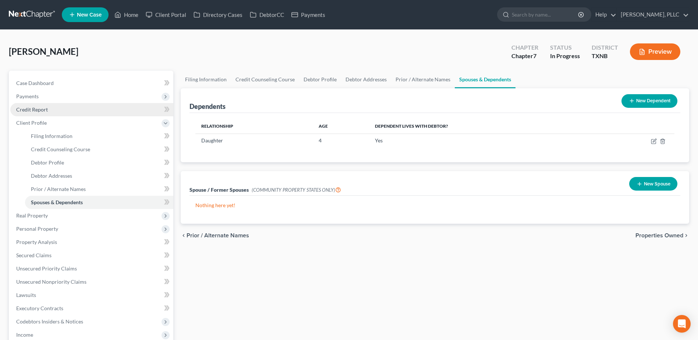
click at [38, 107] on span "Credit Report" at bounding box center [32, 109] width 32 height 6
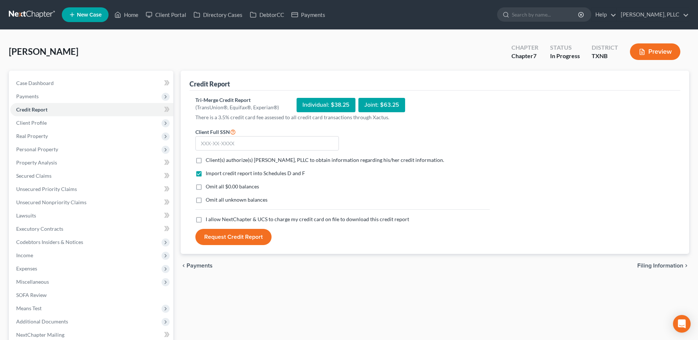
click at [206, 161] on label "Client(s) authorize(s) [PERSON_NAME], PLLC to obtain information regarding his/…" at bounding box center [325, 159] width 238 height 7
click at [209, 161] on input "Client(s) authorize(s) [PERSON_NAME], PLLC to obtain information regarding his/…" at bounding box center [211, 158] width 5 height 5
checkbox input "true"
click at [206, 218] on label "I allow NextChapter & UCS to charge my credit card on file to download this cre…" at bounding box center [307, 219] width 203 height 7
click at [209, 218] on input "I allow NextChapter & UCS to charge my credit card on file to download this cre…" at bounding box center [211, 218] width 5 height 5
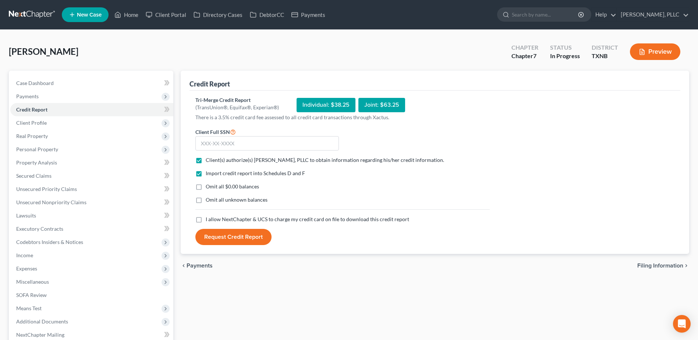
checkbox input "true"
click at [221, 145] on input "text" at bounding box center [266, 143] width 143 height 15
type input "628-28-4403"
click at [241, 232] on button "Request Credit Report" at bounding box center [233, 237] width 76 height 16
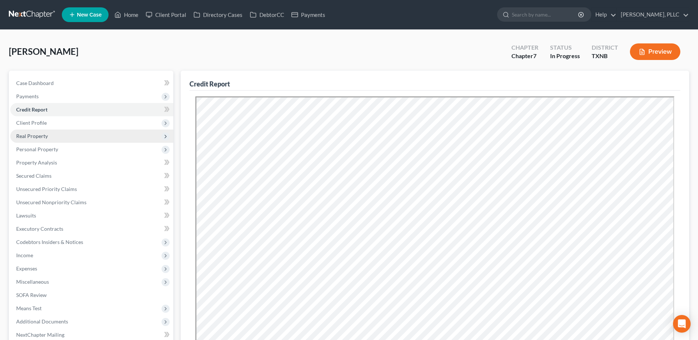
click at [38, 136] on span "Real Property" at bounding box center [32, 136] width 32 height 6
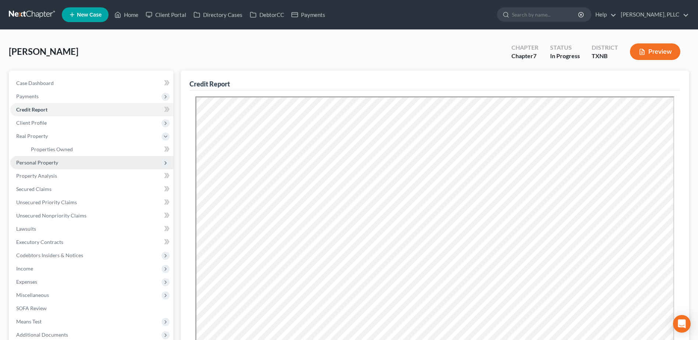
click at [35, 162] on span "Personal Property" at bounding box center [37, 162] width 42 height 6
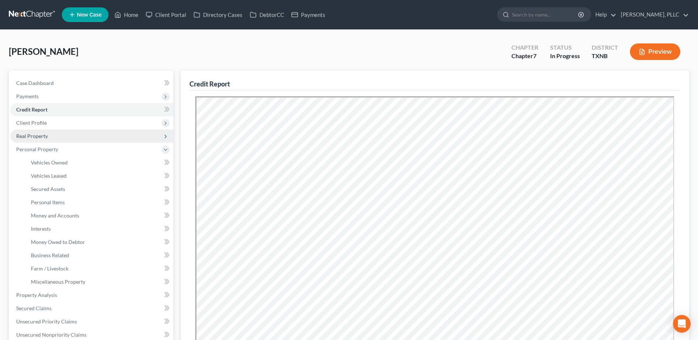
click at [39, 135] on span "Real Property" at bounding box center [32, 136] width 32 height 6
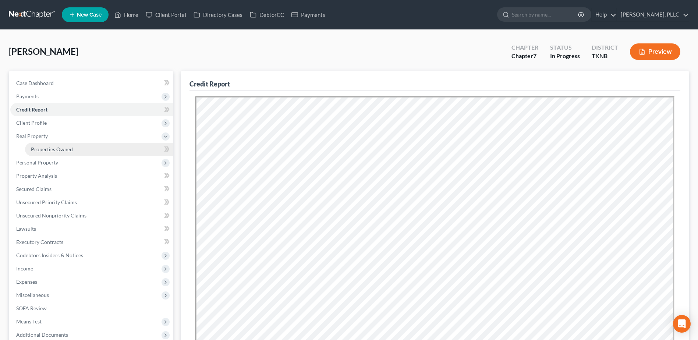
click at [44, 148] on span "Properties Owned" at bounding box center [52, 149] width 42 height 6
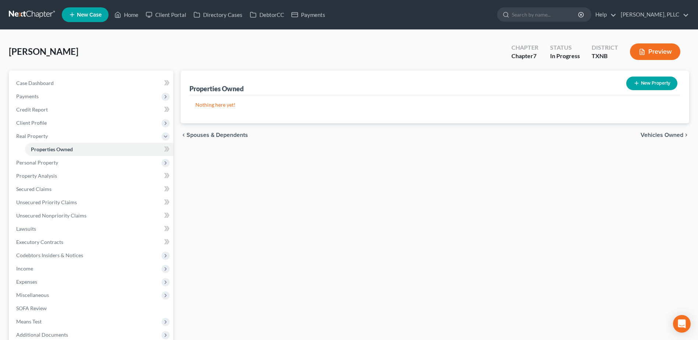
click at [667, 136] on span "Vehicles Owned" at bounding box center [661, 135] width 43 height 6
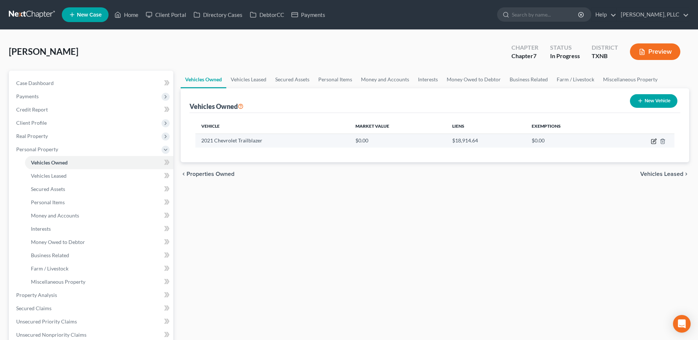
click at [653, 141] on icon "button" at bounding box center [654, 141] width 6 height 6
select select "0"
select select "5"
select select "1"
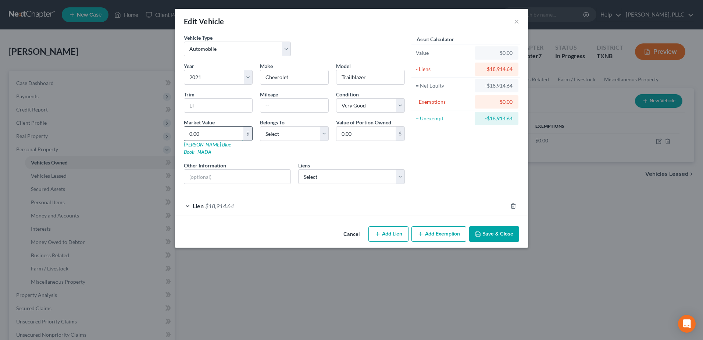
click at [243, 136] on input "0.00" at bounding box center [213, 134] width 59 height 14
type input "1"
type input "1.00"
type input "18"
type input "18.00"
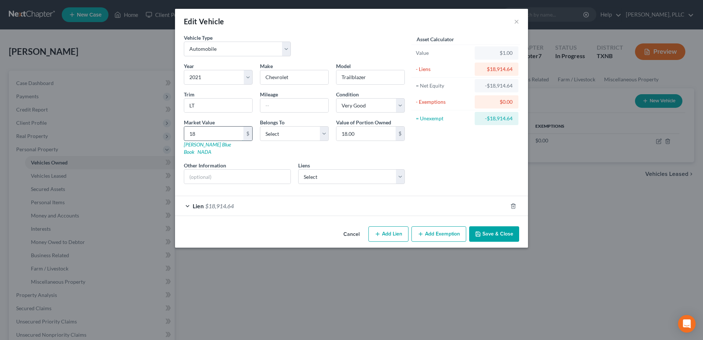
type input "188"
type input "188.00"
type input "1881"
type input "1,881.00"
type input "1,8813"
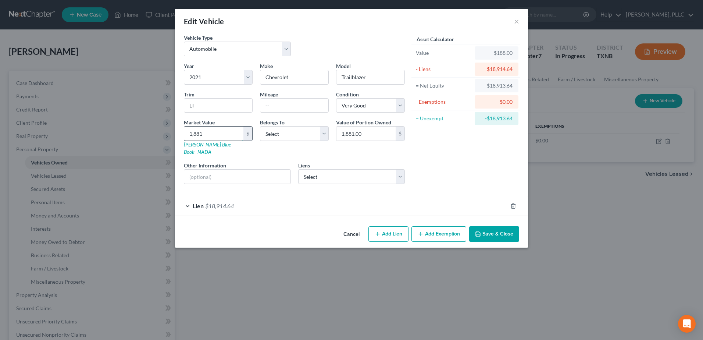
type input "18,813.00"
type input "1"
type input "1.00"
type input "18"
type input "18.00"
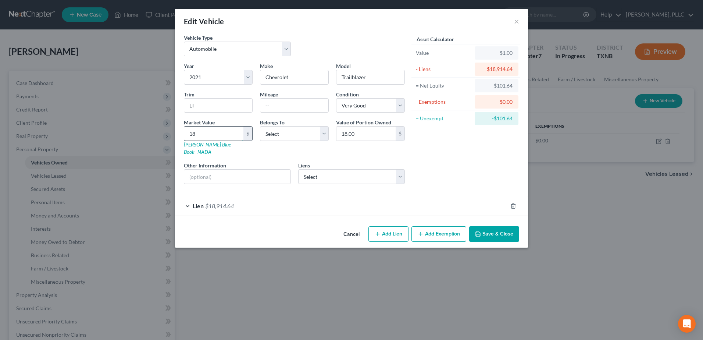
type input "181"
type input "181.00"
type input "1818"
type input "1,818.00"
type input "1,8183"
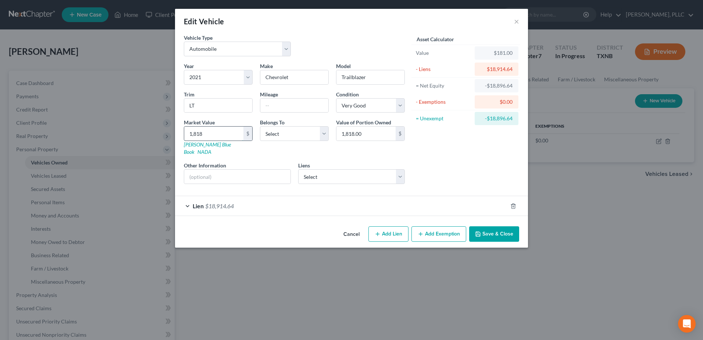
type input "18,183.00"
click at [186, 198] on div "Lien $18,914.64" at bounding box center [341, 205] width 333 height 19
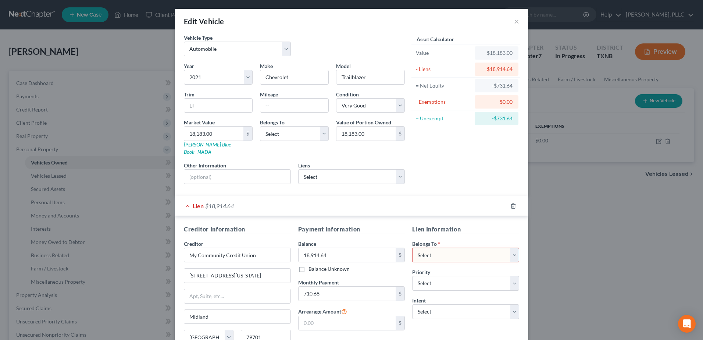
click at [517, 250] on div "Lien Information Belongs To * Select Debtor 1 Only Debtor 2 Only Debtor 1 And D…" at bounding box center [466, 294] width 114 height 139
click at [514, 248] on select "Select Debtor 1 Only Debtor 2 Only Debtor 1 And Debtor 2 Only At Least One Of T…" at bounding box center [465, 255] width 107 height 15
select select "0"
click at [412, 248] on select "Select Debtor 1 Only Debtor 2 Only Debtor 1 And Debtor 2 Only At Least One Of T…" at bounding box center [465, 255] width 107 height 15
click at [511, 306] on select "Select Surrender Redeem Reaffirm Avoid Other" at bounding box center [465, 311] width 107 height 15
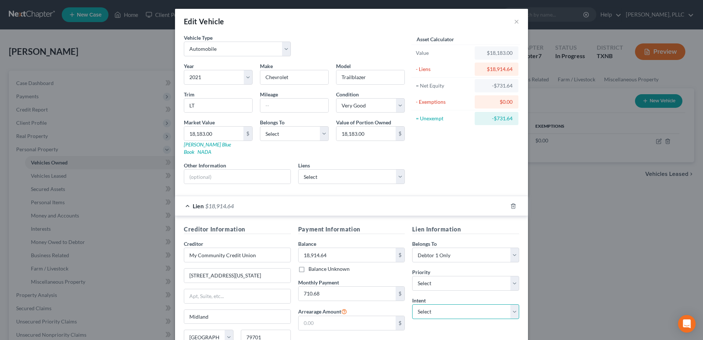
select select "2"
click at [412, 304] on select "Select Surrender Redeem Reaffirm Avoid Other" at bounding box center [465, 311] width 107 height 15
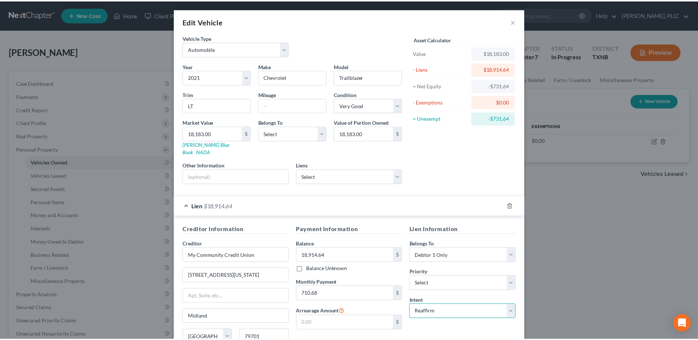
scroll to position [63, 0]
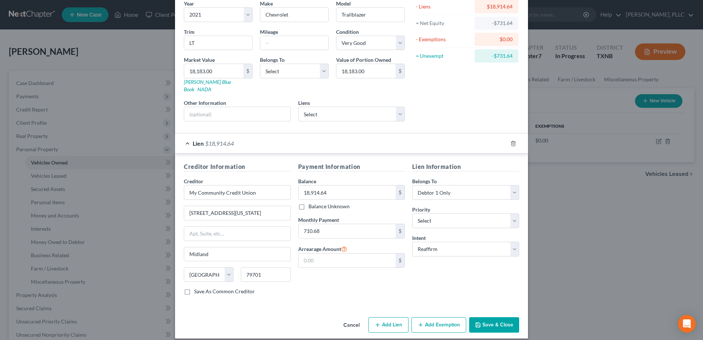
click at [477, 322] on icon "button" at bounding box center [478, 325] width 6 height 6
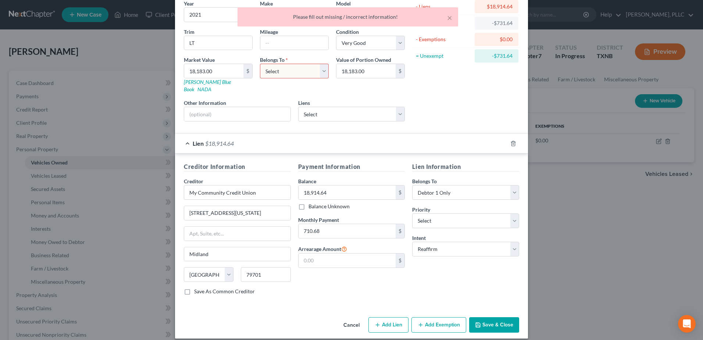
click at [320, 73] on select "Select Debtor 1 Only Debtor 2 Only Debtor 1 And Debtor 2 Only At Least One Of T…" at bounding box center [294, 71] width 69 height 15
select select "0"
click at [260, 64] on select "Select Debtor 1 Only Debtor 2 Only Debtor 1 And Debtor 2 Only At Least One Of T…" at bounding box center [294, 71] width 69 height 15
click at [479, 314] on div "Cancel Add Lien Add Lease Add Exemption Save & Close" at bounding box center [351, 326] width 353 height 24
click at [483, 317] on button "Save & Close" at bounding box center [494, 324] width 50 height 15
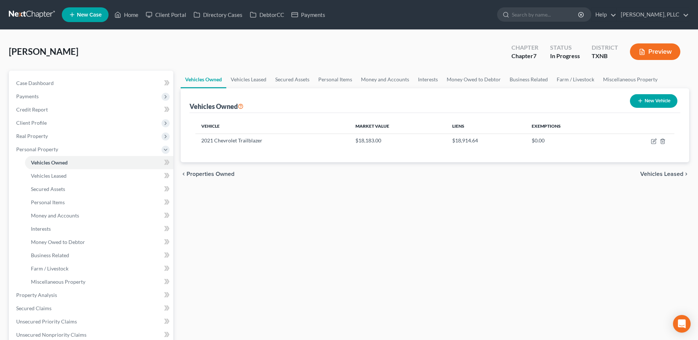
click at [663, 175] on span "Vehicles Leased" at bounding box center [661, 174] width 43 height 6
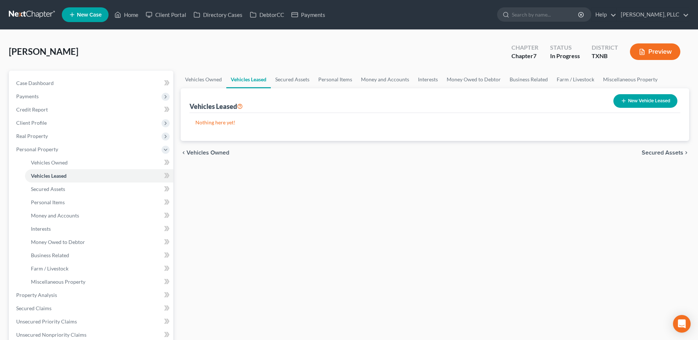
click at [659, 150] on span "Secured Assets" at bounding box center [662, 153] width 42 height 6
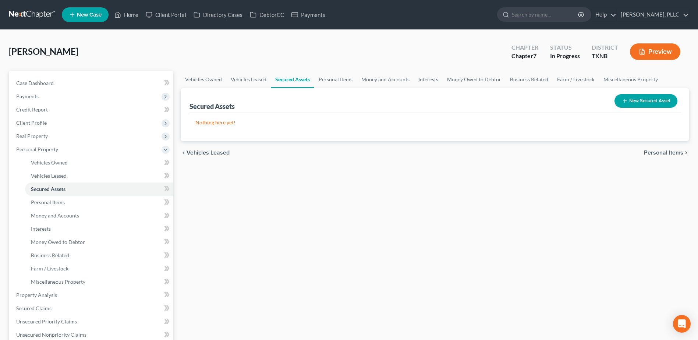
click at [659, 150] on span "Personal Items" at bounding box center [663, 153] width 39 height 6
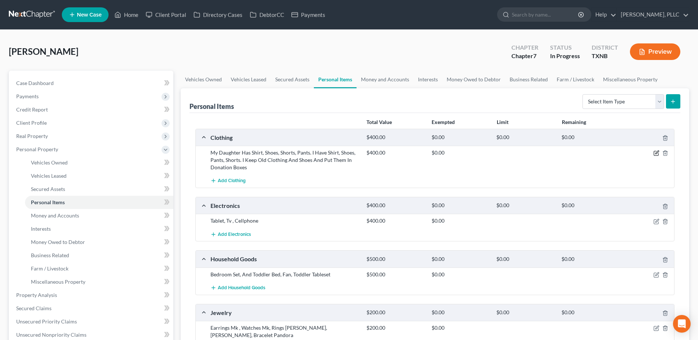
click at [658, 155] on icon "button" at bounding box center [656, 153] width 6 height 6
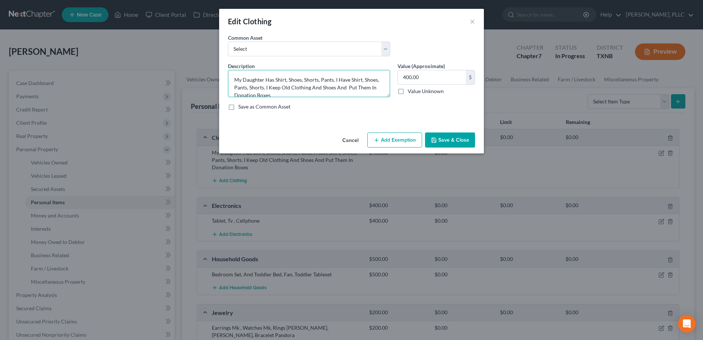
drag, startPoint x: 285, startPoint y: 81, endPoint x: 228, endPoint y: 81, distance: 57.4
click at [228, 81] on textarea "My Daughter Has Shirt, Shoes, Shorts, Pants. I Have Shirt, Shoes, Pants, Shorts…" at bounding box center [309, 83] width 162 height 27
drag, startPoint x: 379, startPoint y: 90, endPoint x: 177, endPoint y: 79, distance: 201.9
click at [177, 79] on div "Edit Clothing × An exemption set must first be selected from the Filing Informa…" at bounding box center [351, 170] width 703 height 340
type textarea "Clothes, shoes"
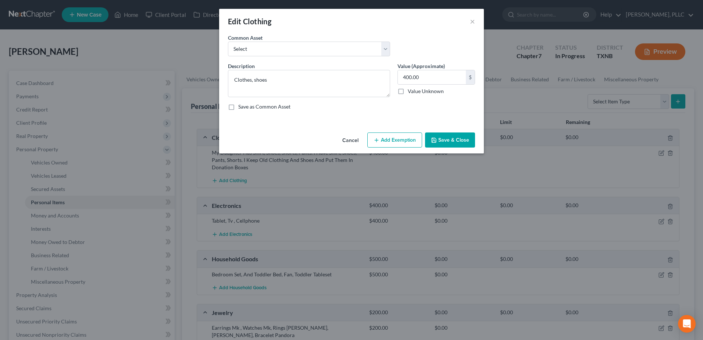
click at [437, 143] on icon "button" at bounding box center [434, 140] width 6 height 6
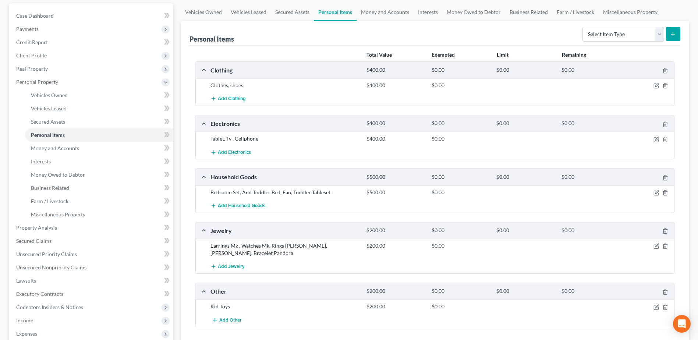
scroll to position [74, 0]
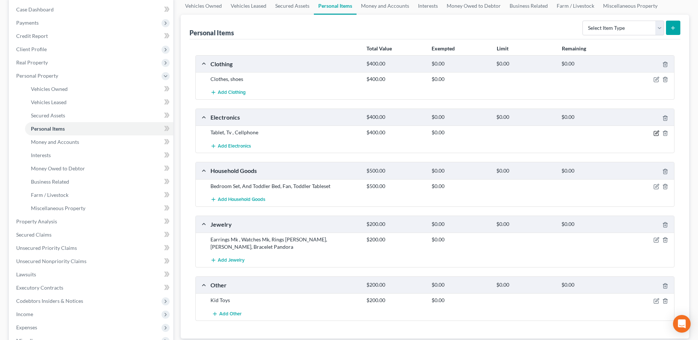
click at [658, 131] on icon "button" at bounding box center [656, 132] width 3 height 3
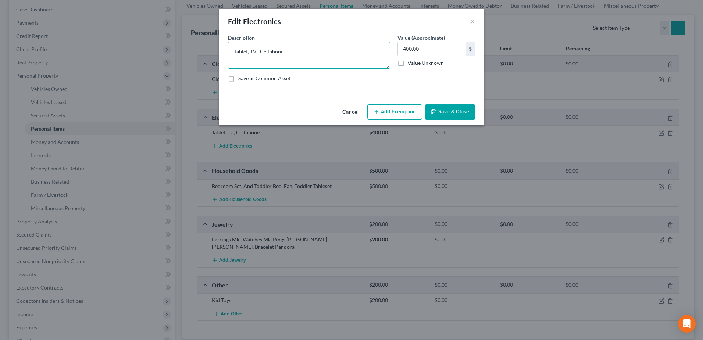
click at [268, 52] on textarea "Tablet, TV , Cellphone" at bounding box center [309, 55] width 162 height 27
type textarea "Tablet, TV, Cell phone"
click at [448, 111] on button "Save & Close" at bounding box center [450, 111] width 50 height 15
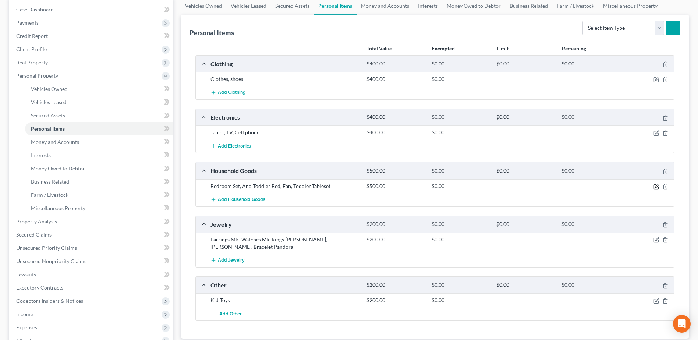
click at [658, 186] on icon "button" at bounding box center [656, 187] width 6 height 6
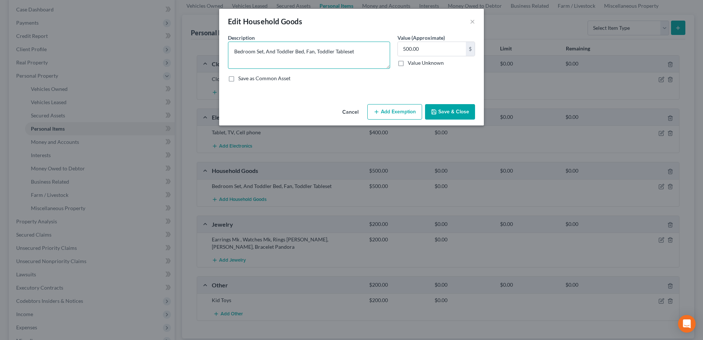
click at [276, 51] on textarea "Bedroom Set, And Toddler Bed, Fan, Toddler Tableset" at bounding box center [309, 55] width 162 height 27
click at [358, 53] on textarea "Bedroom Set, and Toddler Bed, Fan, Toddler Table set" at bounding box center [309, 55] width 162 height 27
type textarea "Bedroom Set, and Toddler Bed, Fan, Toddler Table set, kitchen ware and applianc…"
click at [450, 114] on button "Save & Close" at bounding box center [450, 111] width 50 height 15
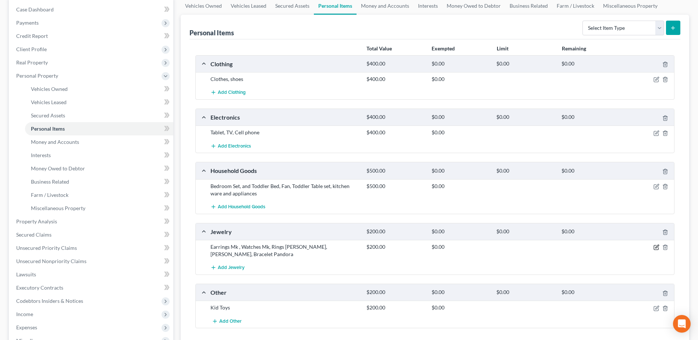
click at [657, 246] on icon "button" at bounding box center [656, 247] width 6 height 6
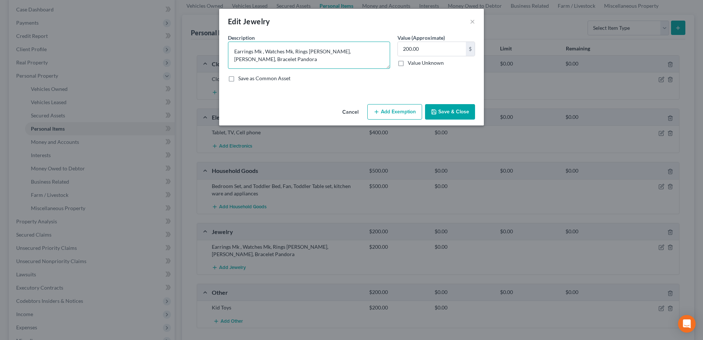
drag, startPoint x: 342, startPoint y: 59, endPoint x: 195, endPoint y: 49, distance: 147.8
click at [195, 49] on div "Edit Jewelry × An exemption set must first be selected from the Filing Informat…" at bounding box center [351, 170] width 703 height 340
type textarea "Earrings, rings, bracelets"
click at [454, 114] on button "Save & Close" at bounding box center [450, 111] width 50 height 15
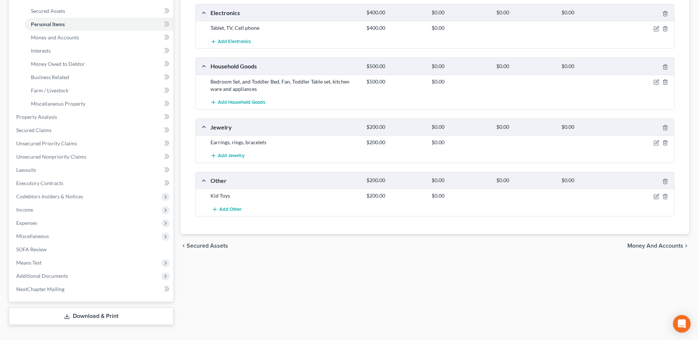
scroll to position [191, 0]
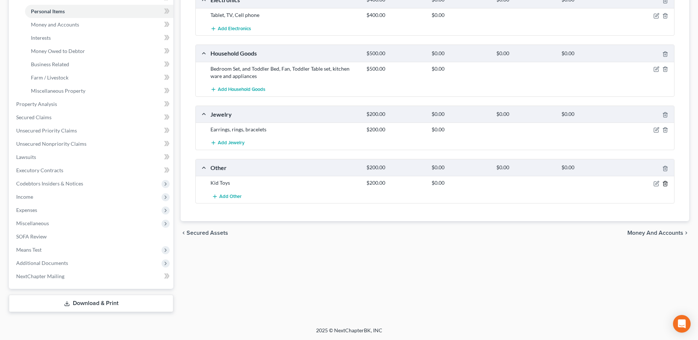
click at [665, 185] on line "button" at bounding box center [665, 183] width 0 height 1
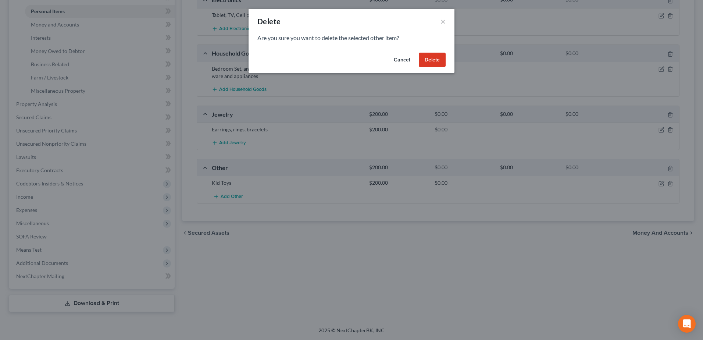
click at [429, 58] on button "Delete" at bounding box center [432, 60] width 27 height 15
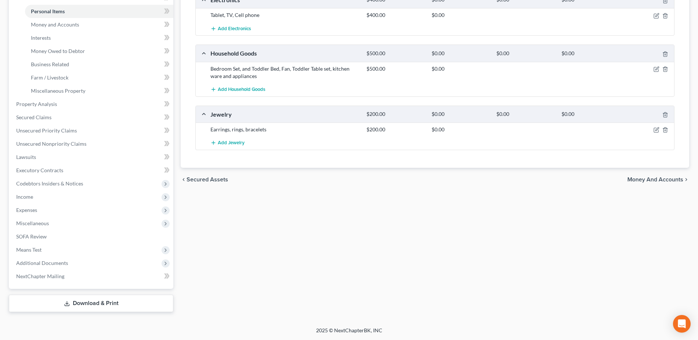
scroll to position [117, 0]
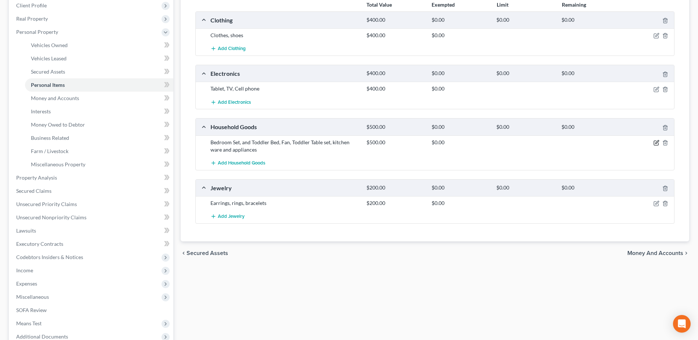
drag, startPoint x: 659, startPoint y: 142, endPoint x: 652, endPoint y: 141, distance: 6.8
click at [658, 142] on icon "button" at bounding box center [656, 143] width 6 height 6
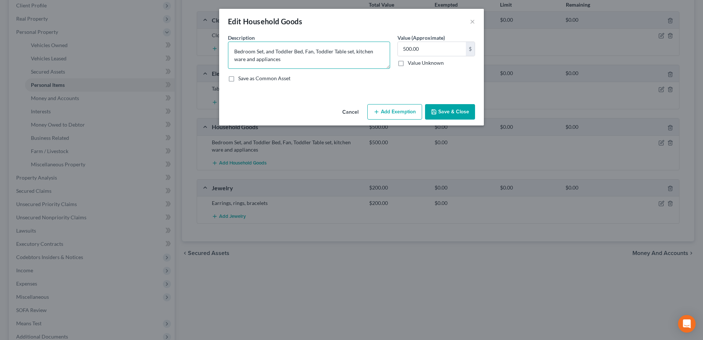
click at [310, 64] on textarea "Bedroom Set, and Toddler Bed, Fan, Toddler Table set, kitchen ware and applianc…" at bounding box center [309, 55] width 162 height 27
type textarea "Bedroom Set, and Toddler Bed, Fan, Toddler Table set, kitchen ware and applianc…"
type input "700.00"
click at [446, 99] on div "An exemption set must first be selected from the Filing Information section. Co…" at bounding box center [351, 67] width 265 height 67
click at [454, 109] on button "Save & Close" at bounding box center [450, 111] width 50 height 15
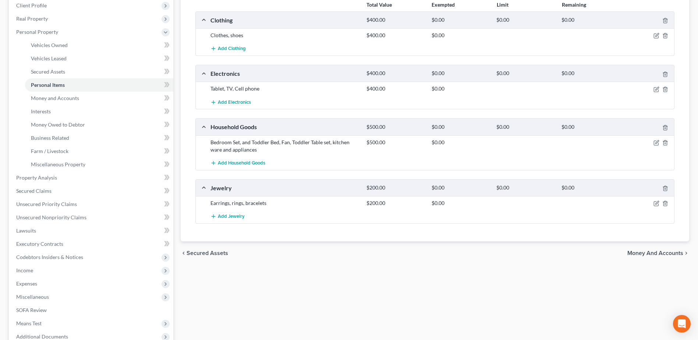
click at [643, 254] on span "Money and Accounts" at bounding box center [655, 253] width 56 height 6
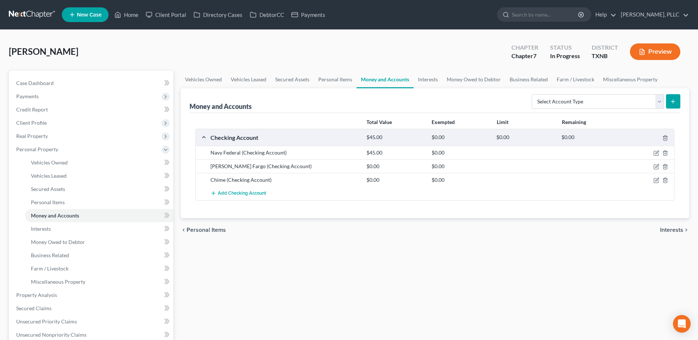
click at [679, 229] on span "Interests" at bounding box center [671, 230] width 23 height 6
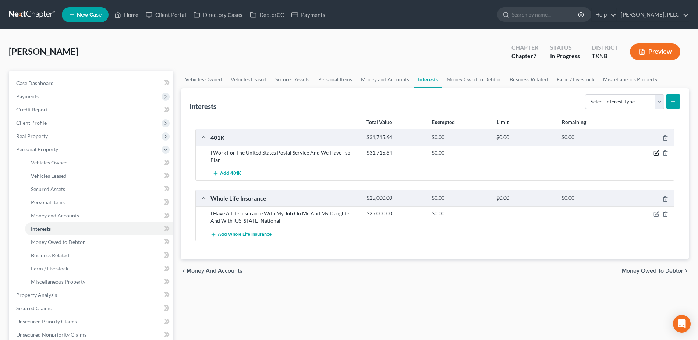
click at [656, 152] on icon "button" at bounding box center [656, 152] width 3 height 3
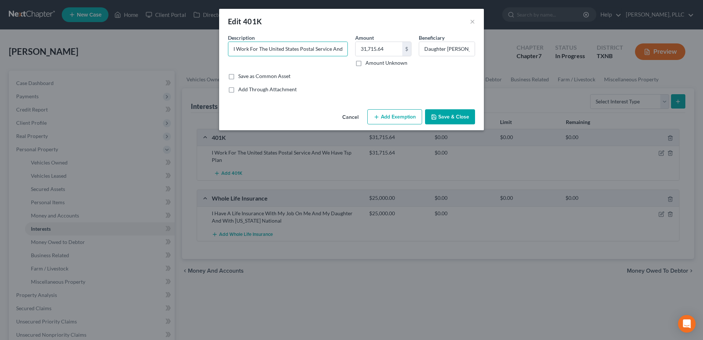
drag, startPoint x: 268, startPoint y: 48, endPoint x: 214, endPoint y: 48, distance: 54.1
click at [214, 48] on div "Edit 401K × An exemption set must first be selected from the Filing Information…" at bounding box center [351, 170] width 703 height 340
drag, startPoint x: 344, startPoint y: 49, endPoint x: 184, endPoint y: 49, distance: 160.4
click at [184, 49] on div "Edit 401K × An exemption set must first be selected from the Filing Information…" at bounding box center [351, 170] width 703 height 340
drag, startPoint x: 283, startPoint y: 50, endPoint x: 227, endPoint y: 47, distance: 56.4
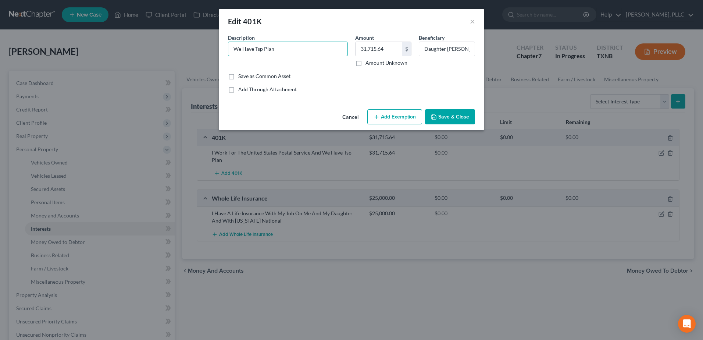
click at [228, 50] on div "We Have Tsp Plan" at bounding box center [288, 49] width 120 height 15
drag, startPoint x: 253, startPoint y: 48, endPoint x: 219, endPoint y: 48, distance: 33.8
click at [219, 48] on div "An exemption set must first be selected from the Filing Information section. Co…" at bounding box center [351, 70] width 265 height 72
type input "401k with USPS"
click at [448, 49] on input "Daughter [PERSON_NAME]" at bounding box center [447, 49] width 56 height 14
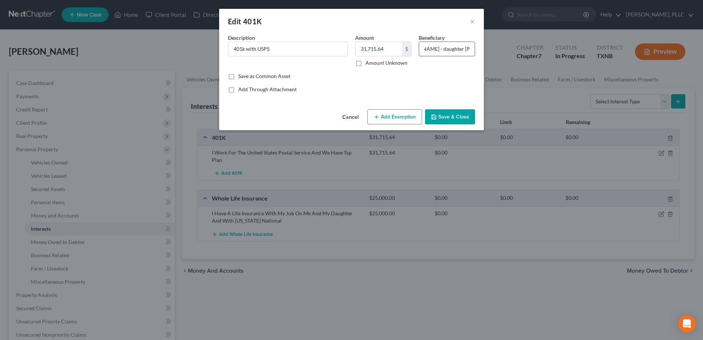
scroll to position [0, 28]
type input "[PERSON_NAME] - daughter [PERSON_NAME]"
click at [451, 119] on button "Save & Close" at bounding box center [450, 116] width 50 height 15
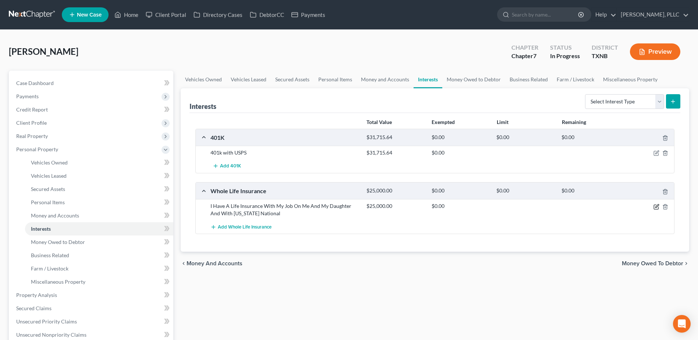
click at [655, 207] on icon "button" at bounding box center [656, 205] width 3 height 3
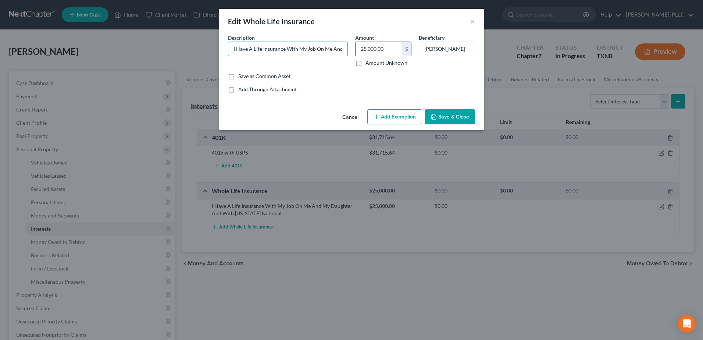
scroll to position [0, 101]
drag, startPoint x: 232, startPoint y: 49, endPoint x: 372, endPoint y: 50, distance: 139.4
click at [372, 50] on div "Description * I Have A Life Insurance With My Job On Me And My Daughter And Wit…" at bounding box center [351, 53] width 255 height 39
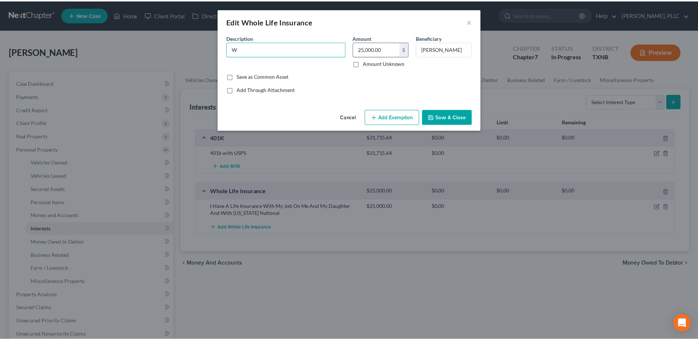
scroll to position [0, 0]
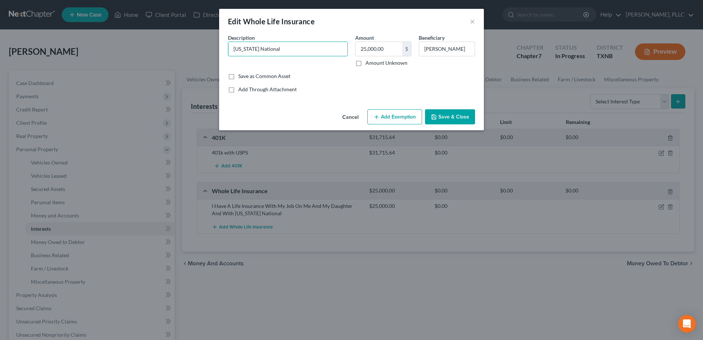
type input "[US_STATE] National"
click at [466, 119] on button "Save & Close" at bounding box center [450, 116] width 50 height 15
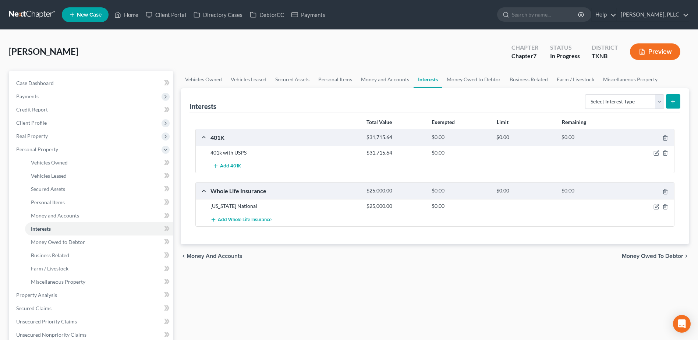
click at [647, 254] on span "Money Owed to Debtor" at bounding box center [652, 256] width 61 height 6
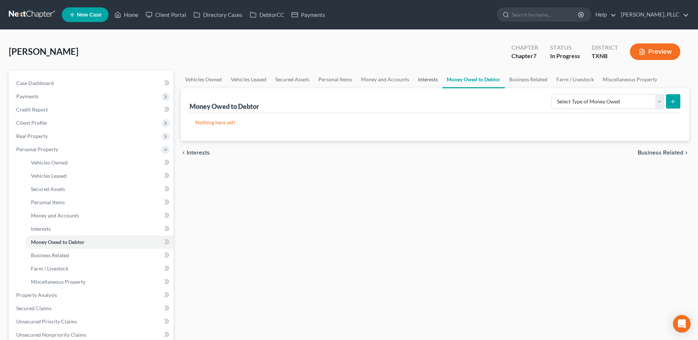
drag, startPoint x: 430, startPoint y: 79, endPoint x: 454, endPoint y: 86, distance: 24.4
click at [430, 79] on link "Interests" at bounding box center [427, 80] width 29 height 18
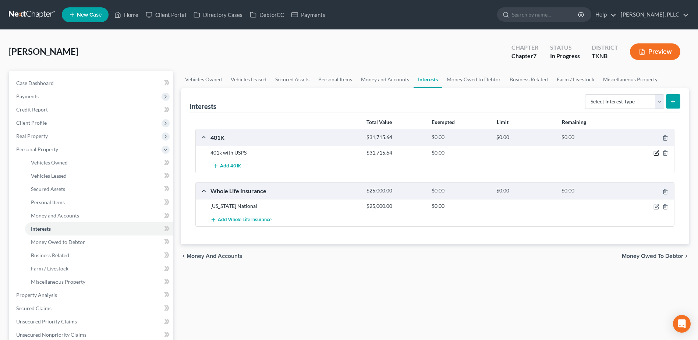
click at [657, 154] on icon "button" at bounding box center [656, 153] width 6 height 6
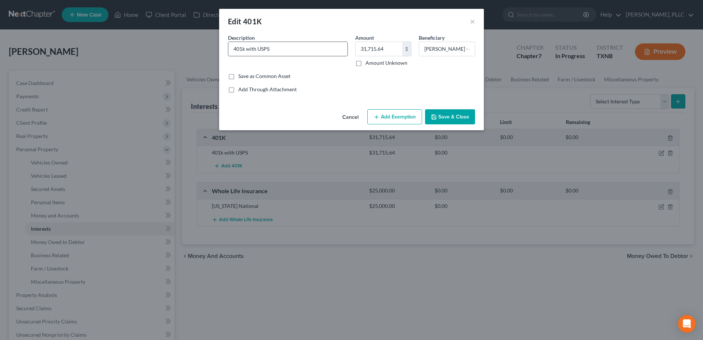
click at [245, 50] on input "401k with USPS" at bounding box center [287, 49] width 119 height 14
type input "401k, TSP with USPS"
click at [460, 118] on button "Save & Close" at bounding box center [450, 116] width 50 height 15
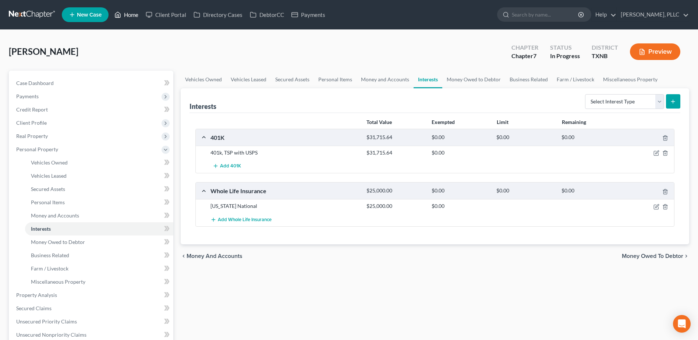
click at [134, 16] on link "Home" at bounding box center [126, 14] width 31 height 13
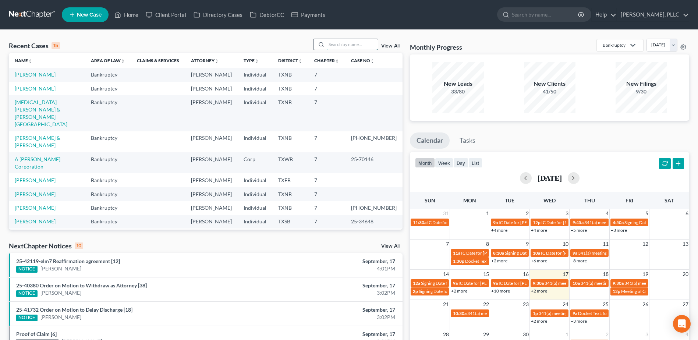
click at [349, 48] on input "search" at bounding box center [351, 44] width 51 height 11
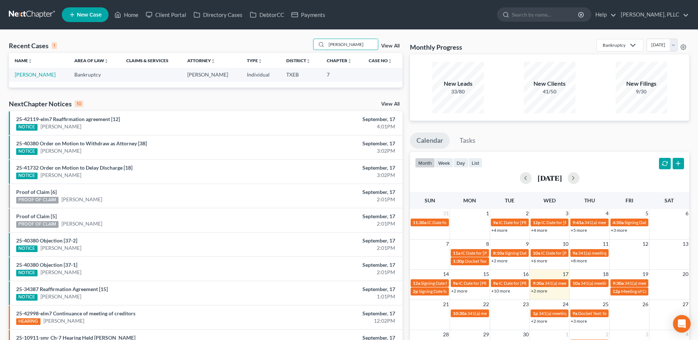
type input "[PERSON_NAME]"
click at [51, 79] on td "[PERSON_NAME]" at bounding box center [39, 75] width 60 height 14
click at [49, 77] on link "[PERSON_NAME]" at bounding box center [35, 74] width 41 height 6
select select "3"
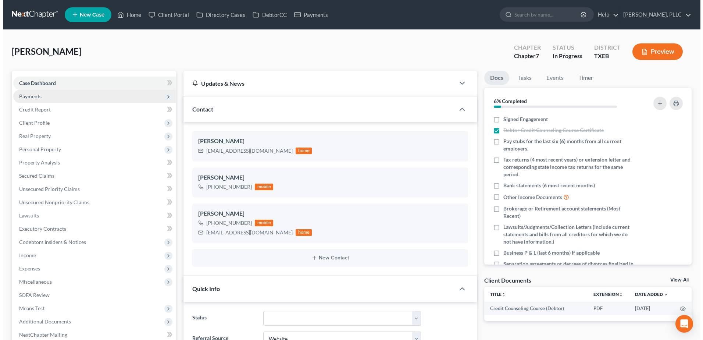
scroll to position [243, 0]
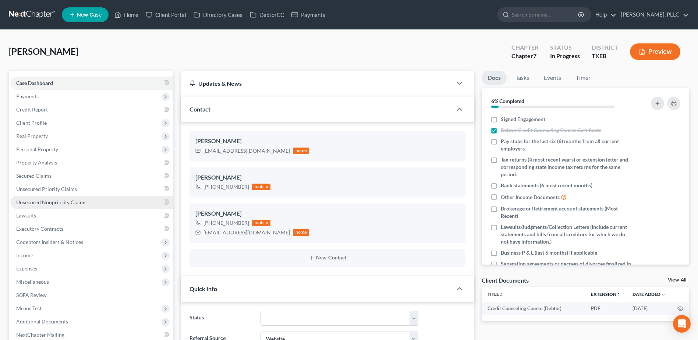
click at [55, 203] on span "Unsecured Nonpriority Claims" at bounding box center [51, 202] width 70 height 6
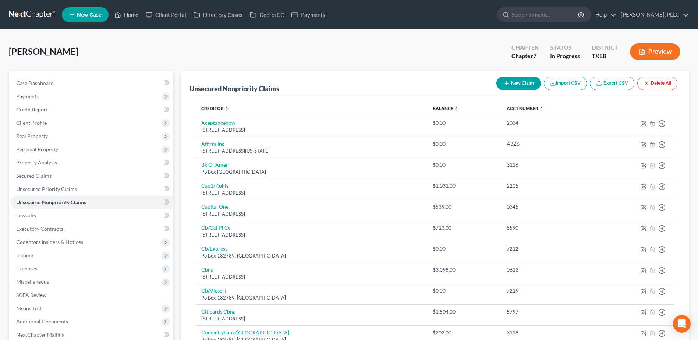
click at [532, 83] on button "New Claim" at bounding box center [518, 84] width 45 height 14
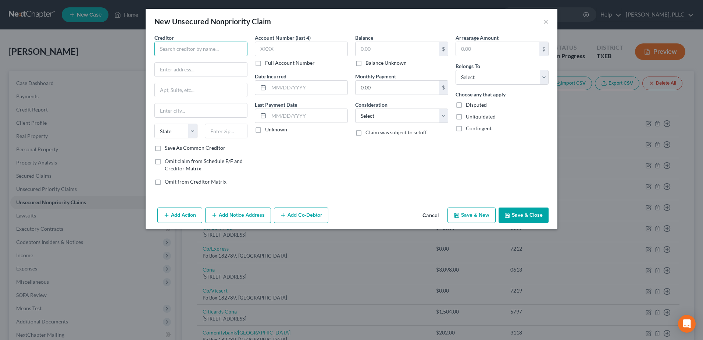
click at [208, 51] on input "text" at bounding box center [200, 49] width 93 height 15
click at [436, 218] on button "Cancel" at bounding box center [431, 215] width 28 height 15
type input "Rooms to Go c/o Concora"
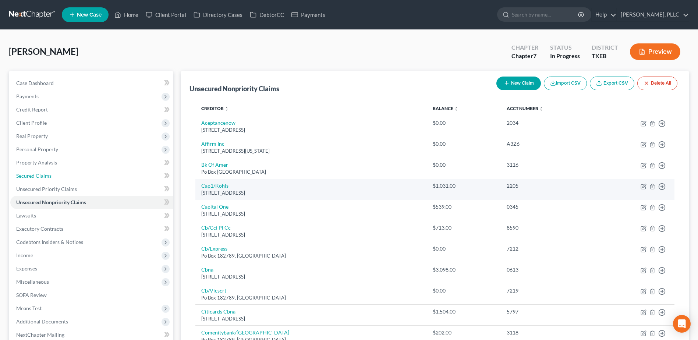
click at [24, 177] on span "Secured Claims" at bounding box center [33, 176] width 35 height 6
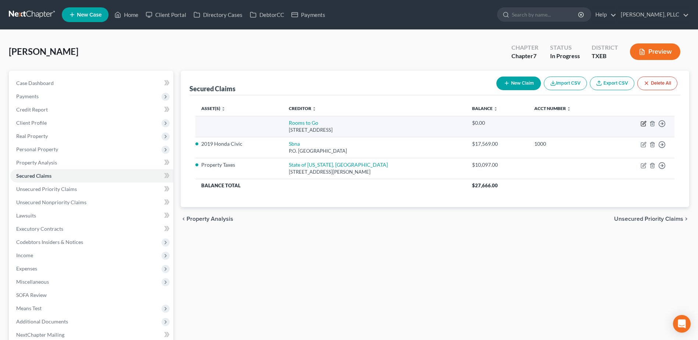
click at [642, 123] on icon "button" at bounding box center [643, 124] width 6 height 6
select select "9"
select select "2"
select select "0"
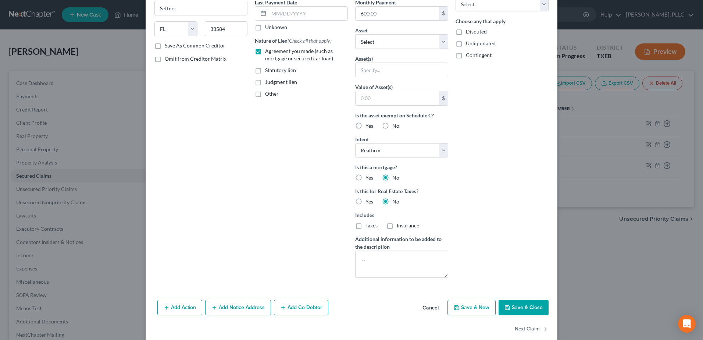
scroll to position [114, 0]
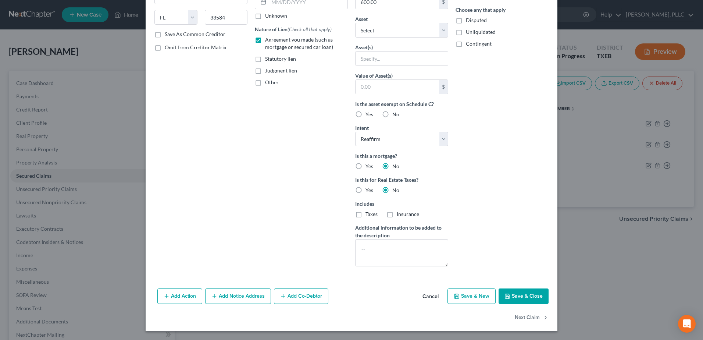
click at [242, 297] on button "Add Notice Address" at bounding box center [238, 295] width 66 height 15
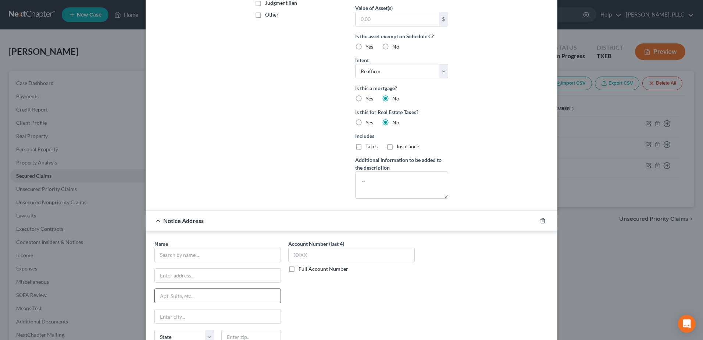
scroll to position [224, 0]
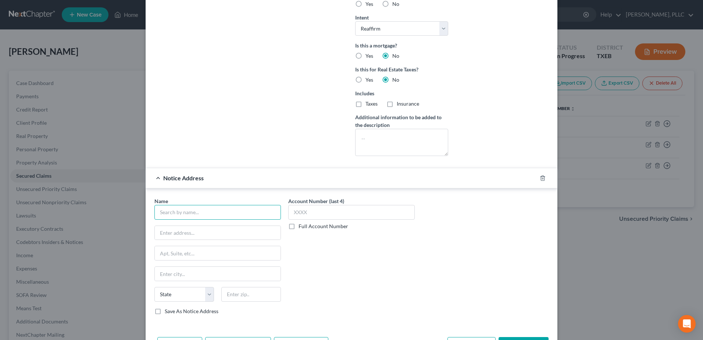
drag, startPoint x: 196, startPoint y: 213, endPoint x: 185, endPoint y: 199, distance: 17.2
click at [193, 209] on input "text" at bounding box center [217, 212] width 127 height 15
type input "c"
type input "Concora Credit"
click at [210, 235] on input "text" at bounding box center [218, 233] width 126 height 14
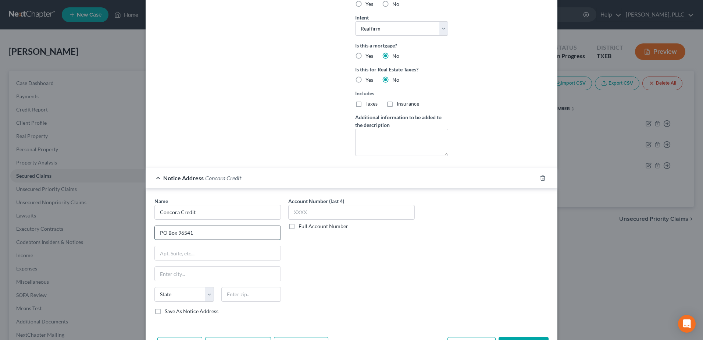
type input "PO Box 96541"
type input "Charlotte"
select select "28"
type input "28296-0541"
click at [324, 208] on input "text" at bounding box center [351, 212] width 127 height 15
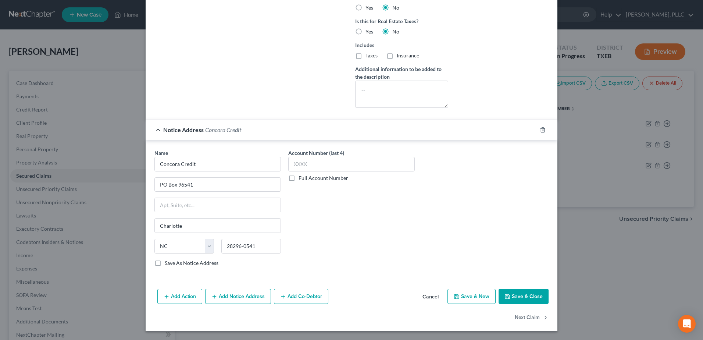
drag, startPoint x: 529, startPoint y: 301, endPoint x: 697, endPoint y: 340, distance: 172.1
click at [529, 301] on button "Save & Close" at bounding box center [524, 296] width 50 height 15
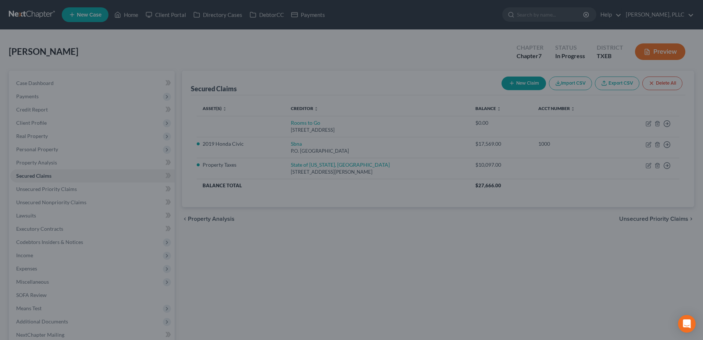
scroll to position [192, 0]
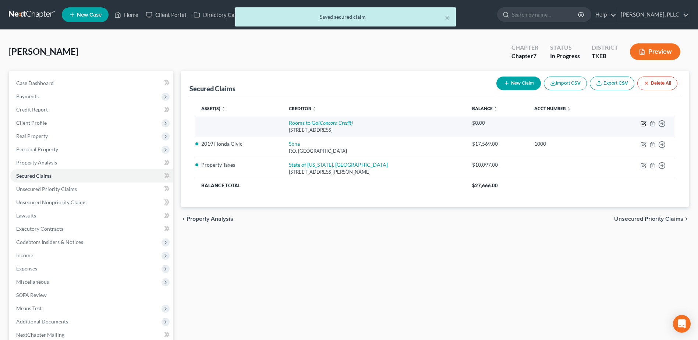
click at [645, 125] on icon "button" at bounding box center [643, 124] width 4 height 4
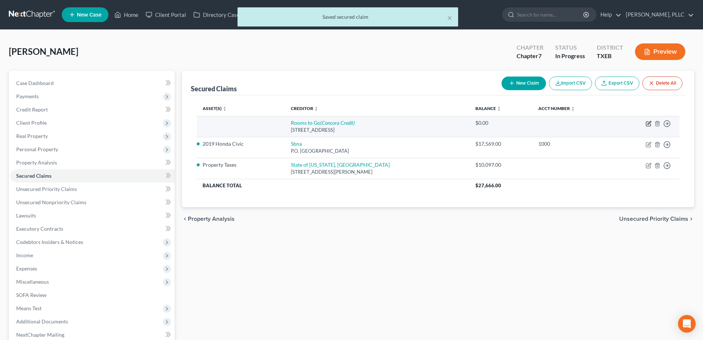
select select "9"
select select "2"
select select "0"
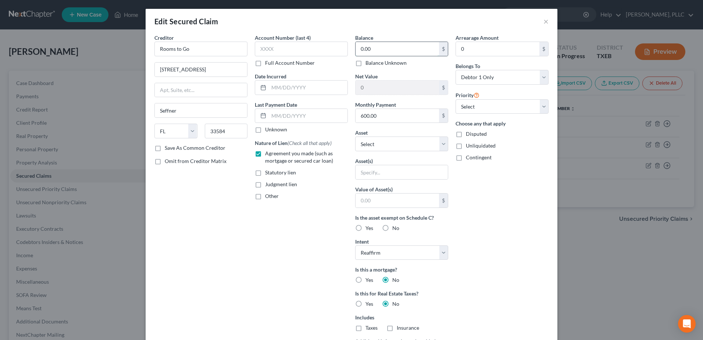
click at [385, 49] on input "0.00" at bounding box center [397, 49] width 83 height 14
type input "1,300.00"
click at [206, 51] on input "Rooms to Go" at bounding box center [200, 49] width 93 height 15
type input "Rooms to Go c/o Concora Credit"
type input "PO Box 96541"
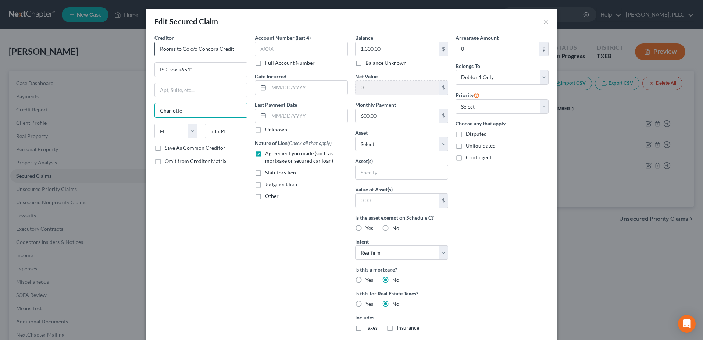
type input "Charlotte"
select select "28"
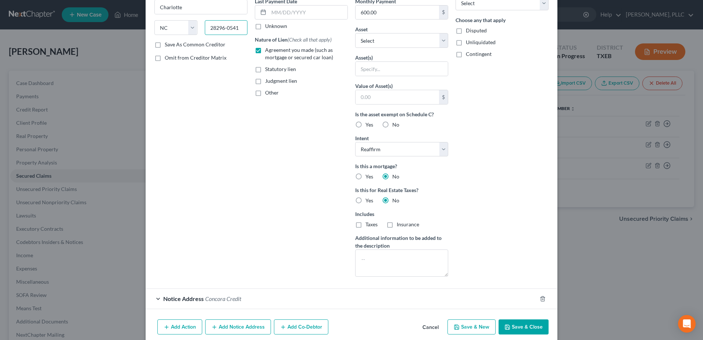
scroll to position [134, 0]
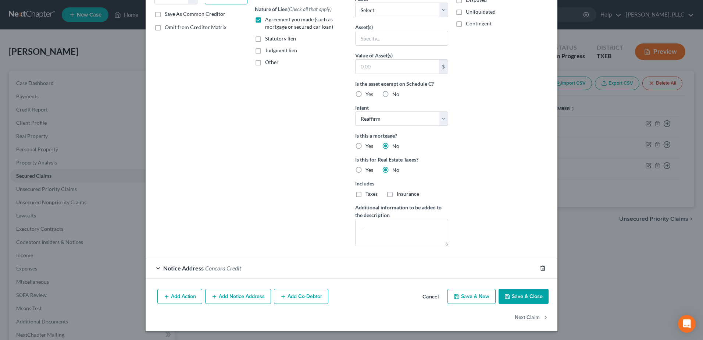
type input "28296-0541"
click at [540, 267] on icon "button" at bounding box center [543, 268] width 6 height 6
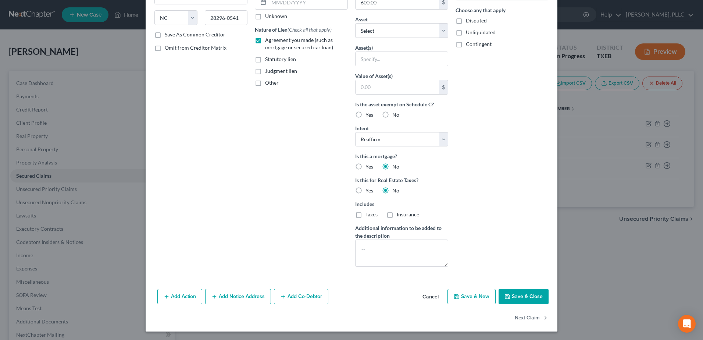
scroll to position [114, 0]
click at [527, 297] on button "Save & Close" at bounding box center [524, 295] width 50 height 15
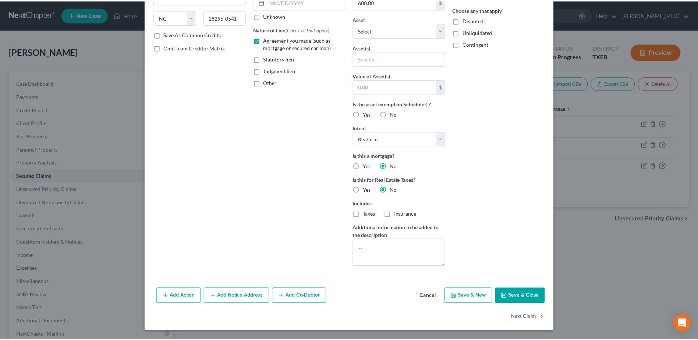
scroll to position [33, 0]
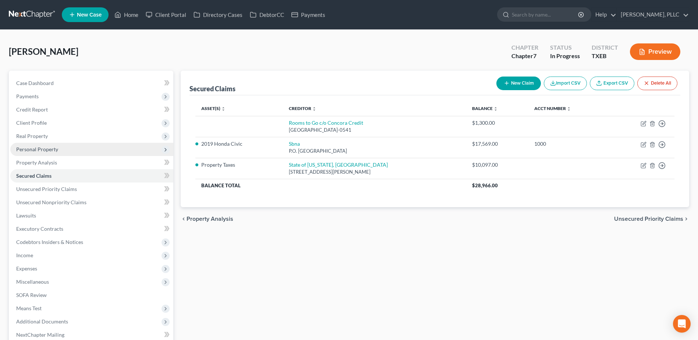
click at [35, 148] on span "Personal Property" at bounding box center [37, 149] width 42 height 6
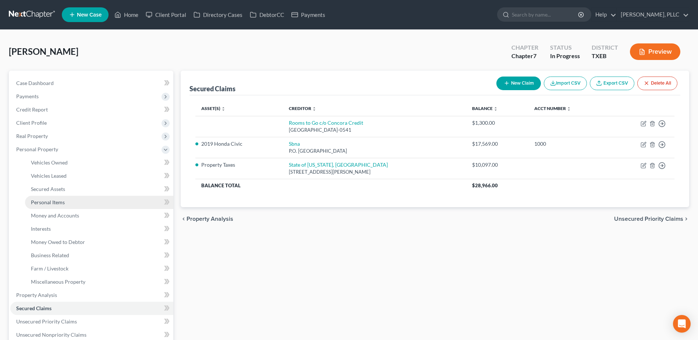
drag, startPoint x: 56, startPoint y: 203, endPoint x: 118, endPoint y: 204, distance: 61.4
click at [56, 202] on span "Personal Items" at bounding box center [48, 202] width 34 height 6
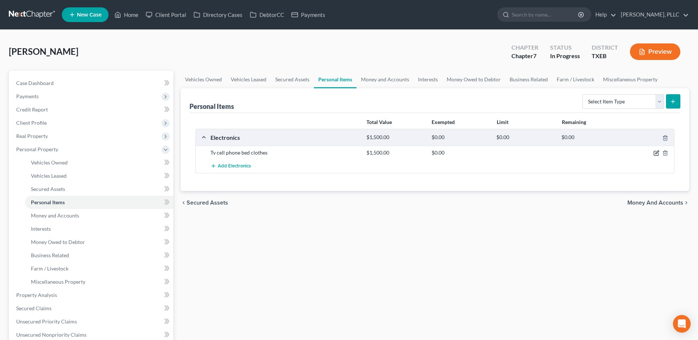
click at [658, 153] on icon "button" at bounding box center [656, 153] width 6 height 6
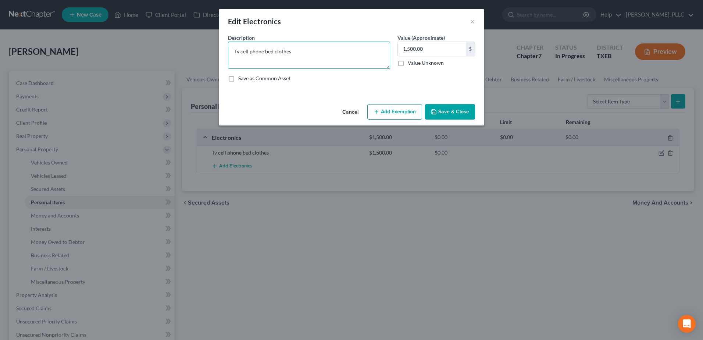
click at [238, 52] on textarea "Tv cell phone bed clothes" at bounding box center [309, 55] width 162 height 27
drag, startPoint x: 310, startPoint y: 51, endPoint x: 267, endPoint y: 51, distance: 43.4
click at [267, 51] on textarea "TV, cell phone bed clothes" at bounding box center [309, 55] width 162 height 27
type textarea "TV, cell phone"
click at [441, 50] on input "1,500.00" at bounding box center [432, 49] width 68 height 14
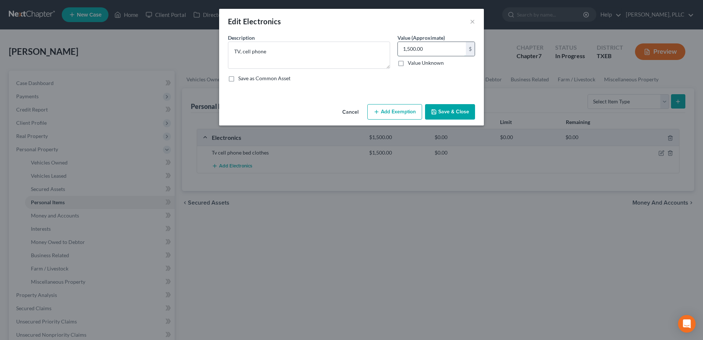
type input "1"
type input "900.00"
click at [456, 110] on button "Save & Close" at bounding box center [450, 111] width 50 height 15
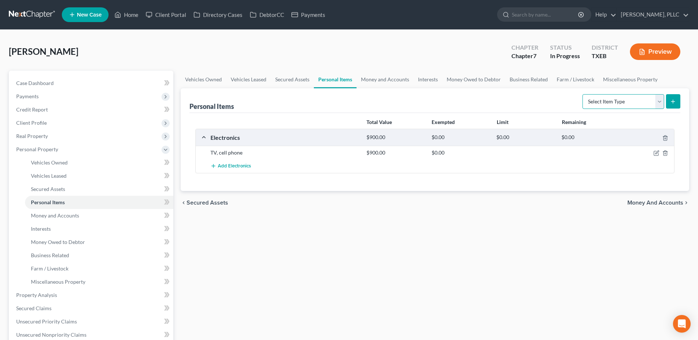
click at [660, 102] on select "Select Item Type Clothing Collectibles Of Value Electronics Firearms Household …" at bounding box center [623, 101] width 82 height 15
select select "clothing"
click at [583, 94] on select "Select Item Type Clothing Collectibles Of Value Electronics Firearms Household …" at bounding box center [623, 101] width 82 height 15
click at [671, 99] on icon "submit" at bounding box center [673, 102] width 6 height 6
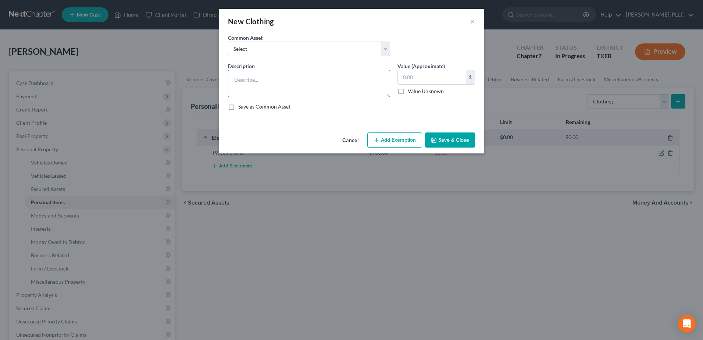
click at [307, 76] on textarea at bounding box center [309, 83] width 162 height 27
type textarea "Clothes, shoes"
type input "200.00"
click at [445, 136] on button "Save & Close" at bounding box center [450, 139] width 50 height 15
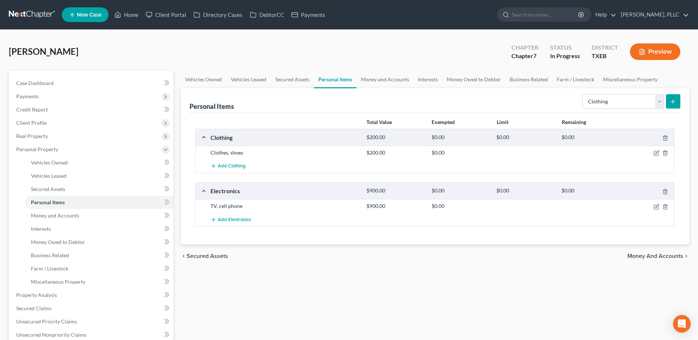
click at [671, 100] on icon "submit" at bounding box center [673, 102] width 6 height 6
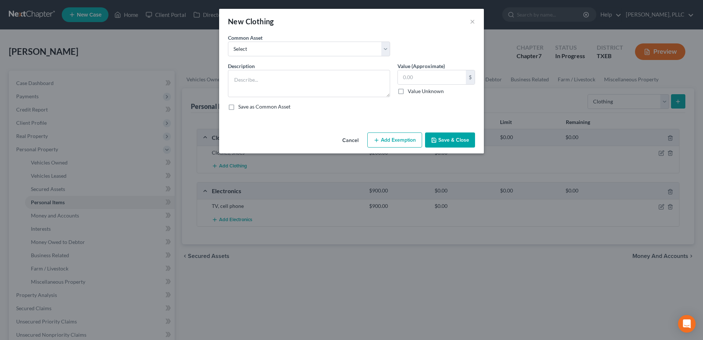
click at [344, 112] on div "Description * Value (Approximate) $ Value Unknown Balance Undetermined $ Value …" at bounding box center [351, 89] width 255 height 54
click at [351, 142] on button "Cancel" at bounding box center [351, 140] width 28 height 15
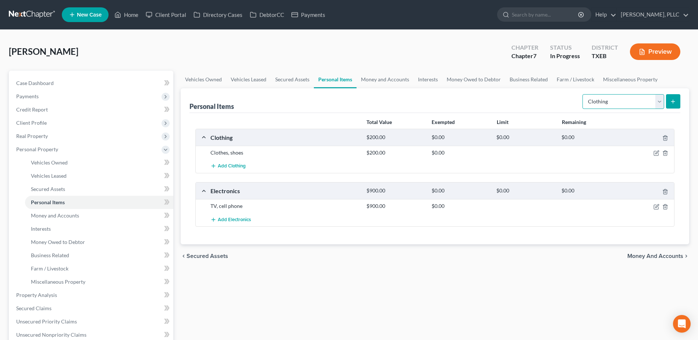
click at [660, 100] on select "Select Item Type Clothing Collectibles Of Value Electronics Firearms Household …" at bounding box center [623, 101] width 82 height 15
select select "household_goods"
click at [583, 94] on select "Select Item Type Clothing Collectibles Of Value Electronics Firearms Household …" at bounding box center [623, 101] width 82 height 15
click at [670, 102] on icon "submit" at bounding box center [673, 102] width 6 height 6
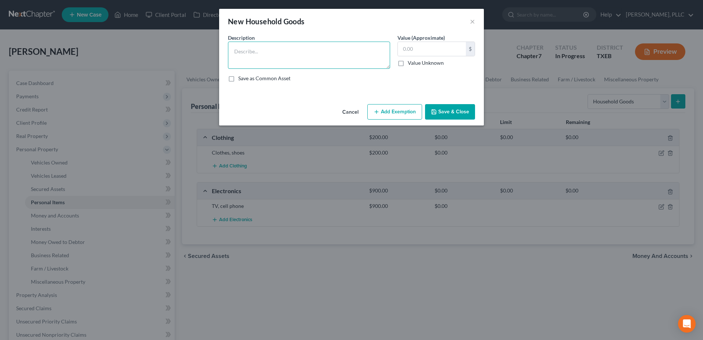
click at [331, 49] on textarea at bounding box center [309, 55] width 162 height 27
type textarea "Bedroom furniture"
type input "250.00"
click at [466, 110] on button "Save & Close" at bounding box center [450, 111] width 50 height 15
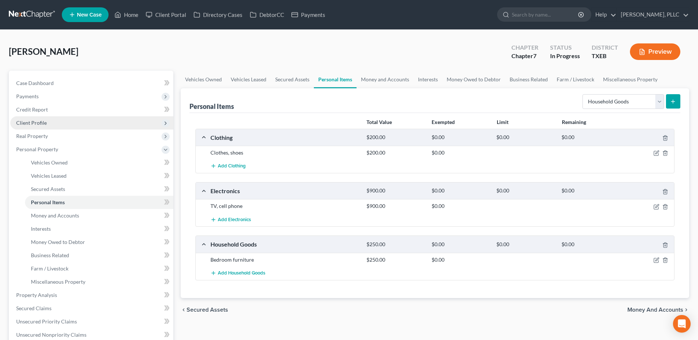
click at [39, 121] on span "Client Profile" at bounding box center [31, 123] width 31 height 6
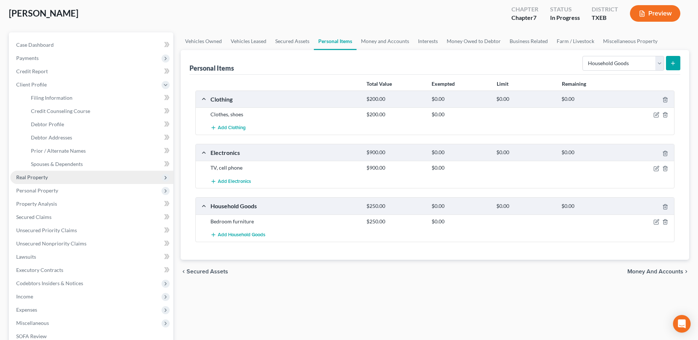
scroll to position [74, 0]
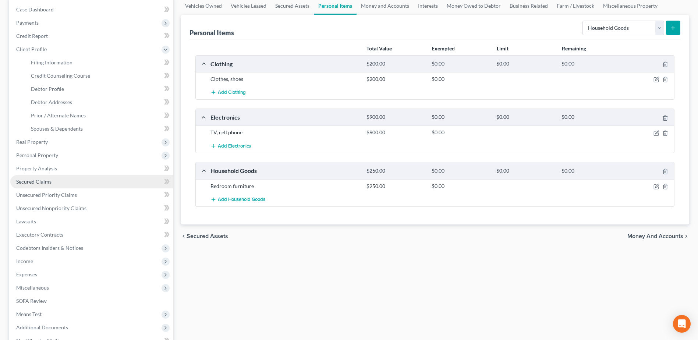
click at [39, 181] on span "Secured Claims" at bounding box center [33, 181] width 35 height 6
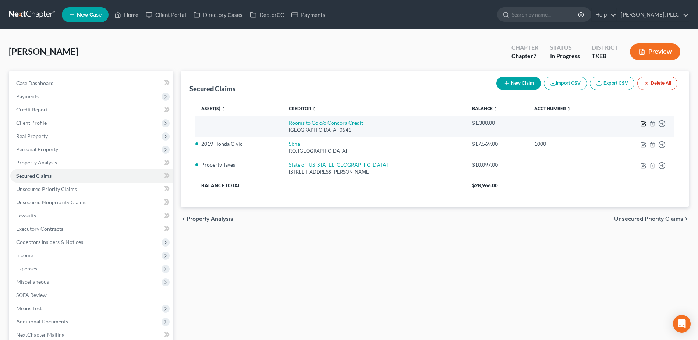
click at [643, 123] on icon "button" at bounding box center [643, 122] width 3 height 3
select select "28"
select select "2"
select select "0"
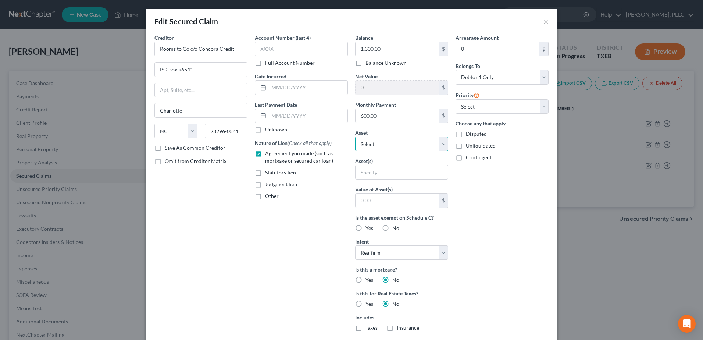
click at [440, 141] on select "Select Other Multiple Assets Household Goods - Bedroom furniture - $250.0 Cloth…" at bounding box center [401, 143] width 93 height 15
select select "2"
click at [355, 136] on select "Select Other Multiple Assets Household Goods - Bedroom furniture - $250.0 Cloth…" at bounding box center [401, 143] width 93 height 15
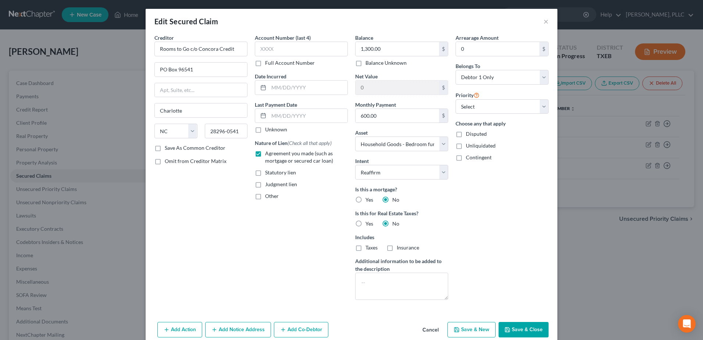
click at [519, 327] on button "Save & Close" at bounding box center [524, 329] width 50 height 15
select select
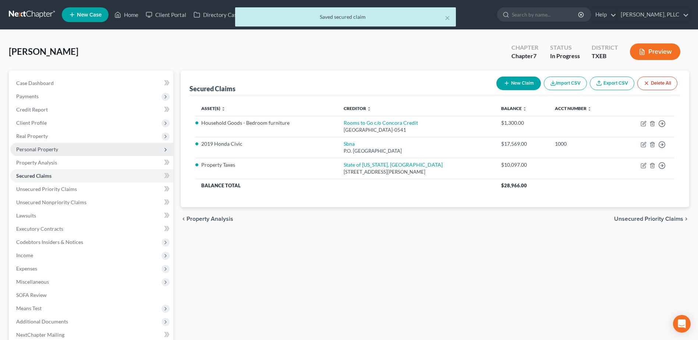
click at [38, 146] on span "Personal Property" at bounding box center [37, 149] width 42 height 6
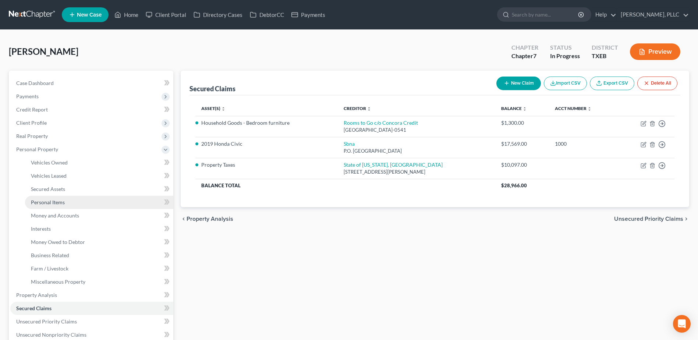
click at [48, 198] on link "Personal Items" at bounding box center [99, 202] width 148 height 13
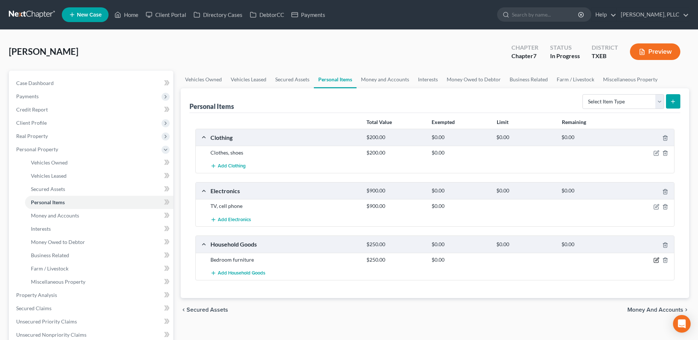
click at [656, 260] on icon "button" at bounding box center [656, 260] width 6 height 6
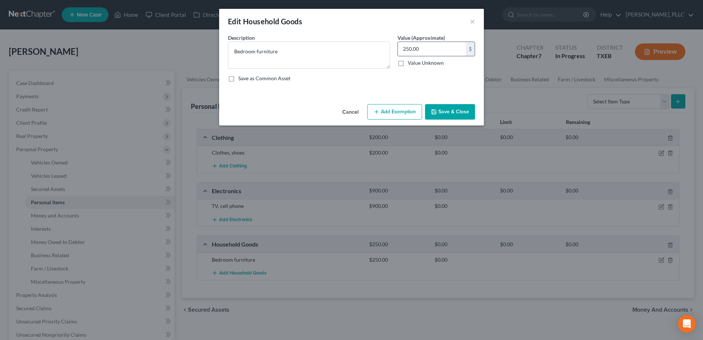
click at [431, 47] on input "250.00" at bounding box center [432, 49] width 68 height 14
type input "500.00"
click at [442, 115] on button "Save & Close" at bounding box center [450, 111] width 50 height 15
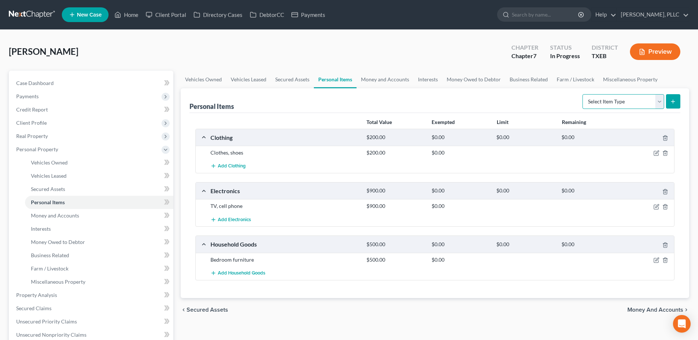
click at [660, 102] on select "Select Item Type Clothing Collectibles Of Value Electronics Firearms Household …" at bounding box center [623, 101] width 82 height 15
select select "household_goods"
click at [583, 94] on select "Select Item Type Clothing Collectibles Of Value Electronics Firearms Household …" at bounding box center [623, 101] width 82 height 15
click at [680, 99] on button "submit" at bounding box center [673, 101] width 14 height 14
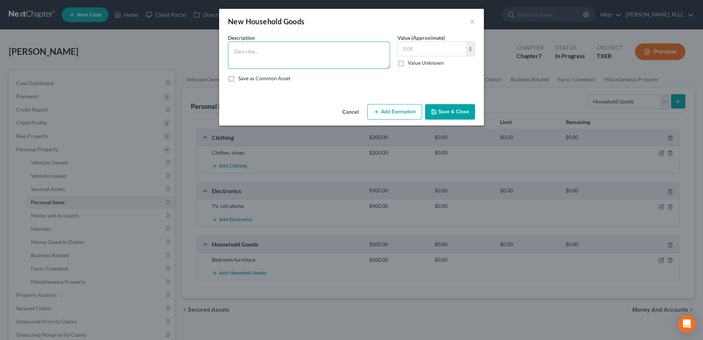
click at [277, 53] on textarea at bounding box center [309, 55] width 162 height 27
type textarea "c"
type textarea "Chairs, table, kitchen ware, couch"
type input "250.00"
click at [443, 112] on button "Save & Close" at bounding box center [450, 111] width 50 height 15
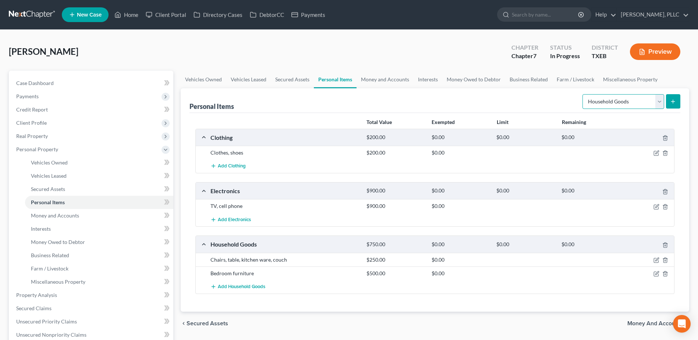
click at [657, 102] on select "Select Item Type Clothing Collectibles Of Value Electronics Firearms Household …" at bounding box center [623, 101] width 82 height 15
click at [317, 56] on div "[PERSON_NAME] Upgraded Chapter Chapter 7 Status In [GEOGRAPHIC_DATA] [GEOGRAPHI…" at bounding box center [349, 55] width 680 height 32
click at [654, 323] on span "Money and Accounts" at bounding box center [655, 323] width 56 height 6
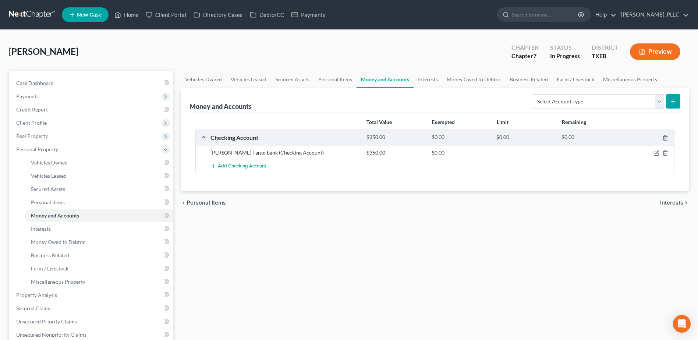
click at [671, 200] on span "Interests" at bounding box center [671, 203] width 23 height 6
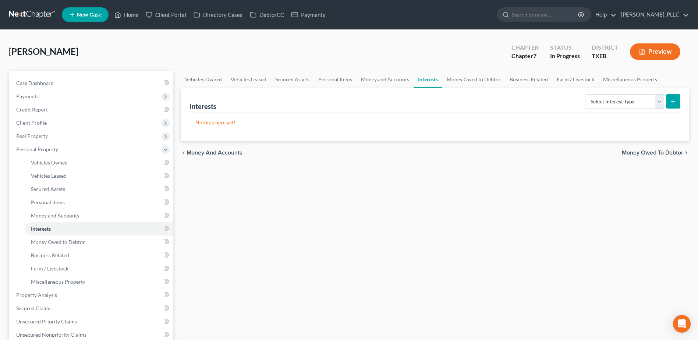
click at [655, 152] on span "Money Owed to Debtor" at bounding box center [652, 153] width 61 height 6
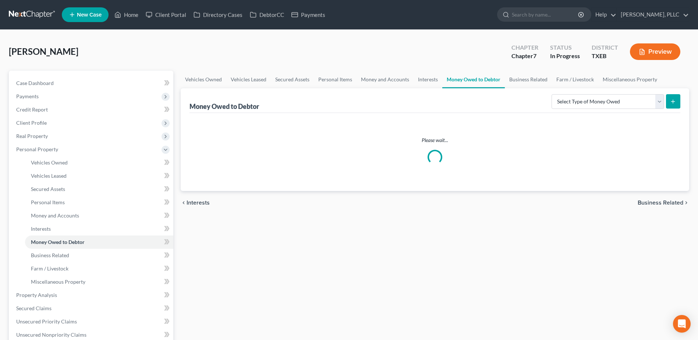
click at [658, 205] on div "Vehicles Owned Vehicles Leased Secured Assets Personal Items Money and Accounts…" at bounding box center [435, 287] width 516 height 432
click at [660, 151] on span "Business Related" at bounding box center [660, 153] width 46 height 6
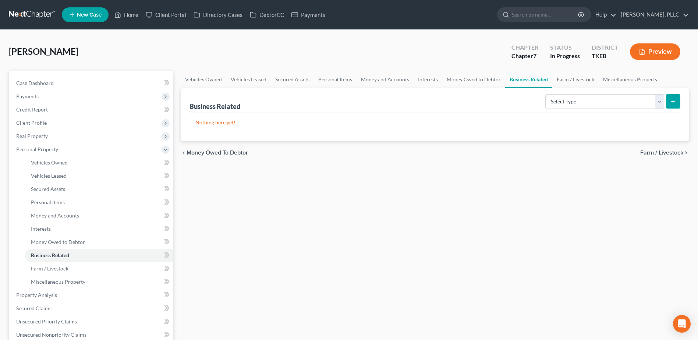
click at [655, 153] on span "Farm / Livestock" at bounding box center [661, 153] width 43 height 6
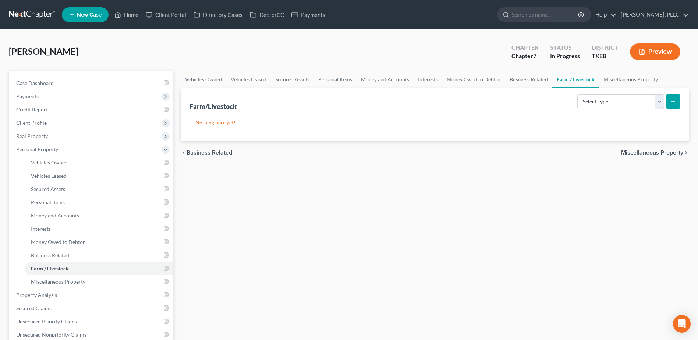
click at [656, 150] on span "Miscellaneous Property" at bounding box center [652, 153] width 62 height 6
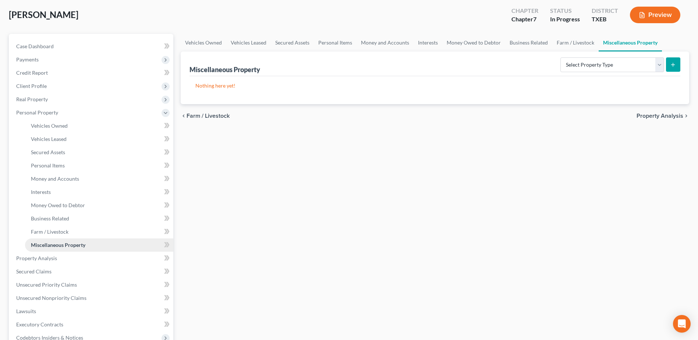
scroll to position [191, 0]
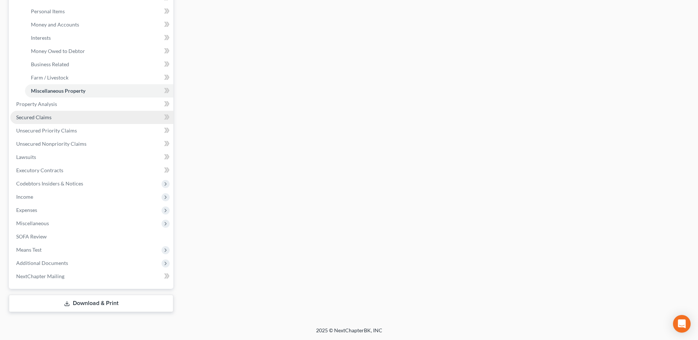
click at [38, 118] on span "Secured Claims" at bounding box center [33, 117] width 35 height 6
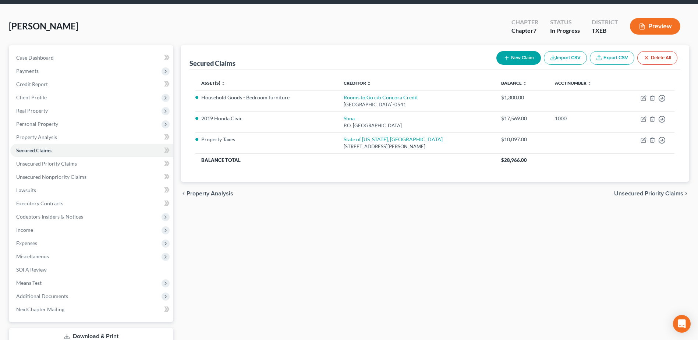
scroll to position [58, 0]
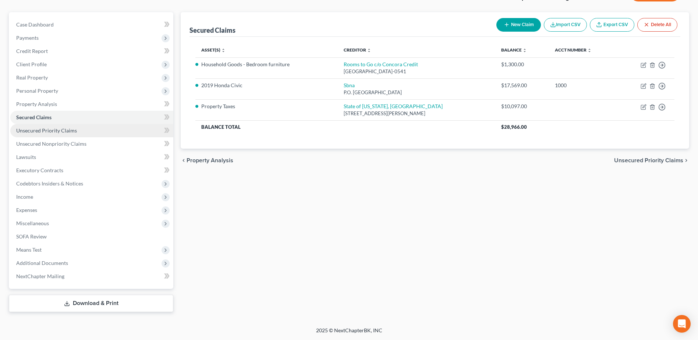
click at [38, 132] on span "Unsecured Priority Claims" at bounding box center [46, 130] width 61 height 6
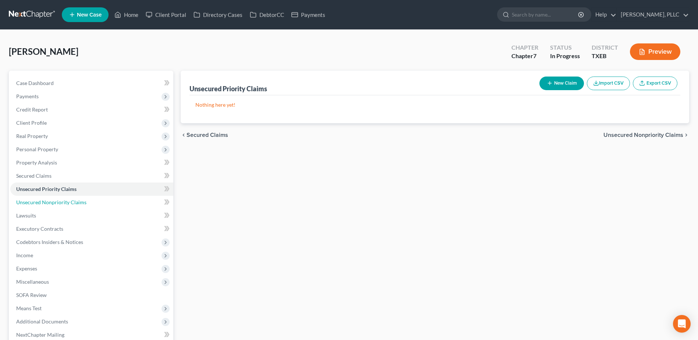
click at [47, 202] on span "Unsecured Nonpriority Claims" at bounding box center [51, 202] width 70 height 6
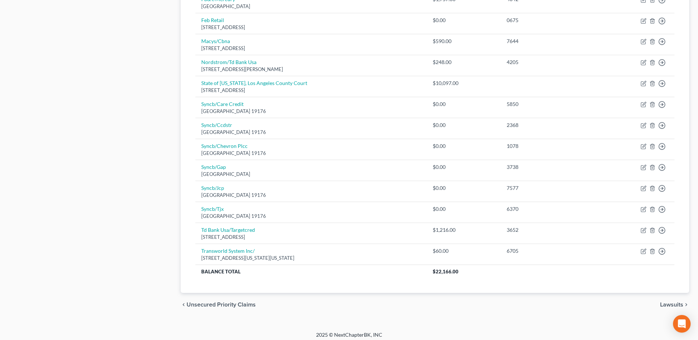
scroll to position [380, 0]
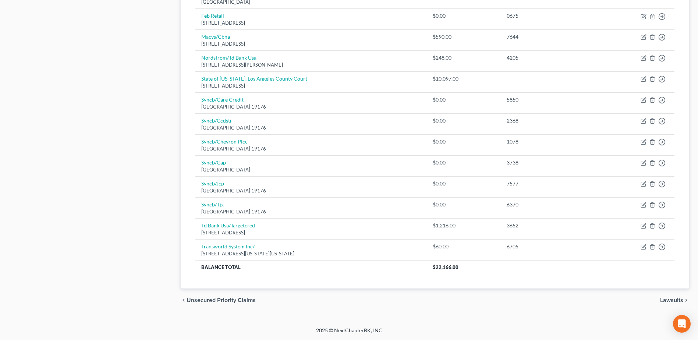
click at [676, 300] on span "Lawsuits" at bounding box center [671, 300] width 23 height 6
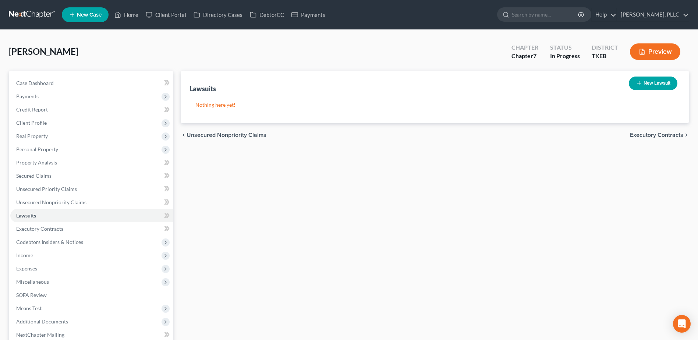
click at [661, 135] on span "Executory Contracts" at bounding box center [656, 135] width 53 height 6
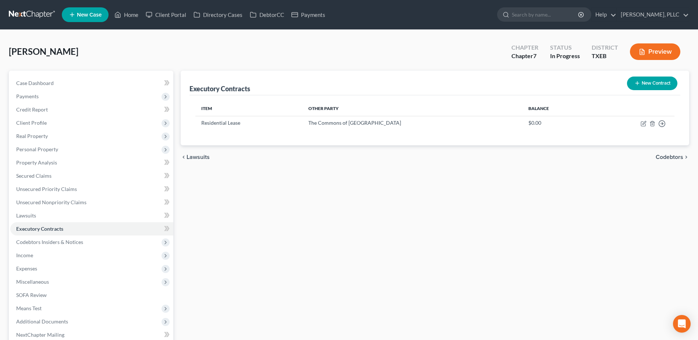
click at [665, 157] on span "Codebtors" at bounding box center [669, 157] width 28 height 6
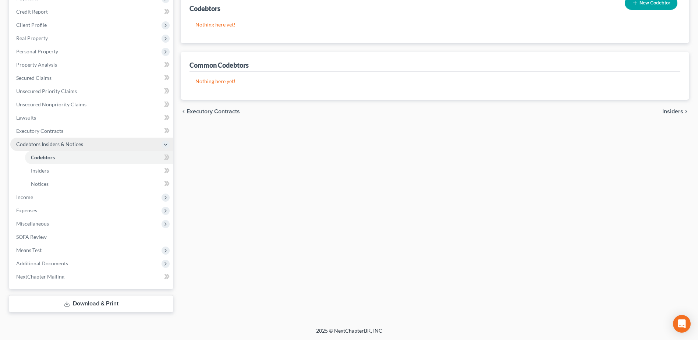
scroll to position [98, 0]
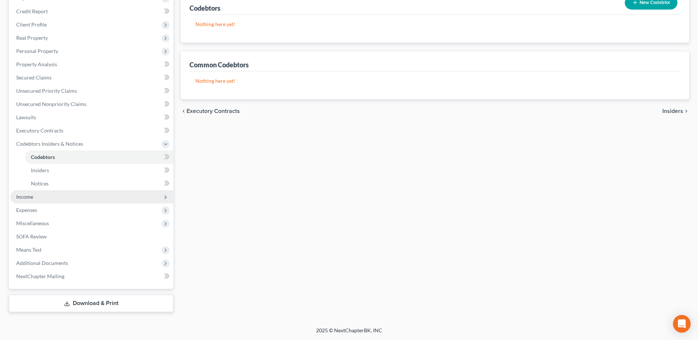
click at [27, 198] on span "Income" at bounding box center [24, 196] width 17 height 6
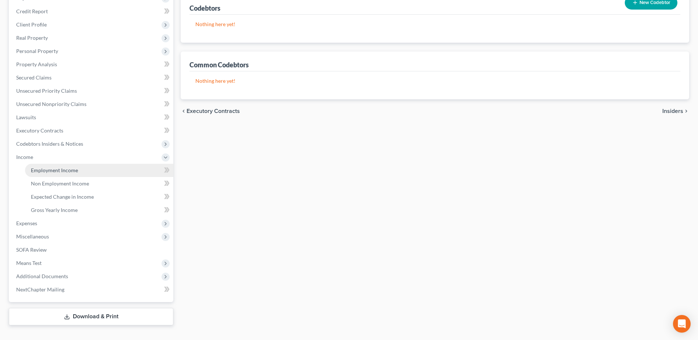
click at [50, 170] on span "Employment Income" at bounding box center [54, 170] width 47 height 6
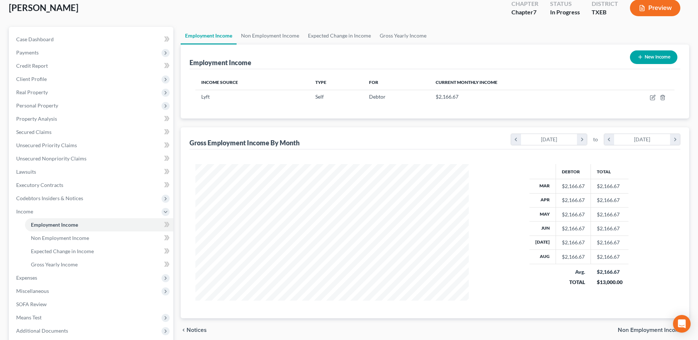
scroll to position [111, 0]
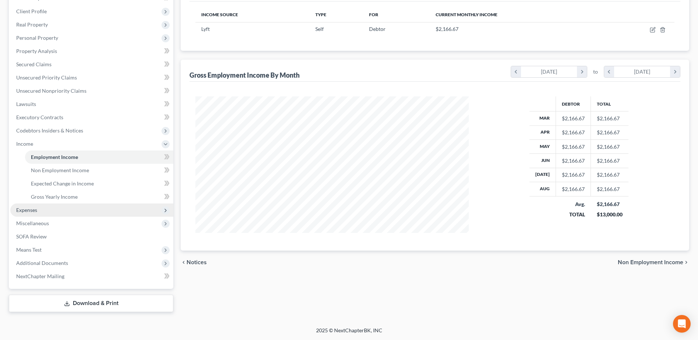
click at [32, 210] on span "Expenses" at bounding box center [26, 210] width 21 height 6
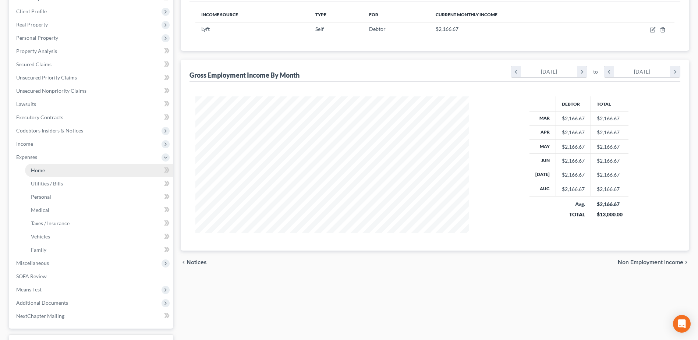
click at [37, 169] on span "Home" at bounding box center [38, 170] width 14 height 6
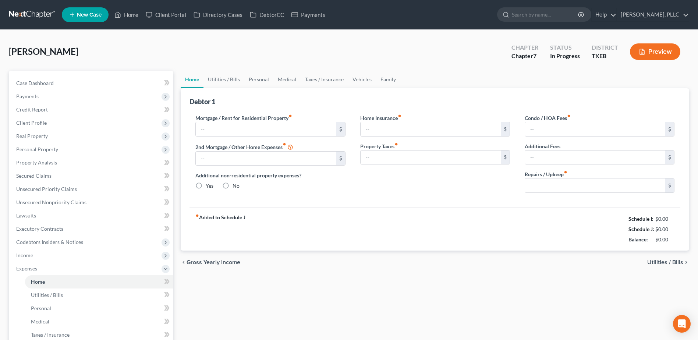
type input "19,000.00"
type input "0.00"
radio input "true"
type input "0.00"
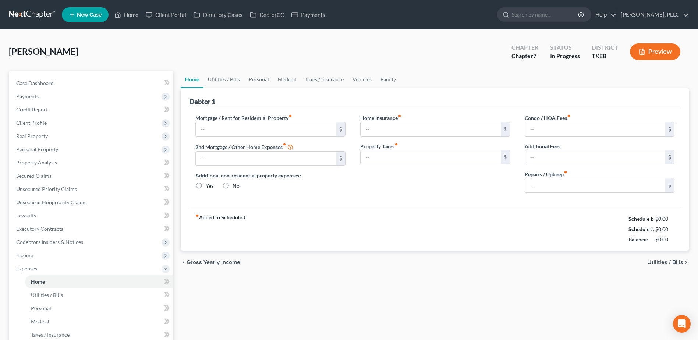
type input "0.00"
click at [272, 131] on input "19,000.00" at bounding box center [266, 129] width 140 height 14
type input "1,900.00"
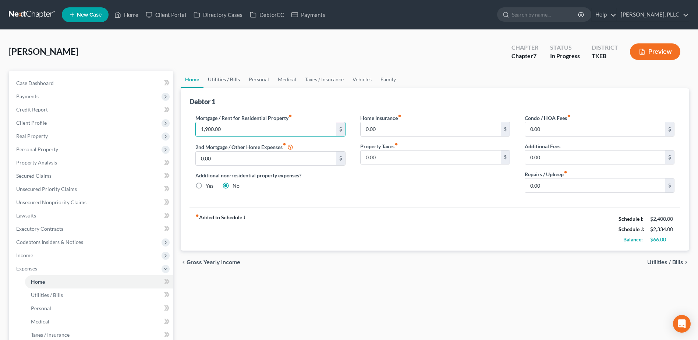
click at [224, 81] on link "Utilities / Bills" at bounding box center [223, 80] width 41 height 18
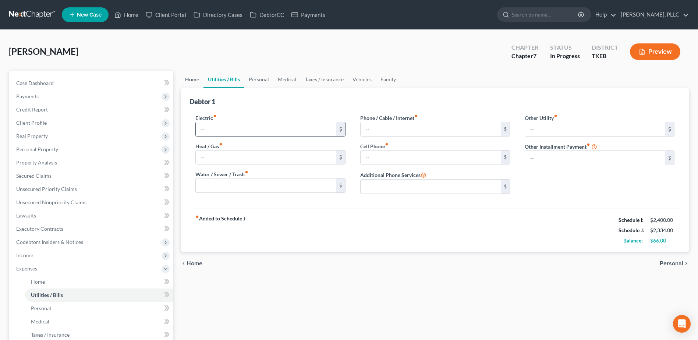
click at [192, 79] on link "Home" at bounding box center [192, 80] width 23 height 18
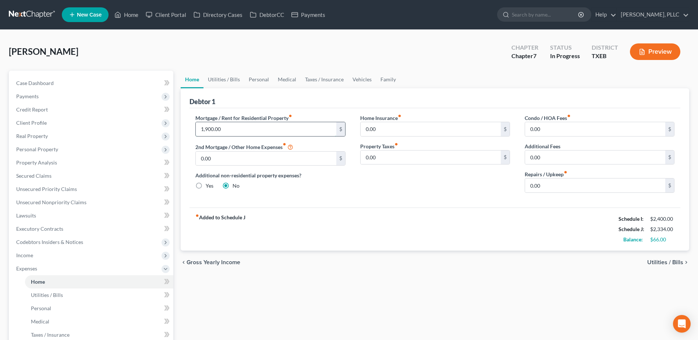
click at [228, 129] on input "1,900.00" at bounding box center [266, 129] width 140 height 14
type input "1,300.00"
click at [215, 78] on link "Utilities / Bills" at bounding box center [223, 80] width 41 height 18
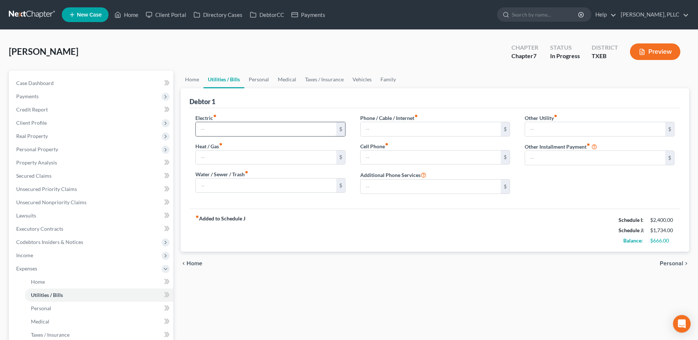
click at [234, 129] on input "text" at bounding box center [266, 129] width 140 height 14
type input "250.00"
type input "50.00"
type input "1"
type input "95.00"
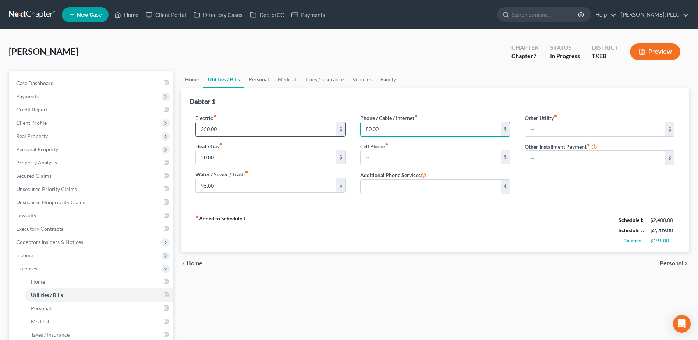
type input "80.00"
type input "100.00"
click at [266, 82] on link "Personal" at bounding box center [258, 80] width 29 height 18
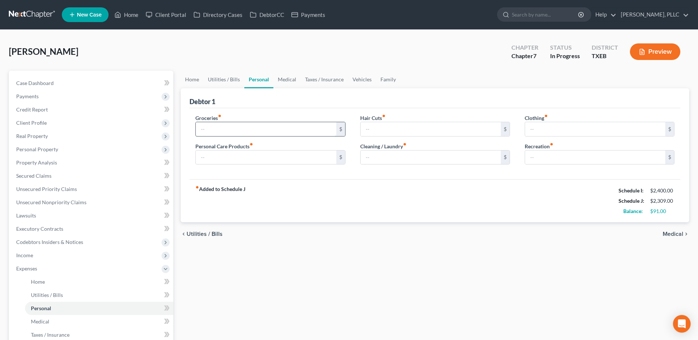
click at [245, 130] on input "text" at bounding box center [266, 129] width 140 height 14
type input "600.00"
type input "50.00"
type input "1"
type input "90.00"
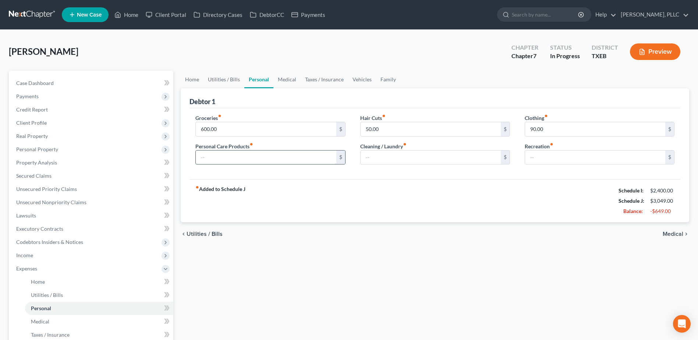
click at [254, 158] on input "text" at bounding box center [266, 157] width 140 height 14
type input "30.00"
type input "20.00"
type input "120.00"
click at [289, 81] on link "Medical" at bounding box center [286, 80] width 27 height 18
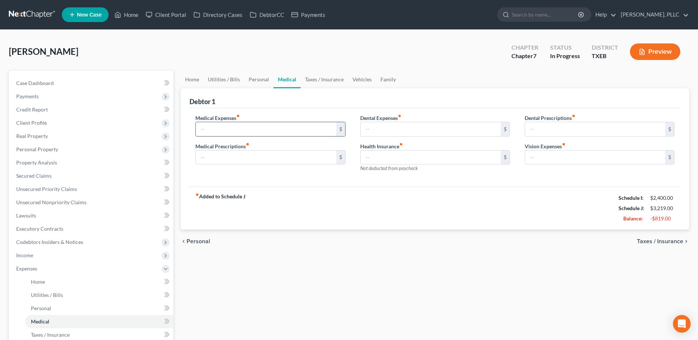
click at [277, 129] on input "text" at bounding box center [266, 129] width 140 height 14
type input "100.00"
click at [375, 133] on input "text" at bounding box center [430, 129] width 140 height 14
type input "75.00"
type input "30.00"
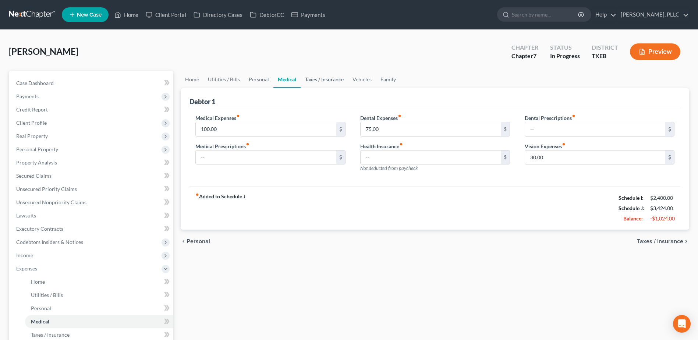
click at [319, 80] on link "Taxes / Insurance" at bounding box center [324, 80] width 47 height 18
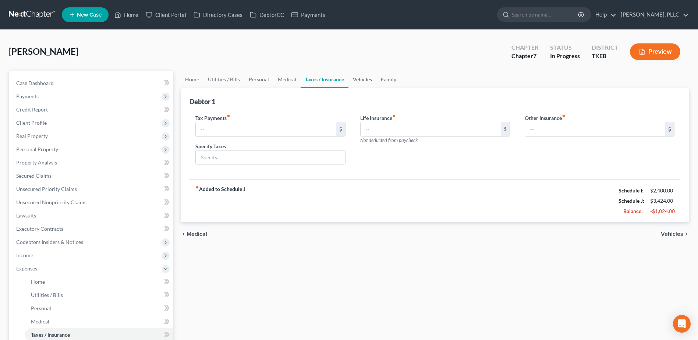
click at [366, 79] on link "Vehicles" at bounding box center [362, 80] width 28 height 18
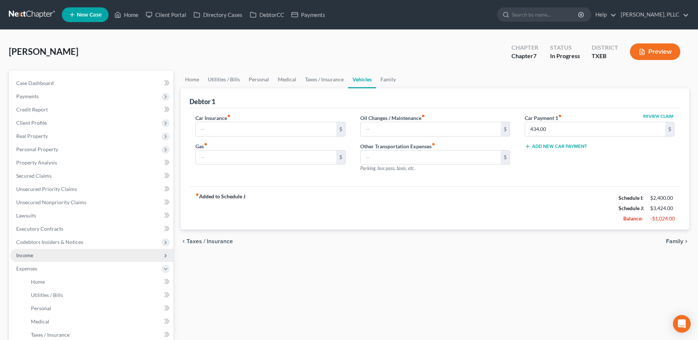
click at [23, 256] on span "Income" at bounding box center [24, 255] width 17 height 6
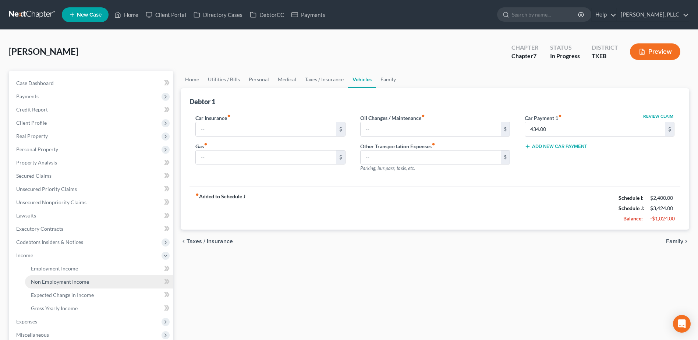
click at [50, 281] on span "Non Employment Income" at bounding box center [60, 281] width 58 height 6
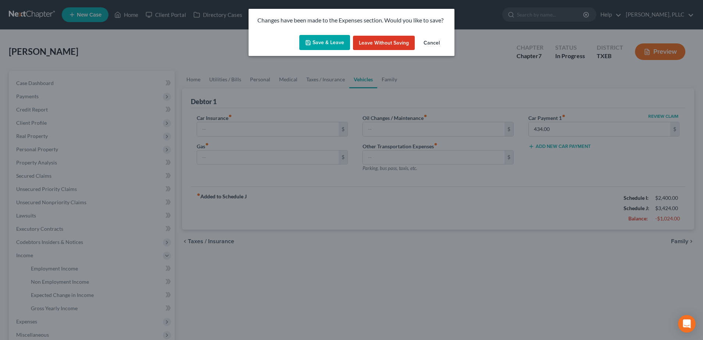
click at [320, 43] on button "Save & Leave" at bounding box center [324, 42] width 51 height 15
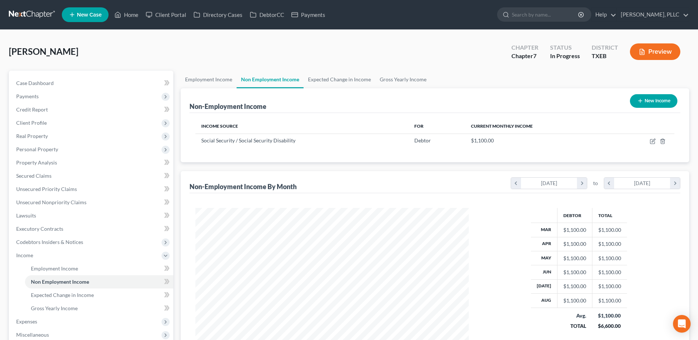
scroll to position [136, 288]
click at [210, 82] on link "Employment Income" at bounding box center [209, 80] width 56 height 18
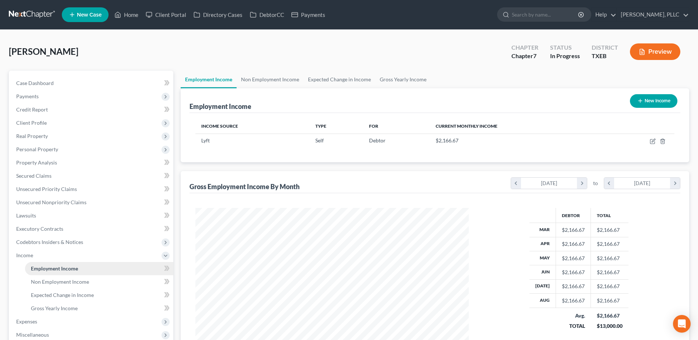
scroll to position [110, 0]
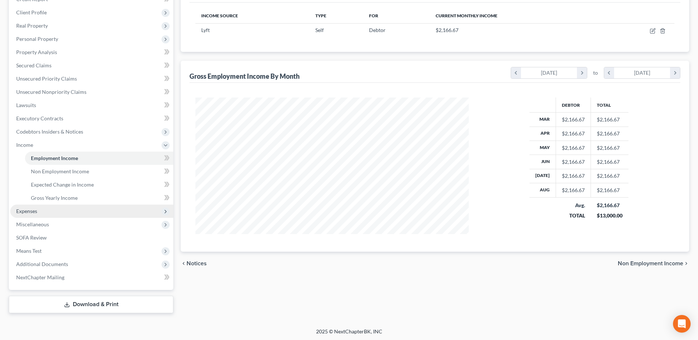
click at [41, 210] on span "Expenses" at bounding box center [91, 211] width 163 height 13
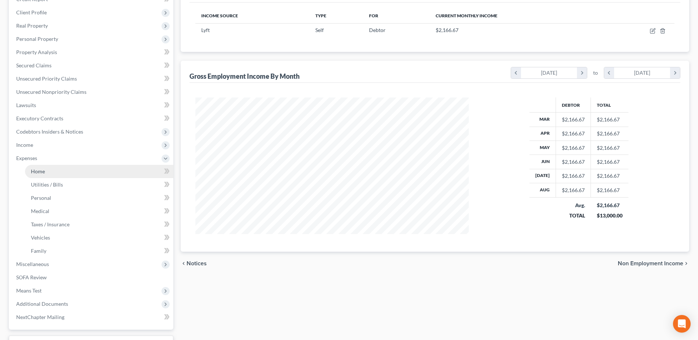
drag, startPoint x: 45, startPoint y: 170, endPoint x: 53, endPoint y: 169, distance: 7.4
click at [46, 170] on link "Home" at bounding box center [99, 171] width 148 height 13
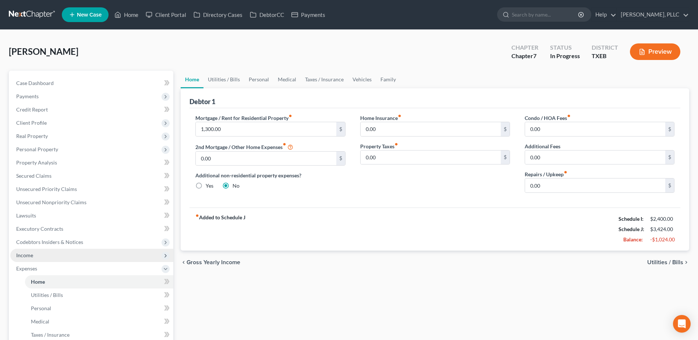
click at [29, 252] on span "Income" at bounding box center [24, 255] width 17 height 6
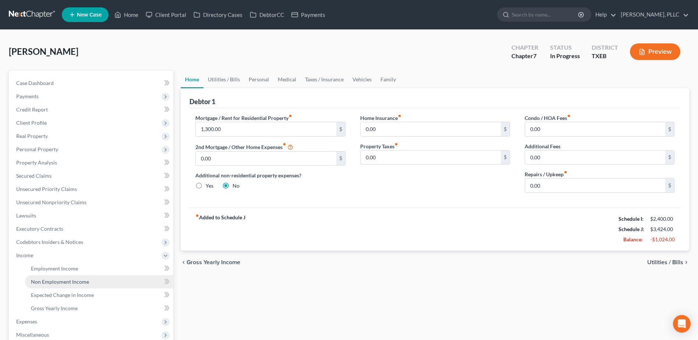
click at [58, 278] on link "Non Employment Income" at bounding box center [99, 281] width 148 height 13
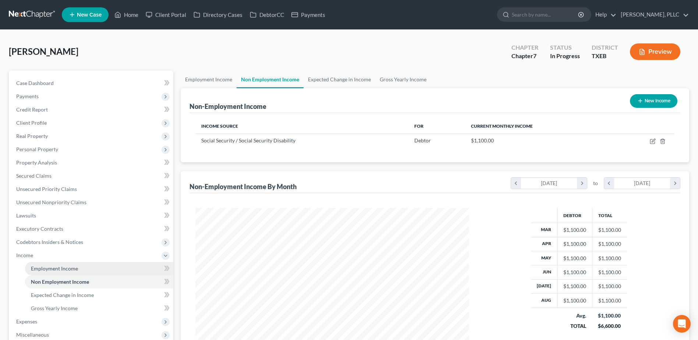
scroll to position [136, 288]
click at [52, 266] on span "Employment Income" at bounding box center [54, 268] width 47 height 6
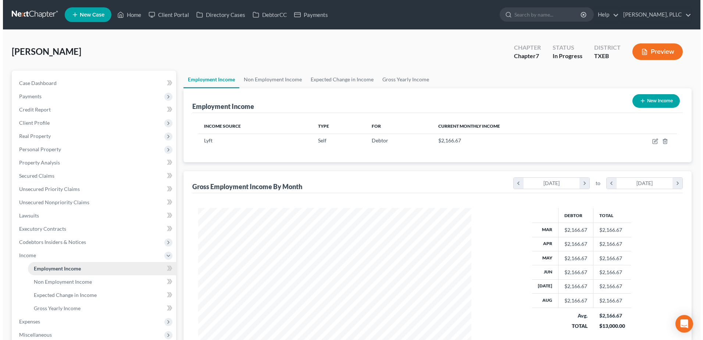
scroll to position [136, 288]
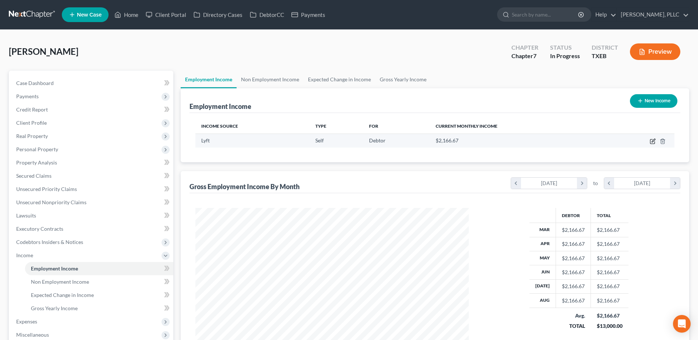
click at [653, 140] on icon "button" at bounding box center [652, 140] width 3 height 3
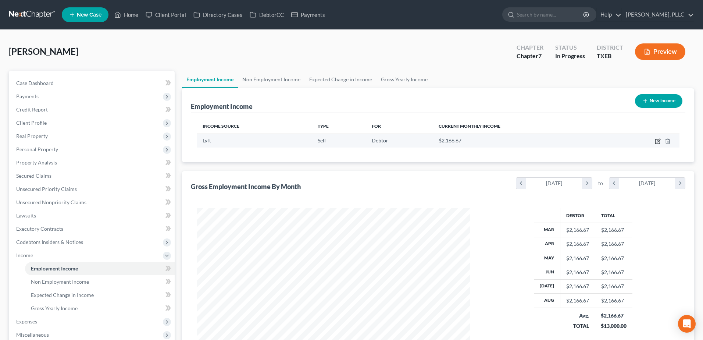
select select "1"
select select "4"
select select "3"
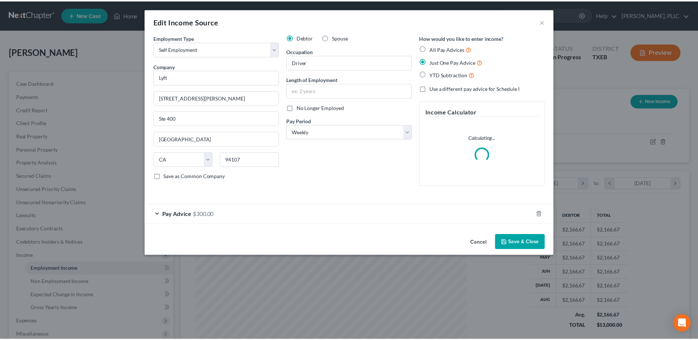
scroll to position [138, 291]
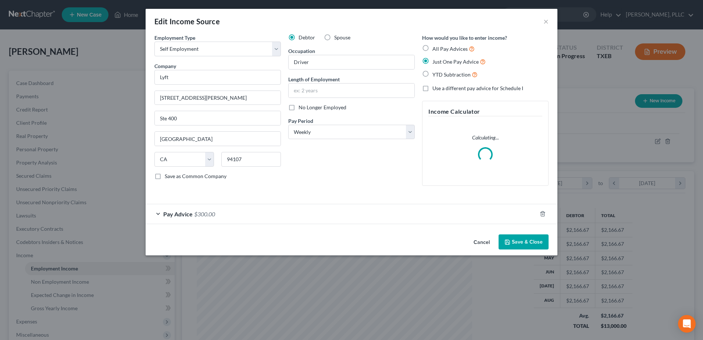
click at [159, 213] on div "Pay Advice $300.00" at bounding box center [341, 213] width 391 height 19
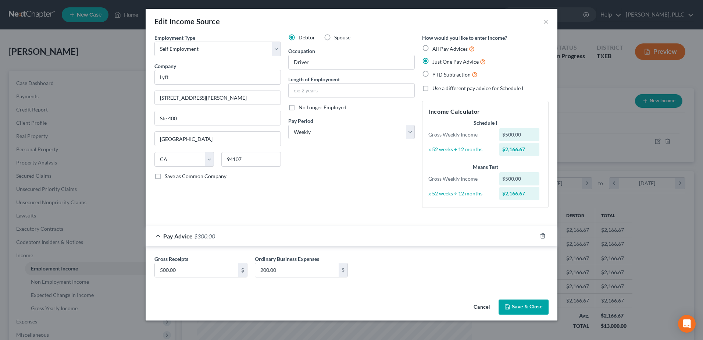
click at [522, 304] on button "Save & Close" at bounding box center [524, 306] width 50 height 15
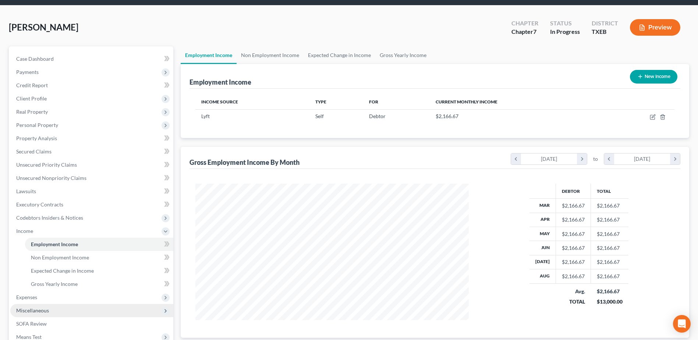
scroll to position [37, 0]
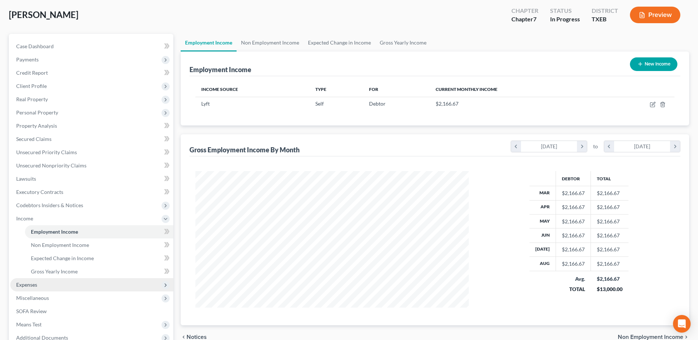
click at [38, 290] on span "Expenses" at bounding box center [91, 284] width 163 height 13
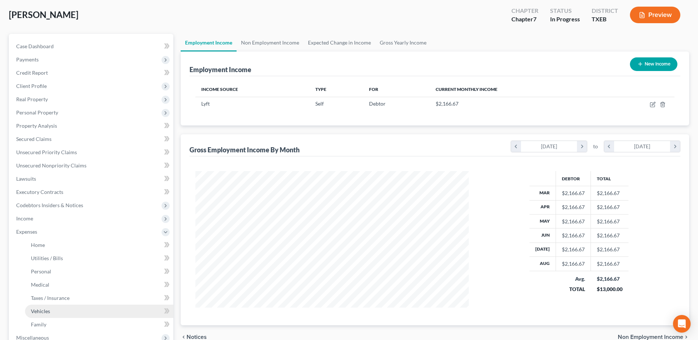
click at [46, 309] on span "Vehicles" at bounding box center [40, 311] width 19 height 6
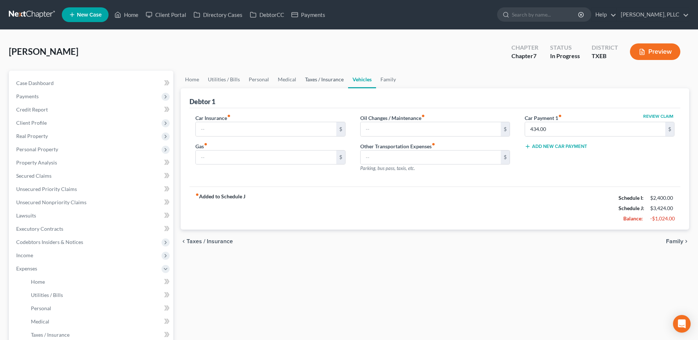
click at [329, 80] on link "Taxes / Insurance" at bounding box center [324, 80] width 47 height 18
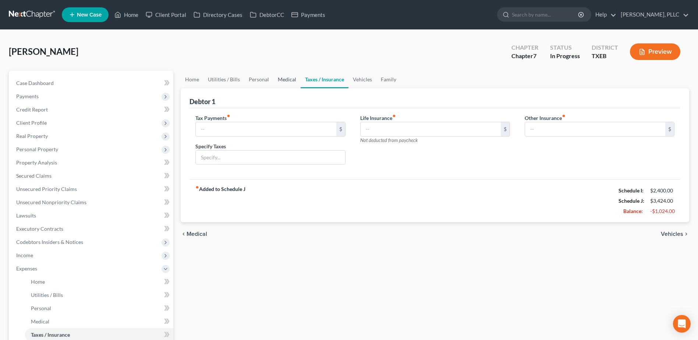
click at [288, 80] on link "Medical" at bounding box center [286, 80] width 27 height 18
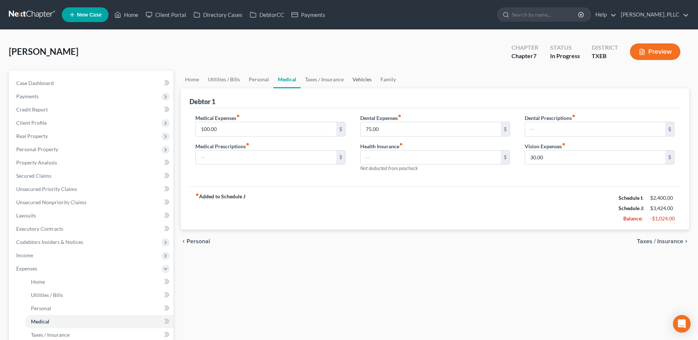
click at [356, 79] on link "Vehicles" at bounding box center [362, 80] width 28 height 18
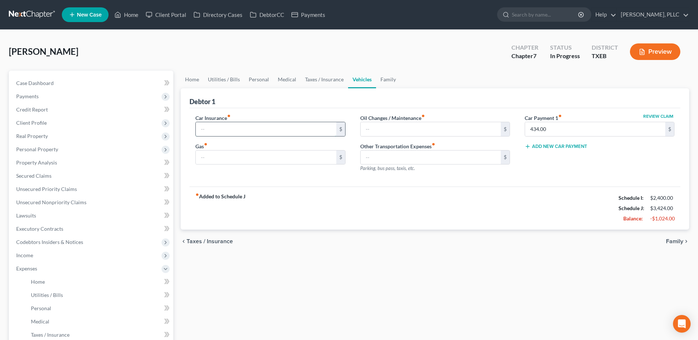
click at [250, 130] on input "text" at bounding box center [266, 129] width 140 height 14
type input "175.00"
type input "400.00"
click at [423, 131] on input "text" at bounding box center [430, 129] width 140 height 14
type input "300.00"
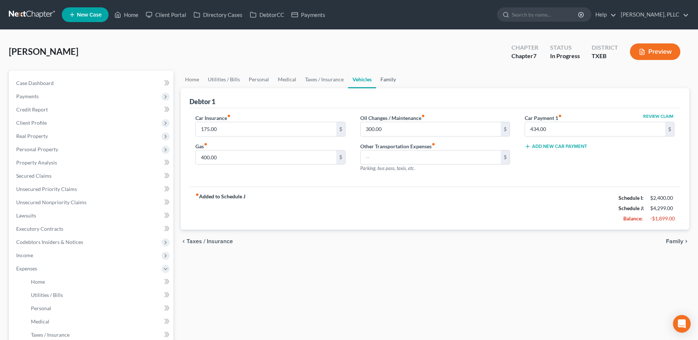
click at [385, 79] on link "Family" at bounding box center [388, 80] width 24 height 18
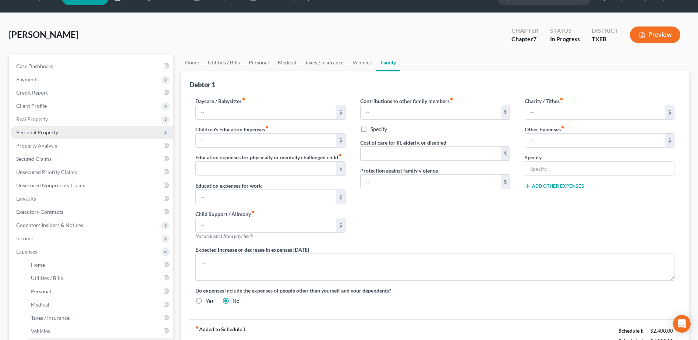
scroll to position [4, 0]
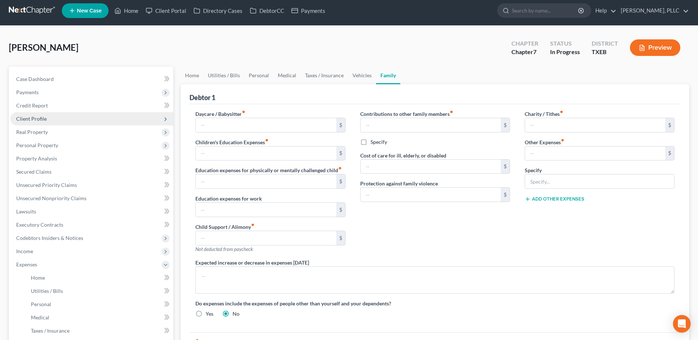
click at [38, 116] on span "Client Profile" at bounding box center [31, 118] width 31 height 6
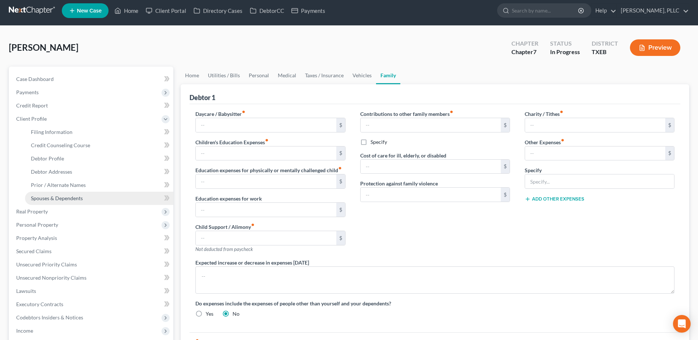
click at [61, 197] on span "Spouses & Dependents" at bounding box center [57, 198] width 52 height 6
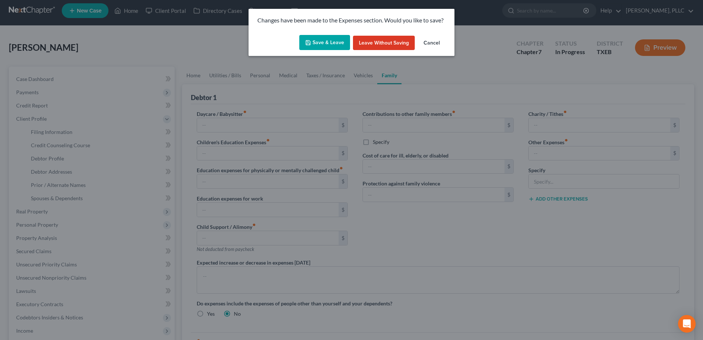
click at [338, 46] on button "Save & Leave" at bounding box center [324, 42] width 51 height 15
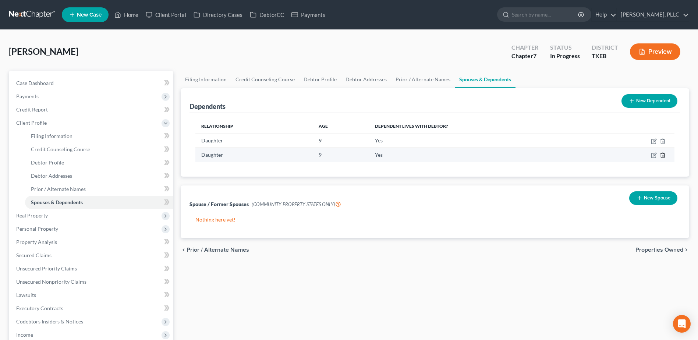
click at [660, 155] on icon "button" at bounding box center [663, 155] width 6 height 6
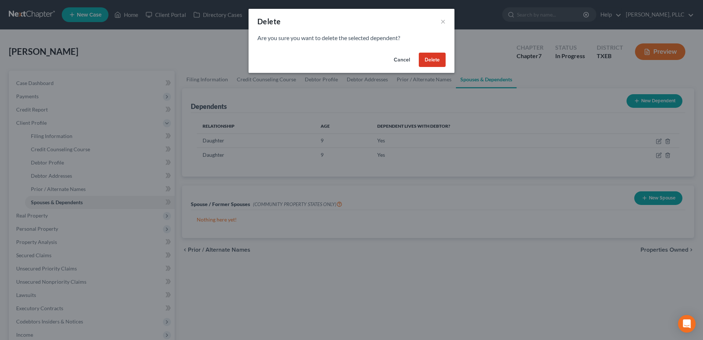
click at [424, 62] on button "Delete" at bounding box center [432, 60] width 27 height 15
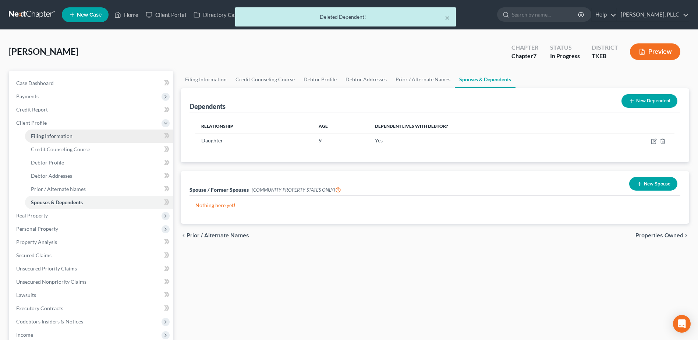
click at [54, 136] on span "Filing Information" at bounding box center [52, 136] width 42 height 6
select select "1"
select select "0"
select select "45"
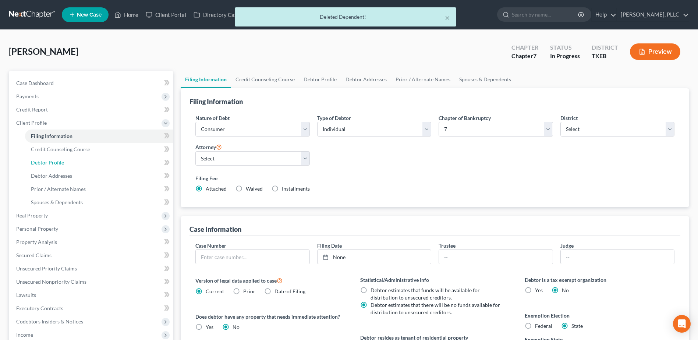
click at [58, 163] on span "Debtor Profile" at bounding box center [47, 162] width 33 height 6
select select "2"
select select "1"
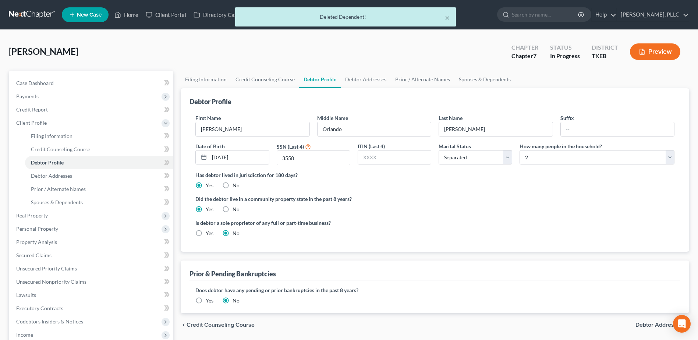
radio input "true"
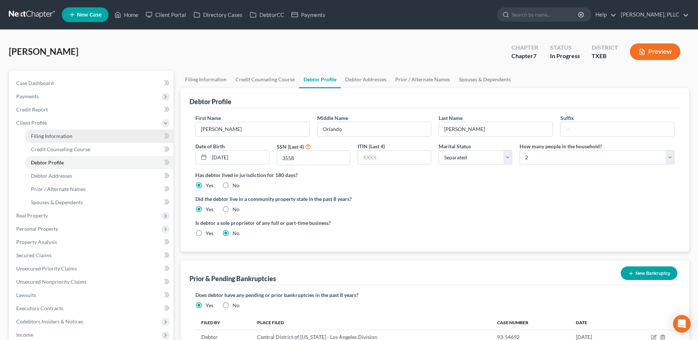
click at [55, 135] on span "Filing Information" at bounding box center [52, 136] width 42 height 6
select select "1"
select select "0"
select select "77"
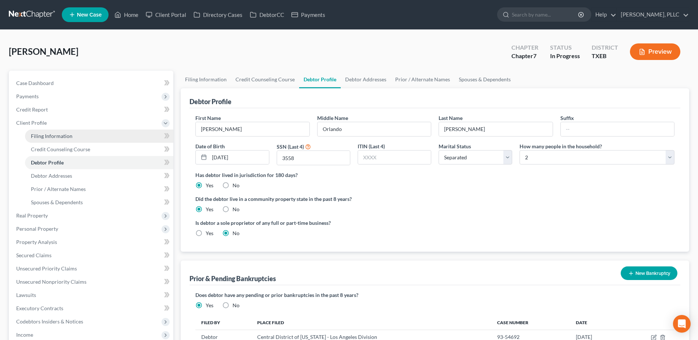
select select "0"
select select "45"
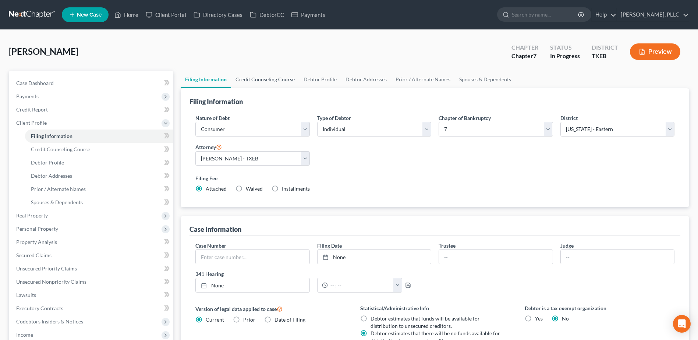
click at [284, 82] on link "Credit Counseling Course" at bounding box center [265, 80] width 68 height 18
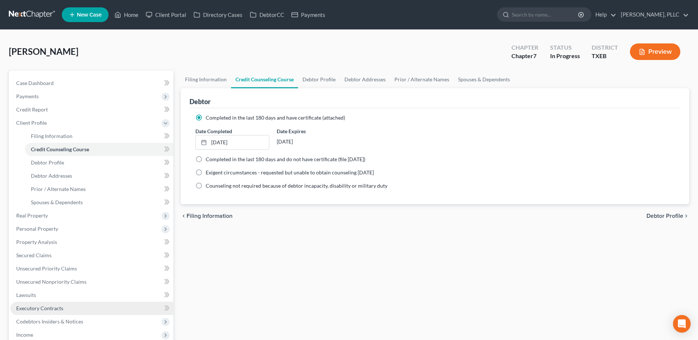
scroll to position [110, 0]
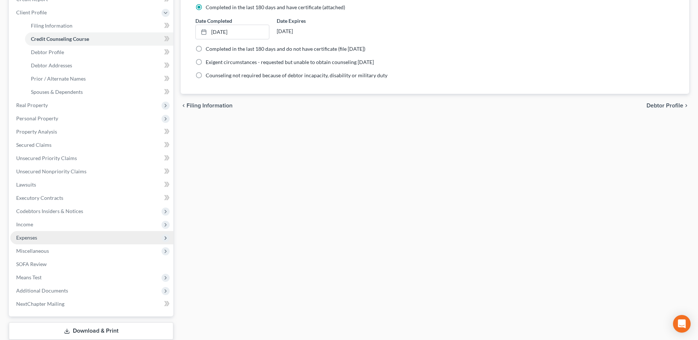
click at [32, 235] on span "Expenses" at bounding box center [26, 237] width 21 height 6
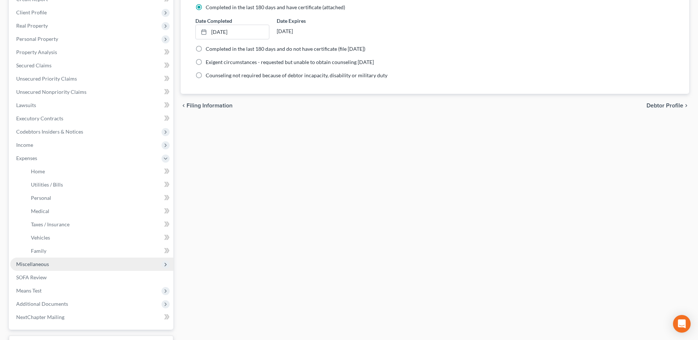
click at [43, 264] on span "Miscellaneous" at bounding box center [32, 264] width 33 height 6
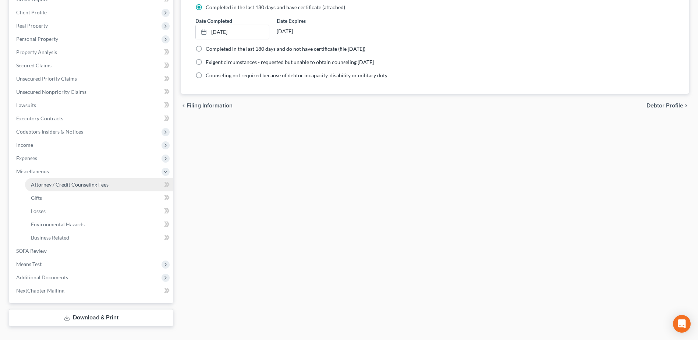
click at [58, 182] on span "Attorney / Credit Counseling Fees" at bounding box center [70, 184] width 78 height 6
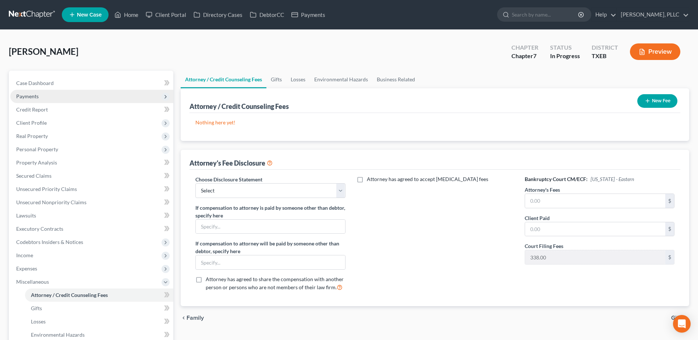
click at [35, 95] on span "Payments" at bounding box center [27, 96] width 22 height 6
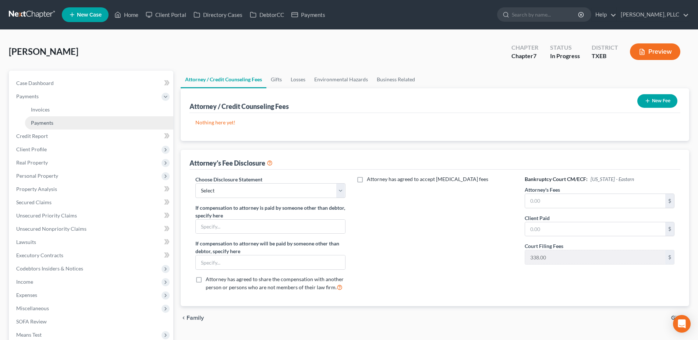
click at [49, 124] on span "Payments" at bounding box center [42, 123] width 22 height 6
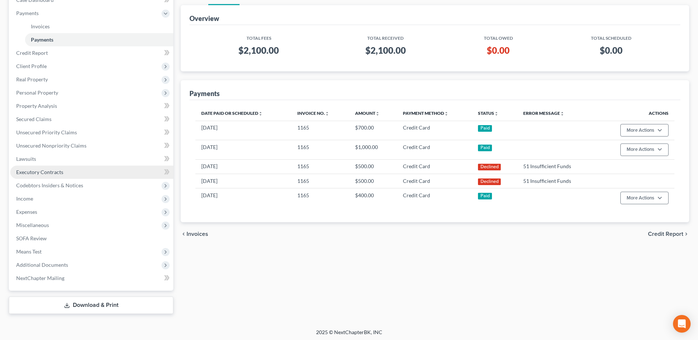
scroll to position [85, 0]
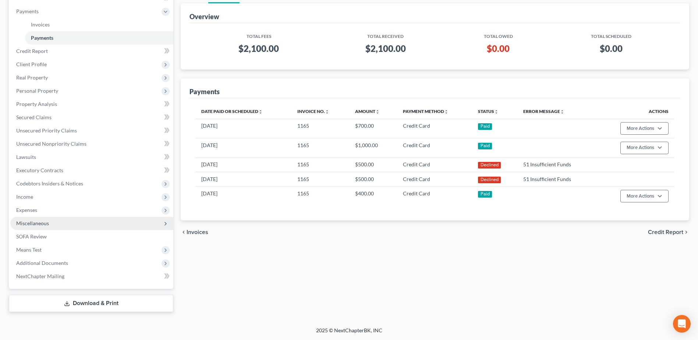
click at [43, 221] on span "Miscellaneous" at bounding box center [32, 223] width 33 height 6
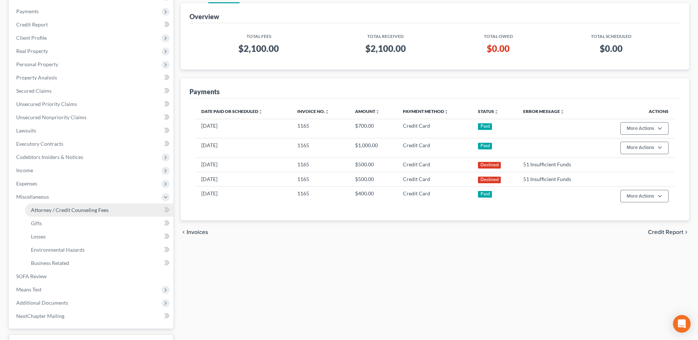
click at [66, 207] on span "Attorney / Credit Counseling Fees" at bounding box center [70, 210] width 78 height 6
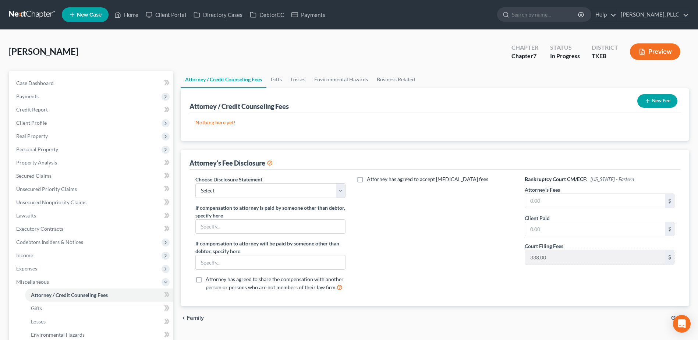
drag, startPoint x: 669, startPoint y: 93, endPoint x: 670, endPoint y: 107, distance: 14.0
click at [669, 94] on div "New Fee" at bounding box center [657, 100] width 46 height 19
click at [668, 104] on button "New Fee" at bounding box center [657, 101] width 40 height 14
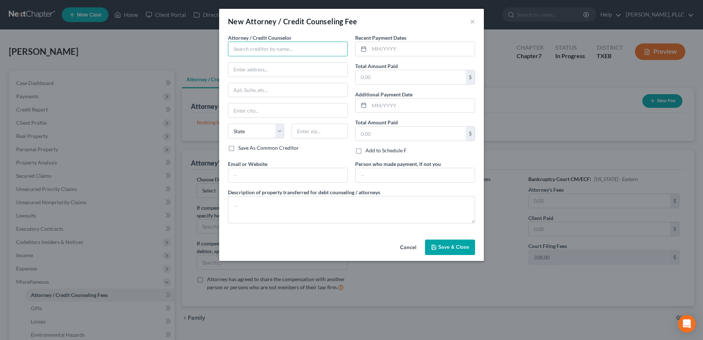
click at [301, 48] on input "text" at bounding box center [288, 49] width 120 height 15
type input "[PERSON_NAME], PLLC"
type input "[STREET_ADDRESS][PERSON_NAME][PERSON_NAME]"
type input "Ste 445"
type input "[GEOGRAPHIC_DATA]"
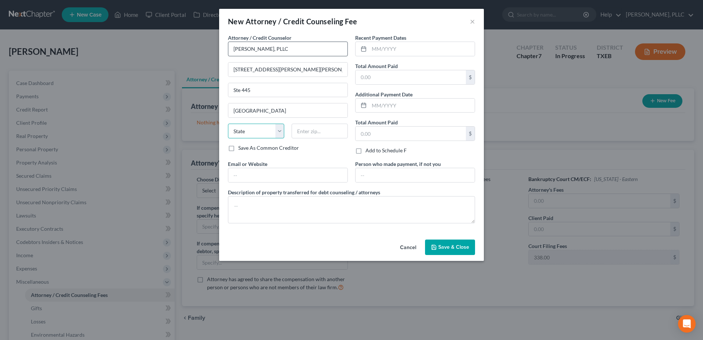
select select "45"
type input "75243"
click at [383, 47] on input "text" at bounding box center [422, 49] width 106 height 14
type input "9"
type input "09/2025"
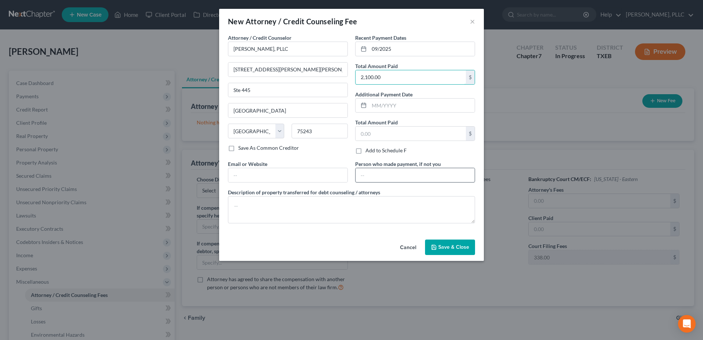
type input "2,100.00"
click at [400, 178] on input "text" at bounding box center [415, 175] width 119 height 14
type input "Debtor"
click at [324, 210] on textarea at bounding box center [351, 209] width 247 height 27
click at [276, 204] on textarea at bounding box center [351, 209] width 247 height 27
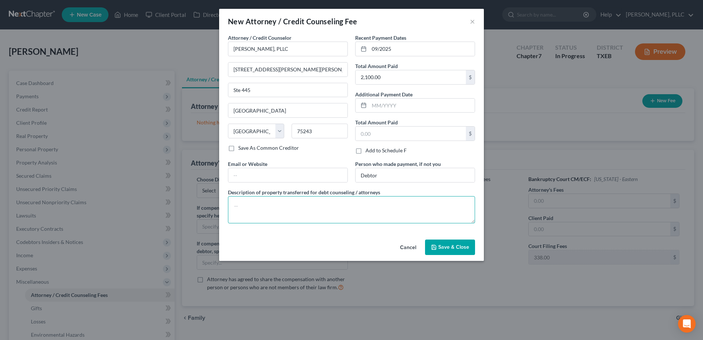
paste textarea "(Cash payment for bankruptcy legal services incl $338.00 court filing fee, $50.…"
type textarea "(Cash payment for bankruptcy legal services incl $338.00 court filing fee, $50.…"
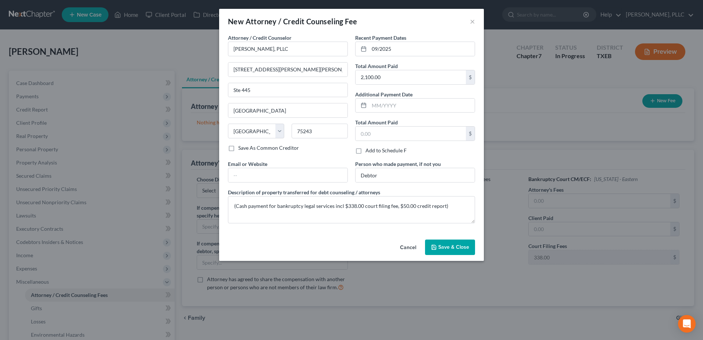
click at [458, 244] on span "Save & Close" at bounding box center [453, 247] width 31 height 6
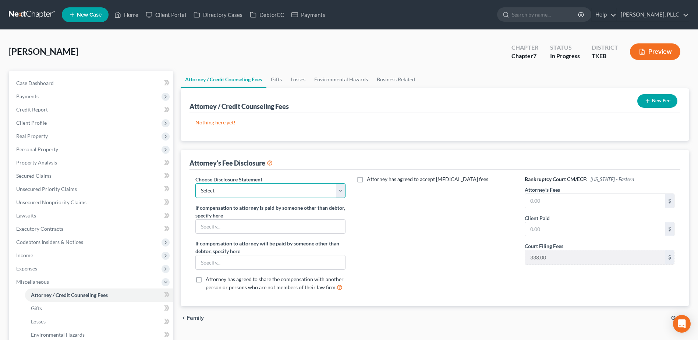
click at [341, 194] on select "Select Fee Disclosure Supplement" at bounding box center [270, 190] width 150 height 15
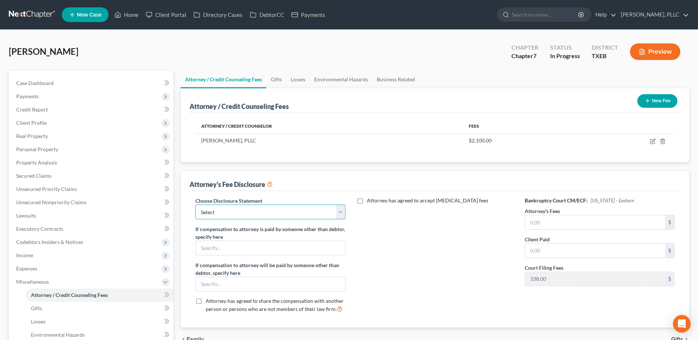
select select "0"
click at [195, 205] on select "Select Fee Disclosure Supplement" at bounding box center [270, 212] width 150 height 15
click at [557, 215] on div "Attorney's Fees $" at bounding box center [600, 218] width 150 height 22
click at [557, 222] on input "text" at bounding box center [595, 222] width 140 height 14
type input "1,712.00"
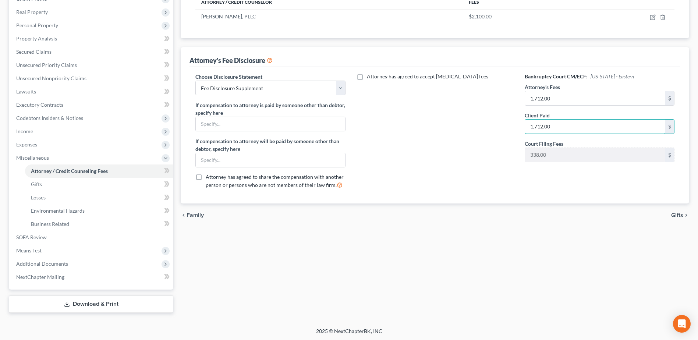
scroll to position [125, 0]
type input "1,712.00"
click at [677, 213] on span "Gifts" at bounding box center [677, 215] width 12 height 6
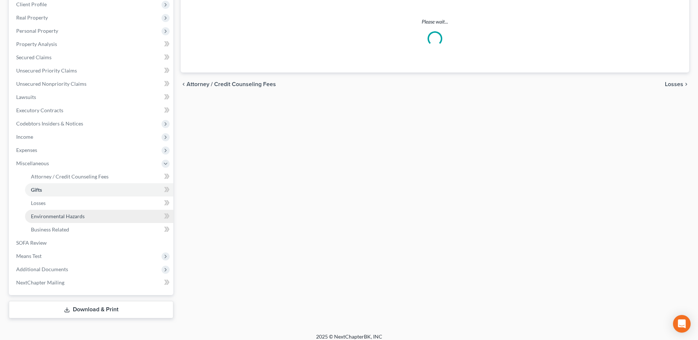
scroll to position [125, 0]
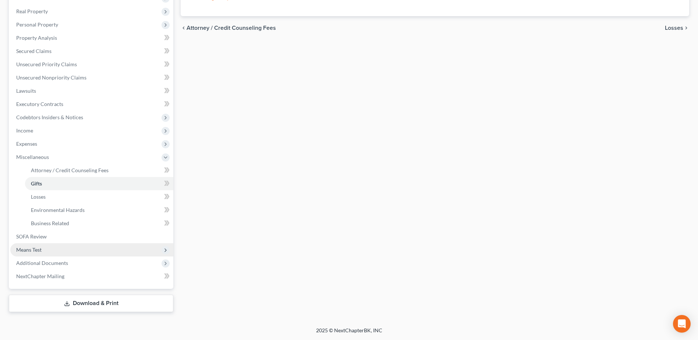
click at [29, 251] on span "Means Test" at bounding box center [28, 249] width 25 height 6
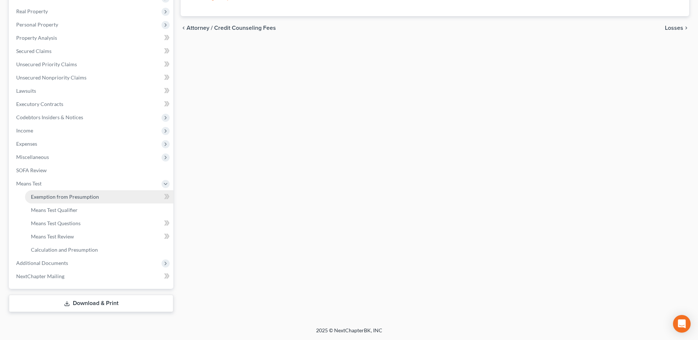
drag, startPoint x: 62, startPoint y: 195, endPoint x: 152, endPoint y: 200, distance: 89.5
click at [62, 195] on span "Exemption from Presumption" at bounding box center [65, 196] width 68 height 6
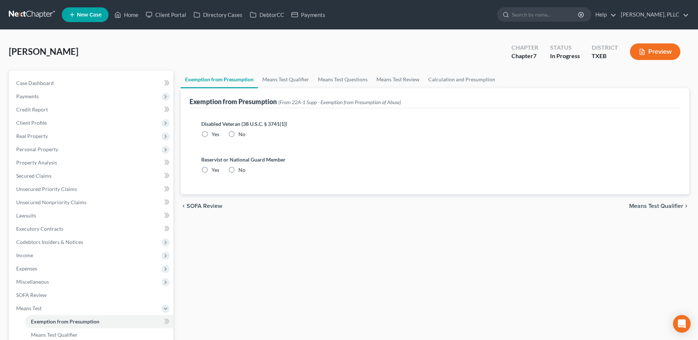
click at [238, 131] on label "No" at bounding box center [241, 134] width 7 height 7
click at [241, 131] on input "No" at bounding box center [243, 133] width 5 height 5
radio input "true"
click at [238, 171] on label "No" at bounding box center [241, 169] width 7 height 7
click at [241, 171] on input "No" at bounding box center [243, 168] width 5 height 5
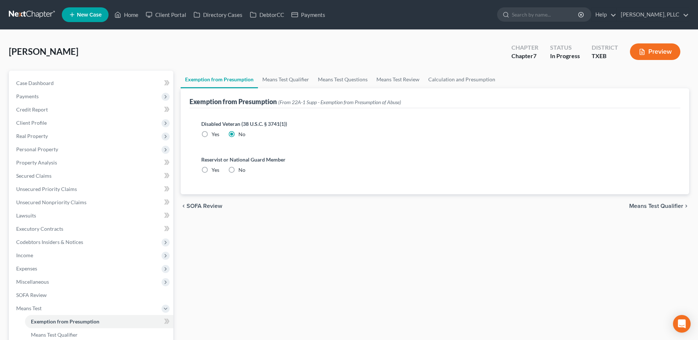
radio input "true"
click at [284, 78] on link "Means Test Qualifier" at bounding box center [286, 80] width 56 height 18
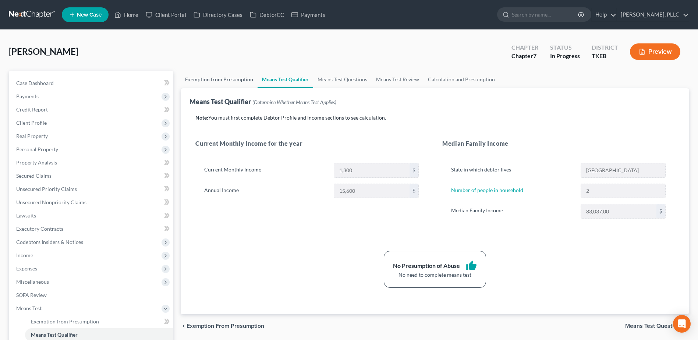
click at [206, 78] on link "Exemption from Presumption" at bounding box center [219, 80] width 77 height 18
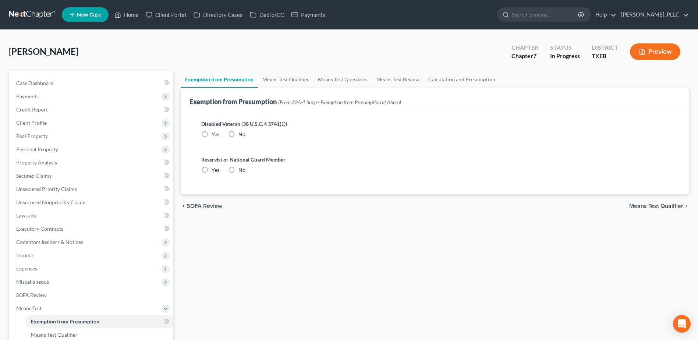
radio input "true"
click at [38, 267] on span "Expenses" at bounding box center [91, 268] width 163 height 13
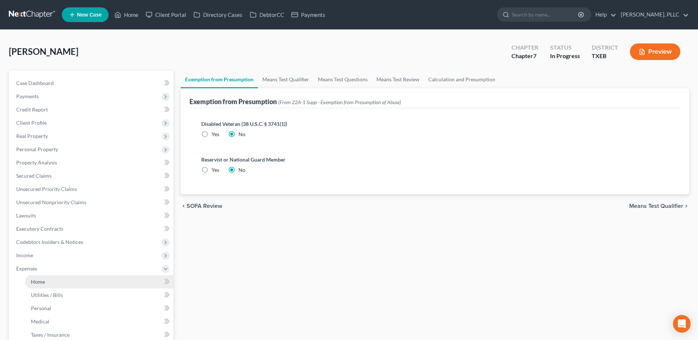
click at [51, 280] on link "Home" at bounding box center [99, 281] width 148 height 13
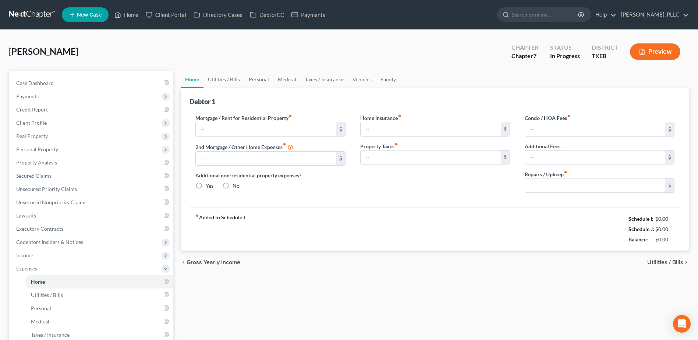
type input "1,300.00"
type input "0.00"
radio input "true"
type input "0.00"
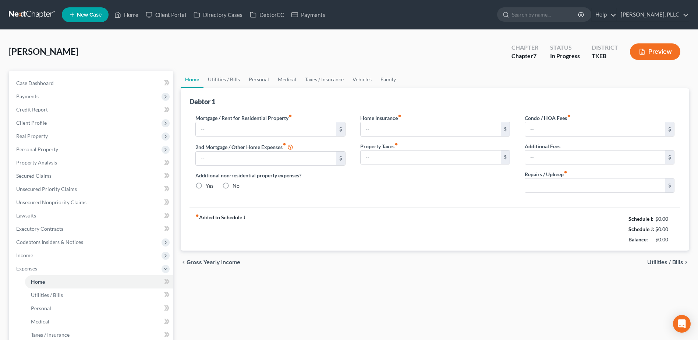
type input "0.00"
click at [386, 79] on link "Family" at bounding box center [388, 80] width 24 height 18
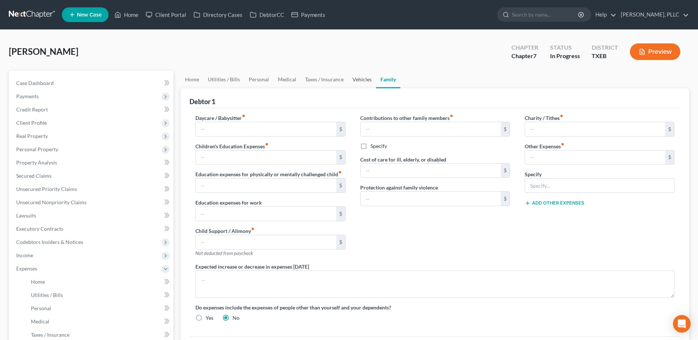
click at [359, 78] on link "Vehicles" at bounding box center [362, 80] width 28 height 18
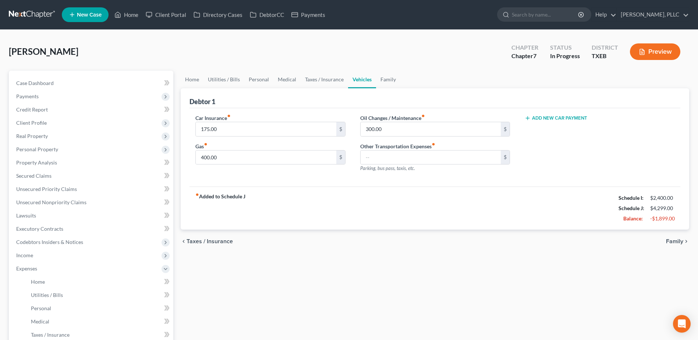
click at [359, 81] on link "Vehicles" at bounding box center [362, 80] width 28 height 18
click at [321, 81] on link "Taxes / Insurance" at bounding box center [324, 80] width 47 height 18
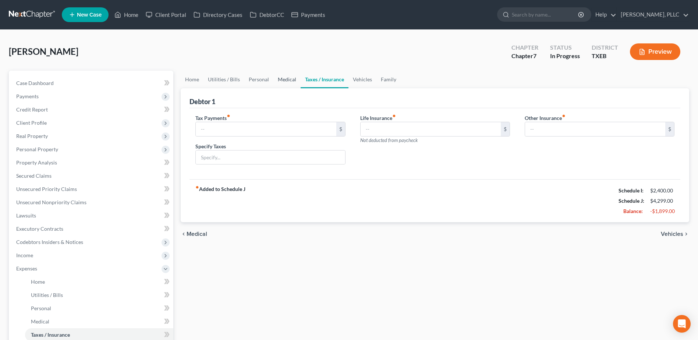
click at [283, 79] on link "Medical" at bounding box center [286, 80] width 27 height 18
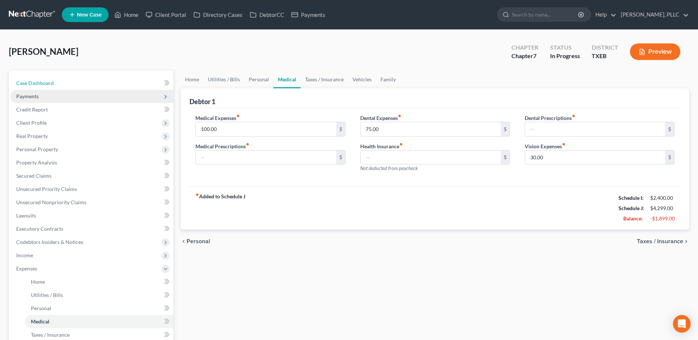
drag, startPoint x: 37, startPoint y: 83, endPoint x: 89, endPoint y: 91, distance: 52.1
click at [37, 83] on span "Case Dashboard" at bounding box center [35, 83] width 38 height 6
select select "3"
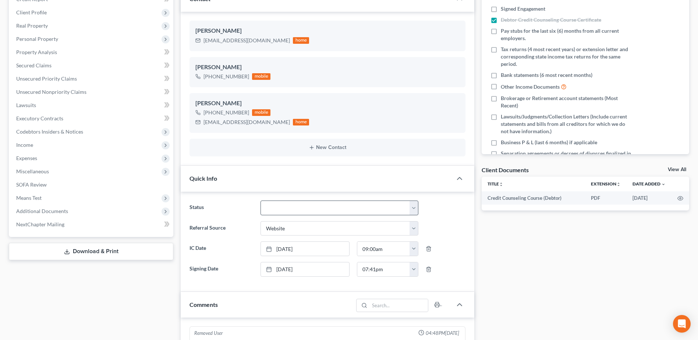
scroll to position [243, 0]
click at [99, 285] on div "Case Dashboard Payments Invoices Payments Payments Credit Report Client Profile" at bounding box center [91, 324] width 172 height 728
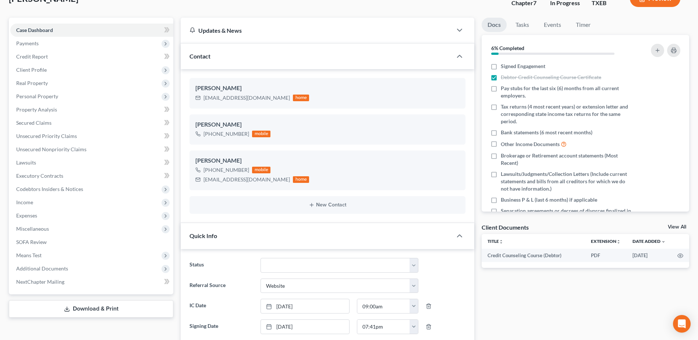
scroll to position [0, 0]
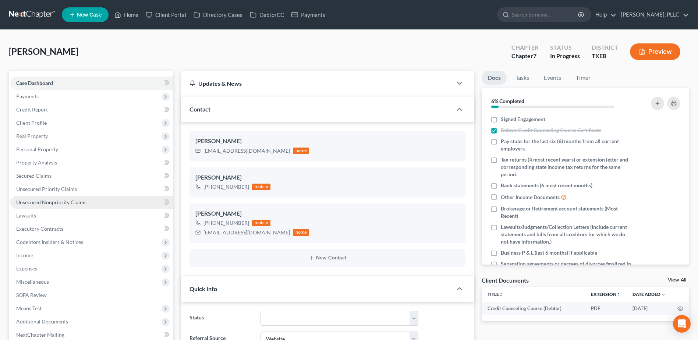
click at [62, 202] on span "Unsecured Nonpriority Claims" at bounding box center [51, 202] width 70 height 6
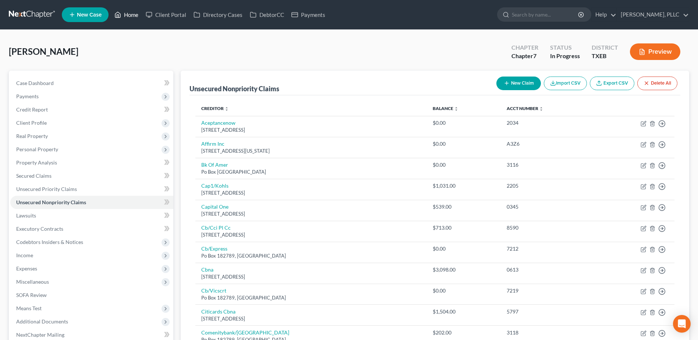
click at [131, 13] on link "Home" at bounding box center [126, 14] width 31 height 13
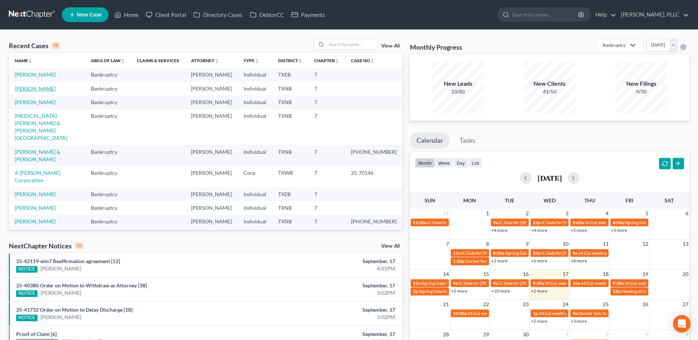
click at [46, 88] on link "[PERSON_NAME]" at bounding box center [35, 88] width 41 height 6
select select "0"
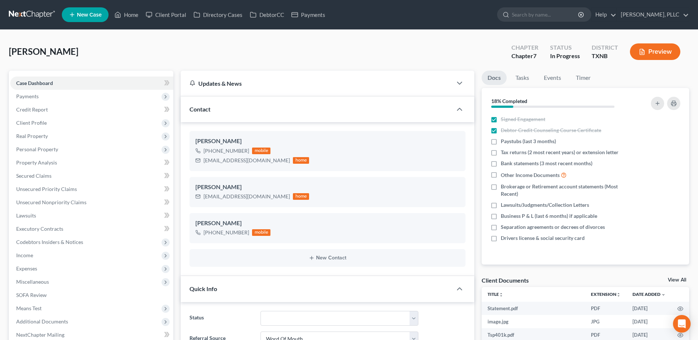
scroll to position [1211, 0]
click at [265, 17] on link "DebtorCC" at bounding box center [267, 14] width 42 height 13
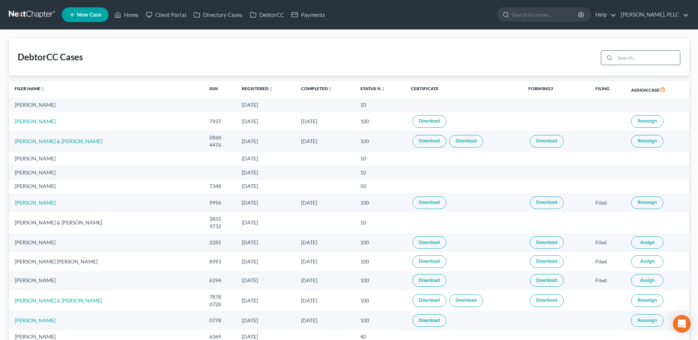
click at [665, 57] on input "search" at bounding box center [647, 58] width 65 height 14
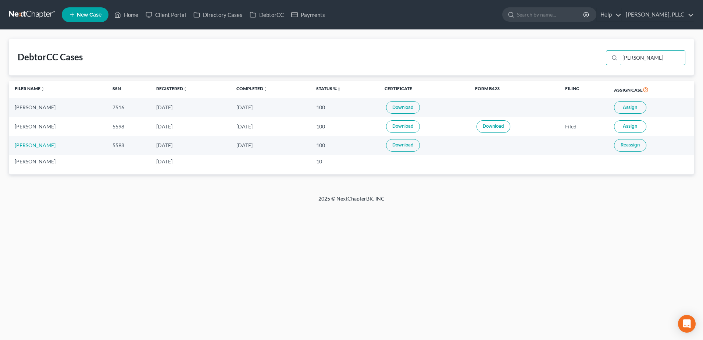
type input "[PERSON_NAME]"
click at [637, 104] on button "Assign" at bounding box center [630, 107] width 32 height 13
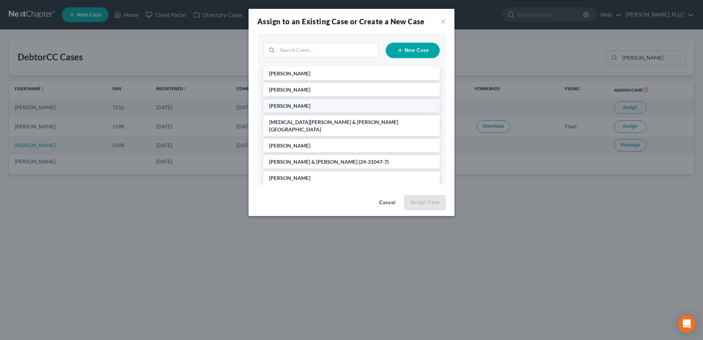
click at [299, 105] on span "[PERSON_NAME]" at bounding box center [289, 106] width 41 height 6
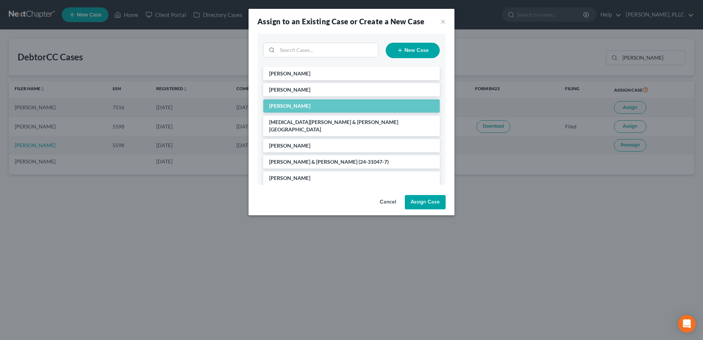
click at [440, 203] on button "Assign Case" at bounding box center [425, 202] width 41 height 15
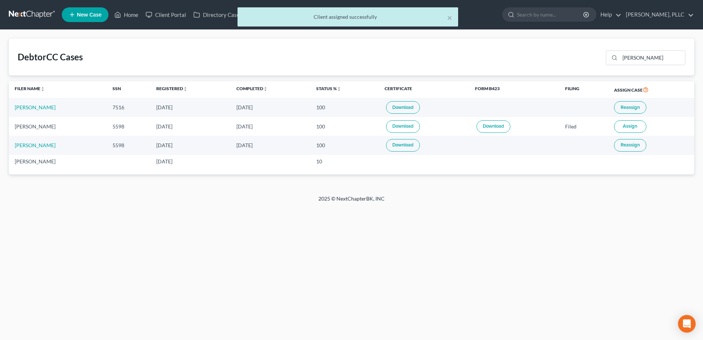
click at [401, 109] on link "Download" at bounding box center [403, 107] width 34 height 13
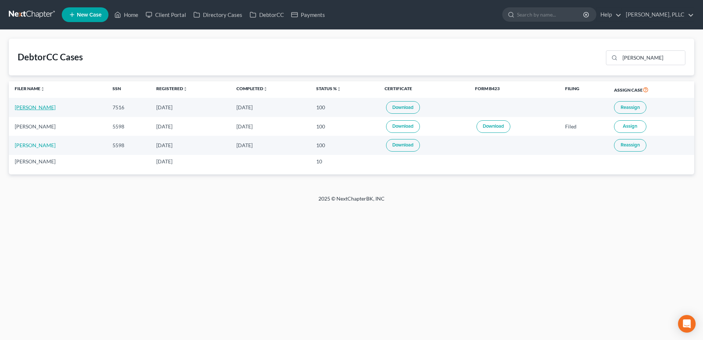
click at [29, 108] on link "[PERSON_NAME]" at bounding box center [35, 107] width 41 height 6
select select "4"
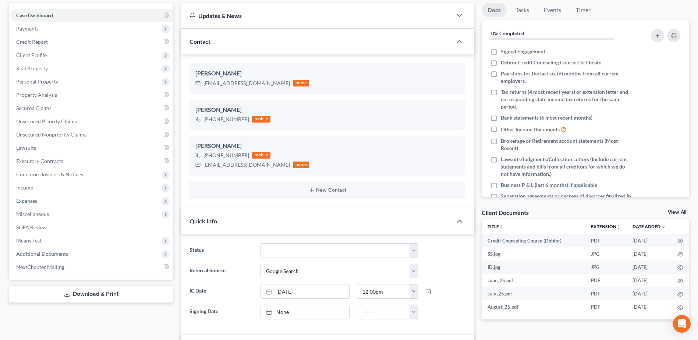
scroll to position [69, 0]
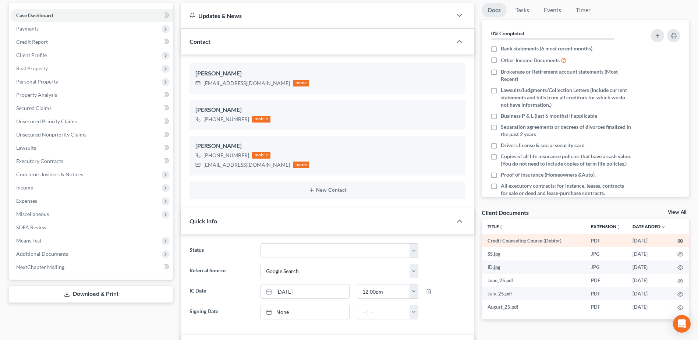
click at [681, 240] on icon "button" at bounding box center [680, 241] width 6 height 6
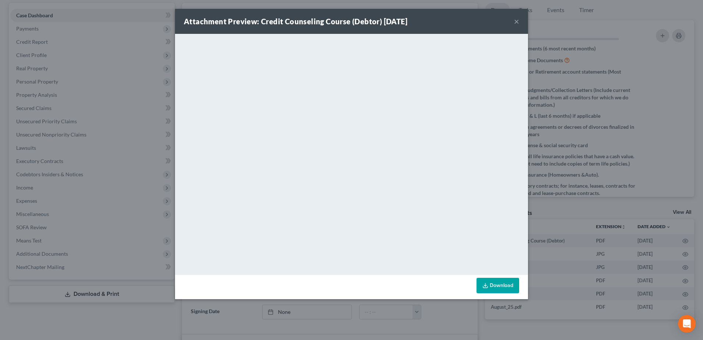
drag, startPoint x: 517, startPoint y: 20, endPoint x: 675, endPoint y: 216, distance: 251.4
click at [517, 19] on button "×" at bounding box center [516, 21] width 5 height 9
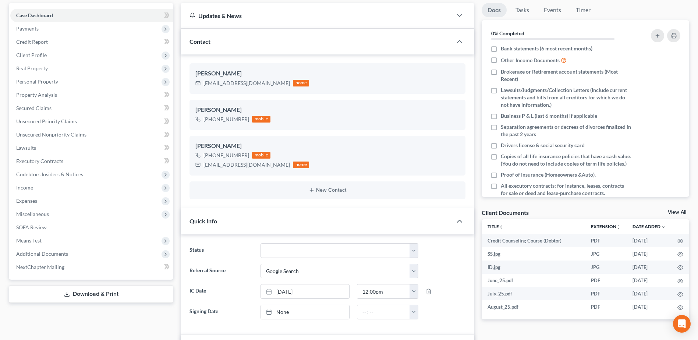
click at [680, 211] on link "View All" at bounding box center [677, 212] width 18 height 5
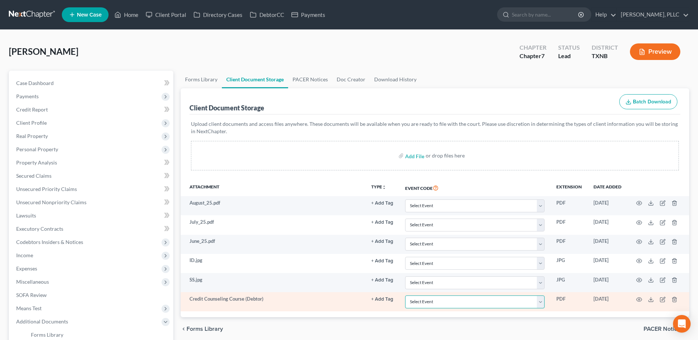
click at [540, 301] on select "Select Event 20 Largest unsecured creditors Amended petition Attachment to Volu…" at bounding box center [474, 301] width 139 height 13
select select "6"
click at [405, 295] on select "Select Event 20 Largest unsecured creditors Amended petition Attachment to Volu…" at bounding box center [474, 301] width 139 height 13
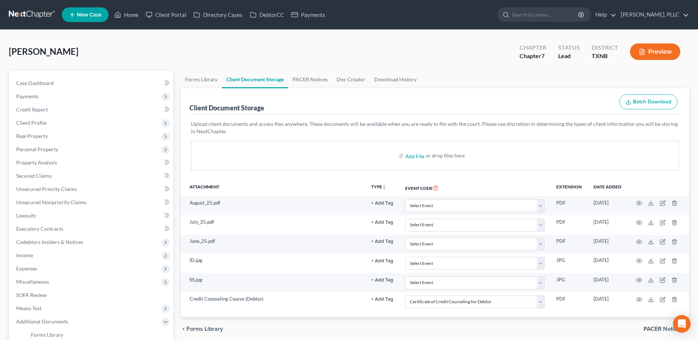
click at [371, 53] on div "[PERSON_NAME] Upgraded Chapter Chapter 7 Status [GEOGRAPHIC_DATA] TXNB [GEOGRAP…" at bounding box center [349, 55] width 680 height 32
click at [37, 82] on span "Case Dashboard" at bounding box center [35, 83] width 38 height 6
select select "4"
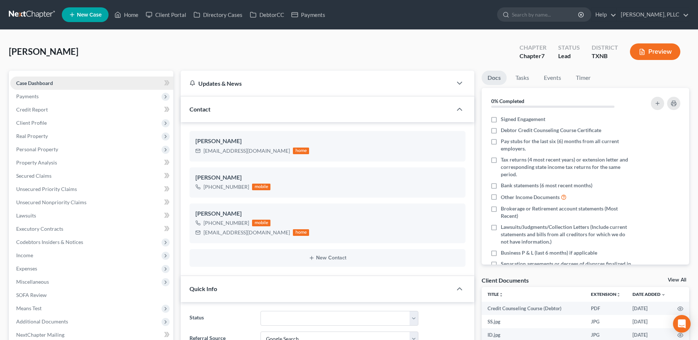
scroll to position [236, 0]
click at [136, 13] on link "Home" at bounding box center [126, 14] width 31 height 13
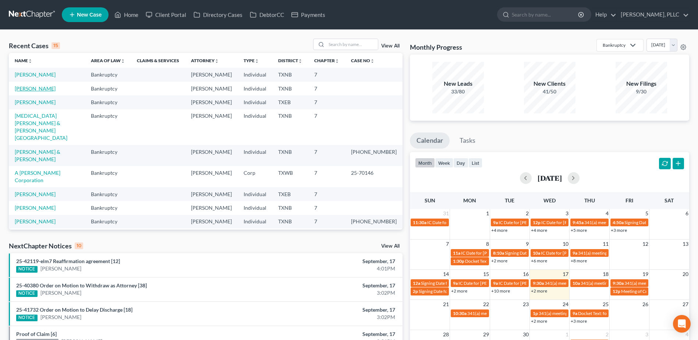
click at [40, 89] on link "[PERSON_NAME]" at bounding box center [35, 88] width 41 height 6
select select "0"
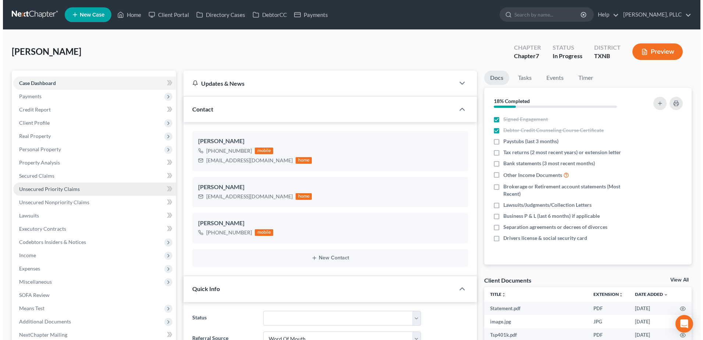
scroll to position [1211, 0]
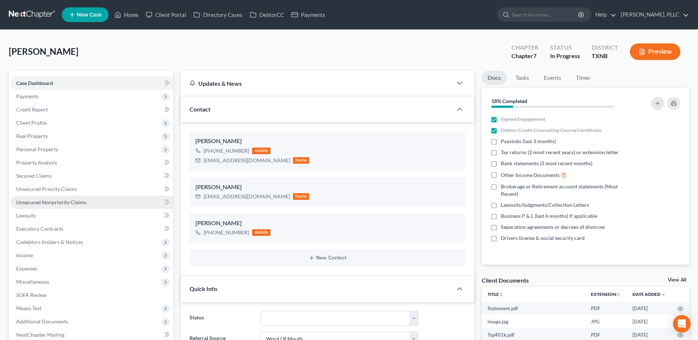
click at [50, 204] on span "Unsecured Nonpriority Claims" at bounding box center [51, 202] width 70 height 6
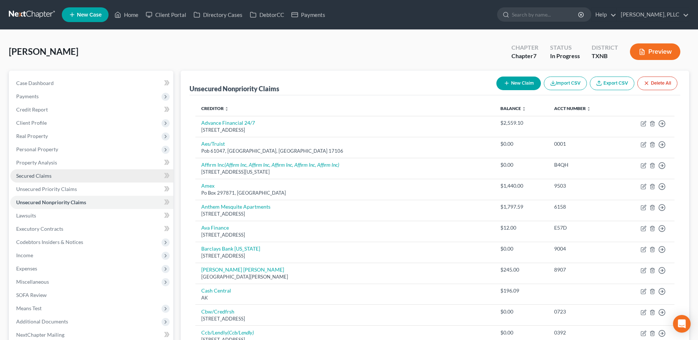
click at [46, 174] on span "Secured Claims" at bounding box center [33, 176] width 35 height 6
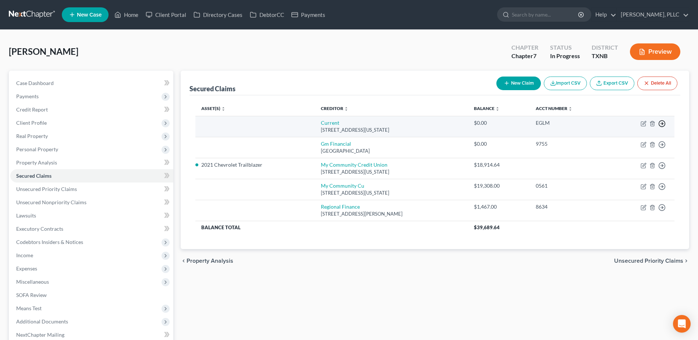
click at [660, 123] on icon "button" at bounding box center [661, 123] width 7 height 7
click at [609, 141] on link "Move to F" at bounding box center [627, 141] width 61 height 13
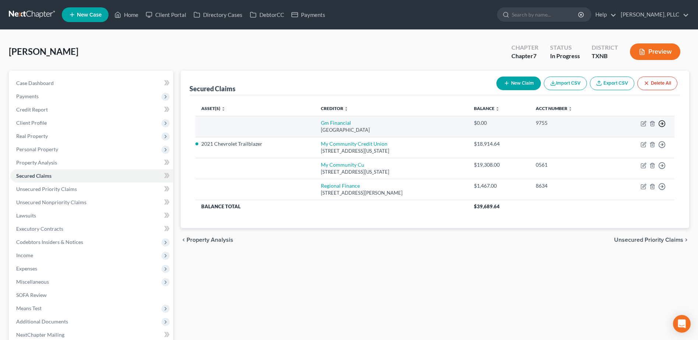
click at [662, 122] on polyline "button" at bounding box center [662, 123] width 1 height 3
click at [621, 142] on link "Move to F" at bounding box center [627, 141] width 61 height 13
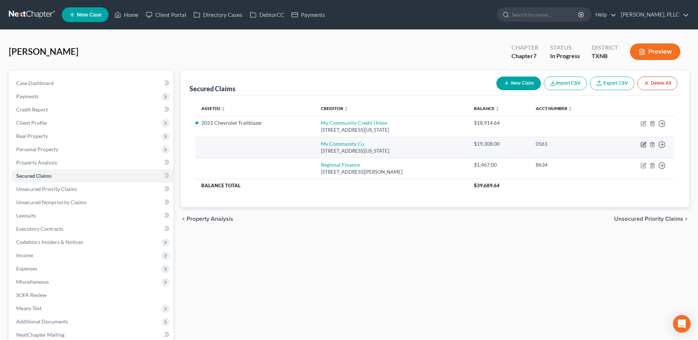
click at [642, 144] on icon "button" at bounding box center [643, 145] width 6 height 6
select select "45"
select select "0"
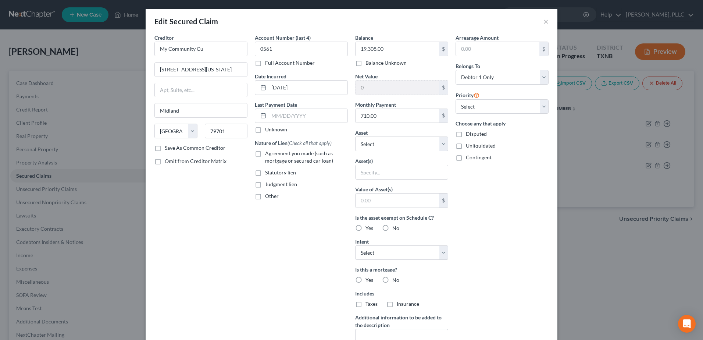
click at [265, 152] on label "Agreement you made (such as mortgage or secured car loan)" at bounding box center [306, 157] width 83 height 15
click at [268, 152] on input "Agreement you made (such as mortgage or secured car loan)" at bounding box center [270, 152] width 5 height 5
checkbox input "true"
click at [440, 143] on select "Select Other Multiple Assets 2021 Chevrolet Trailblazer - $18183.0 Clothing - C…" at bounding box center [401, 143] width 93 height 15
select select "2"
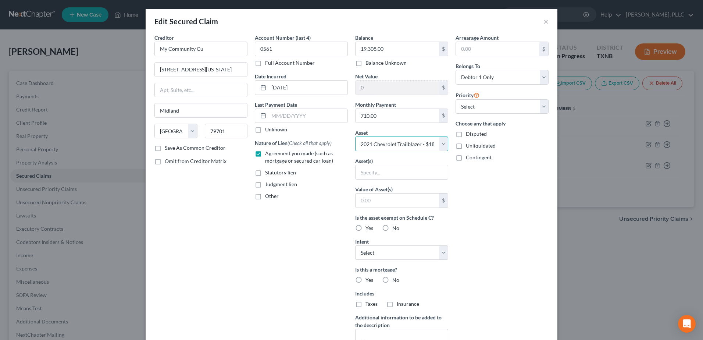
click at [355, 136] on select "Select Other Multiple Assets 2021 Chevrolet Trailblazer - $18183.0 Clothing - C…" at bounding box center [401, 143] width 93 height 15
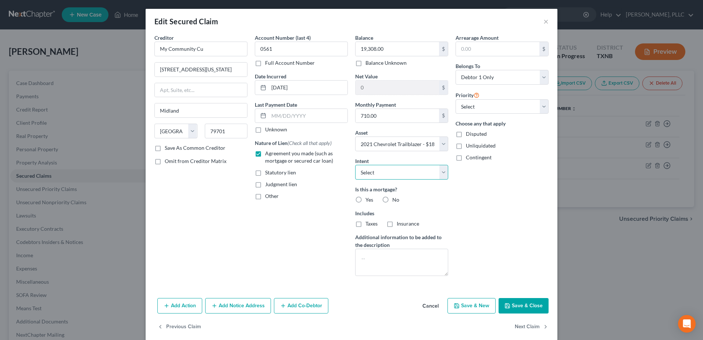
click at [440, 173] on select "Select Surrender Redeem Reaffirm Avoid Other" at bounding box center [401, 172] width 93 height 15
select select "2"
click at [355, 165] on select "Select Surrender Redeem Reaffirm Avoid Other" at bounding box center [401, 172] width 93 height 15
click at [392, 199] on label "No" at bounding box center [395, 199] width 7 height 7
click at [395, 199] on input "No" at bounding box center [397, 198] width 5 height 5
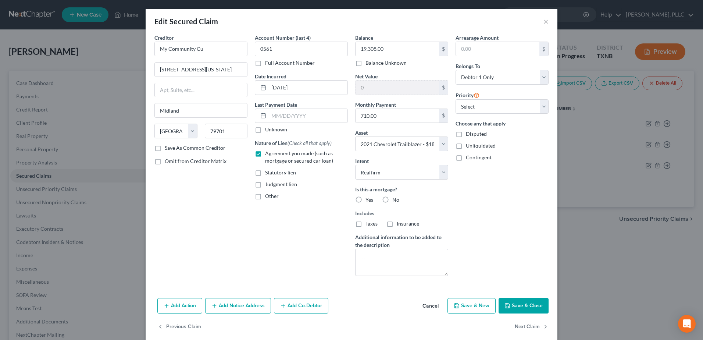
radio input "true"
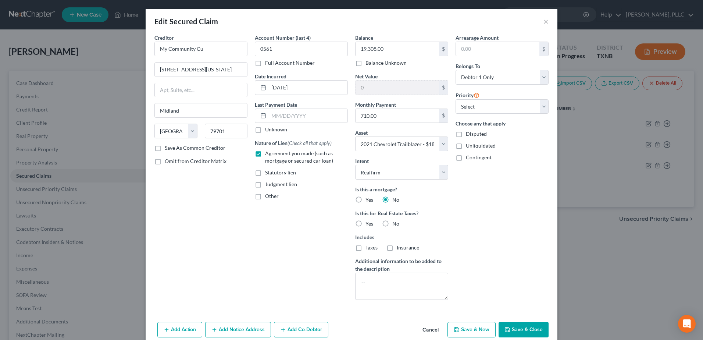
click at [392, 224] on label "No" at bounding box center [395, 223] width 7 height 7
click at [395, 224] on input "No" at bounding box center [397, 222] width 5 height 5
radio input "true"
click at [526, 330] on button "Save & Close" at bounding box center [524, 329] width 50 height 15
select select
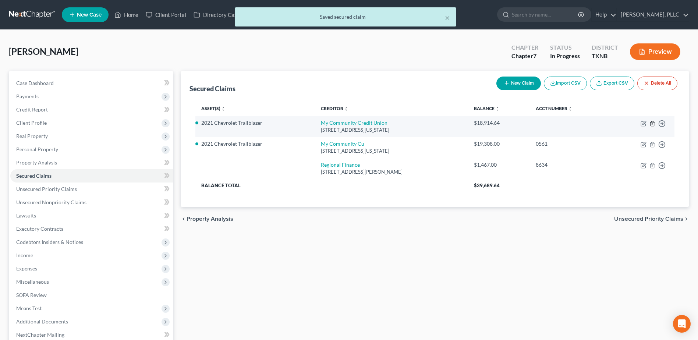
click at [650, 123] on icon "button" at bounding box center [651, 123] width 3 height 5
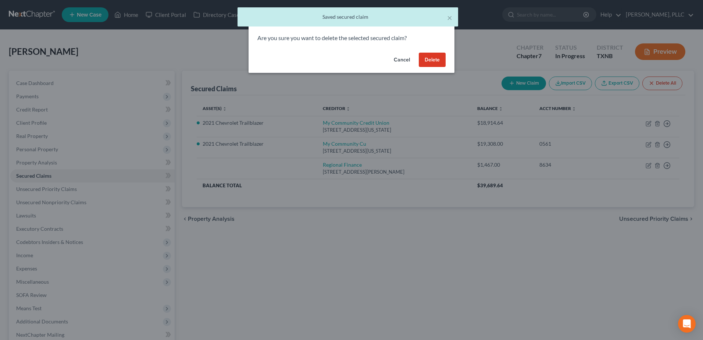
click at [434, 61] on button "Delete" at bounding box center [432, 60] width 27 height 15
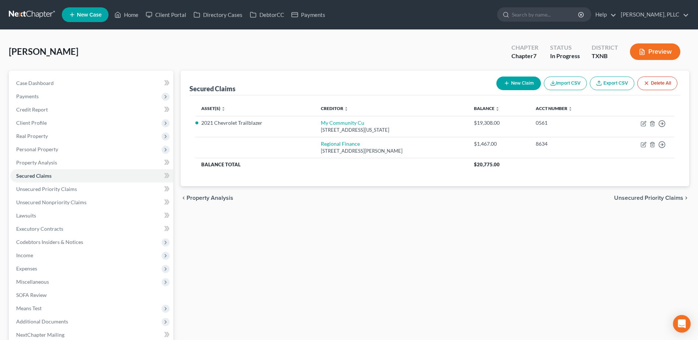
click at [650, 200] on span "Unsecured Priority Claims" at bounding box center [648, 198] width 69 height 6
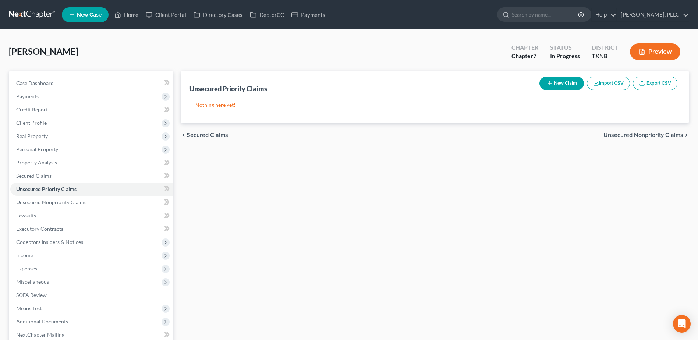
click at [650, 135] on span "Unsecured Nonpriority Claims" at bounding box center [643, 135] width 80 height 6
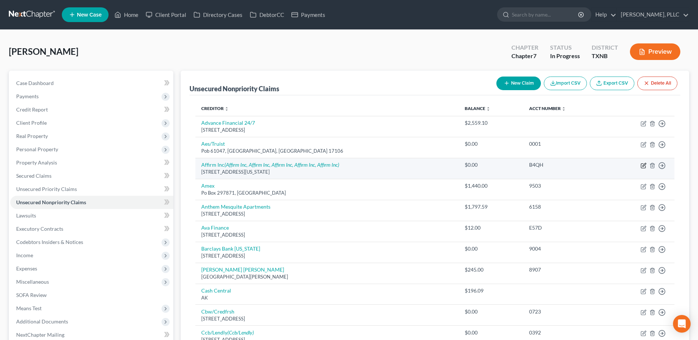
click at [641, 167] on icon "button" at bounding box center [643, 166] width 4 height 4
select select "4"
select select "0"
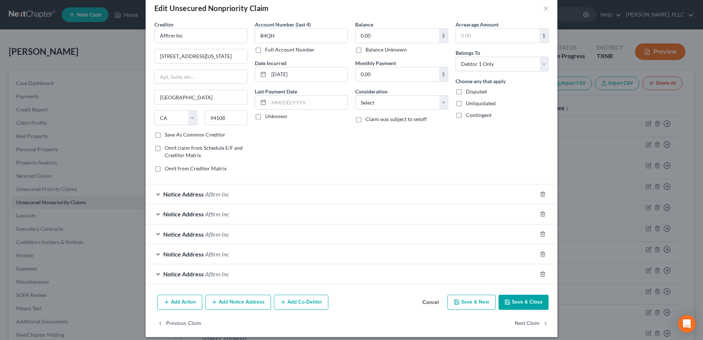
scroll to position [19, 0]
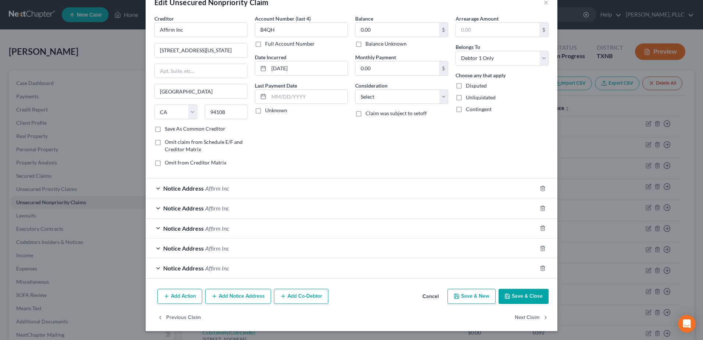
click at [154, 186] on div "Notice Address Affirm Inc" at bounding box center [341, 187] width 391 height 19
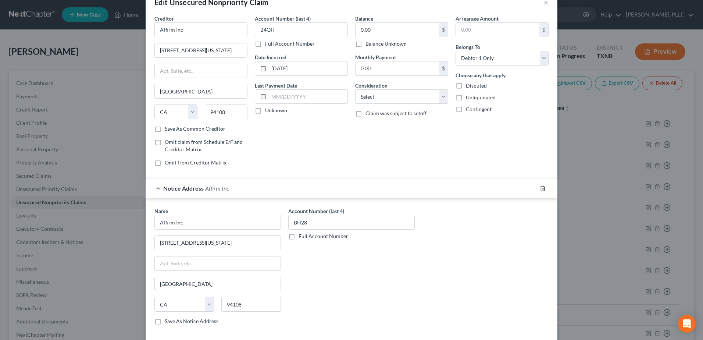
click at [540, 190] on icon "button" at bounding box center [543, 188] width 6 height 6
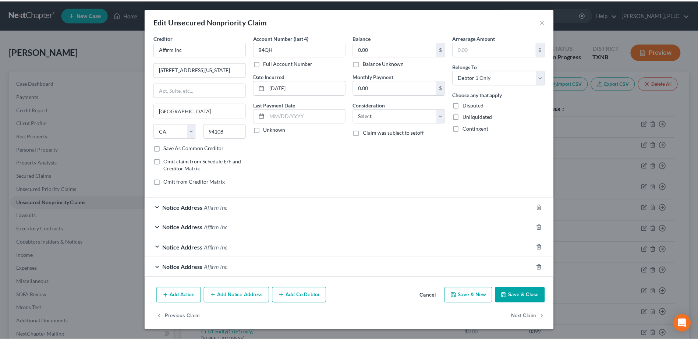
scroll to position [0, 0]
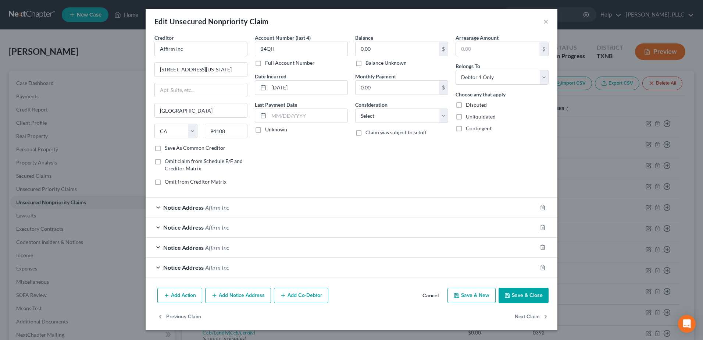
click at [159, 207] on div "Notice Address Affirm Inc" at bounding box center [341, 207] width 391 height 19
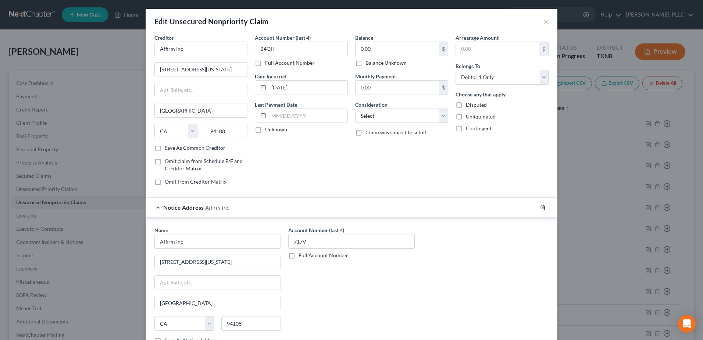
click at [540, 207] on icon "button" at bounding box center [543, 208] width 6 height 6
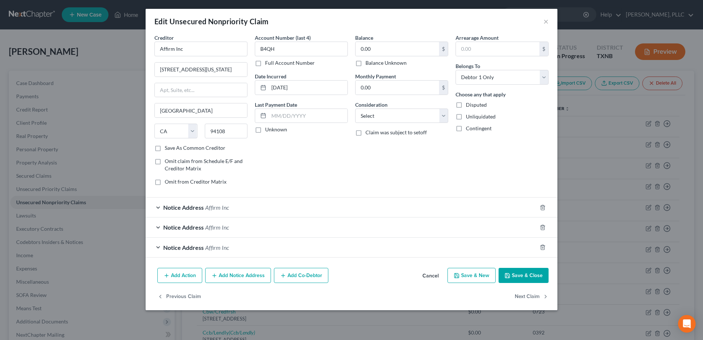
click at [159, 207] on div "Notice Address Affirm Inc" at bounding box center [341, 207] width 391 height 19
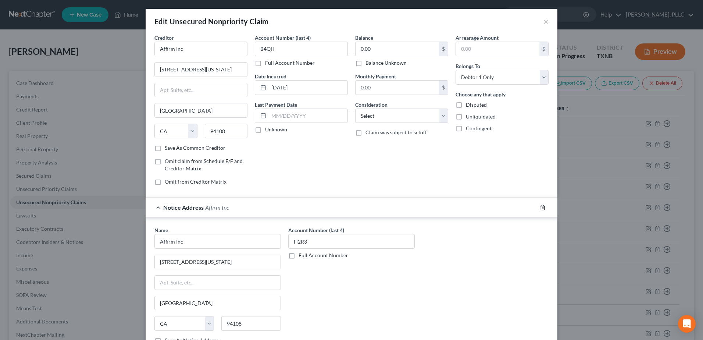
click at [541, 205] on icon "button" at bounding box center [543, 208] width 6 height 6
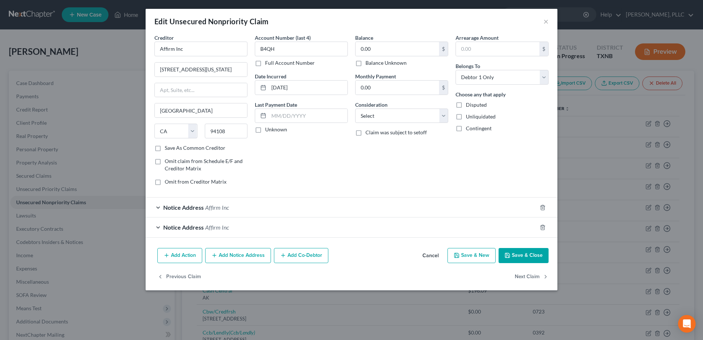
click at [157, 207] on div "Notice Address Affirm Inc" at bounding box center [341, 207] width 391 height 19
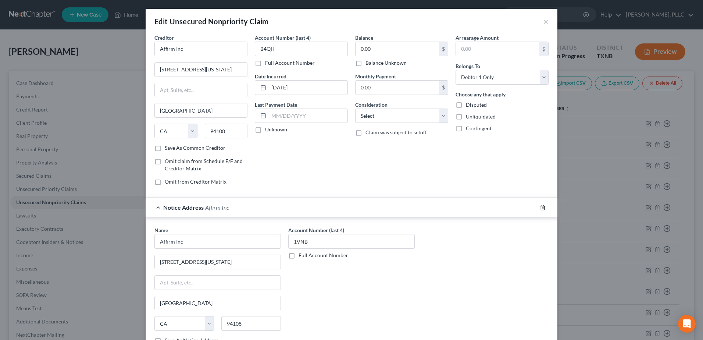
click at [540, 206] on icon "button" at bounding box center [543, 208] width 6 height 6
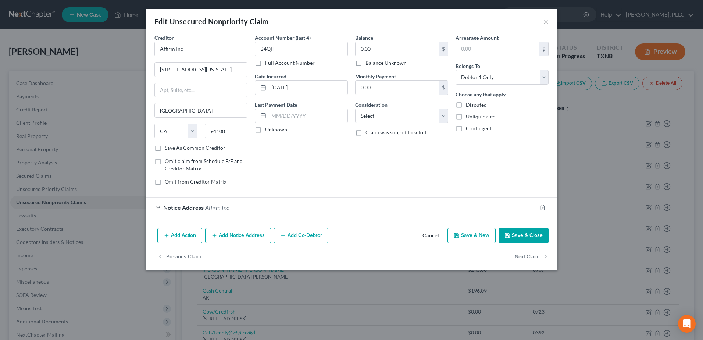
click at [157, 206] on div "Notice Address Affirm Inc" at bounding box center [341, 207] width 391 height 19
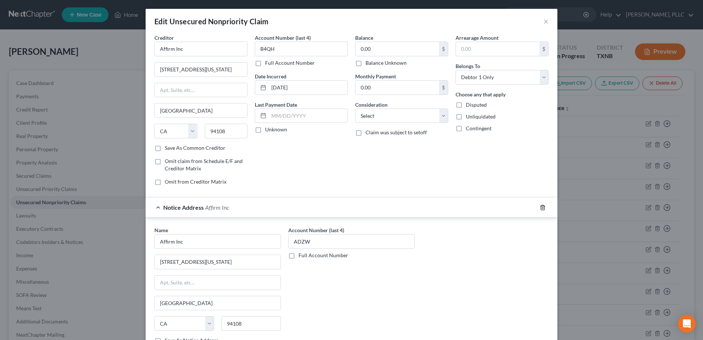
click at [542, 206] on icon "button" at bounding box center [542, 207] width 3 height 5
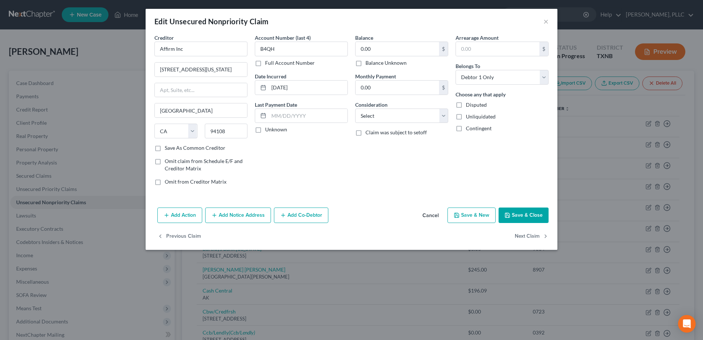
click at [525, 216] on button "Save & Close" at bounding box center [524, 214] width 50 height 15
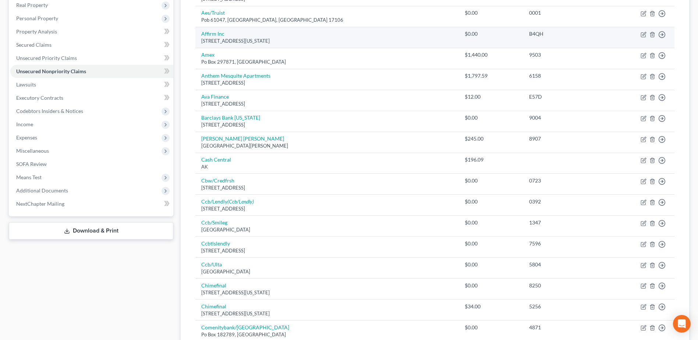
scroll to position [147, 0]
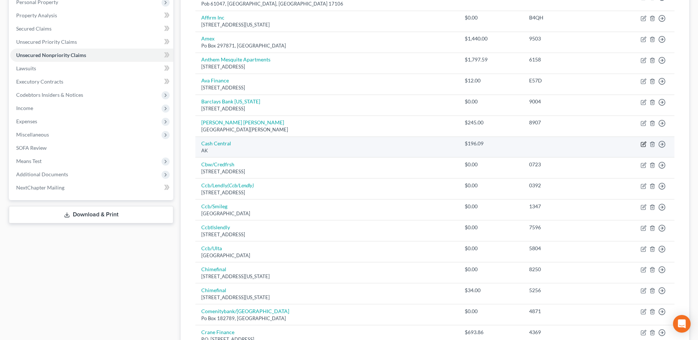
click at [643, 144] on icon "button" at bounding box center [643, 144] width 6 height 6
select select "1"
select select "10"
select select "0"
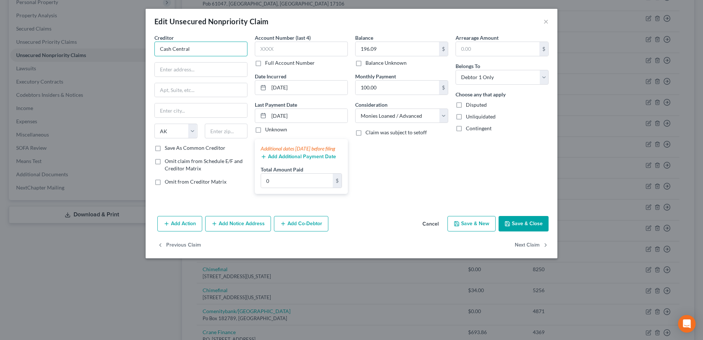
drag, startPoint x: 224, startPoint y: 49, endPoint x: 153, endPoint y: 47, distance: 70.7
click at [153, 47] on div "Creditor * Cash [GEOGRAPHIC_DATA] [US_STATE] AK AR AZ CA CO CT DE DC [GEOGRAPHI…" at bounding box center [201, 117] width 100 height 166
click at [187, 67] on input "text" at bounding box center [201, 70] width 92 height 14
paste input "[STREET_ADDRESS][PERSON_NAME]"
type input "[STREET_ADDRESS][PERSON_NAME]"
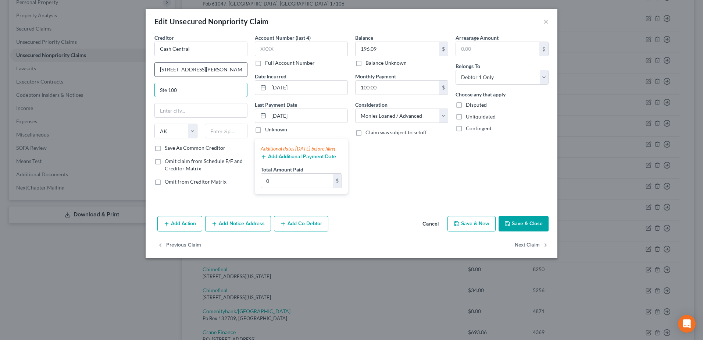
type input "Ste 100"
type input "Carrollton"
select select "45"
type input "75006"
drag, startPoint x: 447, startPoint y: 118, endPoint x: 432, endPoint y: 124, distance: 15.9
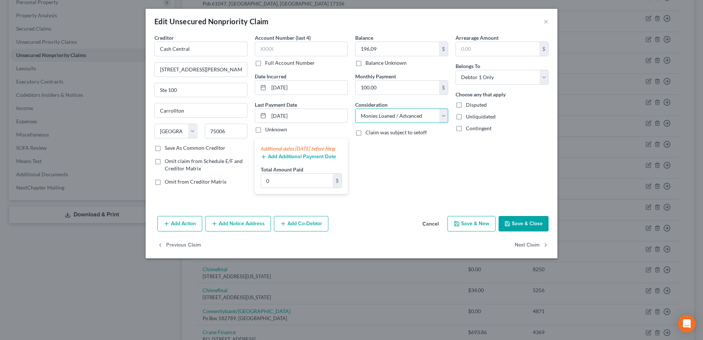
click at [447, 118] on select "Select Cable / Satellite Services Collection Agency Credit Card Debt Debt Couns…" at bounding box center [401, 116] width 93 height 15
select select
click at [355, 109] on select "Select Cable / Satellite Services Collection Agency Credit Card Debt Debt Couns…" at bounding box center [401, 116] width 93 height 15
click at [524, 230] on button "Save & Close" at bounding box center [524, 223] width 50 height 15
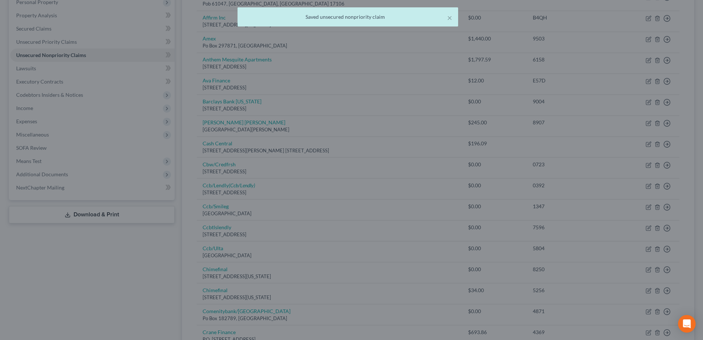
type input "0"
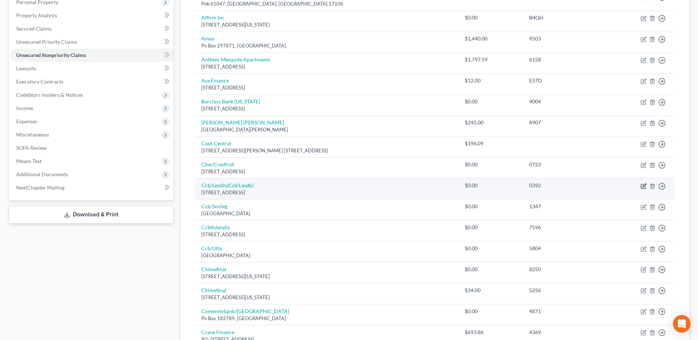
click at [644, 186] on icon "button" at bounding box center [643, 186] width 6 height 6
select select "36"
select select "0"
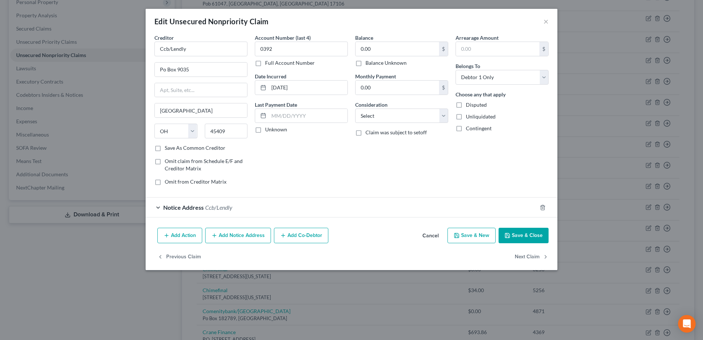
click at [158, 208] on div "Notice Address Ccb/Lendly" at bounding box center [341, 207] width 391 height 19
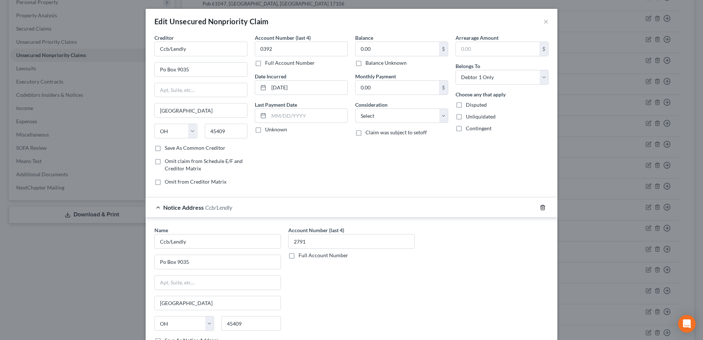
click at [540, 207] on icon "button" at bounding box center [543, 208] width 6 height 6
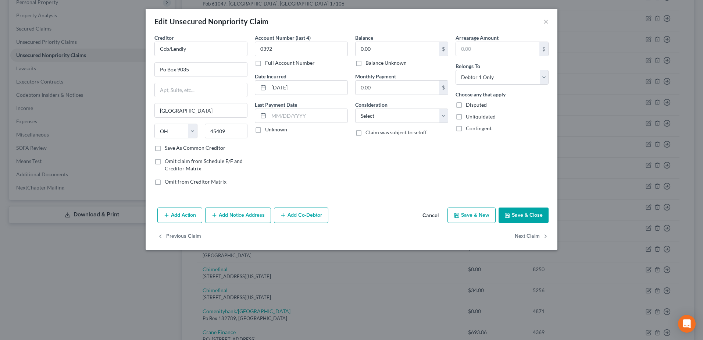
click at [525, 217] on button "Save & Close" at bounding box center [524, 214] width 50 height 15
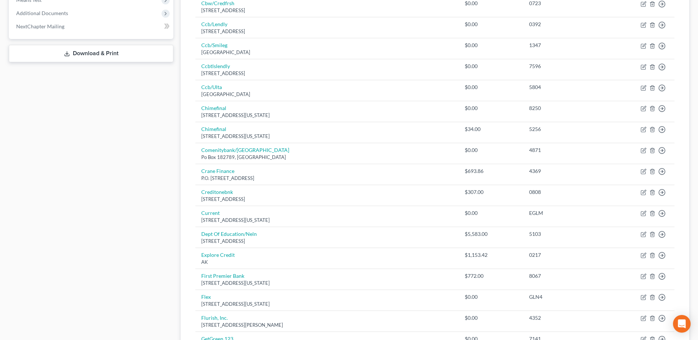
scroll to position [331, 0]
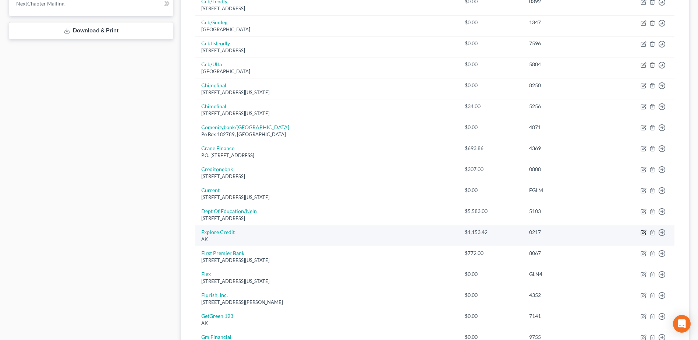
click at [644, 233] on icon "button" at bounding box center [643, 231] width 3 height 3
select select "1"
select select "10"
select select "0"
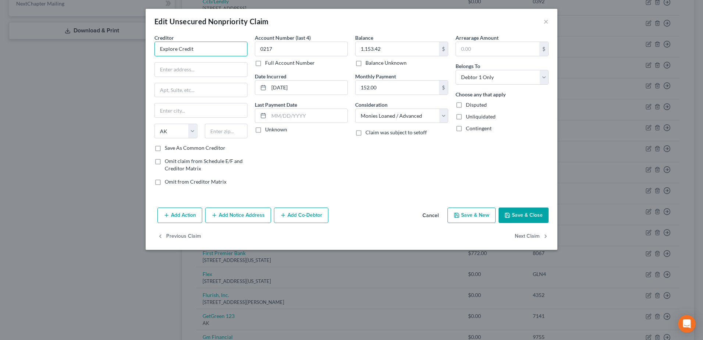
drag, startPoint x: 174, startPoint y: 49, endPoint x: 147, endPoint y: 45, distance: 26.8
click at [148, 49] on div "Creditor * Explore Credit State [US_STATE] AK AR AZ CA CO [GEOGRAPHIC_DATA] DE …" at bounding box center [352, 119] width 412 height 171
click at [179, 70] on input "text" at bounding box center [201, 70] width 92 height 14
paste input "PO Box 260269"
type input "PO Box 260269"
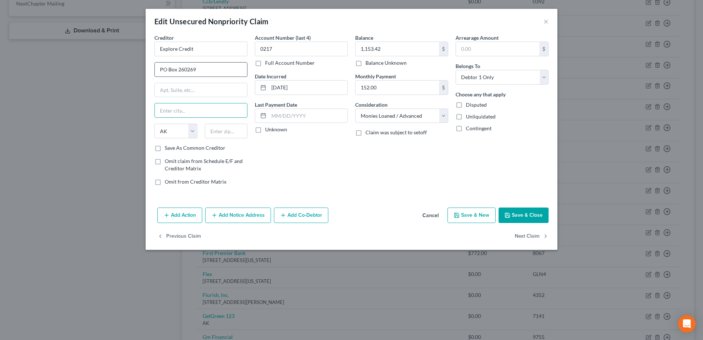
type input "a"
type input "S"
type input "[GEOGRAPHIC_DATA]"
select select "10"
type input "30326"
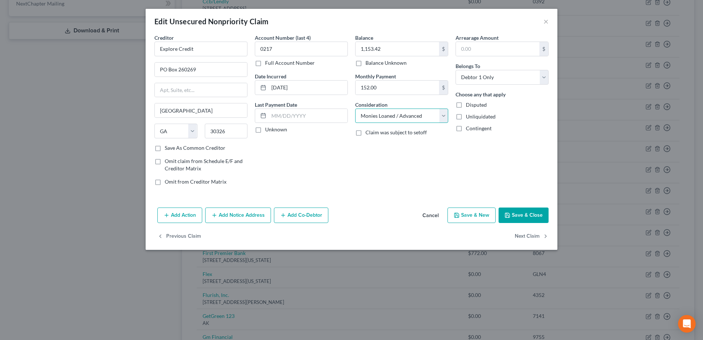
click at [444, 115] on select "Select Cable / Satellite Services Collection Agency Credit Card Debt Debt Couns…" at bounding box center [401, 116] width 93 height 15
select select
click at [355, 109] on select "Select Cable / Satellite Services Collection Agency Credit Card Debt Debt Couns…" at bounding box center [401, 116] width 93 height 15
click at [537, 215] on button "Save & Close" at bounding box center [524, 214] width 50 height 15
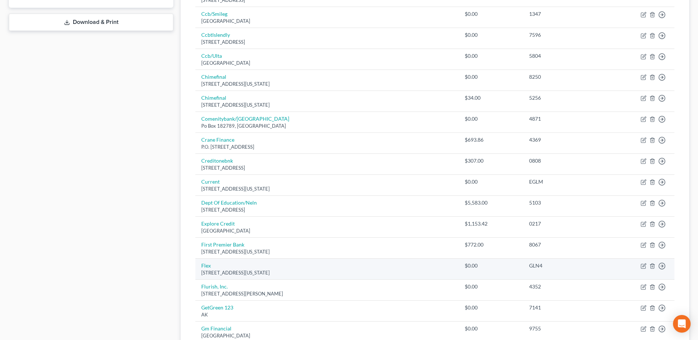
scroll to position [441, 0]
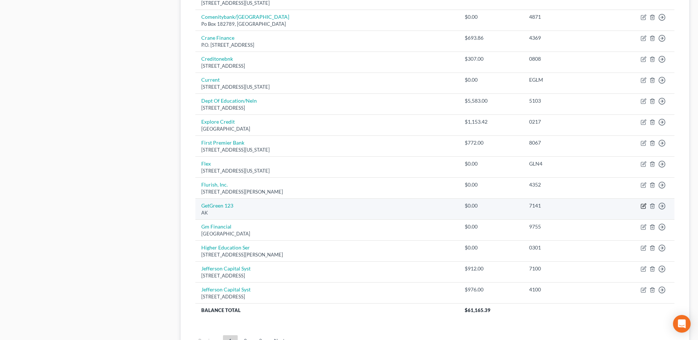
click at [642, 206] on icon "button" at bounding box center [643, 206] width 6 height 6
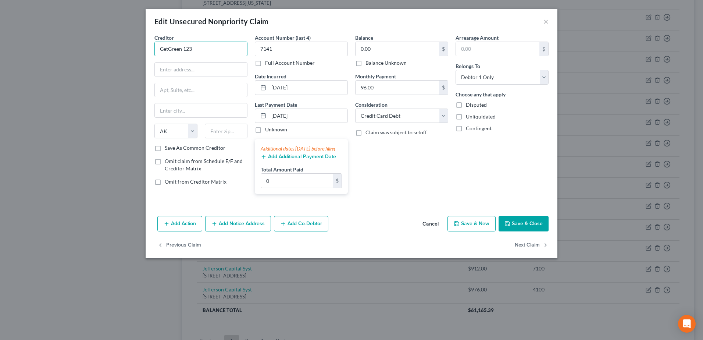
click at [153, 43] on div "Creditor * GetGreen 123 State [US_STATE] AK AR AZ CA CO [GEOGRAPHIC_DATA] DE DC…" at bounding box center [201, 117] width 100 height 166
click at [515, 225] on button "Save & Close" at bounding box center [524, 223] width 50 height 15
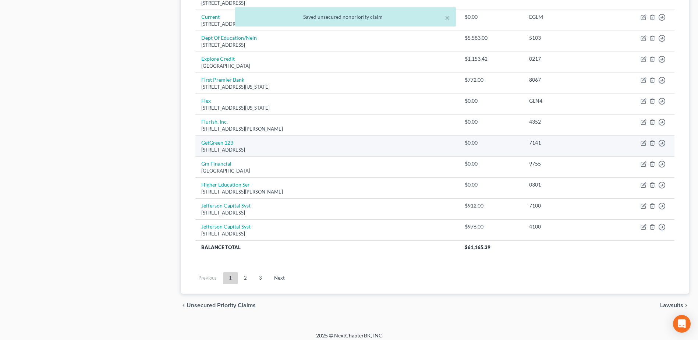
scroll to position [509, 0]
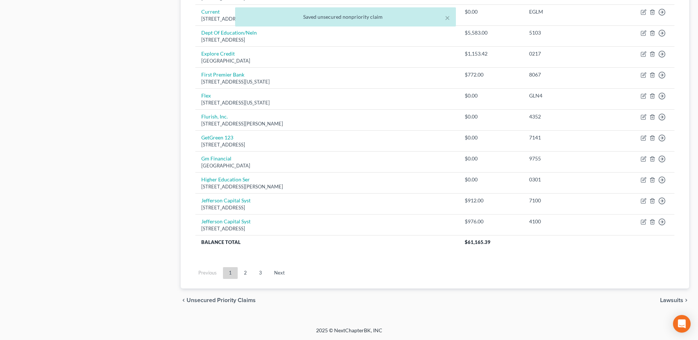
click at [246, 275] on link "2" at bounding box center [245, 273] width 15 height 12
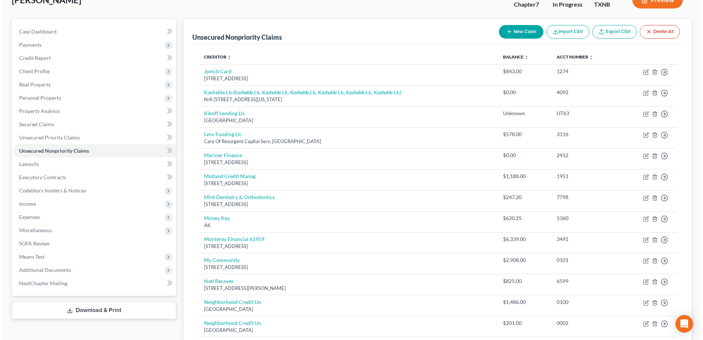
scroll to position [0, 0]
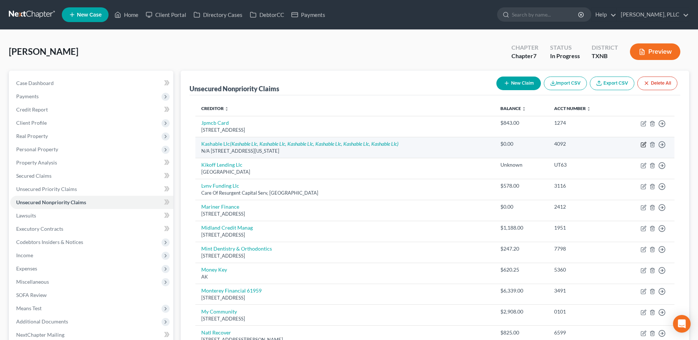
click at [641, 144] on icon "button" at bounding box center [643, 145] width 4 height 4
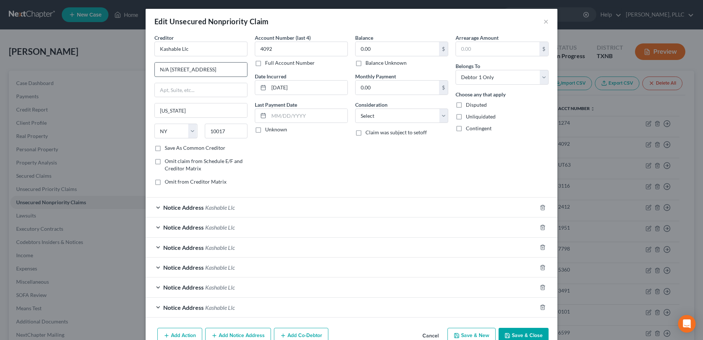
click at [169, 69] on input "N/A [STREET_ADDRESS]" at bounding box center [201, 70] width 92 height 14
click at [541, 206] on polyline "button" at bounding box center [543, 206] width 4 height 0
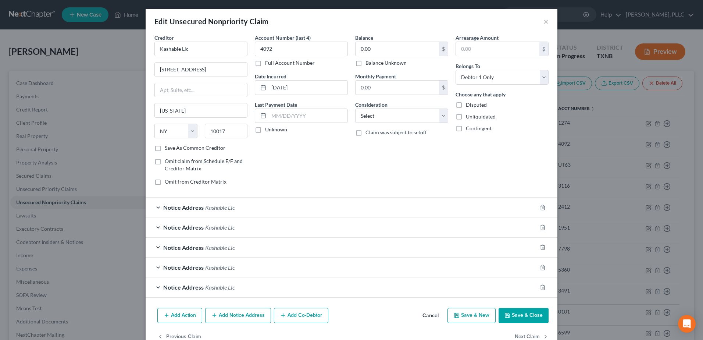
click at [154, 206] on div "Notice Address Kashable Llc" at bounding box center [341, 207] width 391 height 19
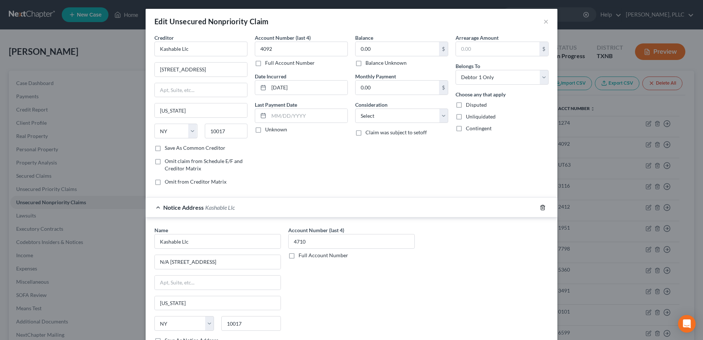
click at [540, 207] on icon "button" at bounding box center [543, 208] width 6 height 6
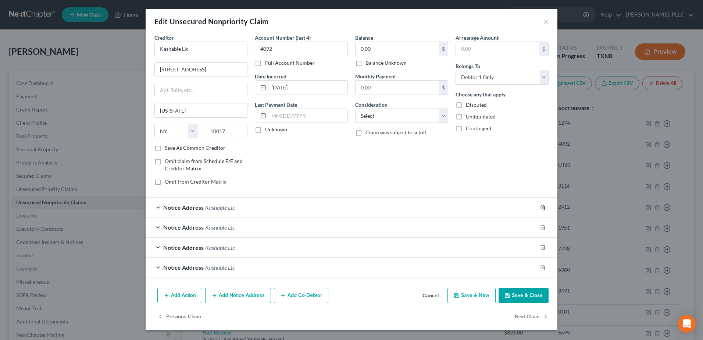
click at [541, 207] on icon "button" at bounding box center [542, 207] width 3 height 5
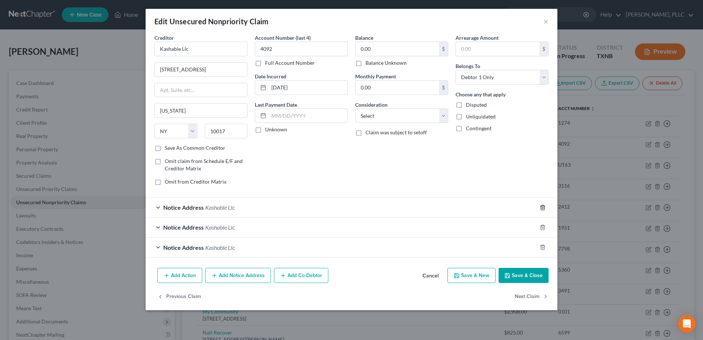
click at [541, 207] on icon "button" at bounding box center [542, 207] width 3 height 5
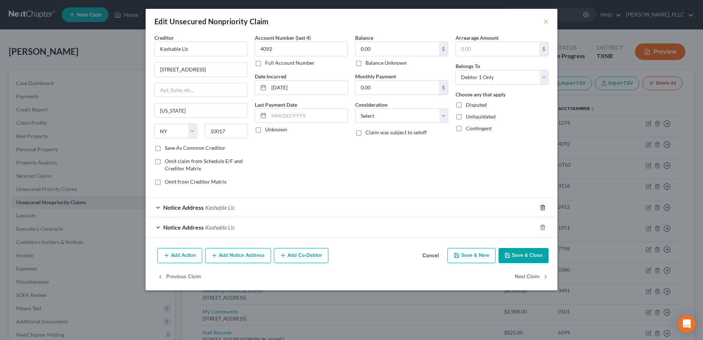
click at [541, 207] on icon "button" at bounding box center [542, 207] width 3 height 5
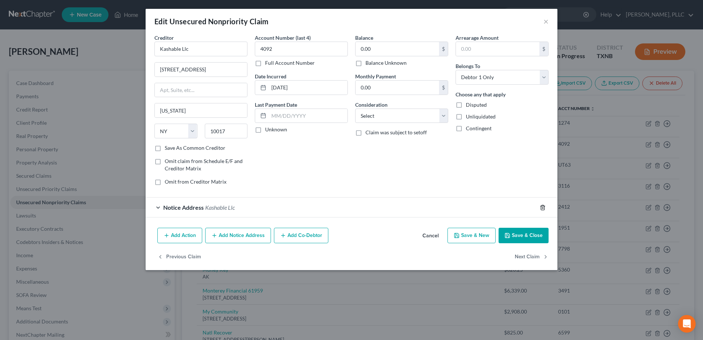
click at [541, 207] on icon "button" at bounding box center [542, 207] width 3 height 5
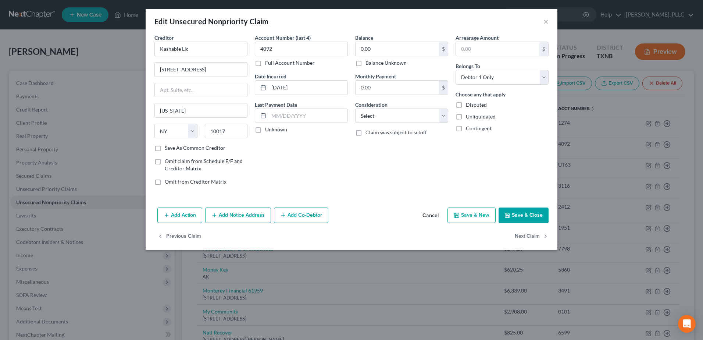
click at [521, 217] on button "Save & Close" at bounding box center [524, 214] width 50 height 15
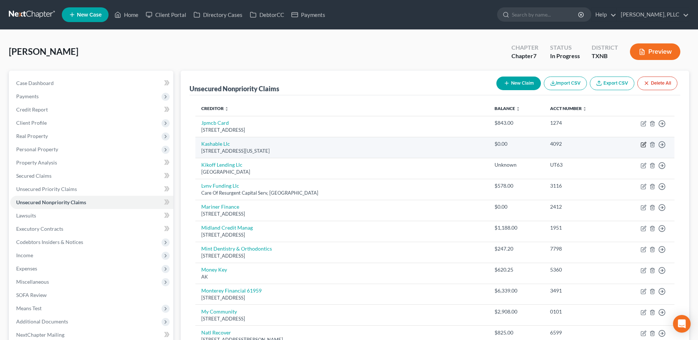
click at [642, 143] on icon "button" at bounding box center [643, 145] width 4 height 4
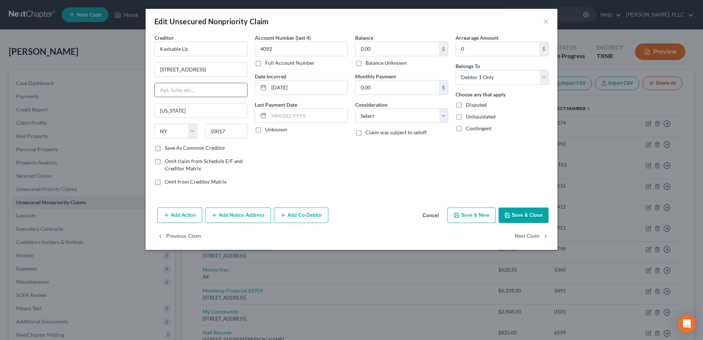
click at [196, 89] on input "text" at bounding box center [201, 90] width 92 height 14
click at [216, 72] on input "[STREET_ADDRESS]" at bounding box center [201, 70] width 92 height 14
click at [519, 210] on button "Save & Close" at bounding box center [524, 214] width 50 height 15
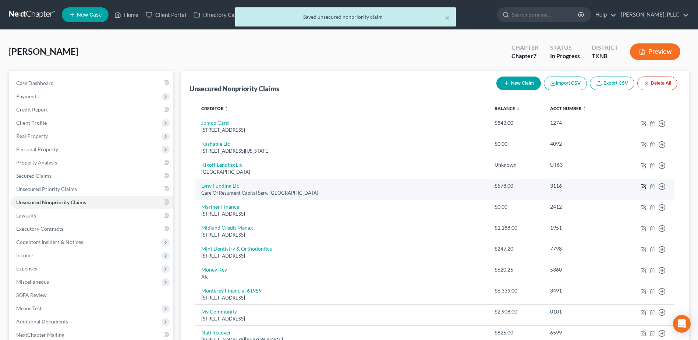
click at [643, 188] on icon "button" at bounding box center [643, 187] width 6 height 6
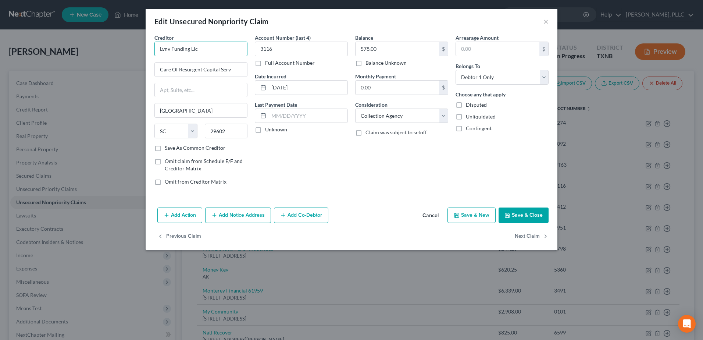
click at [229, 46] on input "Lvnv Funding Llc" at bounding box center [200, 49] width 93 height 15
click at [338, 166] on div "Account Number (last 4) 3116 Full Account Number Date Incurred [DATE] Last Paym…" at bounding box center [301, 112] width 100 height 157
click at [527, 212] on button "Save & Close" at bounding box center [524, 214] width 50 height 15
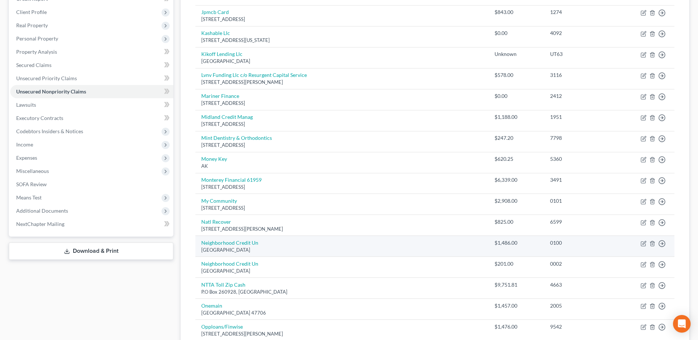
scroll to position [110, 0]
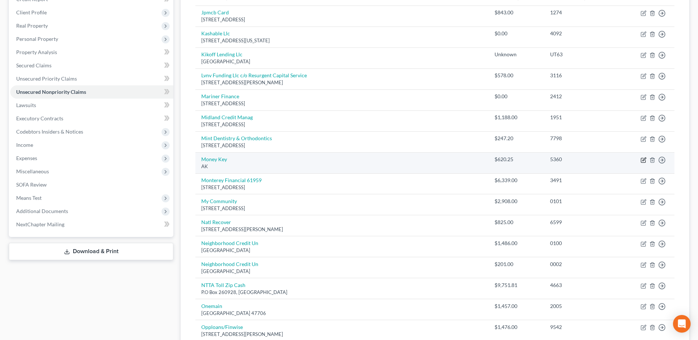
click at [643, 159] on icon "button" at bounding box center [643, 158] width 3 height 3
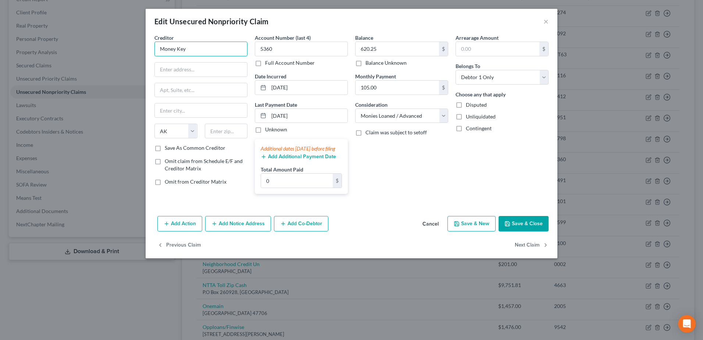
drag, startPoint x: 160, startPoint y: 50, endPoint x: 152, endPoint y: 51, distance: 8.6
click at [152, 50] on div "Creditor * Money Key State [US_STATE] AK AR AZ CA CO [GEOGRAPHIC_DATA] DE DC [G…" at bounding box center [201, 117] width 100 height 166
click at [182, 65] on input "text" at bounding box center [201, 70] width 92 height 14
paste input "[STREET_ADDRESS]"
click at [238, 70] on input "[STREET_ADDRESS]" at bounding box center [201, 70] width 92 height 14
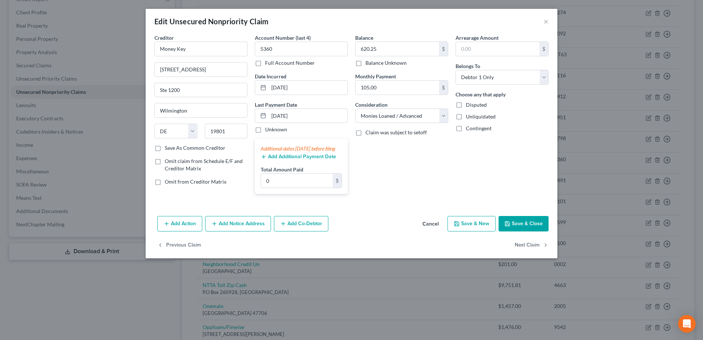
click at [535, 231] on button "Save & Close" at bounding box center [524, 223] width 50 height 15
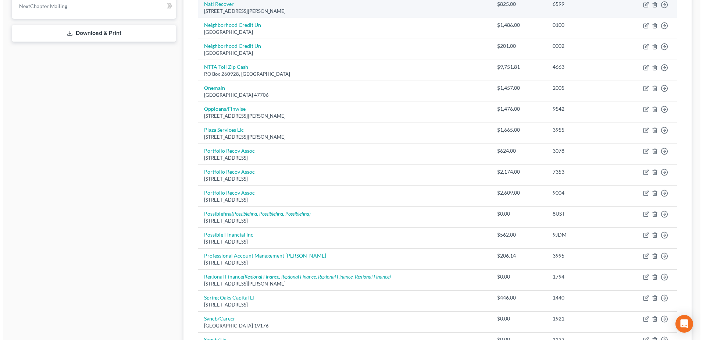
scroll to position [331, 0]
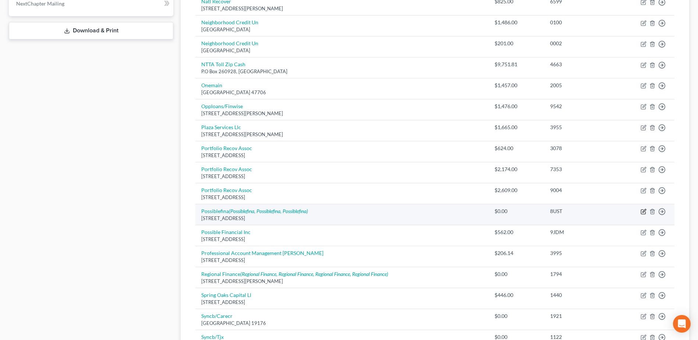
click at [641, 212] on icon "button" at bounding box center [643, 212] width 6 height 6
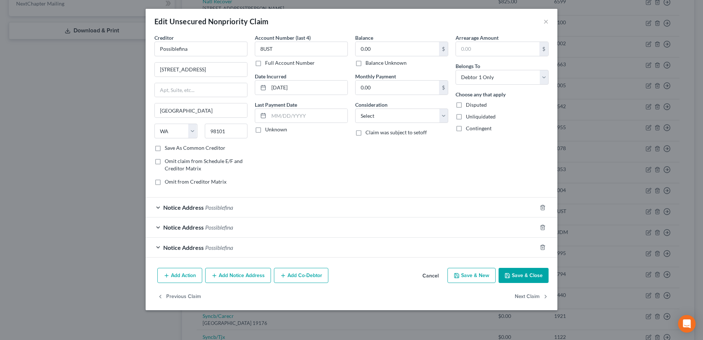
click at [160, 208] on div "Notice Address Possiblefina" at bounding box center [341, 207] width 391 height 19
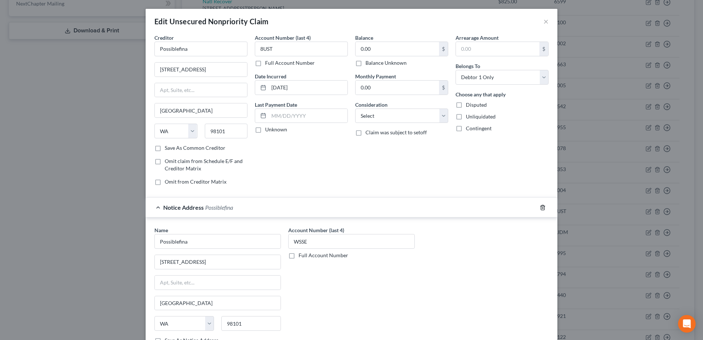
click at [541, 206] on icon "button" at bounding box center [543, 208] width 6 height 6
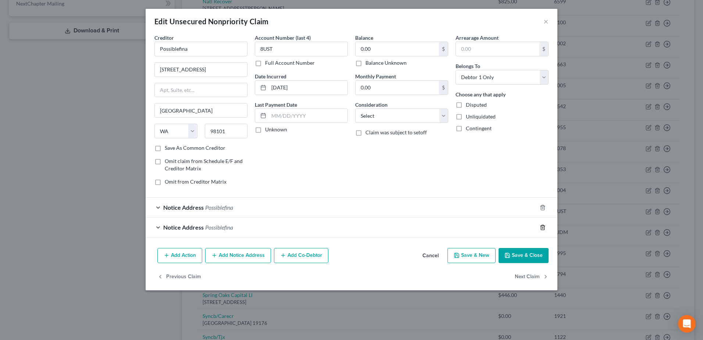
click at [542, 206] on icon "button" at bounding box center [543, 208] width 6 height 6
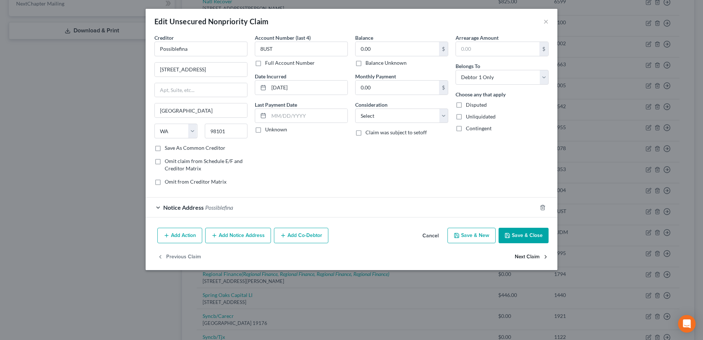
click at [543, 206] on polyline "button" at bounding box center [543, 206] width 4 height 0
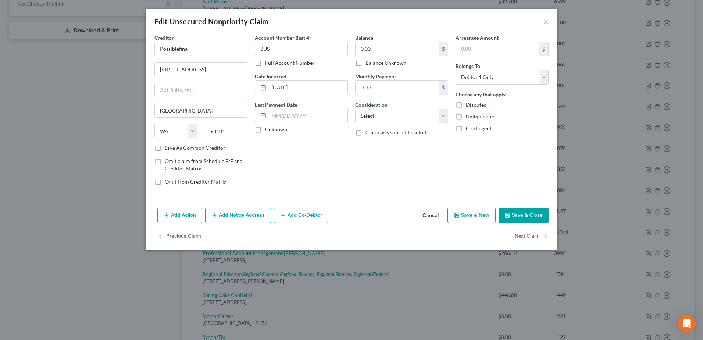
click at [529, 217] on button "Save & Close" at bounding box center [524, 214] width 50 height 15
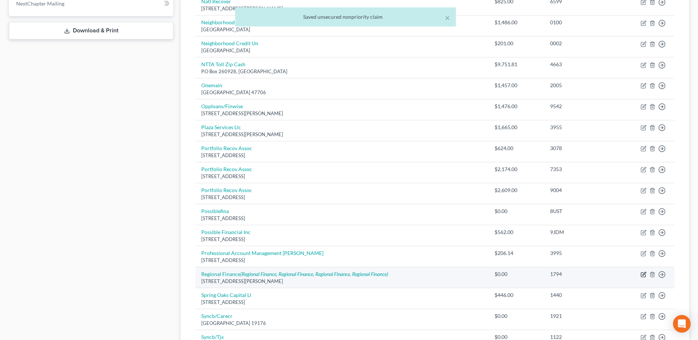
click at [641, 274] on icon "button" at bounding box center [643, 275] width 4 height 4
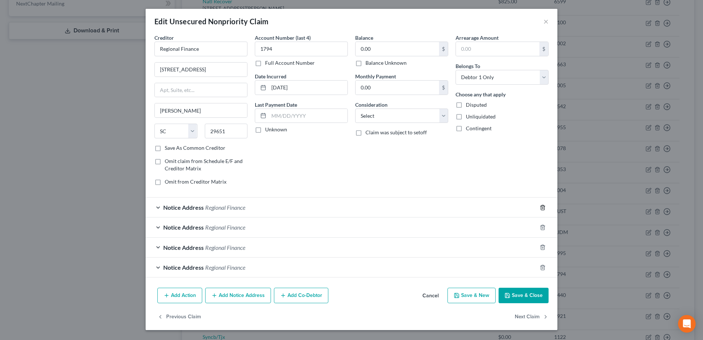
click at [544, 209] on icon "button" at bounding box center [543, 208] width 6 height 6
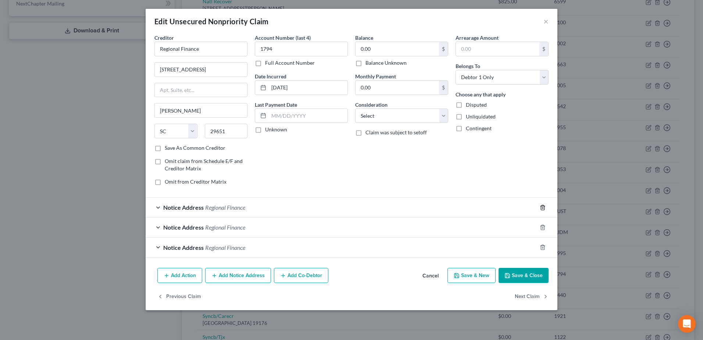
click at [544, 209] on icon "button" at bounding box center [543, 208] width 6 height 6
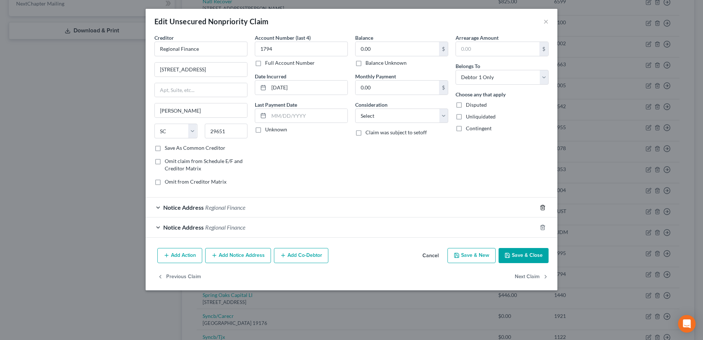
click at [544, 209] on icon "button" at bounding box center [543, 208] width 6 height 6
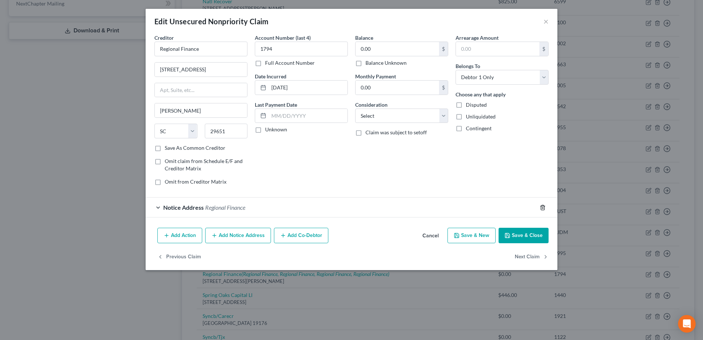
click at [544, 209] on icon "button" at bounding box center [543, 208] width 6 height 6
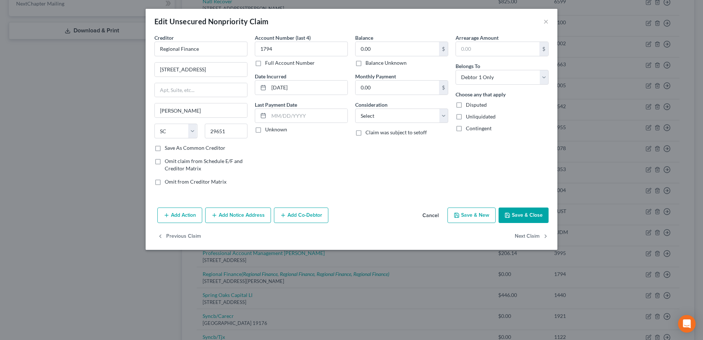
click at [532, 214] on button "Save & Close" at bounding box center [524, 214] width 50 height 15
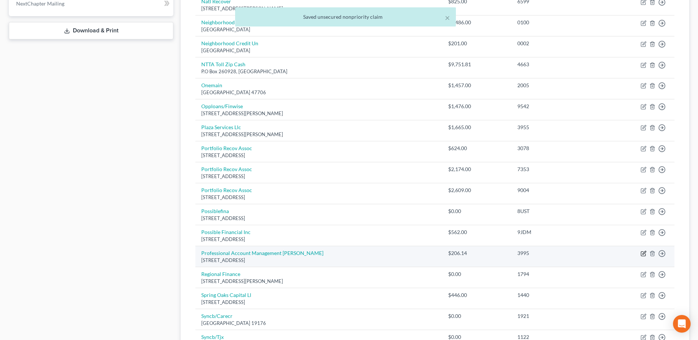
click at [643, 252] on icon "button" at bounding box center [643, 253] width 6 height 6
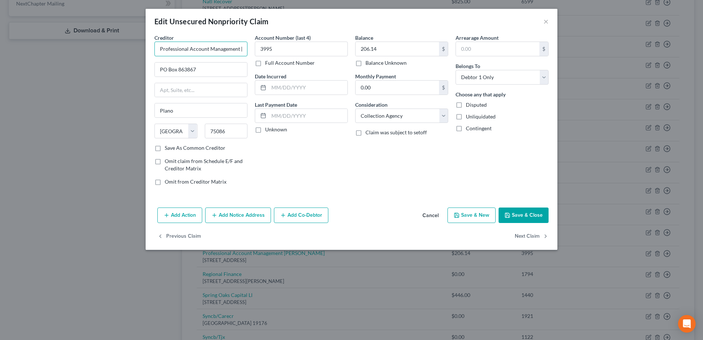
scroll to position [0, 17]
drag, startPoint x: 240, startPoint y: 49, endPoint x: 253, endPoint y: 49, distance: 13.6
click at [253, 49] on div "Creditor * Professional Account Management Ntta Toll PO Box 863867 Plano State …" at bounding box center [352, 112] width 402 height 157
click at [265, 214] on button "Add Notice Address" at bounding box center [238, 214] width 66 height 15
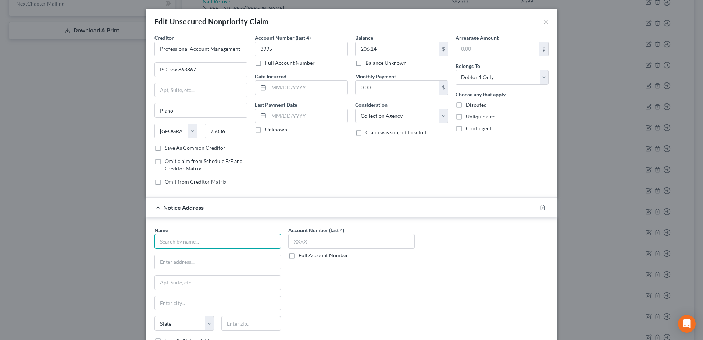
click at [209, 238] on input "text" at bounding box center [217, 241] width 127 height 15
click at [201, 253] on div "NTTA" at bounding box center [198, 253] width 77 height 7
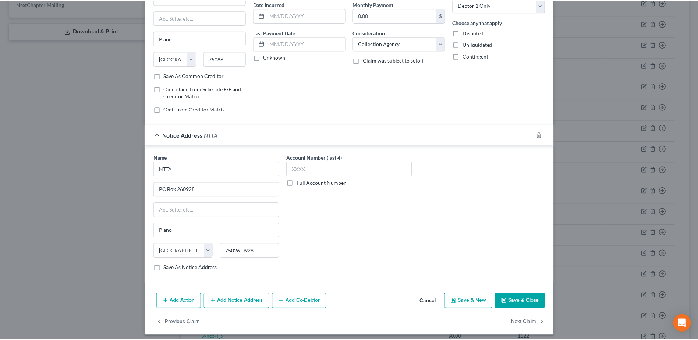
scroll to position [77, 0]
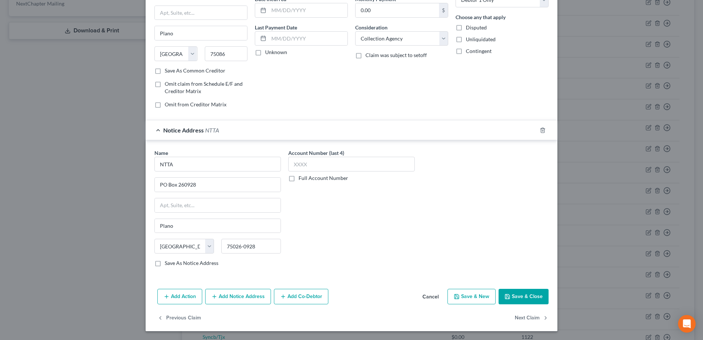
click at [517, 302] on button "Save & Close" at bounding box center [524, 296] width 50 height 15
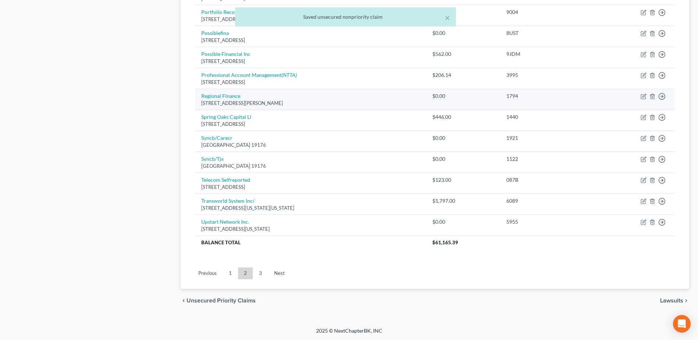
scroll to position [509, 0]
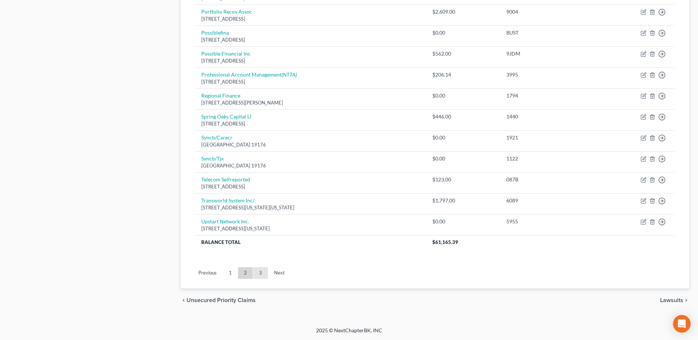
click at [262, 273] on link "3" at bounding box center [260, 273] width 15 height 12
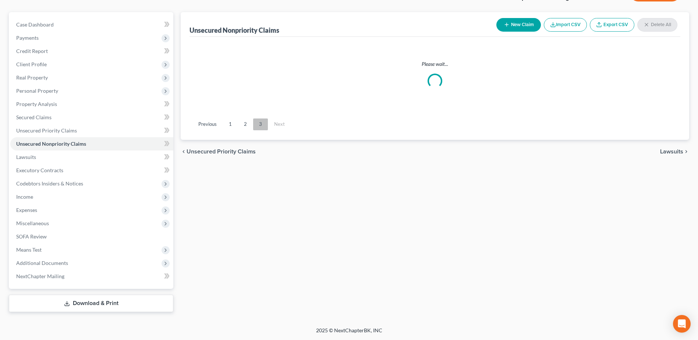
scroll to position [58, 0]
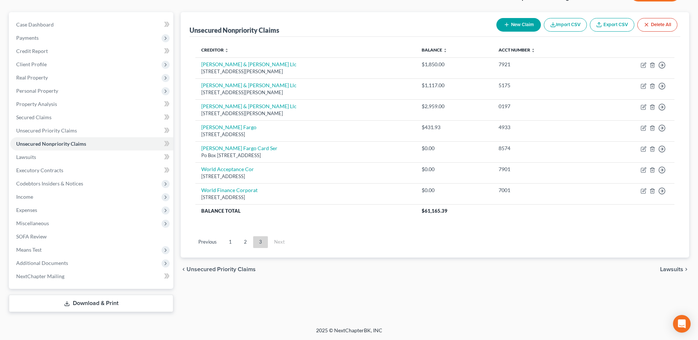
click at [676, 266] on span "Lawsuits" at bounding box center [671, 269] width 23 height 6
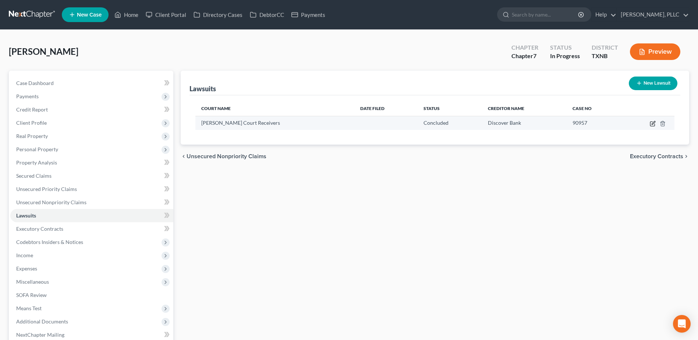
click at [653, 123] on icon "button" at bounding box center [652, 122] width 3 height 3
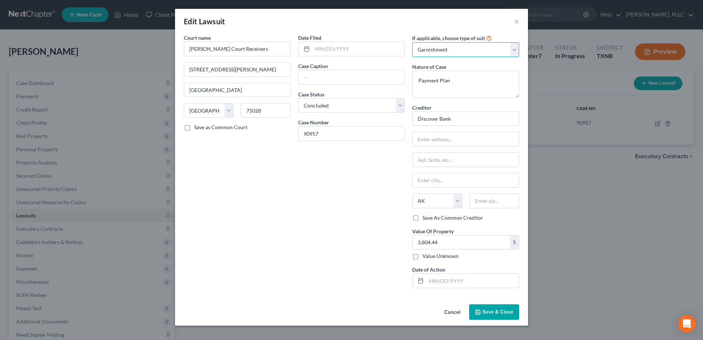
click at [516, 49] on select "Select Repossession Garnishment Foreclosure Attached, Seized, Or Levied Other" at bounding box center [465, 49] width 107 height 15
click at [412, 42] on select "Select Repossession Garnishment Foreclosure Attached, Seized, Or Levied Other" at bounding box center [465, 49] width 107 height 15
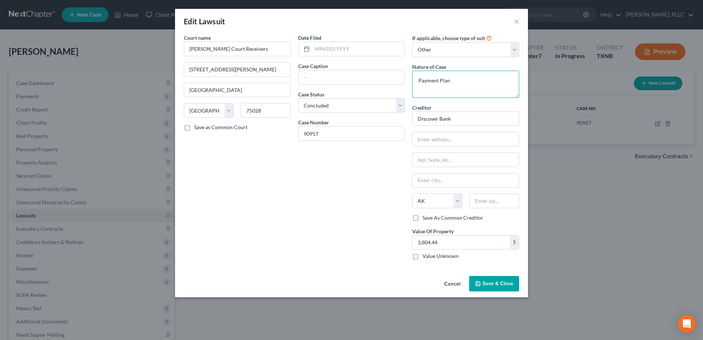
click at [404, 84] on div "Court name * [PERSON_NAME] Court Receivers [STREET_ADDRESS][PERSON_NAME]-480 [G…" at bounding box center [351, 150] width 343 height 232
drag, startPoint x: 265, startPoint y: 68, endPoint x: 184, endPoint y: 71, distance: 81.3
click at [183, 71] on div "Court name * [PERSON_NAME] Court Receivers [STREET_ADDRESS][PERSON_NAME]-480 [G…" at bounding box center [237, 150] width 114 height 232
click at [454, 287] on button "Cancel" at bounding box center [452, 284] width 28 height 15
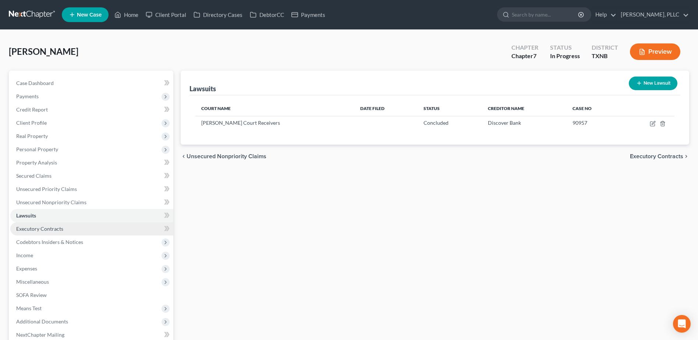
click at [19, 230] on span "Executory Contracts" at bounding box center [39, 228] width 47 height 6
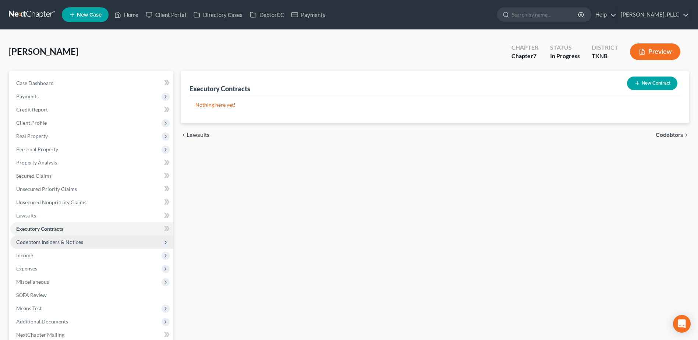
click at [61, 240] on span "Codebtors Insiders & Notices" at bounding box center [49, 242] width 67 height 6
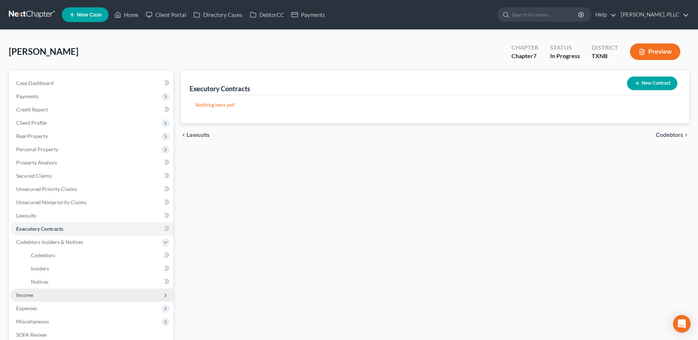
click at [24, 294] on span "Income" at bounding box center [24, 295] width 17 height 6
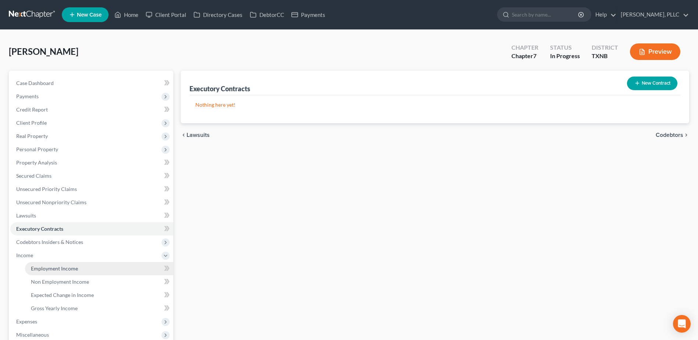
click at [71, 265] on span "Employment Income" at bounding box center [54, 268] width 47 height 6
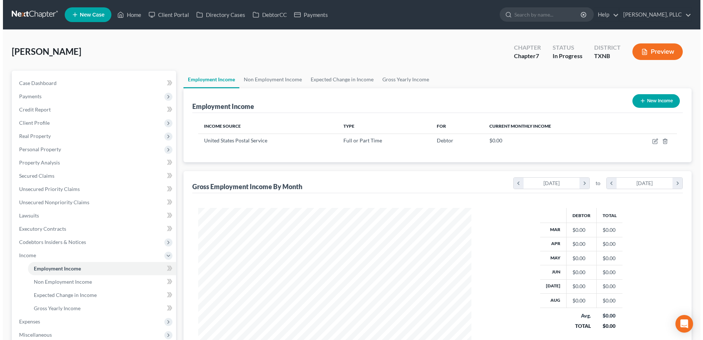
scroll to position [136, 288]
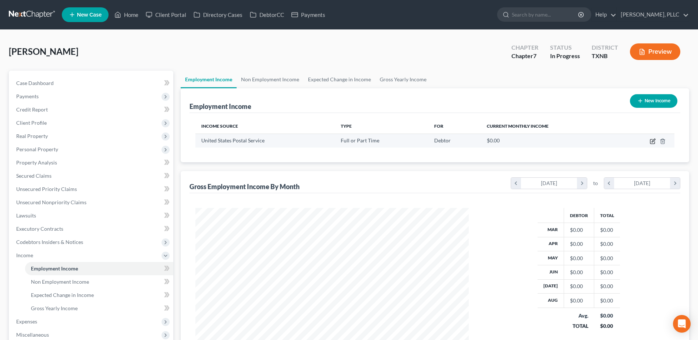
click at [650, 141] on icon "button" at bounding box center [652, 141] width 4 height 4
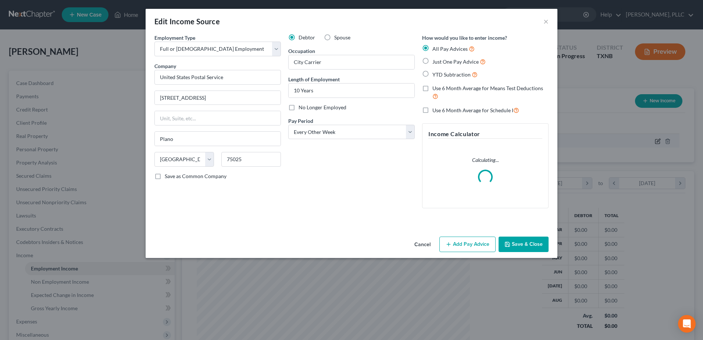
scroll to position [138, 291]
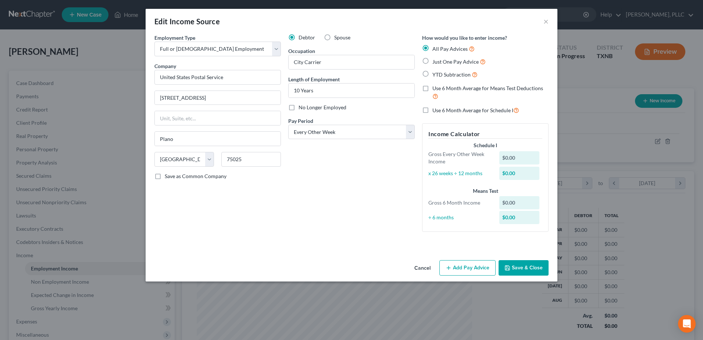
click at [433, 61] on label "Just One Pay Advice" at bounding box center [459, 61] width 53 height 8
click at [436, 61] on input "Just One Pay Advice" at bounding box center [438, 59] width 5 height 5
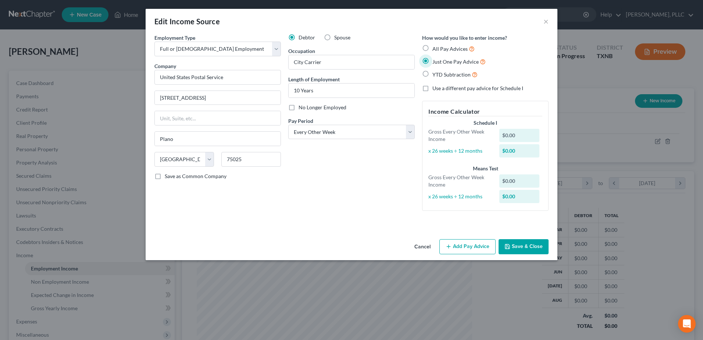
drag, startPoint x: 456, startPoint y: 247, endPoint x: 276, endPoint y: 217, distance: 182.0
click at [456, 247] on button "Add Pay Advice" at bounding box center [468, 246] width 56 height 15
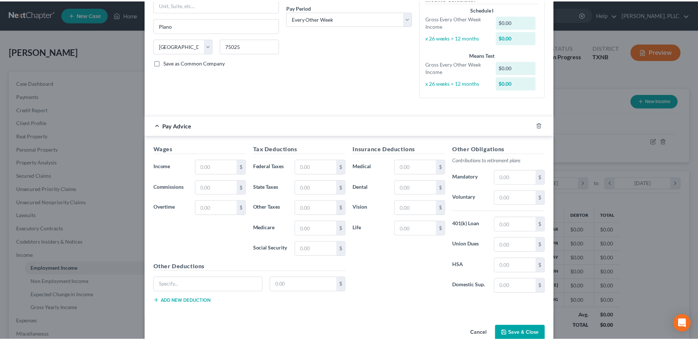
scroll to position [129, 0]
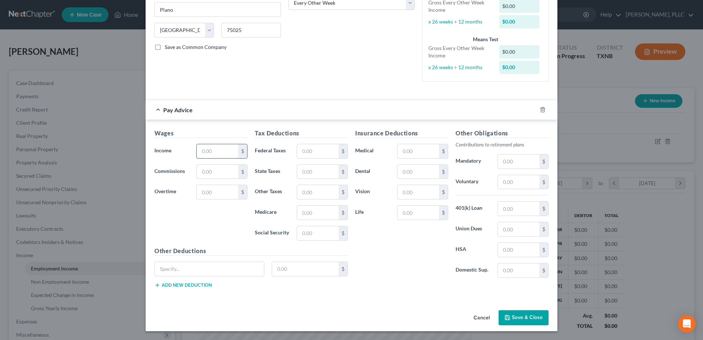
click at [212, 151] on input "text" at bounding box center [218, 151] width 42 height 14
click at [324, 216] on input "text" at bounding box center [318, 213] width 42 height 14
click at [313, 232] on input "text" at bounding box center [318, 233] width 42 height 14
click at [508, 179] on input "text" at bounding box center [519, 182] width 42 height 14
click at [452, 149] on div "Other Obligations Contributions to retirement plans Mandatory $ Voluntary 119.8…" at bounding box center [502, 206] width 100 height 155
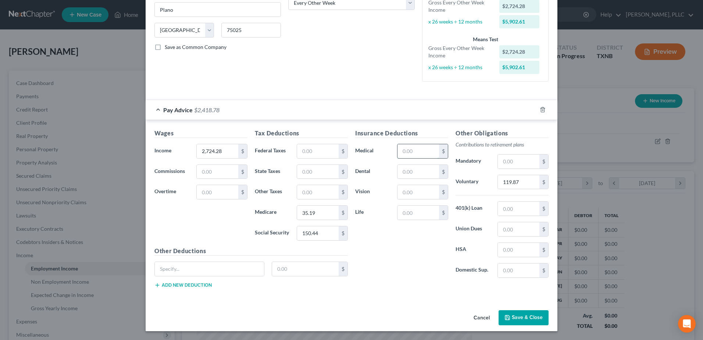
click at [429, 149] on input "text" at bounding box center [419, 151] width 42 height 14
click at [229, 274] on input "text" at bounding box center [209, 269] width 109 height 14
click at [523, 232] on input "text" at bounding box center [519, 229] width 42 height 14
click at [166, 285] on button "Add new deduction" at bounding box center [182, 285] width 57 height 6
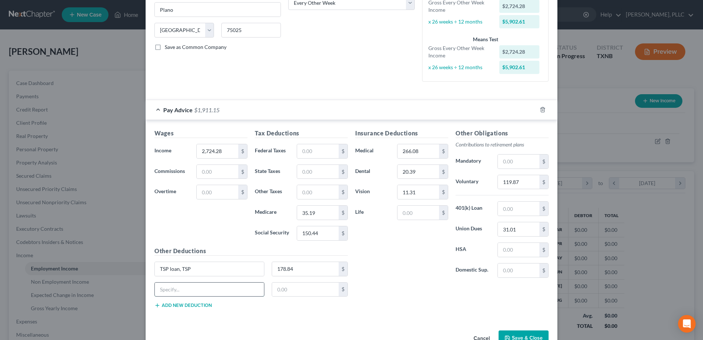
click at [180, 288] on input "text" at bounding box center [209, 289] width 109 height 14
click at [408, 297] on div "Insurance Deductions Medical 266.08 $ Dental 20.39 $ Vision 11.31 $ Life $ Othe…" at bounding box center [452, 221] width 201 height 185
click at [517, 335] on button "Save & Close" at bounding box center [524, 337] width 50 height 15
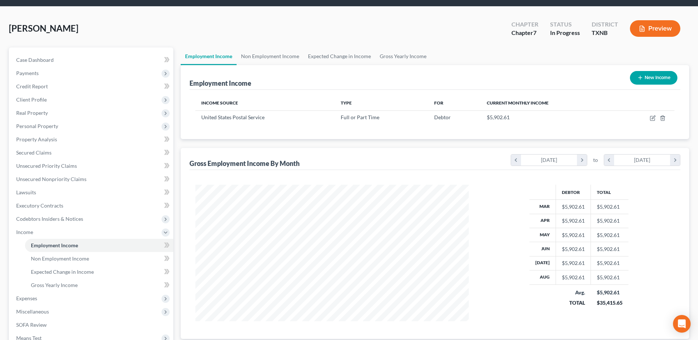
scroll to position [110, 0]
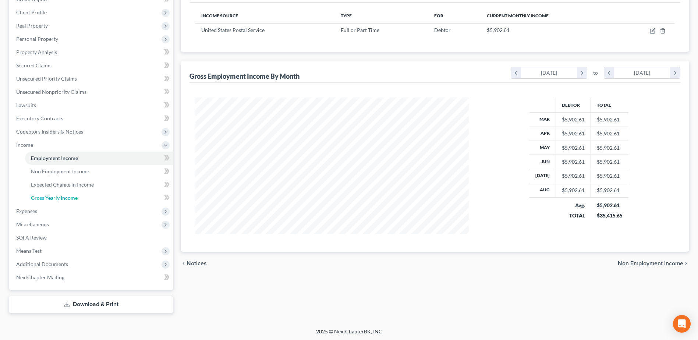
drag, startPoint x: 62, startPoint y: 199, endPoint x: 185, endPoint y: 205, distance: 123.8
click at [62, 199] on span "Gross Yearly Income" at bounding box center [54, 198] width 47 height 6
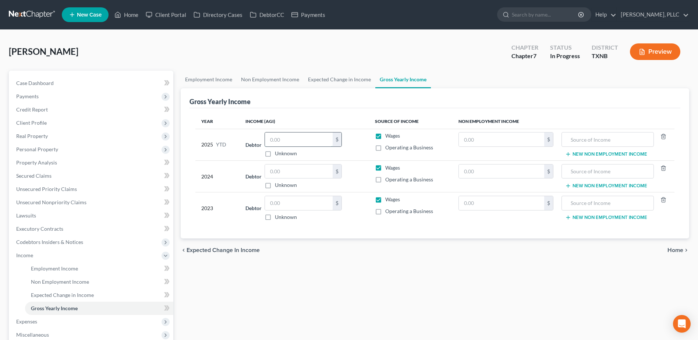
click at [289, 138] on input "text" at bounding box center [299, 139] width 68 height 14
drag, startPoint x: 285, startPoint y: 173, endPoint x: 280, endPoint y: 173, distance: 4.5
click at [285, 172] on input "text" at bounding box center [299, 171] width 68 height 14
click at [316, 201] on input "text" at bounding box center [299, 203] width 68 height 14
click at [319, 198] on input "text" at bounding box center [299, 203] width 68 height 14
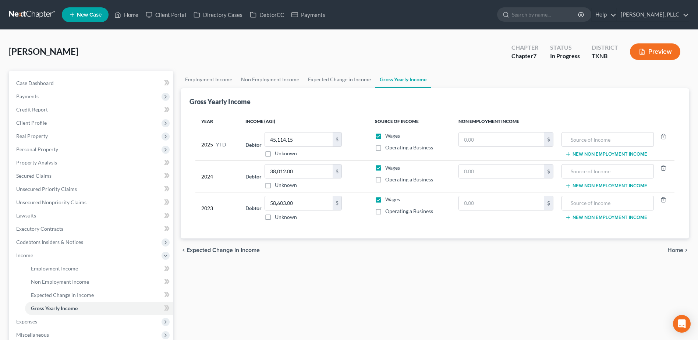
click at [668, 249] on span "Home" at bounding box center [675, 250] width 16 height 6
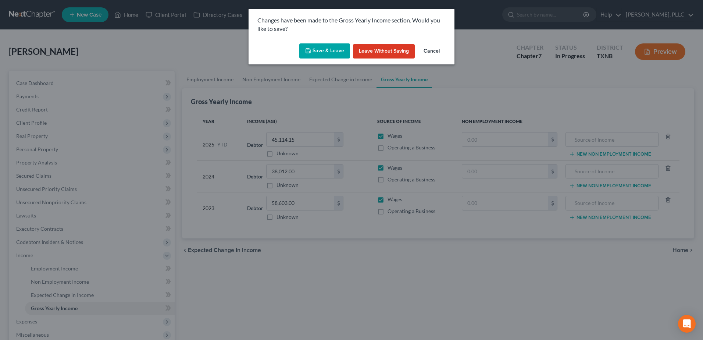
click at [319, 53] on button "Save & Leave" at bounding box center [324, 50] width 51 height 15
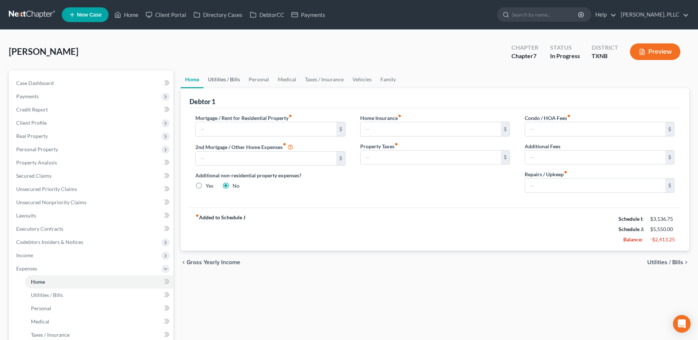
click at [235, 79] on link "Utilities / Bills" at bounding box center [223, 80] width 41 height 18
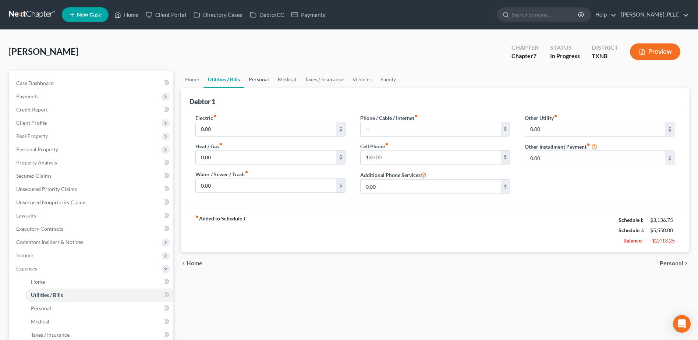
click at [259, 81] on link "Personal" at bounding box center [258, 80] width 29 height 18
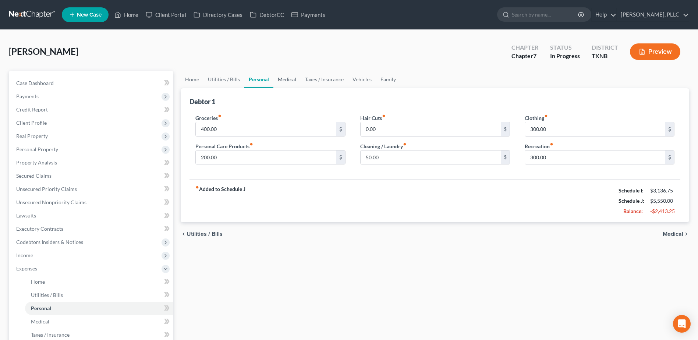
click at [290, 80] on link "Medical" at bounding box center [286, 80] width 27 height 18
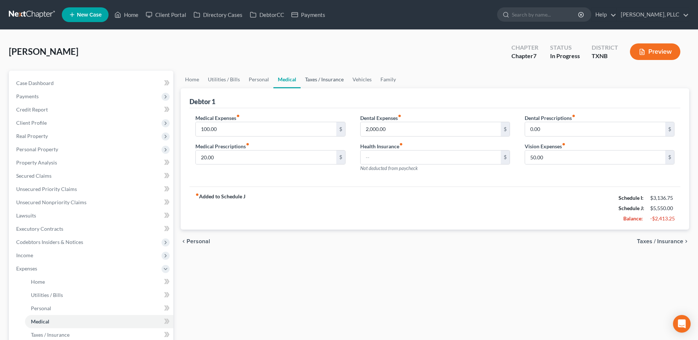
click at [319, 81] on link "Taxes / Insurance" at bounding box center [324, 80] width 47 height 18
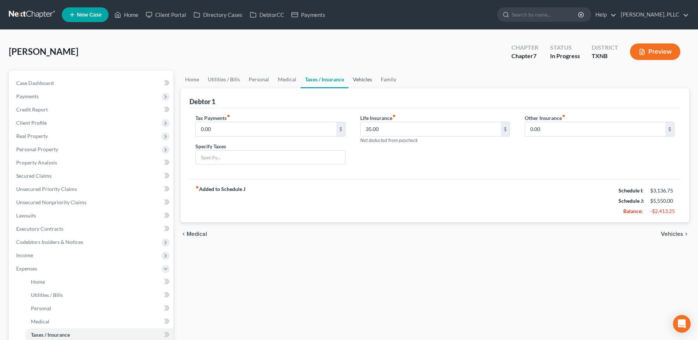
click at [359, 79] on link "Vehicles" at bounding box center [362, 80] width 28 height 18
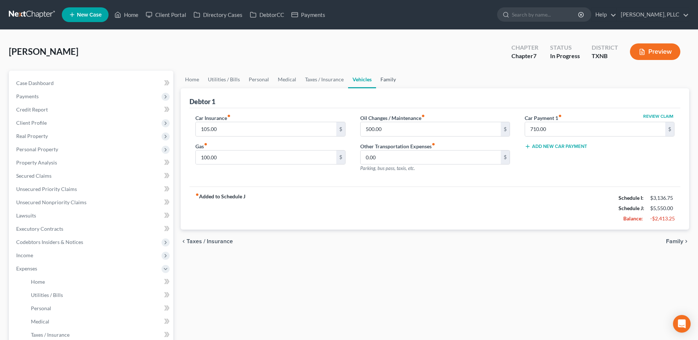
click at [388, 80] on link "Family" at bounding box center [388, 80] width 24 height 18
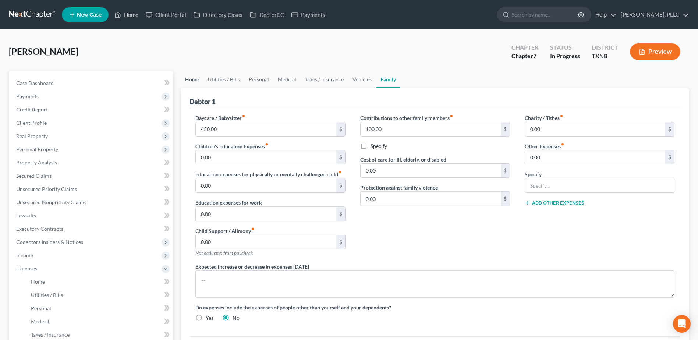
click at [193, 79] on link "Home" at bounding box center [192, 80] width 23 height 18
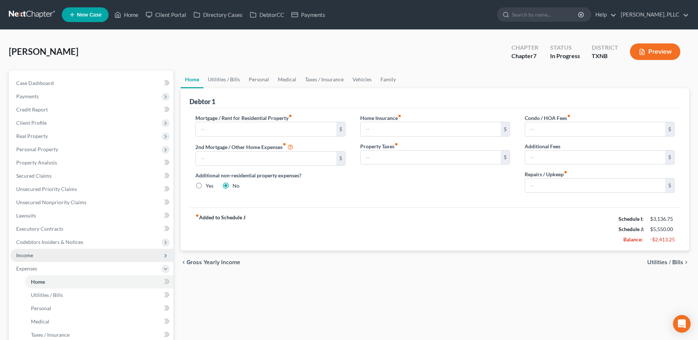
click at [25, 254] on span "Income" at bounding box center [24, 255] width 17 height 6
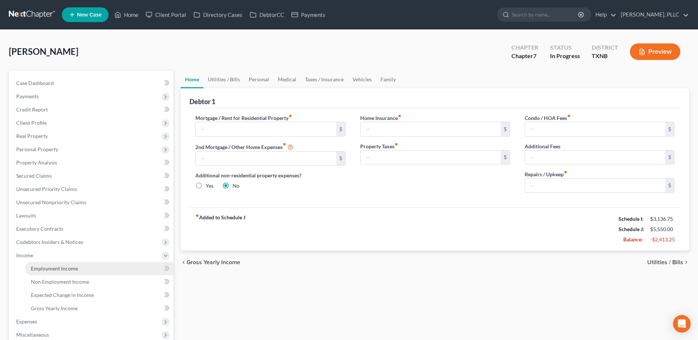
click at [56, 271] on span "Employment Income" at bounding box center [54, 268] width 47 height 6
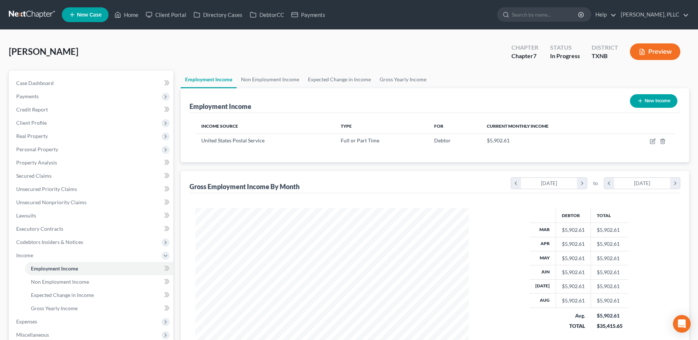
scroll to position [136, 288]
click at [39, 213] on link "Lawsuits" at bounding box center [91, 215] width 163 height 13
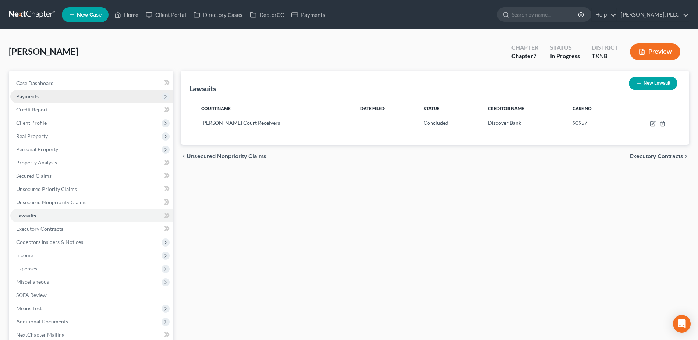
click at [41, 94] on span "Payments" at bounding box center [91, 96] width 163 height 13
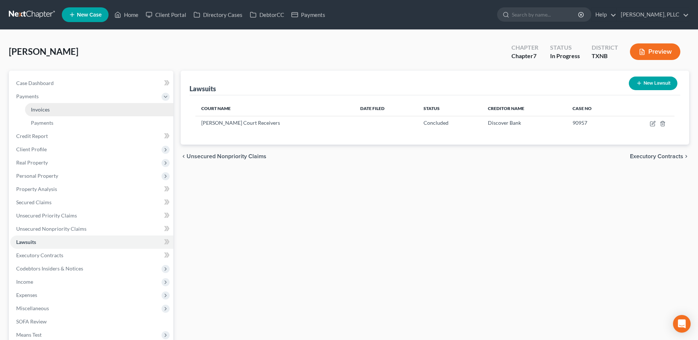
click at [47, 107] on span "Invoices" at bounding box center [40, 109] width 19 height 6
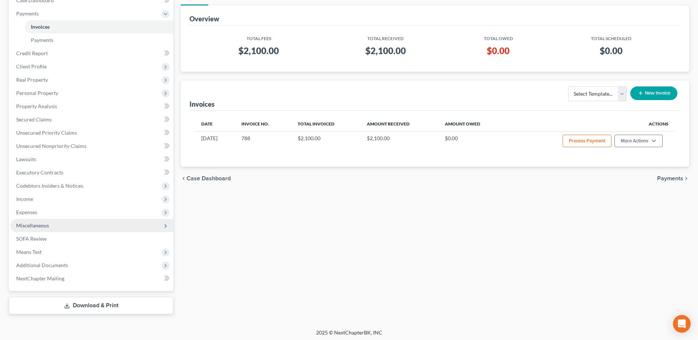
scroll to position [85, 0]
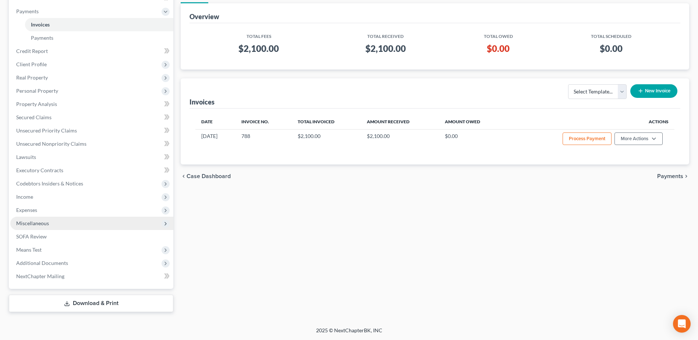
click at [42, 223] on span "Miscellaneous" at bounding box center [32, 223] width 33 height 6
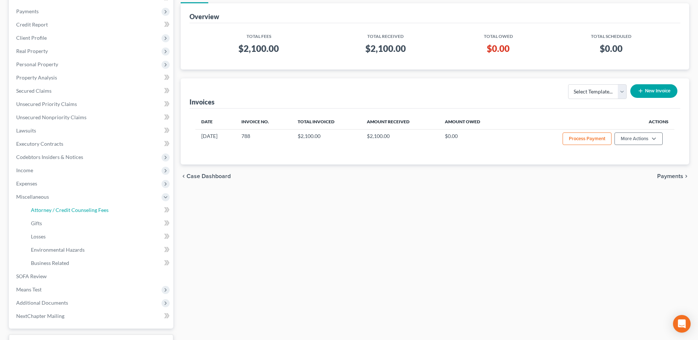
click at [60, 211] on span "Attorney / Credit Counseling Fees" at bounding box center [70, 210] width 78 height 6
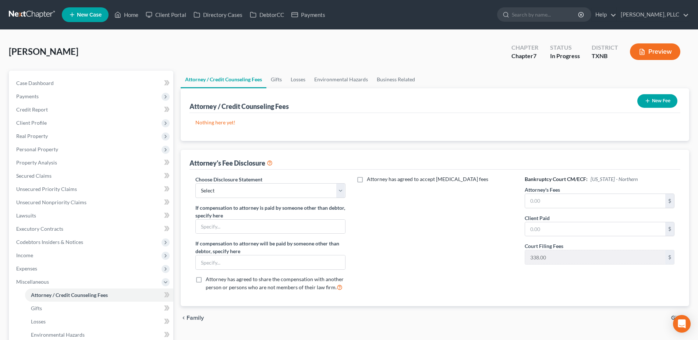
click at [657, 103] on button "New Fee" at bounding box center [657, 101] width 40 height 14
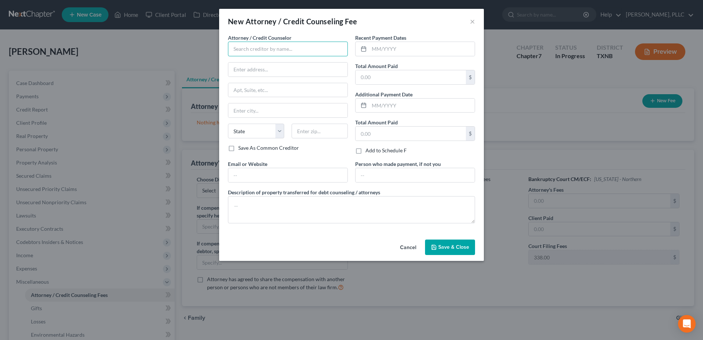
click at [274, 53] on input "text" at bounding box center [288, 49] width 120 height 15
click at [409, 72] on input "2,100.00" at bounding box center [411, 77] width 110 height 14
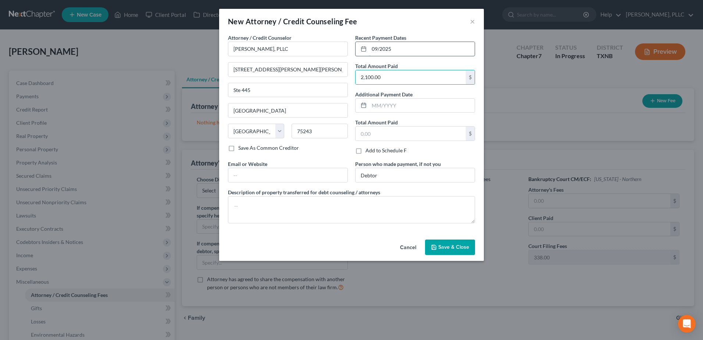
click at [401, 47] on input "09/2025" at bounding box center [422, 49] width 106 height 14
click at [401, 48] on input "09/2025" at bounding box center [422, 49] width 106 height 14
click at [458, 249] on span "Save & Close" at bounding box center [453, 247] width 31 height 6
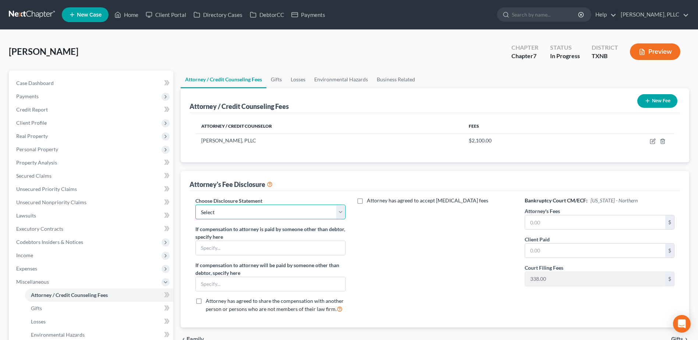
click at [340, 215] on select "Select Fee Disclosure Supplement" at bounding box center [270, 212] width 150 height 15
click at [195, 205] on select "Select Fee Disclosure Supplement" at bounding box center [270, 212] width 150 height 15
click at [549, 224] on input "text" at bounding box center [595, 222] width 140 height 14
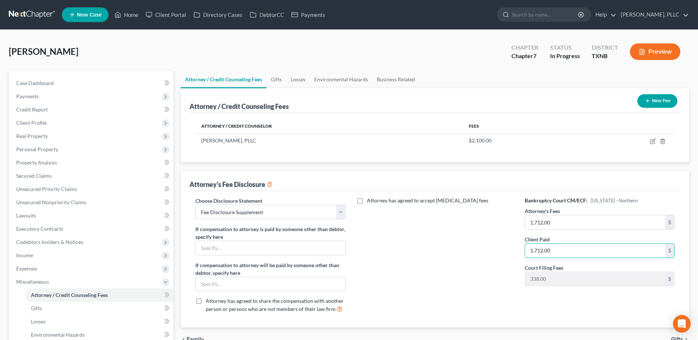
click at [455, 271] on div "Attorney has agreed to accept [MEDICAL_DATA] fees" at bounding box center [435, 258] width 164 height 122
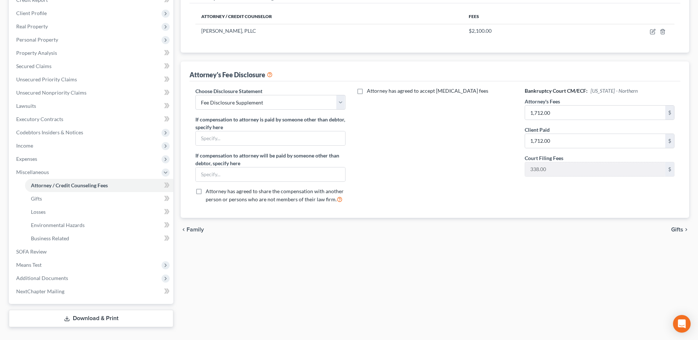
scroll to position [110, 0]
click at [681, 228] on span "Gifts" at bounding box center [677, 229] width 12 height 6
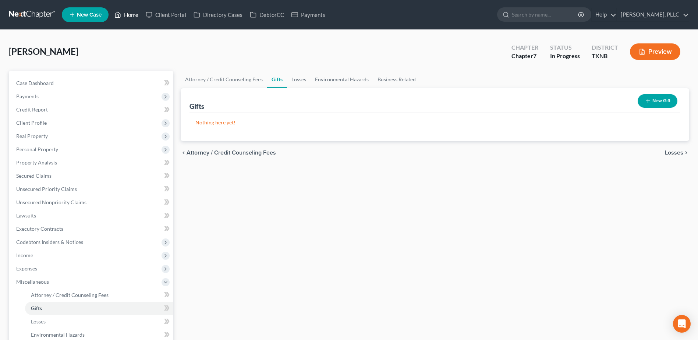
drag, startPoint x: 132, startPoint y: 10, endPoint x: 369, endPoint y: 122, distance: 262.4
click at [132, 10] on link "Home" at bounding box center [126, 14] width 31 height 13
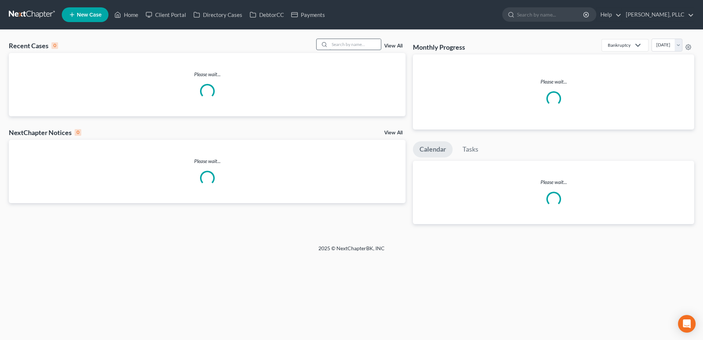
click at [342, 45] on input "search" at bounding box center [355, 44] width 51 height 11
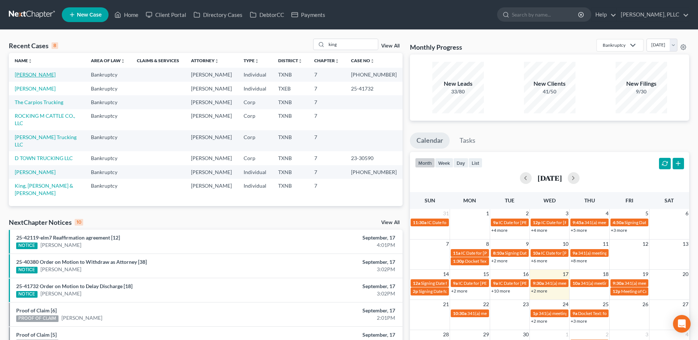
click at [33, 74] on link "[PERSON_NAME]" at bounding box center [35, 74] width 41 height 6
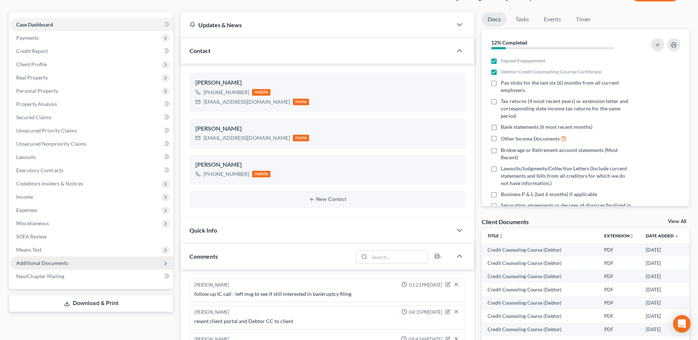
scroll to position [1432, 0]
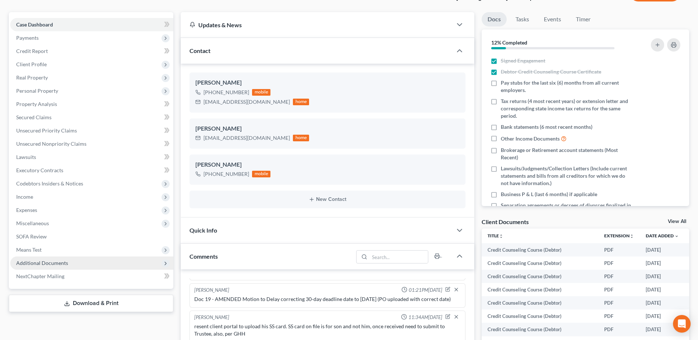
click at [60, 263] on span "Additional Documents" at bounding box center [42, 263] width 52 height 6
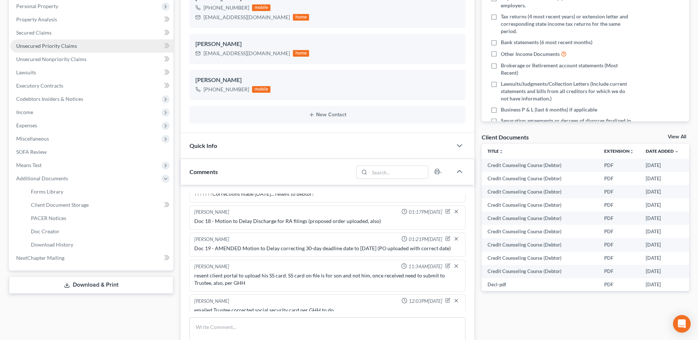
scroll to position [132, 0]
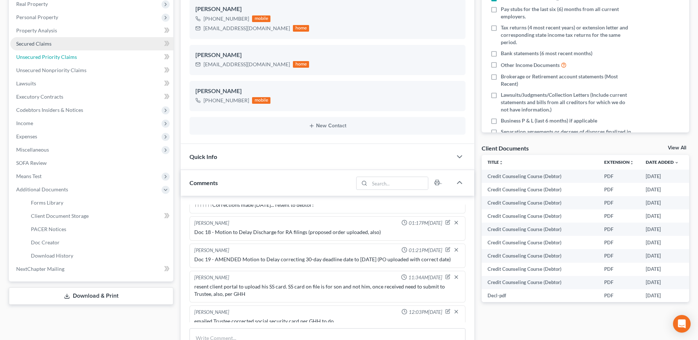
drag, startPoint x: 32, startPoint y: 53, endPoint x: 33, endPoint y: 42, distance: 10.7
click at [32, 53] on link "Unsecured Priority Claims" at bounding box center [91, 56] width 163 height 13
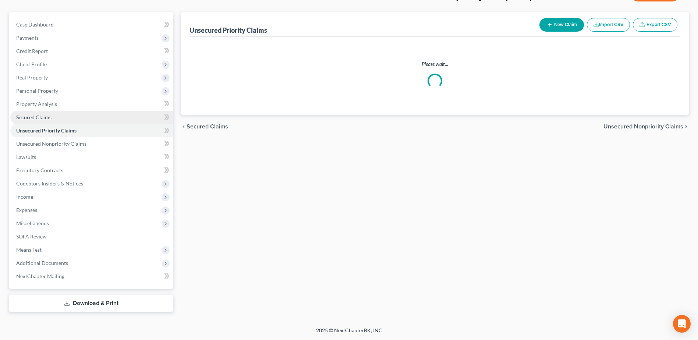
scroll to position [106, 0]
click at [33, 42] on ul "Case Dashboard Payments Invoices Payments Payments Credit Report Client Profile" at bounding box center [91, 150] width 163 height 265
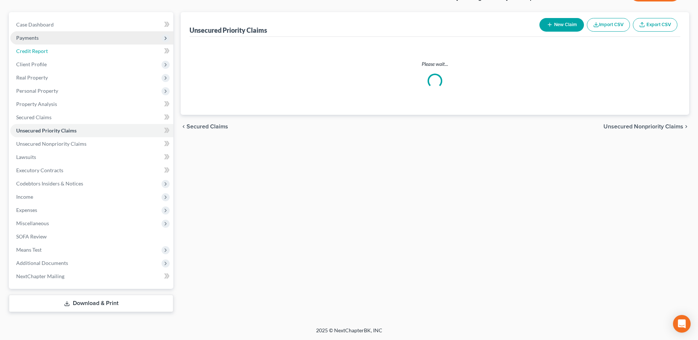
scroll to position [0, 0]
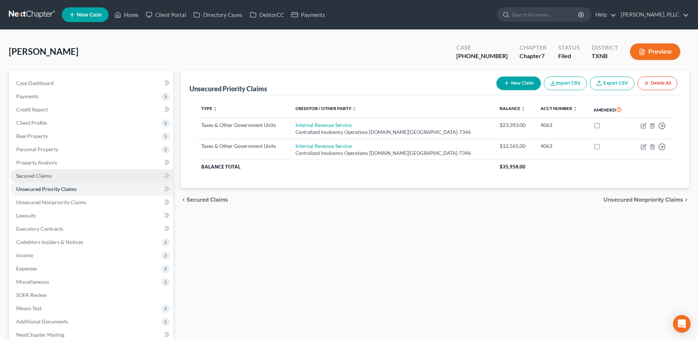
click at [42, 175] on span "Secured Claims" at bounding box center [33, 176] width 35 height 6
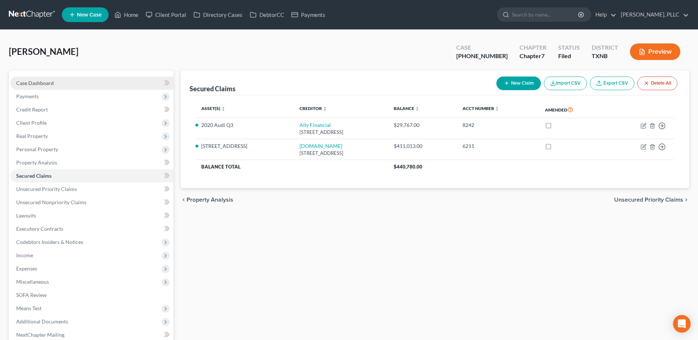
click at [36, 83] on span "Case Dashboard" at bounding box center [35, 83] width 38 height 6
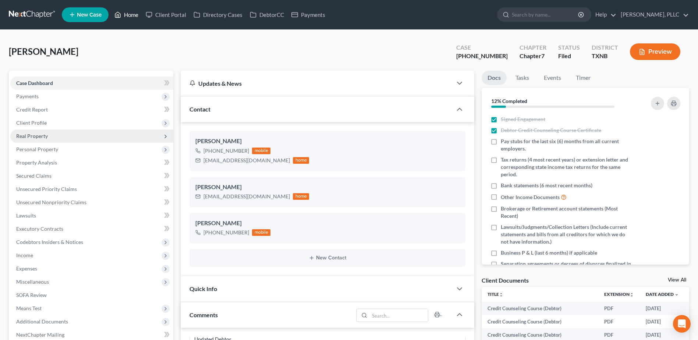
drag, startPoint x: 132, startPoint y: 14, endPoint x: 141, endPoint y: 135, distance: 121.7
click at [132, 14] on link "Home" at bounding box center [126, 14] width 31 height 13
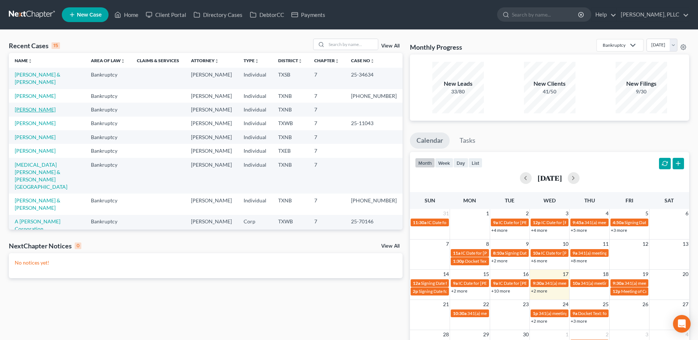
click at [47, 106] on link "[PERSON_NAME]" at bounding box center [35, 109] width 41 height 6
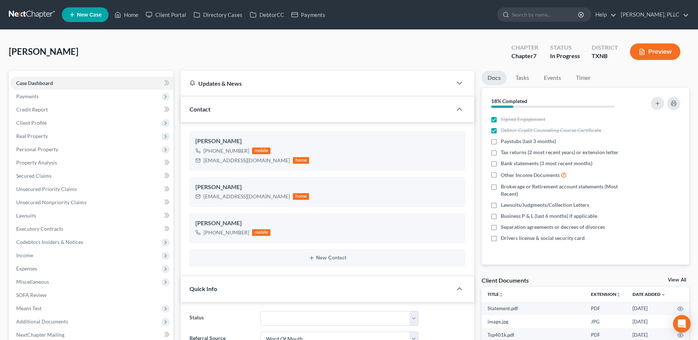
scroll to position [1211, 0]
click at [31, 267] on span "Expenses" at bounding box center [26, 268] width 21 height 6
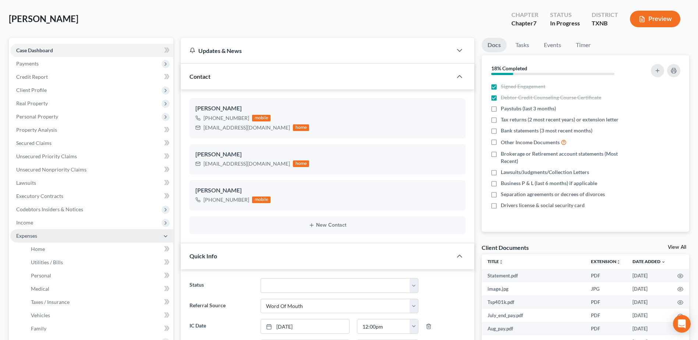
scroll to position [110, 0]
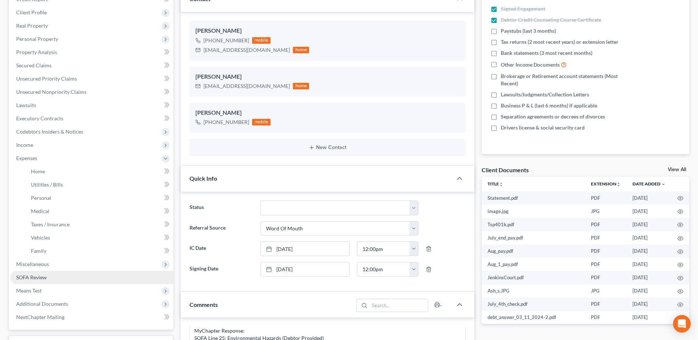
click at [40, 275] on span "SOFA Review" at bounding box center [31, 277] width 31 height 6
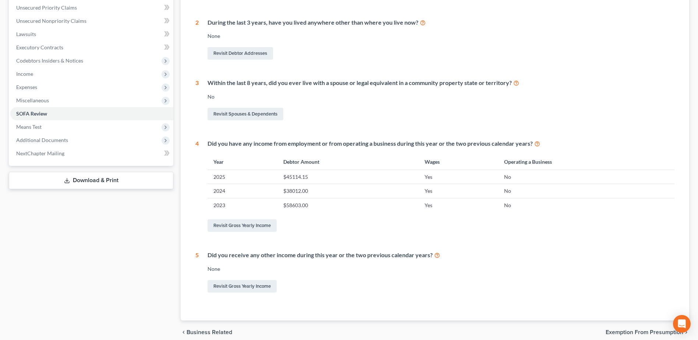
scroll to position [213, 0]
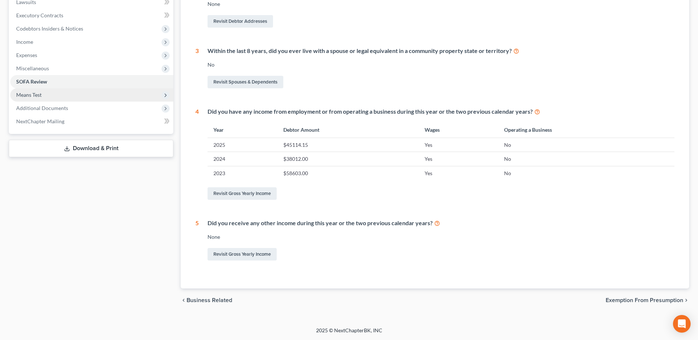
click at [45, 95] on span "Means Test" at bounding box center [91, 94] width 163 height 13
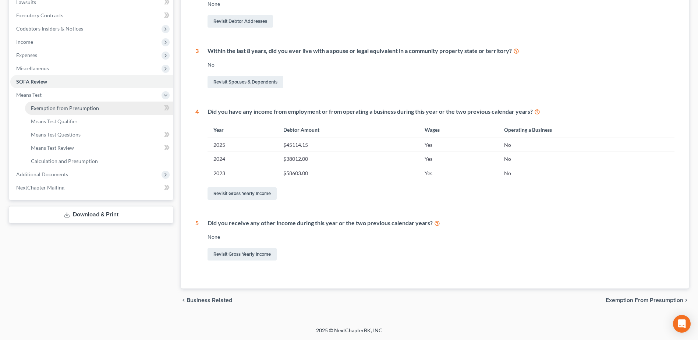
click at [80, 107] on span "Exemption from Presumption" at bounding box center [65, 108] width 68 height 6
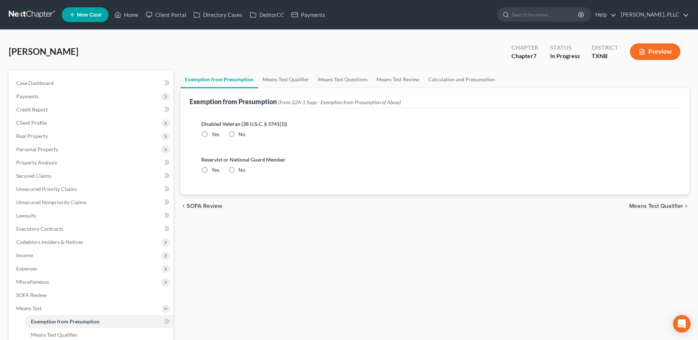
click at [238, 132] on label "No" at bounding box center [241, 134] width 7 height 7
click at [241, 132] on input "No" at bounding box center [243, 133] width 5 height 5
click at [238, 171] on label "No" at bounding box center [241, 169] width 7 height 7
click at [241, 171] on input "No" at bounding box center [243, 168] width 5 height 5
click at [295, 81] on link "Means Test Qualifier" at bounding box center [286, 80] width 56 height 18
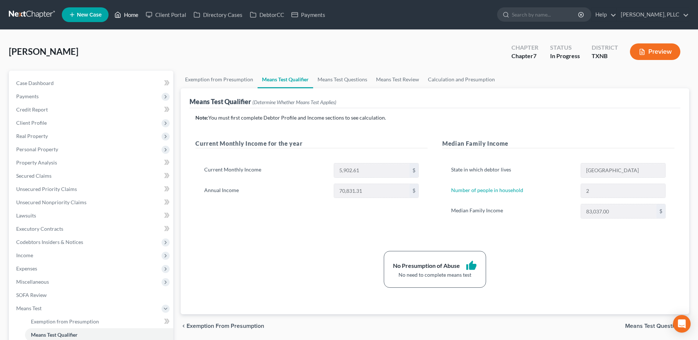
click at [133, 13] on link "Home" at bounding box center [126, 14] width 31 height 13
click at [135, 14] on link "Home" at bounding box center [126, 14] width 31 height 13
click at [127, 17] on link "Home" at bounding box center [126, 14] width 31 height 13
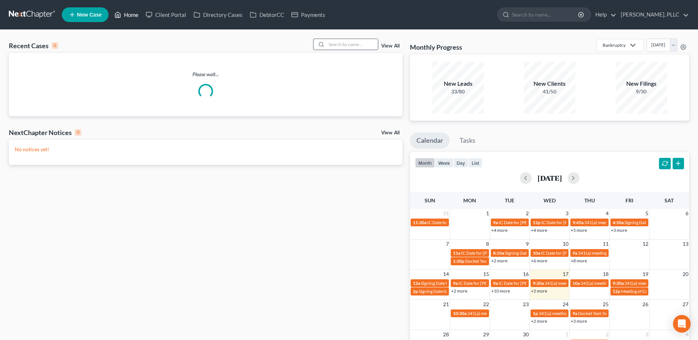
click at [127, 15] on link "Home" at bounding box center [126, 14] width 31 height 13
click at [338, 45] on input "search" at bounding box center [351, 44] width 51 height 11
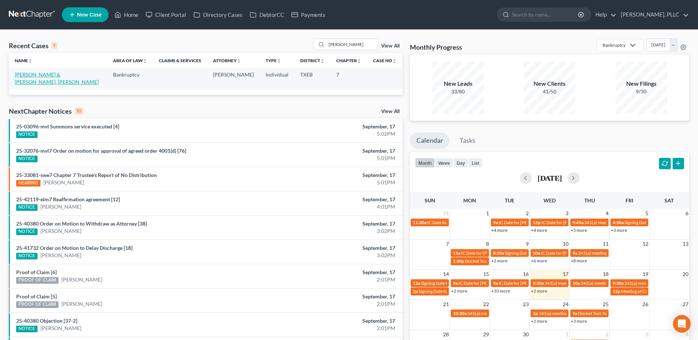
click at [65, 74] on link "[PERSON_NAME] & [PERSON_NAME], [PERSON_NAME]" at bounding box center [57, 78] width 84 height 14
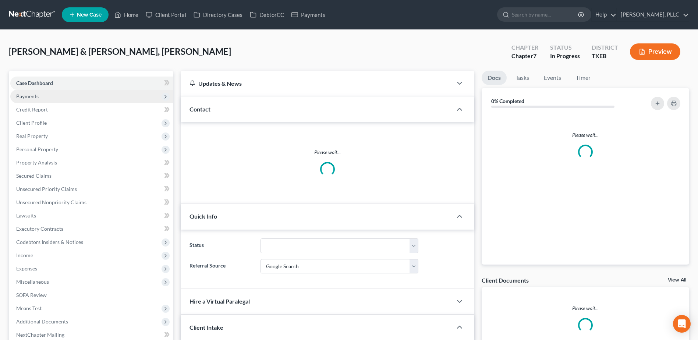
click at [32, 97] on span "Payments" at bounding box center [27, 96] width 22 height 6
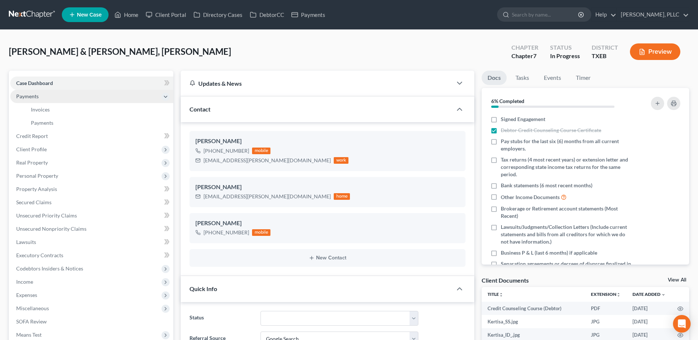
scroll to position [248, 0]
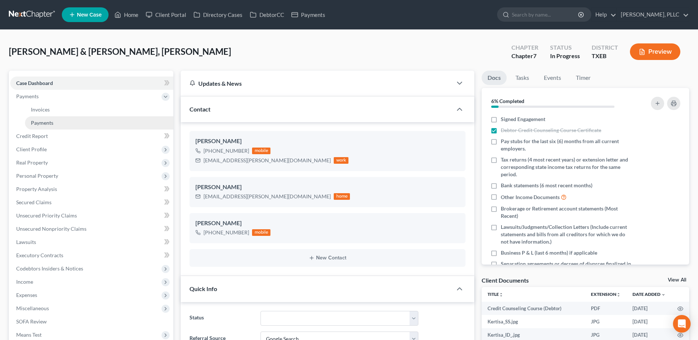
click at [39, 122] on span "Payments" at bounding box center [42, 123] width 22 height 6
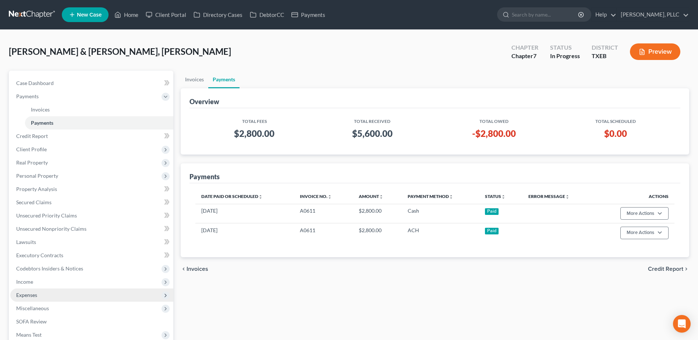
scroll to position [74, 0]
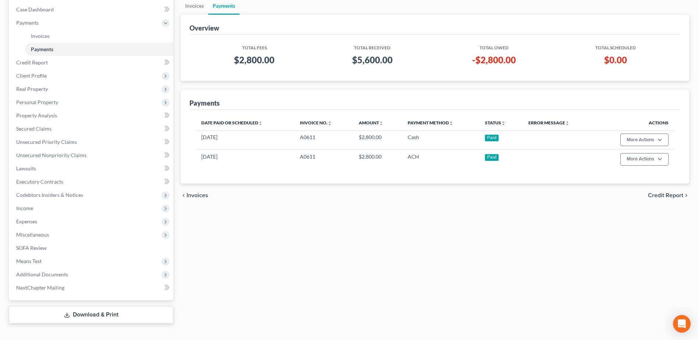
drag, startPoint x: 36, startPoint y: 234, endPoint x: 175, endPoint y: 263, distance: 141.5
click at [36, 234] on span "Miscellaneous" at bounding box center [32, 234] width 33 height 6
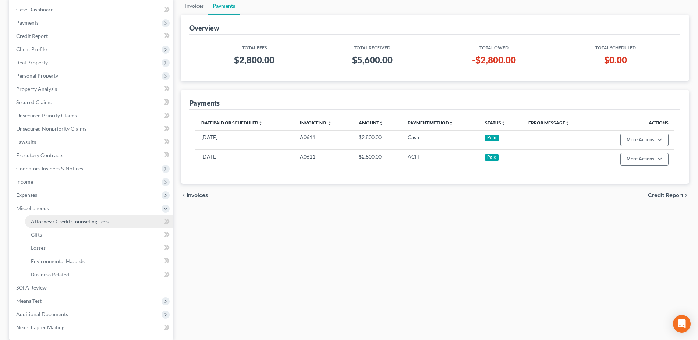
click at [87, 220] on span "Attorney / Credit Counseling Fees" at bounding box center [70, 221] width 78 height 6
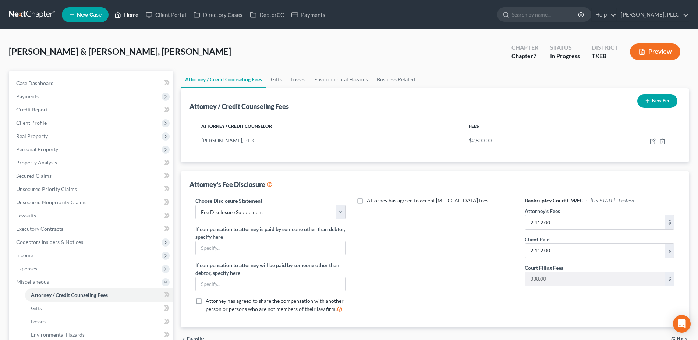
click at [135, 14] on link "Home" at bounding box center [126, 14] width 31 height 13
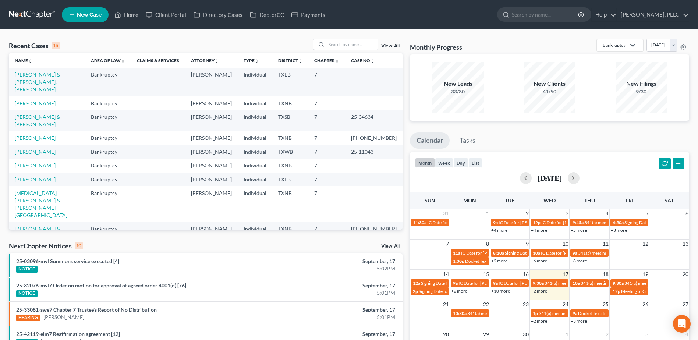
click at [56, 100] on link "[PERSON_NAME]" at bounding box center [35, 103] width 41 height 6
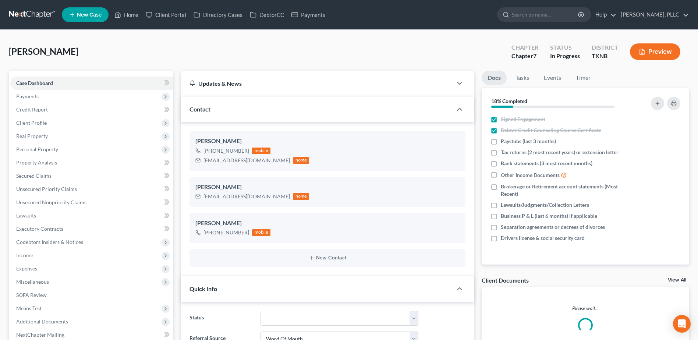
scroll to position [1211, 0]
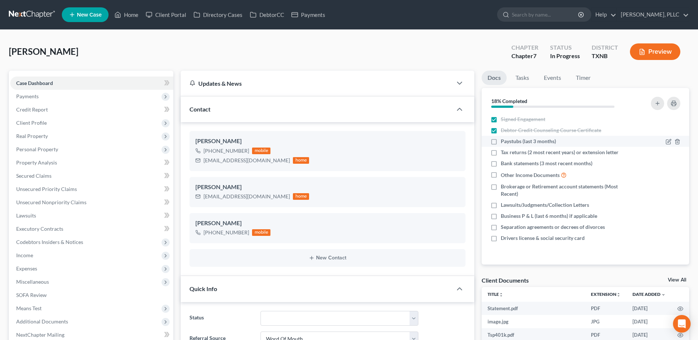
click at [501, 142] on label "Paystubs (last 3 months)" at bounding box center [528, 141] width 55 height 7
click at [504, 142] on input "Paystubs (last 3 months)" at bounding box center [506, 140] width 5 height 5
drag, startPoint x: 496, startPoint y: 239, endPoint x: 552, endPoint y: 215, distance: 61.3
click at [501, 239] on label "Drivers license & social security card" at bounding box center [543, 237] width 84 height 7
click at [504, 239] on input "Drivers license & social security card" at bounding box center [506, 236] width 5 height 5
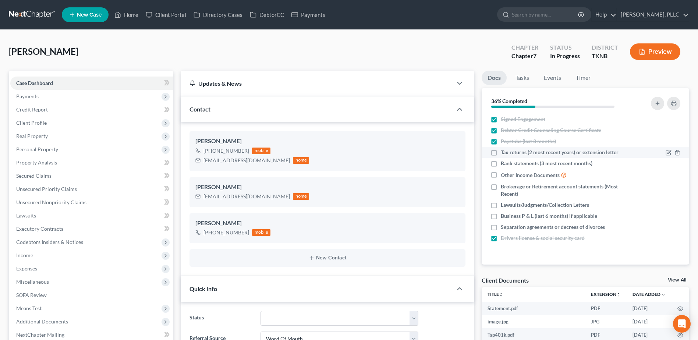
click at [501, 152] on label "Tax returns (2 most recent years) or extension letter" at bounding box center [560, 152] width 118 height 7
click at [504, 152] on input "Tax returns (2 most recent years) or extension letter" at bounding box center [506, 151] width 5 height 5
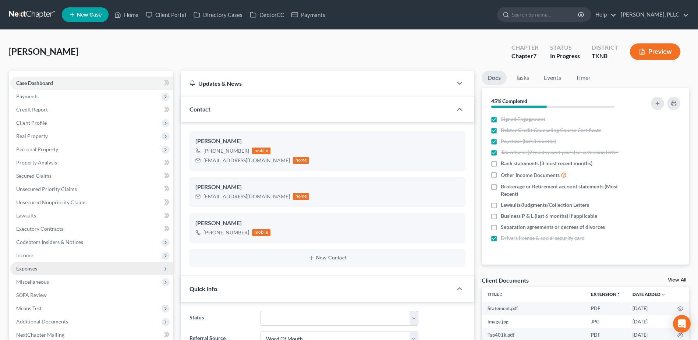
drag, startPoint x: 25, startPoint y: 269, endPoint x: 62, endPoint y: 273, distance: 37.8
click at [25, 269] on span "Expenses" at bounding box center [26, 268] width 21 height 6
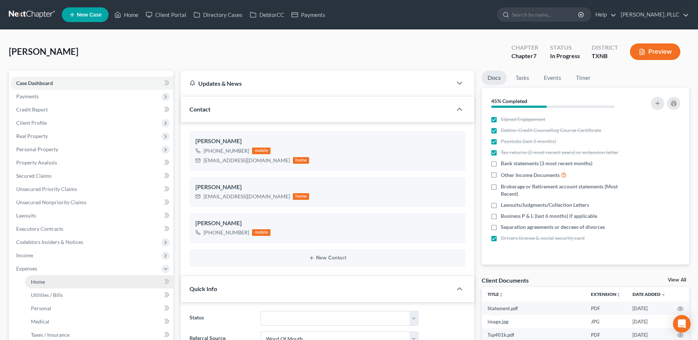
click at [42, 283] on span "Home" at bounding box center [38, 281] width 14 height 6
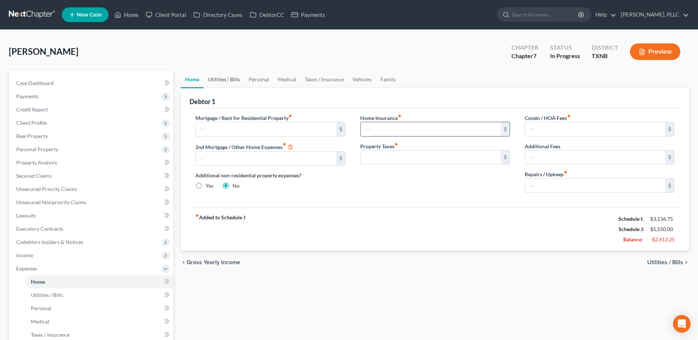
drag, startPoint x: 221, startPoint y: 80, endPoint x: 398, endPoint y: 125, distance: 182.6
click at [221, 80] on link "Utilities / Bills" at bounding box center [223, 80] width 41 height 18
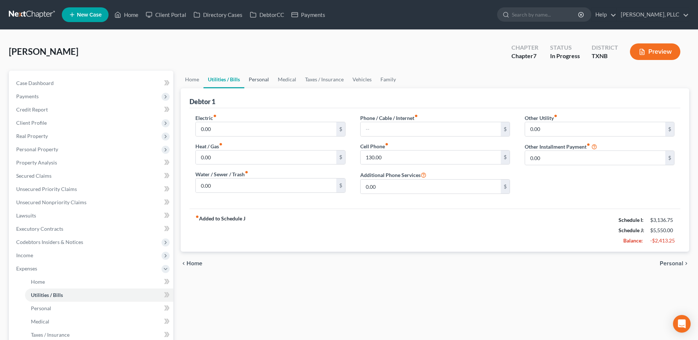
click at [259, 81] on link "Personal" at bounding box center [258, 80] width 29 height 18
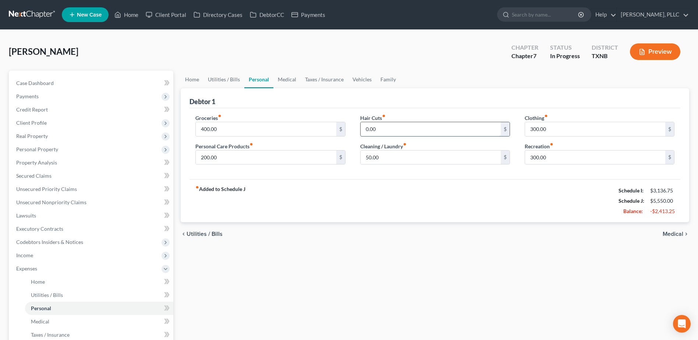
click at [403, 131] on input "0.00" at bounding box center [430, 129] width 140 height 14
click at [291, 80] on link "Medical" at bounding box center [286, 80] width 27 height 18
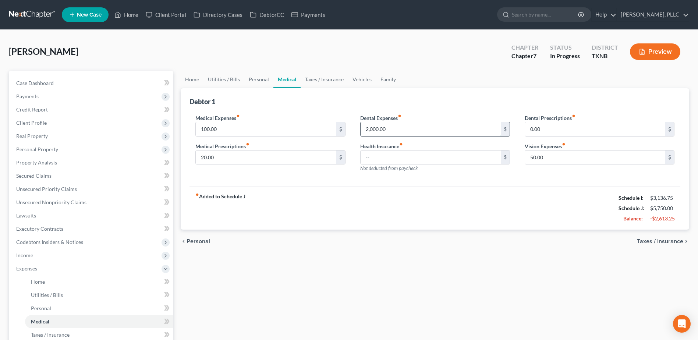
click at [438, 127] on input "2,000.00" at bounding box center [430, 129] width 140 height 14
click at [324, 79] on link "Taxes / Insurance" at bounding box center [324, 80] width 47 height 18
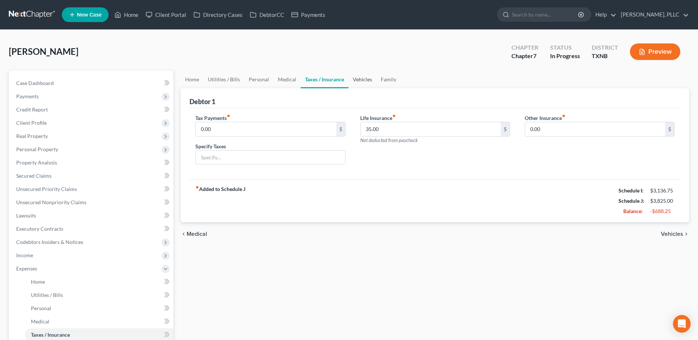
click at [363, 76] on link "Vehicles" at bounding box center [362, 80] width 28 height 18
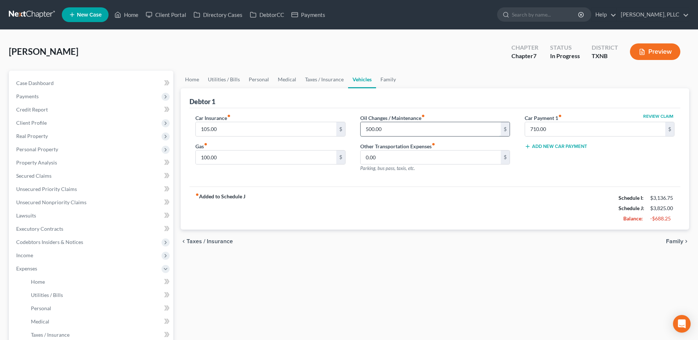
click at [448, 129] on input "500.00" at bounding box center [430, 129] width 140 height 14
click at [256, 156] on input "100.00" at bounding box center [266, 157] width 140 height 14
click at [398, 78] on link "Family" at bounding box center [388, 80] width 24 height 18
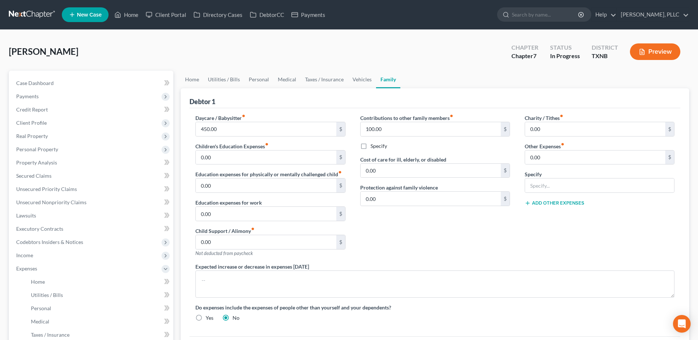
click at [395, 80] on link "Family" at bounding box center [388, 80] width 24 height 18
drag, startPoint x: 326, startPoint y: 76, endPoint x: 5, endPoint y: 118, distance: 323.8
click at [326, 76] on link "Taxes / Insurance" at bounding box center [324, 80] width 47 height 18
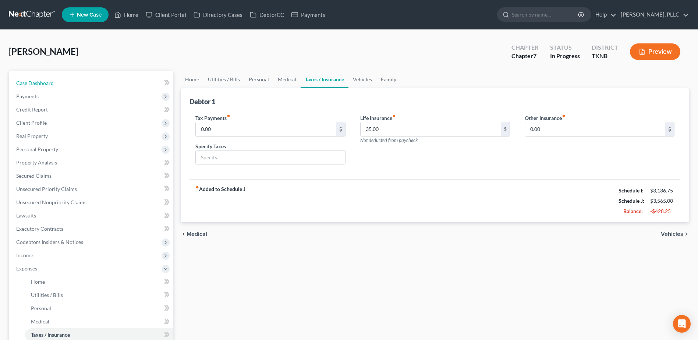
drag, startPoint x: 40, startPoint y: 83, endPoint x: 396, endPoint y: 224, distance: 383.3
click at [40, 83] on span "Case Dashboard" at bounding box center [35, 83] width 38 height 6
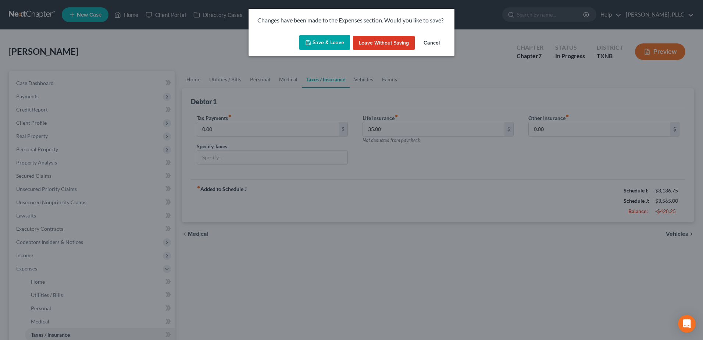
click at [327, 47] on button "Save & Leave" at bounding box center [324, 42] width 51 height 15
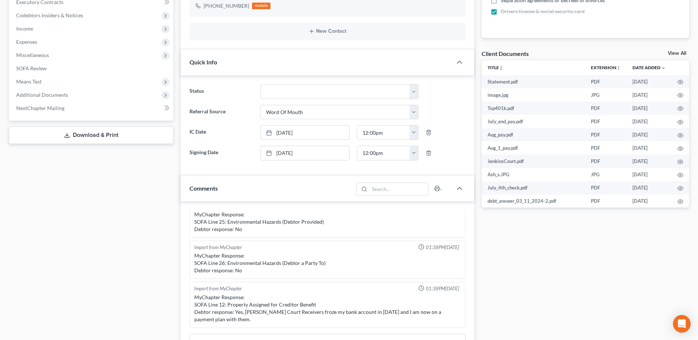
scroll to position [294, 0]
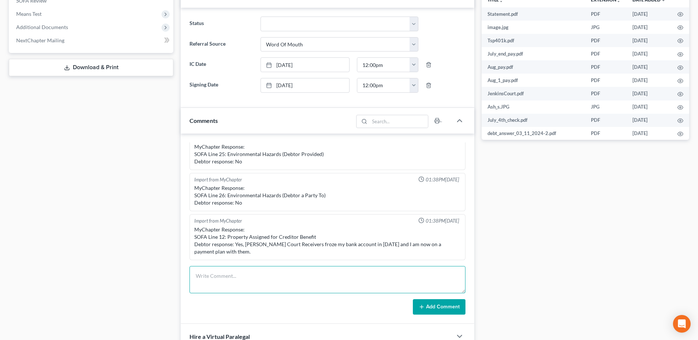
click at [282, 276] on textarea at bounding box center [327, 279] width 276 height 27
paste textarea "Regional Finance imported from your credit reports as a secured creditor. Is th…"
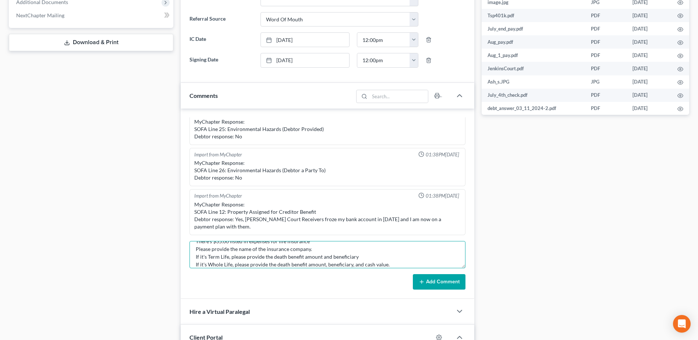
scroll to position [331, 0]
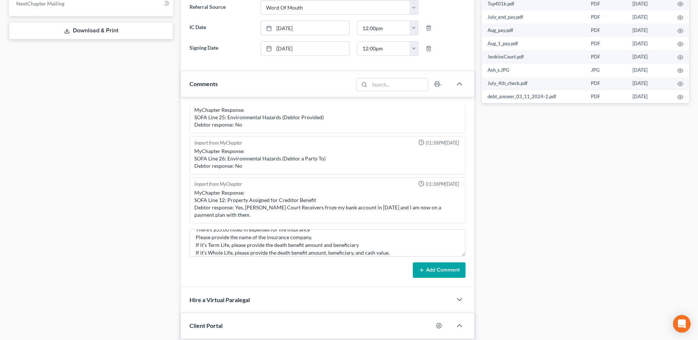
click at [438, 272] on button "Add Comment" at bounding box center [439, 269] width 53 height 15
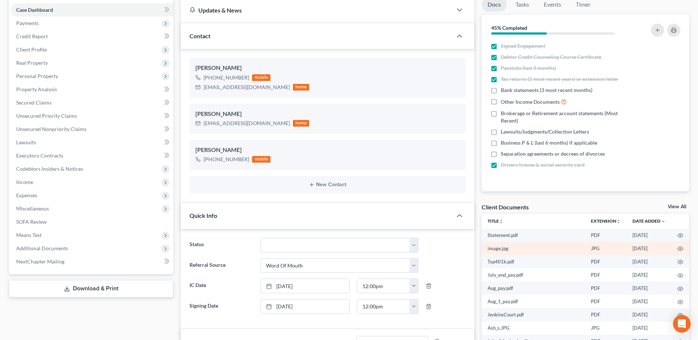
scroll to position [0, 0]
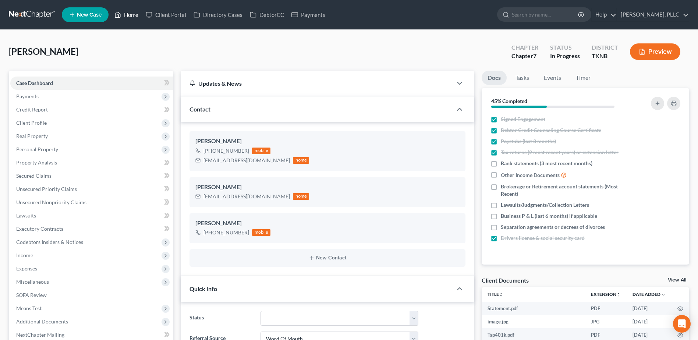
click at [125, 17] on link "Home" at bounding box center [126, 14] width 31 height 13
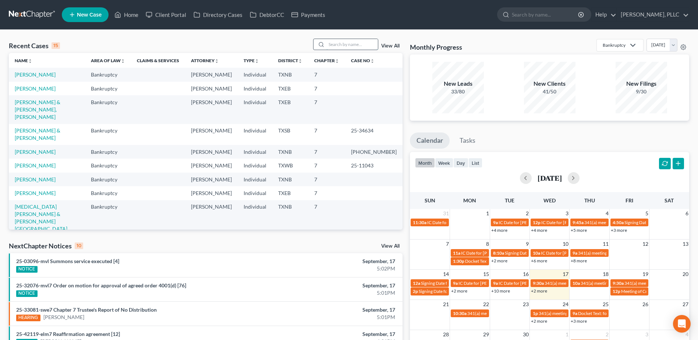
click at [361, 45] on input "search" at bounding box center [351, 44] width 51 height 11
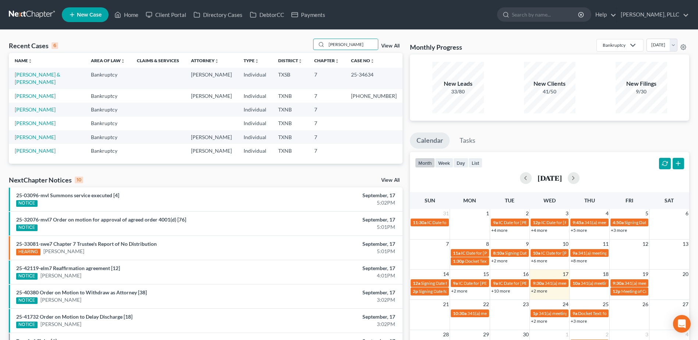
click at [51, 70] on td "[PERSON_NAME] & [PERSON_NAME]" at bounding box center [47, 78] width 76 height 21
click at [52, 72] on link "[PERSON_NAME] & [PERSON_NAME]" at bounding box center [38, 78] width 46 height 14
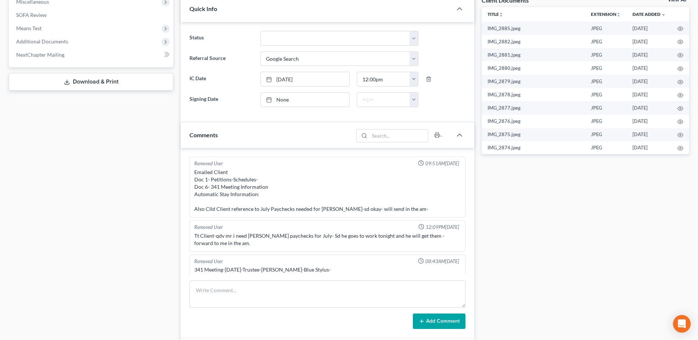
scroll to position [368, 0]
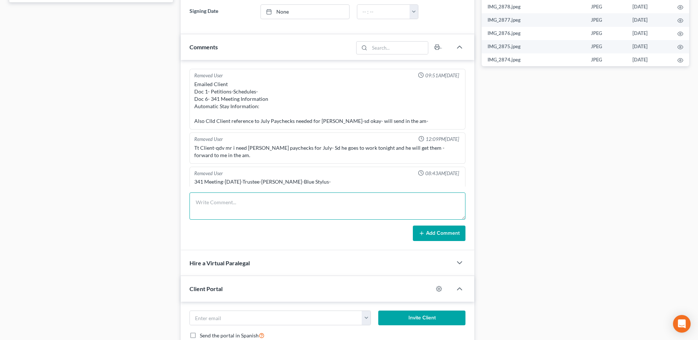
click at [209, 200] on textarea at bounding box center [327, 205] width 276 height 27
click at [267, 216] on textarea at bounding box center [327, 205] width 276 height 27
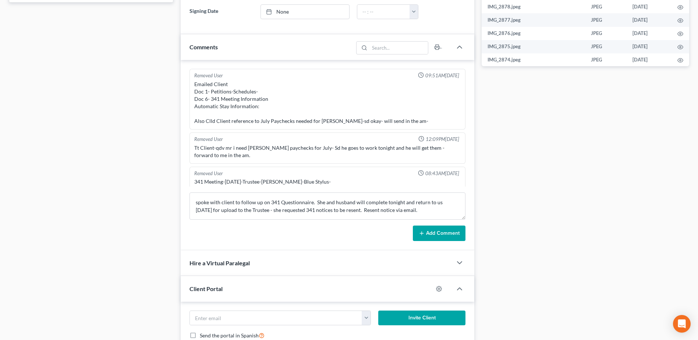
drag, startPoint x: 447, startPoint y: 229, endPoint x: 598, endPoint y: 223, distance: 151.3
click at [447, 228] on button "Add Comment" at bounding box center [439, 232] width 53 height 15
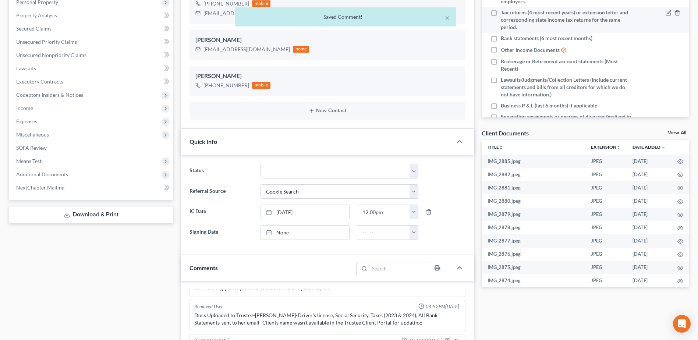
scroll to position [0, 0]
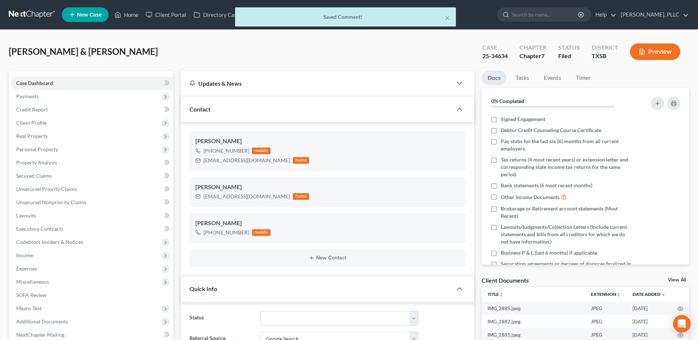
click at [133, 16] on div "× Saved Comment!" at bounding box center [345, 18] width 698 height 23
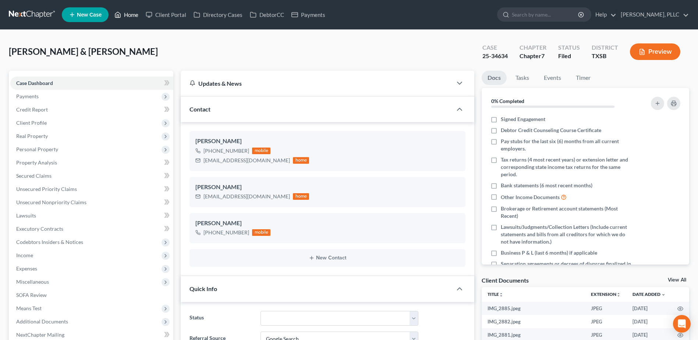
click at [131, 15] on link "Home" at bounding box center [126, 14] width 31 height 13
